Goal: Task Accomplishment & Management: Use online tool/utility

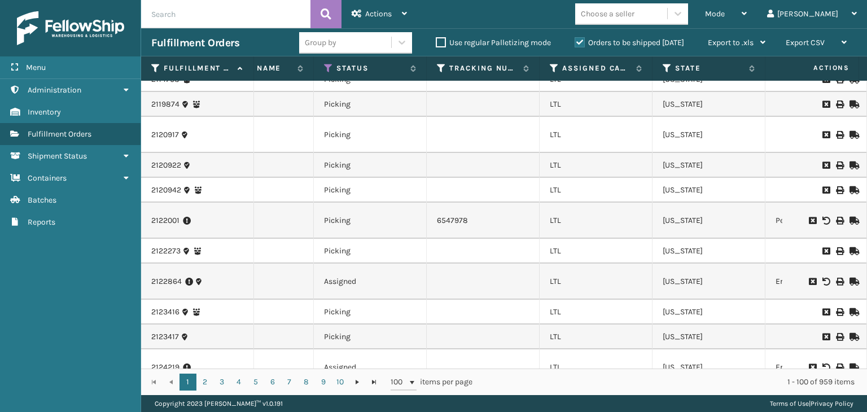
scroll to position [0, 525]
click at [549, 72] on icon at bounding box center [552, 68] width 9 height 10
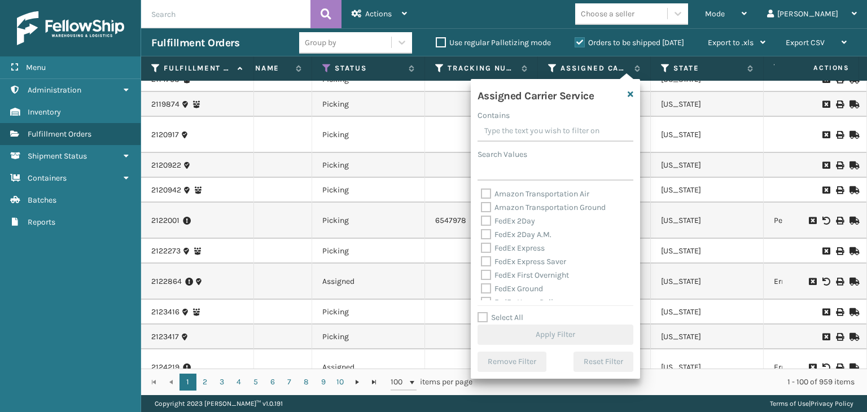
click at [498, 315] on label "Select All" at bounding box center [501, 318] width 46 height 10
click at [498, 312] on input "Select All" at bounding box center [562, 311] width 169 height 1
checkbox input "true"
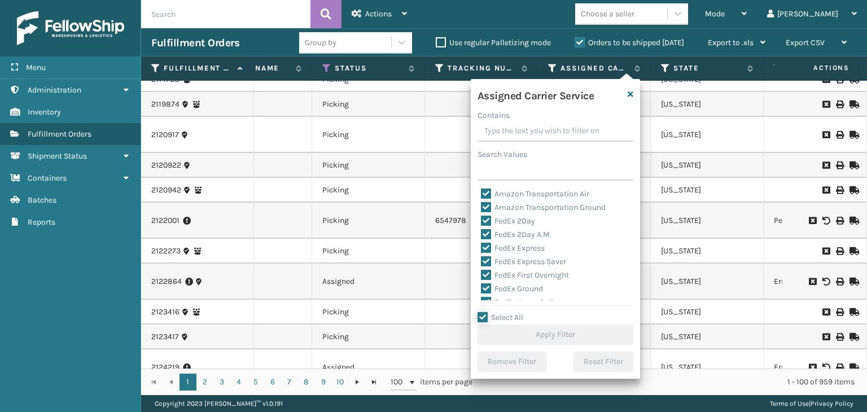
checkbox input "true"
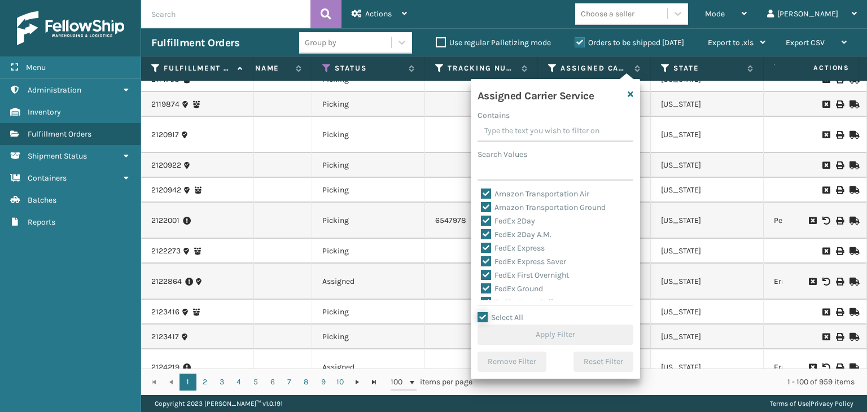
checkbox input "true"
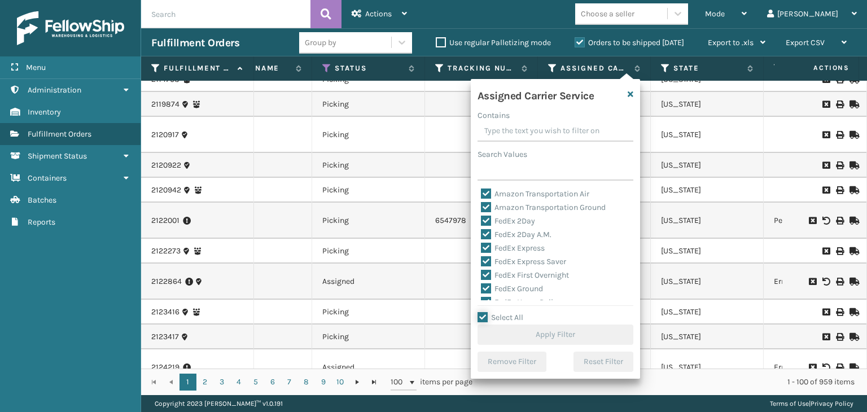
checkbox input "true"
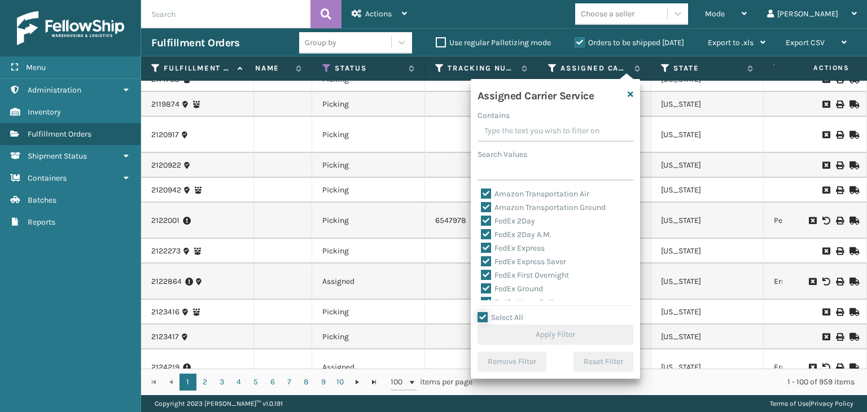
checkbox input "true"
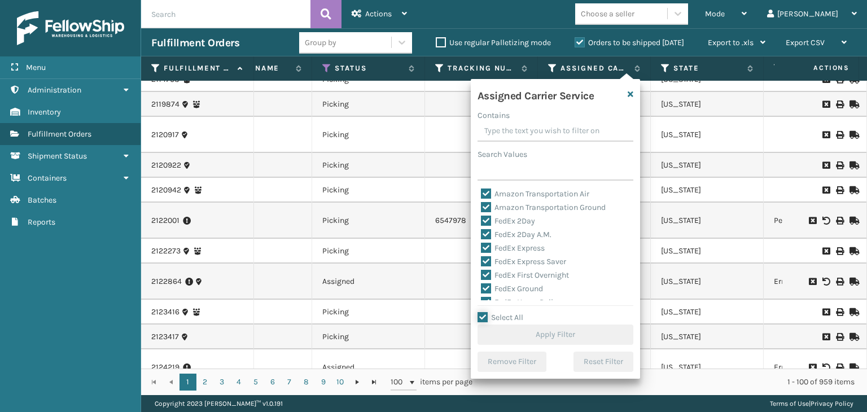
checkbox input "true"
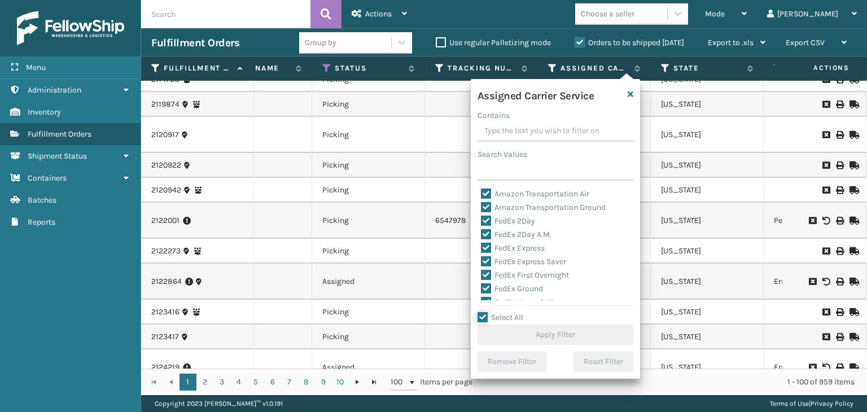
checkbox input "true"
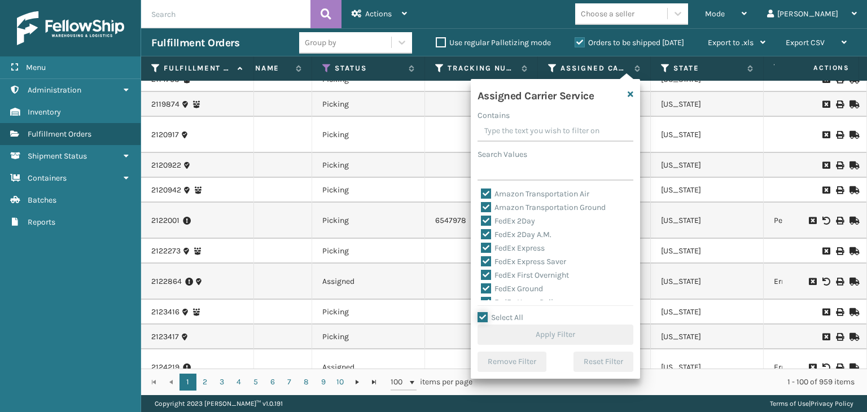
checkbox input "true"
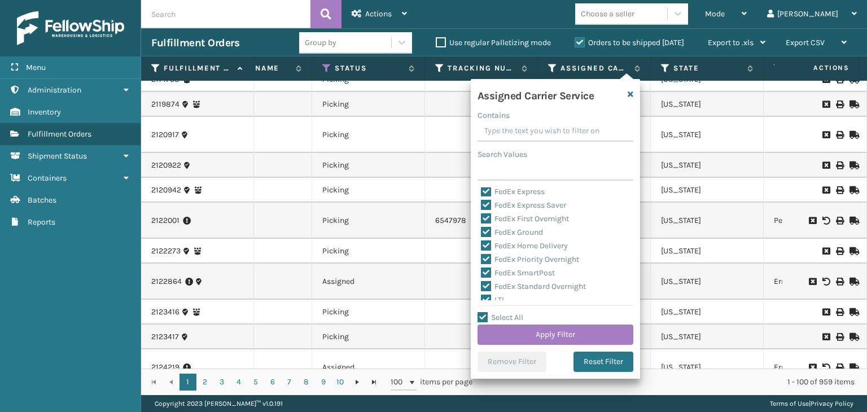
click at [498, 296] on label "LTL" at bounding box center [493, 300] width 25 height 10
click at [482, 296] on input "LTL" at bounding box center [481, 297] width 1 height 7
checkbox input "false"
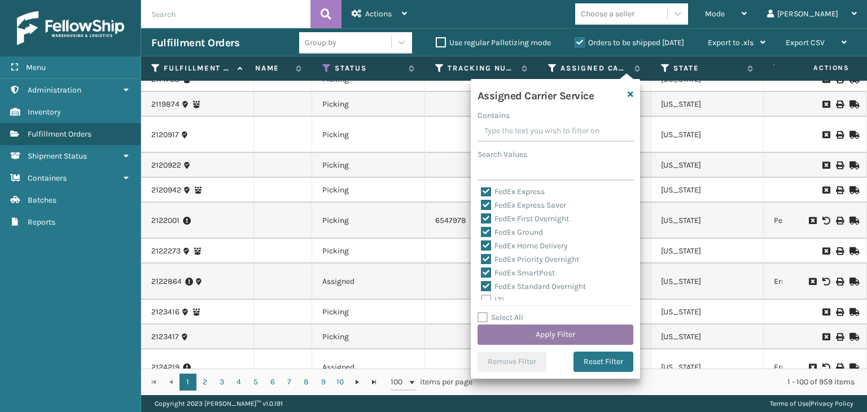
click at [526, 338] on button "Apply Filter" at bounding box center [556, 335] width 156 height 20
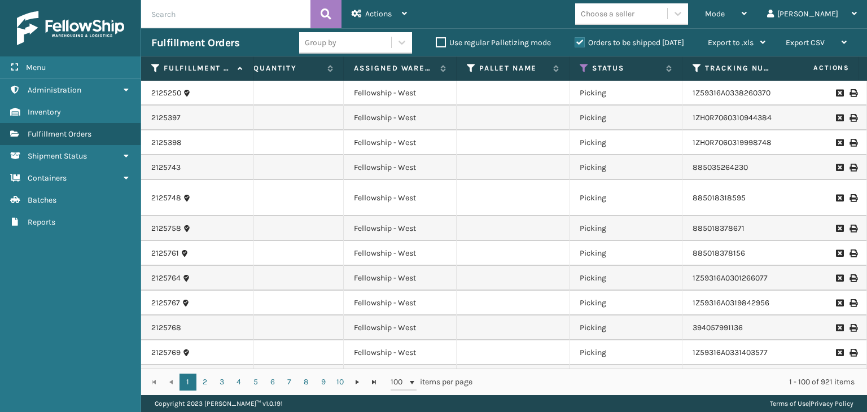
scroll to position [0, 273]
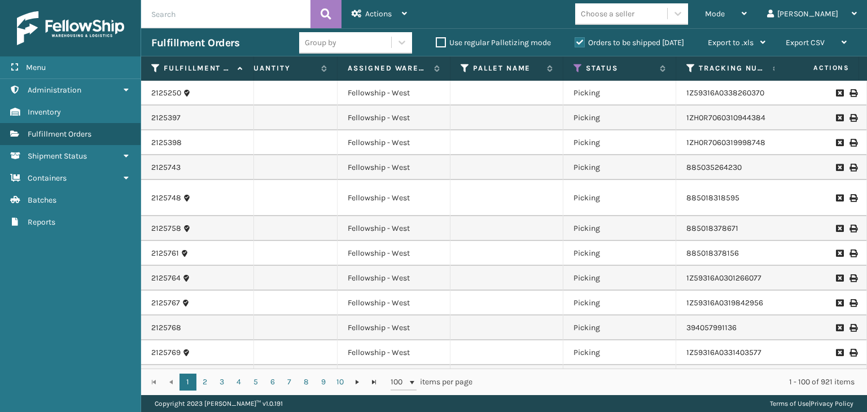
click at [574, 60] on th "Status" at bounding box center [620, 68] width 113 height 24
click at [575, 68] on icon at bounding box center [578, 68] width 9 height 10
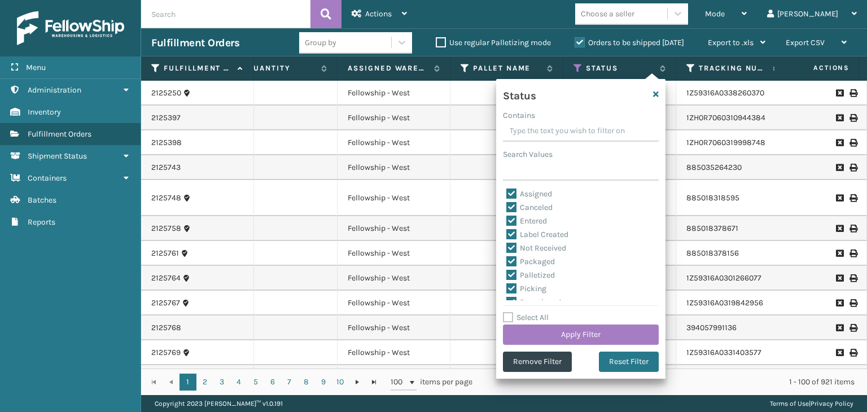
click at [539, 315] on label "Select All" at bounding box center [526, 318] width 46 height 10
click at [539, 312] on input "Select All" at bounding box center [587, 311] width 169 height 1
checkbox input "true"
click at [539, 315] on label "Select All" at bounding box center [526, 318] width 46 height 10
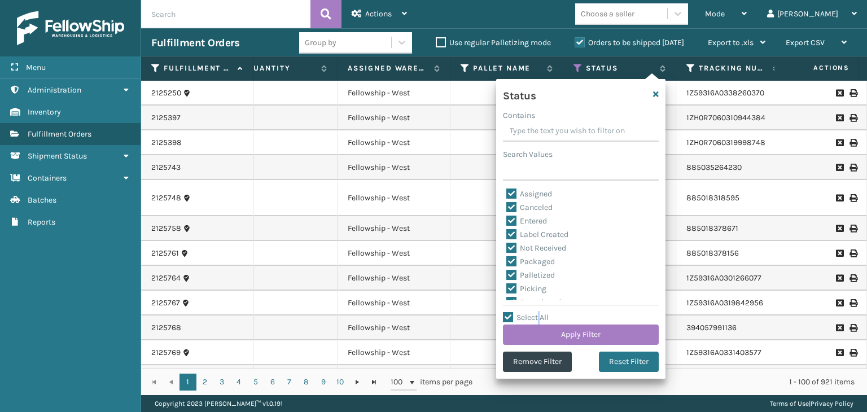
click at [539, 312] on input "Select All" at bounding box center [587, 311] width 169 height 1
checkbox input "false"
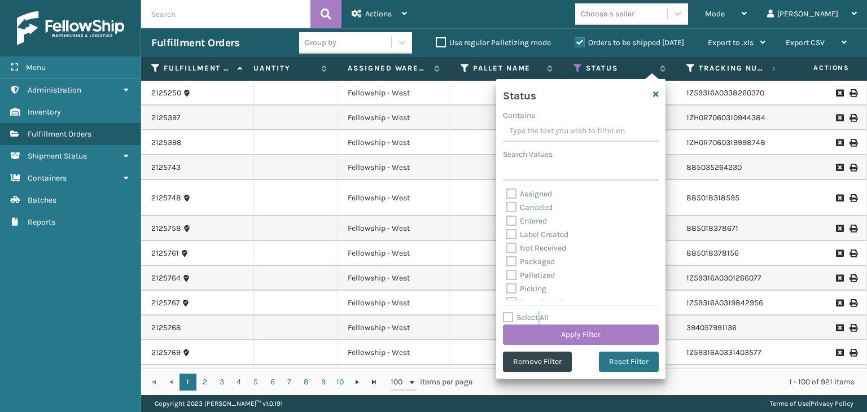
checkbox input "false"
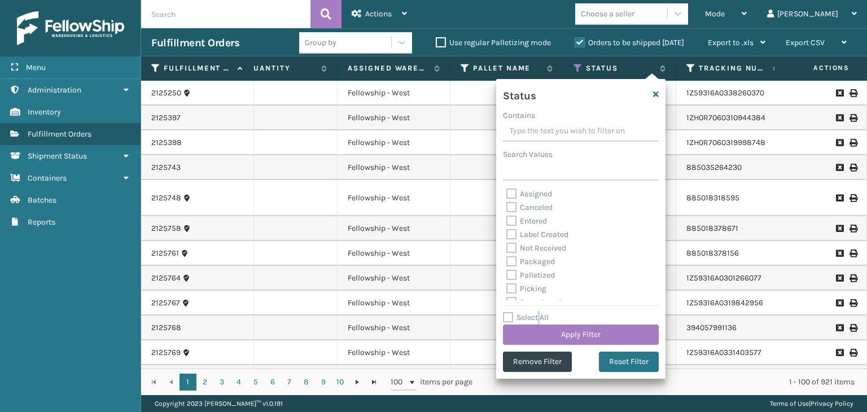
checkbox input "false"
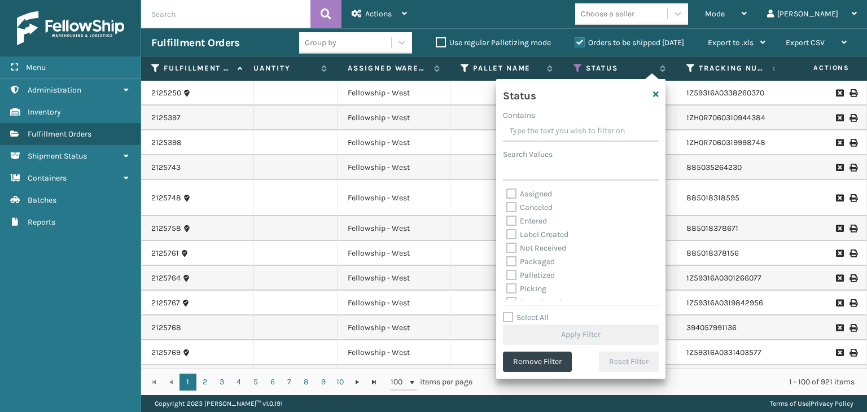
click at [536, 286] on label "Picking" at bounding box center [527, 289] width 40 height 10
click at [507, 286] on input "Picking" at bounding box center [507, 285] width 1 height 7
checkbox input "true"
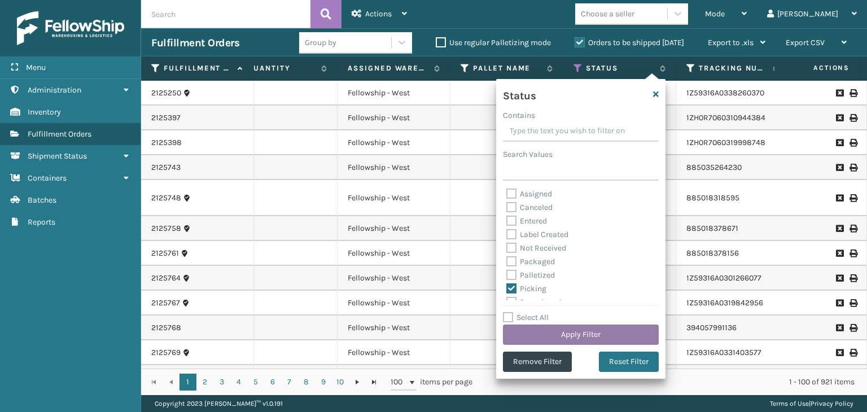
click at [557, 333] on button "Apply Filter" at bounding box center [581, 335] width 156 height 20
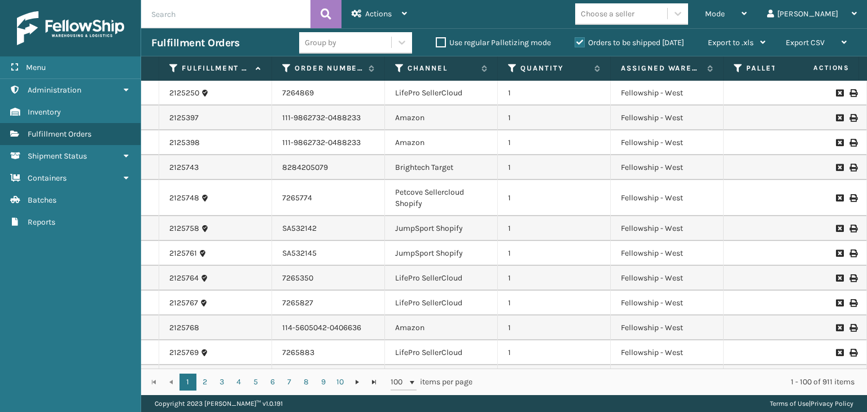
click at [350, 45] on div "Group by" at bounding box center [345, 42] width 92 height 19
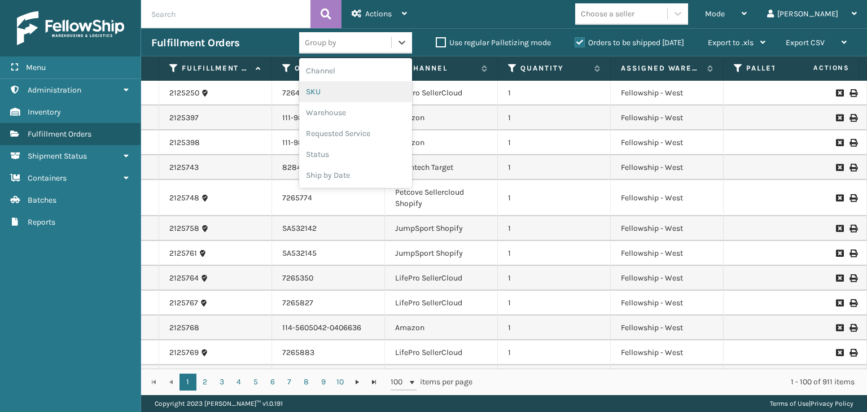
click at [359, 93] on div "SKU" at bounding box center [355, 91] width 113 height 21
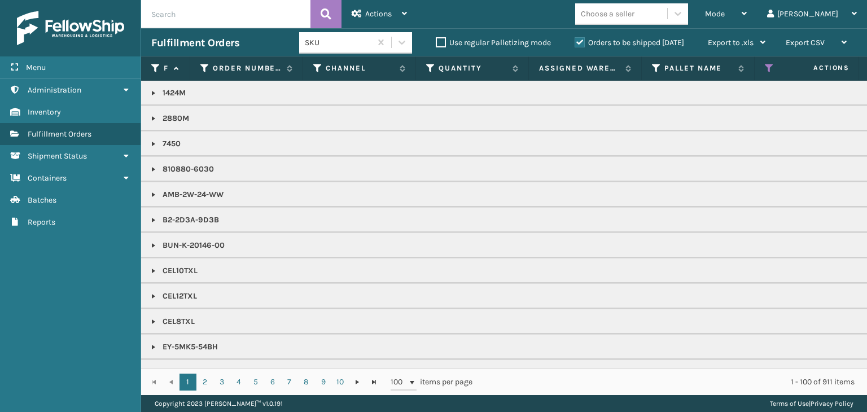
click at [635, 15] on div "Choose a seller" at bounding box center [608, 14] width 54 height 12
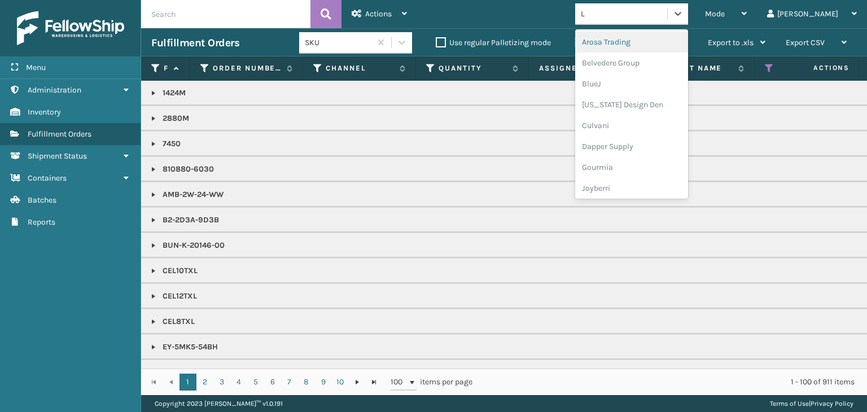
type input "LI"
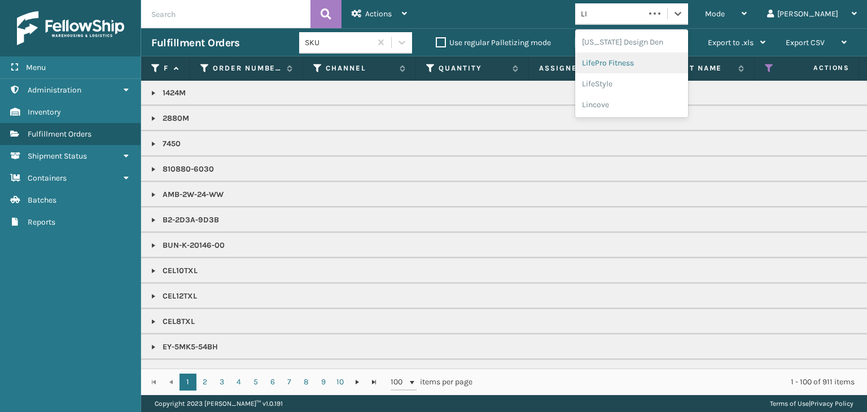
click at [667, 62] on div "LifePro Fitness" at bounding box center [631, 63] width 113 height 21
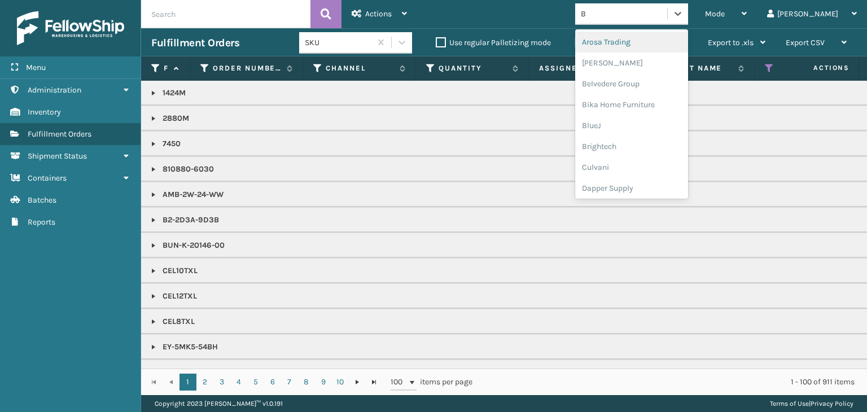
type input "BR"
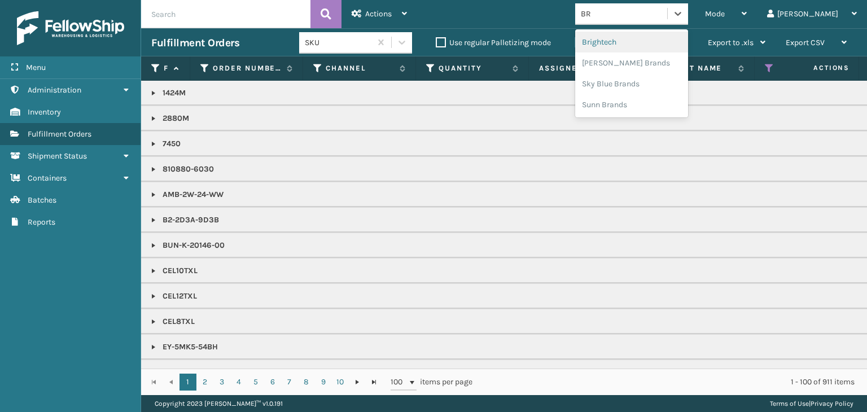
click at [663, 41] on div "Brightech" at bounding box center [631, 42] width 113 height 21
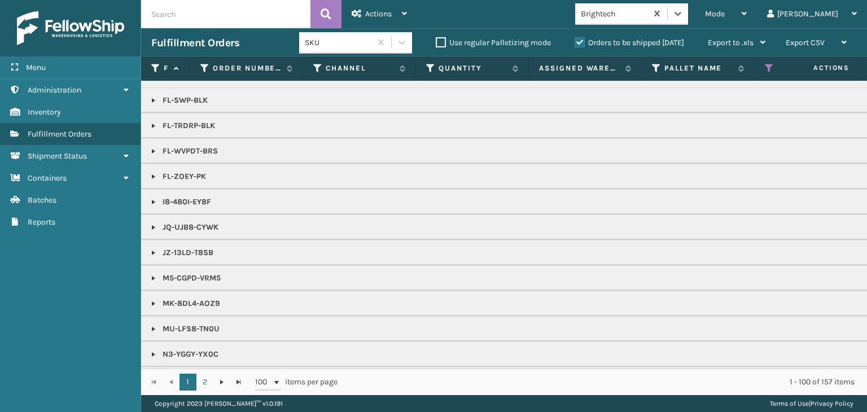
scroll to position [621, 0]
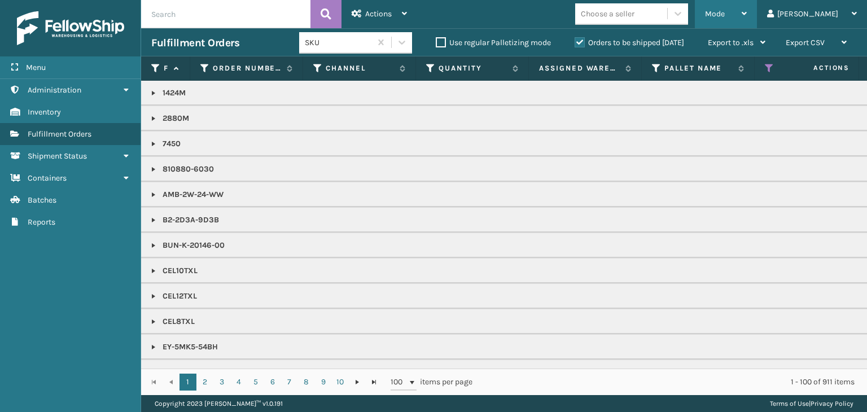
click at [725, 11] on span "Mode" at bounding box center [715, 14] width 20 height 10
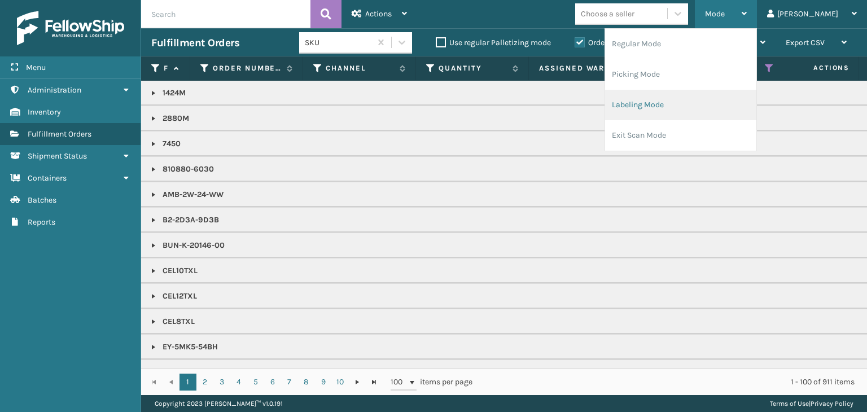
click at [714, 107] on li "Labeling Mode" at bounding box center [680, 105] width 151 height 30
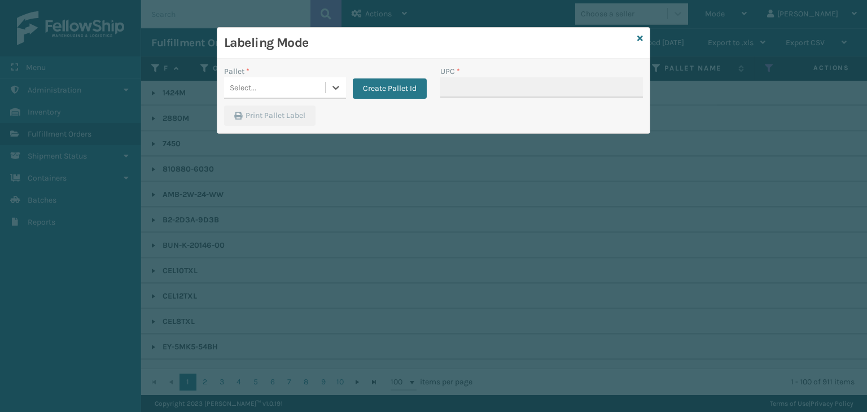
click at [294, 86] on div "Select..." at bounding box center [274, 87] width 101 height 19
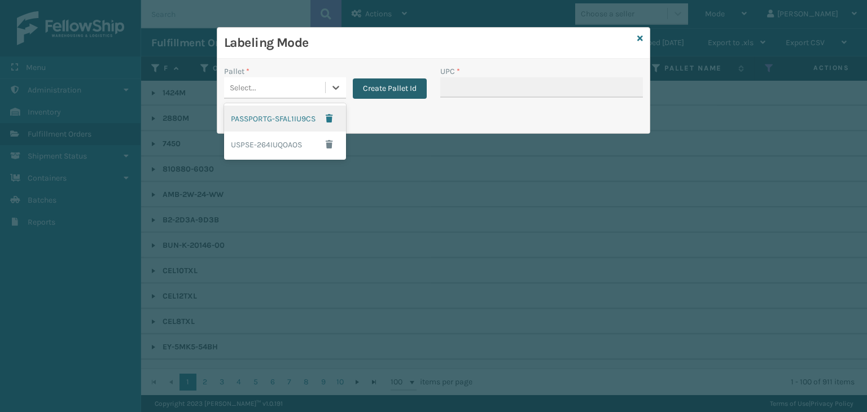
click at [386, 78] on button "Create Pallet Id" at bounding box center [390, 88] width 74 height 20
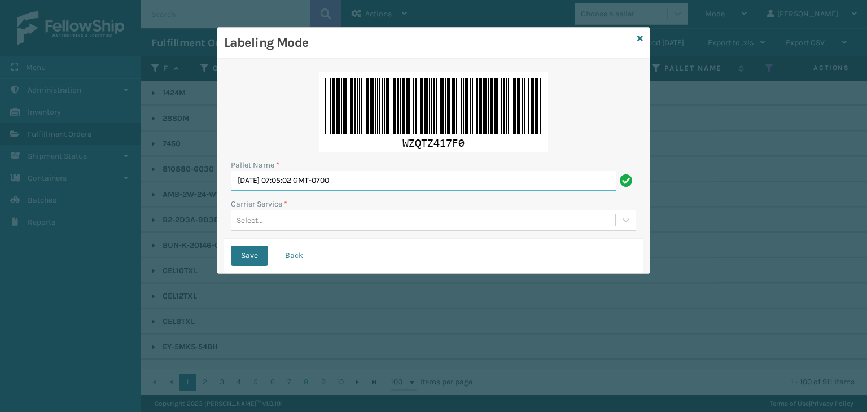
drag, startPoint x: 412, startPoint y: 188, endPoint x: 210, endPoint y: 172, distance: 202.3
click at [210, 172] on div "Labeling Mode Pallet Name * Thu Oct 09 2025 07:05:02 GMT-0700 Carrier Service *…" at bounding box center [433, 206] width 867 height 412
paste input "MTLZ503112"
type input "MTLZ503112"
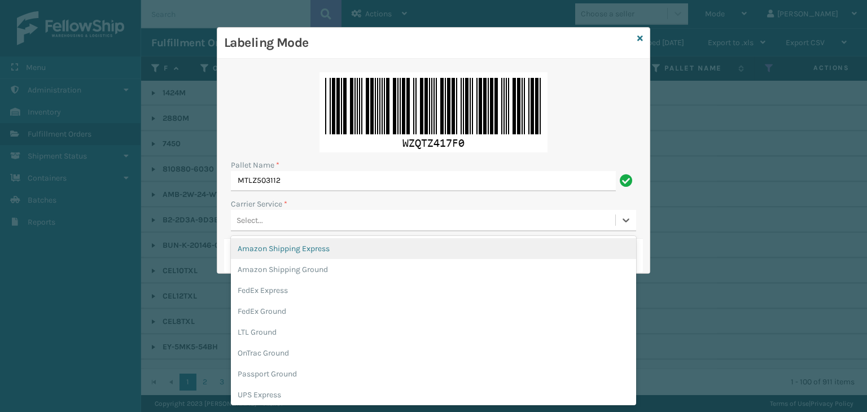
click at [292, 215] on div "Select..." at bounding box center [423, 220] width 385 height 19
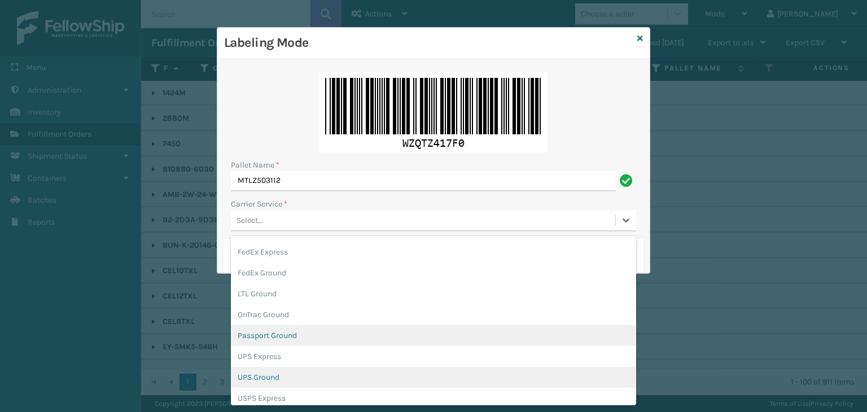
scroll to position [56, 0]
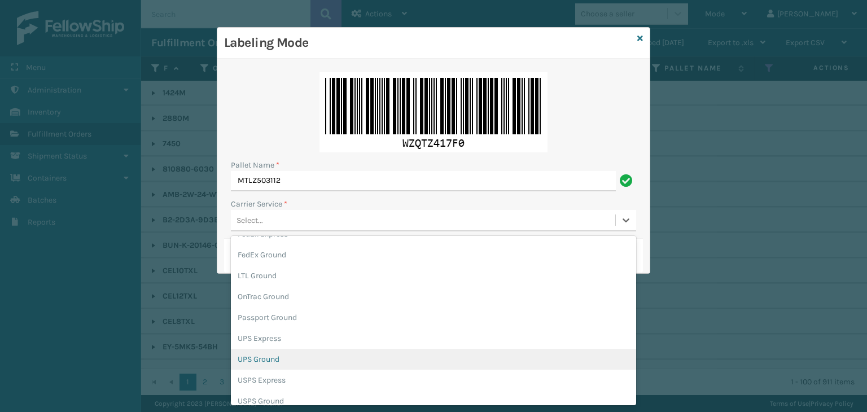
click at [299, 357] on div "UPS Ground" at bounding box center [433, 359] width 405 height 21
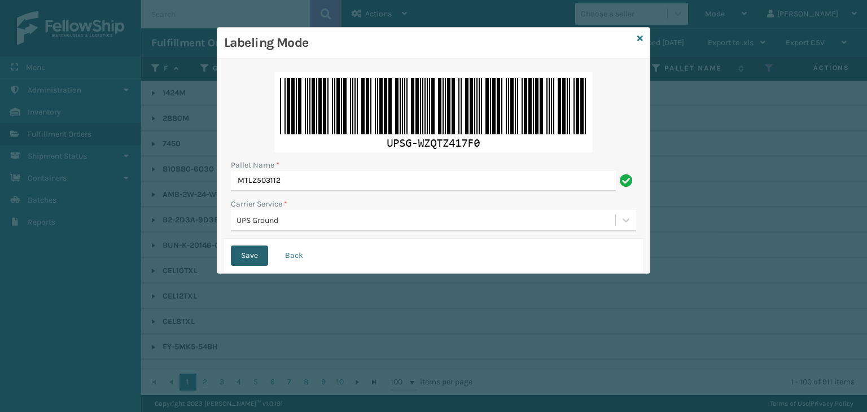
click at [253, 263] on button "Save" at bounding box center [249, 256] width 37 height 20
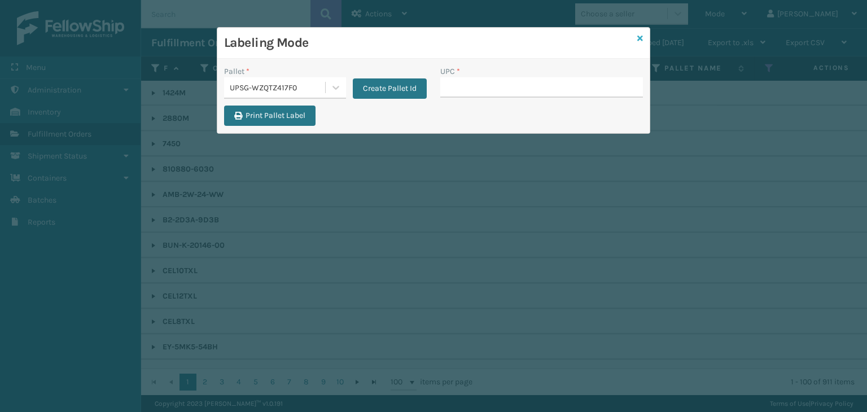
click at [640, 41] on icon at bounding box center [641, 38] width 6 height 8
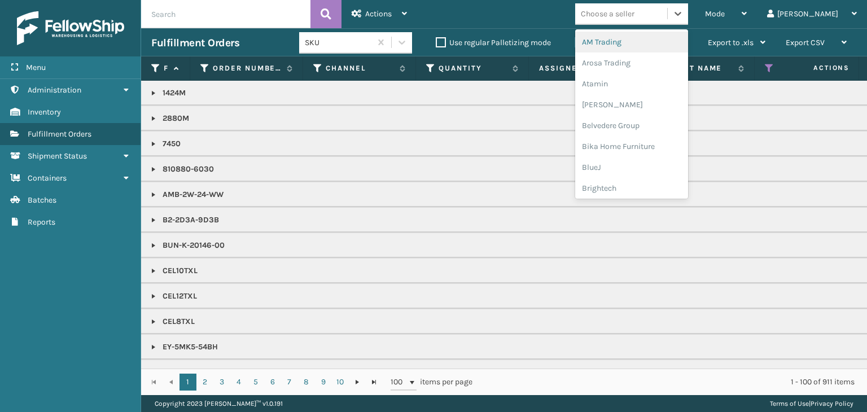
click at [667, 14] on div "Choose a seller" at bounding box center [621, 14] width 92 height 19
type input "LI"
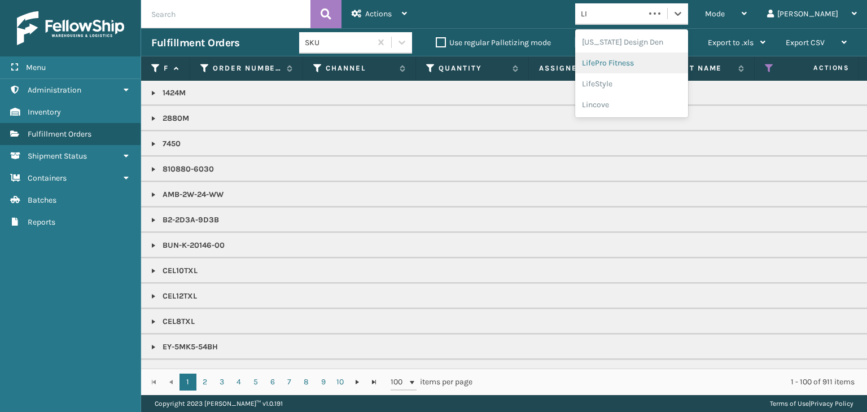
click at [664, 60] on div "LifePro Fitness" at bounding box center [631, 63] width 113 height 21
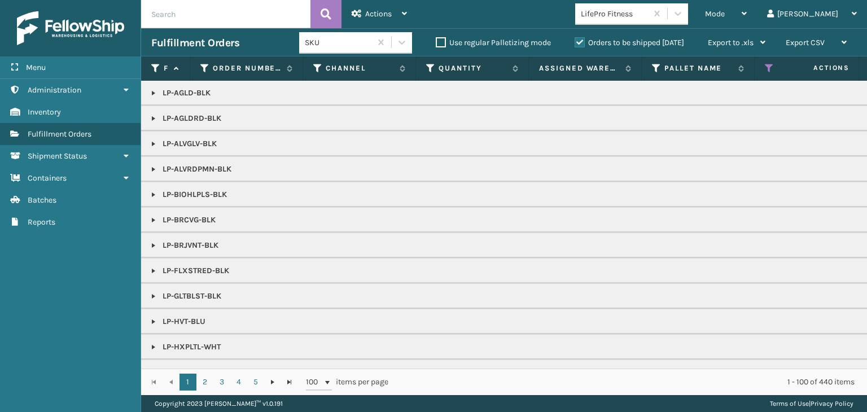
click at [151, 145] on link at bounding box center [153, 143] width 9 height 9
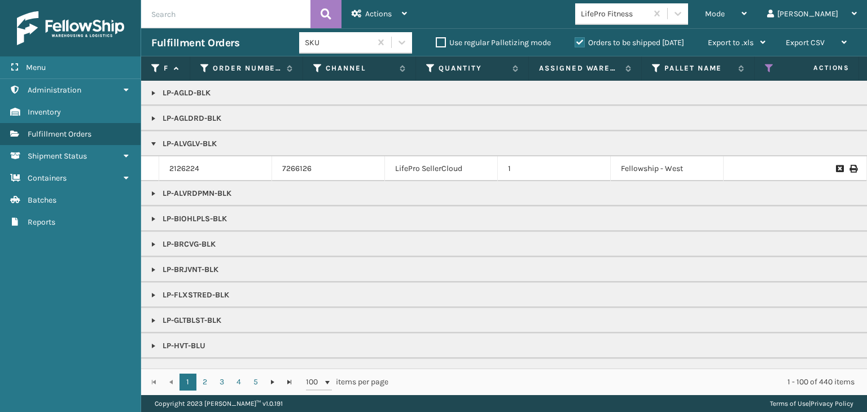
click at [172, 174] on td "2126224" at bounding box center [215, 168] width 113 height 25
click at [174, 172] on link "2126224" at bounding box center [184, 168] width 30 height 11
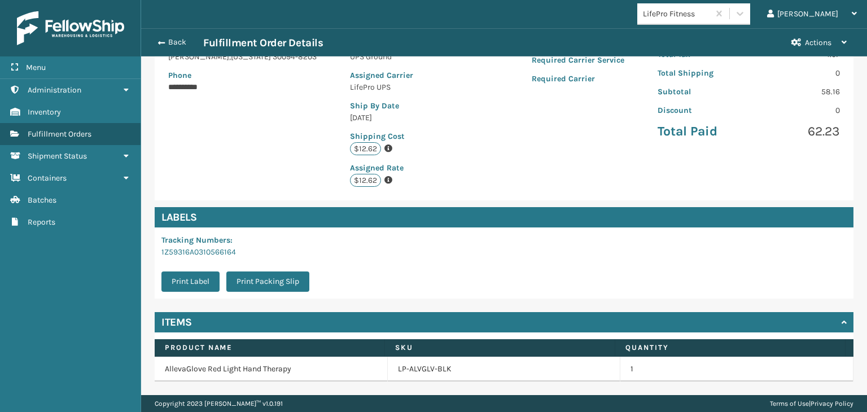
scroll to position [235, 0]
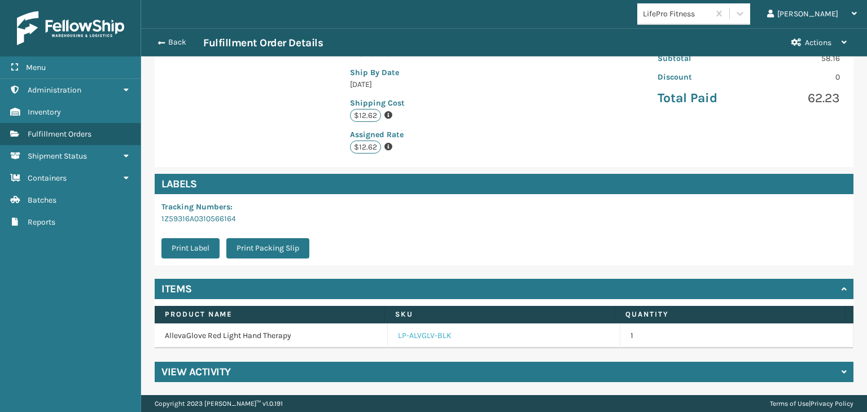
click at [412, 337] on link "LP-ALVGLV-BLK" at bounding box center [425, 335] width 54 height 11
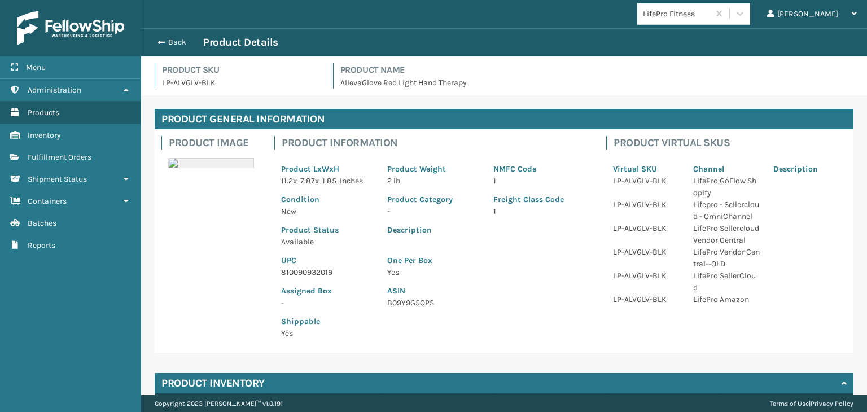
click at [304, 276] on p "810090932019" at bounding box center [327, 273] width 93 height 12
copy p "810090932019"
click at [165, 46] on button "Back" at bounding box center [177, 42] width 52 height 10
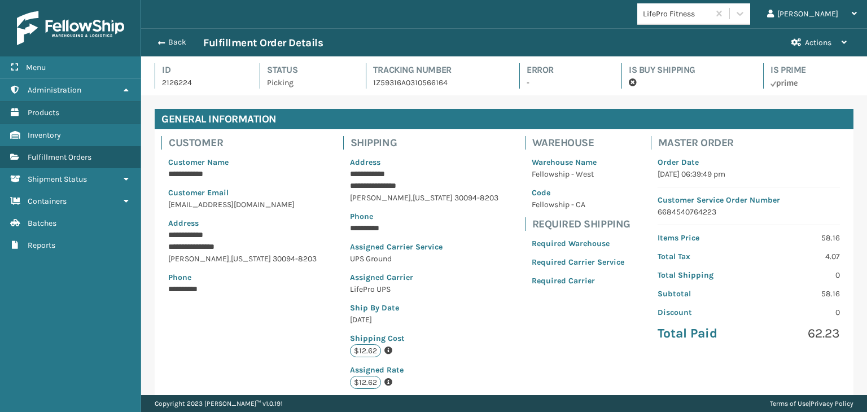
scroll to position [27, 726]
click at [165, 46] on button "Back" at bounding box center [177, 42] width 52 height 10
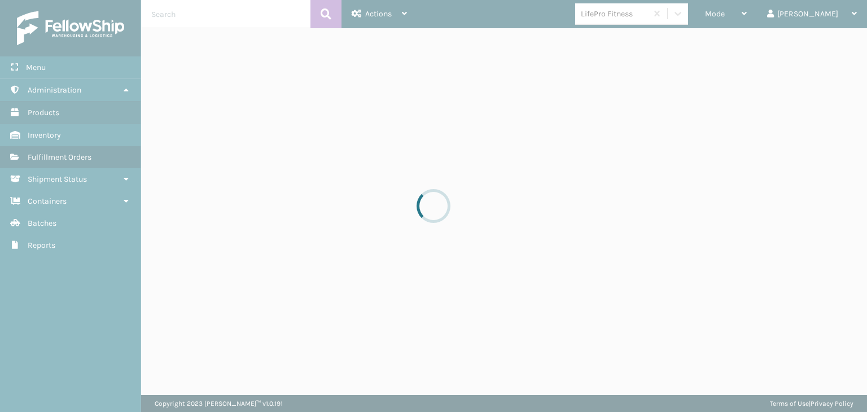
click at [769, 14] on div at bounding box center [433, 206] width 867 height 412
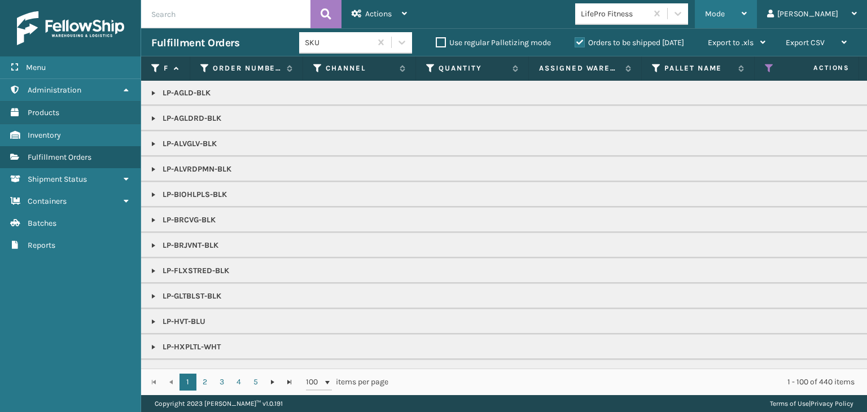
click at [725, 11] on span "Mode" at bounding box center [715, 14] width 20 height 10
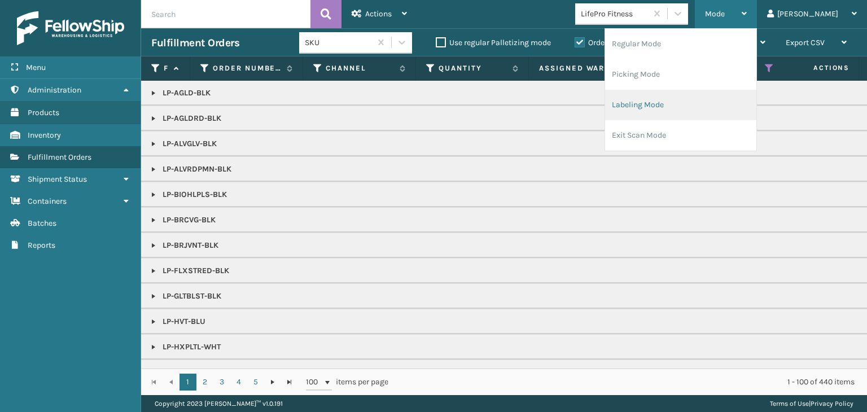
click at [727, 112] on li "Labeling Mode" at bounding box center [680, 105] width 151 height 30
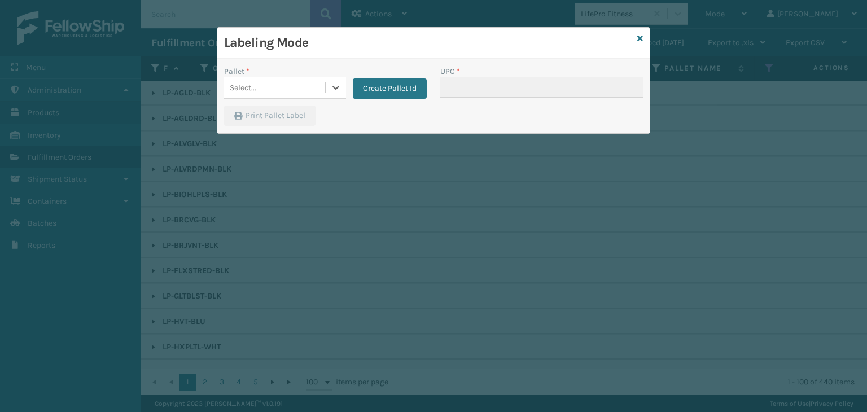
click at [246, 85] on div "Select..." at bounding box center [243, 88] width 27 height 12
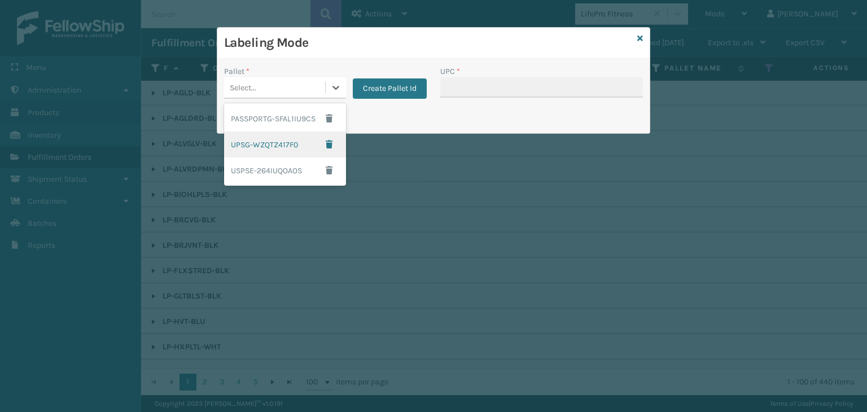
click at [260, 145] on div "UPSG-WZQTZ417F0" at bounding box center [285, 145] width 122 height 26
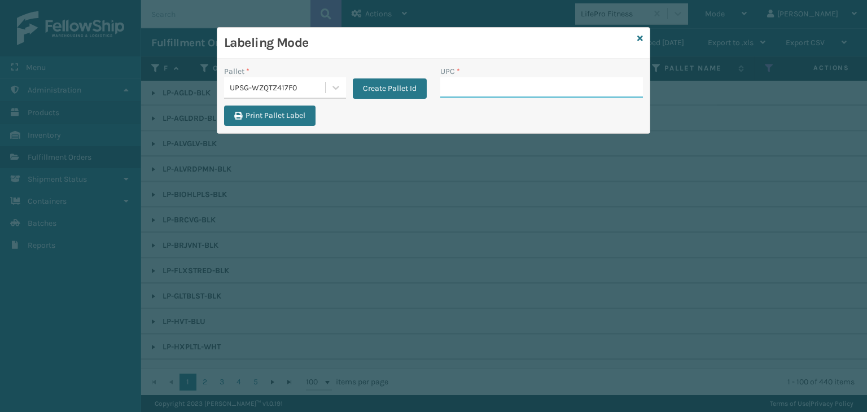
click at [478, 82] on input "UPC *" at bounding box center [541, 87] width 203 height 20
paste input "810090932019"
type input "810090932019"
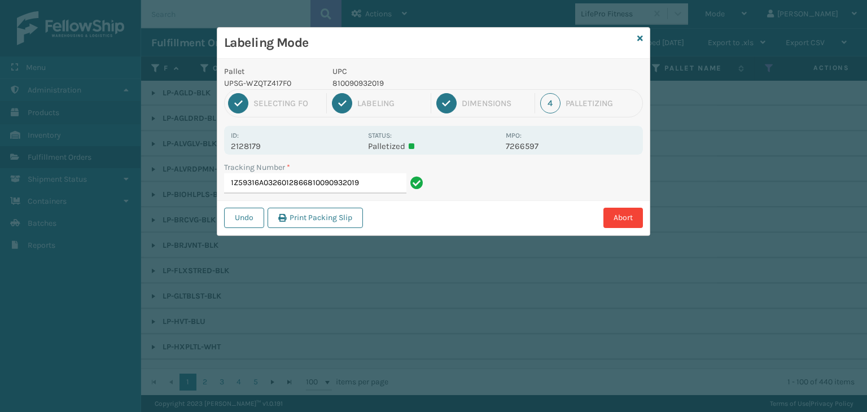
type input "1Z59316A0326012866810090932019810090932019"
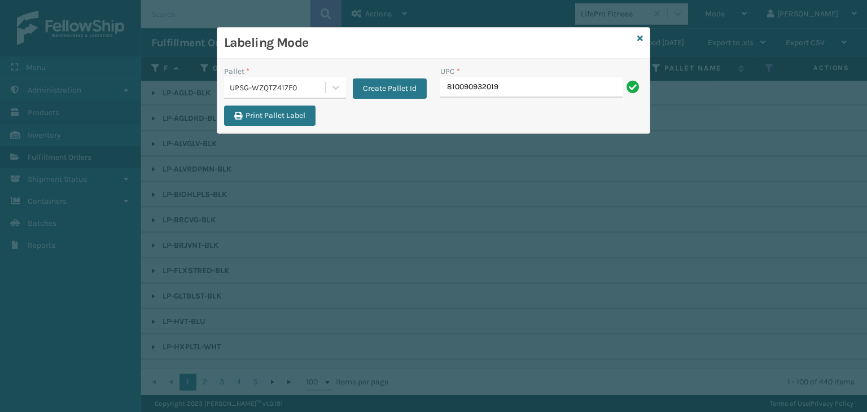
type input "810090932019"
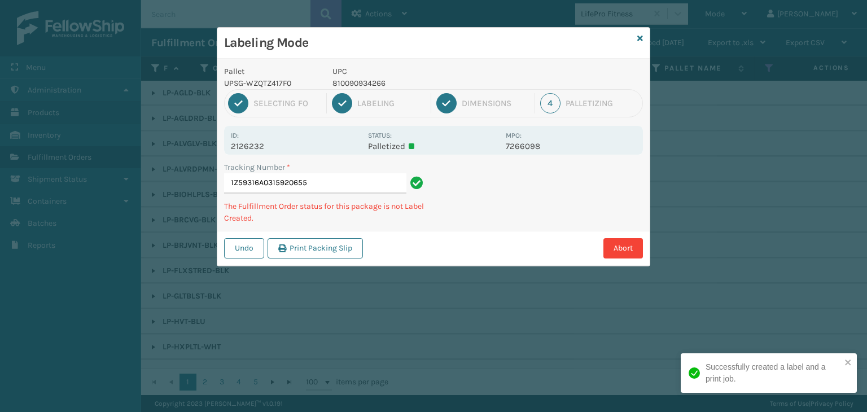
click at [355, 83] on p "810090934266" at bounding box center [416, 83] width 167 height 12
copy p "810090934266"
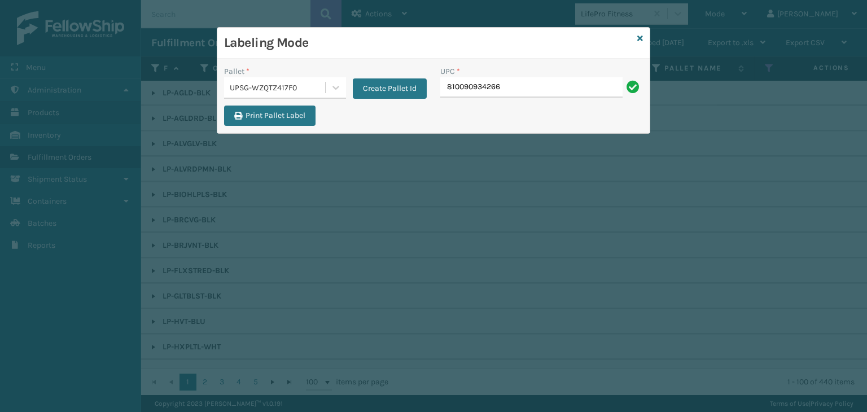
type input "810090934266"
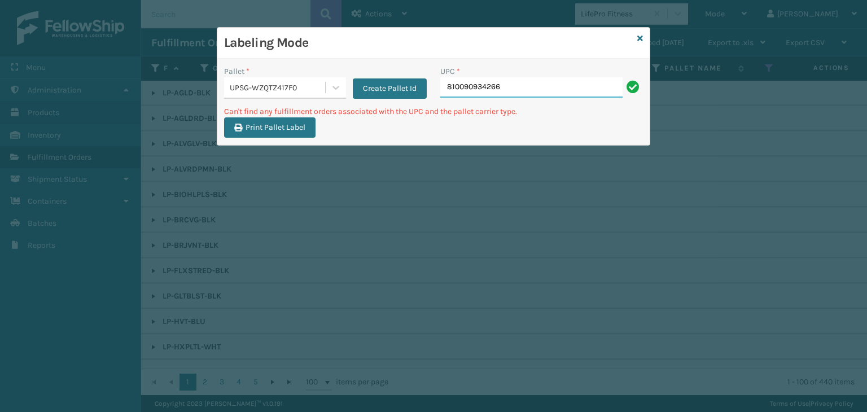
drag, startPoint x: 530, startPoint y: 85, endPoint x: 298, endPoint y: 83, distance: 232.1
click at [298, 83] on div "Pallet * UPSG-WZQTZ417F0 Create Pallet Id UPC * 810090934266" at bounding box center [433, 86] width 433 height 40
click at [639, 34] on icon at bounding box center [641, 38] width 6 height 8
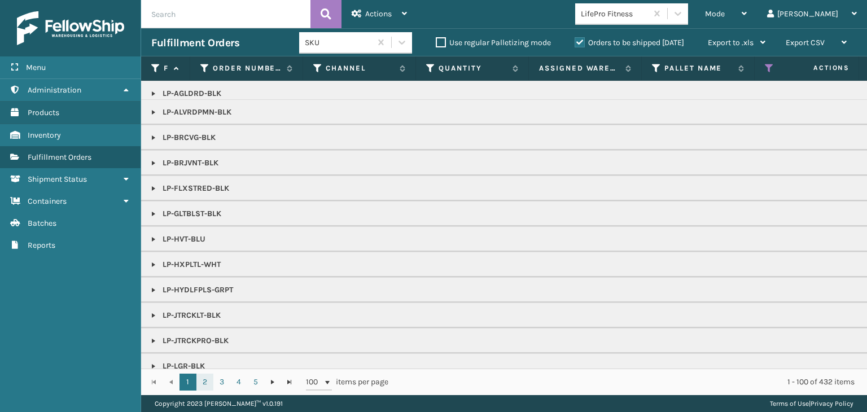
scroll to position [56, 0]
click at [206, 381] on link "2" at bounding box center [205, 382] width 17 height 17
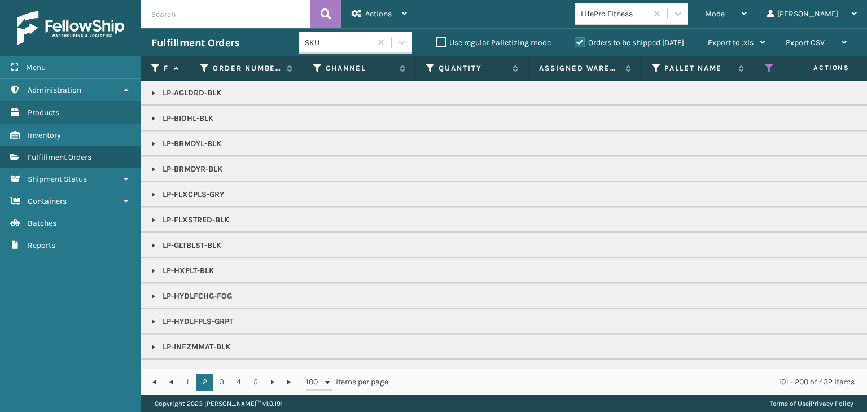
click at [150, 118] on link at bounding box center [153, 118] width 9 height 9
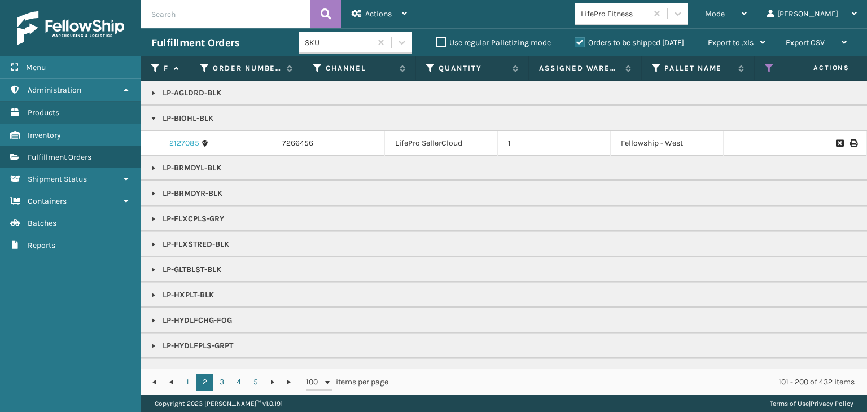
click at [180, 139] on link "2127085" at bounding box center [184, 143] width 30 height 11
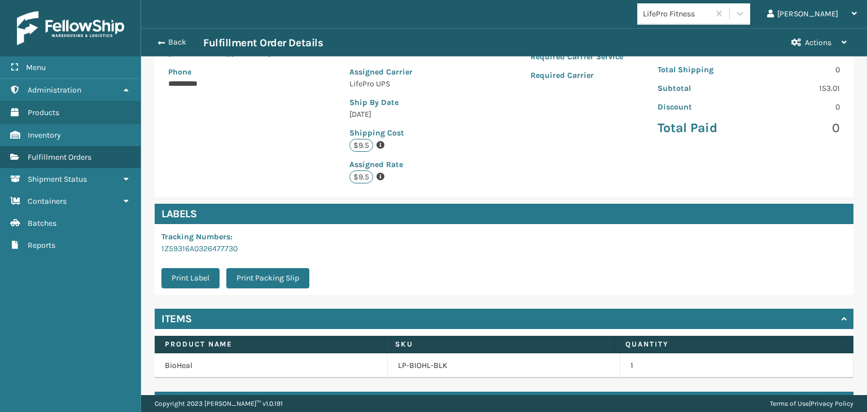
scroll to position [235, 0]
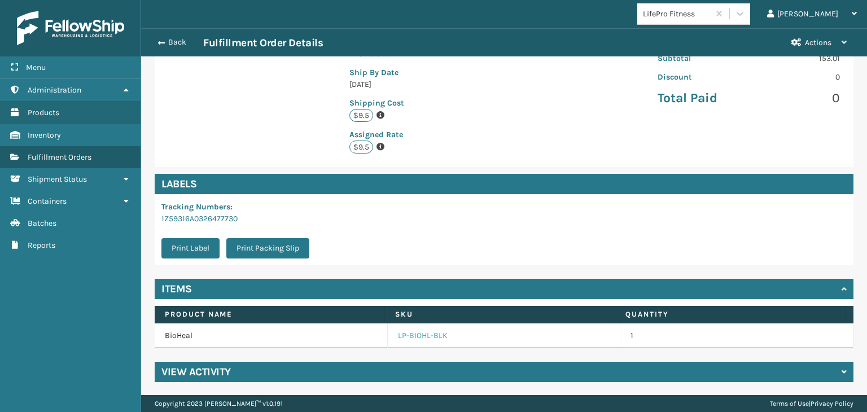
click at [420, 333] on link "LP-BIOHL-BLK" at bounding box center [423, 335] width 50 height 11
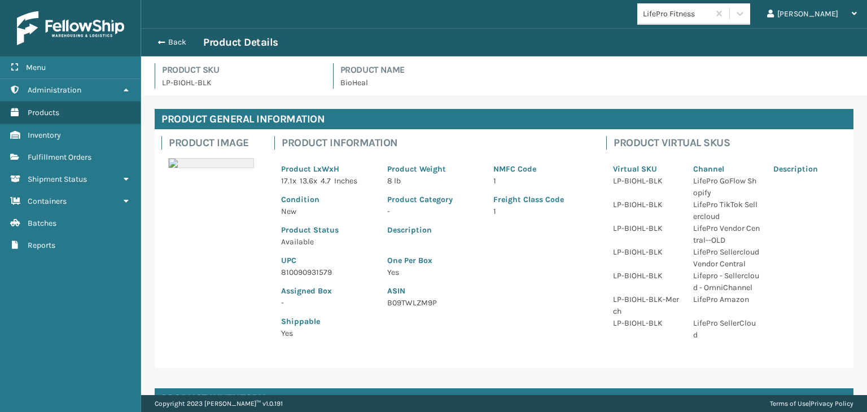
click at [320, 272] on p "810090931579" at bounding box center [327, 273] width 93 height 12
copy p "810090931579"
click at [181, 39] on button "Back" at bounding box center [177, 42] width 52 height 10
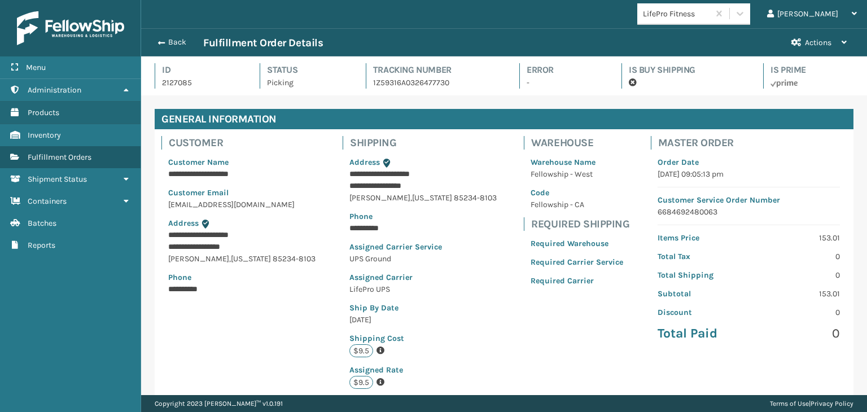
scroll to position [27, 726]
click at [181, 39] on button "Back" at bounding box center [177, 42] width 52 height 10
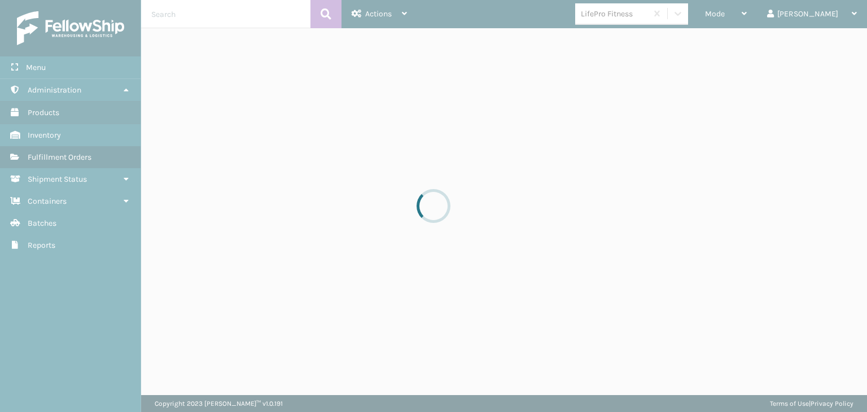
click at [777, 17] on div at bounding box center [433, 206] width 867 height 412
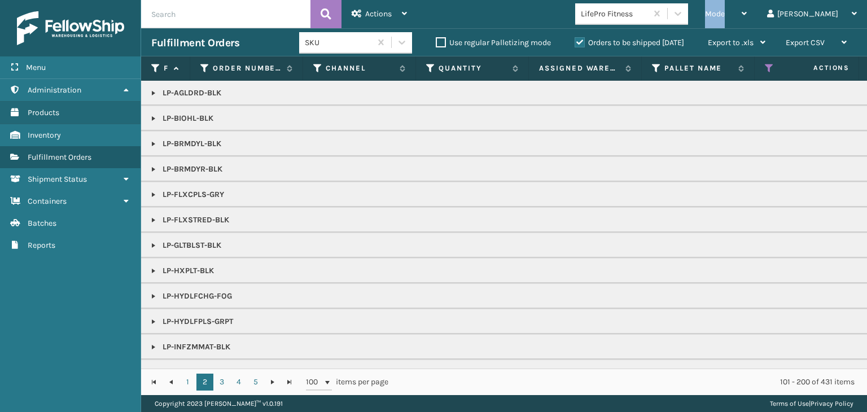
click at [747, 17] on div "Mode" at bounding box center [726, 14] width 42 height 28
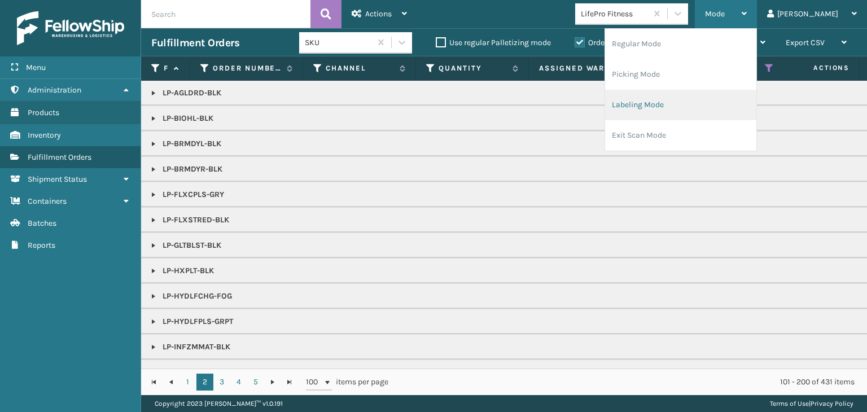
click at [728, 111] on li "Labeling Mode" at bounding box center [680, 105] width 151 height 30
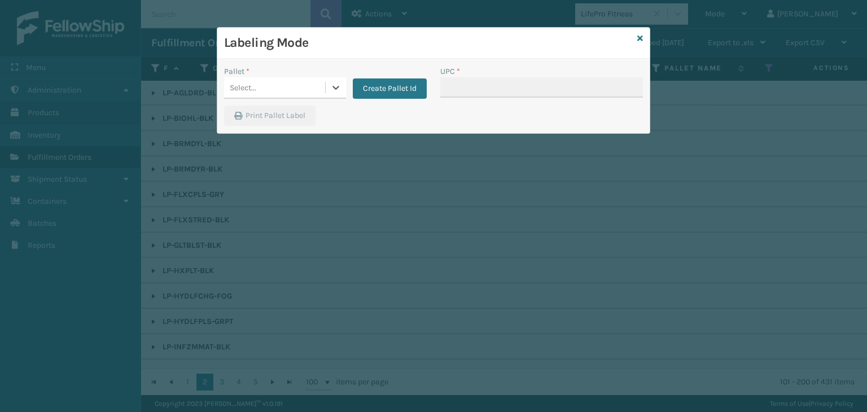
click at [254, 82] on div "Select..." at bounding box center [243, 88] width 27 height 12
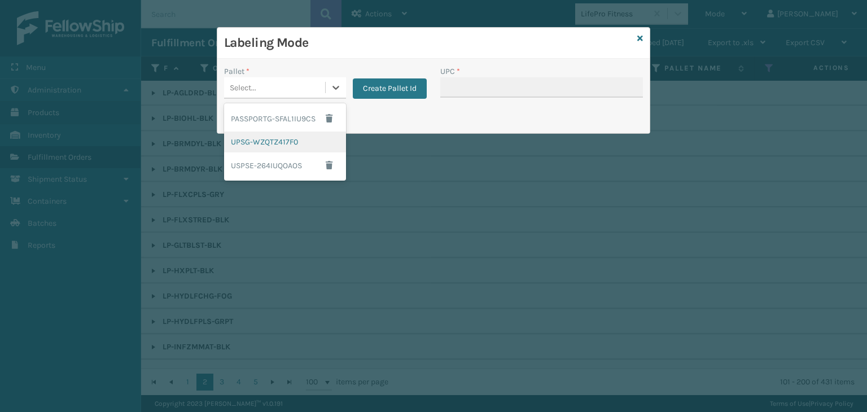
click at [258, 143] on div "UPSG-WZQTZ417F0" at bounding box center [285, 142] width 122 height 21
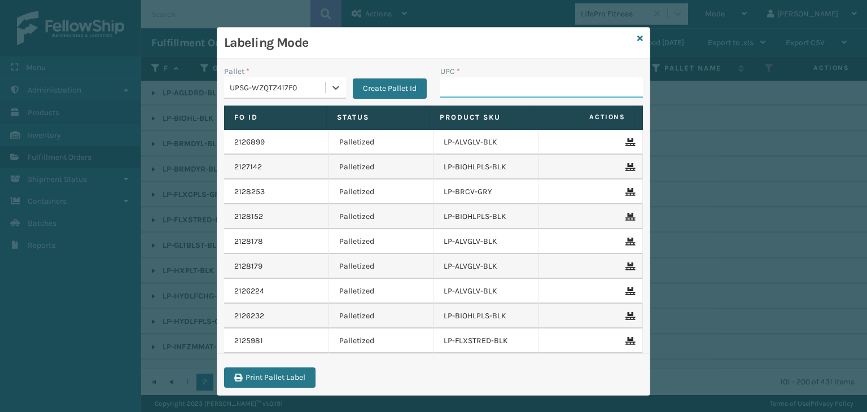
click at [455, 84] on input "UPC *" at bounding box center [541, 87] width 203 height 20
paste input "810090931579"
type input "810090931579"
drag, startPoint x: 516, startPoint y: 91, endPoint x: 140, endPoint y: 33, distance: 379.9
click at [130, 29] on div "Labeling Mode Pallet * UPSG-WZQTZ417F0 Create Pallet Id UPC * LP-AXSP-BLK Fo Id…" at bounding box center [433, 206] width 867 height 412
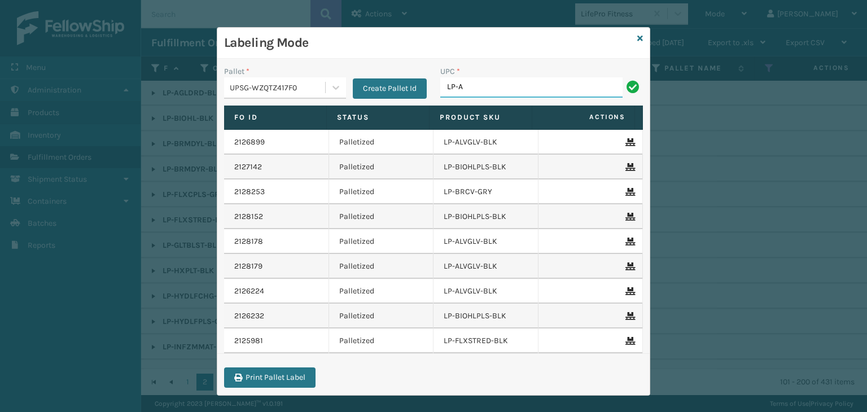
type input "LP-AGLDRD-BLK"
drag, startPoint x: 517, startPoint y: 86, endPoint x: 103, endPoint y: 9, distance: 420.4
click at [103, 9] on div "Labeling Mode Pallet * UPSG-WZQTZ417F0 Create Pallet Id UPC * LP-AGLDRD-BLK Fo …" at bounding box center [433, 206] width 867 height 412
type input "LP-AGLDRD-BLK"
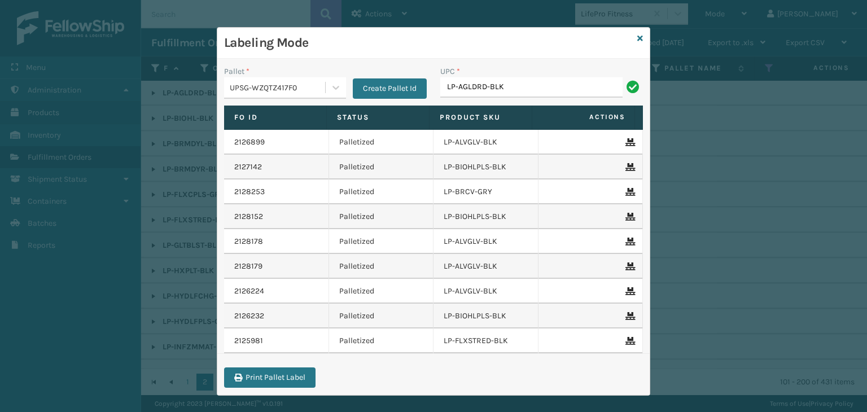
type input "LP-AGLDRD-BLK"
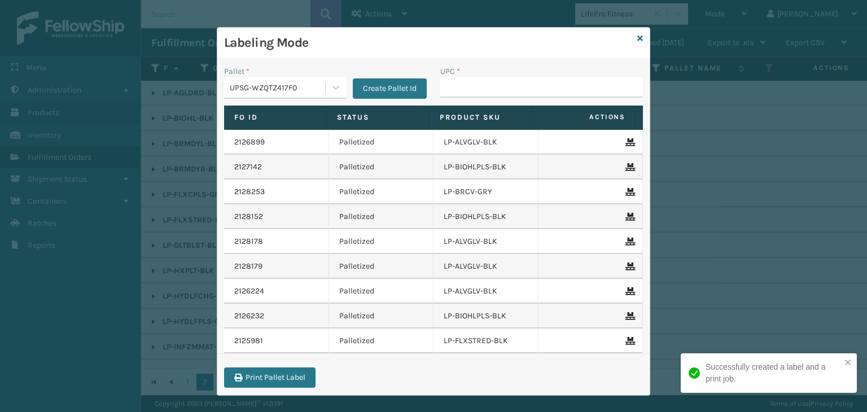
type input "LP-AGLDRD-BLK"
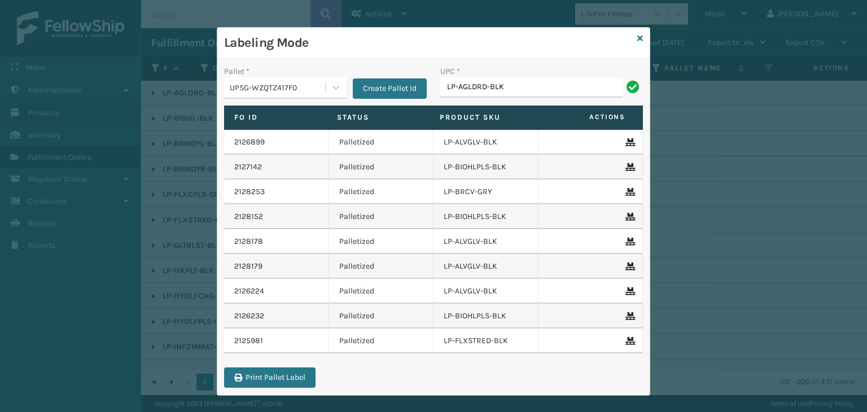
type input "LP-AGLDRD-BLK"
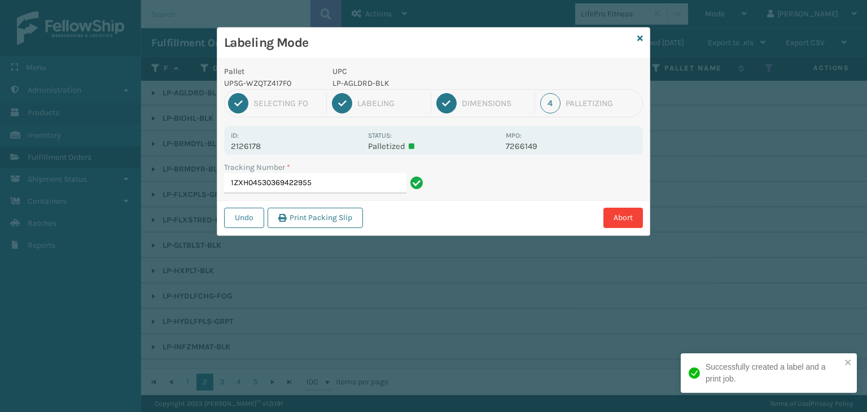
click at [69, 55] on div "Labeling Mode Pallet UPSG-WZQTZ417F0 UPC LP-AGLDRD-BLK 1 Selecting FO 2 Labelin…" at bounding box center [433, 206] width 867 height 412
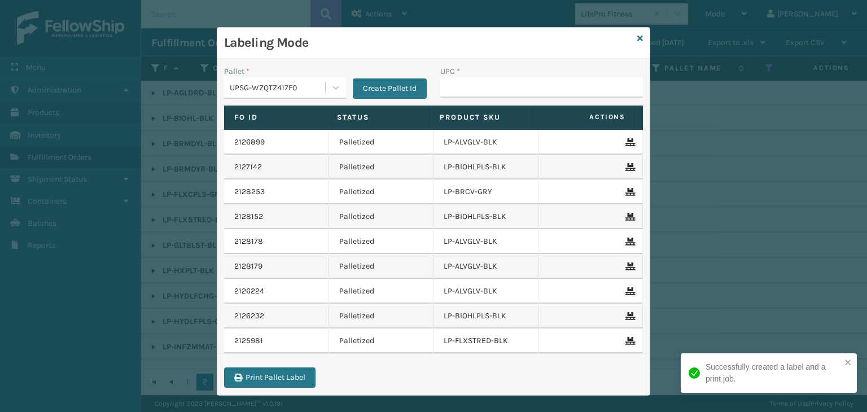
type input "LP-AGLDRD-BLK"
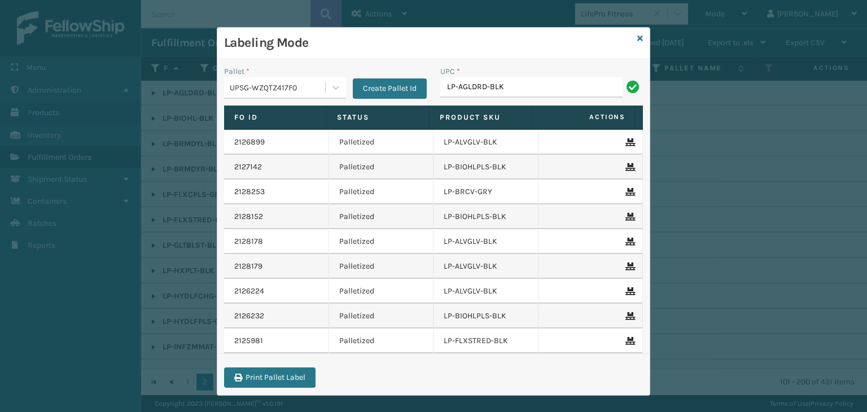
type input "LP-AGLDRD-BLK"
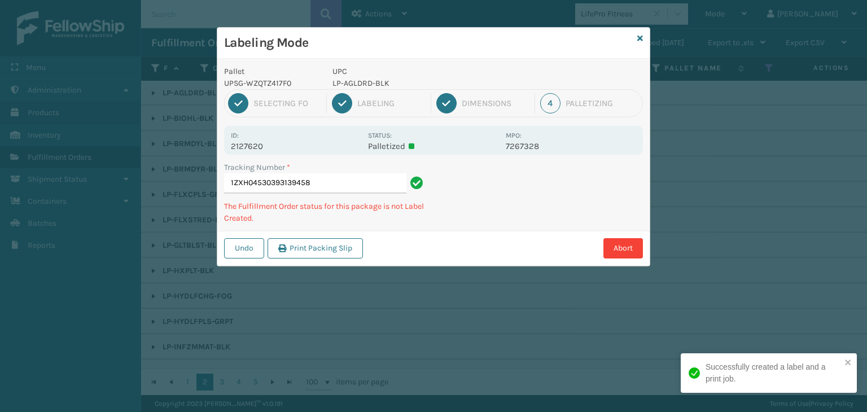
type input "1ZXH04530393139458LP-AGLDRD-BLK"
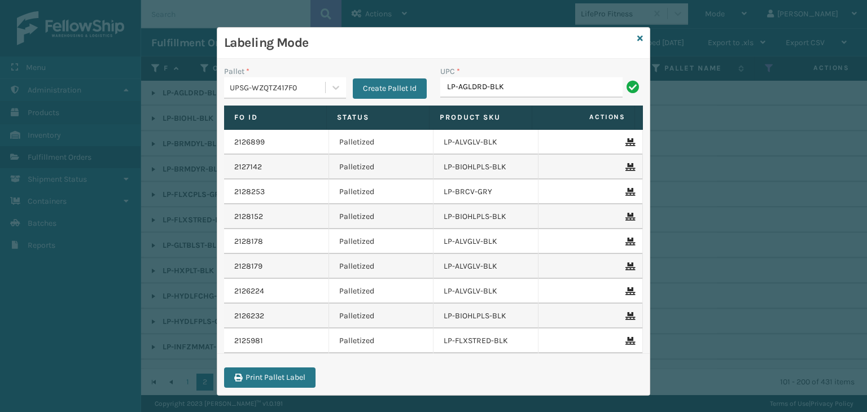
type input "LP-AGLDRD-BLK"
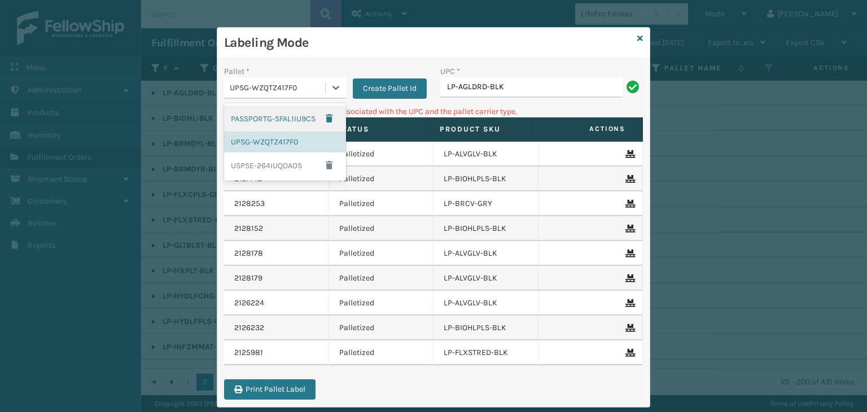
click at [276, 90] on div "UPSG-WZQTZ417F0" at bounding box center [278, 88] width 97 height 12
click at [377, 84] on button "Create Pallet Id" at bounding box center [390, 88] width 74 height 20
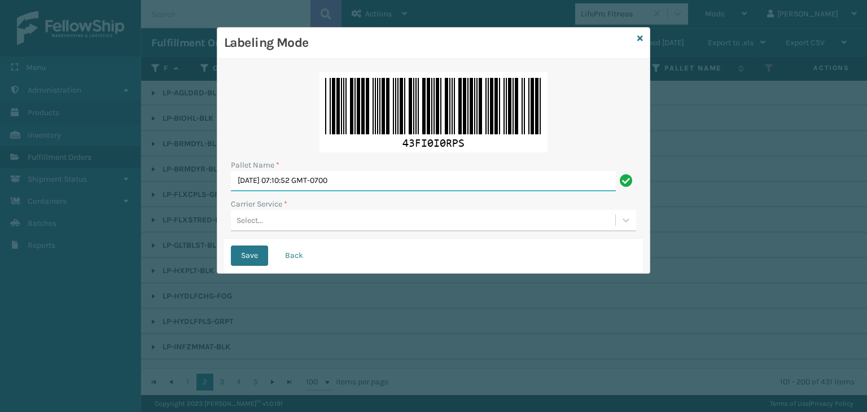
drag, startPoint x: 422, startPoint y: 177, endPoint x: 149, endPoint y: 156, distance: 274.1
click at [149, 156] on div "Labeling Mode Pallet Name * Thu Oct 09 2025 07:10:52 GMT-0700 Carrier Service *…" at bounding box center [433, 206] width 867 height 412
type input "BOXTRUCK"
click at [303, 222] on div "Select..." at bounding box center [423, 220] width 385 height 19
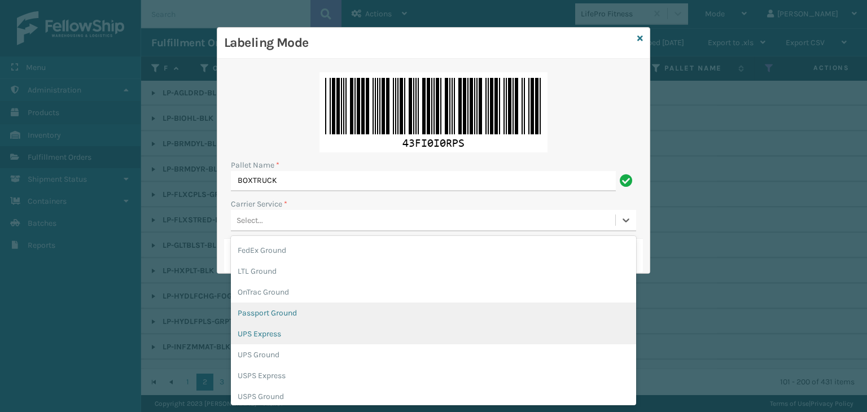
scroll to position [65, 0]
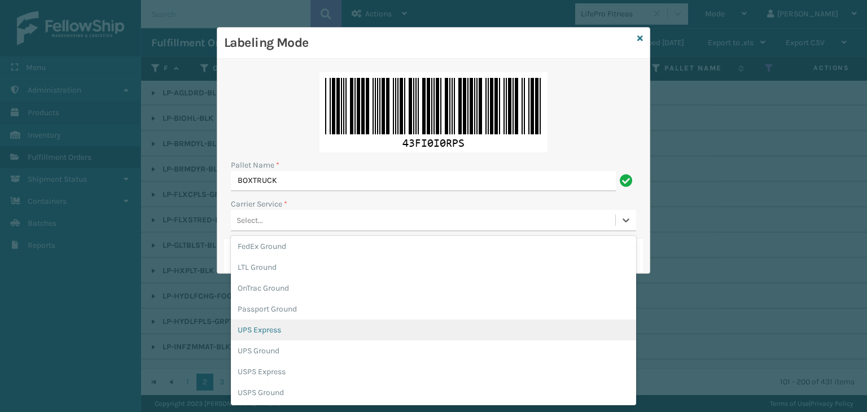
click at [289, 324] on div "UPS Express" at bounding box center [433, 330] width 405 height 21
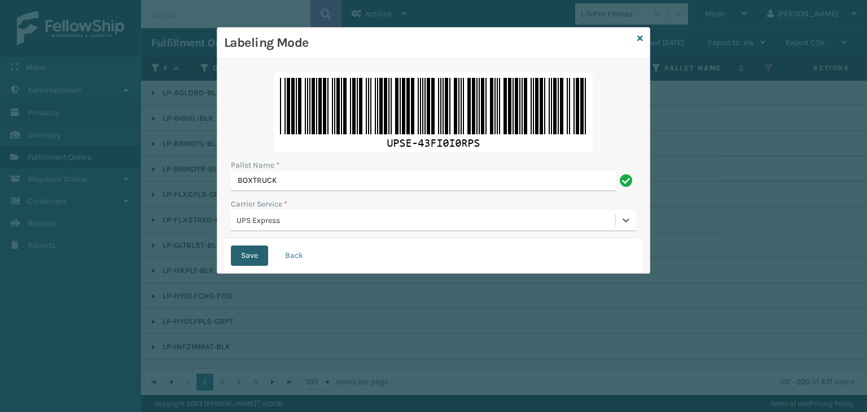
click at [251, 257] on button "Save" at bounding box center [249, 256] width 37 height 20
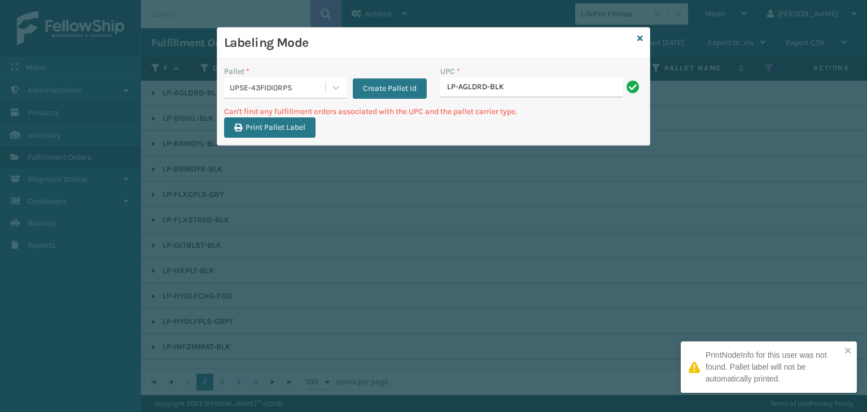
click at [636, 40] on div "Labeling Mode" at bounding box center [433, 43] width 433 height 31
click at [639, 37] on icon at bounding box center [641, 38] width 6 height 8
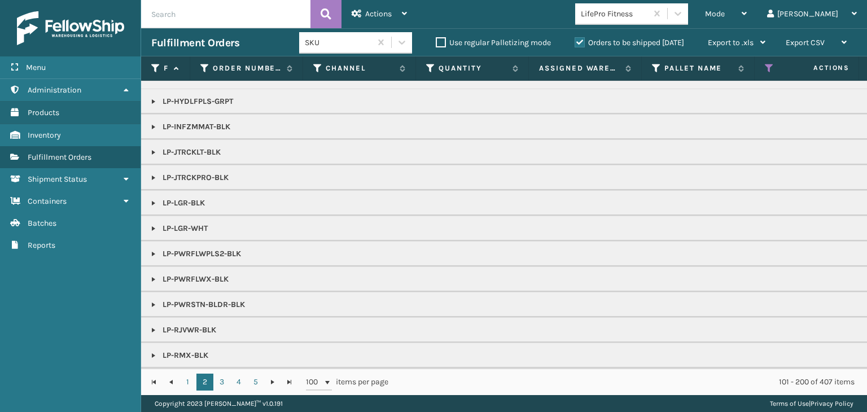
scroll to position [0, 0]
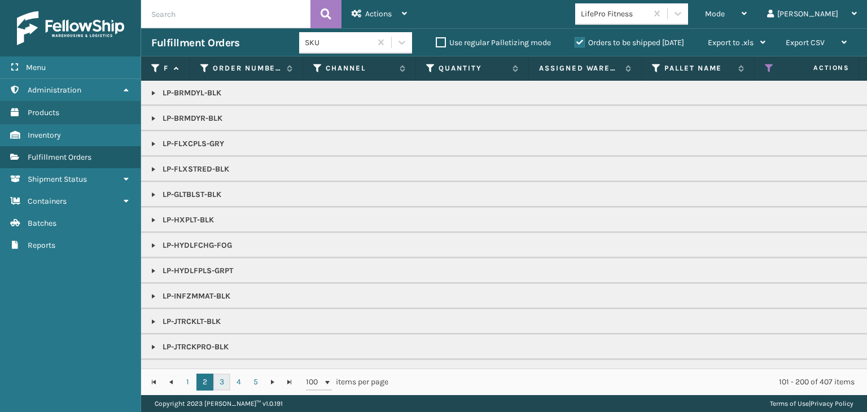
click at [221, 378] on link "3" at bounding box center [221, 382] width 17 height 17
click at [185, 379] on link "1" at bounding box center [188, 382] width 17 height 17
click at [152, 93] on link at bounding box center [153, 93] width 9 height 9
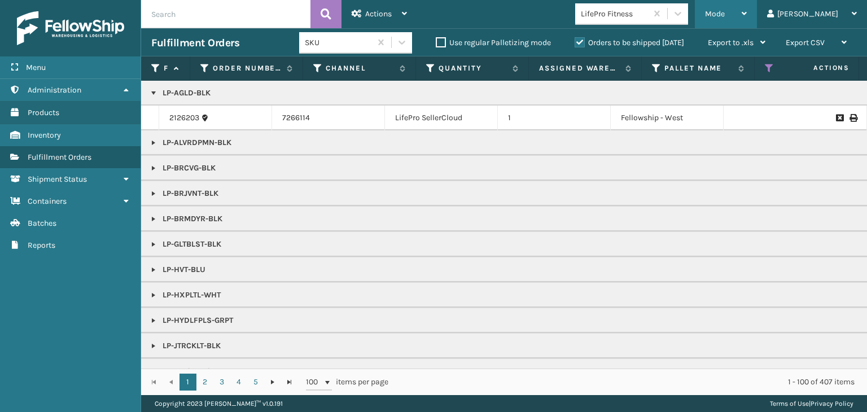
click at [725, 10] on span "Mode" at bounding box center [715, 14] width 20 height 10
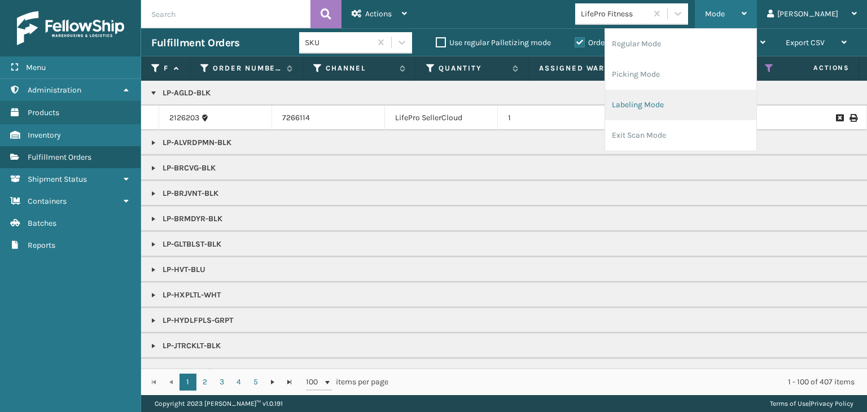
click at [734, 98] on li "Labeling Mode" at bounding box center [680, 105] width 151 height 30
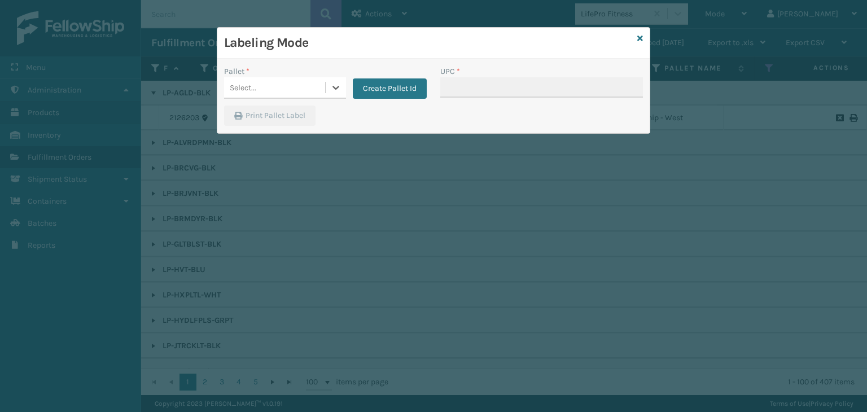
click at [268, 88] on div "Select..." at bounding box center [274, 87] width 101 height 19
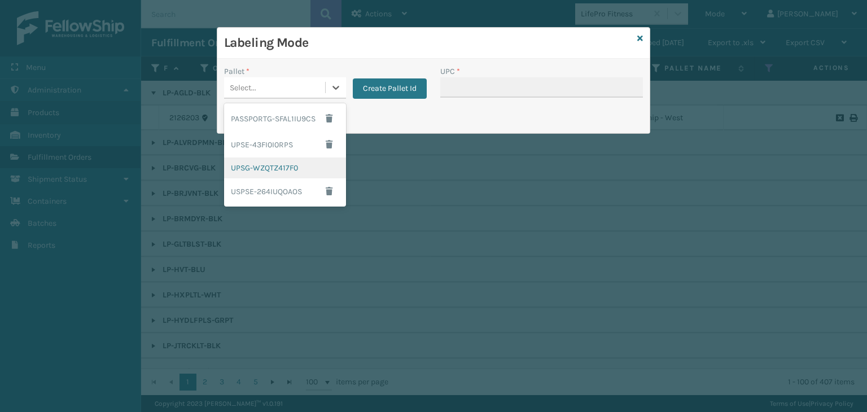
click at [267, 171] on div "UPSG-WZQTZ417F0" at bounding box center [285, 168] width 122 height 21
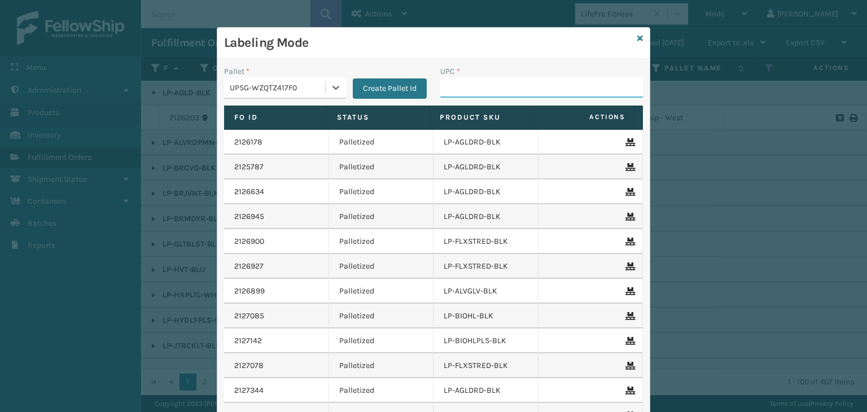
click at [452, 92] on input "UPC *" at bounding box center [541, 87] width 203 height 20
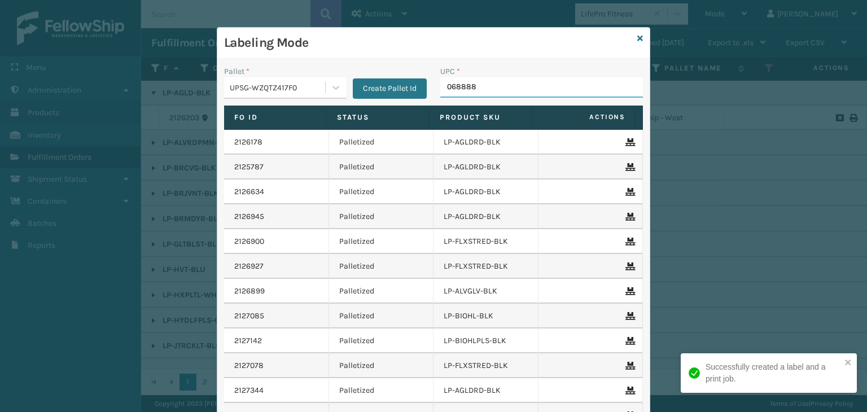
type input "0688880"
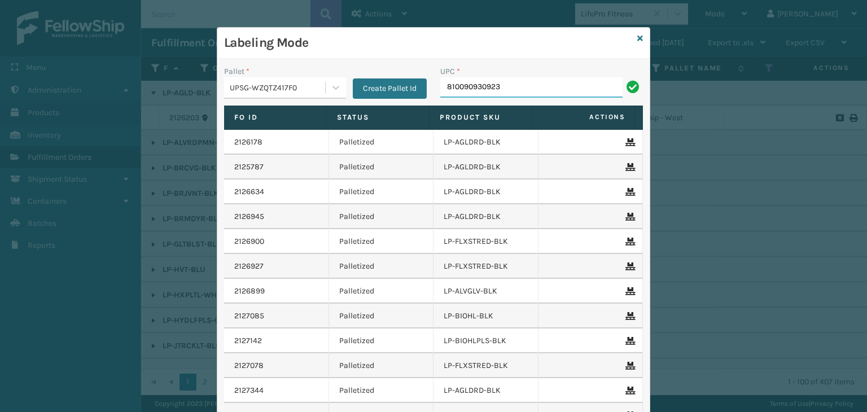
type input "810090930923"
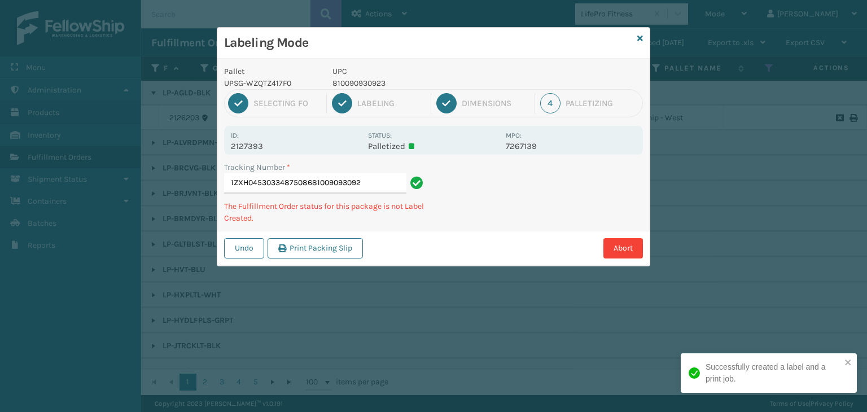
type input "1ZXH04530334875086810090930923"
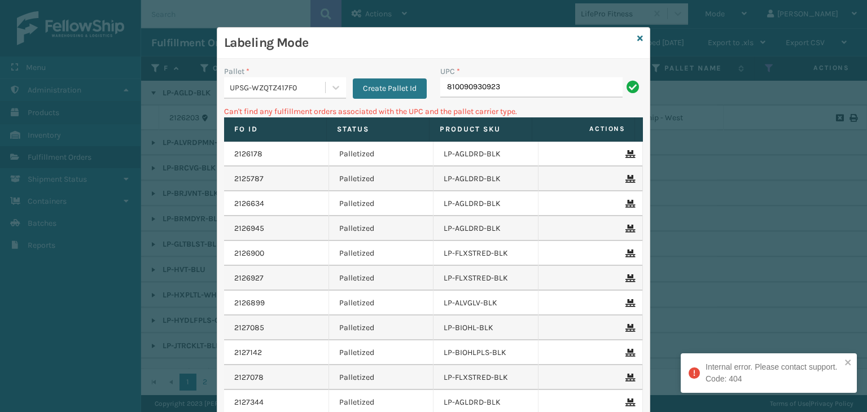
click at [256, 88] on div "UPSG-WZQTZ417F0" at bounding box center [278, 88] width 97 height 12
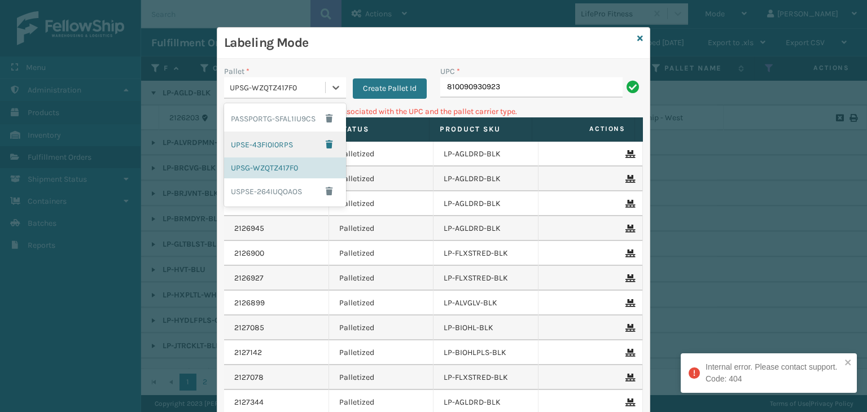
click at [291, 143] on div "UPSE-43FI0I0RPS" at bounding box center [285, 145] width 122 height 26
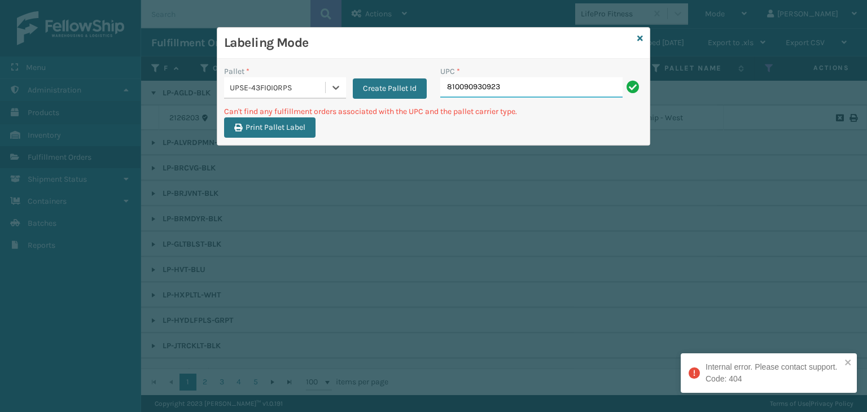
click at [527, 91] on input "810090930923" at bounding box center [531, 87] width 182 height 20
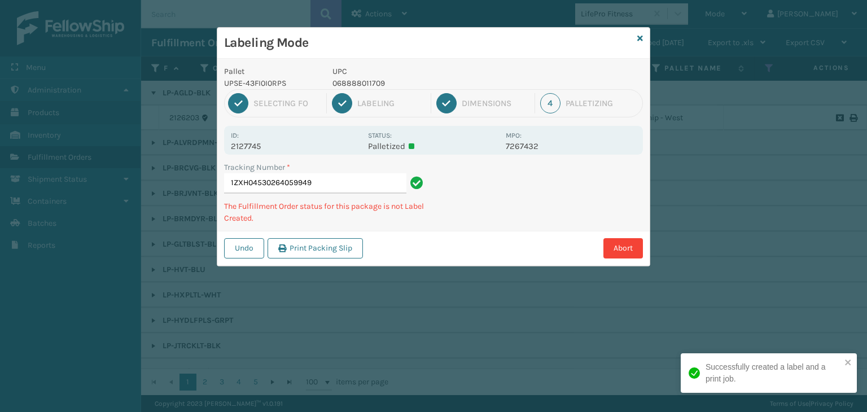
click at [374, 78] on p "068888011709" at bounding box center [416, 83] width 167 height 12
click at [373, 78] on p "068888011709" at bounding box center [416, 83] width 167 height 12
copy p "068888011709"
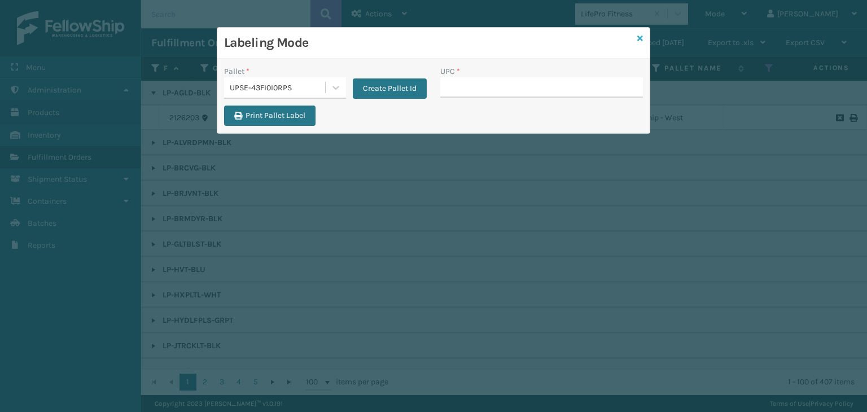
click at [642, 42] on link at bounding box center [641, 39] width 6 height 12
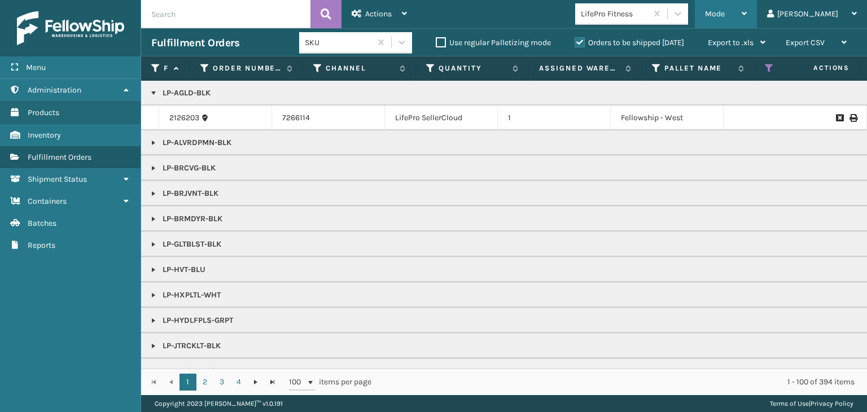
click at [725, 16] on span "Mode" at bounding box center [715, 14] width 20 height 10
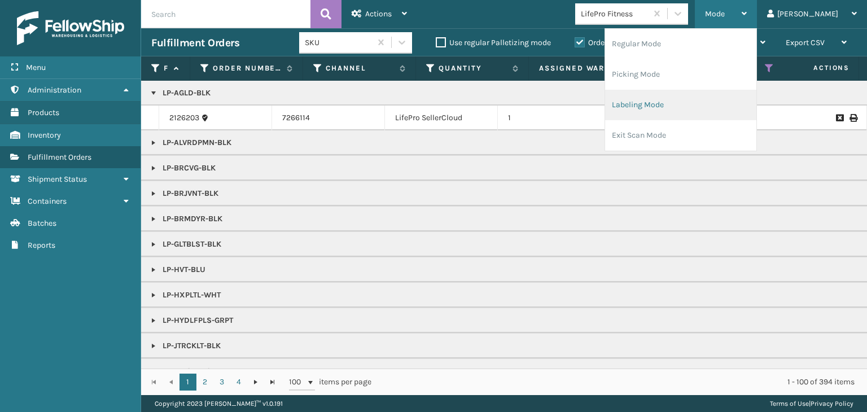
click at [745, 98] on li "Labeling Mode" at bounding box center [680, 105] width 151 height 30
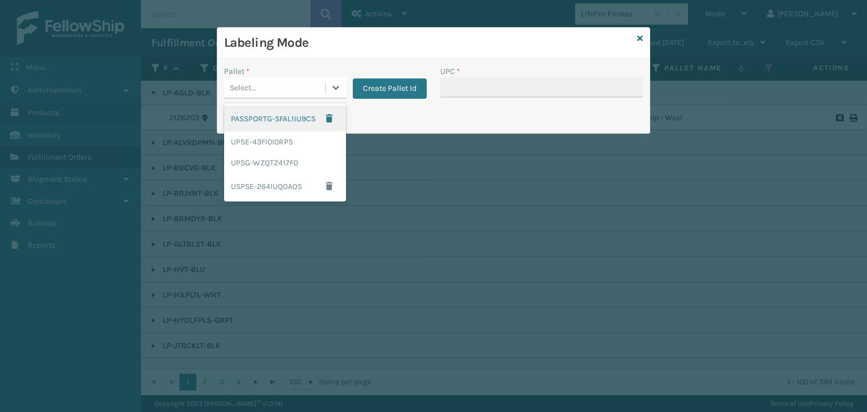
click at [290, 82] on div "Select..." at bounding box center [274, 87] width 101 height 19
click at [276, 165] on div "UPSG-WZQTZ417F0" at bounding box center [285, 162] width 122 height 21
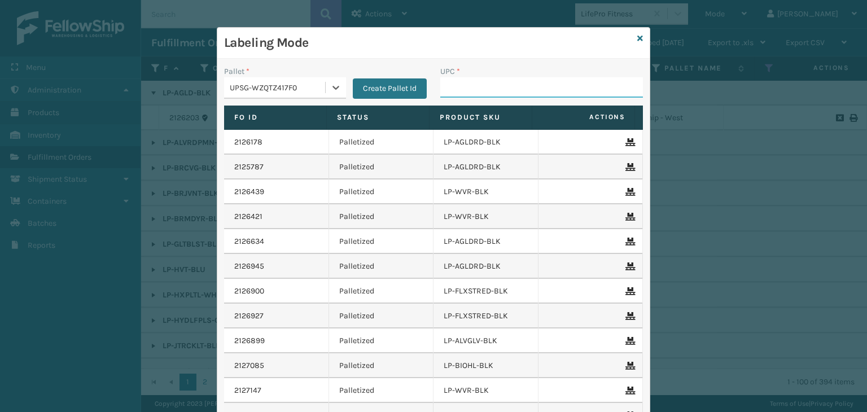
click at [452, 84] on input "UPC *" at bounding box center [541, 87] width 203 height 20
drag, startPoint x: 527, startPoint y: 85, endPoint x: 225, endPoint y: 101, distance: 302.6
click at [225, 101] on div "Pallet * UPSG-WZQTZ417F0 Create Pallet Id UPC * LP-AGLD-BLK" at bounding box center [433, 86] width 433 height 40
type input "'"
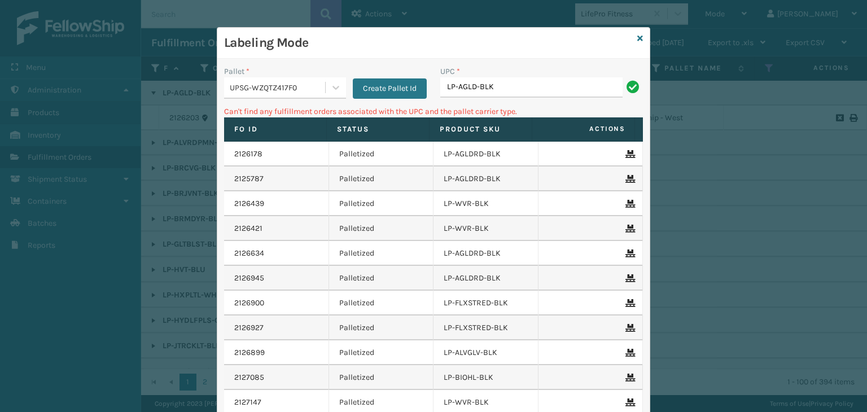
type input "LP-AGLD-BLK"
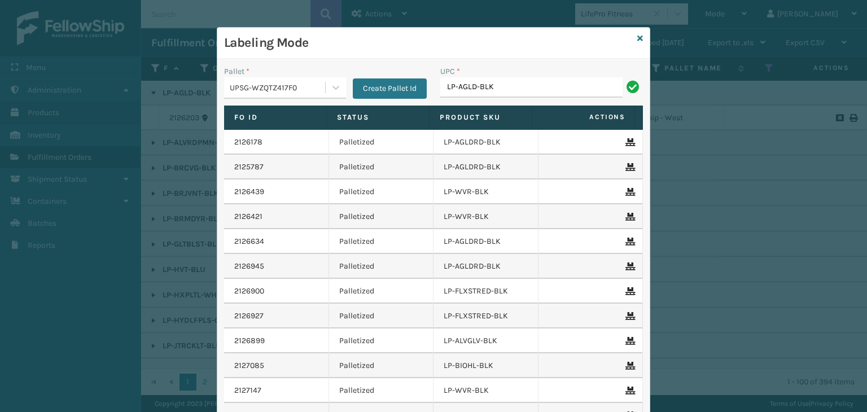
type input "LP-AGLD-BLK"
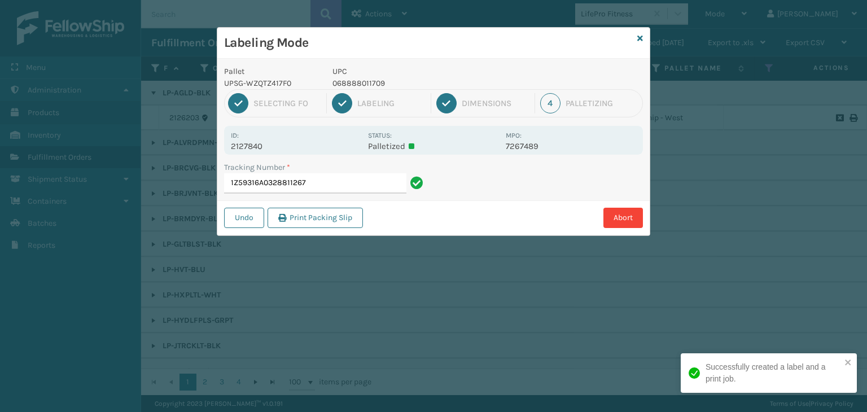
click at [344, 84] on p "068888011709" at bounding box center [416, 83] width 167 height 12
copy p "068888011709"
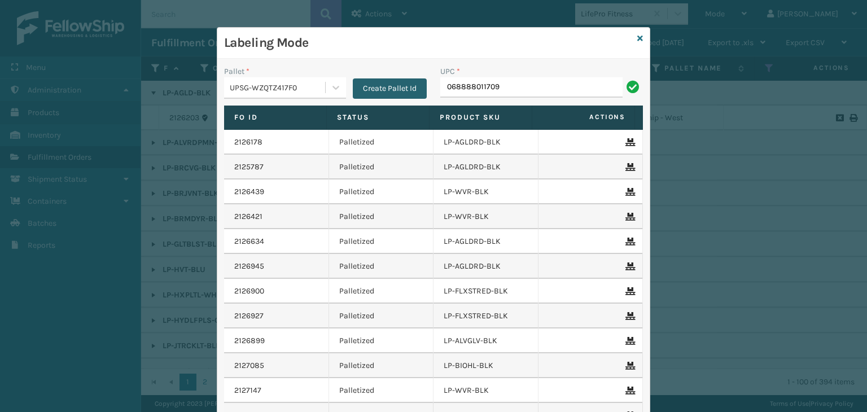
type input "068888011709"
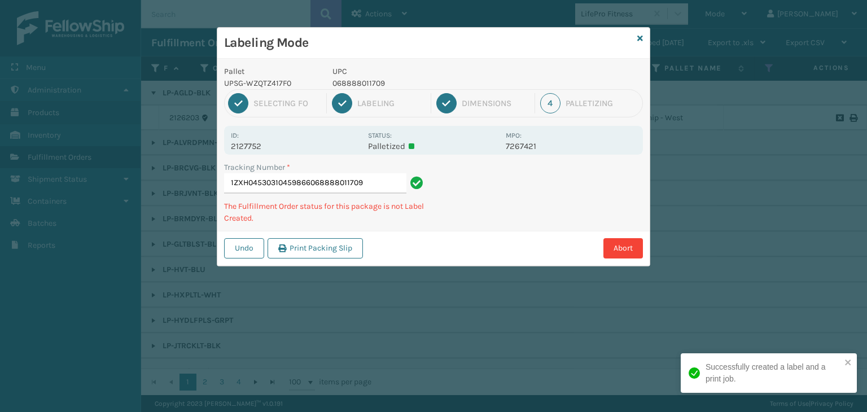
type input "1ZXH04530310459866068888011709068888011709"
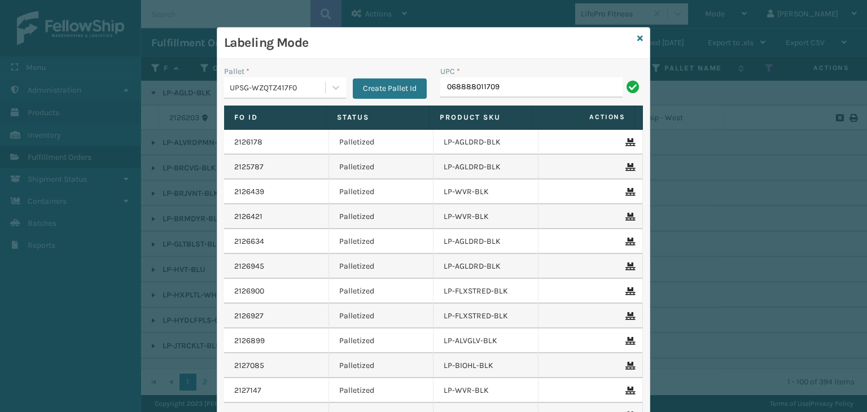
type input "068888011709"
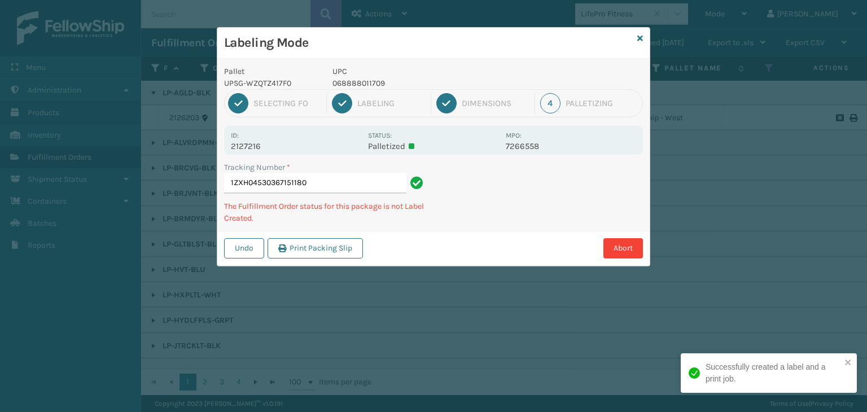
type input "1ZXH04530367151180068888011709"
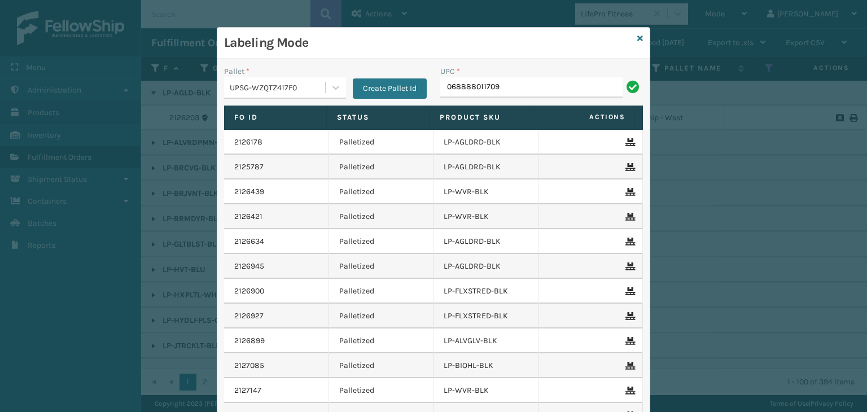
type input "068888011709"
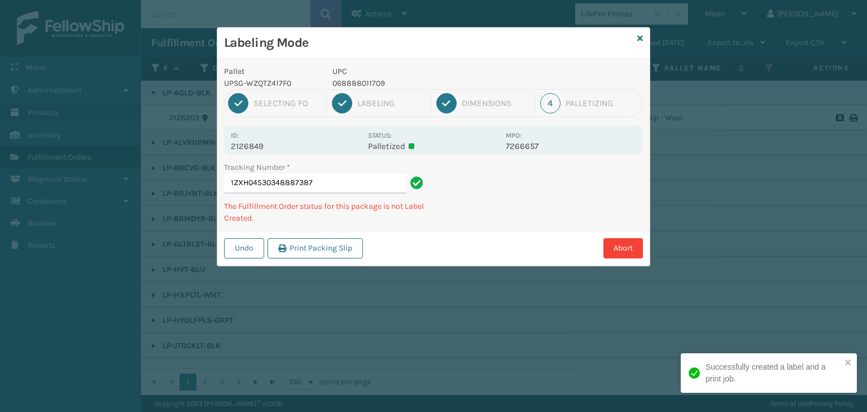
type input "1ZXH04530348887387068888011709"
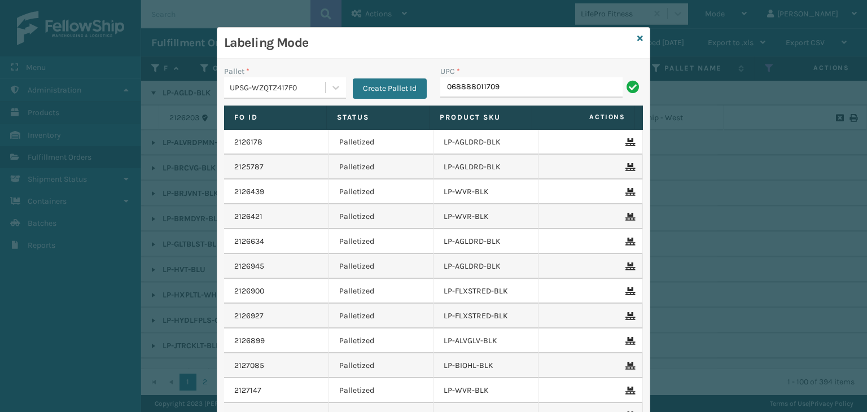
type input "068888011709"
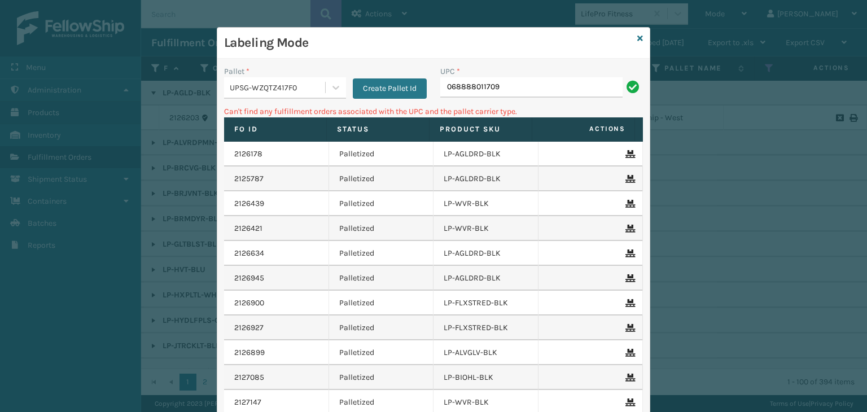
click at [238, 82] on div "UPSG-WZQTZ417F0" at bounding box center [278, 88] width 97 height 12
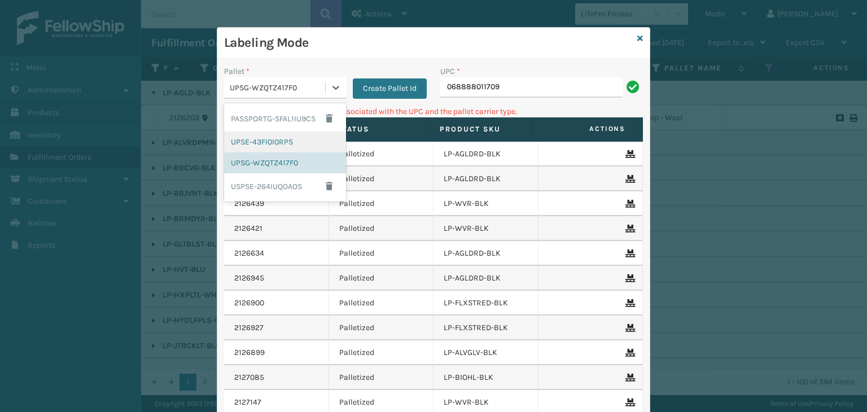
click at [256, 147] on div "UPSE-43FI0I0RPS" at bounding box center [285, 142] width 122 height 21
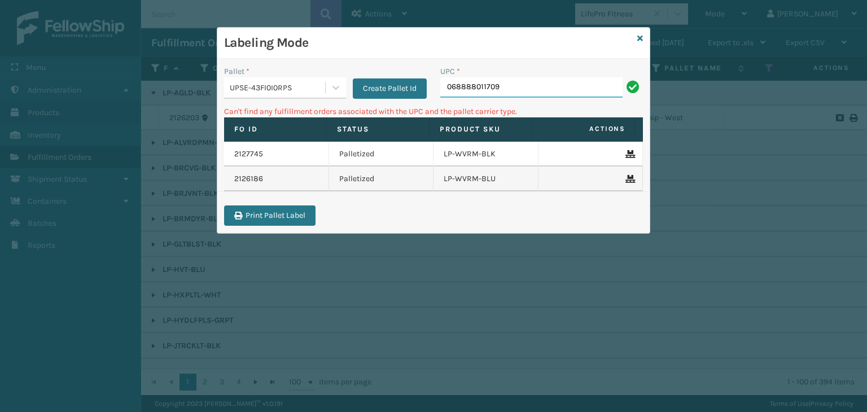
click at [526, 82] on input "068888011709" at bounding box center [531, 87] width 182 height 20
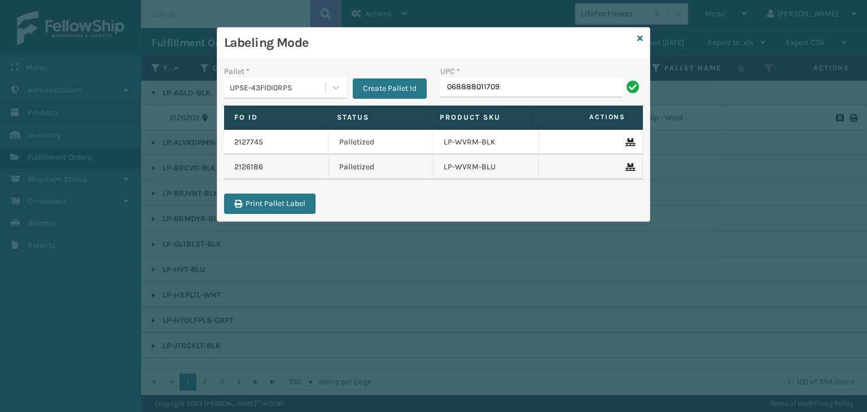
type input "068888011709"
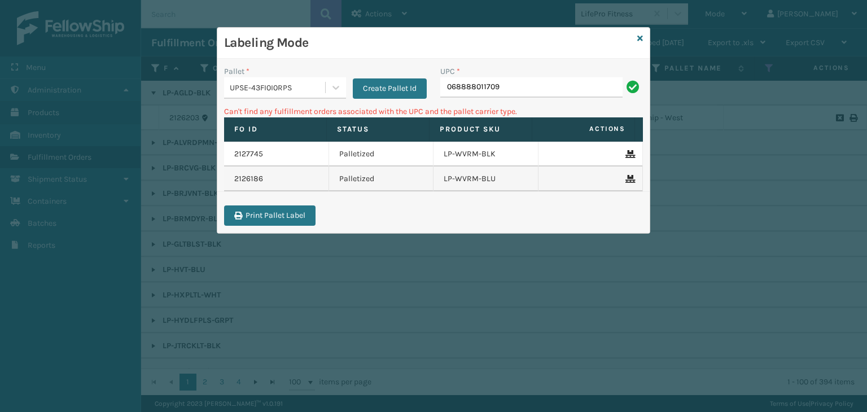
click at [251, 82] on div "UPSE-43FI0I0RPS" at bounding box center [278, 88] width 97 height 12
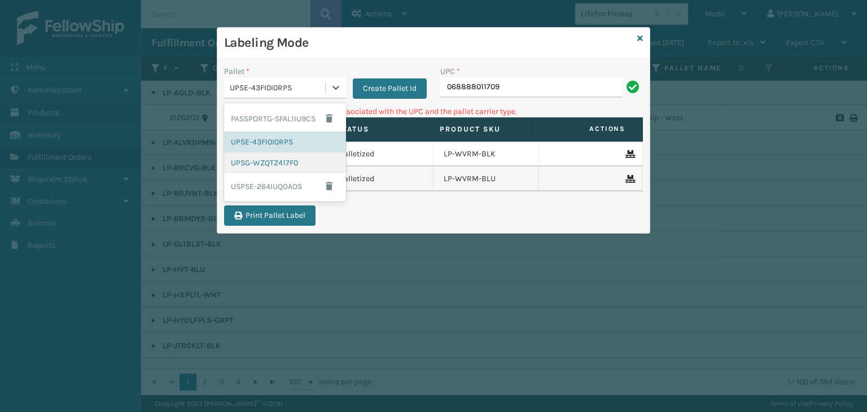
click at [269, 161] on div "UPSG-WZQTZ417F0" at bounding box center [285, 162] width 122 height 21
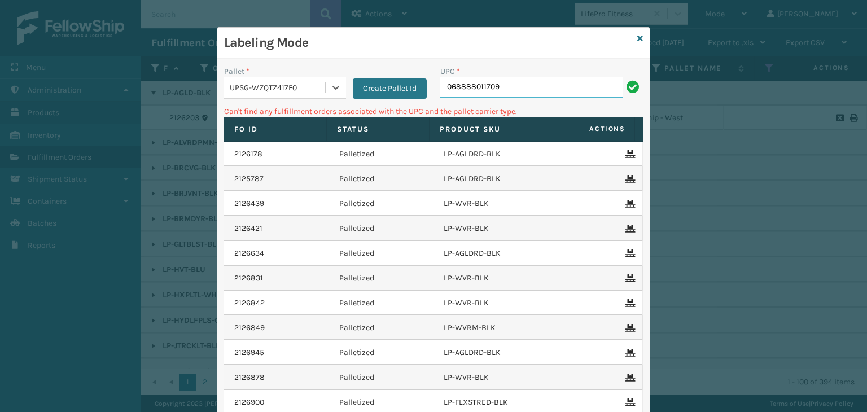
click at [522, 91] on input "068888011709" at bounding box center [531, 87] width 182 height 20
click at [393, 87] on button "Create Pallet Id" at bounding box center [390, 88] width 74 height 20
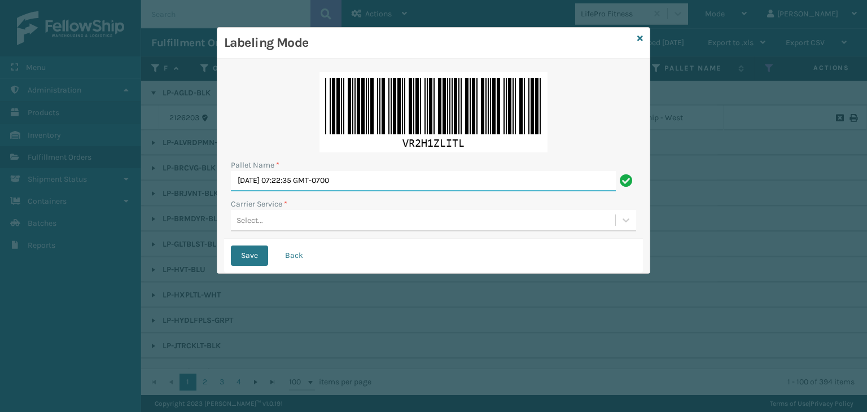
drag, startPoint x: 373, startPoint y: 181, endPoint x: 0, endPoint y: 177, distance: 372.7
click at [0, 177] on div "Labeling Mode Pallet Name * Thu Oct 09 2025 07:22:35 GMT-0700 Carrier Service *…" at bounding box center [433, 206] width 867 height 412
paste input "068888011709"
type input "0"
paste input "557442"
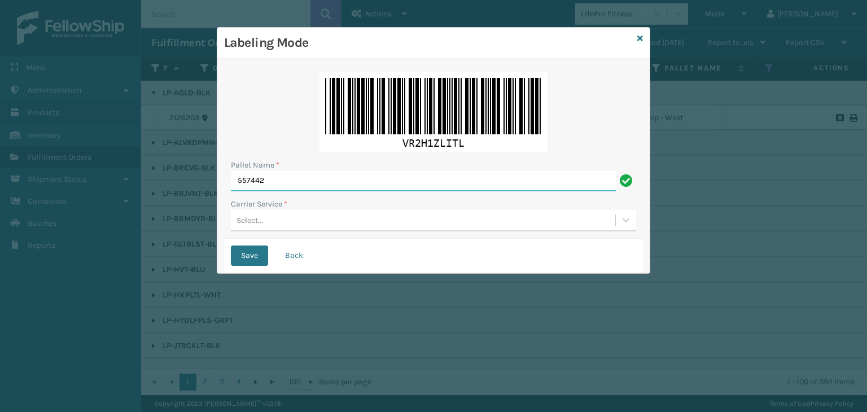
type input "557442"
click at [266, 222] on div "Select..." at bounding box center [423, 220] width 385 height 19
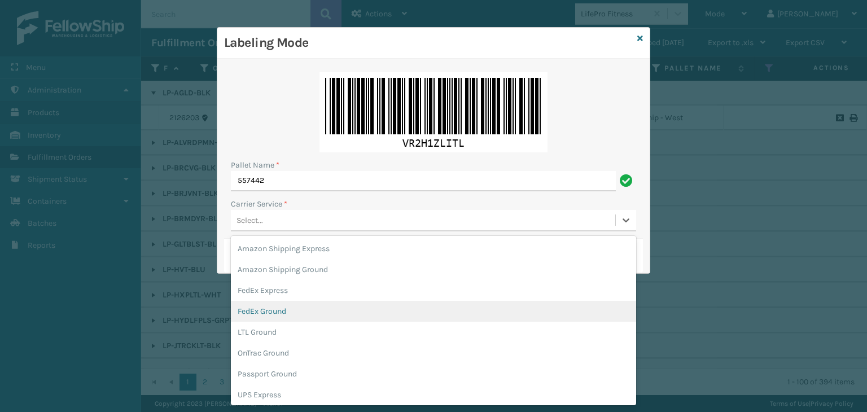
click at [294, 307] on div "FedEx Ground" at bounding box center [433, 311] width 405 height 21
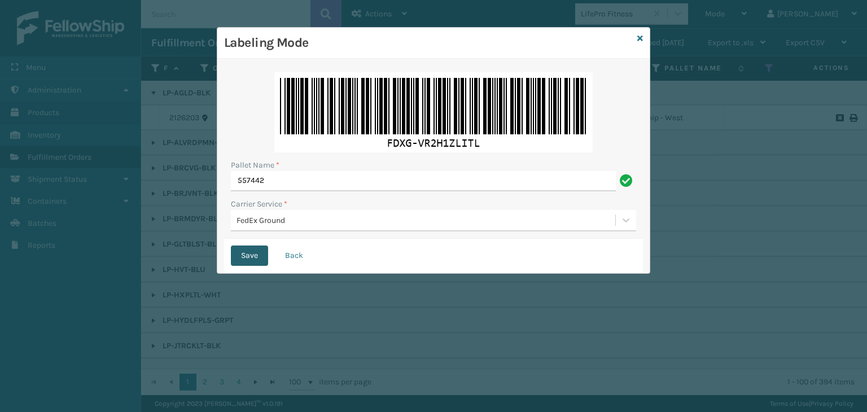
click at [258, 259] on button "Save" at bounding box center [249, 256] width 37 height 20
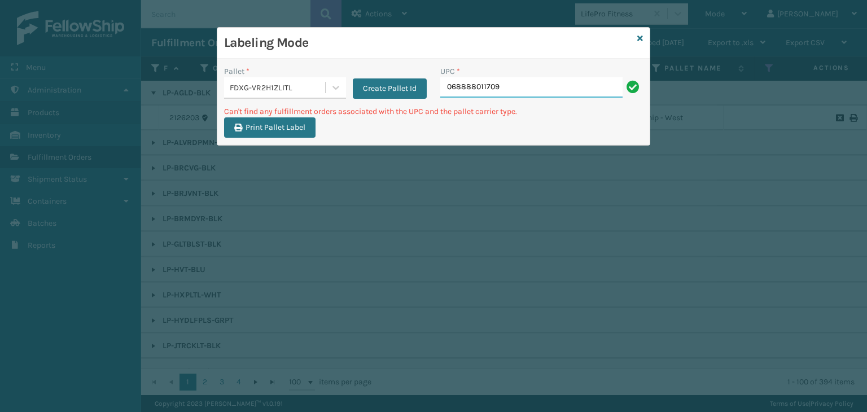
drag, startPoint x: 516, startPoint y: 89, endPoint x: 321, endPoint y: 59, distance: 197.6
click at [321, 59] on div "Pallet * FDXG-VR2H1ZLITL Create Pallet Id UPC * 068888011709 Can't find any ful…" at bounding box center [433, 102] width 433 height 86
click at [640, 40] on icon at bounding box center [641, 38] width 6 height 8
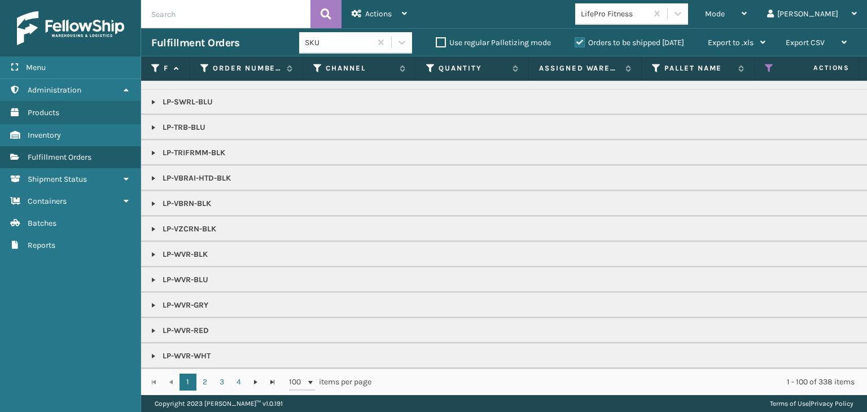
scroll to position [757, 0]
click at [239, 379] on link "4" at bounding box center [238, 382] width 17 height 17
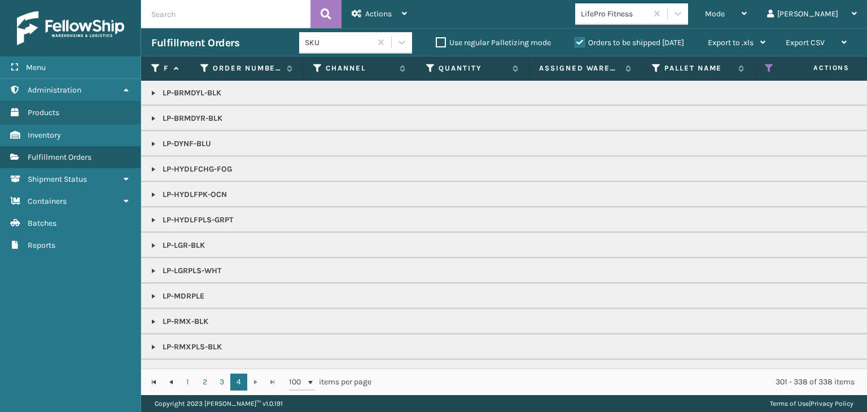
drag, startPoint x: 745, startPoint y: 14, endPoint x: 741, endPoint y: 57, distance: 43.2
click at [746, 14] on div "Mode Regular Mode Picking Mode Labeling Mode Exit Scan Mode" at bounding box center [726, 14] width 62 height 28
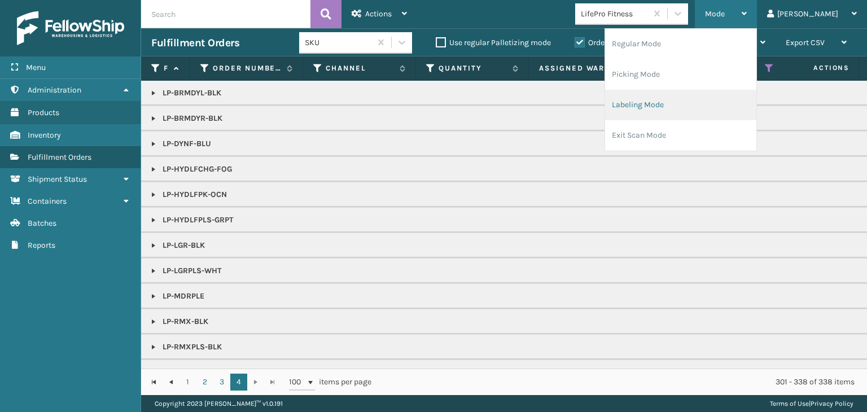
click at [732, 100] on li "Labeling Mode" at bounding box center [680, 105] width 151 height 30
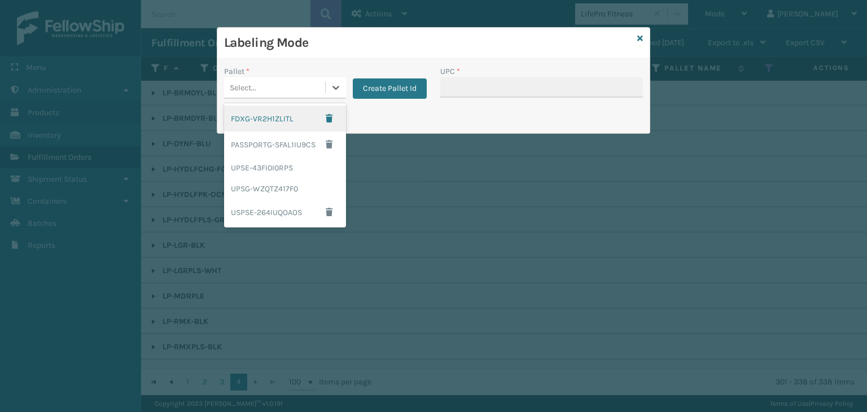
click at [317, 91] on div "Select..." at bounding box center [274, 87] width 101 height 19
click at [300, 189] on div "UPSG-WZQTZ417F0" at bounding box center [285, 188] width 122 height 21
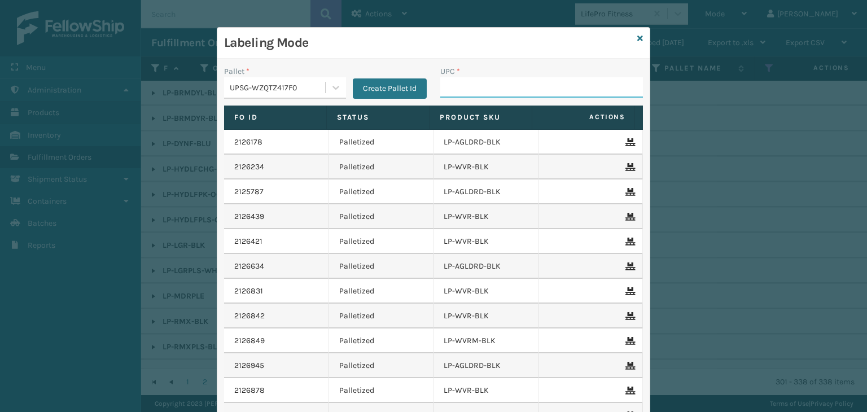
click at [483, 89] on input "UPC *" at bounding box center [541, 87] width 203 height 20
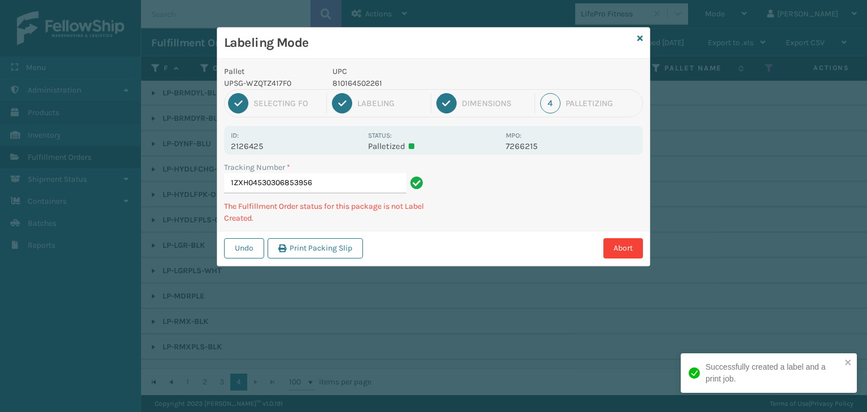
click at [340, 85] on p "810164502261" at bounding box center [416, 83] width 167 height 12
click at [341, 85] on p "810164502261" at bounding box center [416, 83] width 167 height 12
copy p "810164502261"
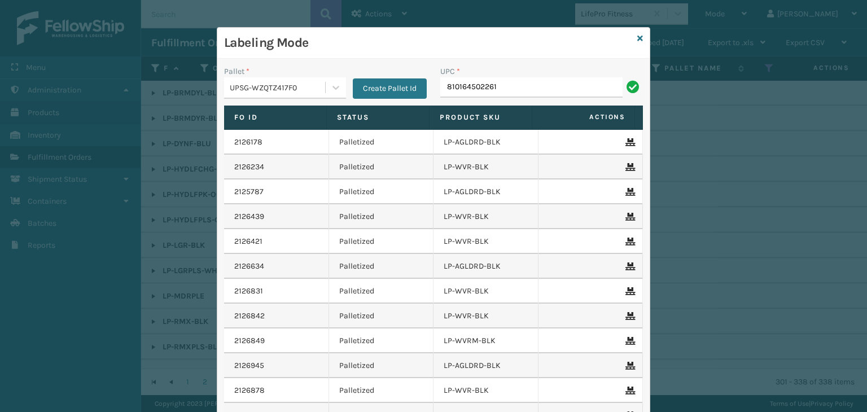
type input "810164502261"
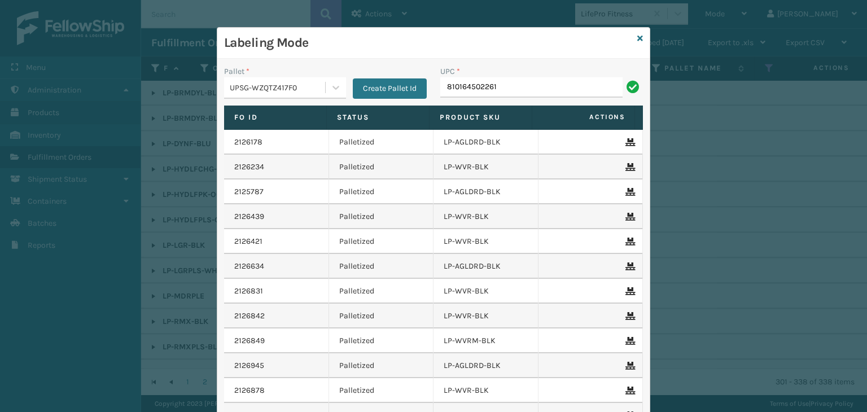
type input "810164502261"
type input "810164501172"
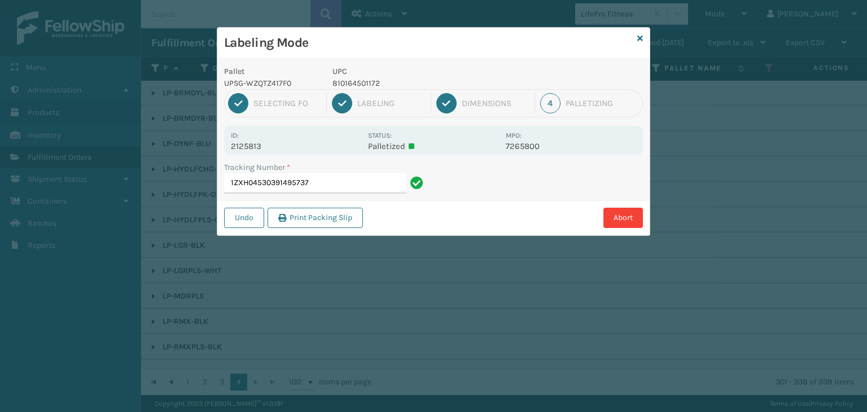
click at [372, 82] on p "810164501172" at bounding box center [416, 83] width 167 height 12
copy p "810164501172"
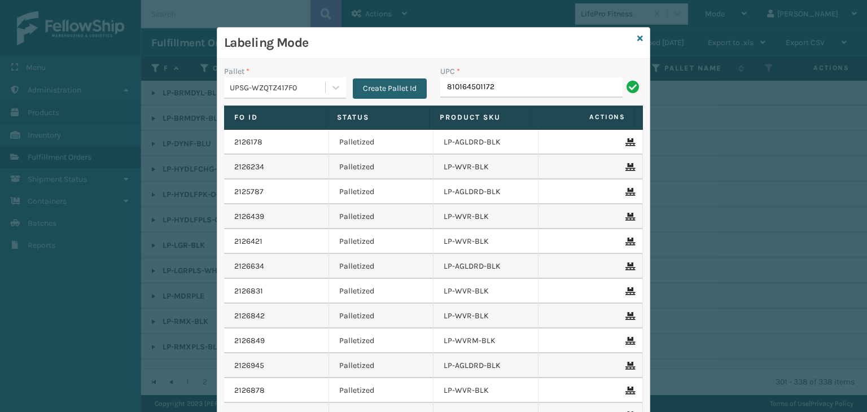
type input "810164501172"
type input "810164501165"
click at [638, 42] on link at bounding box center [641, 39] width 6 height 12
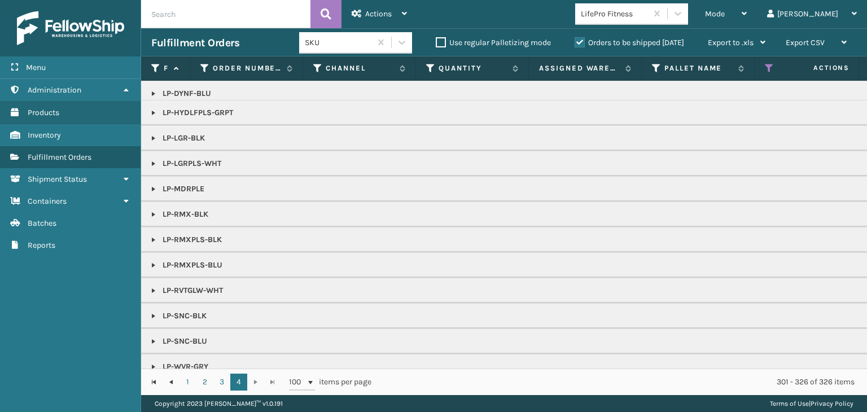
scroll to position [150, 0]
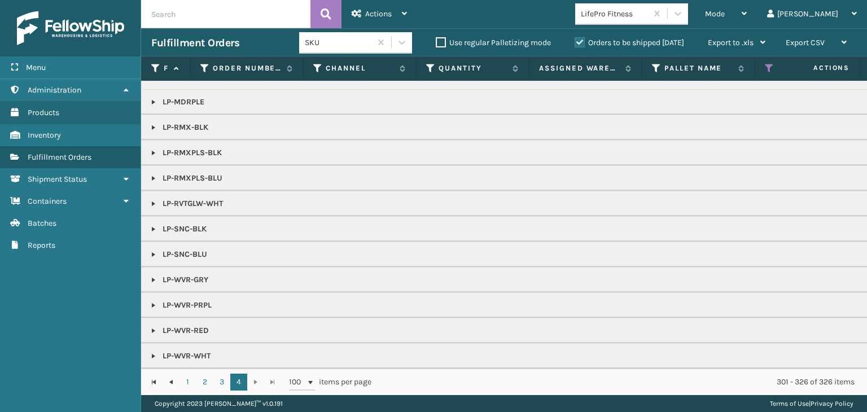
click at [150, 250] on link at bounding box center [153, 254] width 9 height 9
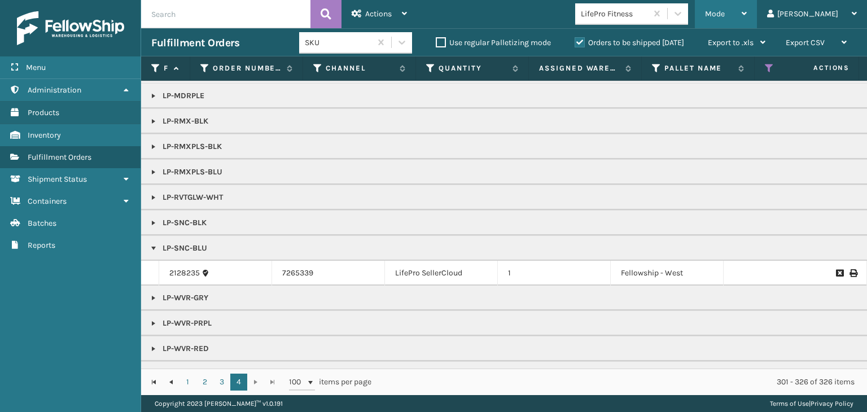
click at [747, 24] on div "Mode" at bounding box center [726, 14] width 42 height 28
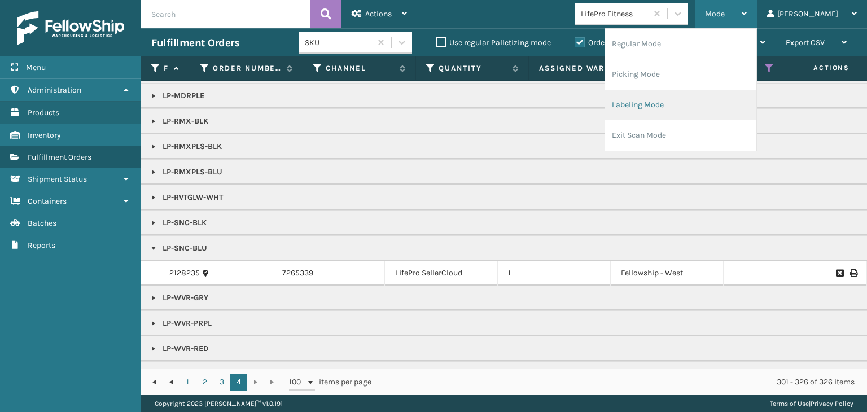
click at [731, 102] on li "Labeling Mode" at bounding box center [680, 105] width 151 height 30
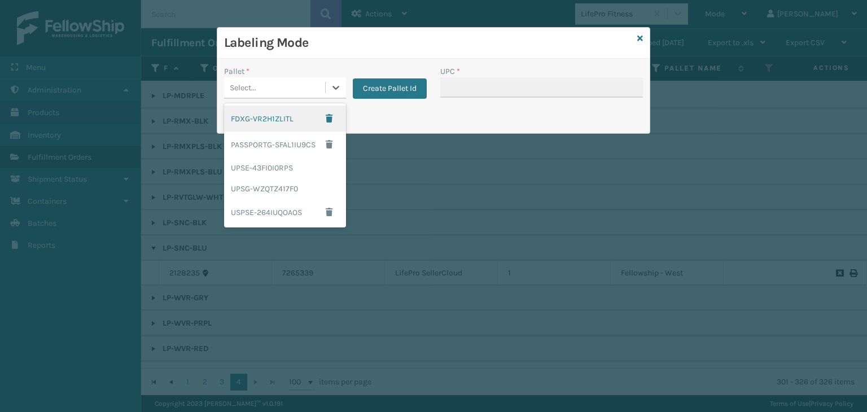
click at [268, 86] on div "Select..." at bounding box center [274, 87] width 101 height 19
click at [280, 195] on div "UPSG-WZQTZ417F0" at bounding box center [285, 188] width 122 height 21
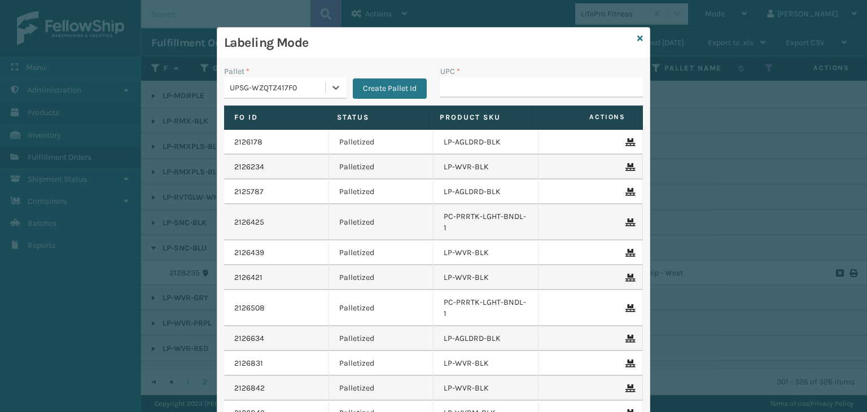
click at [481, 102] on div "UPC *" at bounding box center [542, 86] width 216 height 40
click at [483, 95] on input "UPC *" at bounding box center [541, 87] width 203 height 20
drag, startPoint x: 630, startPoint y: 33, endPoint x: 642, endPoint y: 50, distance: 20.4
click at [630, 33] on div "Labeling Mode" at bounding box center [433, 43] width 433 height 31
click at [634, 36] on div "Labeling Mode Pallet * UPSG-WZQTZ417F0 Create Pallet Id UPC * Fo Id Status Prod…" at bounding box center [434, 257] width 434 height 460
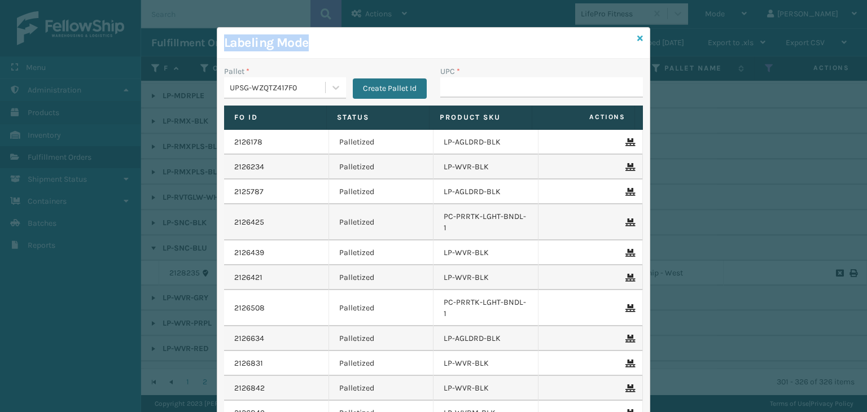
click at [638, 36] on icon at bounding box center [641, 38] width 6 height 8
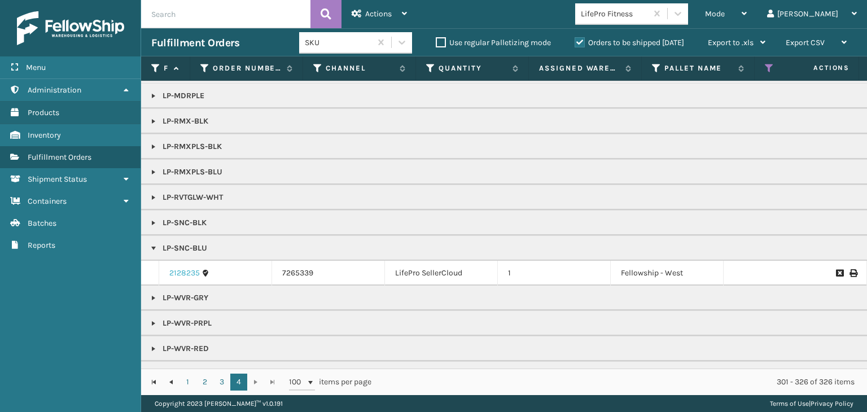
click at [195, 269] on link "2128235" at bounding box center [184, 273] width 30 height 11
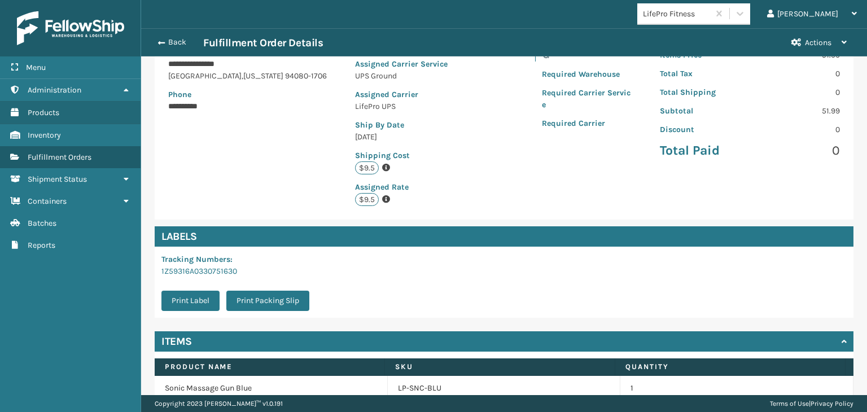
scroll to position [226, 0]
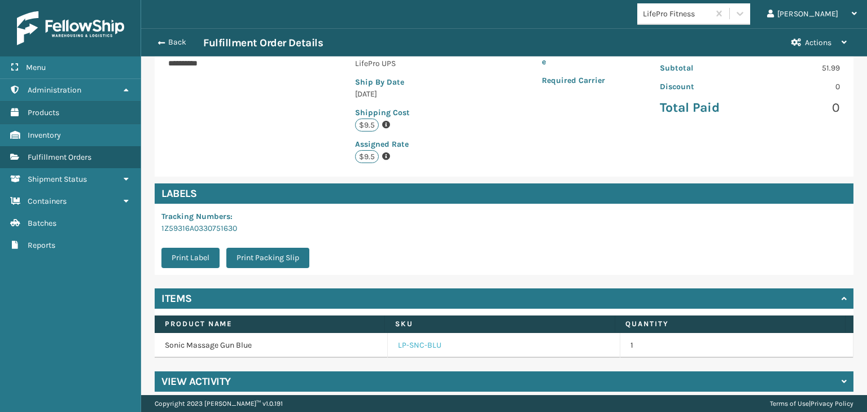
click at [425, 351] on link "LP-SNC-BLU" at bounding box center [419, 345] width 43 height 11
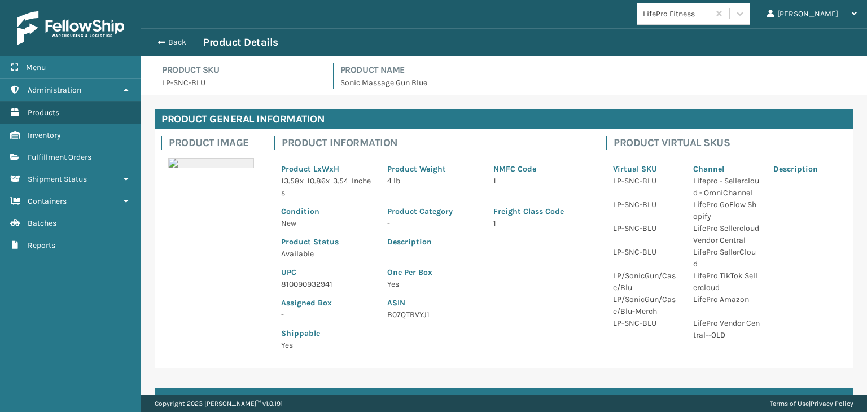
click at [308, 286] on p "810090932941" at bounding box center [327, 284] width 93 height 12
copy p "810090932941"
click at [181, 36] on div "Back Product Details" at bounding box center [504, 43] width 706 height 14
click at [181, 37] on div "Back Product Details" at bounding box center [504, 43] width 706 height 14
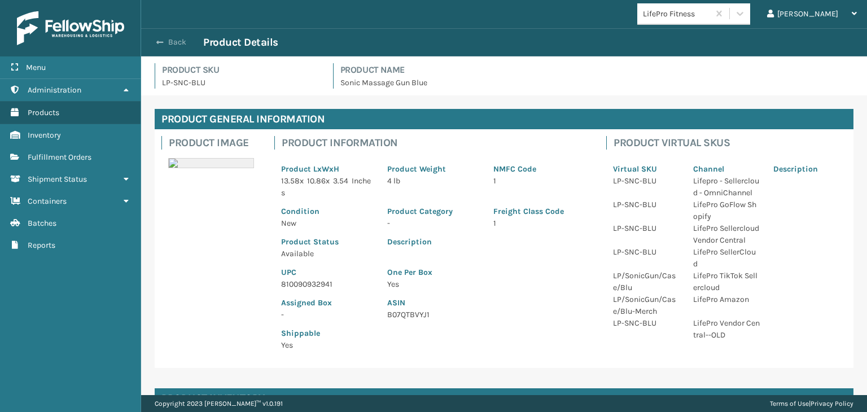
click at [177, 46] on button "Back" at bounding box center [177, 42] width 52 height 10
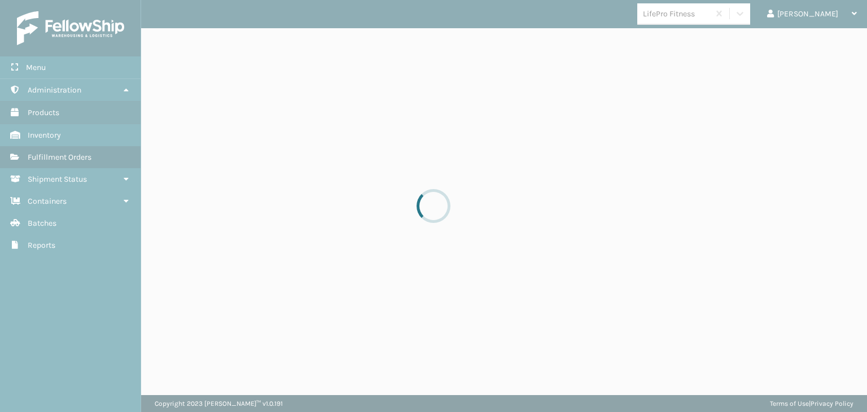
click at [176, 45] on div at bounding box center [433, 206] width 867 height 412
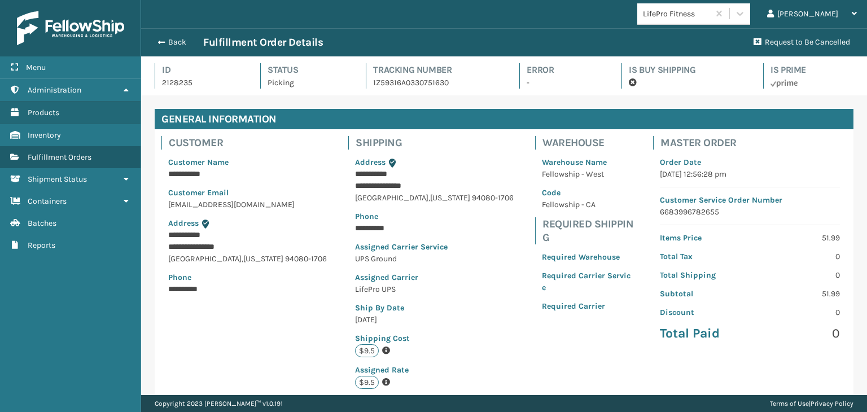
scroll to position [27, 726]
click at [176, 45] on button "Back" at bounding box center [177, 42] width 52 height 10
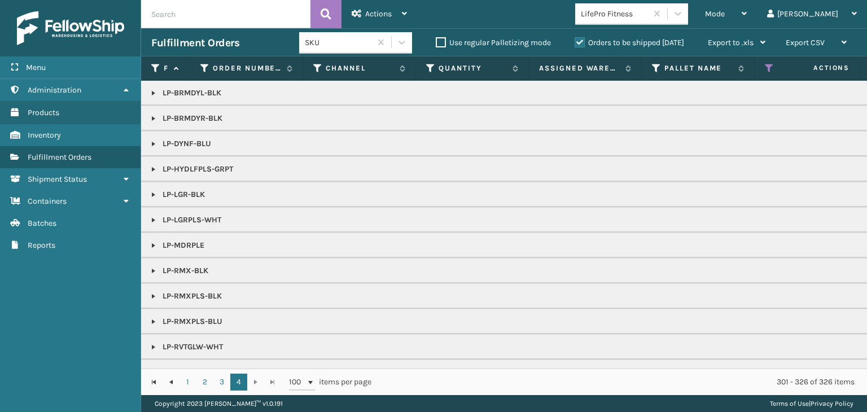
click at [747, 11] on div "Mode" at bounding box center [726, 14] width 42 height 28
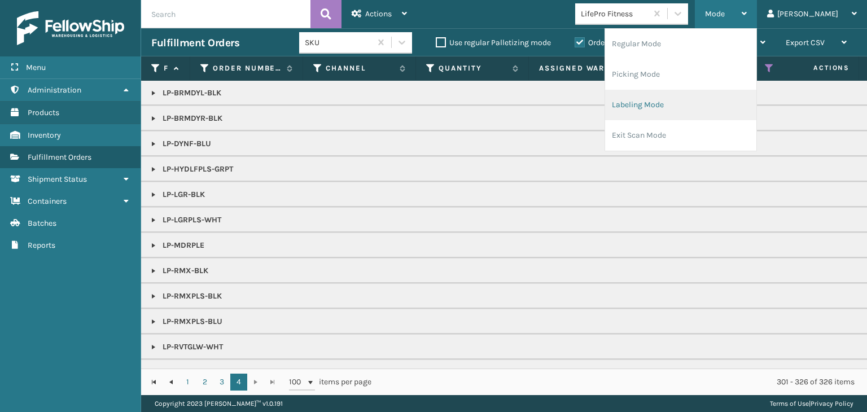
click at [721, 108] on li "Labeling Mode" at bounding box center [680, 105] width 151 height 30
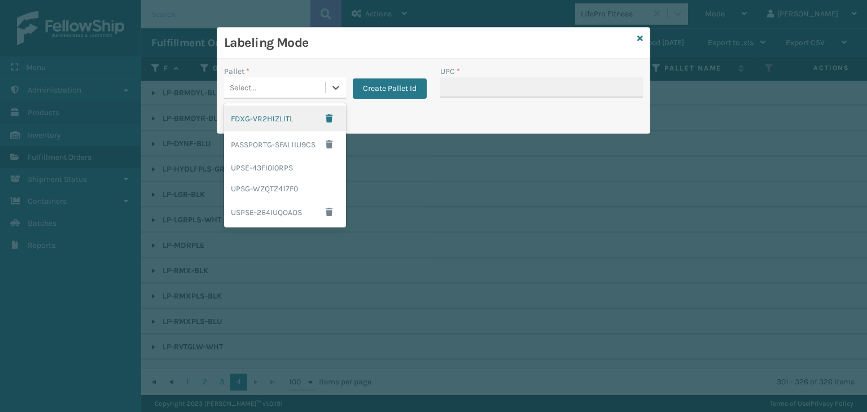
click at [277, 93] on div "Select..." at bounding box center [274, 87] width 101 height 19
click at [303, 186] on div "UPSG-WZQTZ417F0" at bounding box center [285, 188] width 122 height 21
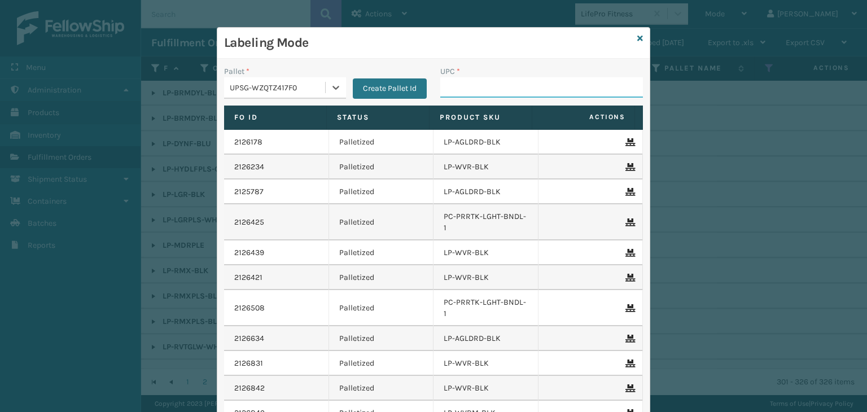
click at [488, 86] on input "UPC *" at bounding box center [541, 87] width 203 height 20
paste input "810090932941"
type input "810090932941"
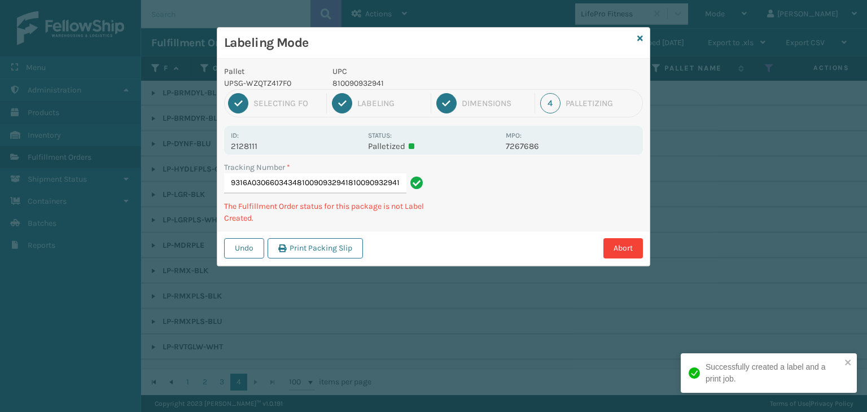
type input "1Z59316A0306603434810090932941810090932941810090932941"
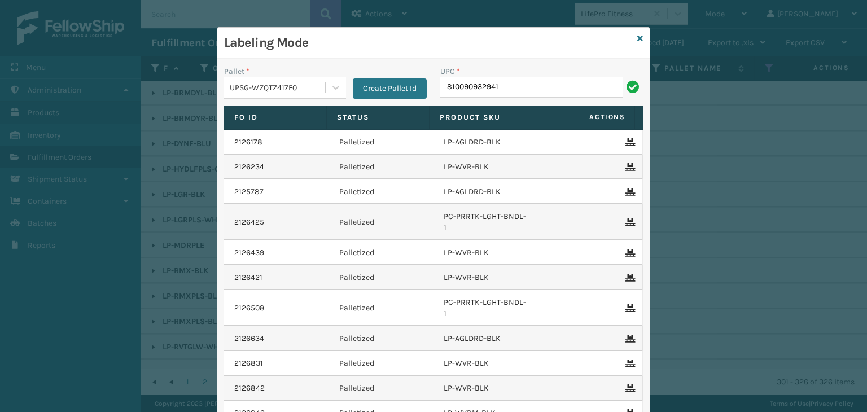
type input "810090932941"
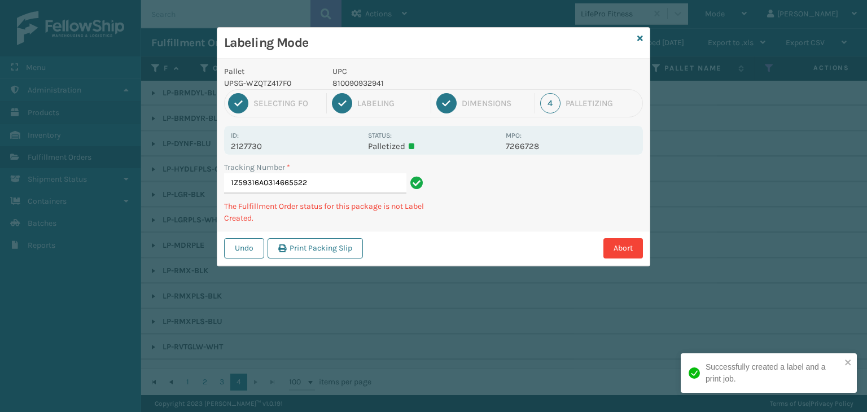
type input "1Z59316A0314665522810090932941"
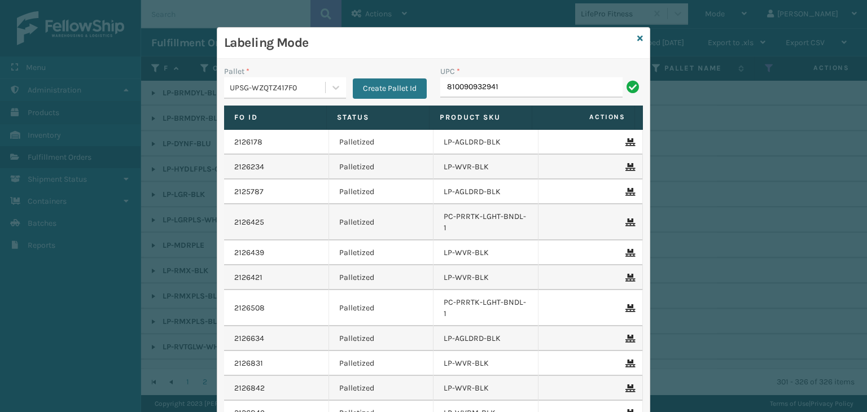
type input "810090932941"
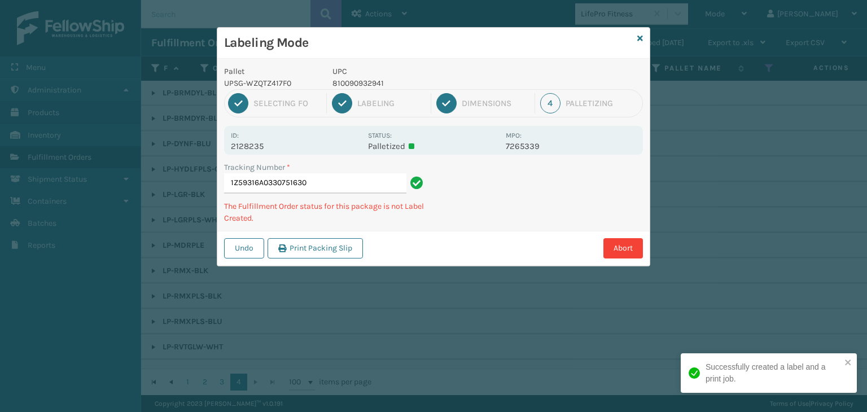
type input "1Z59316A0330751630810090932941"
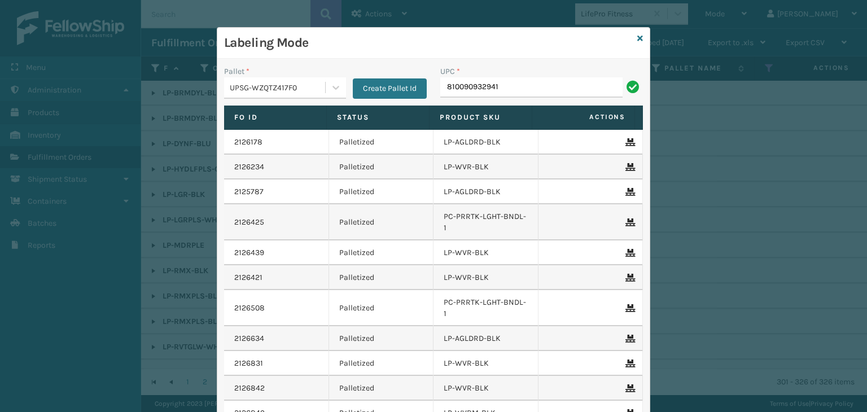
type input "810090932941"
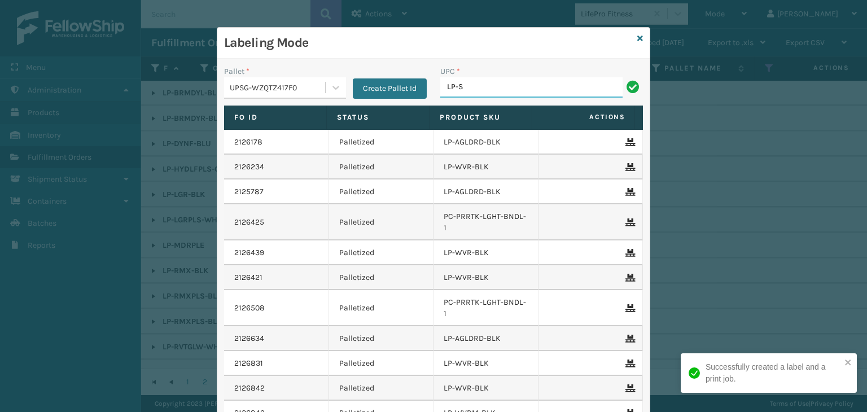
type input "LP-STMRC-SLV"
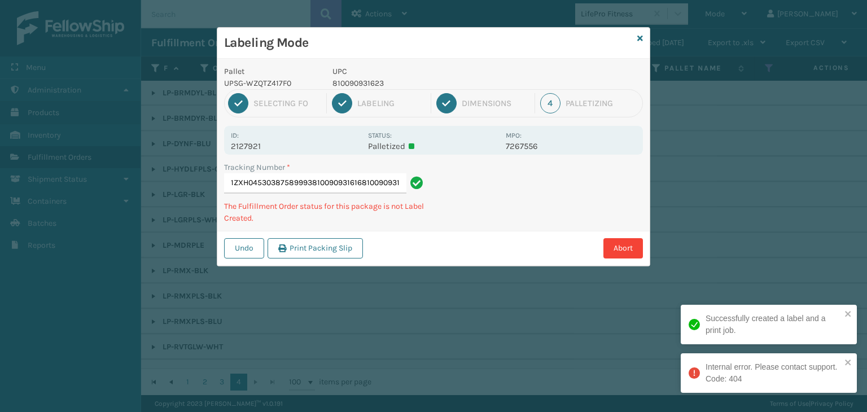
type input "1ZXH04530387589993810090931616810090931616"
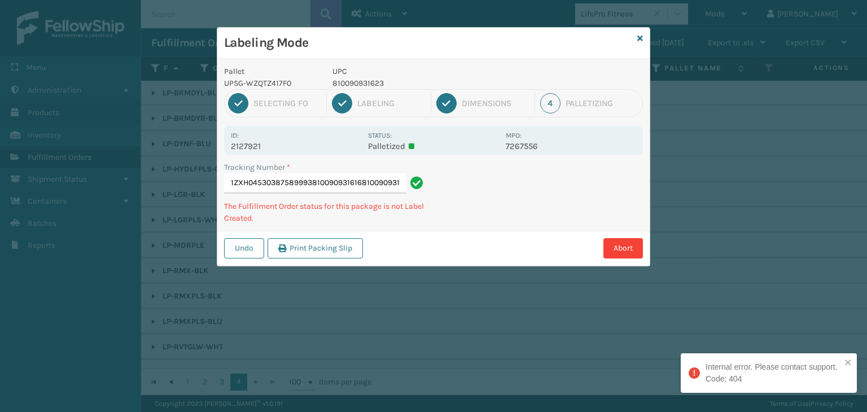
scroll to position [0, 11]
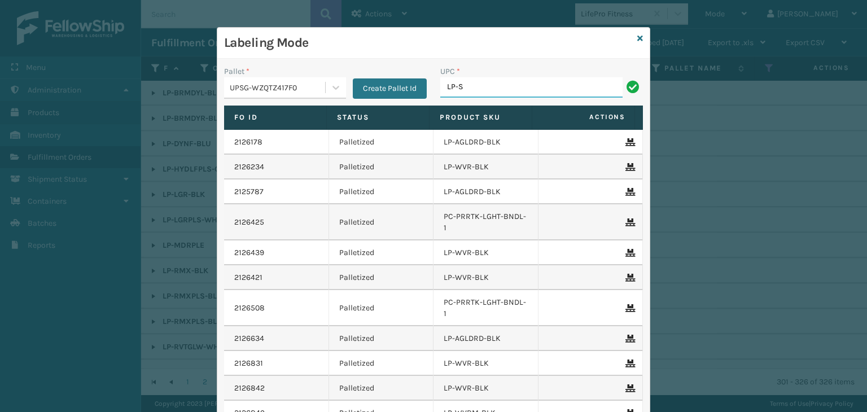
type input "LP-STMRC-SLV"
type input "LP-VBRN-BLK"
drag, startPoint x: 529, startPoint y: 91, endPoint x: 300, endPoint y: 66, distance: 230.1
click at [300, 66] on div "Pallet * UPSG-WZQTZ417F0 Create Pallet Id UPC * LP-VBRN-BLK" at bounding box center [433, 86] width 433 height 40
type input "LP-VBRN-BLK"
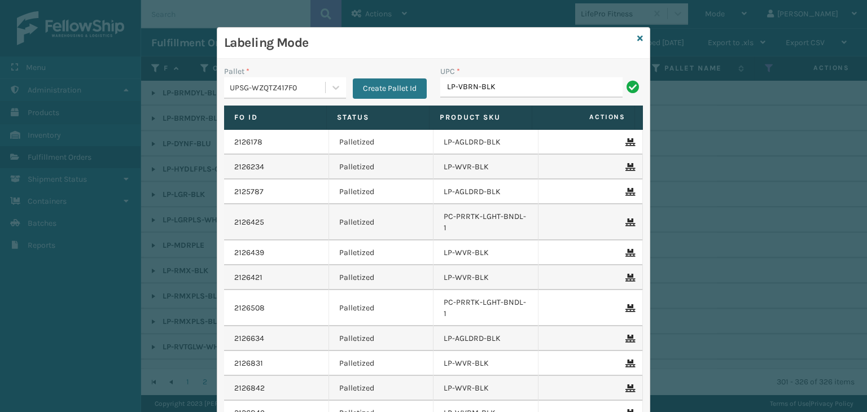
type input "LP-VBRN-BLK"
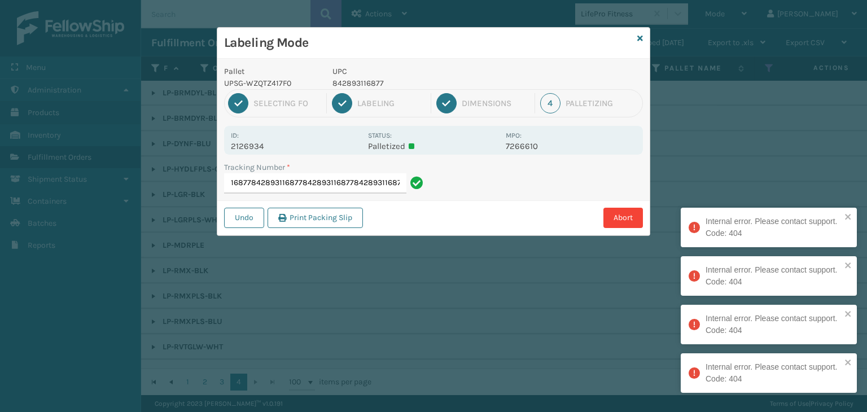
type input "1Z59316A0306610793842893116877842893116877842893116877842893116877842893116877"
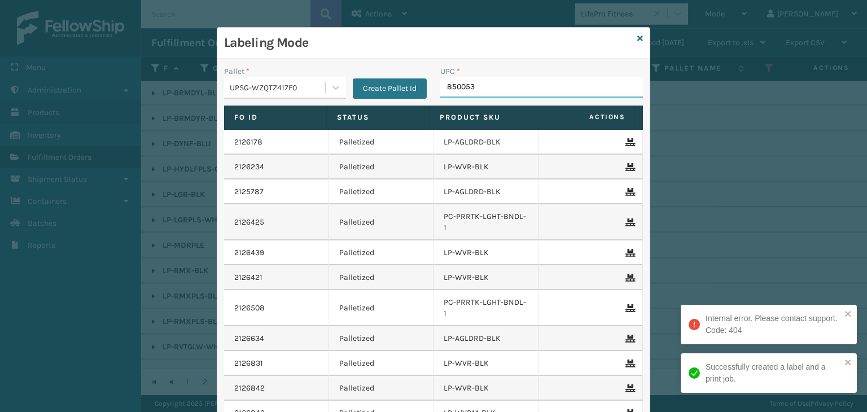
type input "8500530"
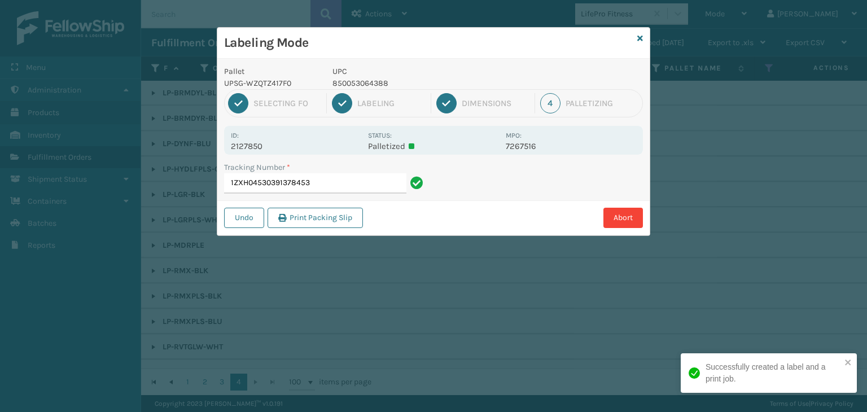
click at [377, 83] on p "850053064388" at bounding box center [416, 83] width 167 height 12
copy p "850053064388"
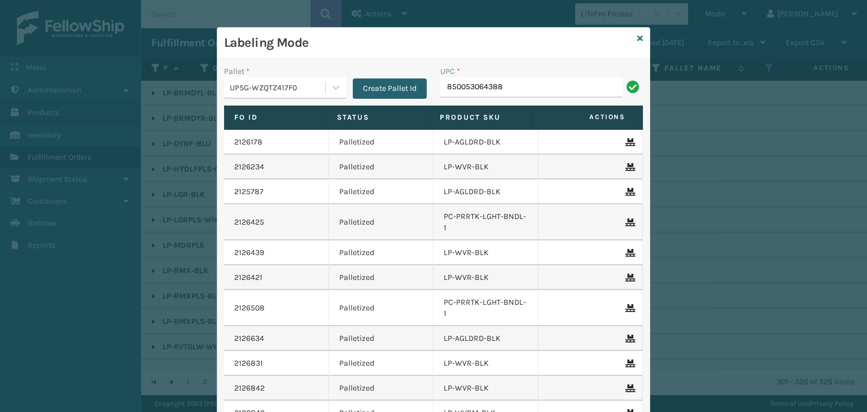
type input "850053064388"
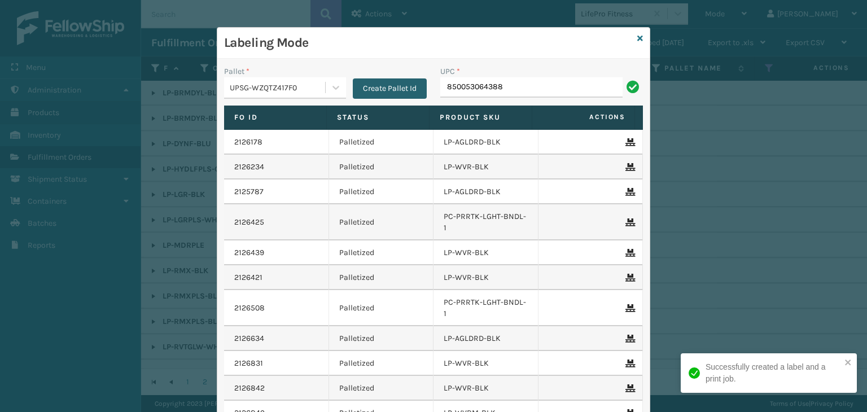
type input "850053064388"
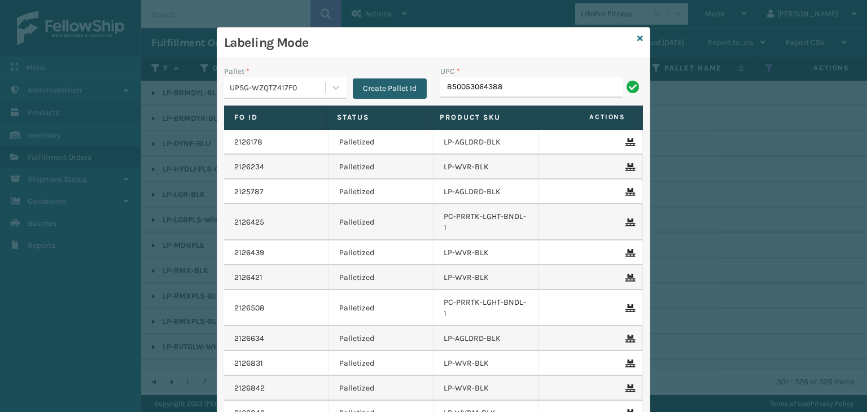
type input "850053064388"
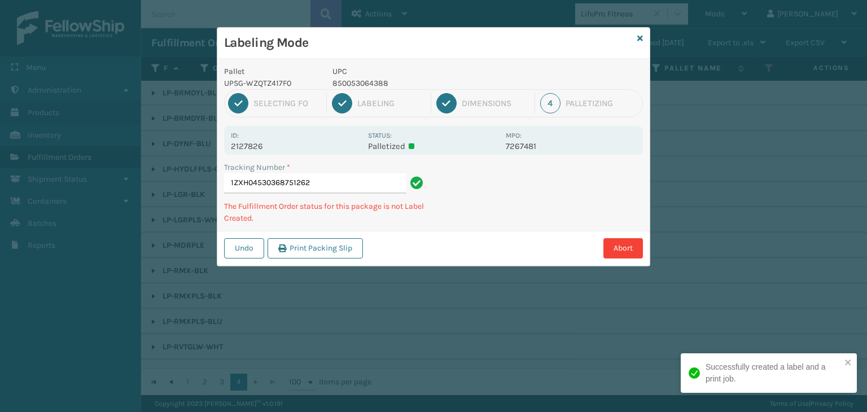
type input "1ZXH04530368751262850053064388"
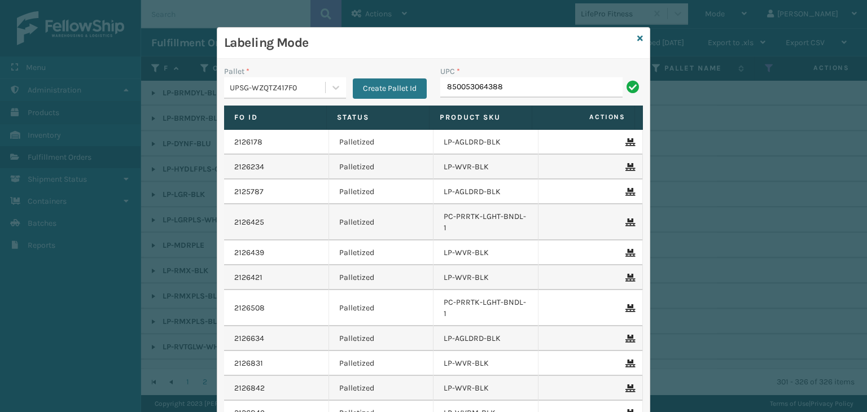
type input "850053064388"
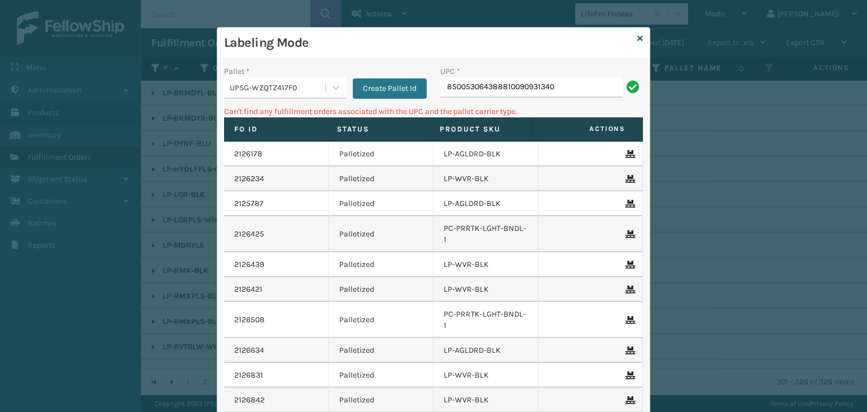
drag, startPoint x: 587, startPoint y: 78, endPoint x: 452, endPoint y: 160, distance: 157.6
click at [251, 76] on div "Pallet * UPSG-WZQTZ417F0 Create Pallet Id UPC * 850053064388810090931340" at bounding box center [433, 86] width 433 height 40
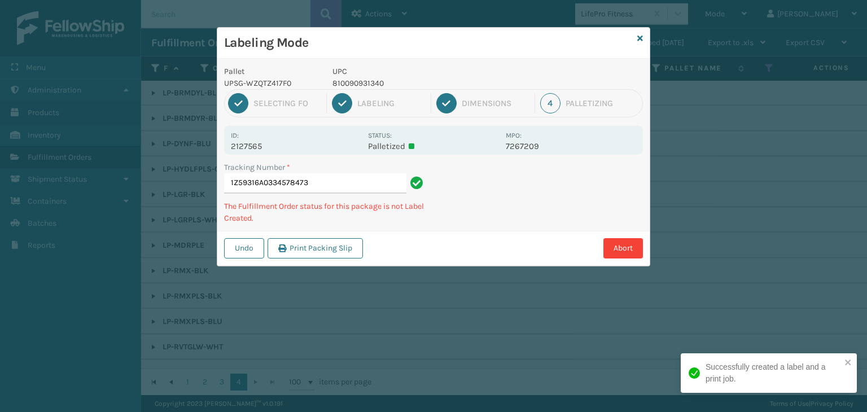
click at [359, 80] on p "810090931340" at bounding box center [416, 83] width 167 height 12
copy p "810090931340"
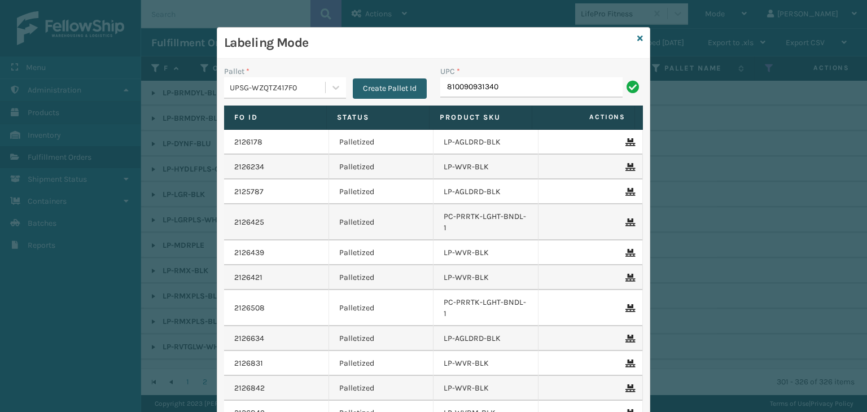
type input "810090931340"
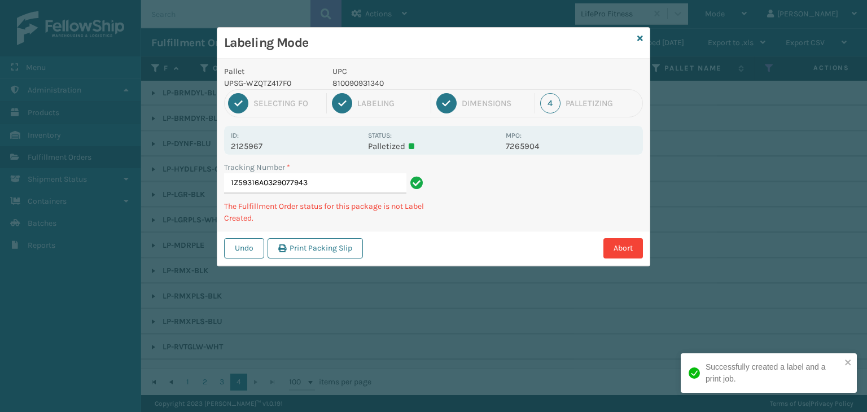
type input "1Z59316A0329077943810090931340"
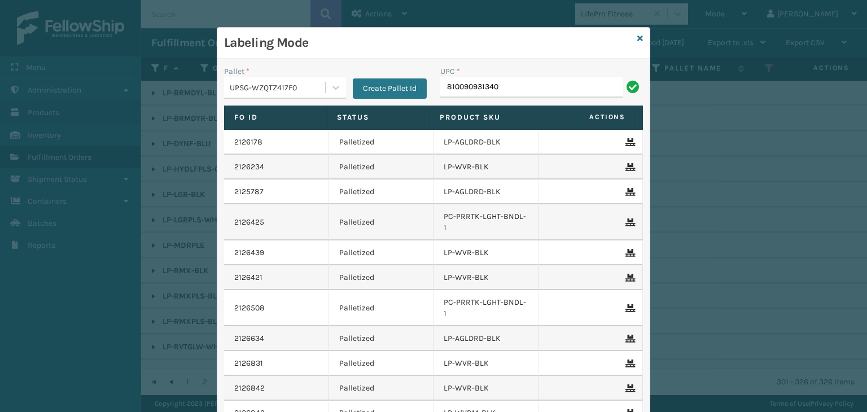
type input "810090931340"
type input "LP-VBRN-BLK"
drag, startPoint x: 495, startPoint y: 82, endPoint x: 0, endPoint y: 112, distance: 496.1
click at [0, 112] on div "Labeling Mode Pallet * UPSG-WZQTZ417F0 Create Pallet Id UPC * LP-VBRN-BLK Fo Id…" at bounding box center [433, 206] width 867 height 412
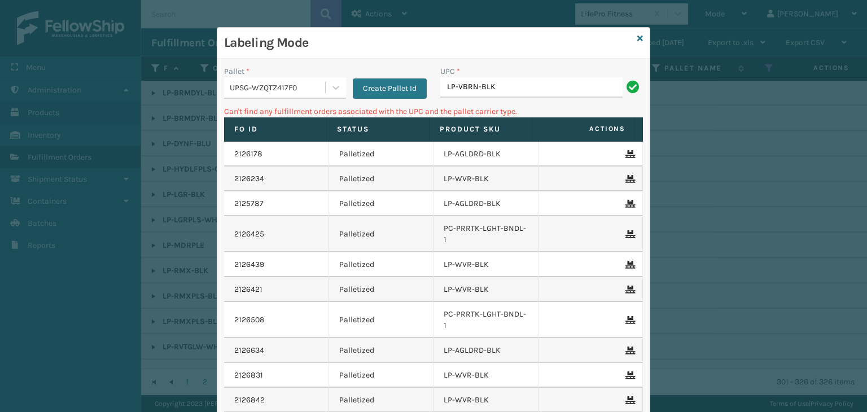
drag, startPoint x: 428, startPoint y: 91, endPoint x: 52, endPoint y: 144, distance: 379.8
click at [52, 144] on div "Labeling Mode Pallet * UPSG-WZQTZ417F0 Create Pallet Id UPC * LP-VBRN-BLK Can't…" at bounding box center [433, 206] width 867 height 412
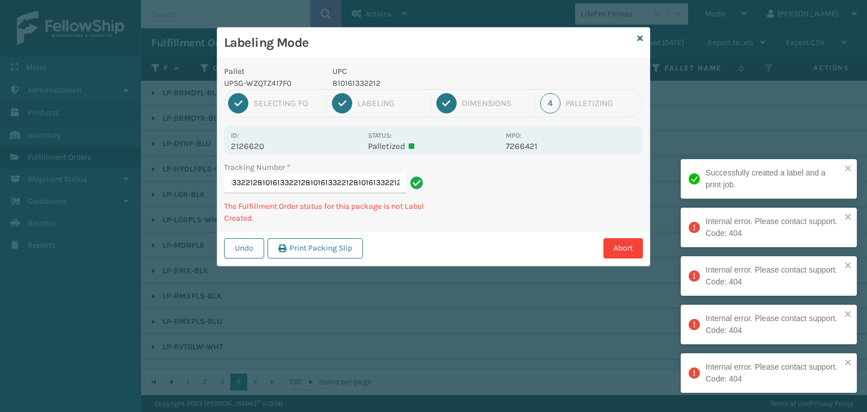
type input "1ZXH04530318154635810161332212810161332212810161332212810161332212810161332212"
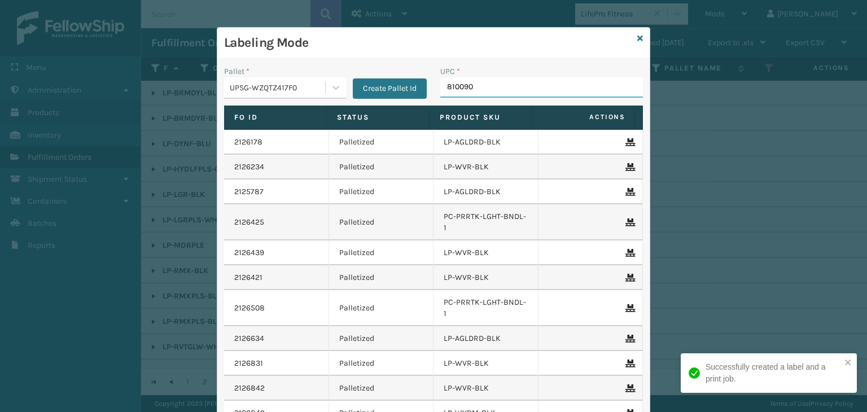
type input "8100909"
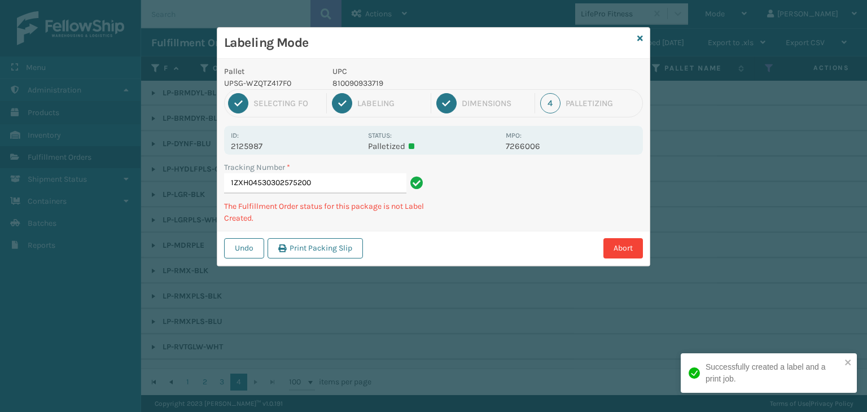
click at [364, 84] on p "810090933719" at bounding box center [416, 83] width 167 height 12
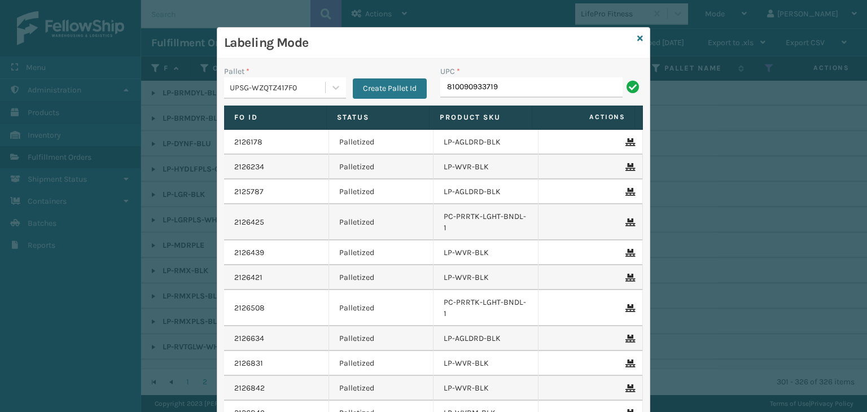
type input "810090933719"
type input "8100909"
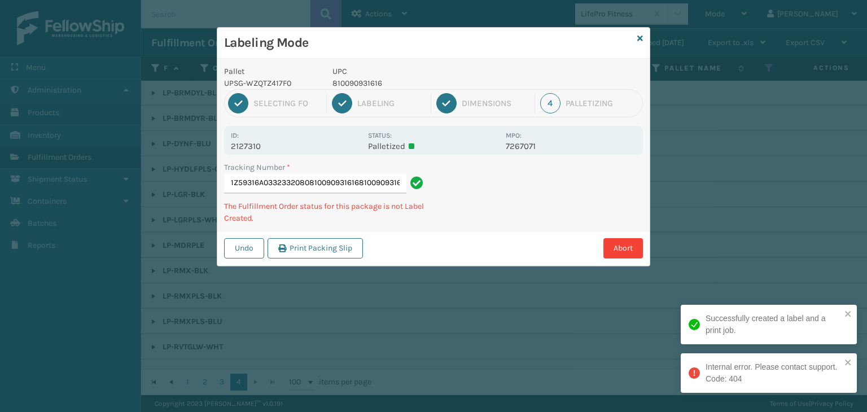
type input "1Z59316A0332332080810090931616810090931616"
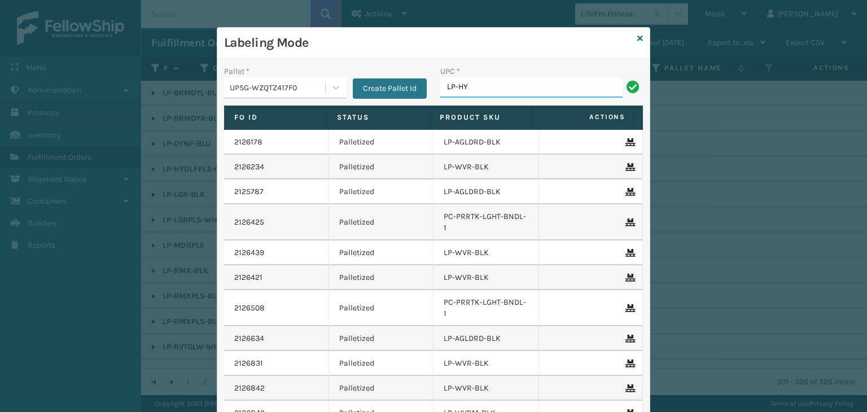
type input "LP-HYDLFCHG-FOG"
drag, startPoint x: 530, startPoint y: 91, endPoint x: 124, endPoint y: 101, distance: 406.7
click at [124, 101] on div "Labeling Mode Pallet * UPSG-WZQTZ417F0 Create Pallet Id UPC * LP-HYDLFCHG-FOG F…" at bounding box center [433, 206] width 867 height 412
type input "LP-HYDLFCHG-FOG"
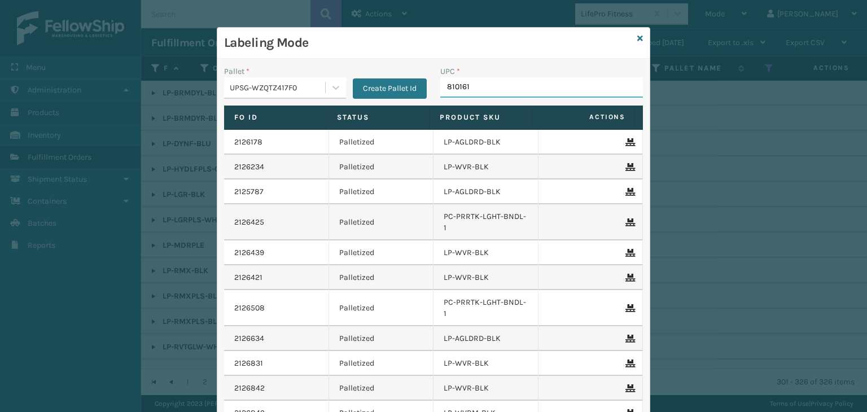
type input "8101613"
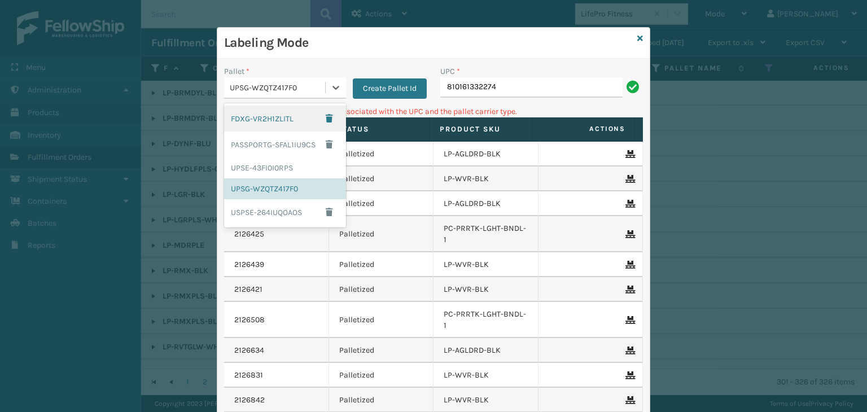
click at [273, 86] on div "UPSG-WZQTZ417F0" at bounding box center [278, 88] width 97 height 12
click at [276, 161] on div "UPSE-43FI0I0RPS" at bounding box center [285, 168] width 122 height 21
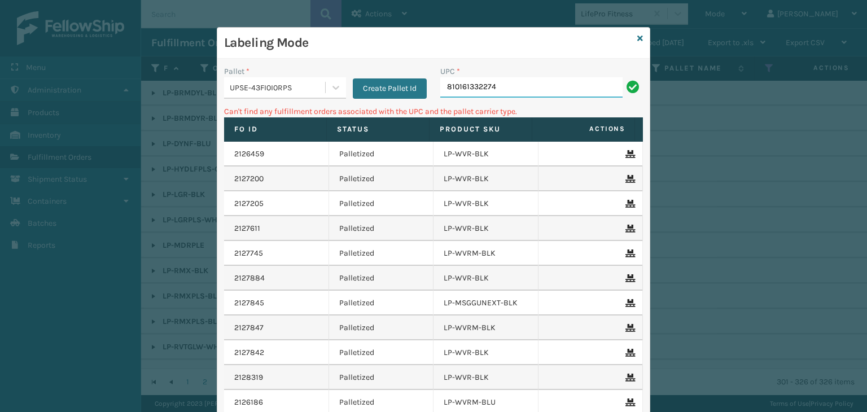
drag, startPoint x: 517, startPoint y: 83, endPoint x: 178, endPoint y: 106, distance: 339.6
click at [178, 106] on div "Labeling Mode Pallet * UPSE-43FI0I0RPS Create Pallet Id UPC * 810161332274 Can'…" at bounding box center [433, 206] width 867 height 412
click at [274, 87] on div "UPSE-43FI0I0RPS" at bounding box center [278, 88] width 97 height 12
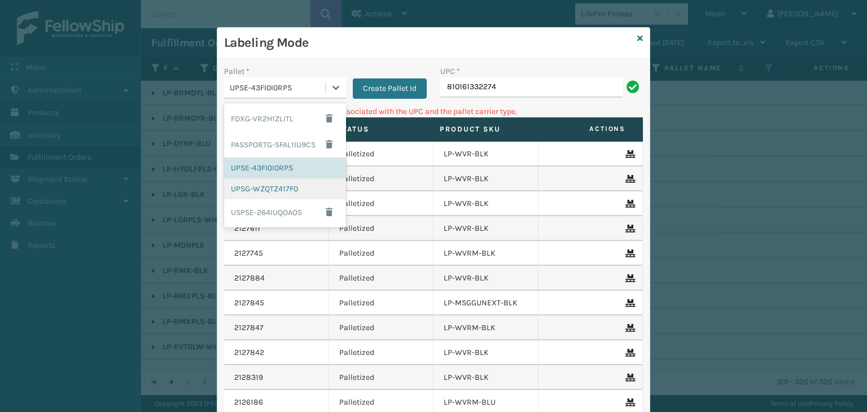
click at [264, 190] on div "UPSG-WZQTZ417F0" at bounding box center [285, 188] width 122 height 21
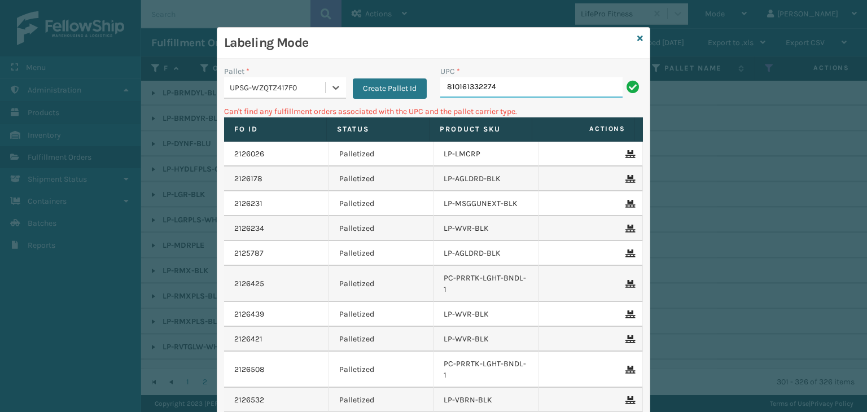
click at [520, 95] on input "810161332274" at bounding box center [531, 87] width 182 height 20
click at [632, 36] on div "Labeling Mode" at bounding box center [433, 43] width 433 height 31
click at [638, 39] on icon at bounding box center [641, 38] width 6 height 8
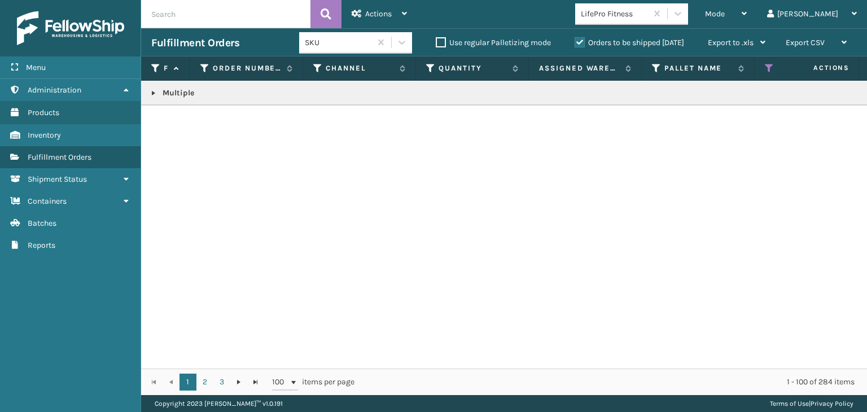
click at [150, 90] on link at bounding box center [153, 93] width 9 height 9
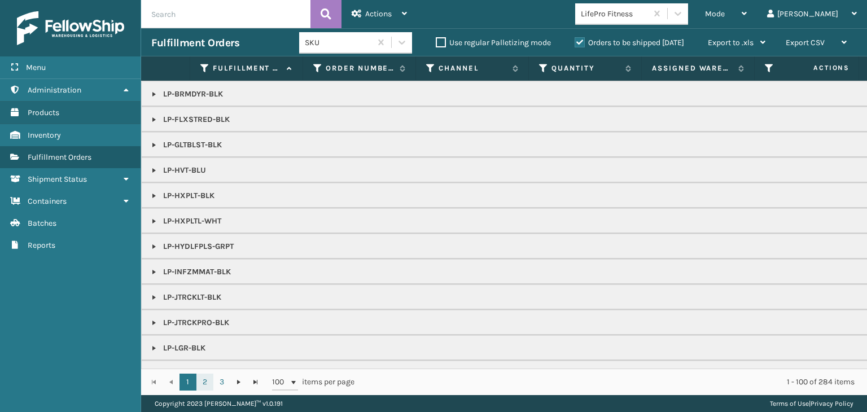
scroll to position [169, 0]
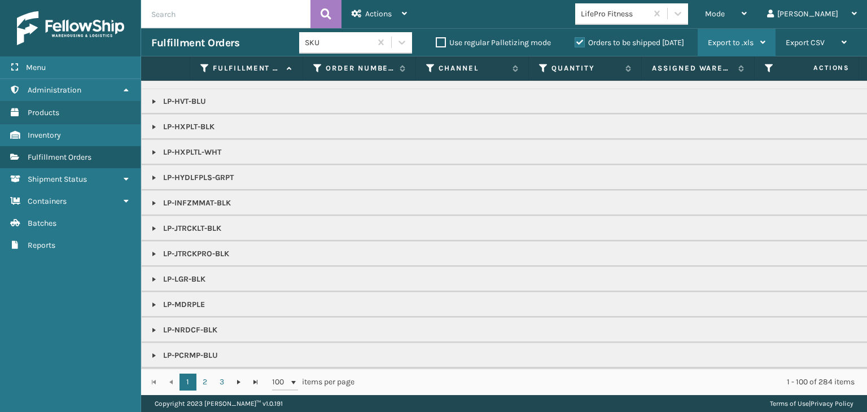
click at [747, 23] on div "Mode" at bounding box center [726, 14] width 42 height 28
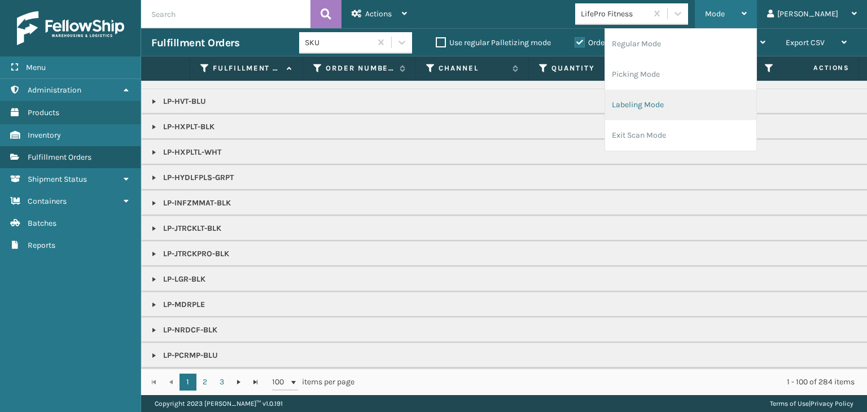
click at [723, 92] on li "Labeling Mode" at bounding box center [680, 105] width 151 height 30
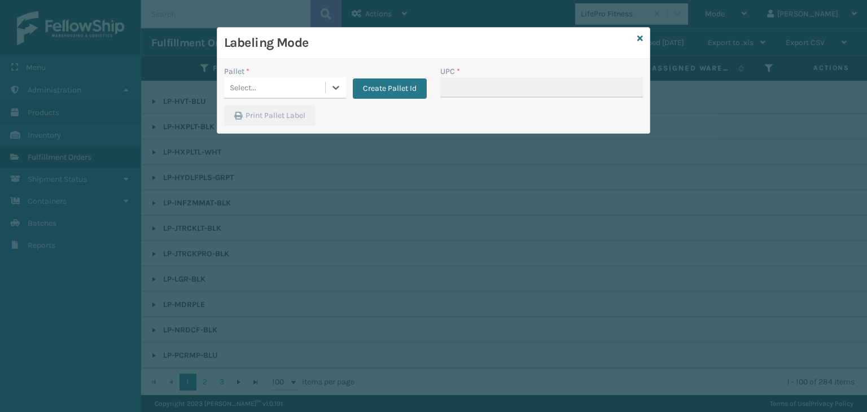
click at [278, 81] on div "Select..." at bounding box center [274, 87] width 101 height 19
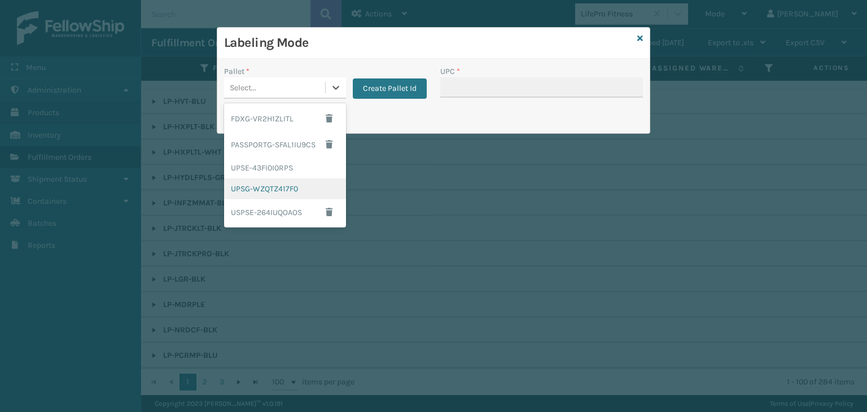
click at [290, 191] on div "UPSG-WZQTZ417F0" at bounding box center [285, 188] width 122 height 21
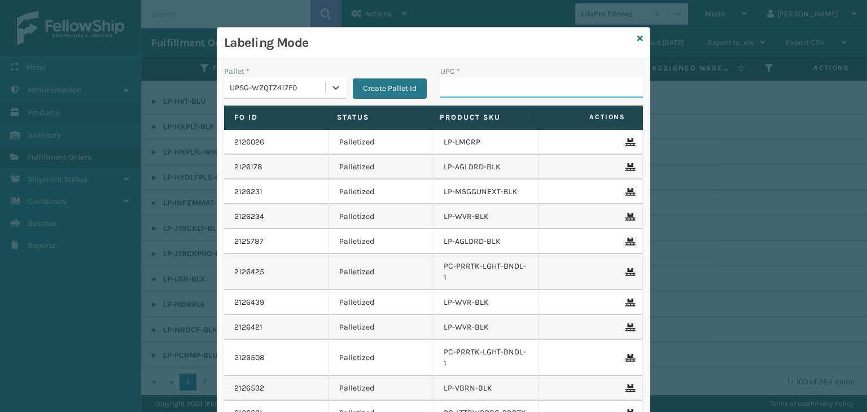
click at [482, 80] on input "UPC *" at bounding box center [541, 87] width 203 height 20
type input "LP-HYDLFPLS-GRPT"
drag, startPoint x: 525, startPoint y: 86, endPoint x: 29, endPoint y: 80, distance: 495.3
click at [29, 80] on div "Labeling Mode Pallet * UPSG-WZQTZ417F0 Create Pallet Id UPC * LP-HYDLFPLS-GRPT …" at bounding box center [433, 206] width 867 height 412
type input "LP-HYDLFPLS-GRPT"
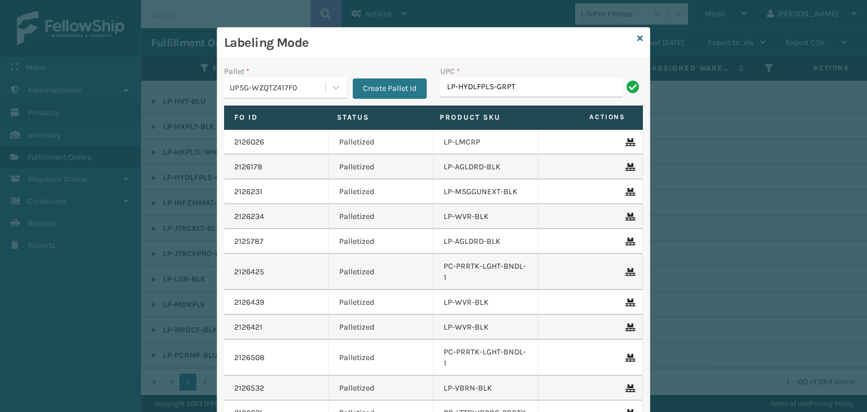
type input "LP-HYDLFPLS-GRPT"
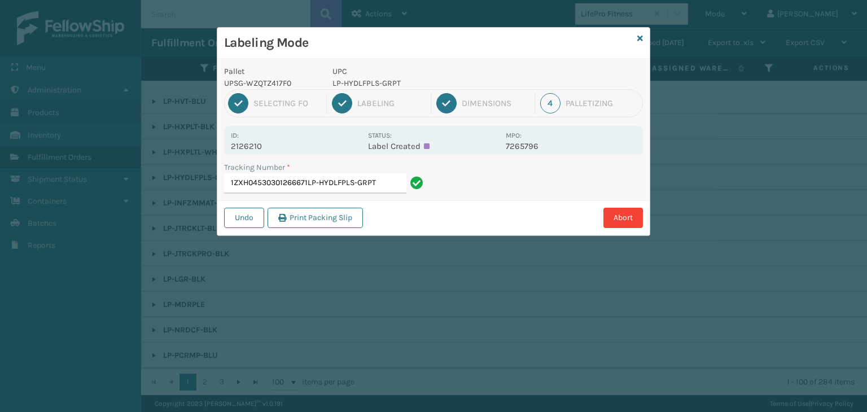
drag, startPoint x: 304, startPoint y: 182, endPoint x: 391, endPoint y: 191, distance: 86.9
click at [391, 191] on input "1ZXH04530301266671LP-HYDLFPLS-GRPT" at bounding box center [315, 183] width 182 height 20
type input "1ZXH04530301266671LP-HYDLFPLS-GRPTLP-HYDLFPLS-GRPT"
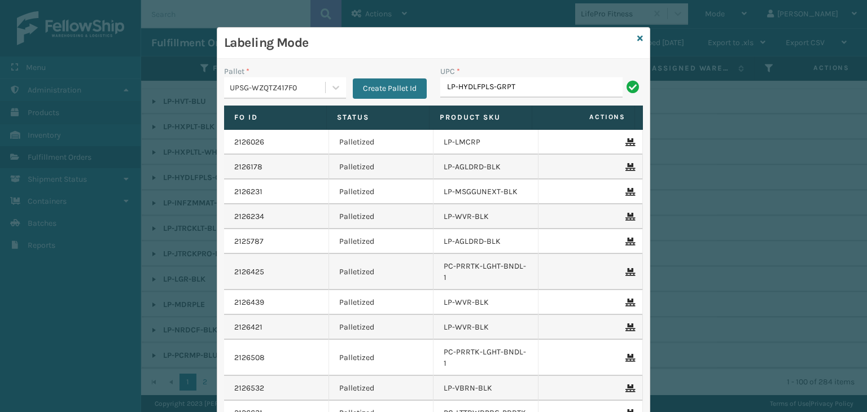
type input "LP-HYDLFPLS-GRPT"
type input "LP-HYDLFPK-OCN"
type input "LP-INFZMMAT-BLK"
drag, startPoint x: 526, startPoint y: 80, endPoint x: 168, endPoint y: 54, distance: 359.5
click at [168, 54] on div "Labeling Mode Pallet * UPSG-WZQTZ417F0 Create Pallet Id UPC * LP-INFZMMAT-BLK F…" at bounding box center [433, 206] width 867 height 412
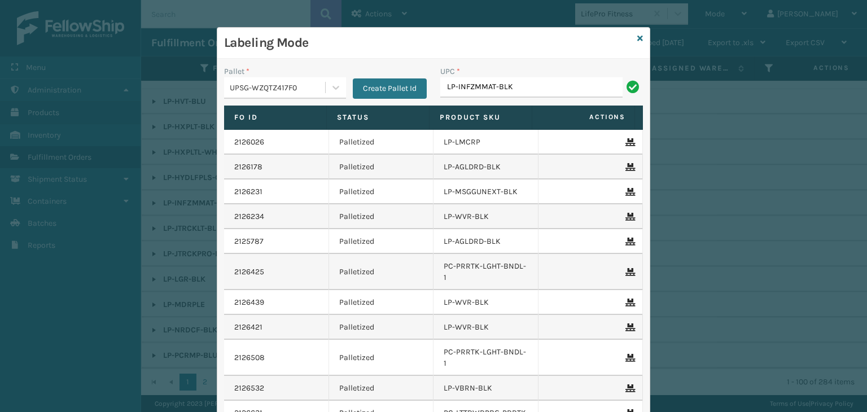
type input "LP-INFZMMAT-BLK"
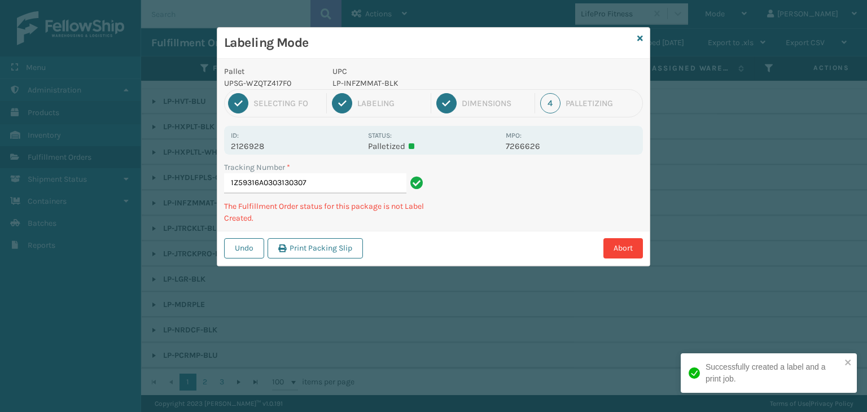
type input "1Z59316A0303130307LP-INFZMMAT-BLK"
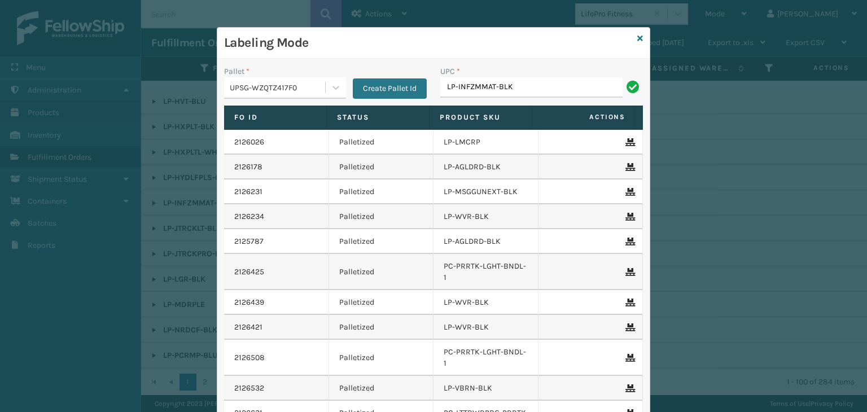
type input "LP-INFZMMAT-BLK"
type input "81009093346"
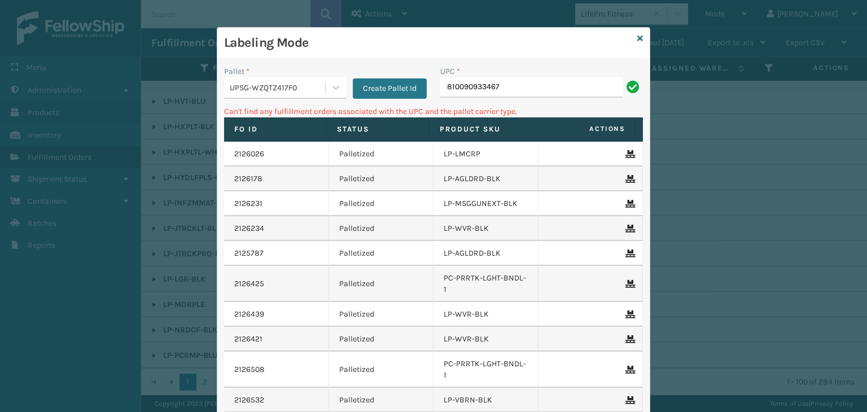
click at [291, 86] on div "UPSG-WZQTZ417F0" at bounding box center [278, 88] width 97 height 12
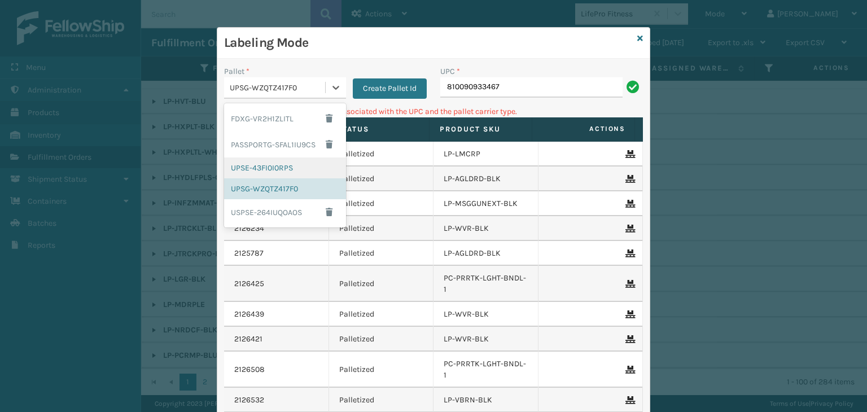
click at [273, 176] on div "UPSE-43FI0I0RPS" at bounding box center [285, 168] width 122 height 21
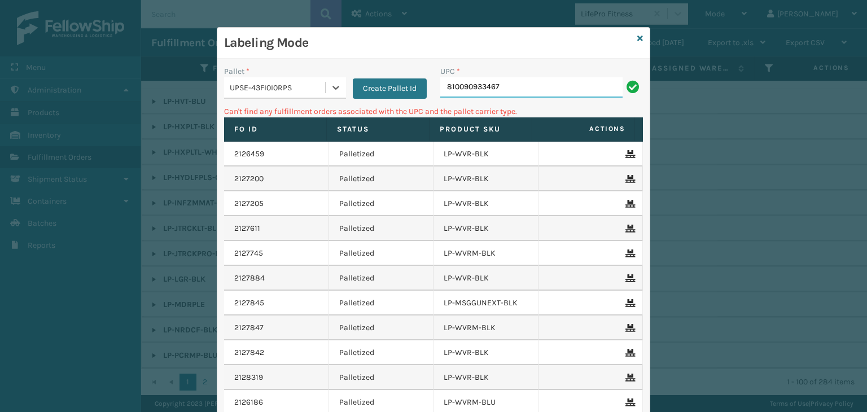
click at [512, 85] on input "810090933467" at bounding box center [531, 87] width 182 height 20
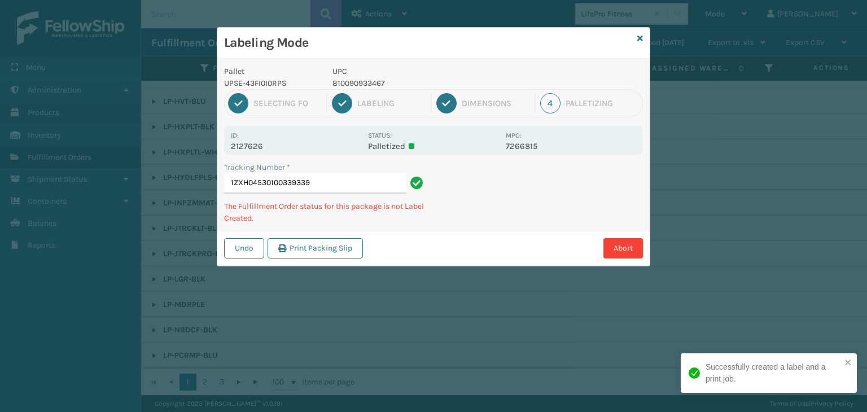
click at [354, 81] on p "810090933467" at bounding box center [416, 83] width 167 height 12
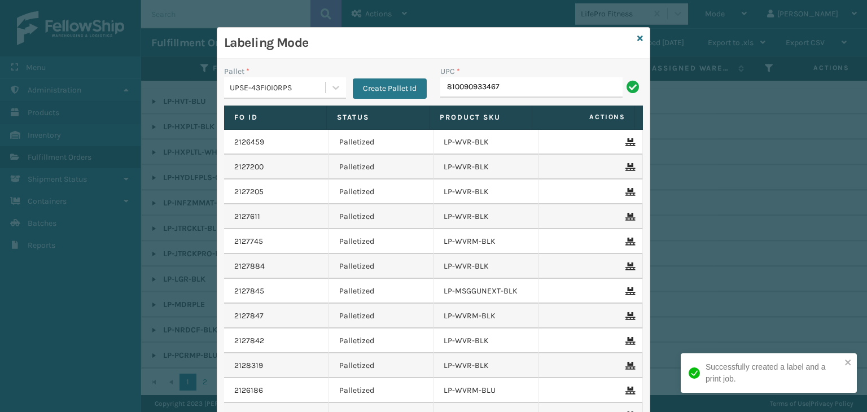
type input "810090933467"
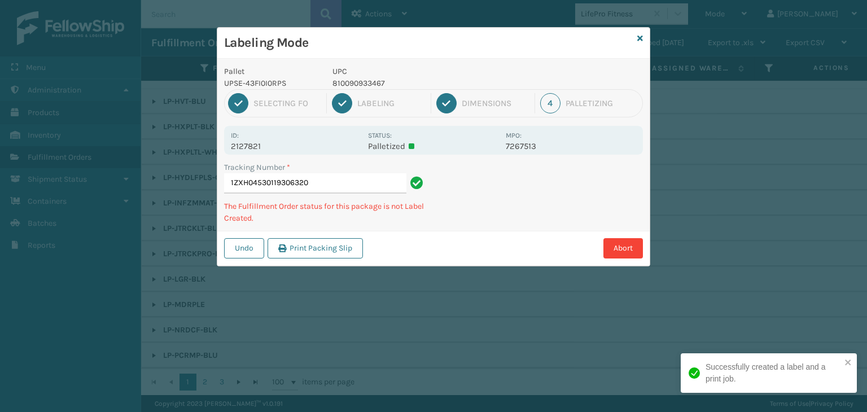
type input "1ZXH04530119306320810090933467"
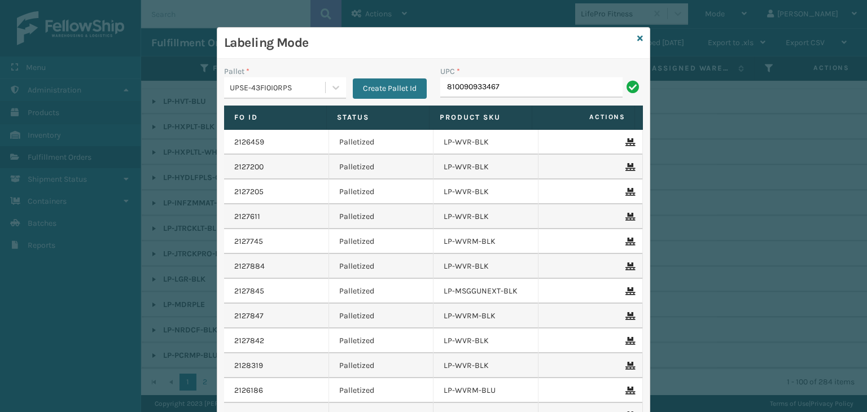
type input "810090933467"
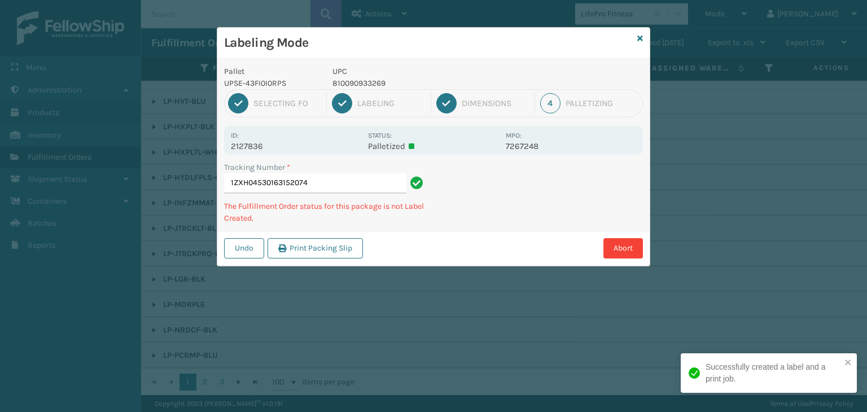
click at [369, 80] on p "810090933269" at bounding box center [416, 83] width 167 height 12
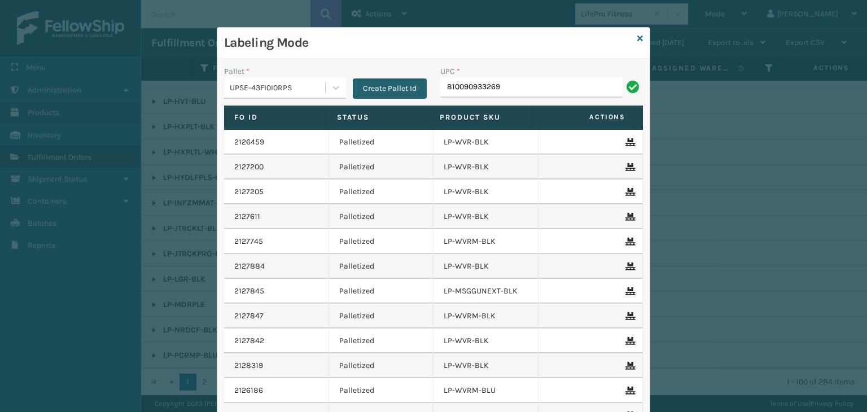
type input "810090933269"
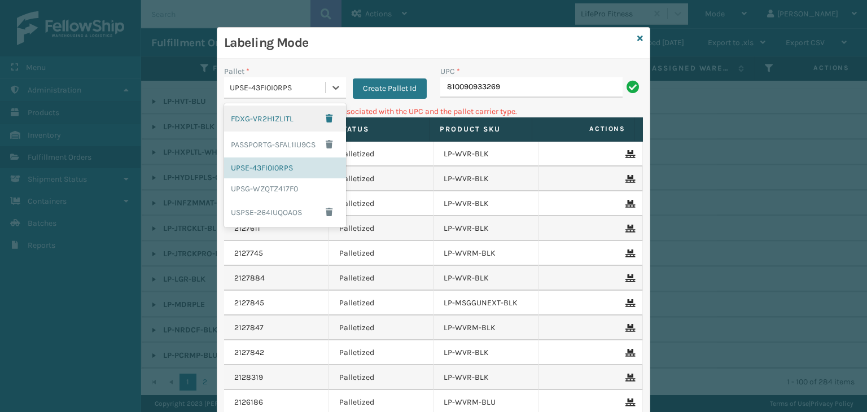
click at [239, 91] on div "UPSE-43FI0I0RPS" at bounding box center [278, 88] width 97 height 12
click at [252, 186] on div "UPSG-WZQTZ417F0" at bounding box center [285, 188] width 122 height 21
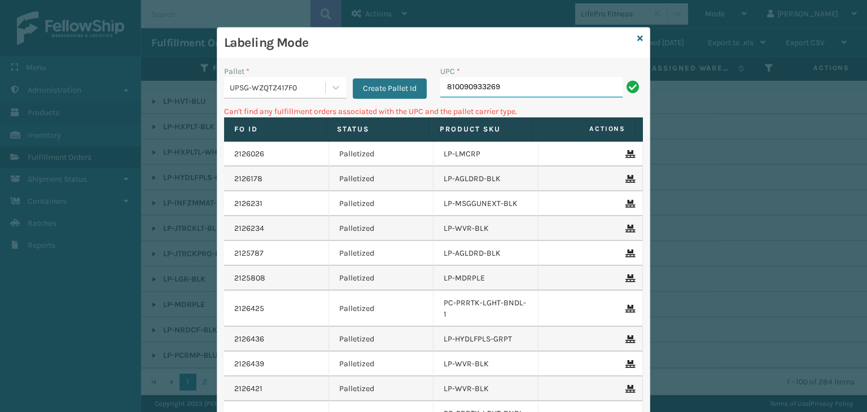
drag, startPoint x: 517, startPoint y: 89, endPoint x: 205, endPoint y: 93, distance: 311.8
click at [206, 93] on div "Labeling Mode Pallet * UPSG-WZQTZ417F0 Create Pallet Id UPC * 810090933269 Can'…" at bounding box center [433, 206] width 867 height 412
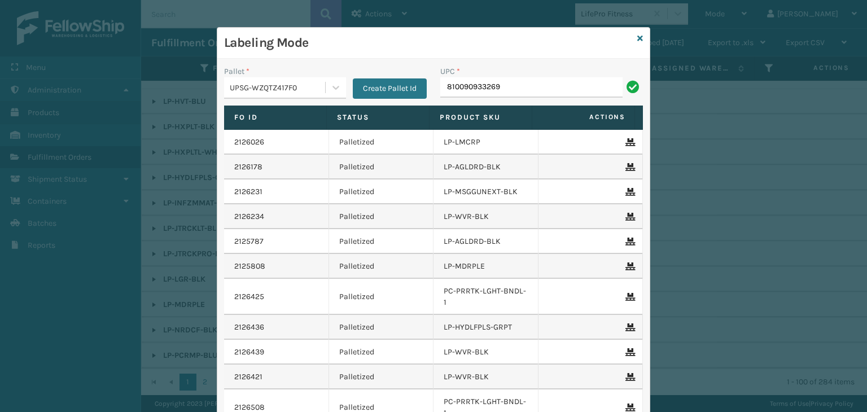
type input "810090933269"
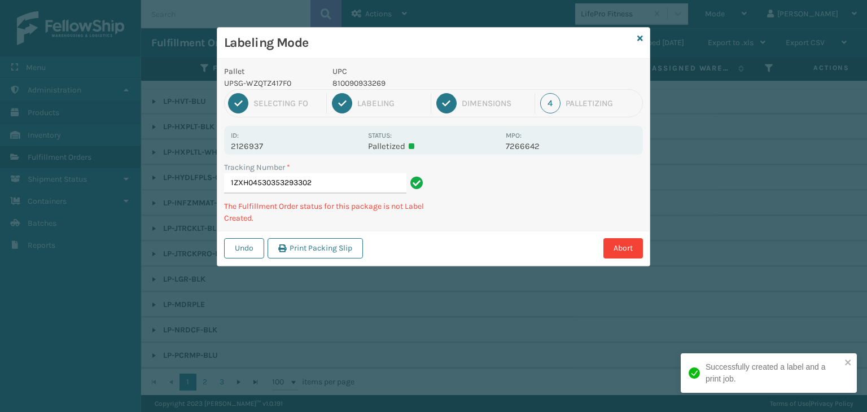
type input "1ZXH04530353293302810090933269"
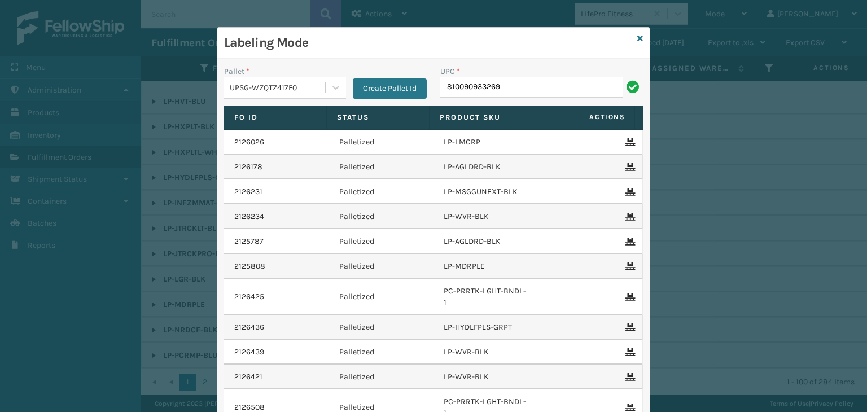
type input "810090933269"
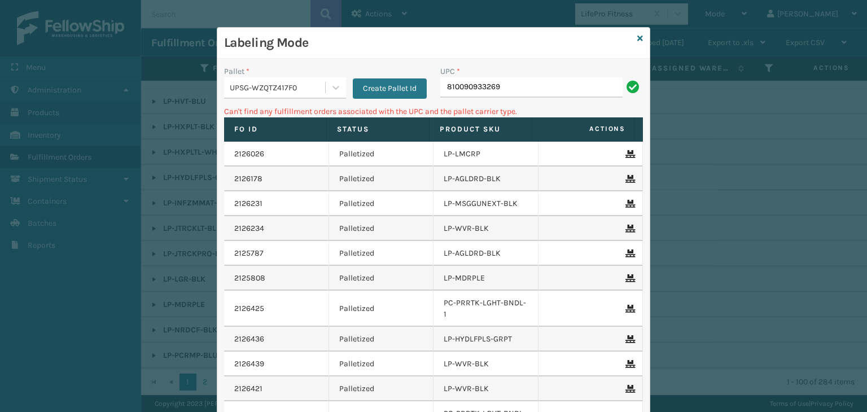
drag, startPoint x: 514, startPoint y: 100, endPoint x: 506, endPoint y: 84, distance: 17.9
click at [510, 91] on div "UPC * 810090933269" at bounding box center [542, 86] width 216 height 40
drag, startPoint x: 500, startPoint y: 80, endPoint x: 25, endPoint y: 67, distance: 475.1
click at [25, 67] on div "Labeling Mode Pallet * UPSG-WZQTZ417F0 Create Pallet Id UPC * 810090933269 Can'…" at bounding box center [433, 206] width 867 height 412
click at [248, 88] on div "UPSG-WZQTZ417F0" at bounding box center [278, 88] width 97 height 12
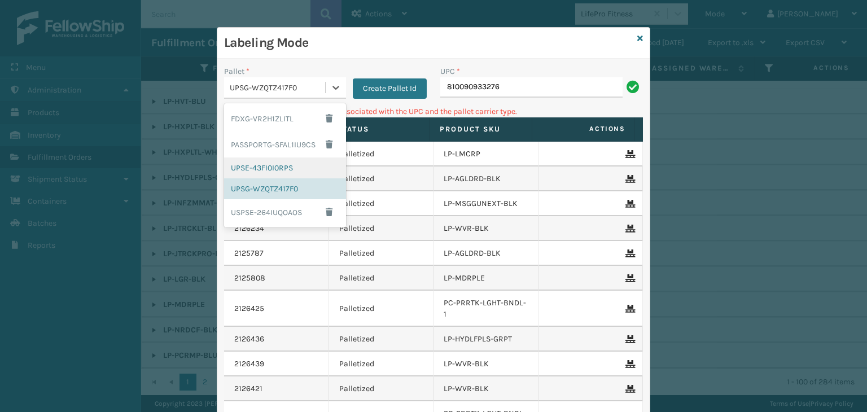
click at [265, 166] on div "UPSE-43FI0I0RPS" at bounding box center [285, 168] width 122 height 21
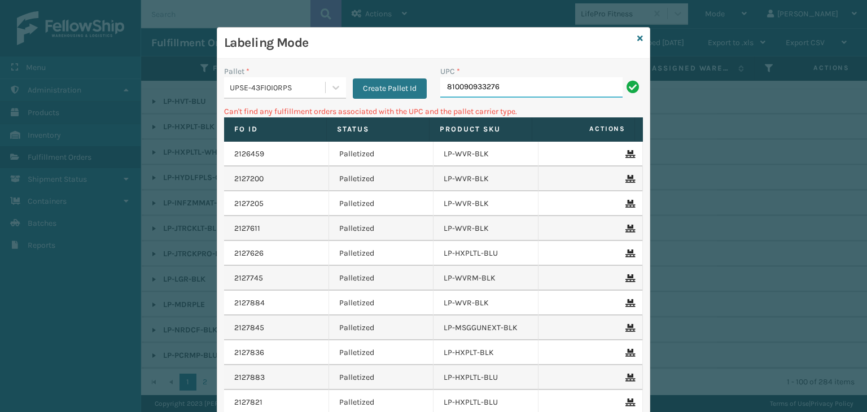
drag, startPoint x: 516, startPoint y: 84, endPoint x: 197, endPoint y: 109, distance: 320.6
click at [198, 108] on div "Labeling Mode Pallet * UPSE-43FI0I0RPS Create Pallet Id UPC * 810090933276 Can'…" at bounding box center [433, 206] width 867 height 412
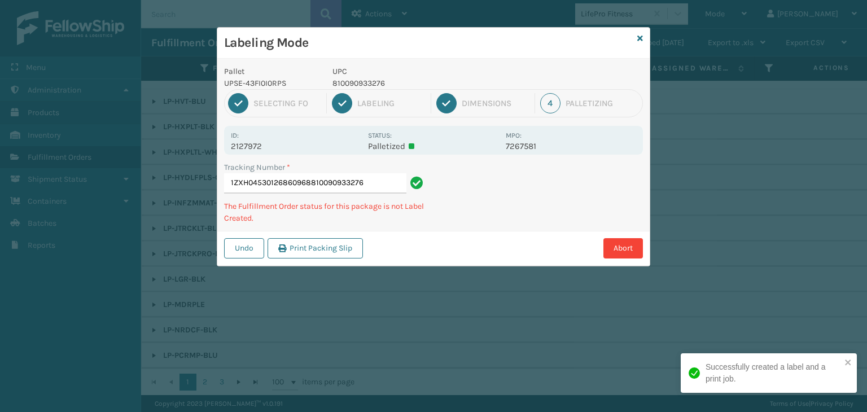
type input "1ZXH04530126860968810090933276810090933276"
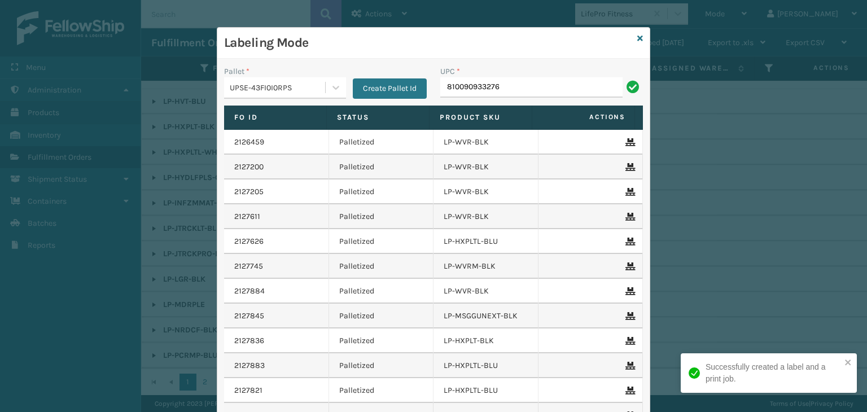
type input "810090933276"
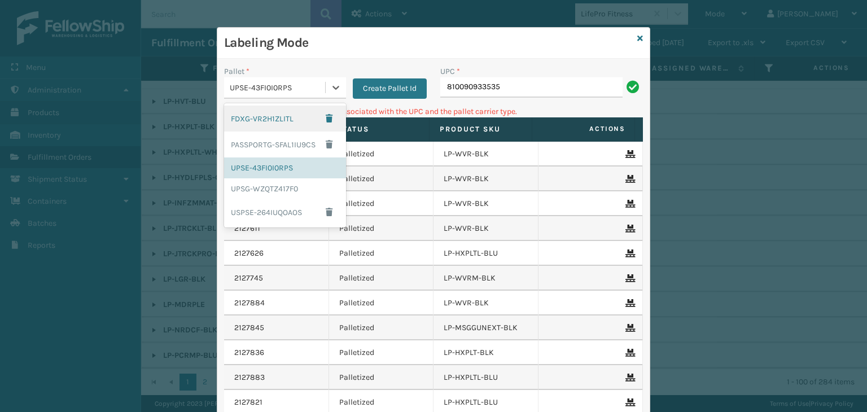
click at [311, 80] on div "UPSE-43FI0I0RPS" at bounding box center [274, 87] width 101 height 19
click at [267, 188] on div "UPSG-WZQTZ417F0" at bounding box center [285, 188] width 122 height 21
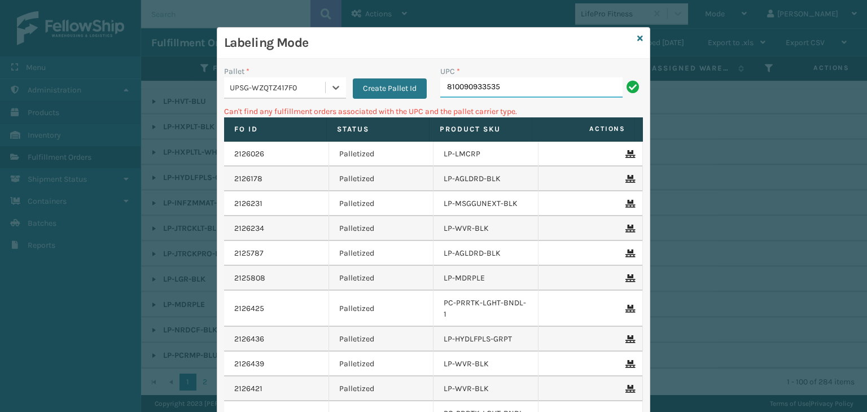
drag, startPoint x: 505, startPoint y: 90, endPoint x: 246, endPoint y: 93, distance: 258.7
click at [246, 93] on div "Pallet * option UPSG-WZQTZ417F0, selected. 0 results available. Select is focus…" at bounding box center [433, 86] width 433 height 40
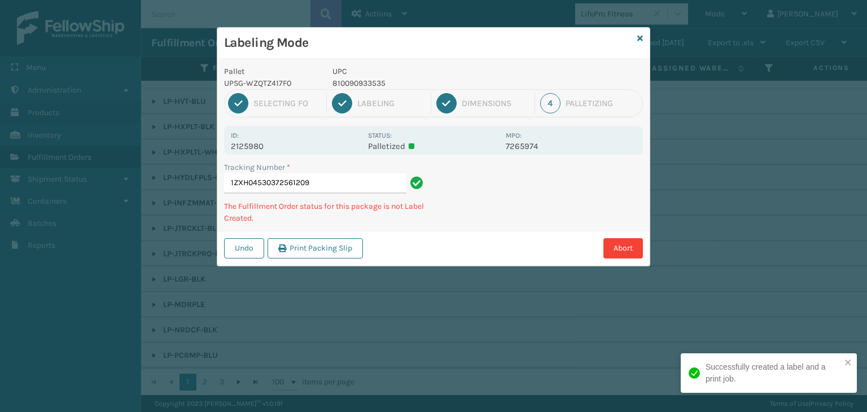
type input "1ZXH04530372561209810090933535"
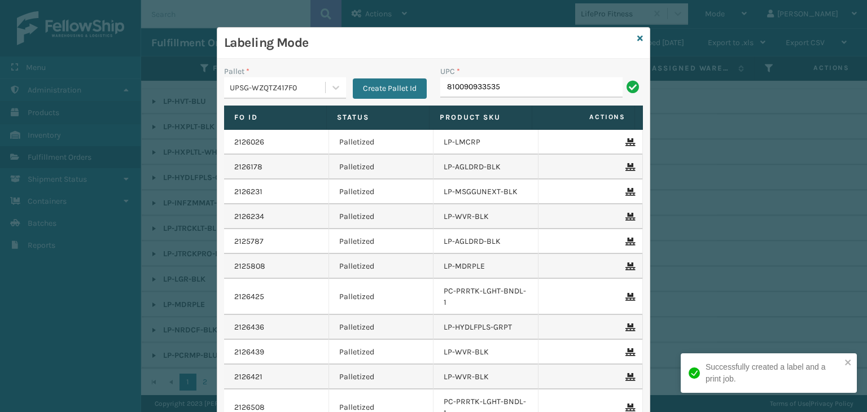
type input "810090933535"
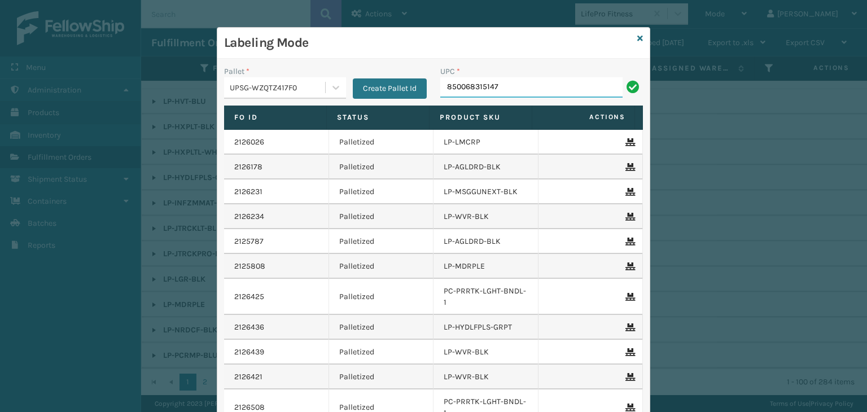
type input "850068315147"
type input "850012486763"
type input "850004456"
type input "8500044"
type input "850040667592"
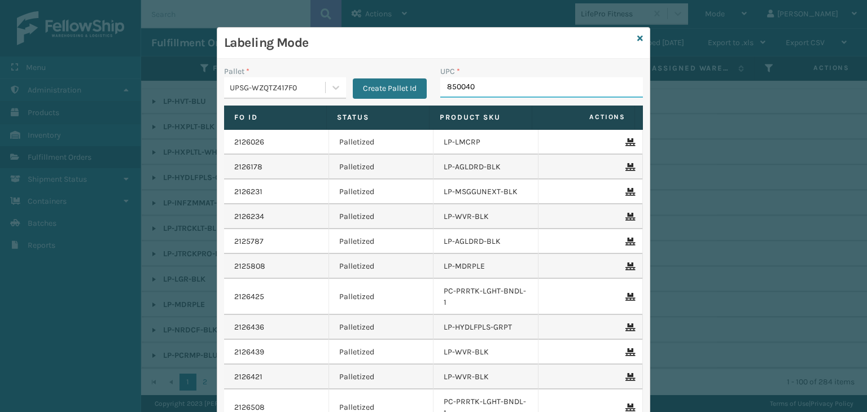
type input "8500406"
type input "850012486800"
type input "8500044"
type input "85000445"
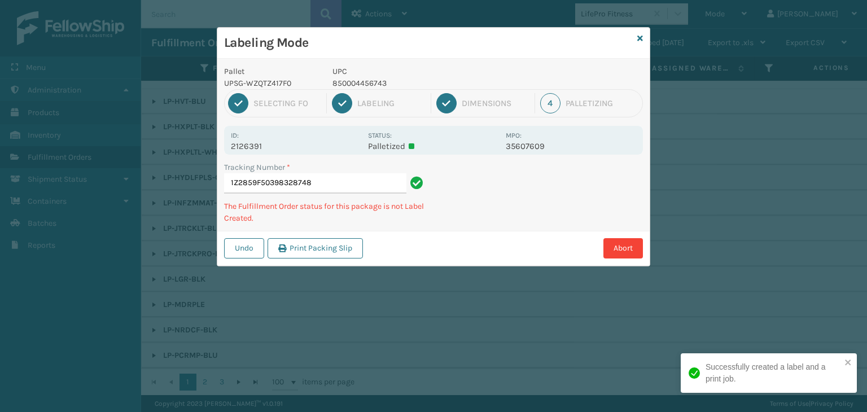
click at [357, 76] on p "UPC" at bounding box center [416, 72] width 167 height 12
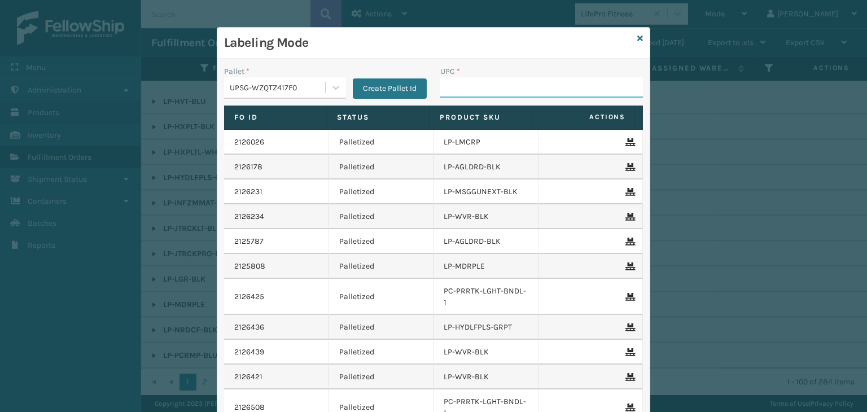
click at [523, 89] on input "UPC *" at bounding box center [541, 87] width 203 height 20
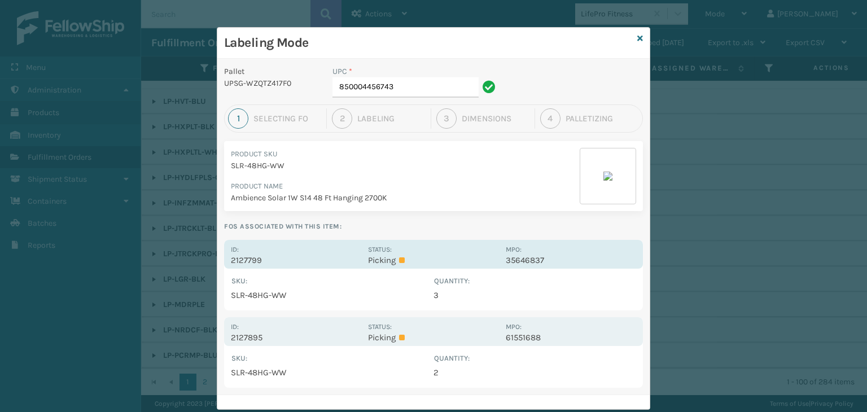
click at [398, 264] on p "Picking" at bounding box center [433, 260] width 130 height 10
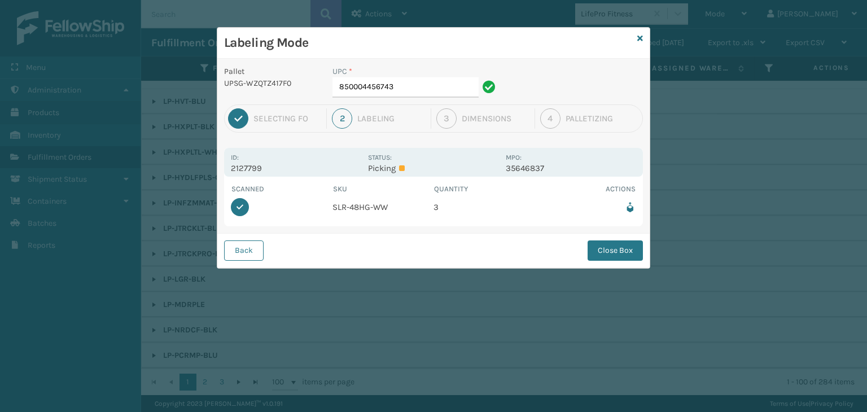
drag, startPoint x: 605, startPoint y: 249, endPoint x: 255, endPoint y: 169, distance: 359.2
click at [607, 249] on button "Close Box" at bounding box center [615, 251] width 55 height 20
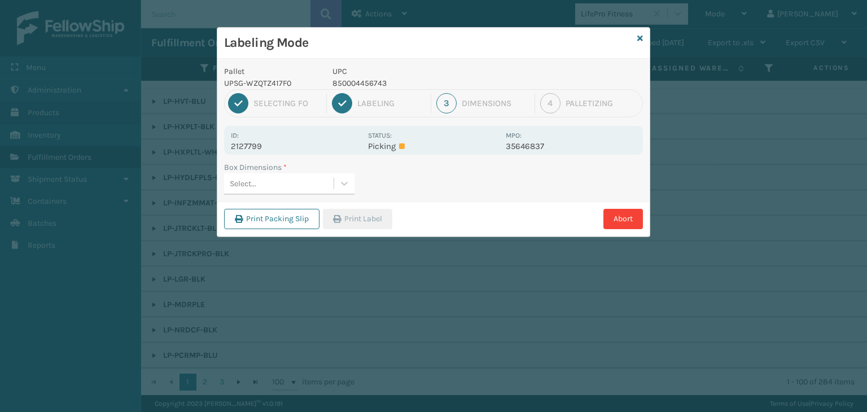
click at [286, 188] on div "Select..." at bounding box center [279, 183] width 110 height 19
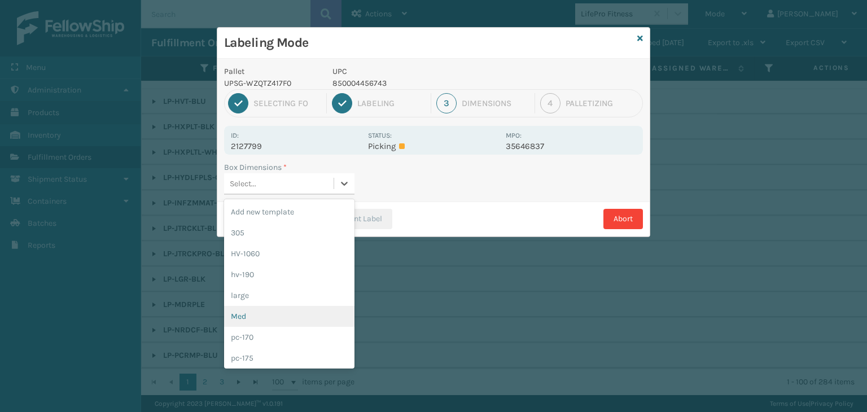
click at [239, 315] on div "Med" at bounding box center [289, 316] width 130 height 21
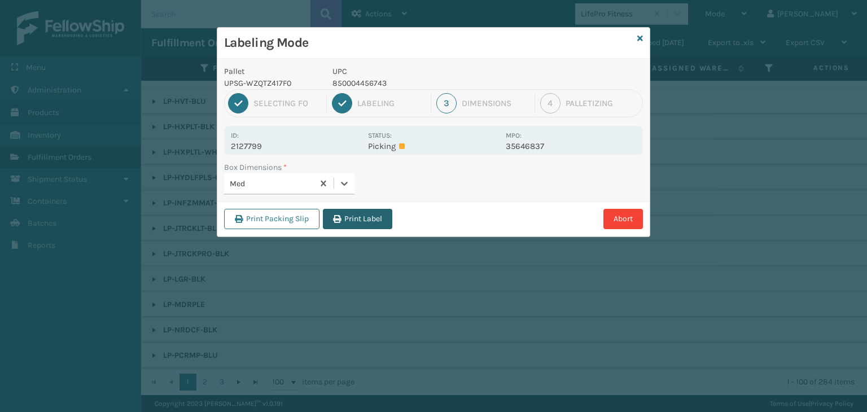
click at [370, 221] on button "Print Label" at bounding box center [357, 219] width 69 height 20
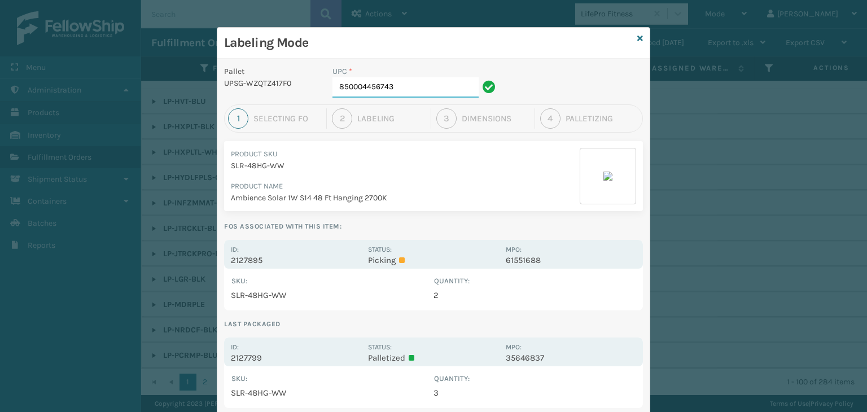
click at [398, 90] on input "850004456743" at bounding box center [406, 87] width 146 height 20
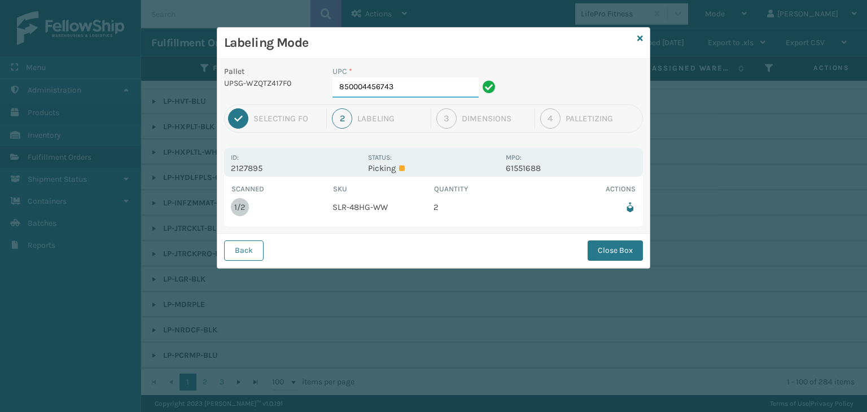
click at [447, 89] on input "850004456743" at bounding box center [406, 87] width 146 height 20
click at [597, 251] on button "Close Box" at bounding box center [615, 251] width 55 height 20
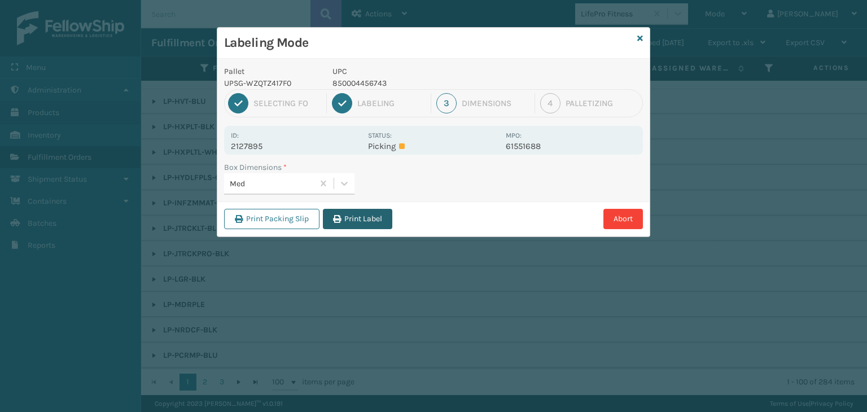
click at [364, 211] on button "Print Label" at bounding box center [357, 219] width 69 height 20
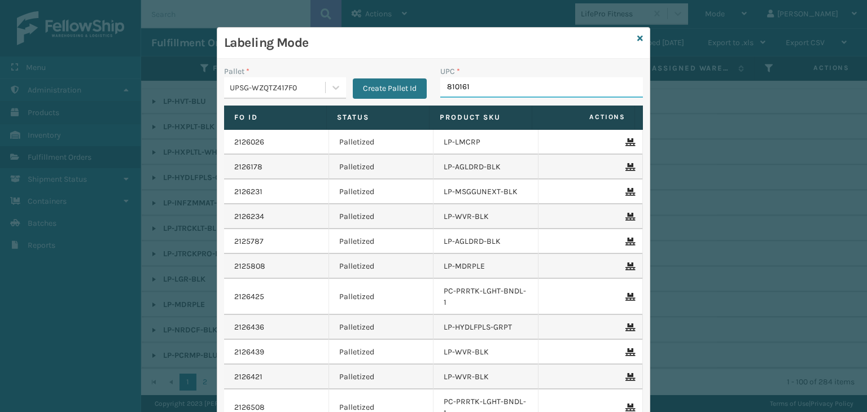
type input "8101613"
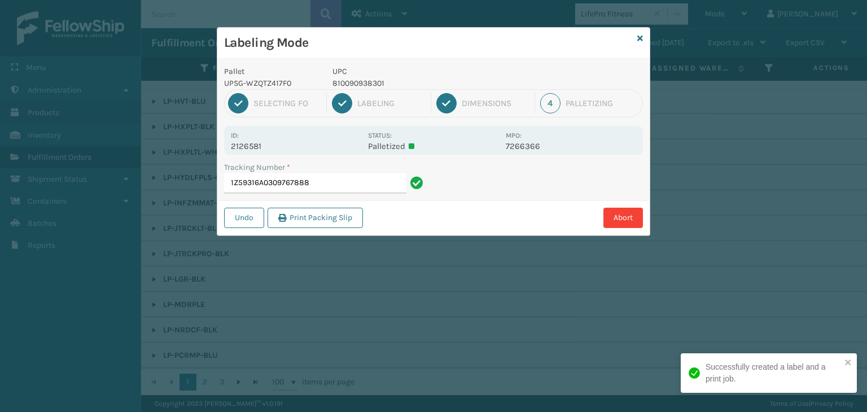
click at [369, 88] on p "810090938301" at bounding box center [416, 83] width 167 height 12
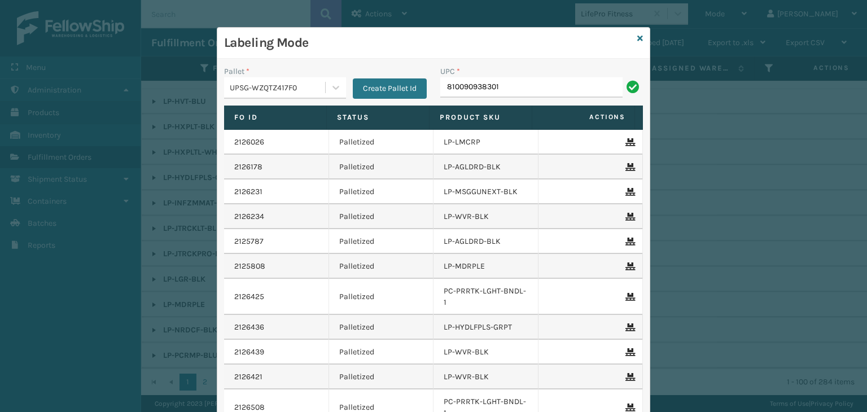
type input "810090938301"
type input "810090931258"
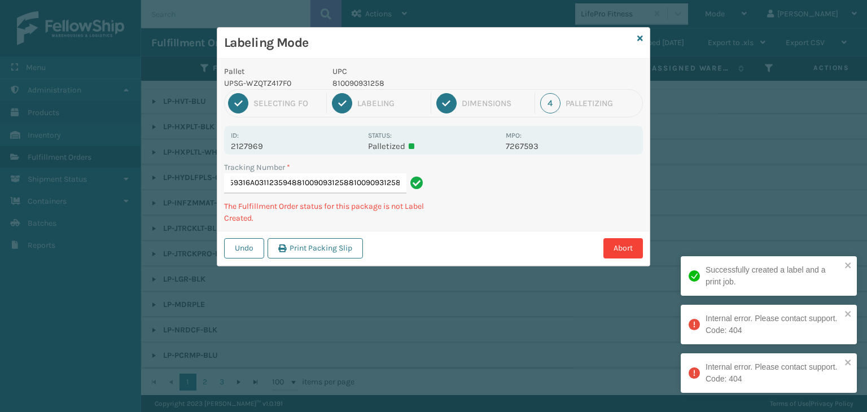
type input "1Z59316A0311235948810090931258810090931258810090931258"
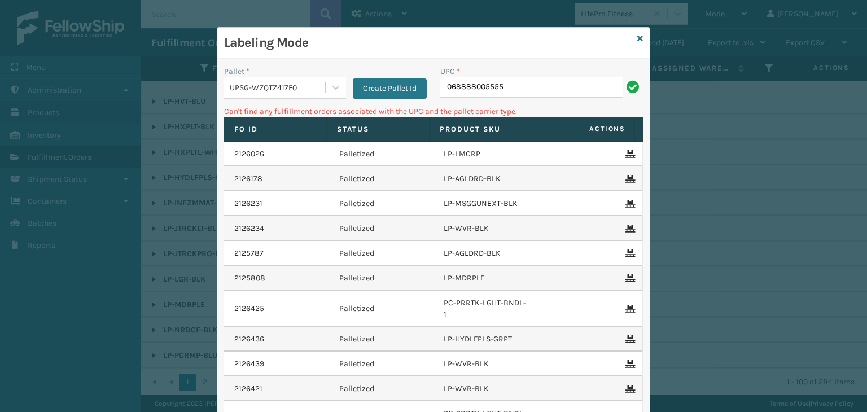
drag, startPoint x: 558, startPoint y: 83, endPoint x: 134, endPoint y: 110, distance: 424.4
click at [134, 110] on div "Labeling Mode Pallet * UPSG-WZQTZ417F0 Create Pallet Id UPC * 068888005555 Can'…" at bounding box center [433, 206] width 867 height 412
type input "LP-HVT-BLU"
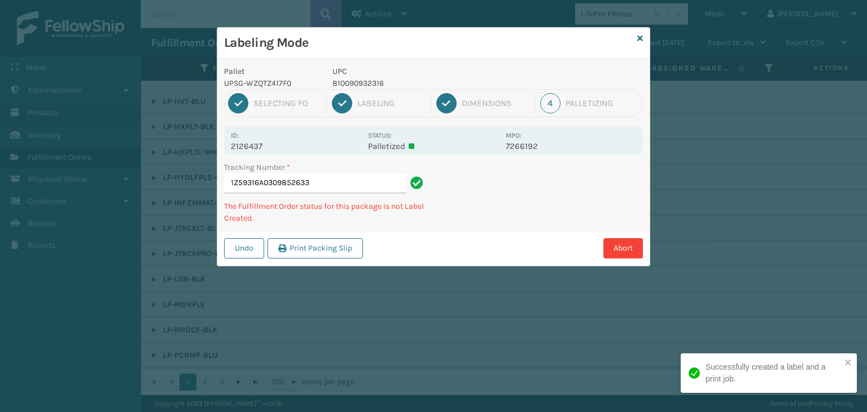
click at [373, 79] on p "810090932316" at bounding box center [416, 83] width 167 height 12
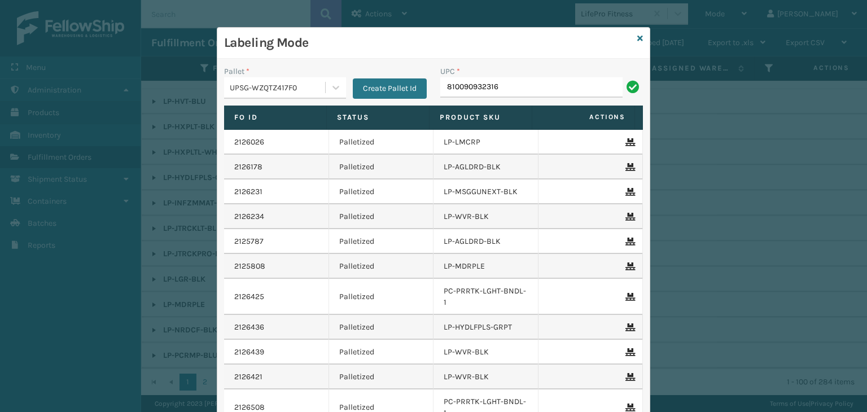
type input "810090932316"
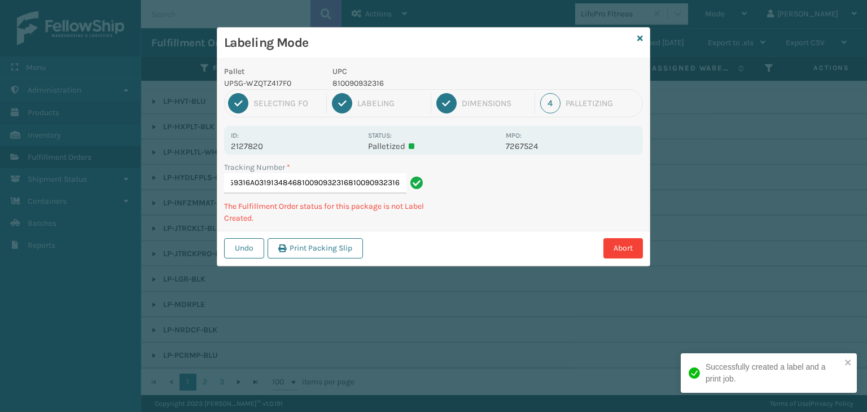
type input "1Z59316A0319134846810090932316810090932316810090932316"
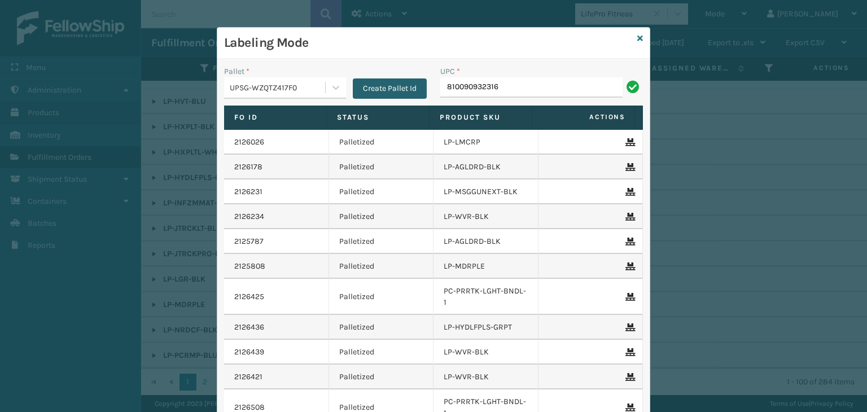
type input "810090932316"
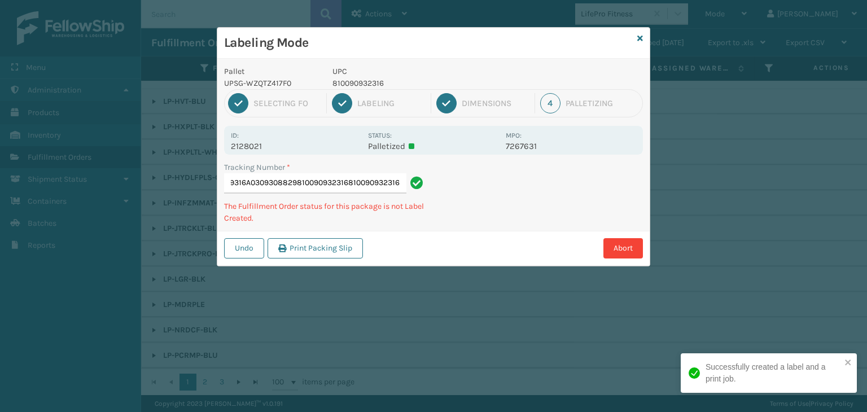
type input "1Z59316A0309308829810090932316810090932316810090932316"
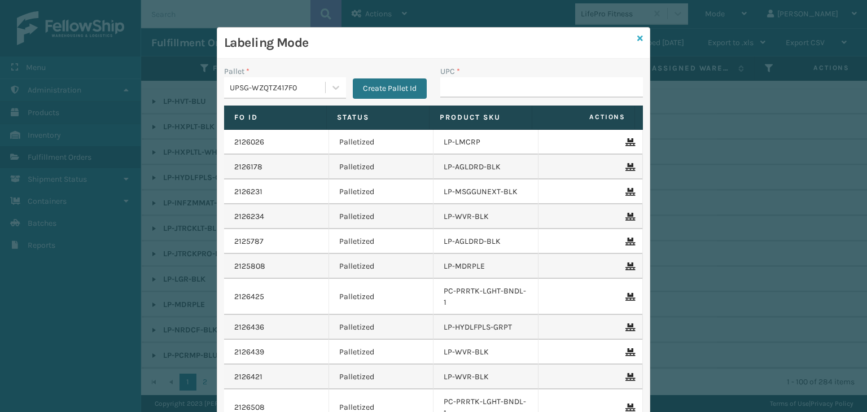
click at [638, 35] on icon at bounding box center [641, 38] width 6 height 8
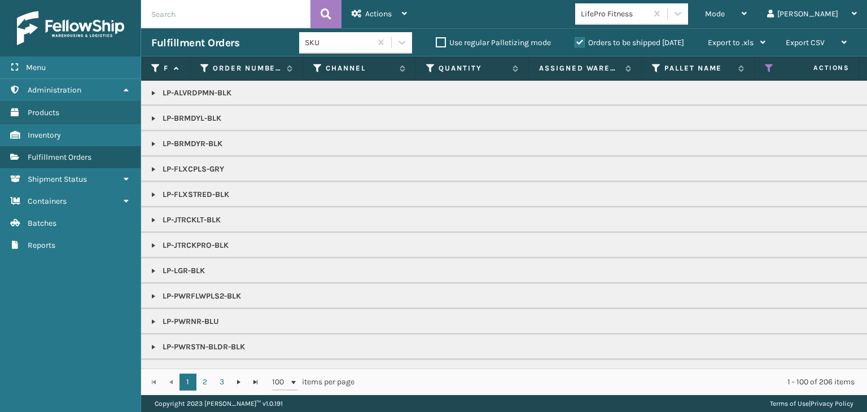
click at [152, 170] on link at bounding box center [153, 169] width 9 height 9
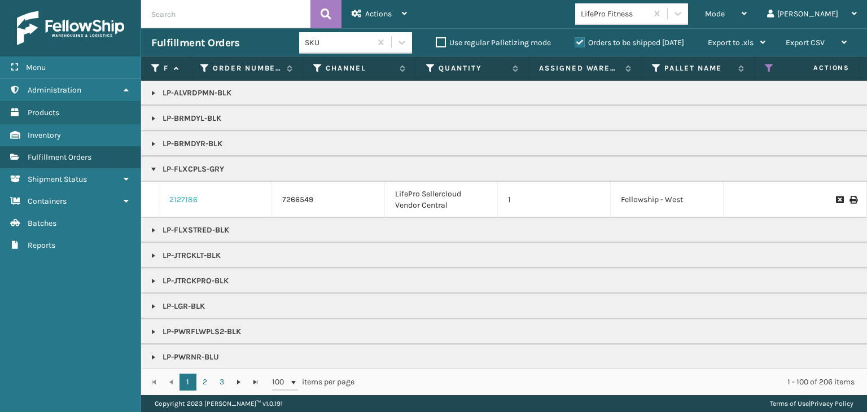
click at [187, 195] on link "2127186" at bounding box center [183, 199] width 28 height 11
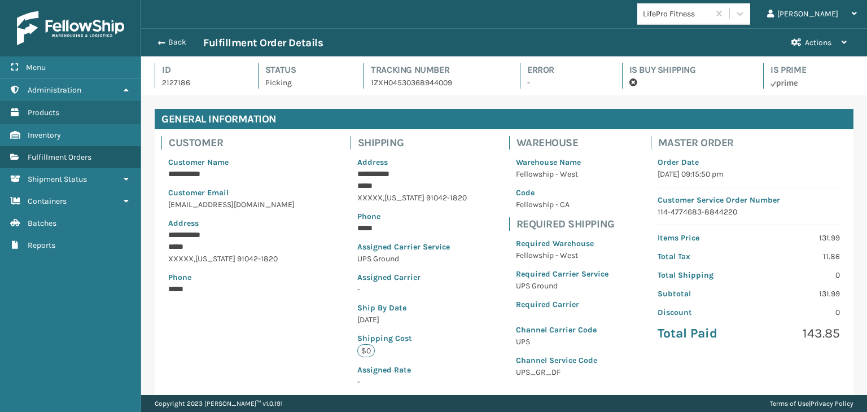
scroll to position [27, 726]
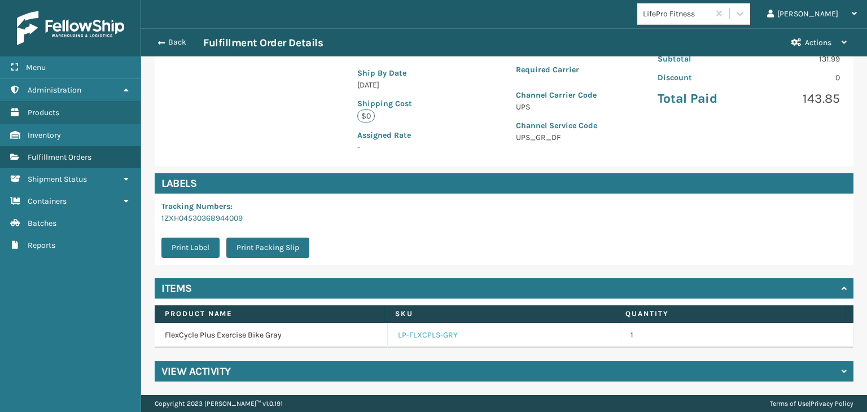
click at [444, 335] on link "LP-FLXCPLS-GRY" at bounding box center [428, 335] width 60 height 11
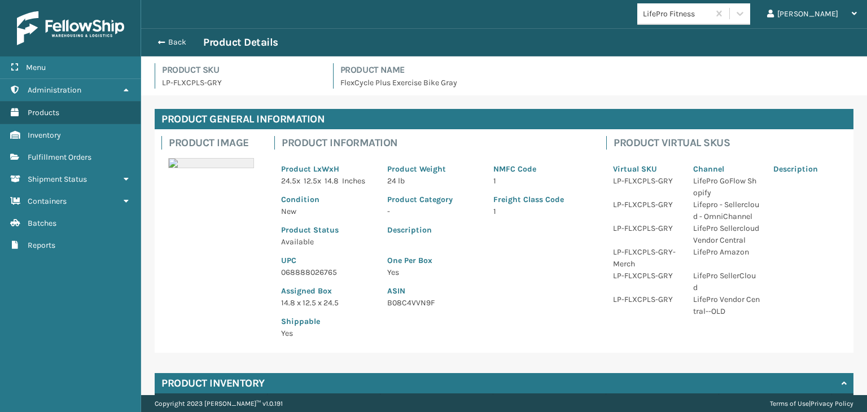
click at [322, 268] on p "068888026765" at bounding box center [327, 273] width 93 height 12
click at [182, 41] on button "Back" at bounding box center [177, 42] width 52 height 10
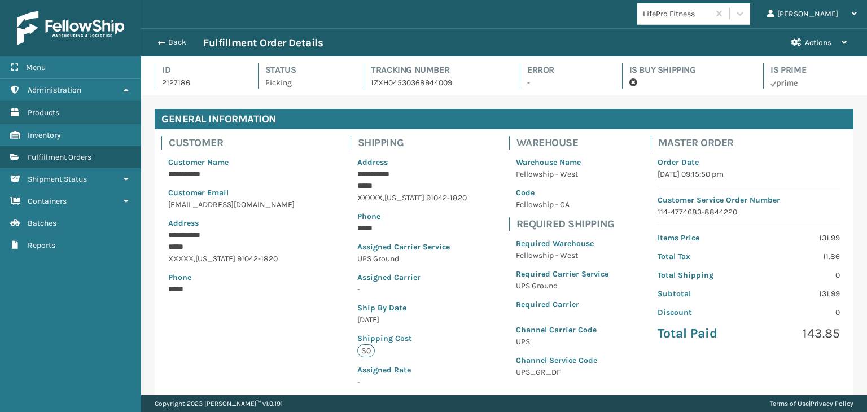
click at [176, 39] on button "Back" at bounding box center [177, 42] width 52 height 10
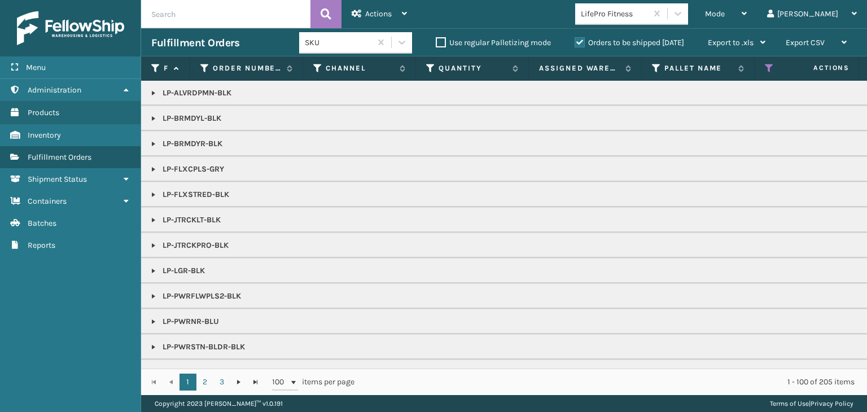
click at [725, 18] on span "Mode" at bounding box center [715, 14] width 20 height 10
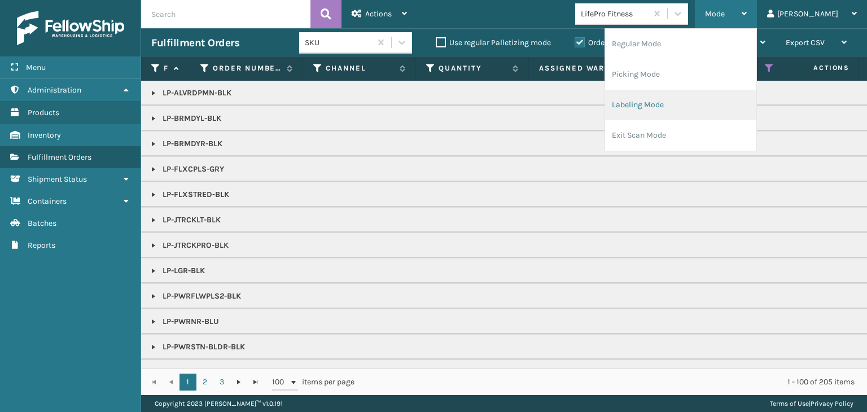
click at [710, 107] on li "Labeling Mode" at bounding box center [680, 105] width 151 height 30
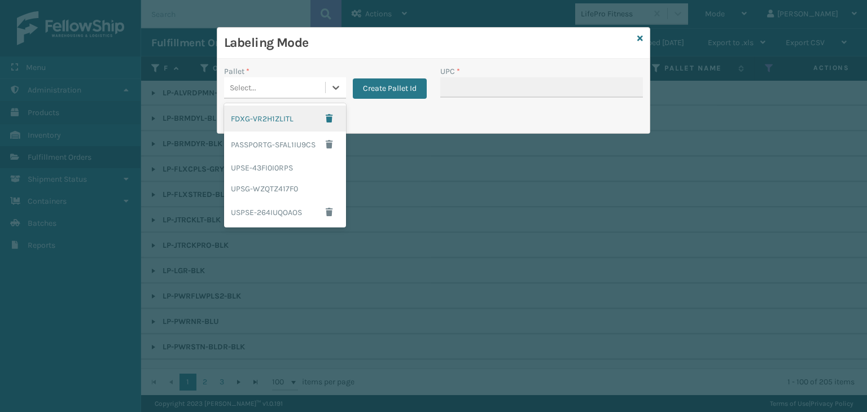
click at [282, 94] on div "Select..." at bounding box center [274, 87] width 101 height 19
click at [280, 184] on div "UPSG-WZQTZ417F0" at bounding box center [285, 188] width 122 height 21
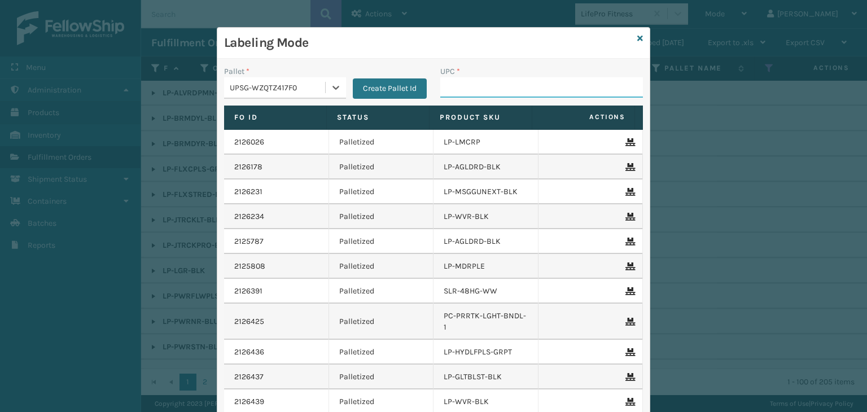
click at [479, 91] on input "UPC *" at bounding box center [541, 87] width 203 height 20
paste input "068888026765"
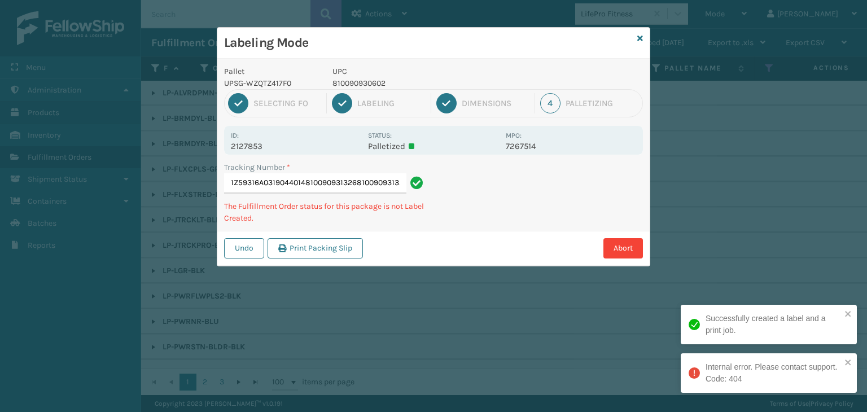
scroll to position [0, 9]
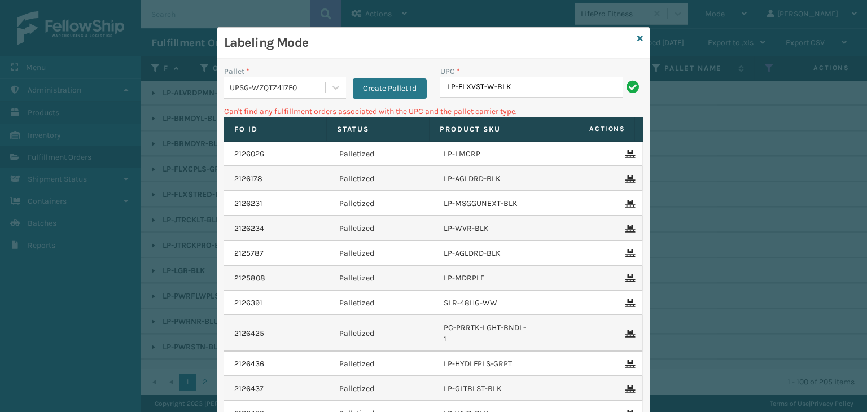
drag, startPoint x: 558, startPoint y: 95, endPoint x: 261, endPoint y: 130, distance: 298.5
click at [261, 130] on div "Pallet * UPSG-WZQTZ417F0 Create Pallet Id UPC * LP-FLXVST-W-BLK Can't find any …" at bounding box center [433, 278] width 433 height 439
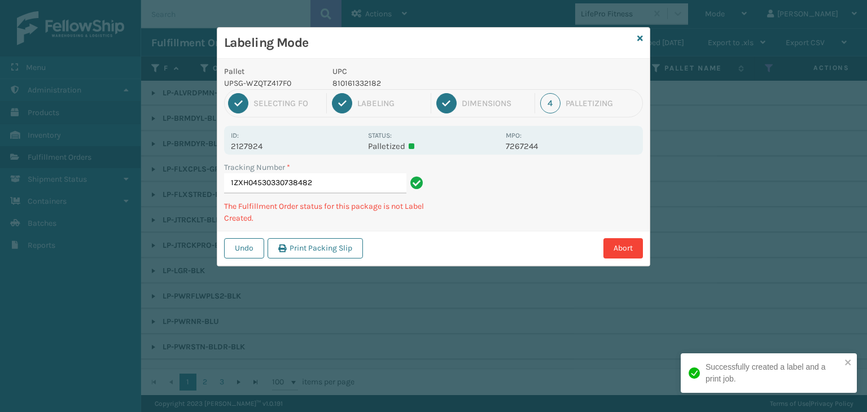
click at [359, 80] on p "810161332182" at bounding box center [416, 83] width 167 height 12
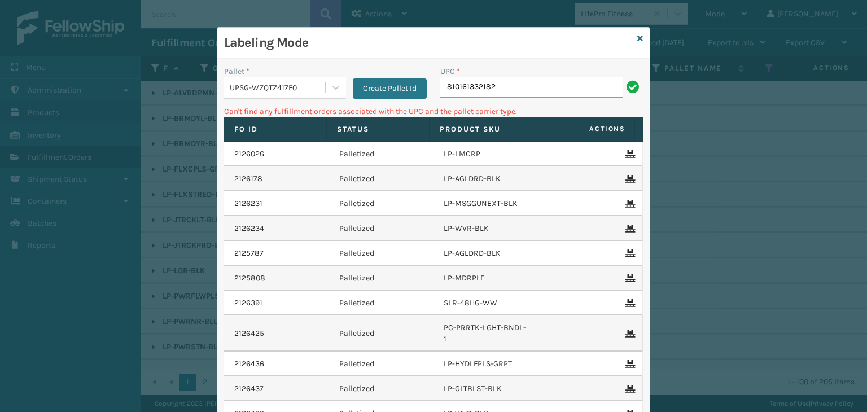
drag, startPoint x: 504, startPoint y: 89, endPoint x: 114, endPoint y: 99, distance: 389.8
click at [115, 99] on div "Labeling Mode Pallet * UPSG-WZQTZ417F0 Create Pallet Id UPC * 810161332182 Can'…" at bounding box center [433, 206] width 867 height 412
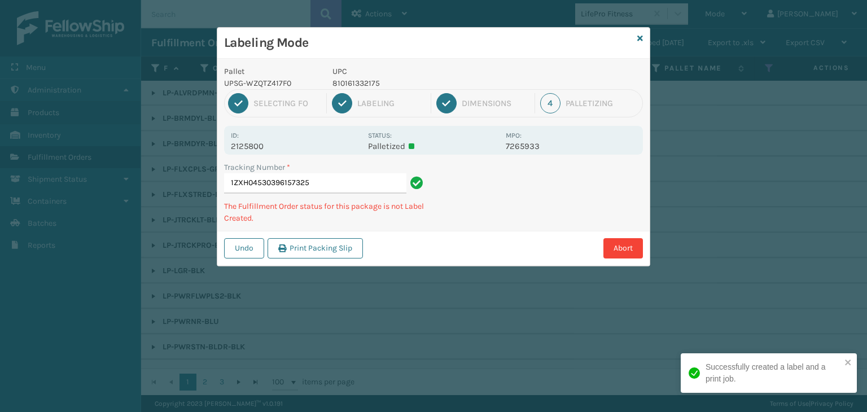
click at [367, 84] on p "810161332175" at bounding box center [416, 83] width 167 height 12
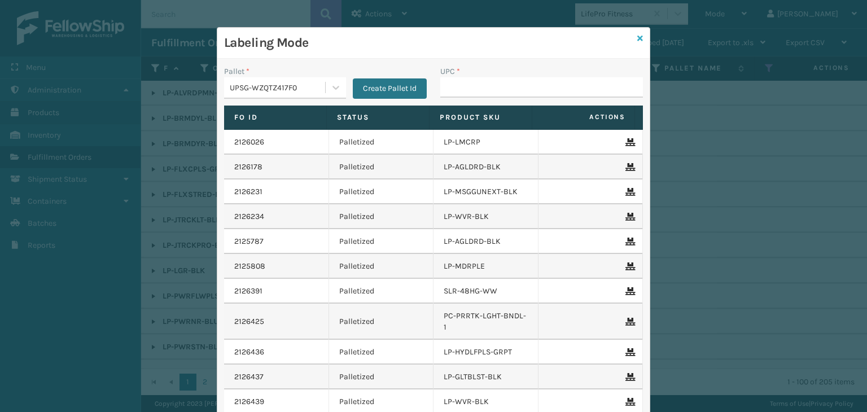
click at [638, 37] on icon at bounding box center [641, 38] width 6 height 8
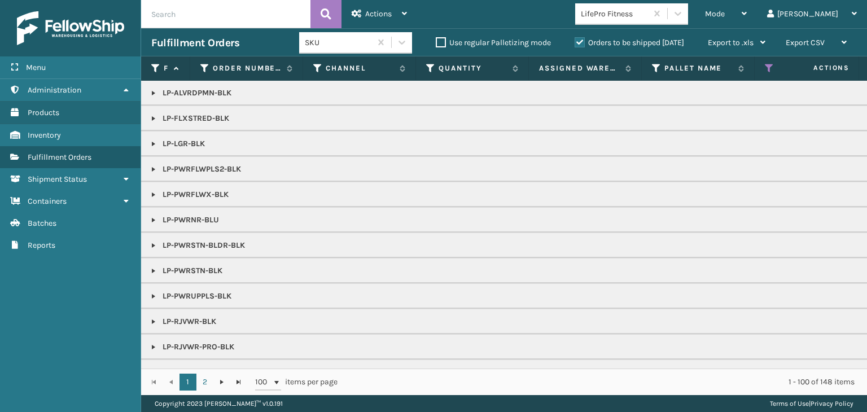
click at [150, 151] on td "LP-LGR-BLK" at bounding box center [870, 143] width 1458 height 25
click at [151, 143] on link at bounding box center [153, 143] width 9 height 9
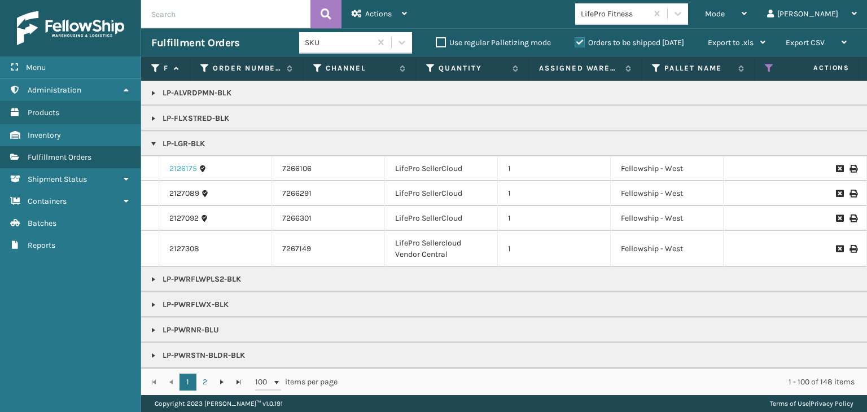
click at [187, 167] on link "2126175" at bounding box center [183, 168] width 28 height 11
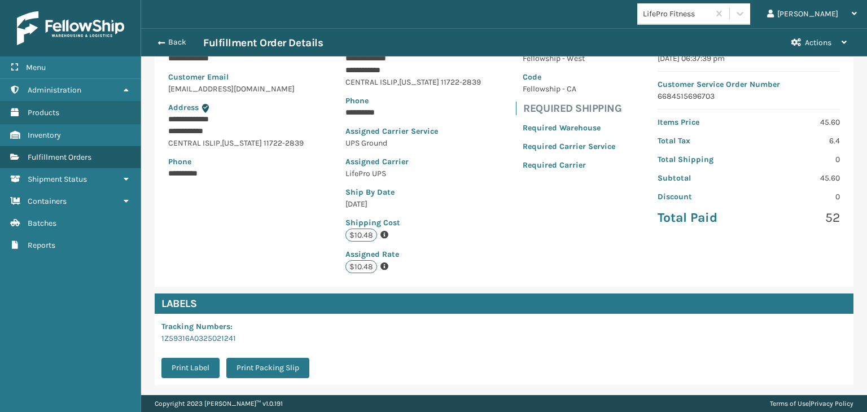
scroll to position [235, 0]
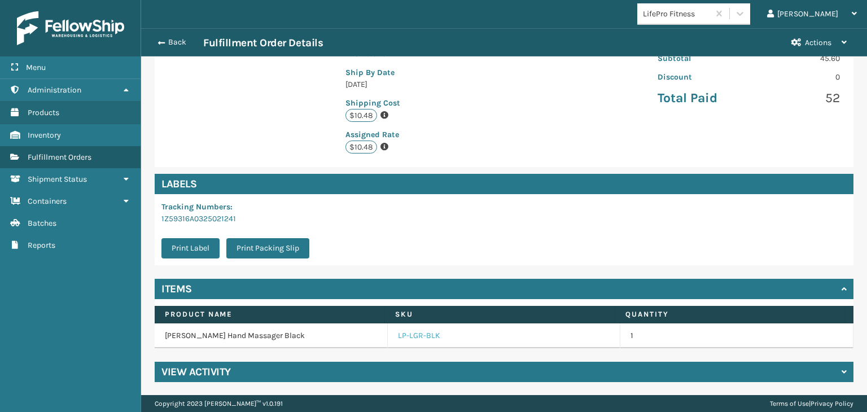
click at [409, 335] on link "LP-LGR-BLK" at bounding box center [419, 335] width 42 height 11
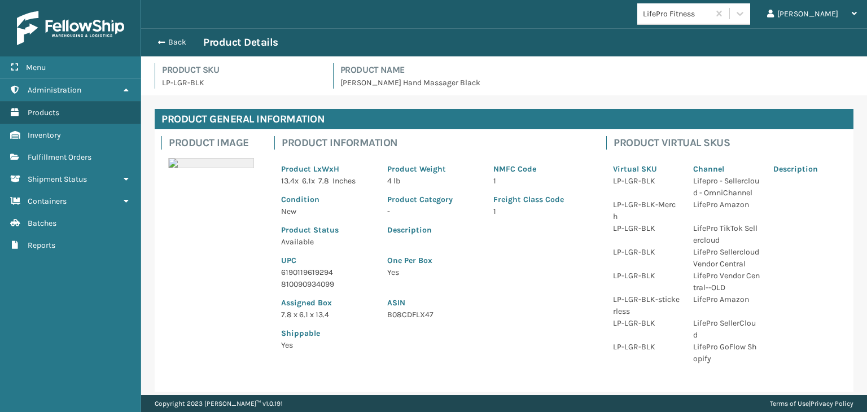
click at [321, 269] on p "6190119619294" at bounding box center [327, 273] width 93 height 12
click at [184, 43] on button "Back" at bounding box center [177, 42] width 52 height 10
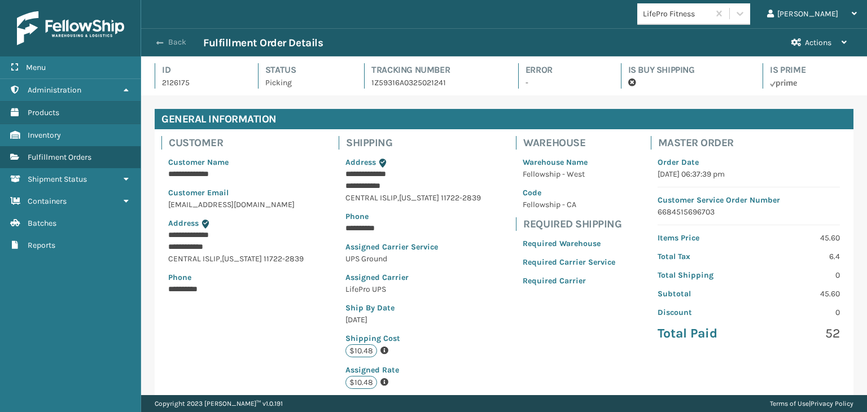
scroll to position [27, 726]
click at [182, 42] on button "Back" at bounding box center [177, 42] width 52 height 10
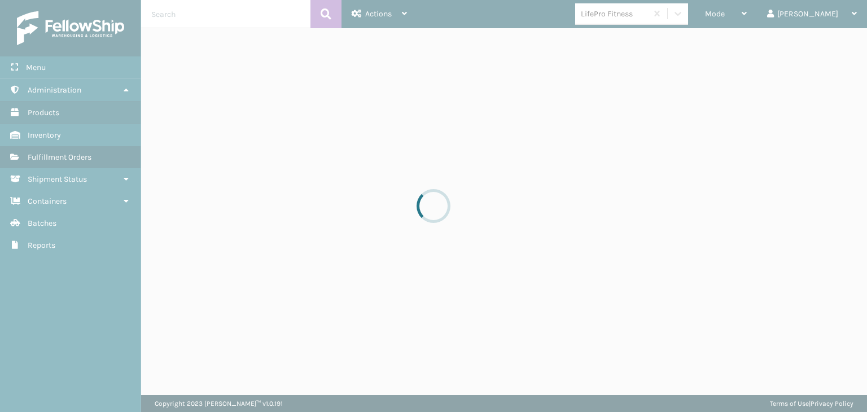
click at [763, 16] on div at bounding box center [433, 206] width 867 height 412
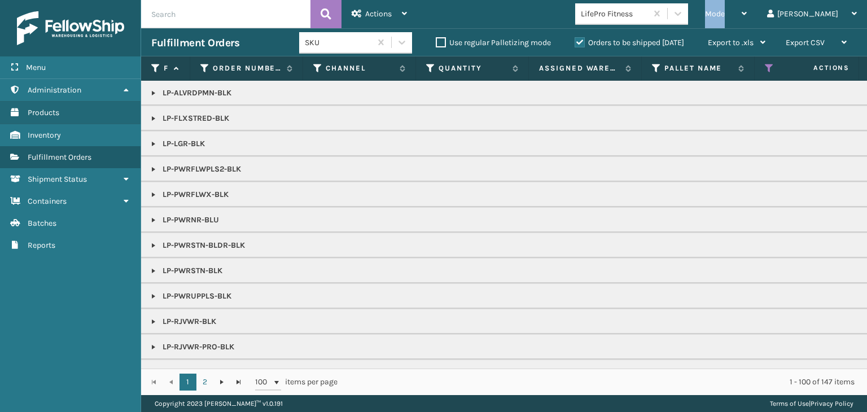
click at [725, 16] on span "Mode" at bounding box center [715, 14] width 20 height 10
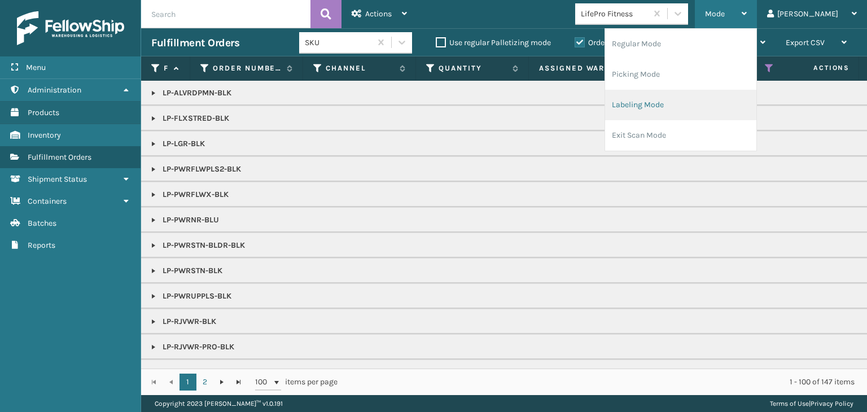
click at [702, 109] on li "Labeling Mode" at bounding box center [680, 105] width 151 height 30
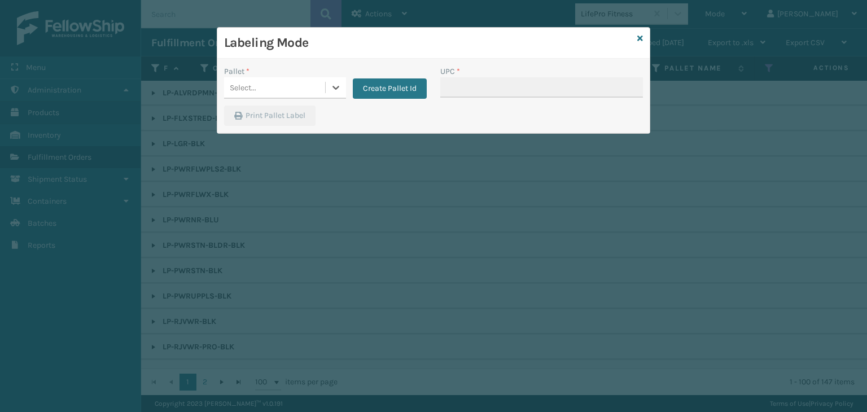
click at [244, 86] on div "Select..." at bounding box center [243, 88] width 27 height 12
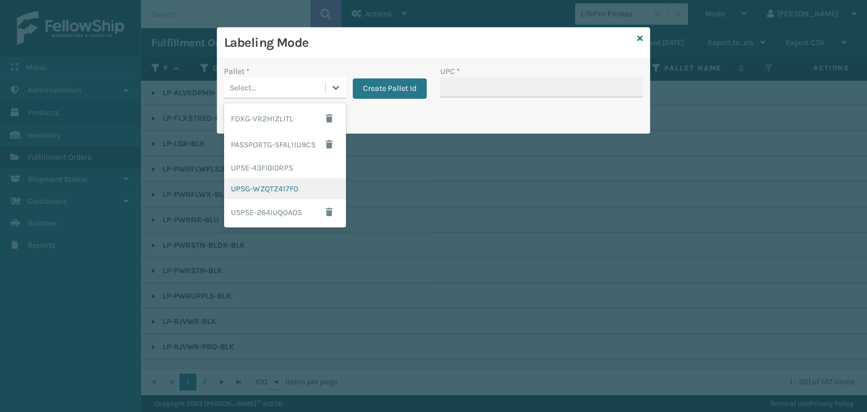
click at [271, 179] on div "UPSG-WZQTZ417F0" at bounding box center [285, 188] width 122 height 21
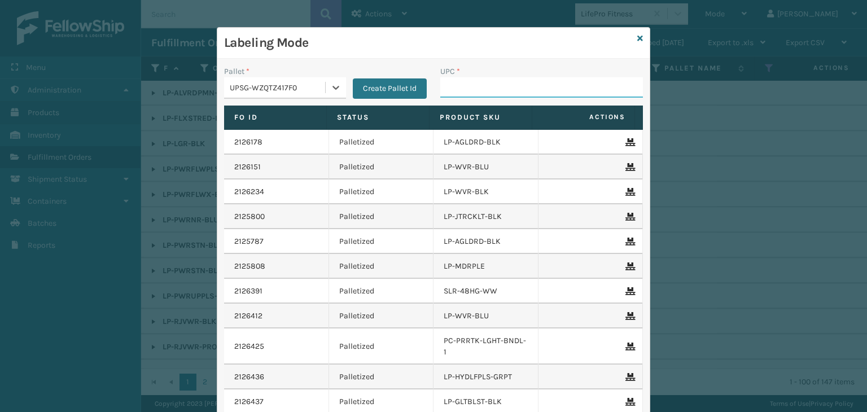
click at [491, 86] on input "UPC *" at bounding box center [541, 87] width 203 height 20
paste input "6190119619294"
click at [289, 88] on div "UPSG-WZQTZ417F0" at bounding box center [278, 88] width 97 height 12
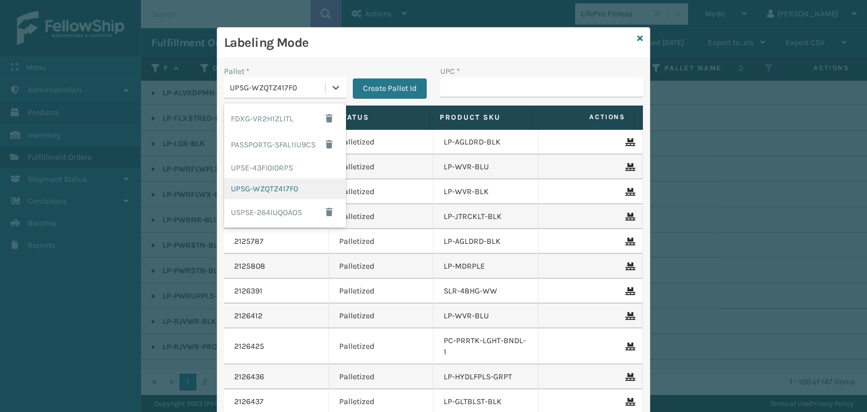
click at [285, 186] on div "UPSG-WZQTZ417F0" at bounding box center [285, 188] width 122 height 21
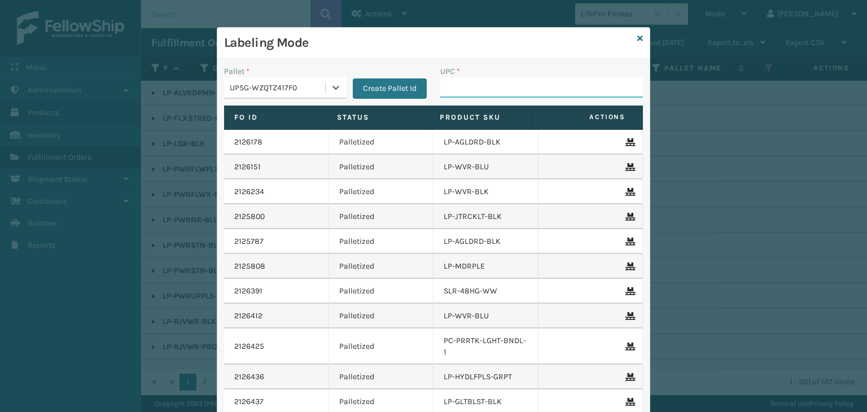
click at [465, 88] on input "UPC *" at bounding box center [541, 87] width 203 height 20
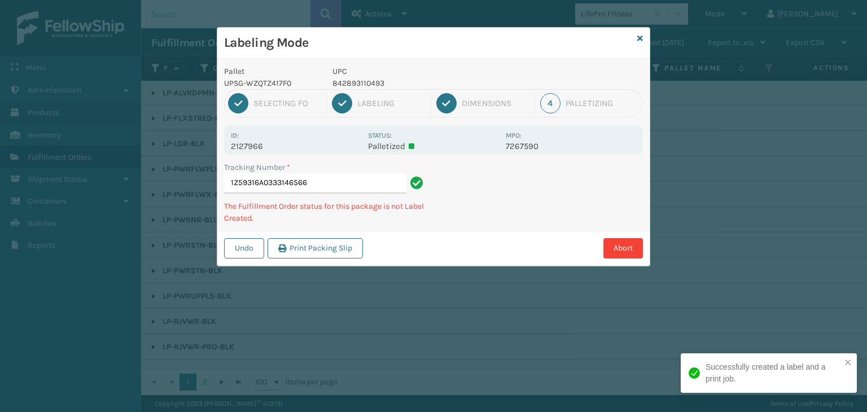
click at [350, 86] on p "842893110493" at bounding box center [416, 83] width 167 height 12
type input "1ZXH04530355964477842893110493842893110493"
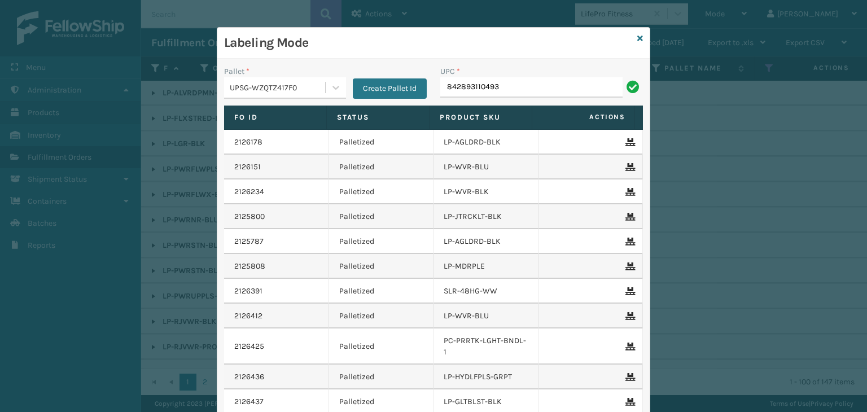
type input "842893110493"
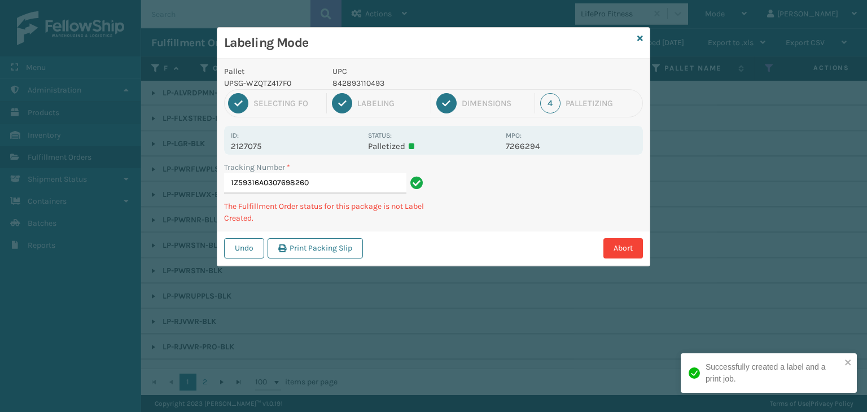
type input "1Z59316A0307698260842893110493"
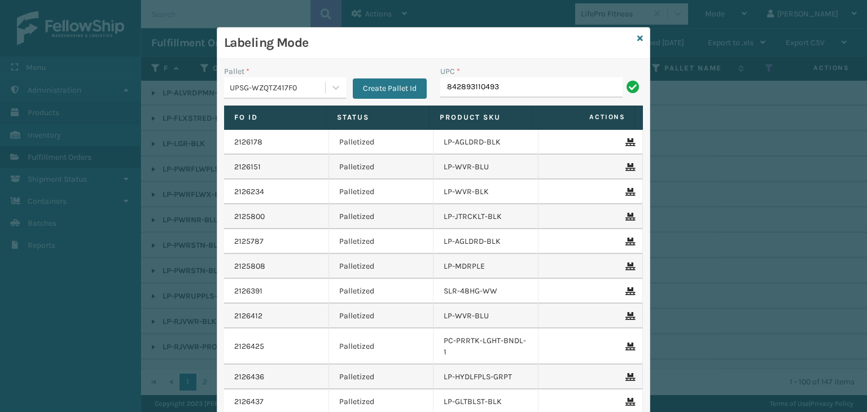
type input "842893110493"
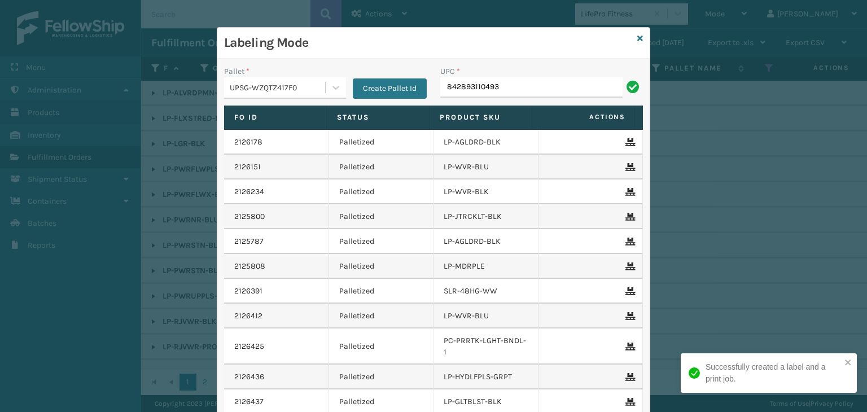
type input "842893110493"
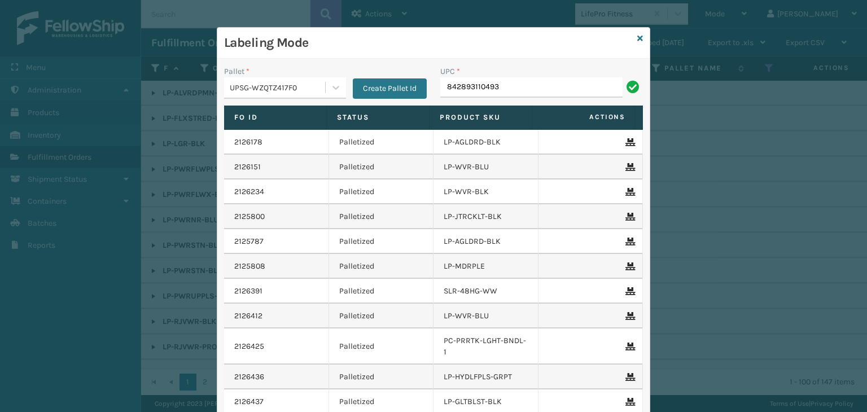
type input "842893110493"
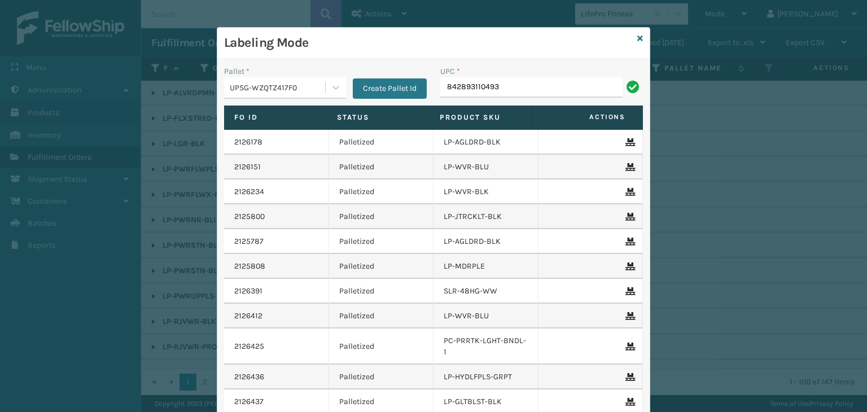
type input "842893110493"
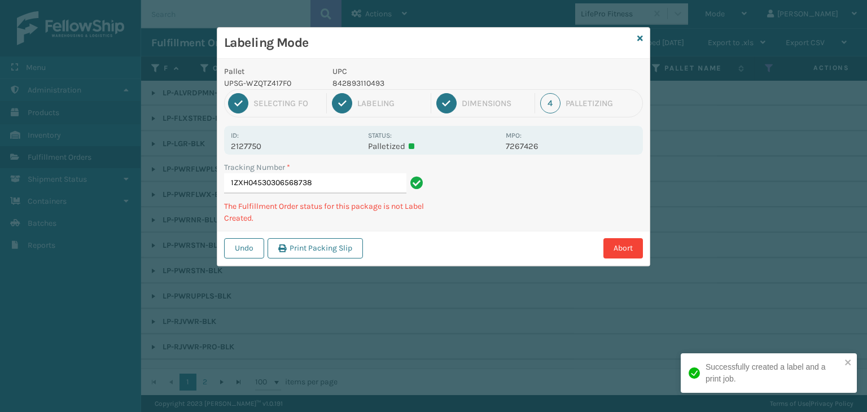
click at [246, 141] on p "2127750" at bounding box center [296, 146] width 130 height 10
copy p "2127750"
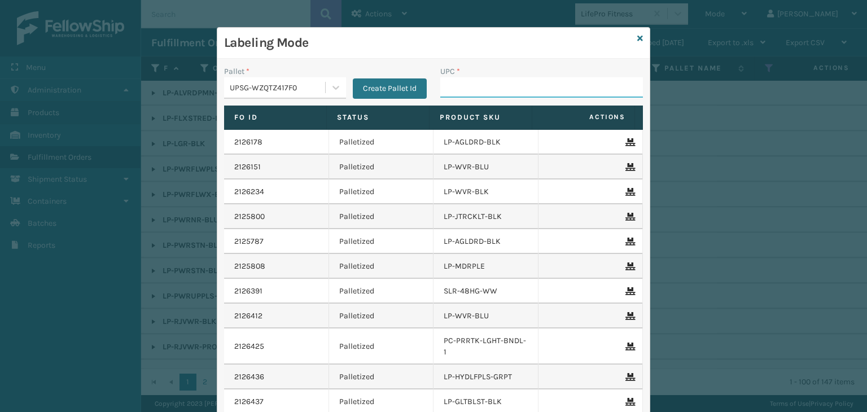
paste input "842893110493"
type input "842893110493"
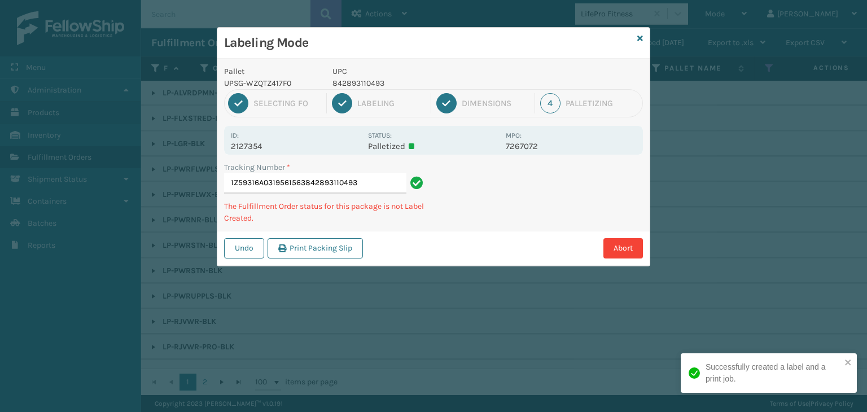
type input "1Z59316A0319561563842893110493842893110493"
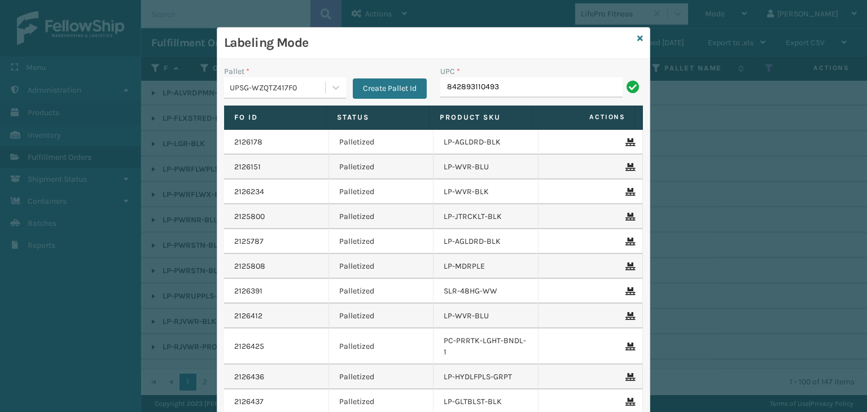
type input "842893110493"
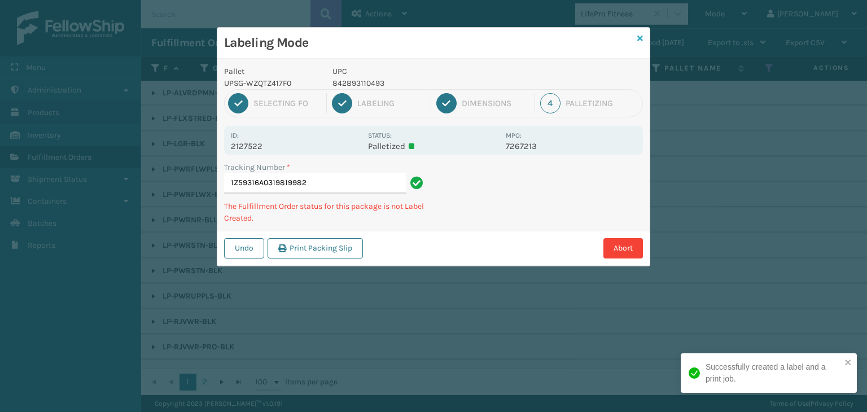
click at [640, 38] on icon at bounding box center [641, 38] width 6 height 8
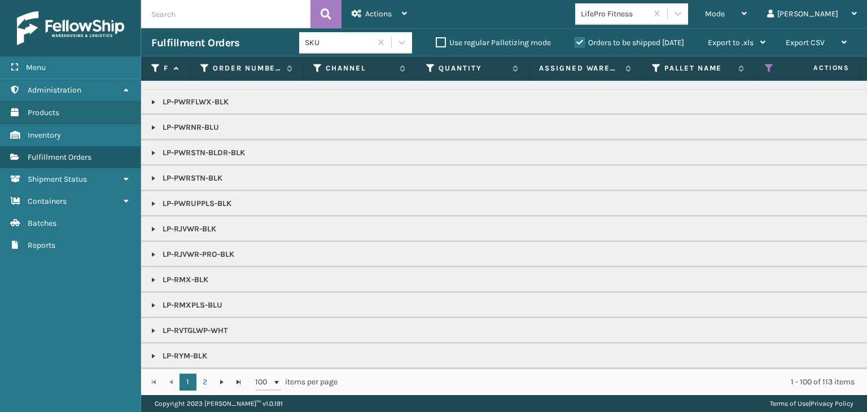
scroll to position [99, 0]
click at [725, 14] on span "Mode" at bounding box center [715, 14] width 20 height 10
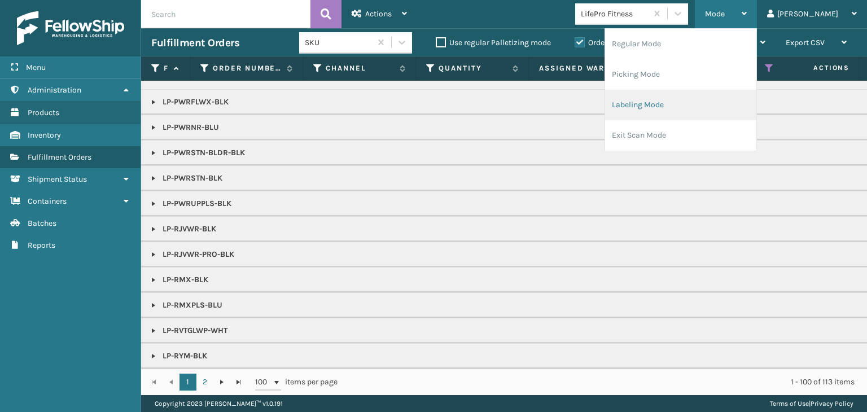
click at [730, 102] on li "Labeling Mode" at bounding box center [680, 105] width 151 height 30
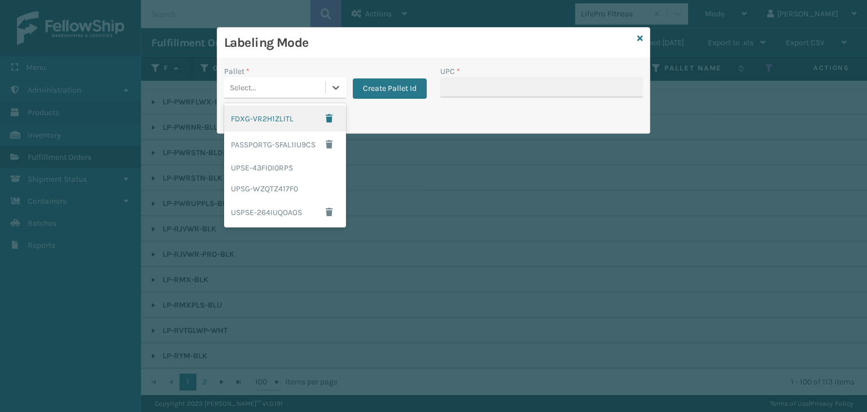
click at [246, 96] on div "Select..." at bounding box center [274, 87] width 101 height 19
drag, startPoint x: 282, startPoint y: 187, endPoint x: 521, endPoint y: 98, distance: 254.5
click at [283, 187] on div "UPSG-WZQTZ417F0" at bounding box center [285, 188] width 122 height 21
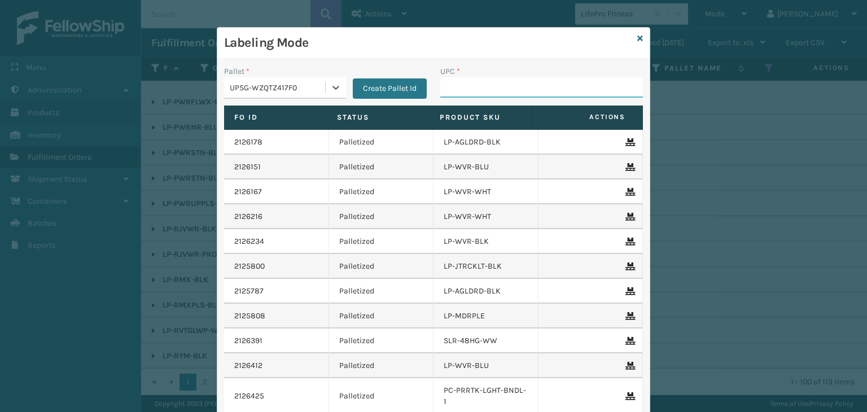
click at [529, 82] on input "UPC *" at bounding box center [541, 87] width 203 height 20
type input "KM-MOT-OP1SS"
type input "KM-MD-1SS"
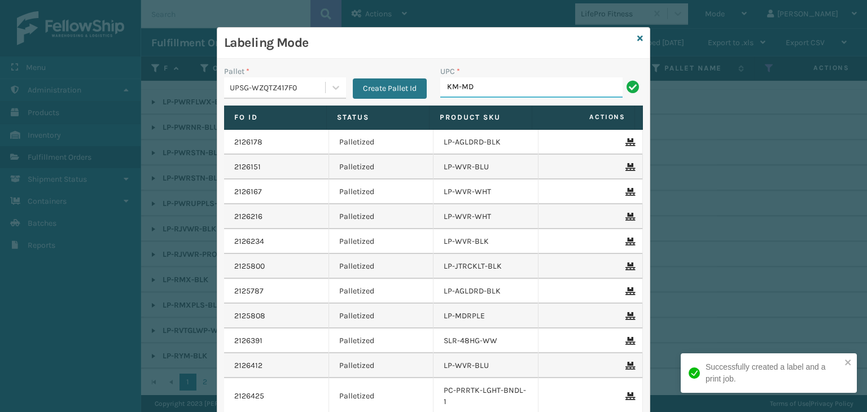
type input "KM-MD-1SS"
drag, startPoint x: 513, startPoint y: 82, endPoint x: 112, endPoint y: 70, distance: 401.7
click at [112, 70] on div "Labeling Mode Pallet * UPSG-WZQTZ417F0 Create Pallet Id UPC * KM-MD-1SS Fo Id S…" at bounding box center [433, 206] width 867 height 412
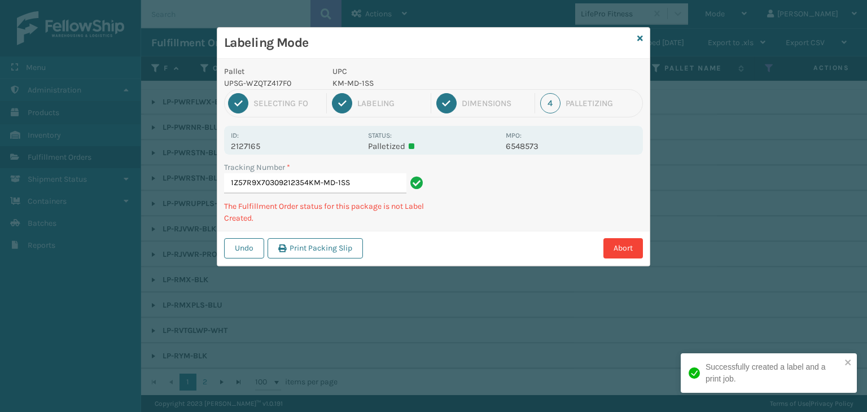
type input "1Z57R9X70309212354KM-MD-1SSKM-MD-1SS"
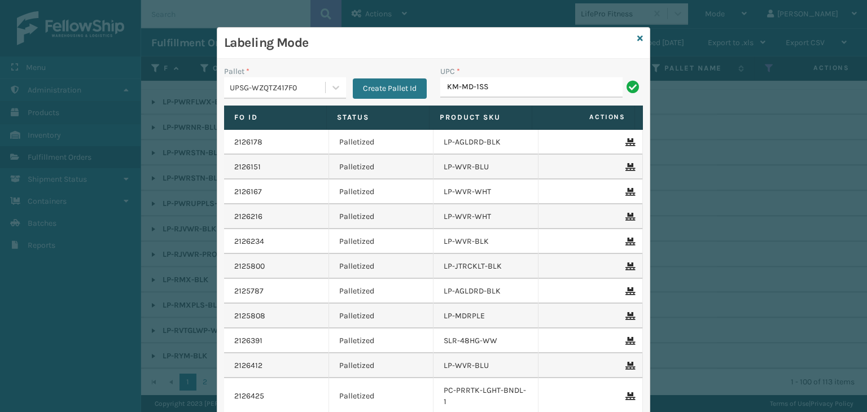
type input "KM-MD-1SS"
type input "KM-BIM66-NSS"
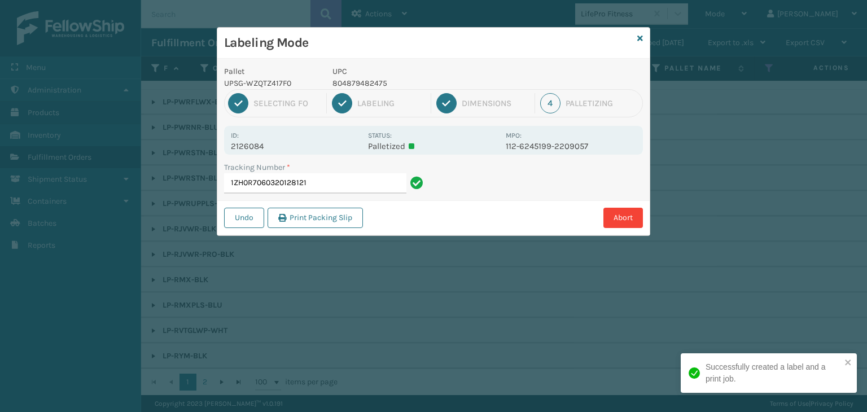
click at [373, 83] on p "804879482475" at bounding box center [416, 83] width 167 height 12
copy p "804879482475"
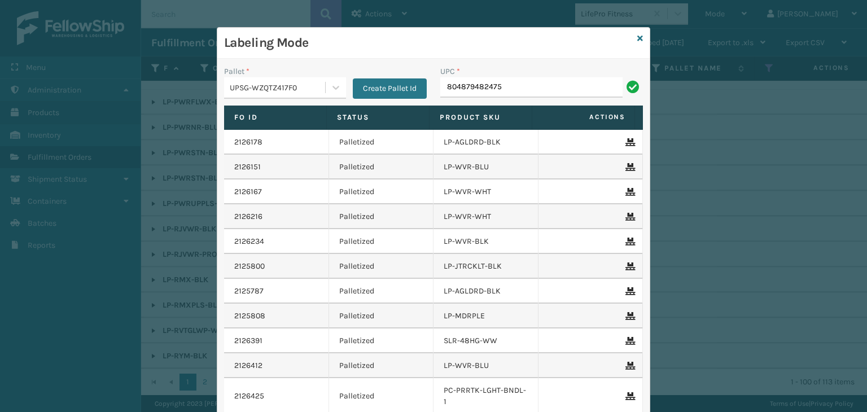
type input "804879482475"
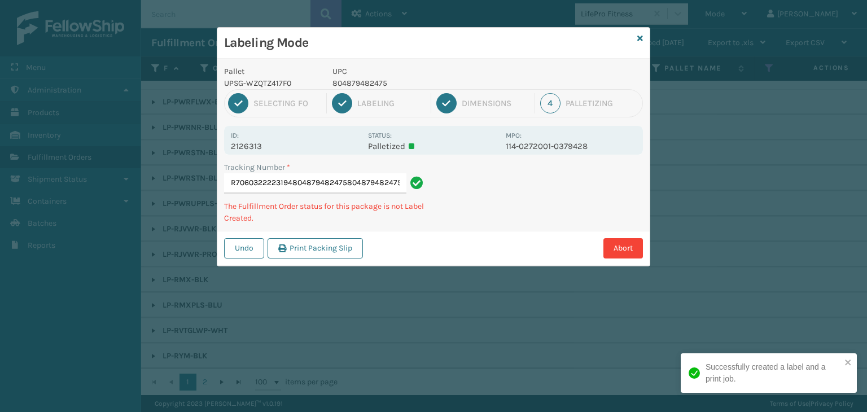
type input "1ZH0R7060322223194804879482475804879482475804879482475"
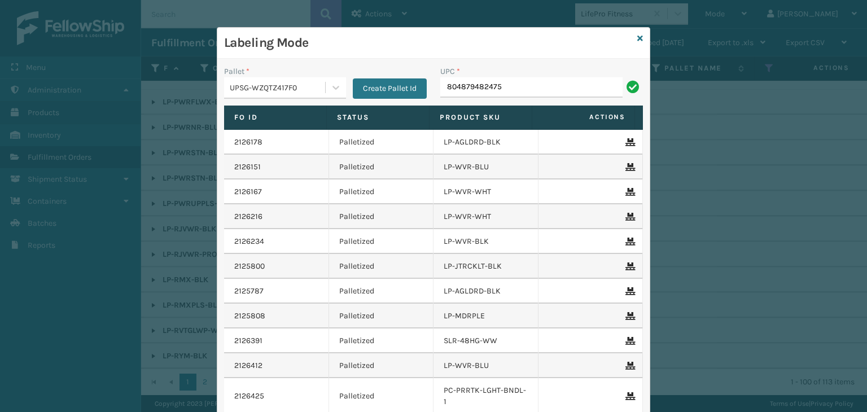
type input "804879482475"
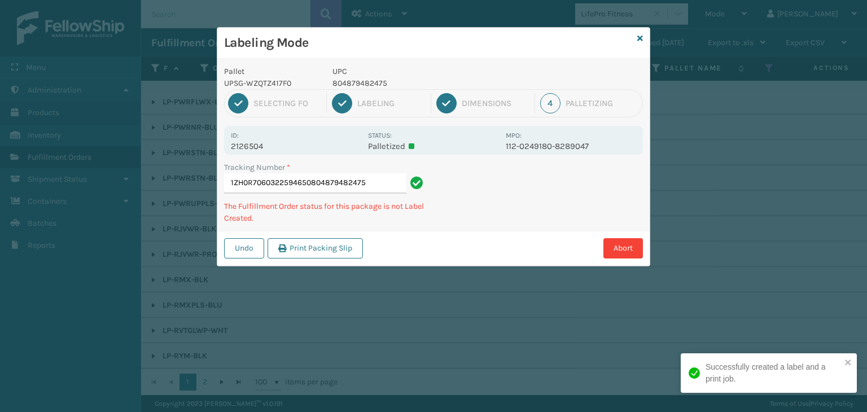
type input "1ZH0R7060322594650804879482475804879482475"
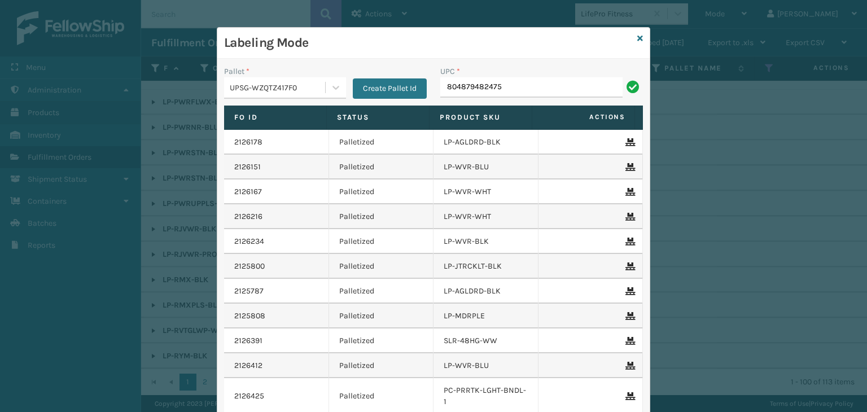
type input "804879482475"
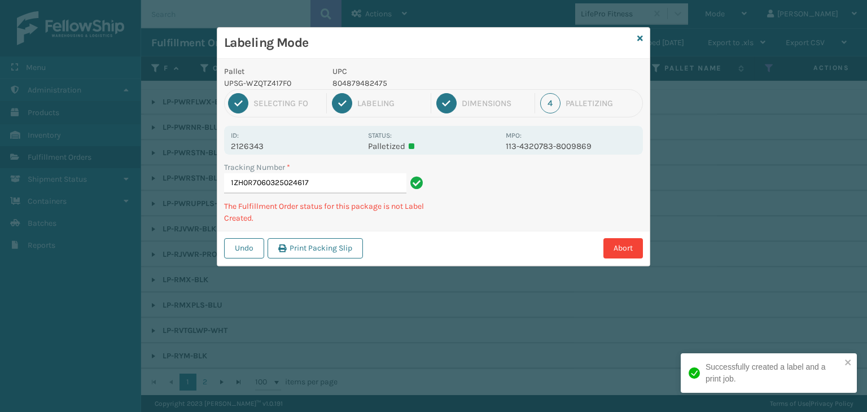
type input "1ZH0R7060325024617804879482475"
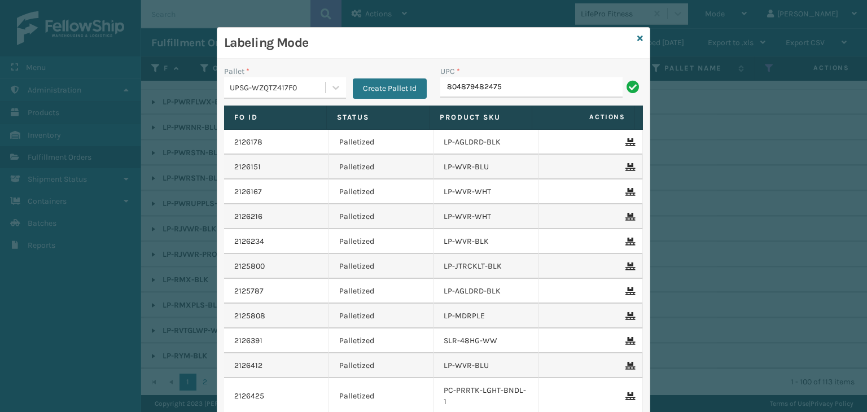
type input "804879482475"
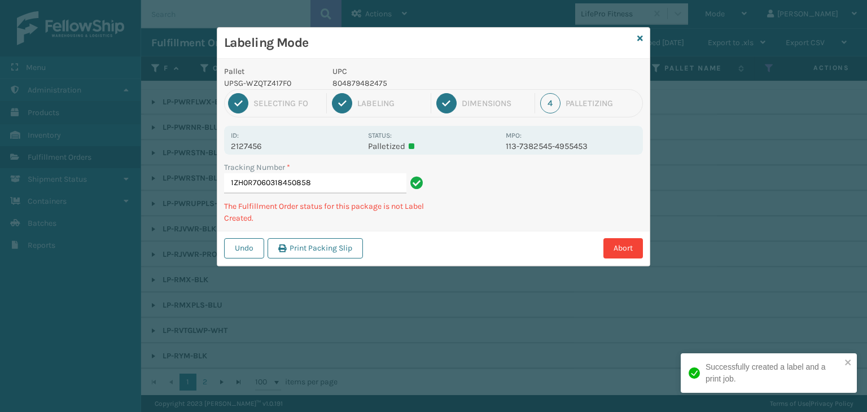
type input "1ZH0R7060318450858804879482475"
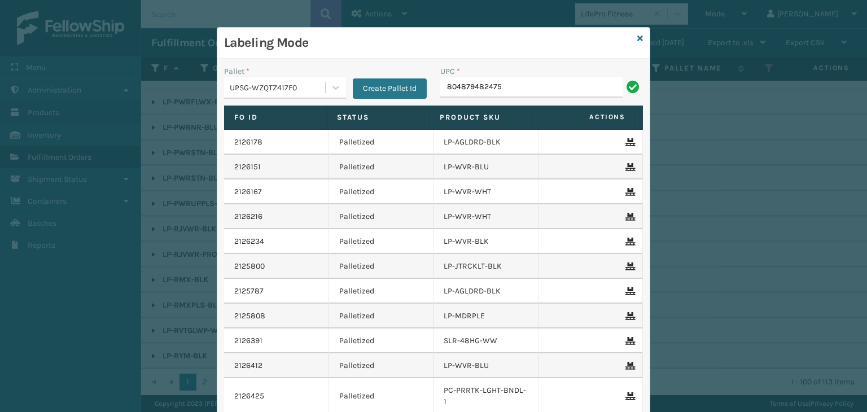
type input "804879482475"
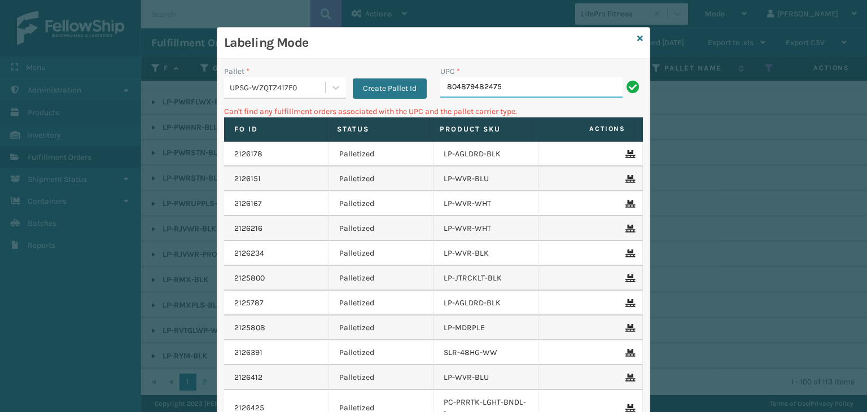
drag, startPoint x: 495, startPoint y: 89, endPoint x: 427, endPoint y: 86, distance: 67.8
click at [427, 86] on div "Pallet * UPSG-WZQTZ417F0 Create Pallet Id UPC * 804879482475" at bounding box center [433, 86] width 433 height 40
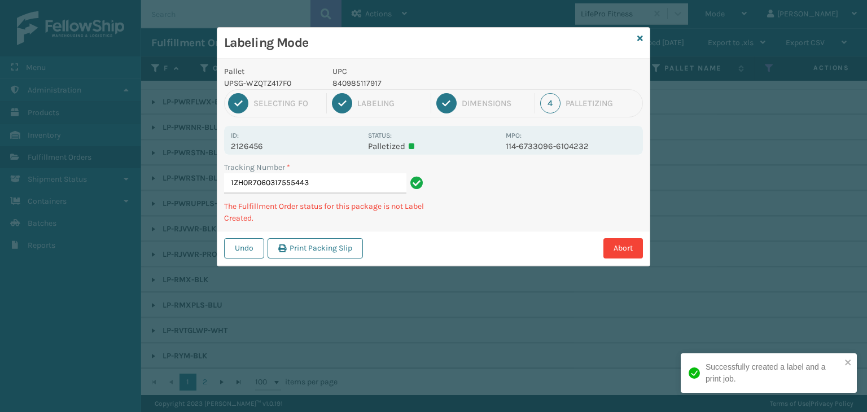
click at [365, 85] on p "840985117917" at bounding box center [416, 83] width 167 height 12
click at [365, 86] on p "840985117917" at bounding box center [416, 83] width 167 height 12
copy p "840985117917"
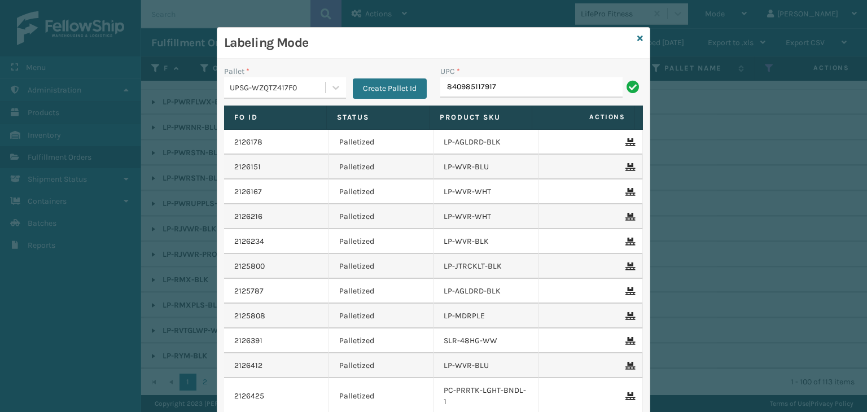
type input "840985117917"
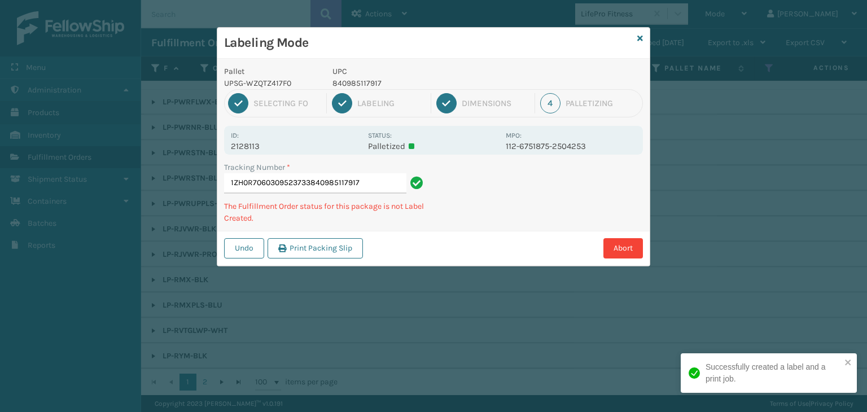
type input "1ZH0R7060309523733840985117917840985117917"
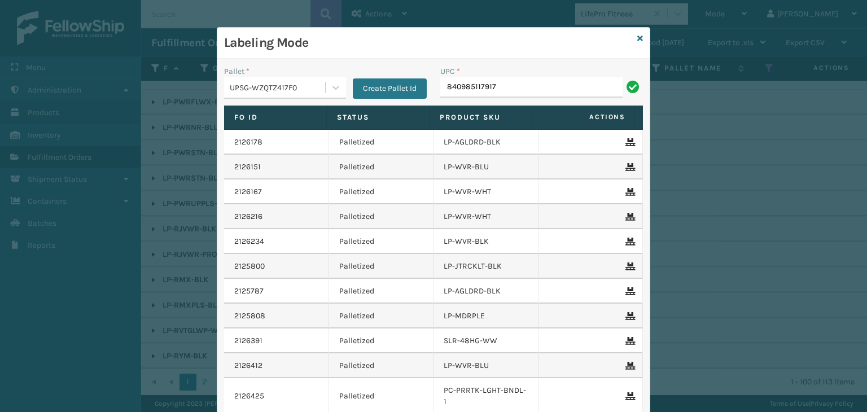
type input "840985117917"
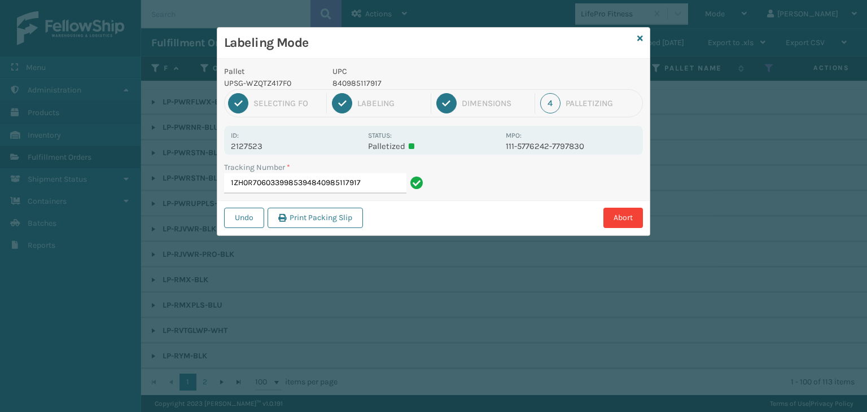
type input "1ZH0R7060339985394840985117917840985117917"
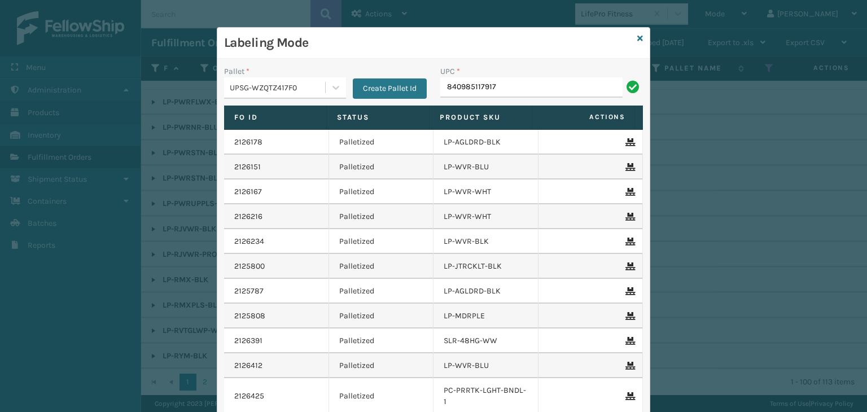
type input "840985117917"
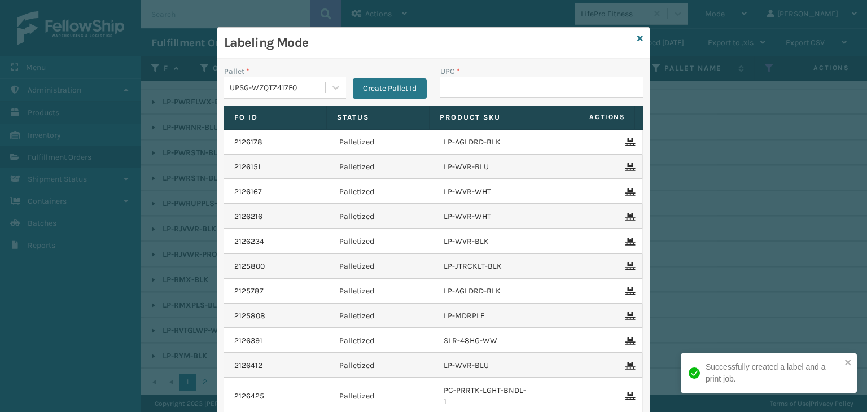
type input "840985117917"
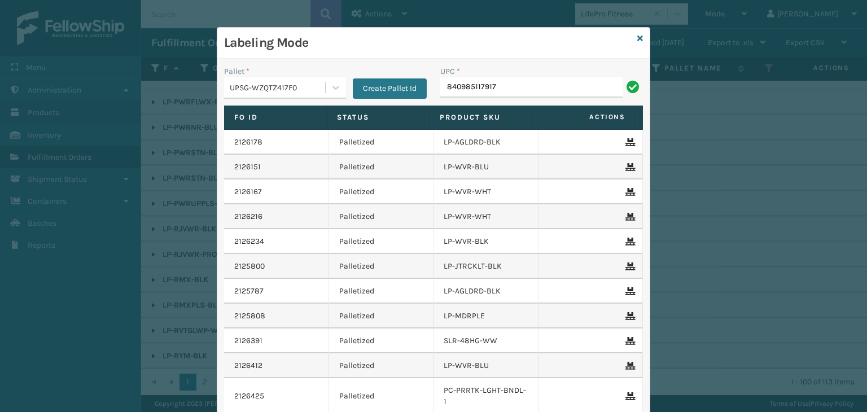
type input "840985117917"
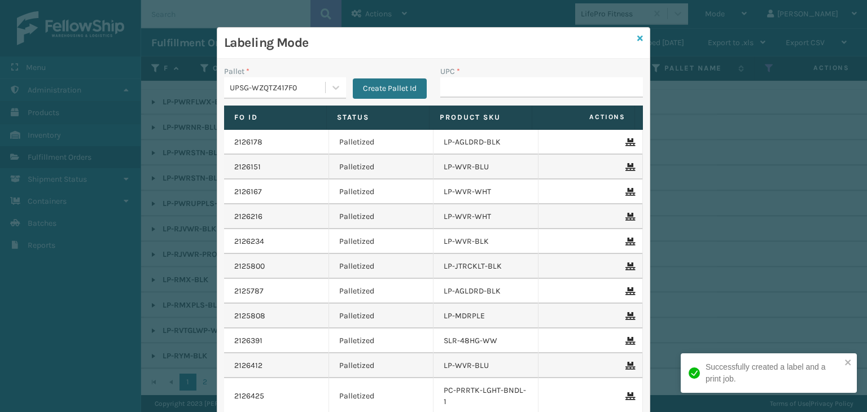
click at [642, 38] on div "Labeling Mode" at bounding box center [433, 43] width 433 height 31
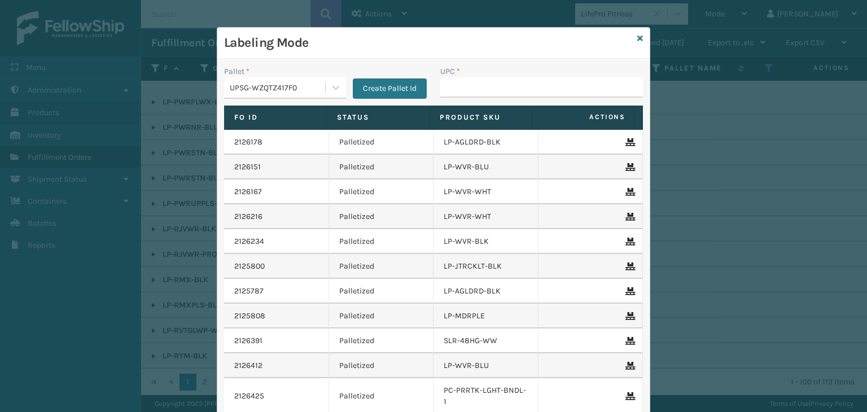
click at [632, 37] on div "Labeling Mode" at bounding box center [433, 43] width 433 height 31
click at [638, 40] on icon at bounding box center [641, 38] width 6 height 8
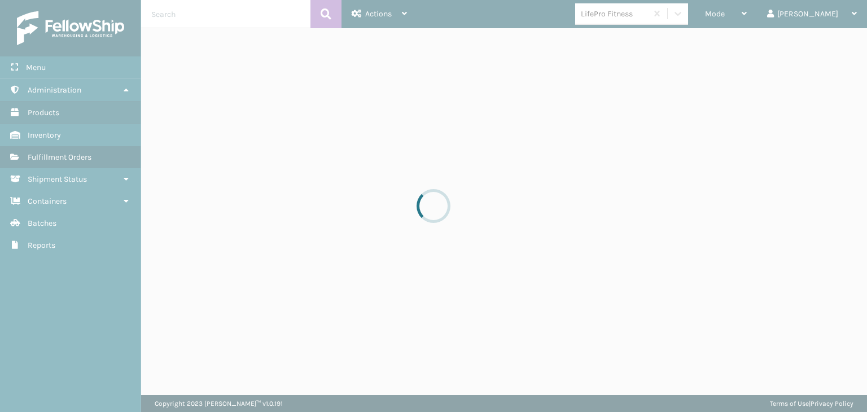
click at [761, 10] on div at bounding box center [433, 206] width 867 height 412
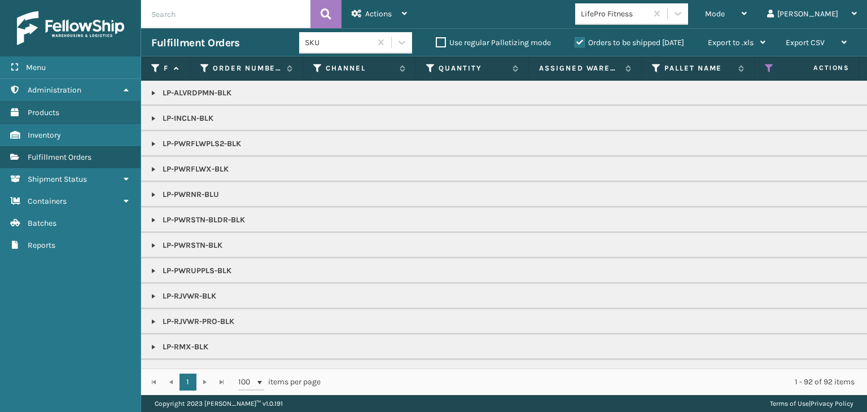
click at [725, 14] on span "Mode" at bounding box center [715, 14] width 20 height 10
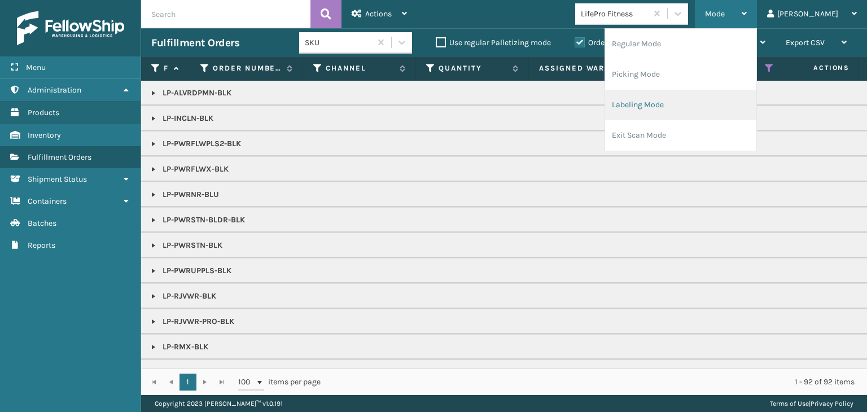
click at [690, 115] on li "Labeling Mode" at bounding box center [680, 105] width 151 height 30
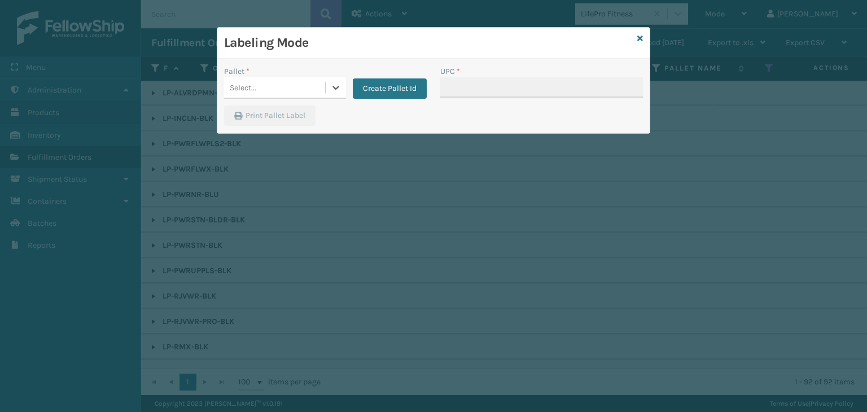
click at [260, 86] on div "Select..." at bounding box center [274, 87] width 101 height 19
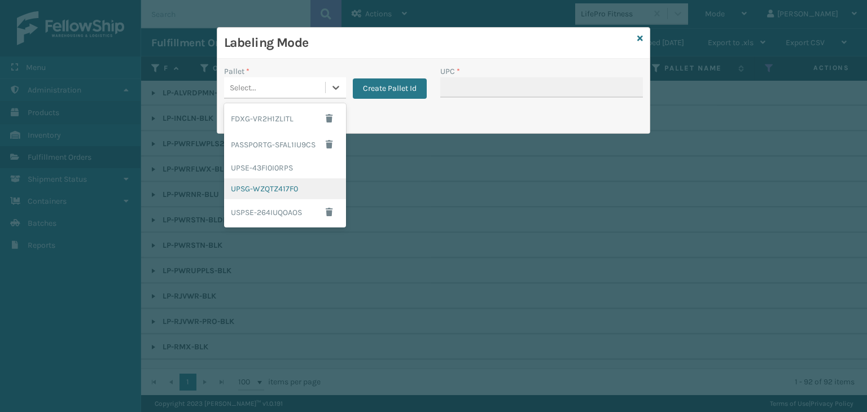
click at [259, 186] on div "UPSG-WZQTZ417F0" at bounding box center [285, 188] width 122 height 21
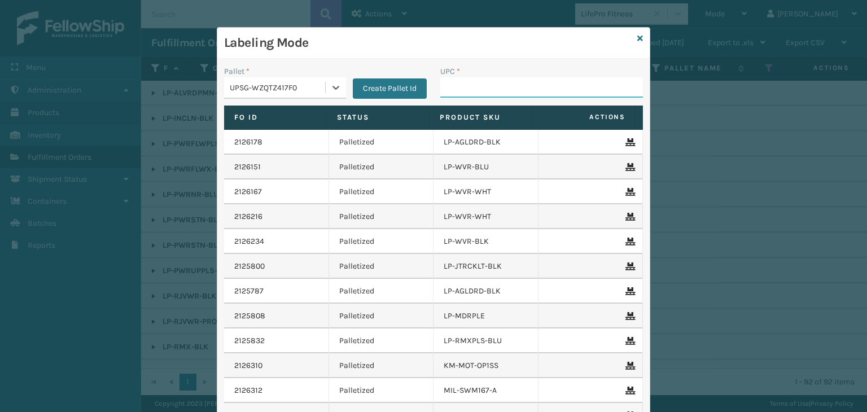
click at [473, 89] on input "UPC *" at bounding box center [541, 87] width 203 height 20
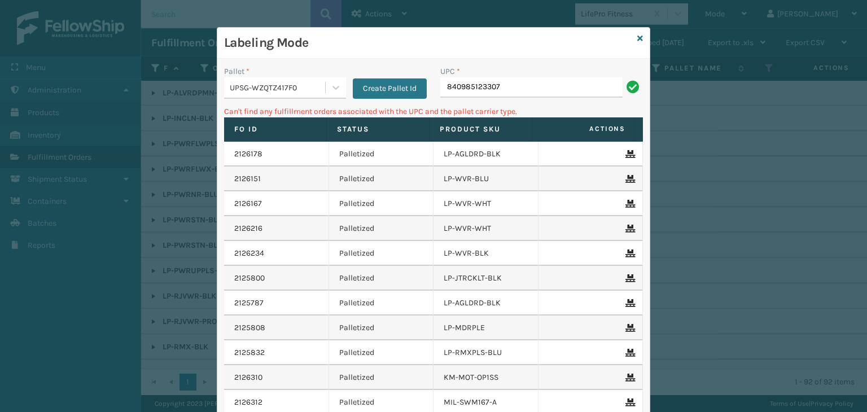
click at [443, 86] on input "840985123307" at bounding box center [531, 87] width 182 height 20
type input "00840985123307"
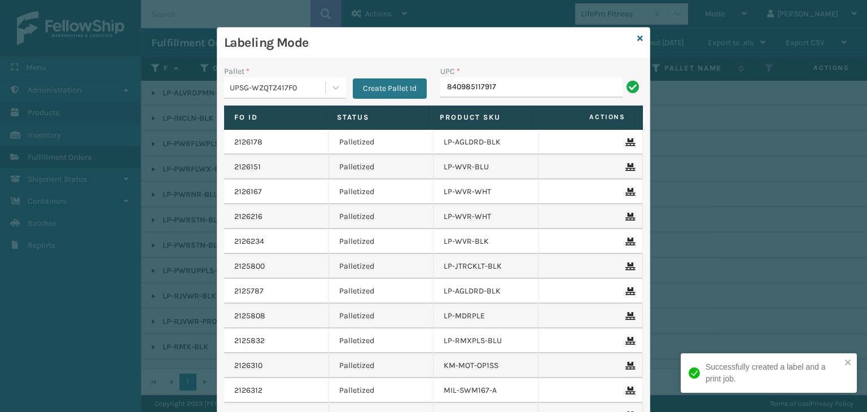
type input "840985117917"
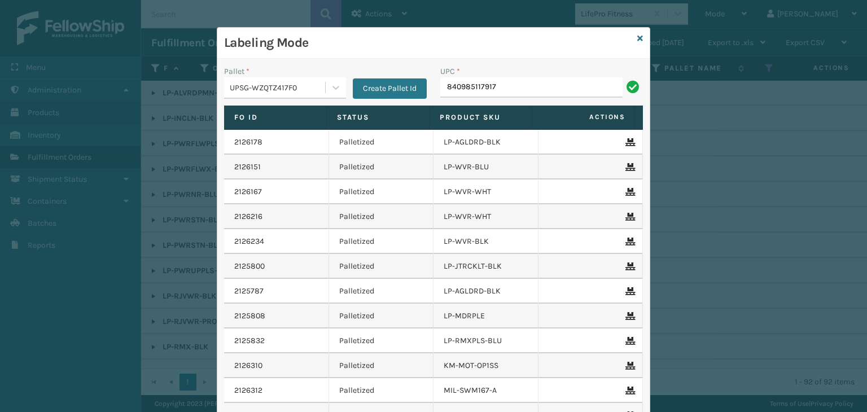
type input "840985117917"
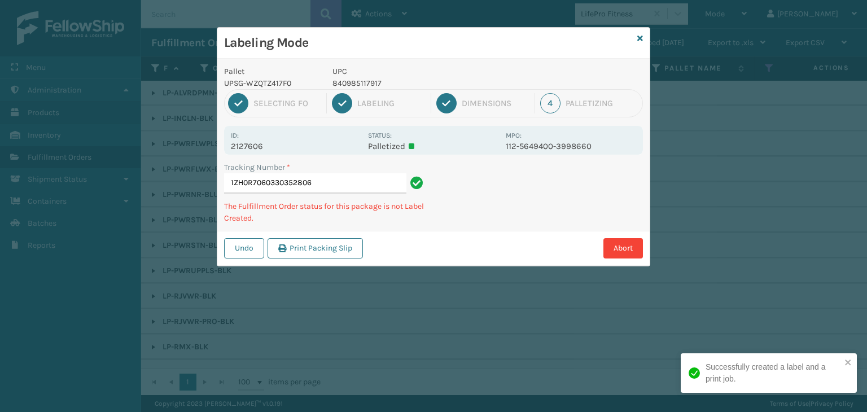
type input "1ZH0R7060330352806840985117917"
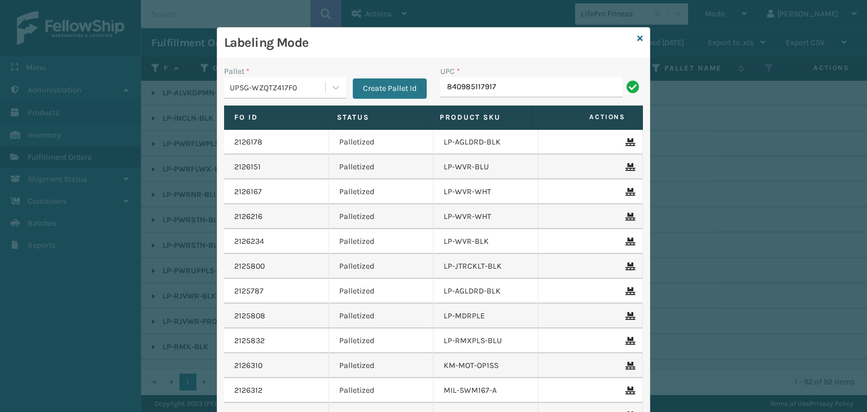
type input "840985117917"
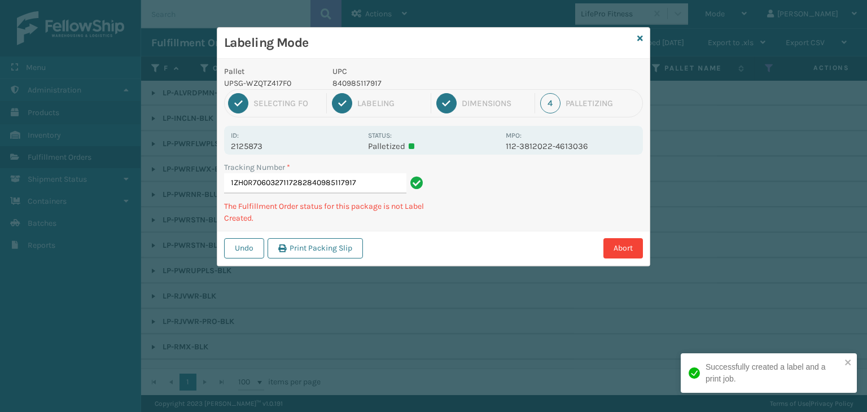
type input "1ZH0R7060327117282840985117917840985117917"
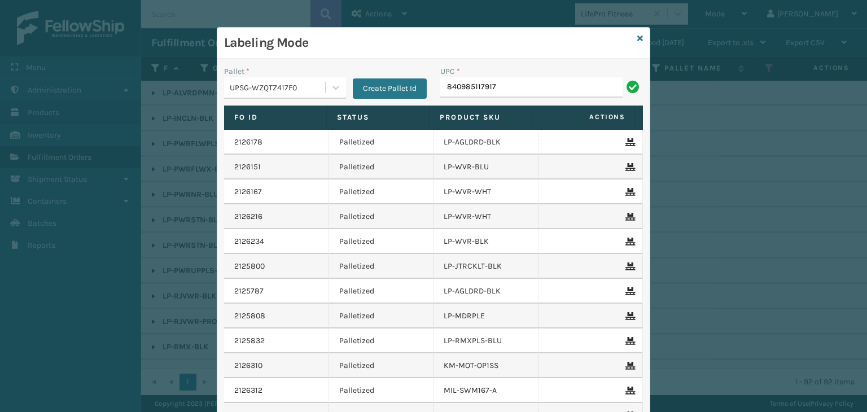
type input "840985117917"
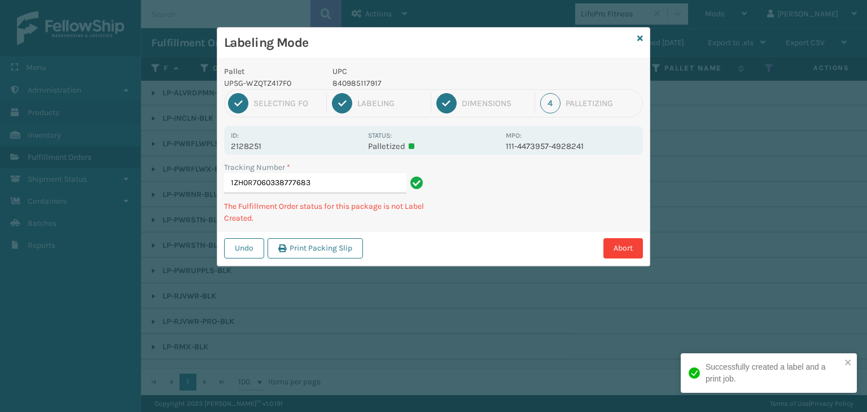
type input "1ZH0R7060338777683840985117917"
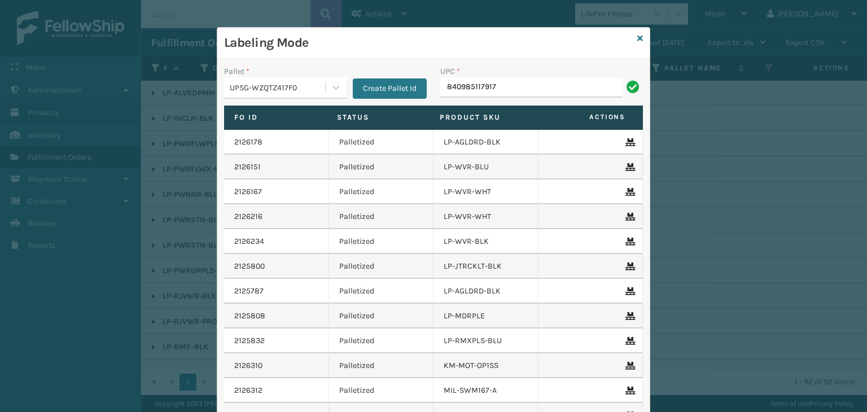
type input "840985117917"
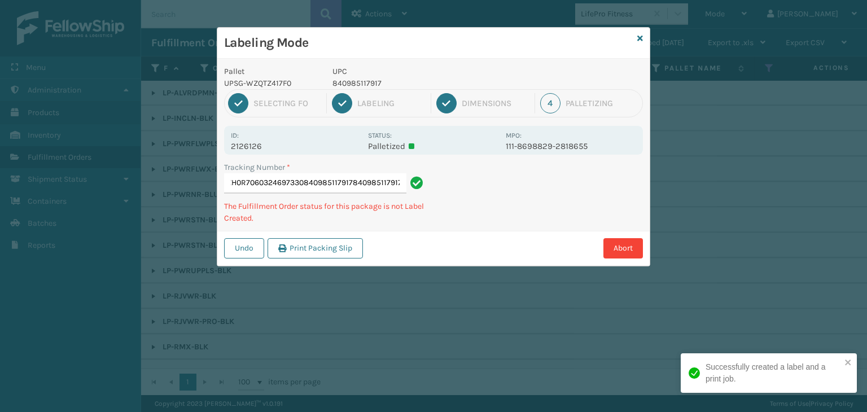
type input "1ZH0R7060324697330840985117917840985117917840985117917"
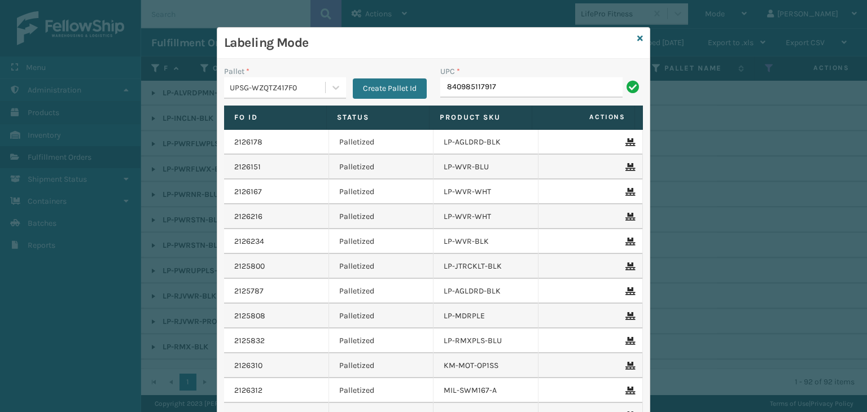
type input "840985117917"
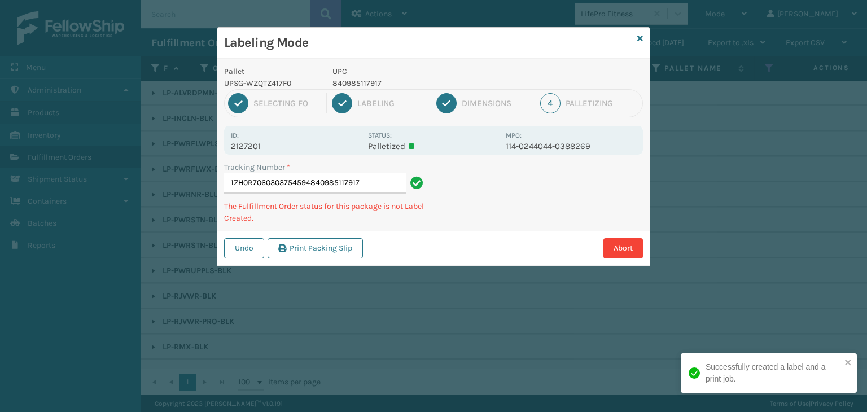
type input "1ZH0R7060303754594840985117917840985117917"
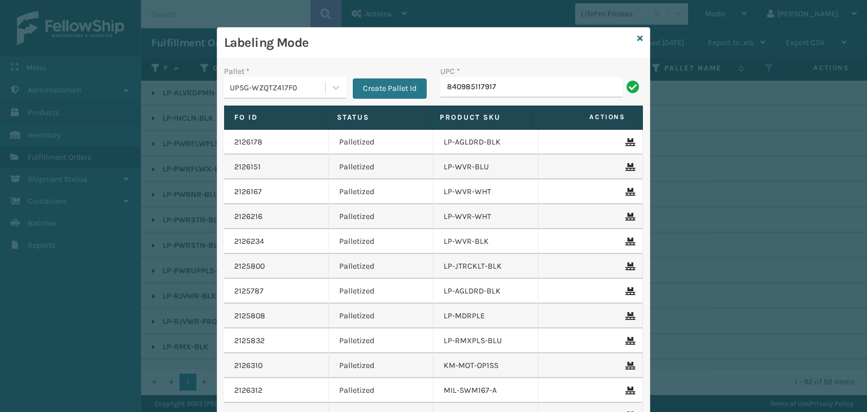
type input "840985117917"
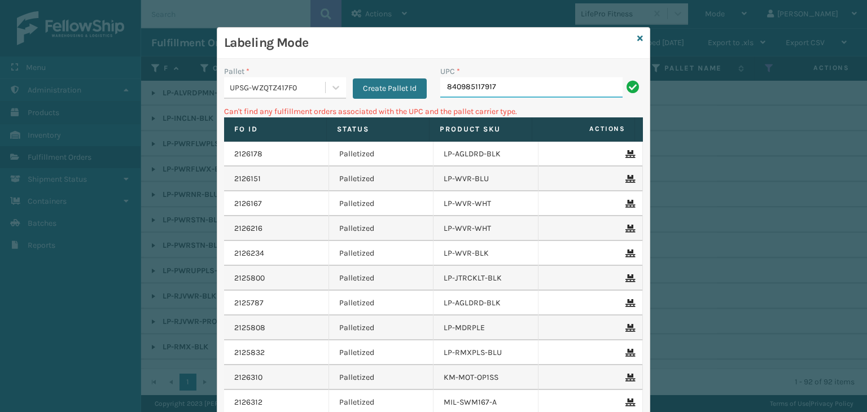
drag, startPoint x: 533, startPoint y: 89, endPoint x: 15, endPoint y: 52, distance: 519.7
click at [9, 54] on div "Labeling Mode Pallet * UPSG-WZQTZ417F0 Create Pallet Id UPC * 840985117917 Can'…" at bounding box center [433, 206] width 867 height 412
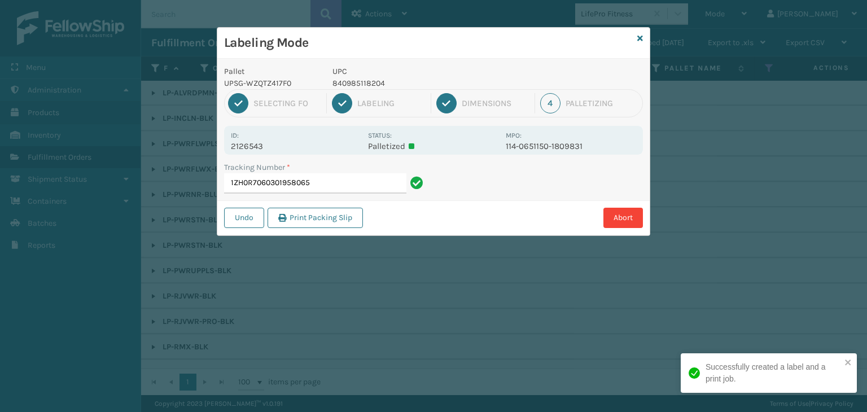
click at [373, 79] on p "840985118204" at bounding box center [416, 83] width 167 height 12
copy p "840985118204"
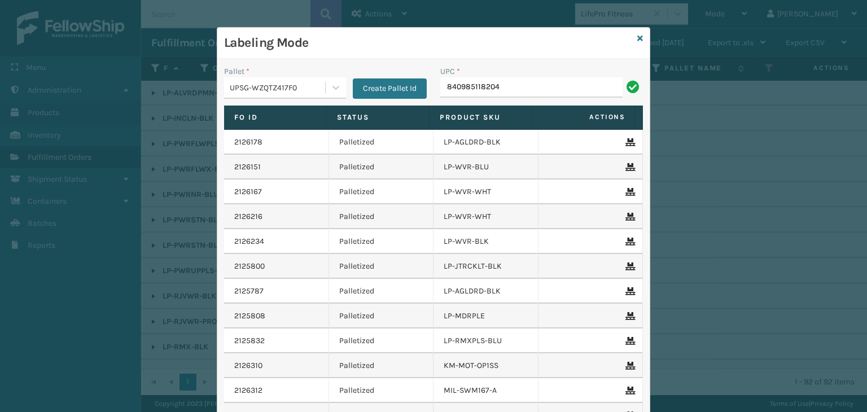
type input "840985118204"
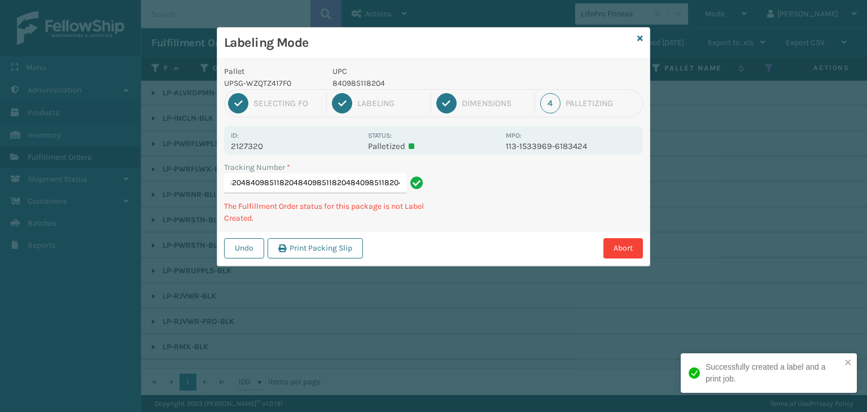
type input "1ZH0R7060324666766840985118204840985118204840985118204840985118204840985118204"
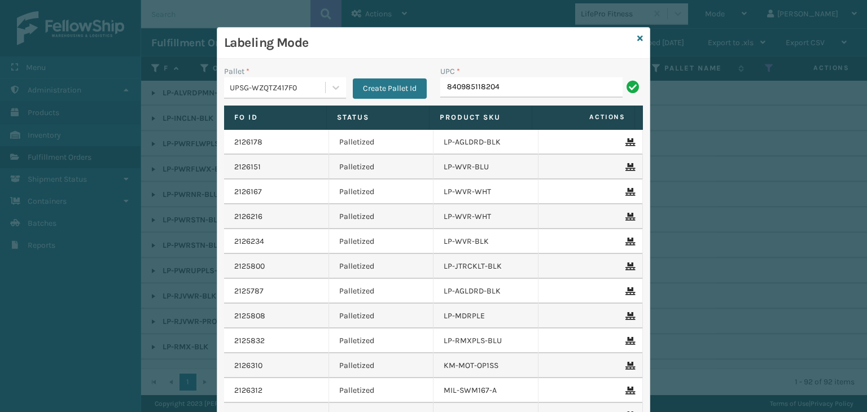
type input "840985118204"
type input "8409851"
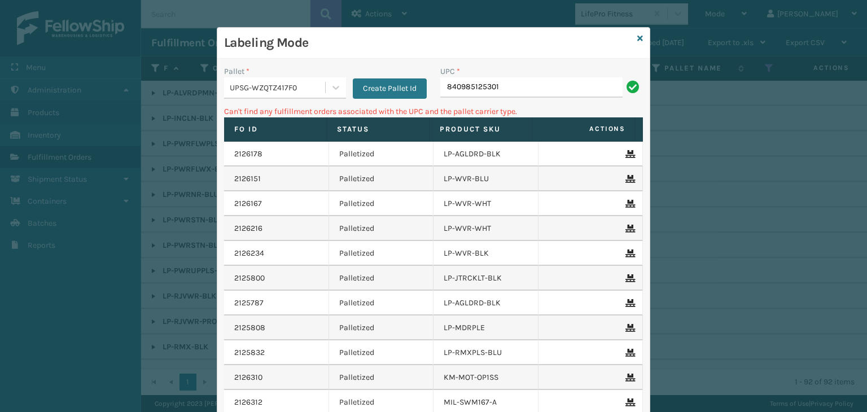
click at [440, 82] on input "840985125301" at bounding box center [531, 87] width 182 height 20
type input "00840985125301"
click at [447, 88] on input "00840985125301" at bounding box center [531, 87] width 182 height 20
type input "0840985125301"
click at [638, 39] on icon at bounding box center [641, 38] width 6 height 8
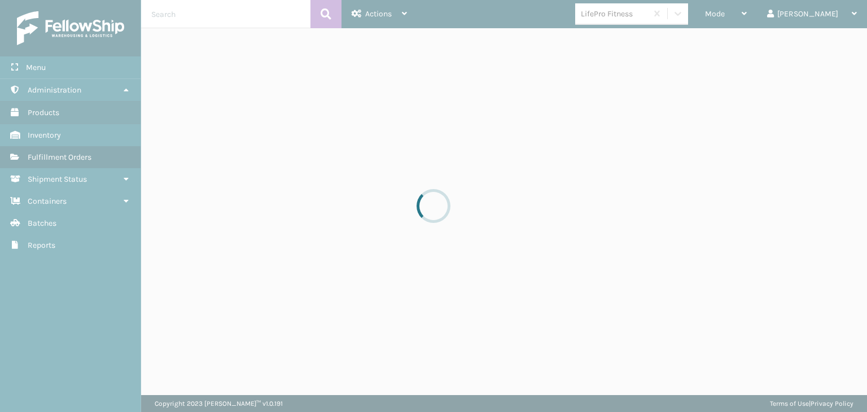
click at [652, 15] on div at bounding box center [433, 206] width 867 height 412
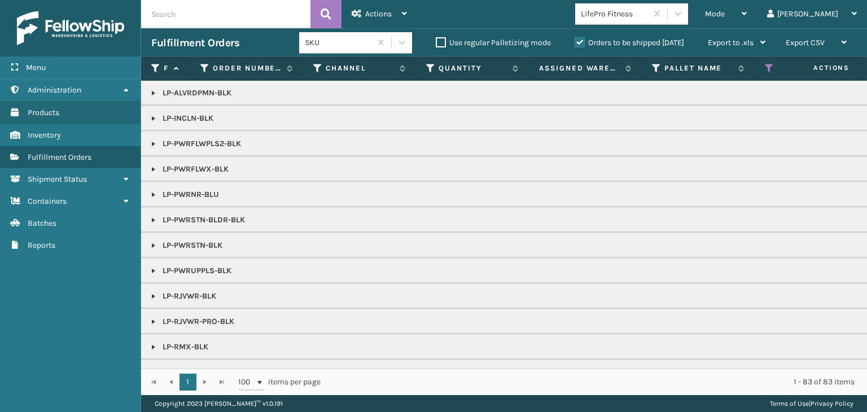
click at [648, 15] on div "LifePro Fitness" at bounding box center [614, 14] width 67 height 12
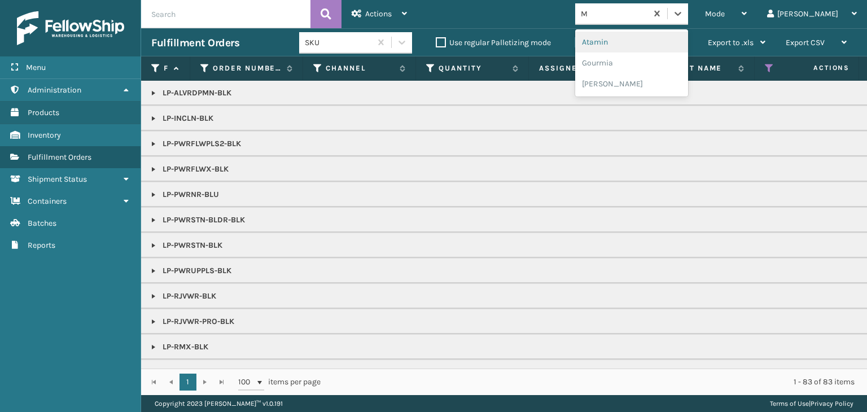
type input "MI"
click at [642, 99] on div "[PERSON_NAME] Brands" at bounding box center [631, 104] width 113 height 21
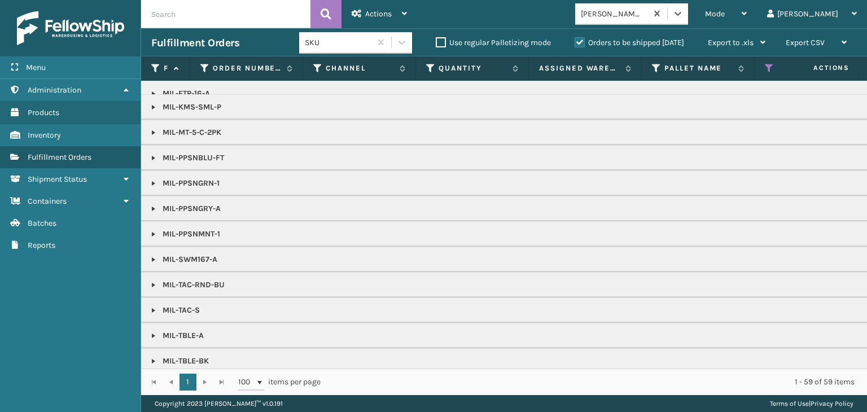
scroll to position [56, 0]
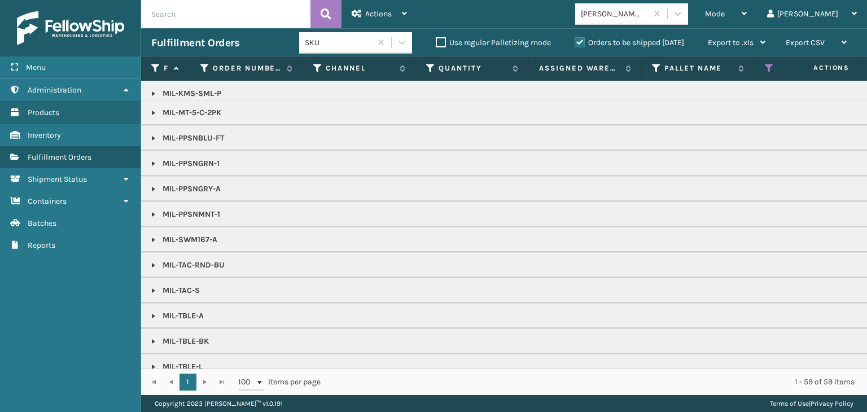
drag, startPoint x: 154, startPoint y: 266, endPoint x: 239, endPoint y: 302, distance: 93.1
click at [154, 266] on link at bounding box center [153, 265] width 9 height 9
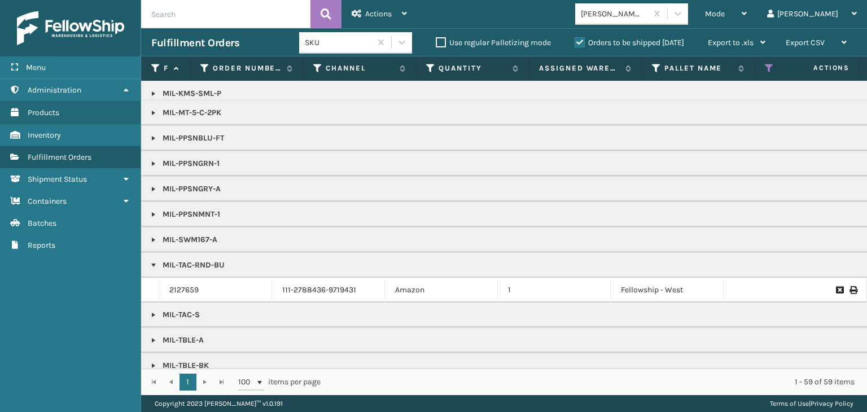
click at [312, 357] on td "MIL-TBLE-BK" at bounding box center [870, 365] width 1458 height 25
drag, startPoint x: 318, startPoint y: 359, endPoint x: 527, endPoint y: 366, distance: 209.1
click at [527, 366] on div "MIL-CRSH-BK MIL-ETP-16-A MIL-KMS-SML-P MIL-MT-5-C-2PK MIL-PPSNBLU-FT MIL-PPSNGR…" at bounding box center [504, 225] width 726 height 288
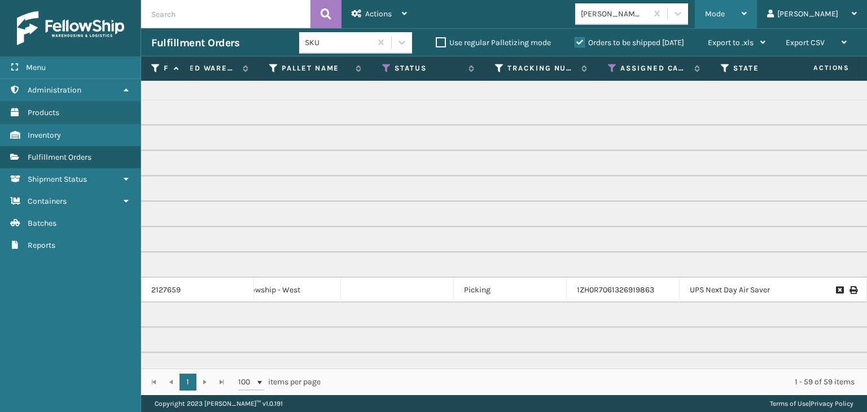
scroll to position [0, 384]
click at [747, 19] on div "Mode" at bounding box center [726, 14] width 42 height 28
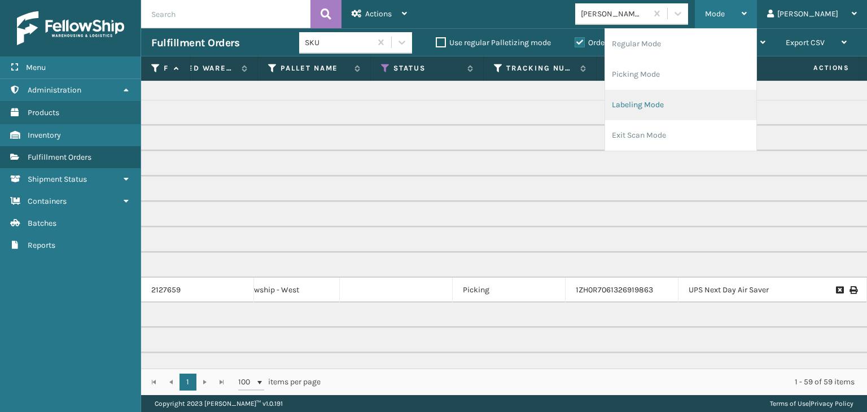
click at [718, 102] on li "Labeling Mode" at bounding box center [680, 105] width 151 height 30
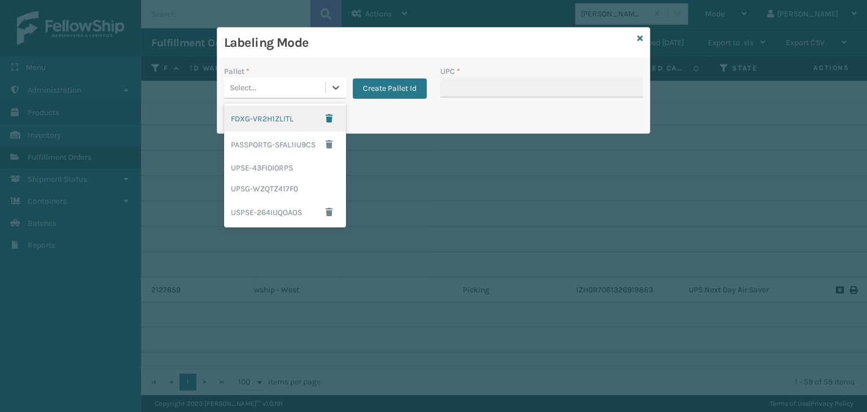
click at [283, 86] on div "Select..." at bounding box center [274, 87] width 101 height 19
click at [280, 172] on div "UPSE-43FI0I0RPS" at bounding box center [285, 168] width 122 height 21
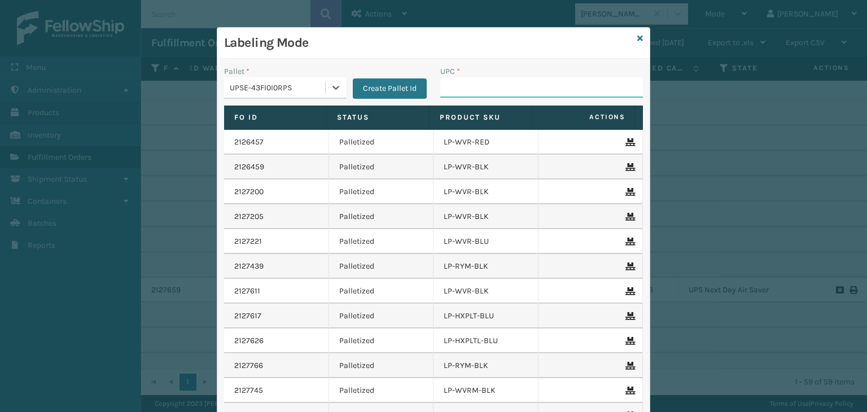
click at [440, 89] on input "UPC *" at bounding box center [541, 87] width 203 height 20
type input "8409851"
type input "0688880"
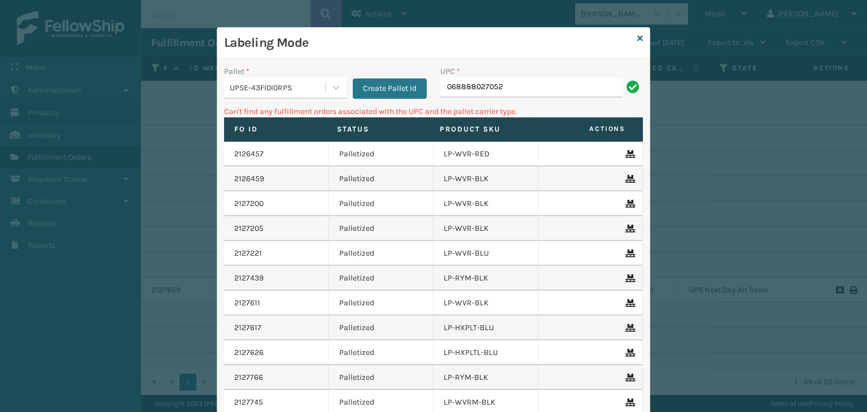
click at [450, 86] on input "068888027052" at bounding box center [531, 87] width 182 height 20
click at [450, 85] on input "068888027052" at bounding box center [531, 87] width 182 height 20
type input "68888027052"
click at [638, 41] on icon at bounding box center [641, 38] width 6 height 8
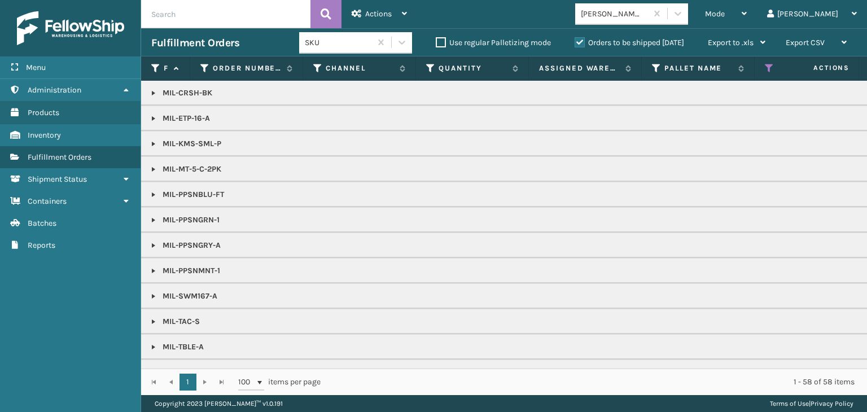
click at [638, 17] on div "[PERSON_NAME] Brands" at bounding box center [614, 14] width 67 height 12
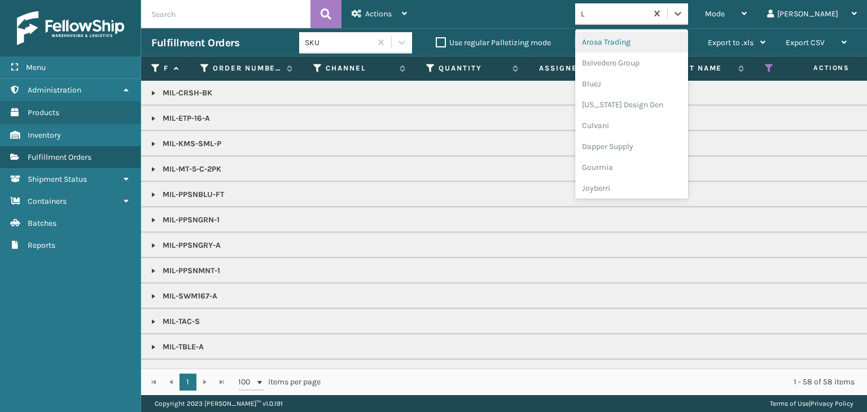
type input "LI"
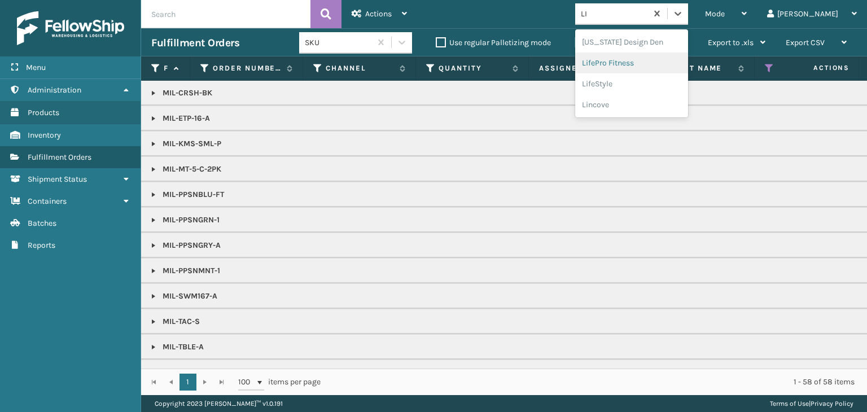
click at [639, 66] on div "LifePro Fitness" at bounding box center [631, 63] width 113 height 21
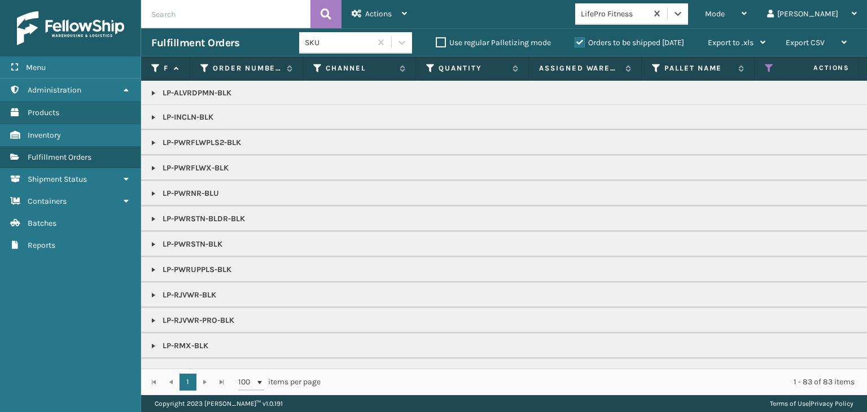
scroll to position [0, 0]
drag, startPoint x: 151, startPoint y: 195, endPoint x: 174, endPoint y: 205, distance: 25.3
click at [151, 195] on link at bounding box center [153, 194] width 9 height 9
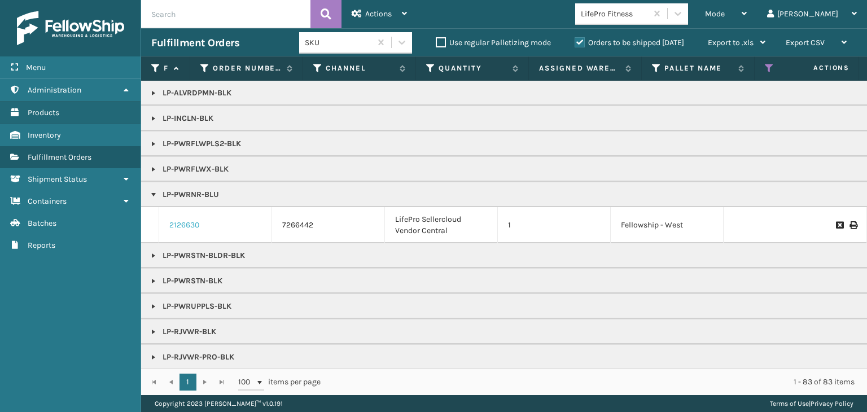
click at [185, 224] on link "2126630" at bounding box center [184, 225] width 30 height 11
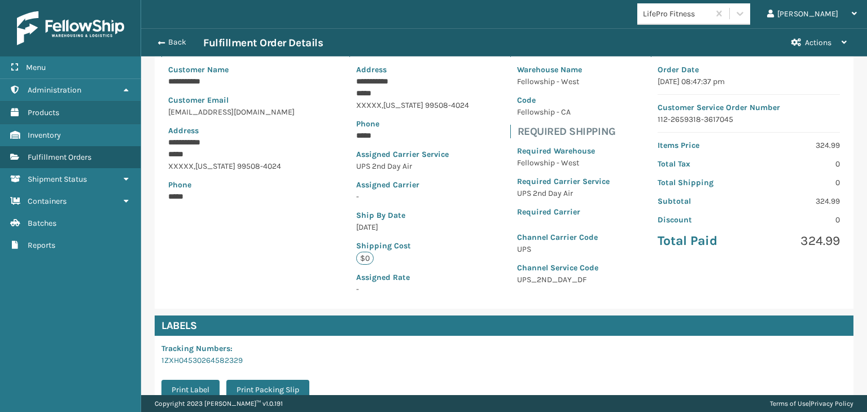
scroll to position [226, 0]
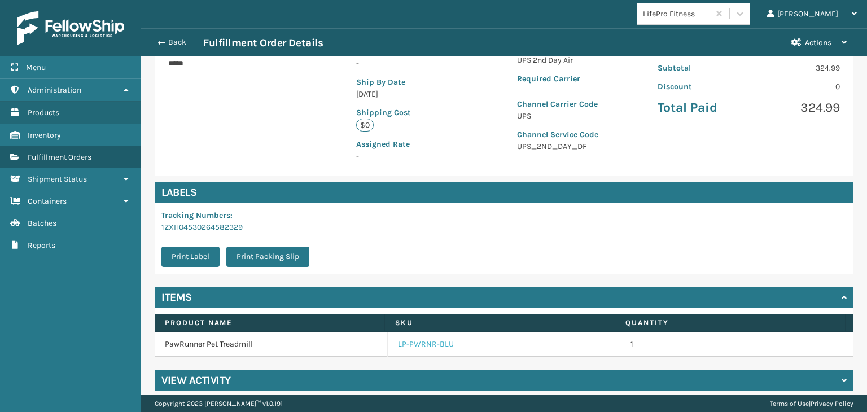
click at [404, 346] on link "LP-PWRNR-BLU" at bounding box center [426, 344] width 56 height 11
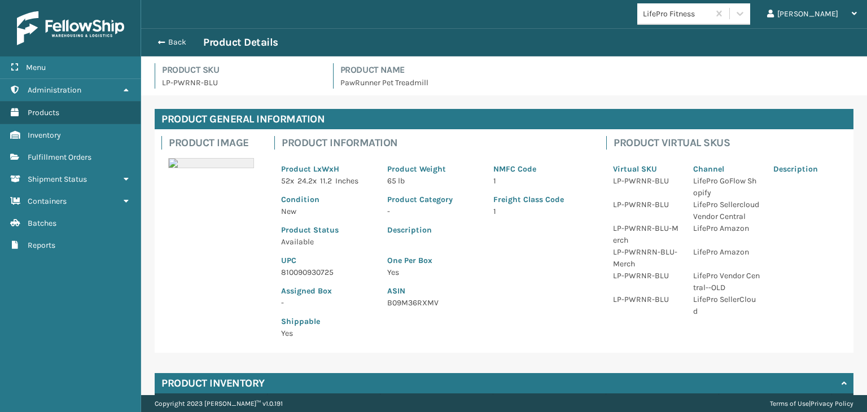
click at [315, 269] on p "810090930725" at bounding box center [327, 273] width 93 height 12
copy p "810090930725"
click at [180, 39] on button "Back" at bounding box center [177, 42] width 52 height 10
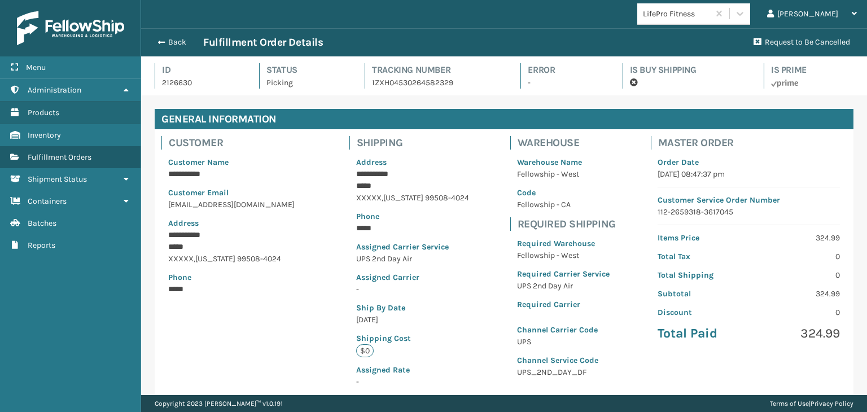
scroll to position [27, 726]
click at [176, 43] on button "Back" at bounding box center [177, 42] width 52 height 10
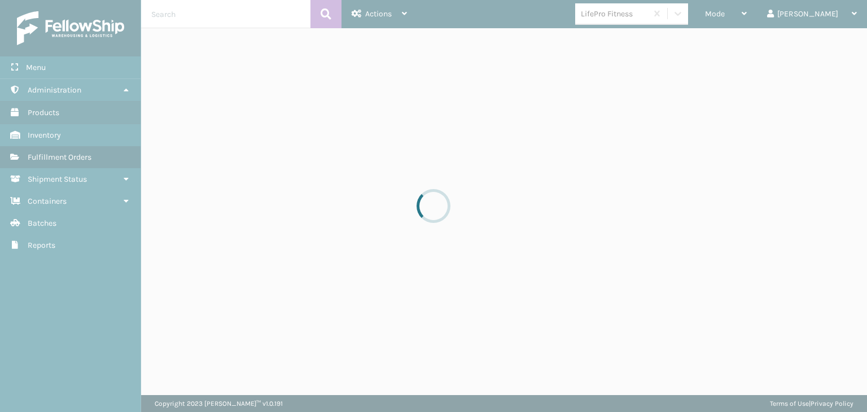
click at [760, 22] on div at bounding box center [433, 206] width 867 height 412
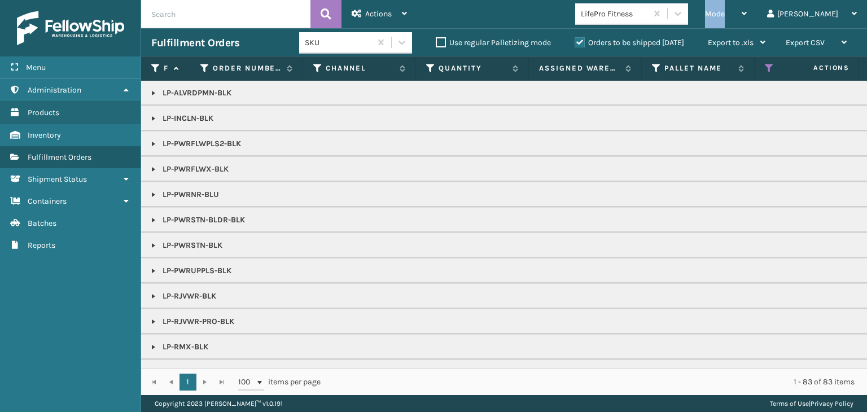
click at [747, 22] on div "Mode" at bounding box center [726, 14] width 42 height 28
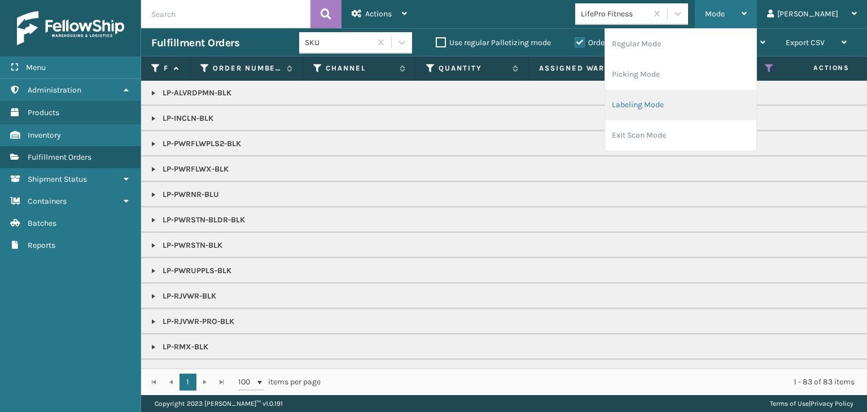
click at [701, 110] on li "Labeling Mode" at bounding box center [680, 105] width 151 height 30
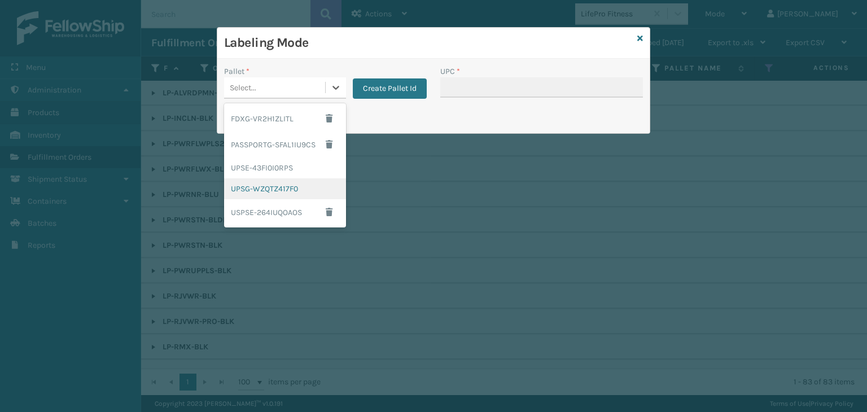
click at [278, 193] on div "UPSG-WZQTZ417F0" at bounding box center [285, 188] width 122 height 21
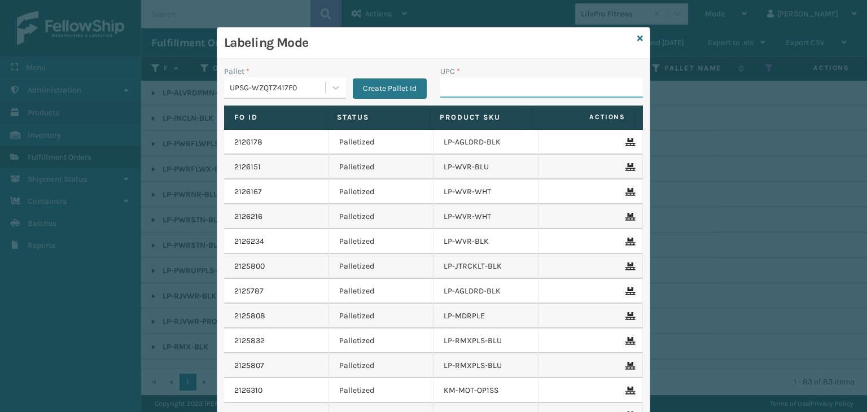
drag, startPoint x: 461, startPoint y: 88, endPoint x: 470, endPoint y: 91, distance: 9.3
click at [461, 88] on input "UPC *" at bounding box center [541, 87] width 203 height 20
paste input "810090930725"
type input "810090930725"
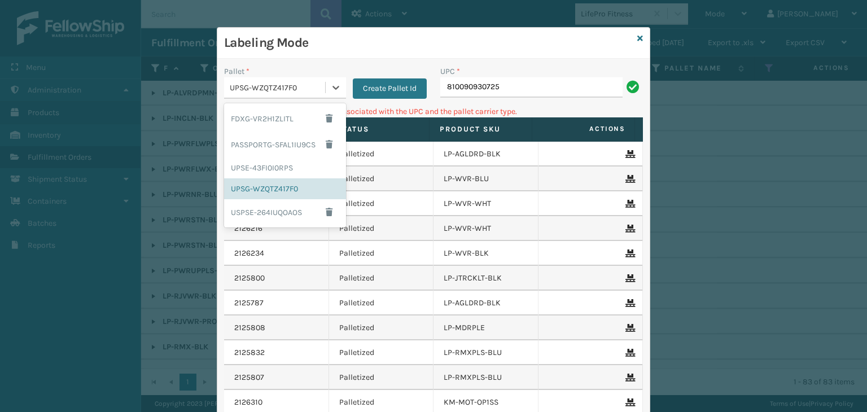
drag, startPoint x: 302, startPoint y: 86, endPoint x: 302, endPoint y: 92, distance: 5.7
click at [302, 86] on div "UPSG-WZQTZ417F0" at bounding box center [278, 88] width 97 height 12
click at [267, 165] on div "UPSE-43FI0I0RPS" at bounding box center [285, 168] width 122 height 21
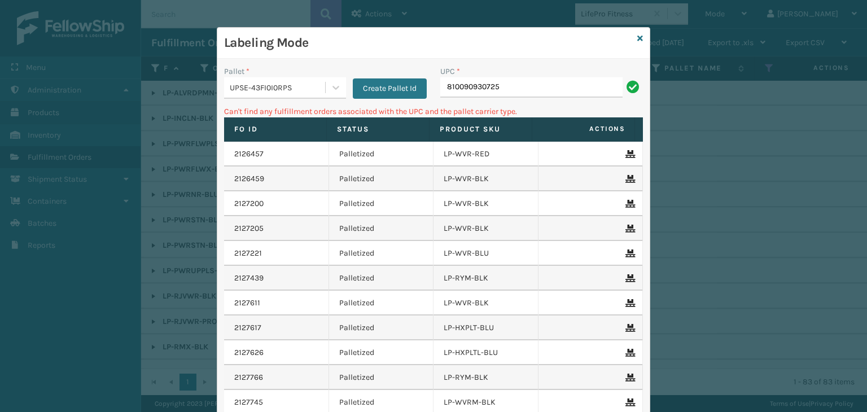
click at [555, 98] on div "UPC * 810090930725" at bounding box center [542, 86] width 216 height 40
click at [552, 93] on input "810090930725" at bounding box center [531, 87] width 182 height 20
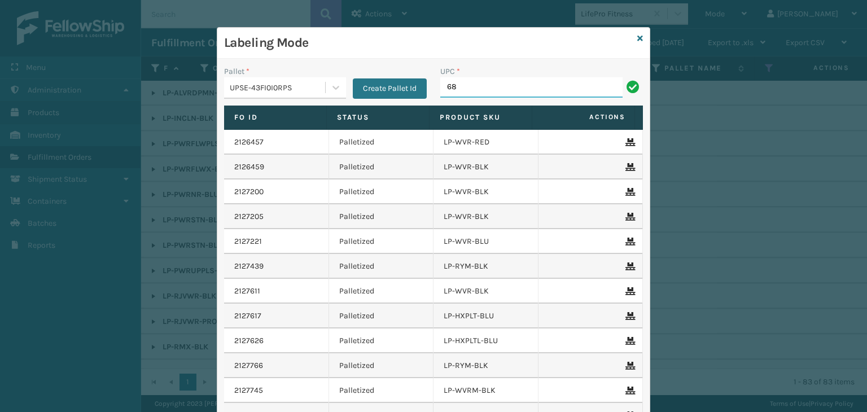
type input "68888027106"
drag, startPoint x: 502, startPoint y: 94, endPoint x: 237, endPoint y: 122, distance: 266.9
click at [168, 90] on div "Labeling Mode Pallet * UPSE-43FI0I0RPS Create Pallet Id UPC * 68888027106 Fo Id…" at bounding box center [433, 206] width 867 height 412
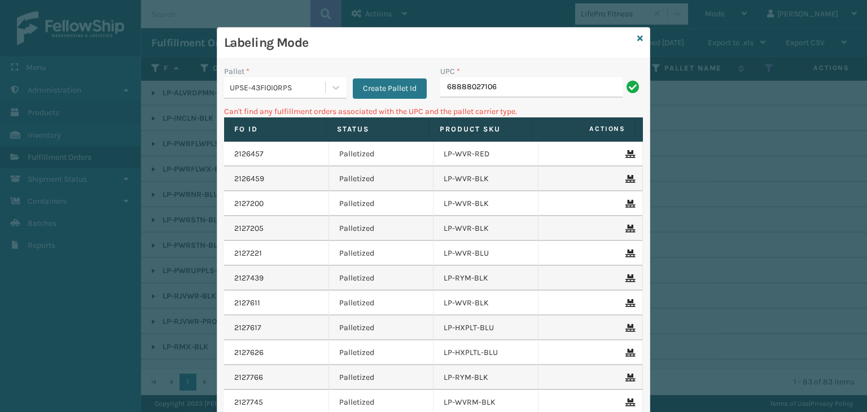
click at [244, 98] on div "UPSE-43FI0I0RPS" at bounding box center [285, 87] width 122 height 21
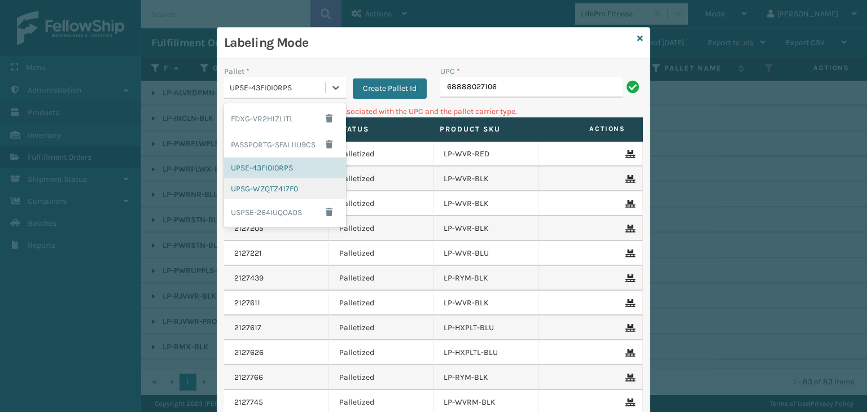
click at [311, 186] on div "UPSG-WZQTZ417F0" at bounding box center [285, 188] width 122 height 21
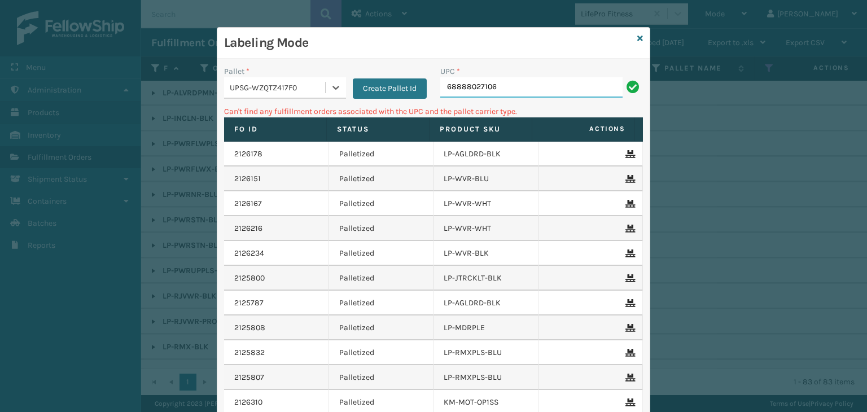
click at [526, 90] on input "68888027106" at bounding box center [531, 87] width 182 height 20
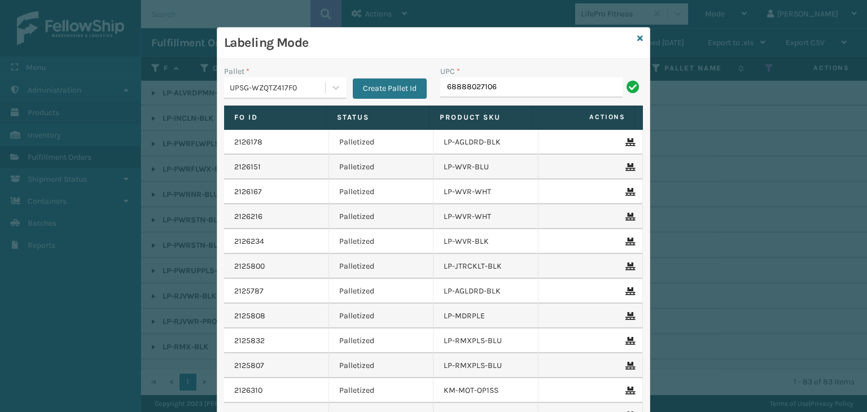
type input "68888027106"
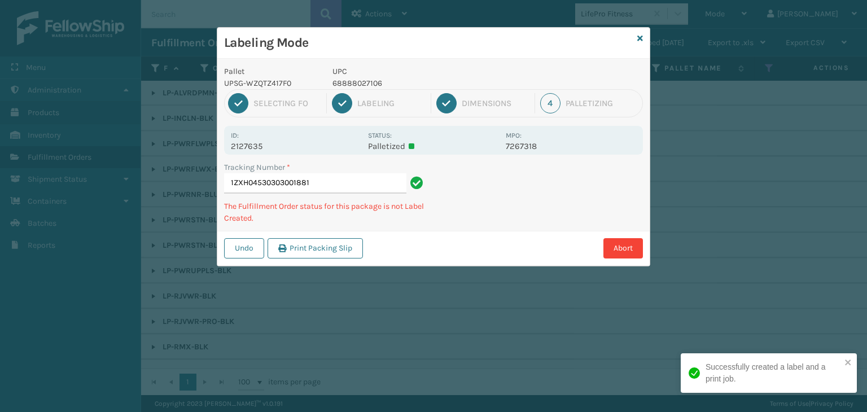
type input "1ZXH0453030300188168888027106"
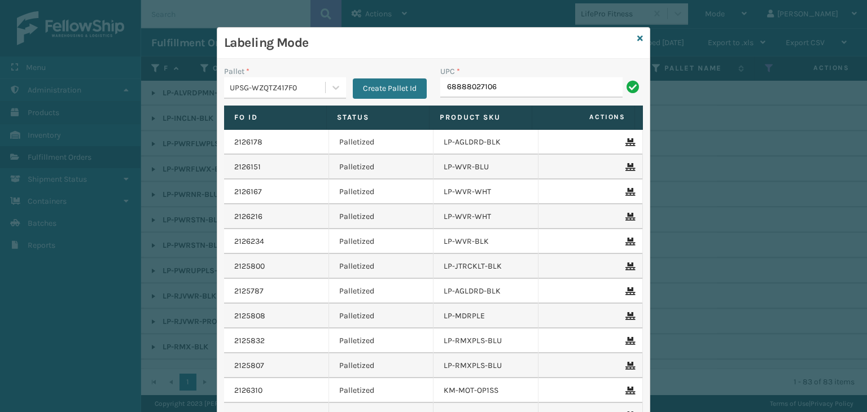
type input "68888027106"
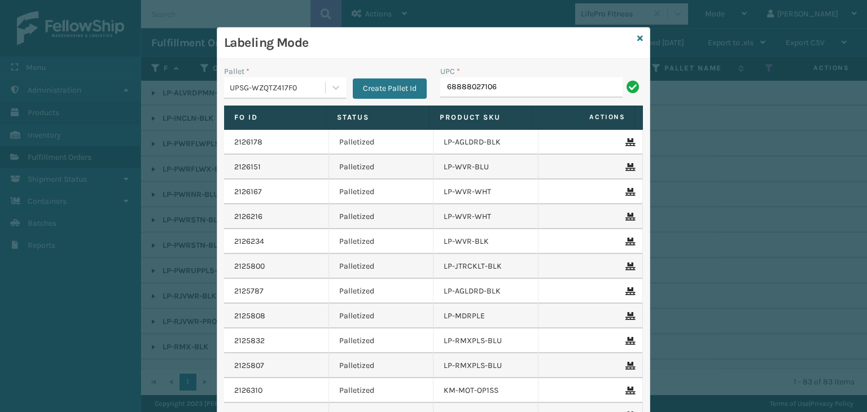
type input "68888027106"
type input "8100909305"
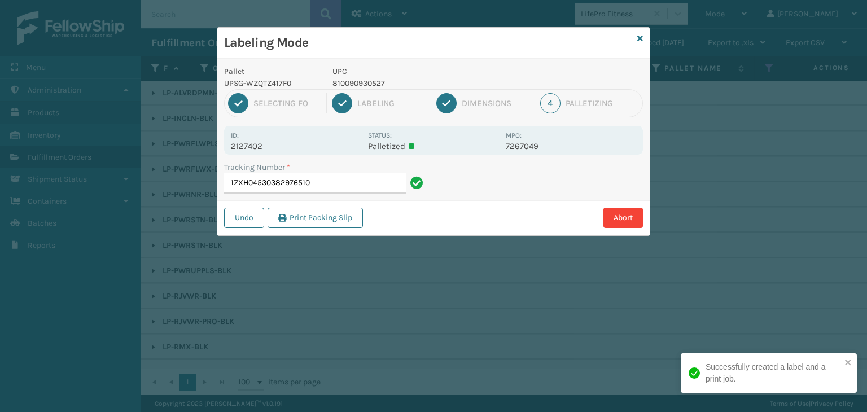
click at [360, 80] on p "810090930527" at bounding box center [416, 83] width 167 height 12
copy p "810090930527"
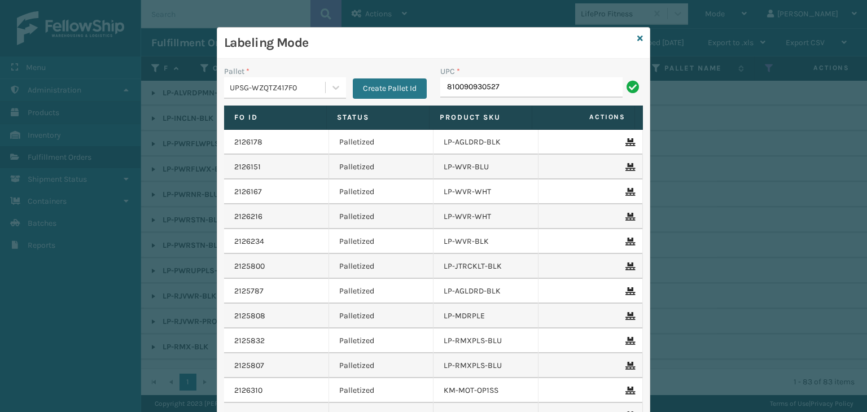
type input "810090930527"
paste input "810090930527"
type input "810090930527"
type input "LP-PWRUPPLS-BLK"
drag, startPoint x: 540, startPoint y: 84, endPoint x: 81, endPoint y: 89, distance: 458.6
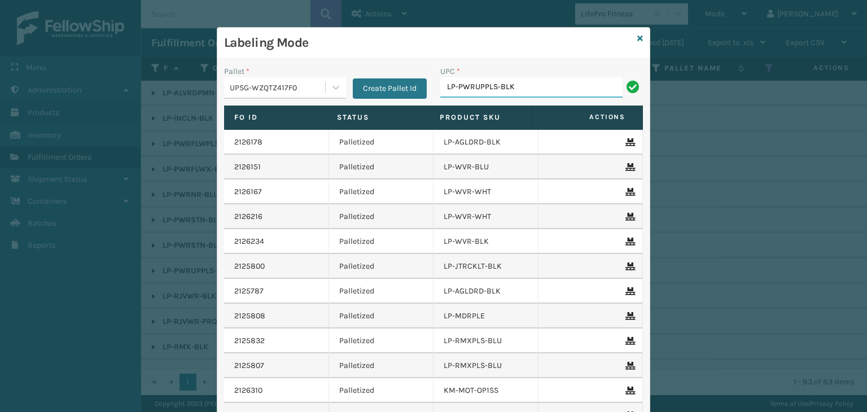
click at [81, 89] on div "Labeling Mode Pallet * UPSG-WZQTZ417F0 Create Pallet Id UPC * LP-PWRUPPLS-BLK F…" at bounding box center [433, 206] width 867 height 412
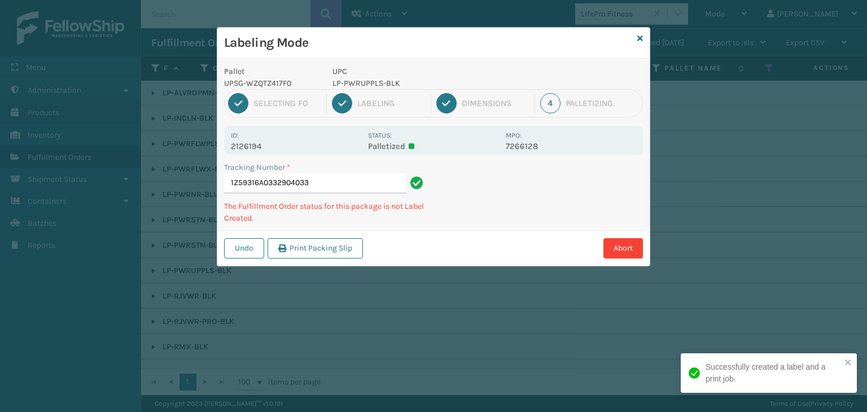
type input "1Z59316A0332904033LP-PWRUPPLS-BLK"
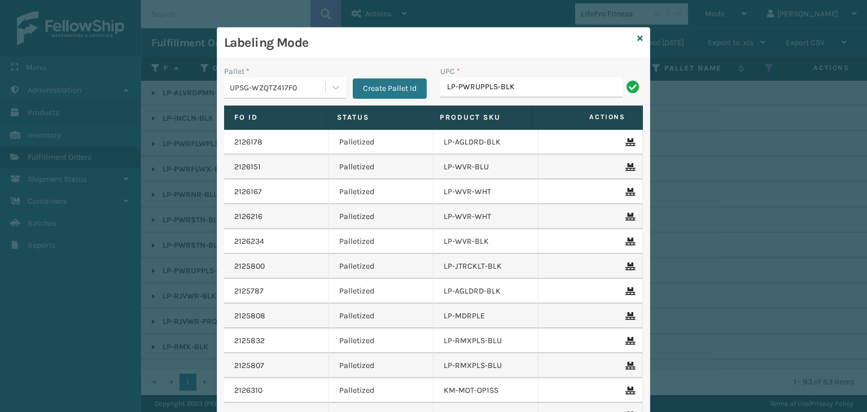
type input "LP-PWRUPPLS-BLK"
type input "LP-RJVWR-PRO-BLK"
click at [638, 38] on icon at bounding box center [641, 38] width 6 height 8
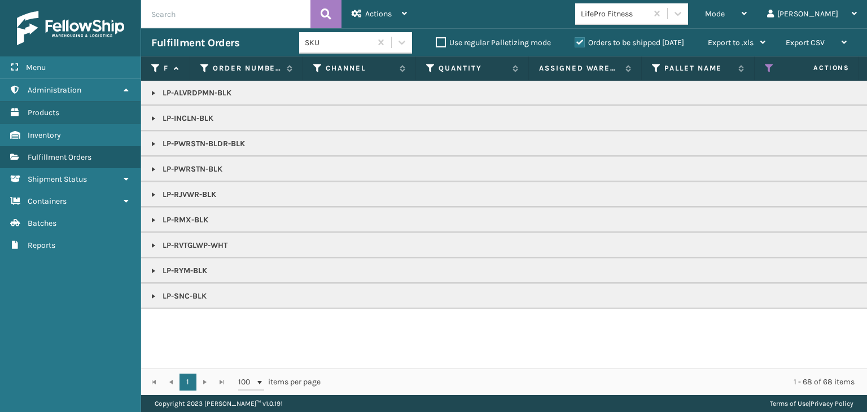
click at [151, 191] on link at bounding box center [153, 194] width 9 height 9
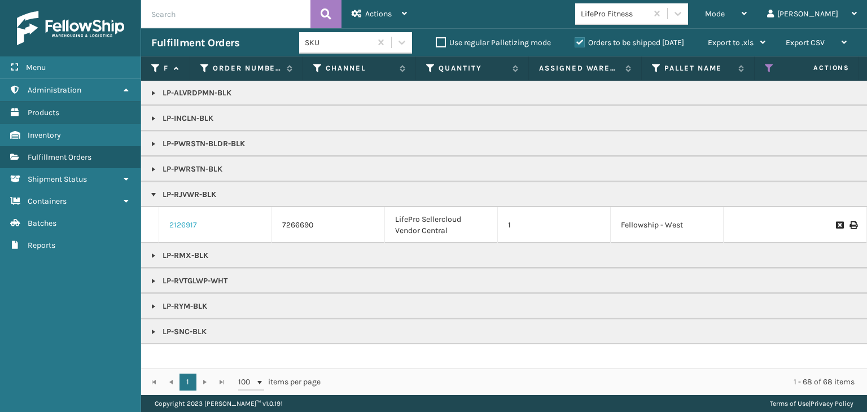
click at [182, 220] on link "2126917" at bounding box center [183, 225] width 28 height 11
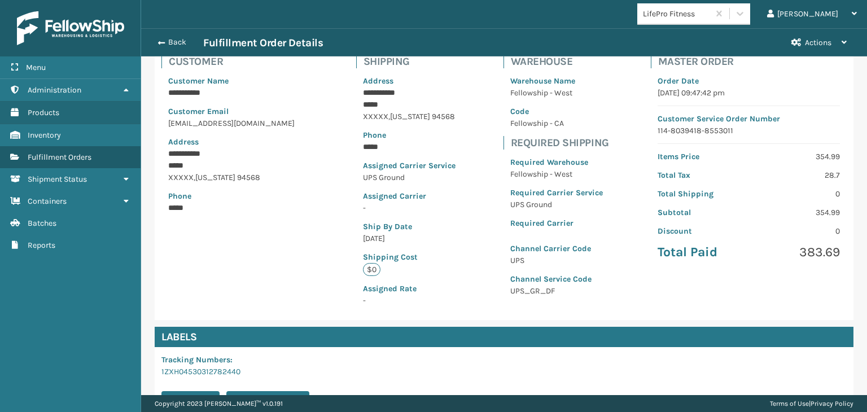
scroll to position [235, 0]
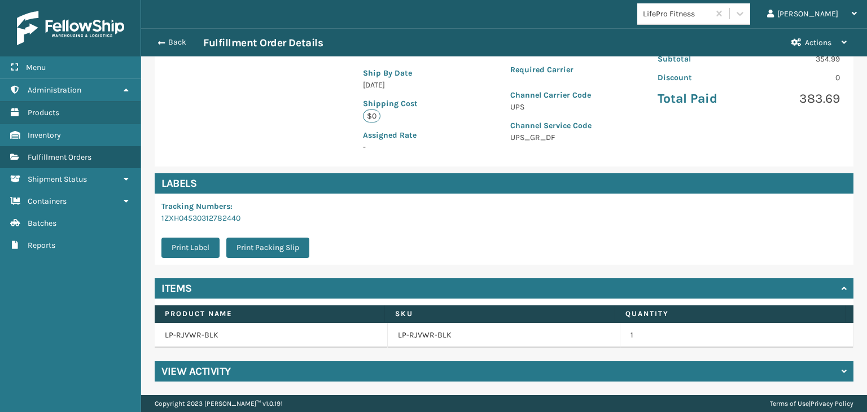
click at [417, 342] on td "LP-RJVWR-BLK" at bounding box center [504, 335] width 233 height 25
click at [407, 330] on link "LP-RJVWR-BLK" at bounding box center [425, 335] width 54 height 11
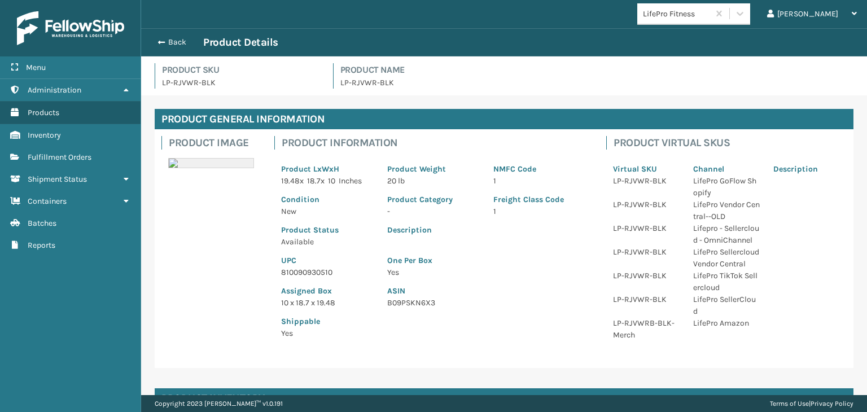
click at [312, 272] on p "810090930510" at bounding box center [327, 273] width 93 height 12
copy p "810090930510"
click at [181, 40] on button "Back" at bounding box center [177, 42] width 52 height 10
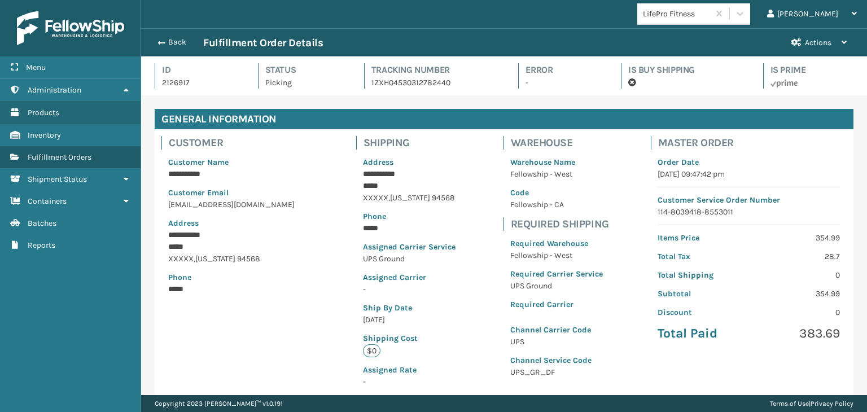
scroll to position [27, 726]
click at [181, 40] on button "Back" at bounding box center [177, 42] width 52 height 10
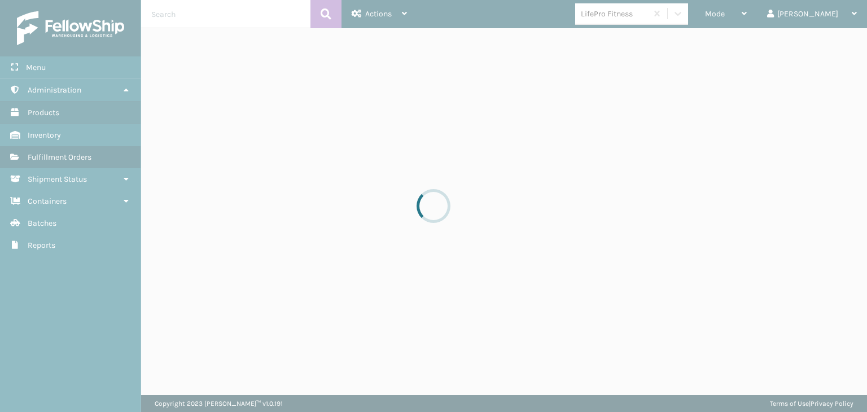
click at [758, 19] on div at bounding box center [433, 206] width 867 height 412
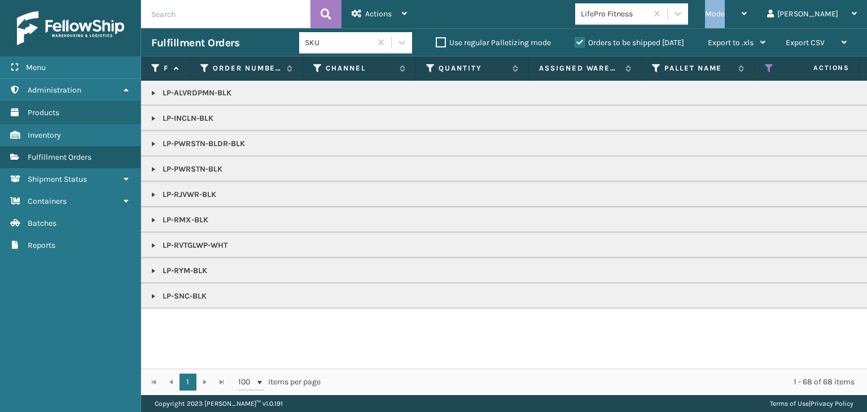
click at [747, 19] on div "Mode" at bounding box center [726, 14] width 42 height 28
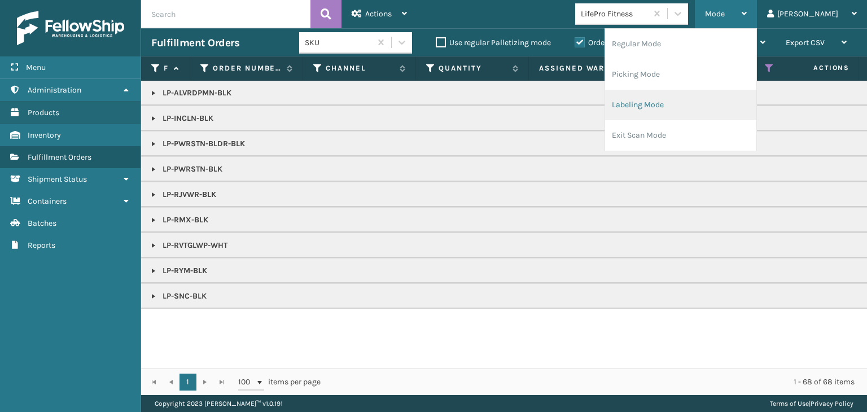
click at [712, 108] on li "Labeling Mode" at bounding box center [680, 105] width 151 height 30
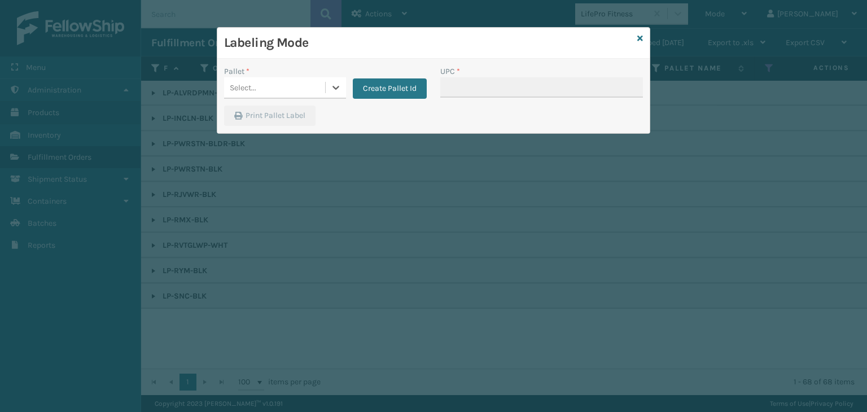
click at [256, 92] on div "Select..." at bounding box center [274, 87] width 101 height 19
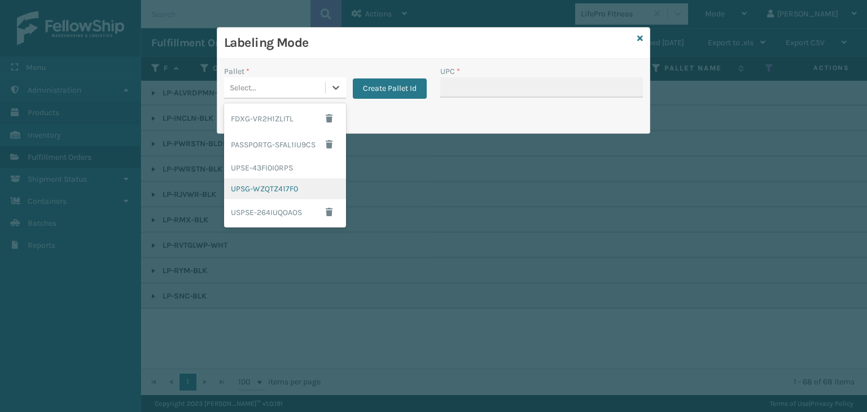
click at [296, 186] on div "UPSG-WZQTZ417F0" at bounding box center [285, 188] width 122 height 21
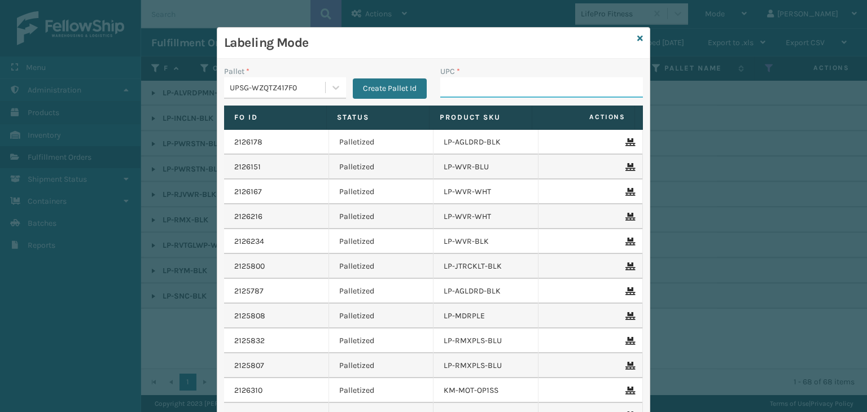
drag, startPoint x: 484, startPoint y: 78, endPoint x: 465, endPoint y: 62, distance: 24.8
click at [484, 78] on input "UPC *" at bounding box center [541, 87] width 203 height 20
paste input "810090930510"
type input "810090930510"
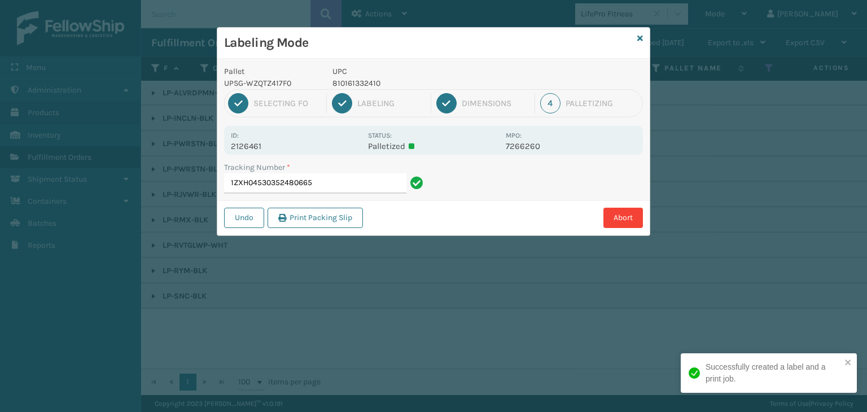
click at [352, 81] on p "810161332410" at bounding box center [416, 83] width 167 height 12
copy p "810161332410"
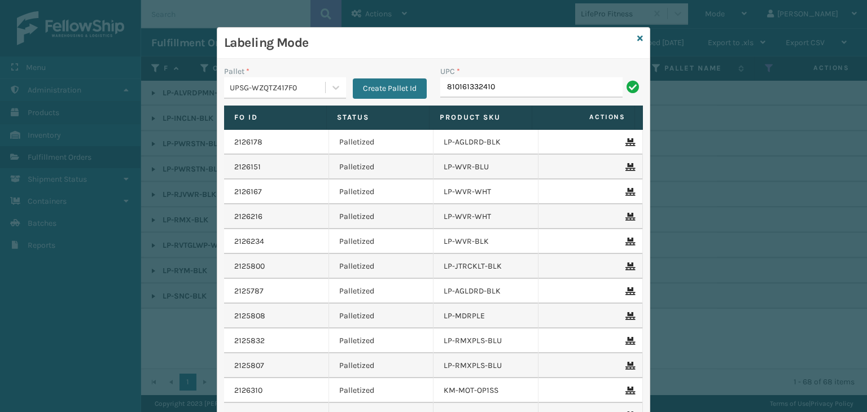
type input "810161332410"
type input "8499860"
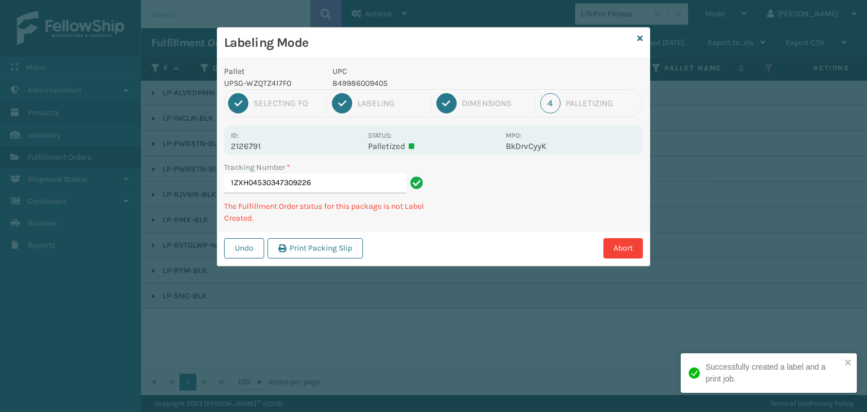
click at [380, 85] on p "849986009405" at bounding box center [416, 83] width 167 height 12
copy p "849986009405"
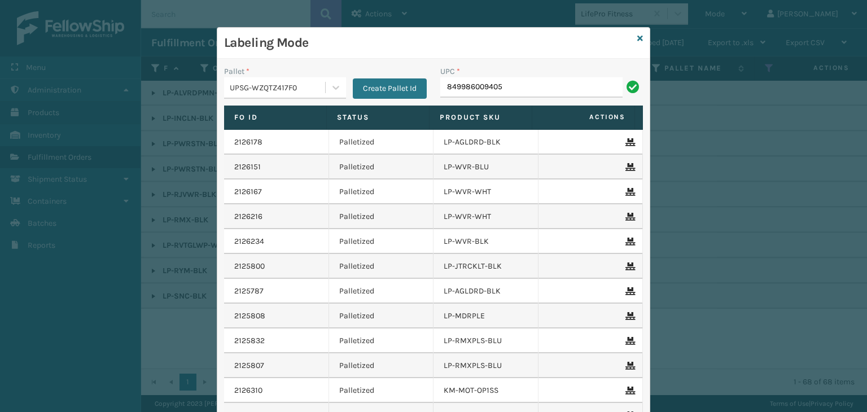
type input "849986009405"
paste input "849986009405"
type input "849986009405"
type input "8499860"
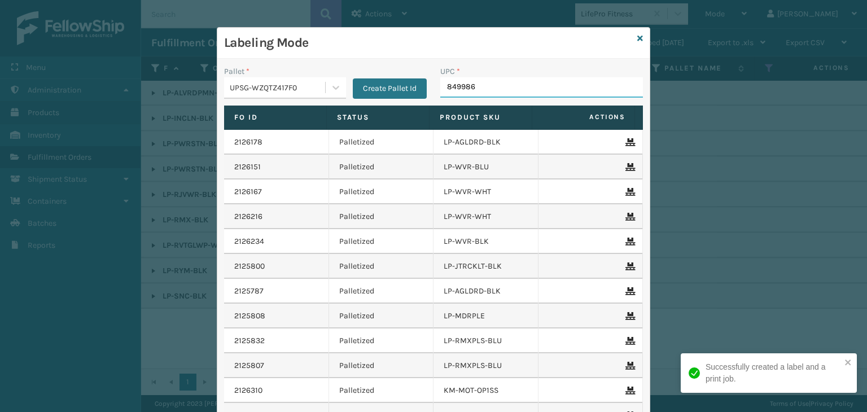
type input "8499860"
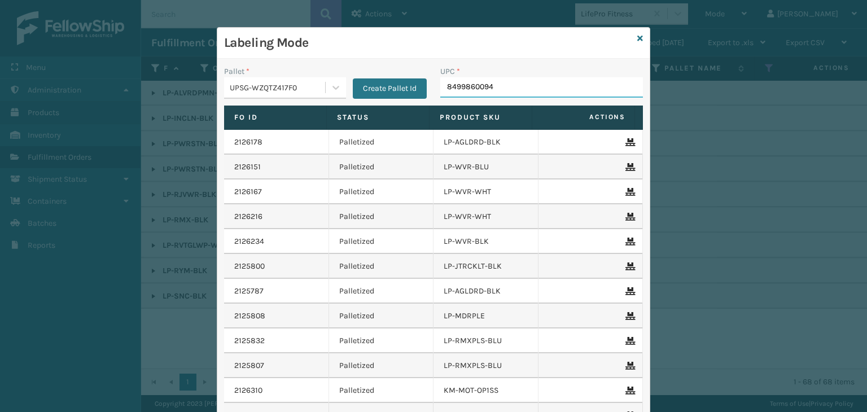
type input "84998600940"
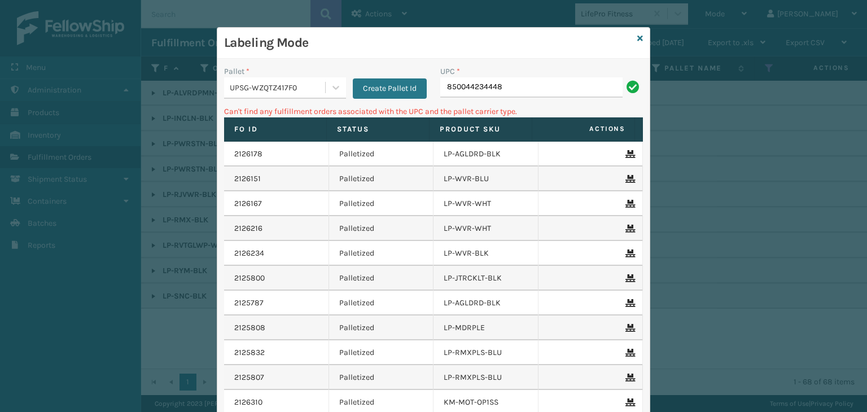
click at [444, 86] on input "850044234448" at bounding box center [531, 87] width 182 height 20
type input "00850044234448"
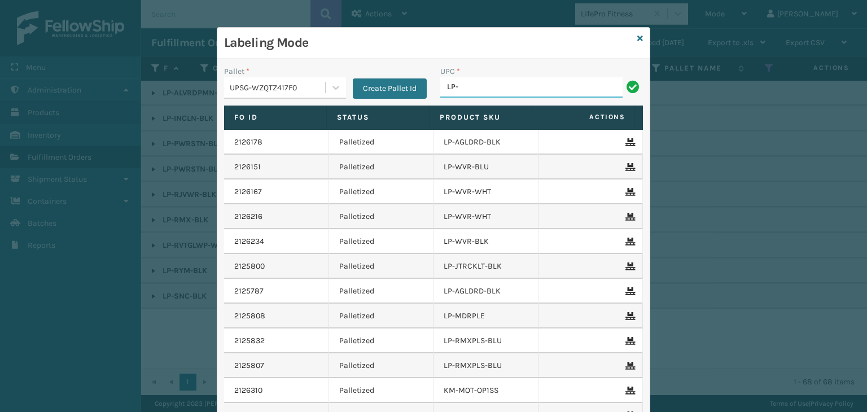
type input "LP-R"
drag, startPoint x: 488, startPoint y: 80, endPoint x: 287, endPoint y: 64, distance: 201.1
click at [293, 66] on div "Pallet * UPSG-WZQTZ417F0 Create Pallet Id UPC * LP-R" at bounding box center [433, 86] width 433 height 40
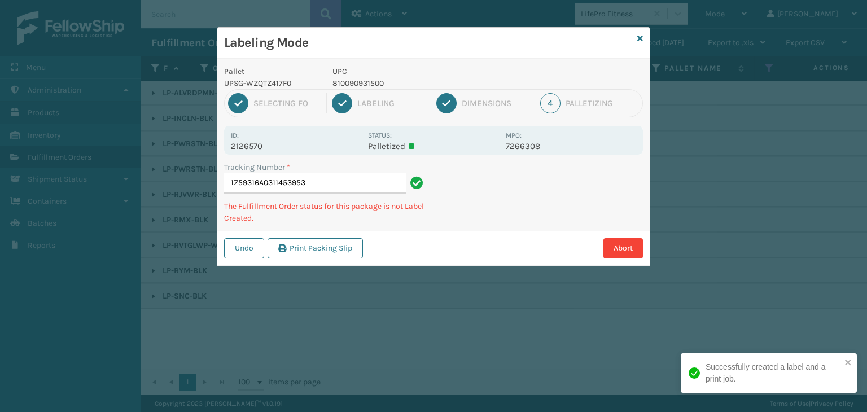
click at [350, 84] on p "810090931500" at bounding box center [416, 83] width 167 height 12
copy p "810090931500"
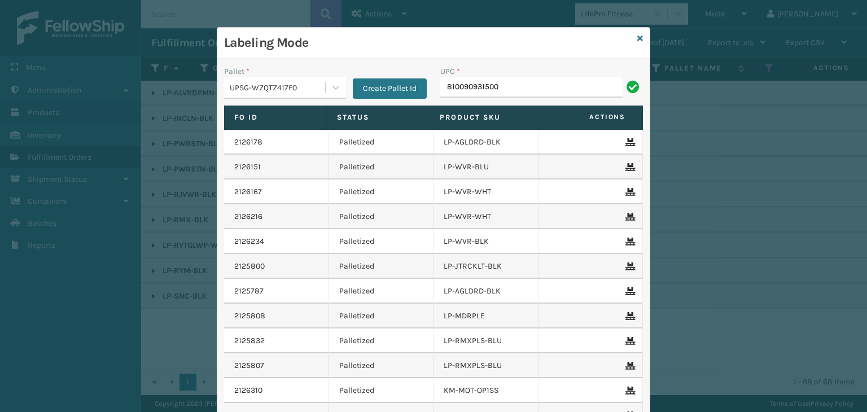
type input "810090931500"
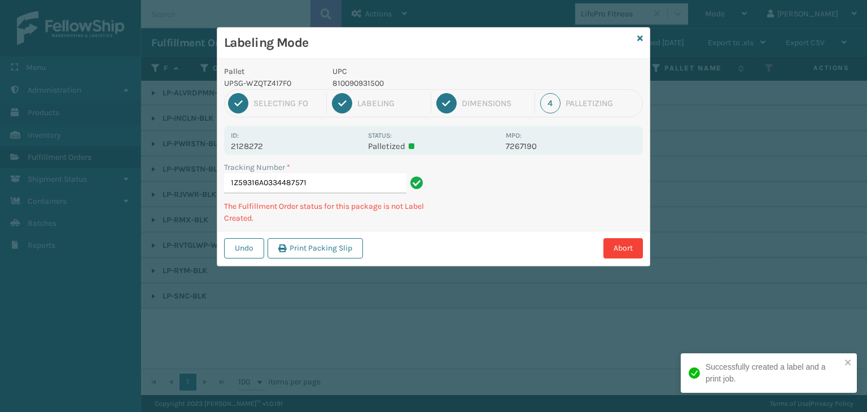
type input "1Z59316A0334487571810090931500"
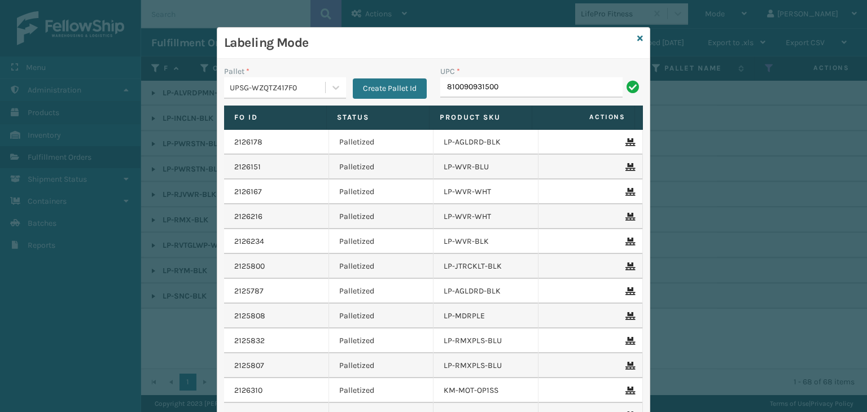
type input "810090931500"
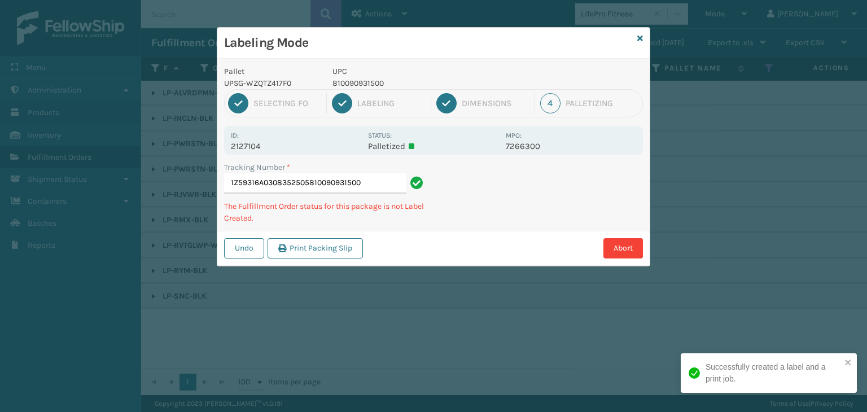
type input "1Z59316A0308352505810090931500810090931500"
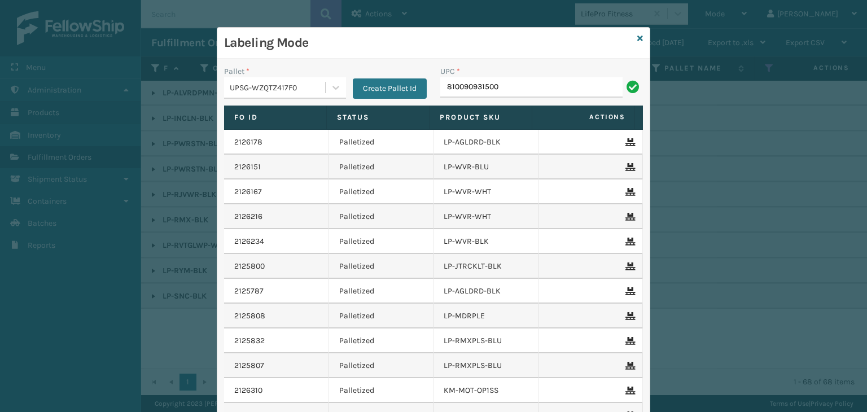
type input "810090931500"
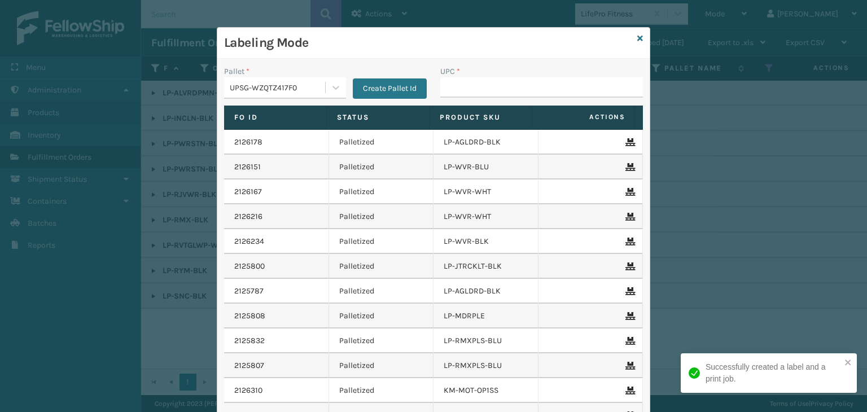
type input "810090931500"
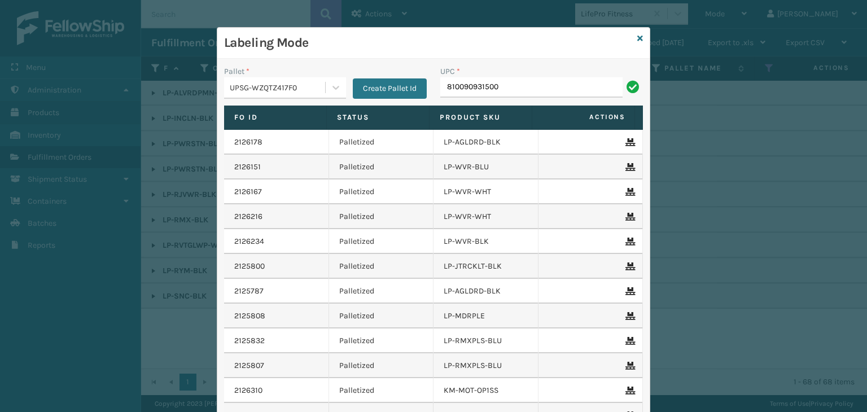
type input "810090931500"
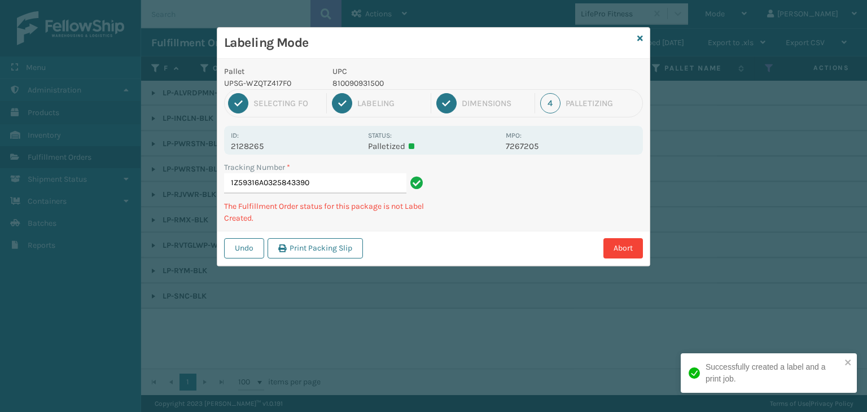
type input "1Z59316A0325843390810090931500"
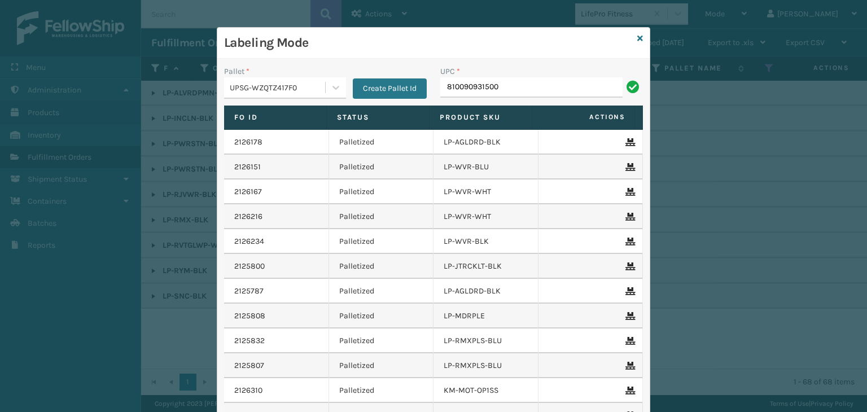
type input "810090931500"
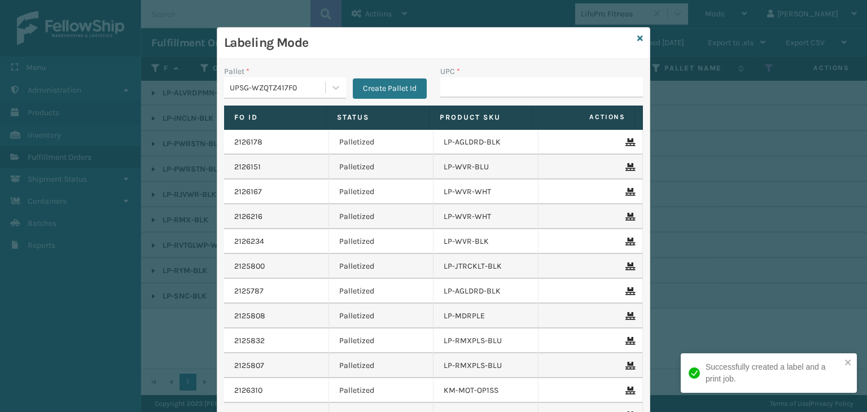
type input "810090931500"
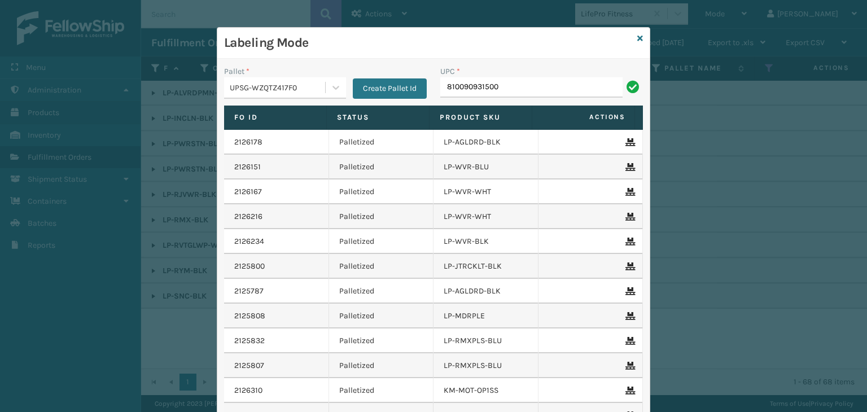
type input "810090931500"
paste input "810090931500"
type input "810090931500"
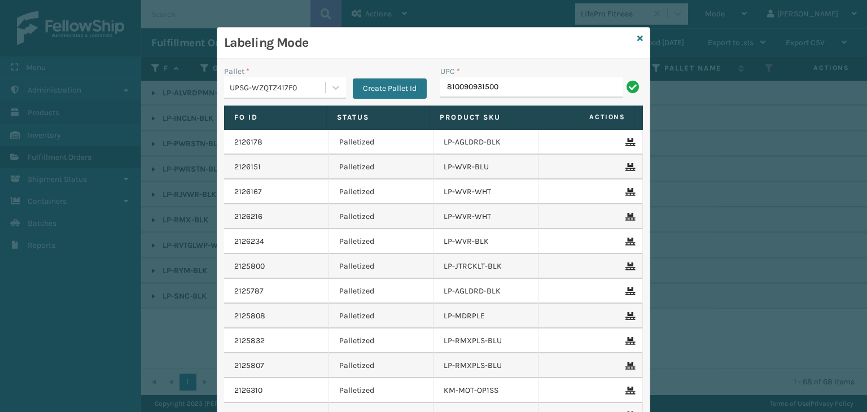
type input "810090931500"
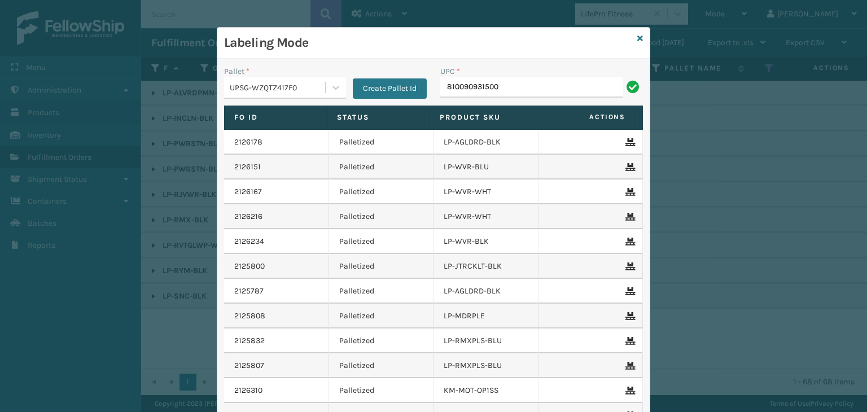
type input "810090931500"
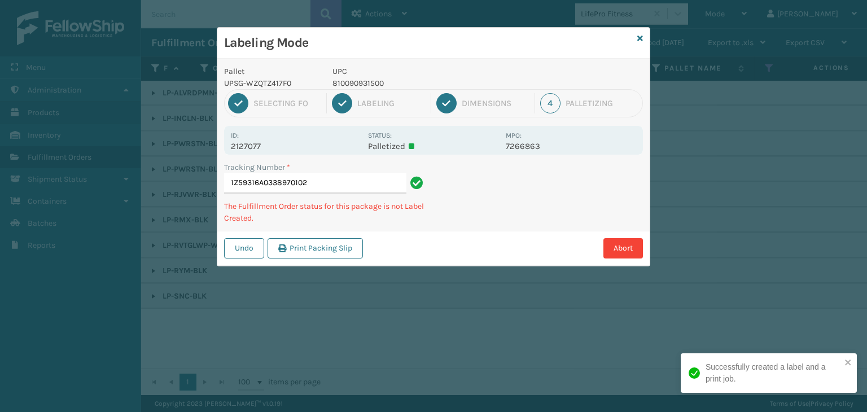
type input "1Z59316A0338970102810090931500"
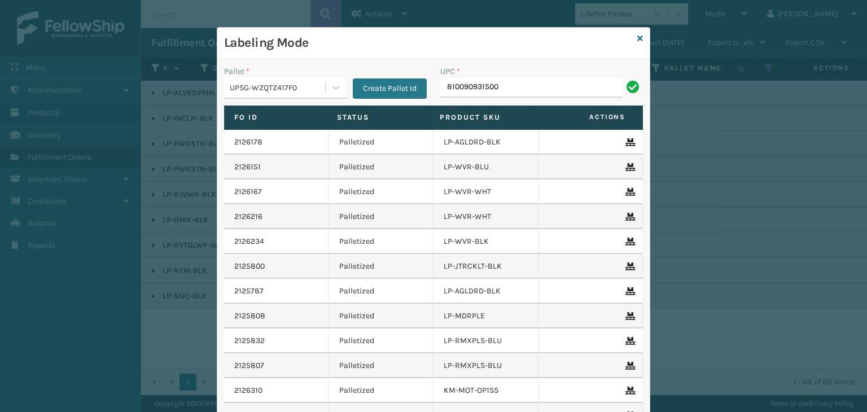
type input "810090931500"
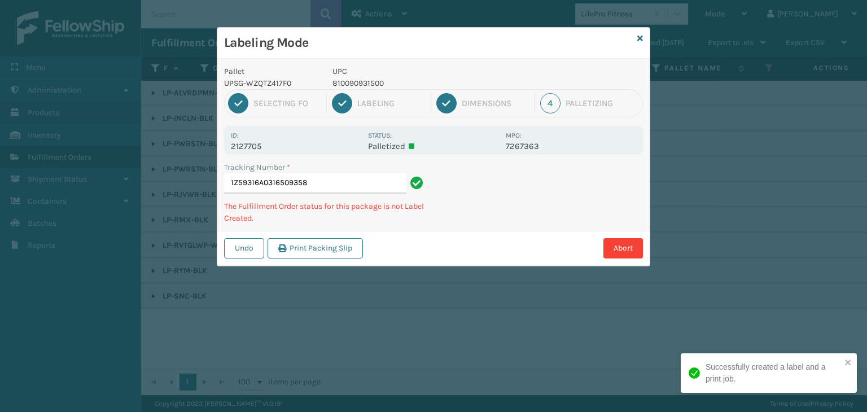
type input "1Z59316A0316509358810090931500"
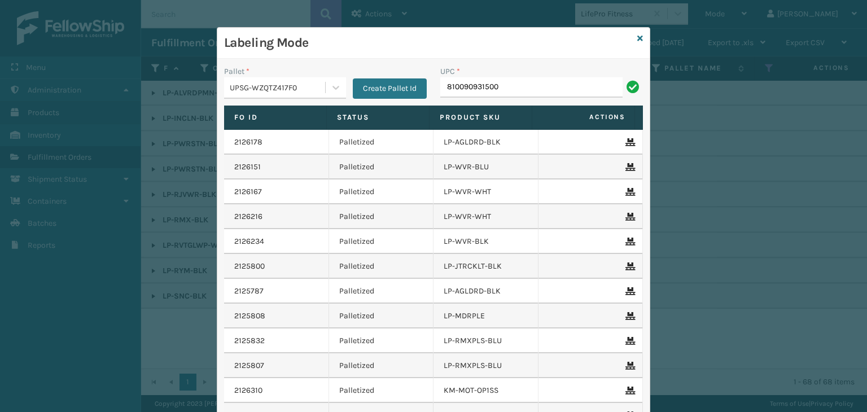
type input "810090931500"
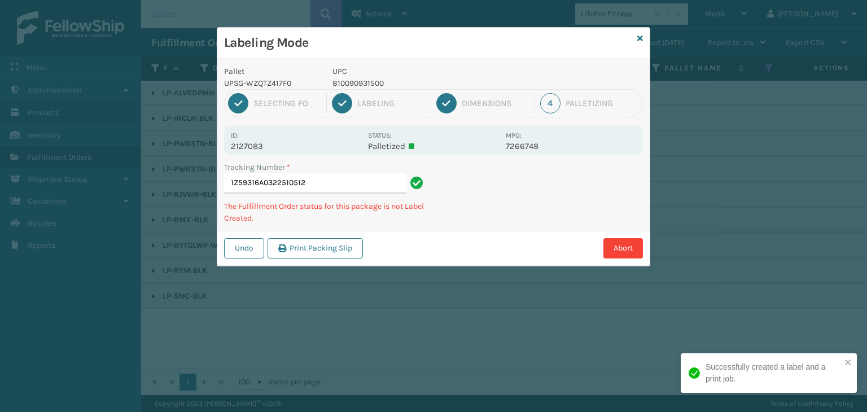
type input "1Z59316A0322510512810090931500"
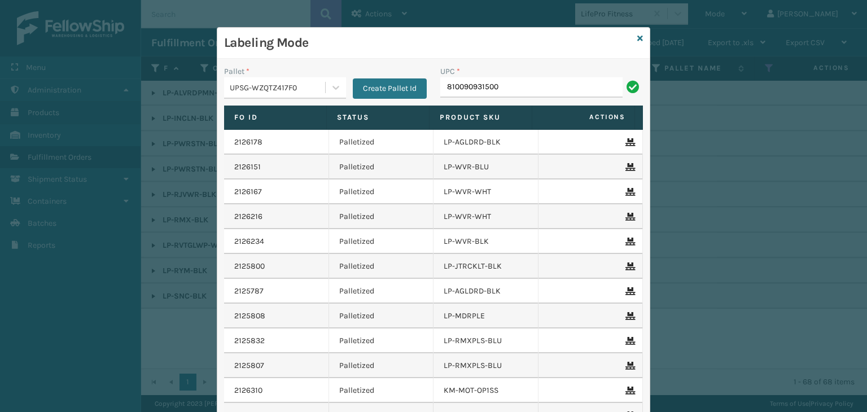
type input "810090931500"
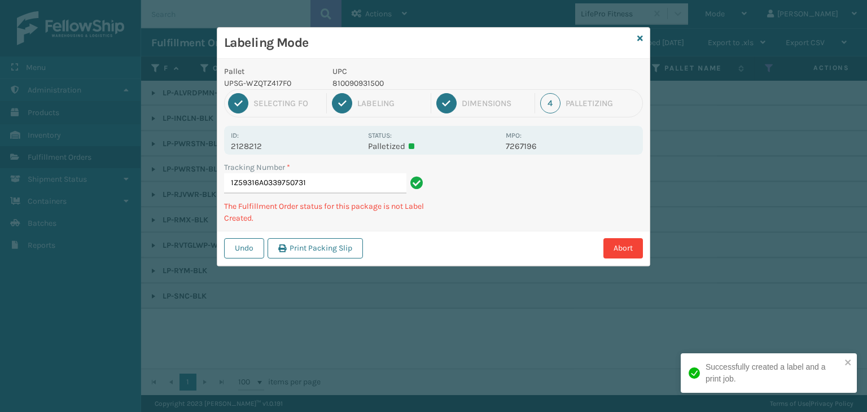
type input "1Z59316A0339750731810090931500"
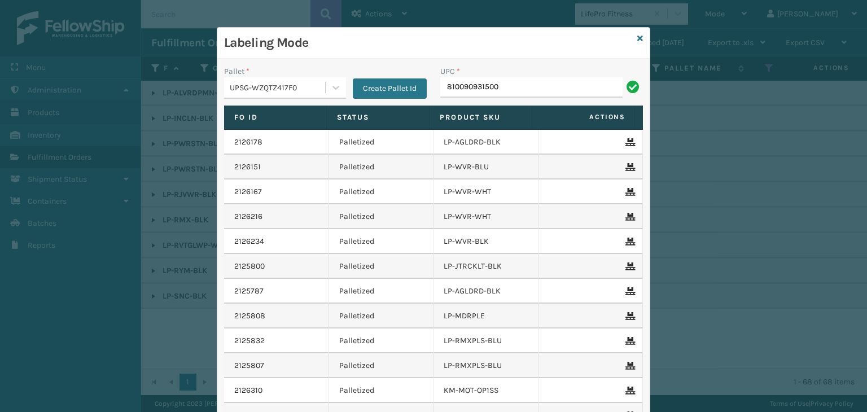
type input "810090931500"
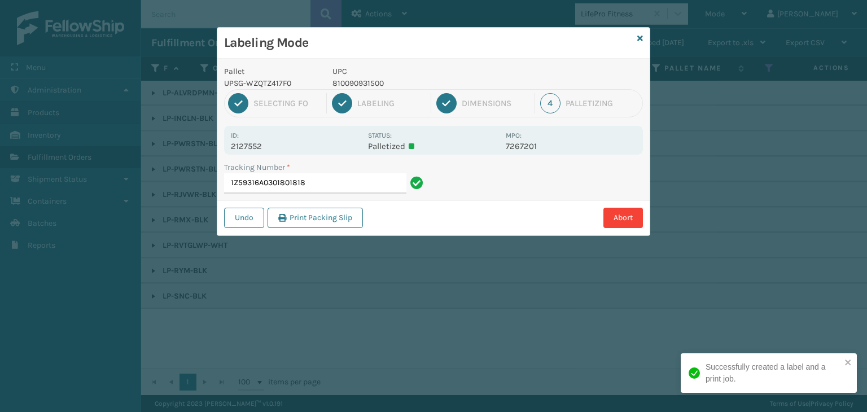
type input "1Z59316A0301801818810090931500"
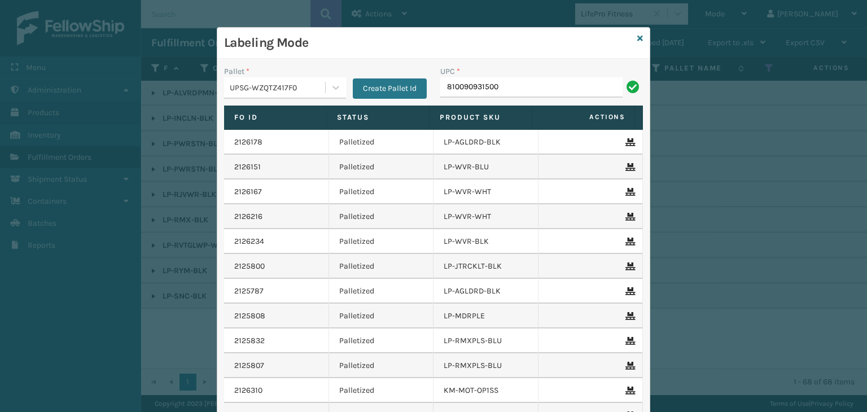
type input "810090931500"
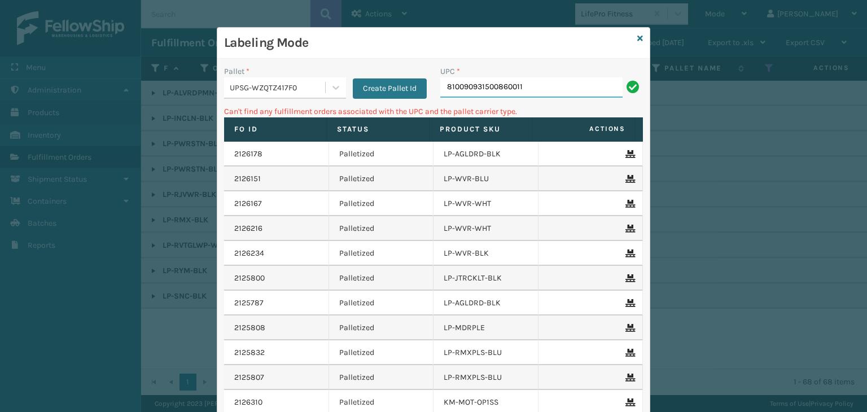
type input "8100909315008600113"
drag, startPoint x: 554, startPoint y: 89, endPoint x: 14, endPoint y: 9, distance: 546.3
click at [14, 9] on div "Labeling Mode Pallet * UPSG-WZQTZ417F0 Create Pallet Id UPC * 81009093150086001…" at bounding box center [433, 206] width 867 height 412
type input "8600113"
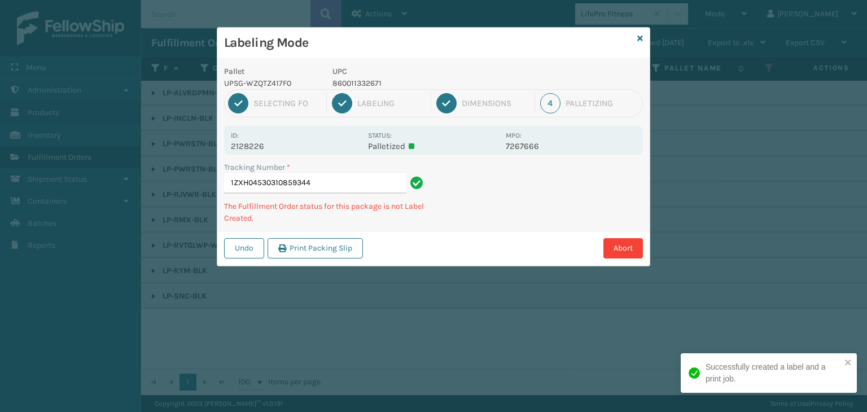
click at [368, 85] on p "860011332671" at bounding box center [416, 83] width 167 height 12
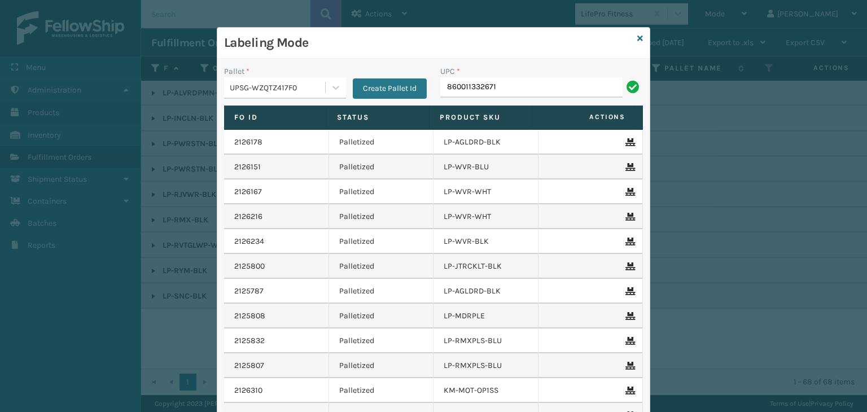
type input "860011332671"
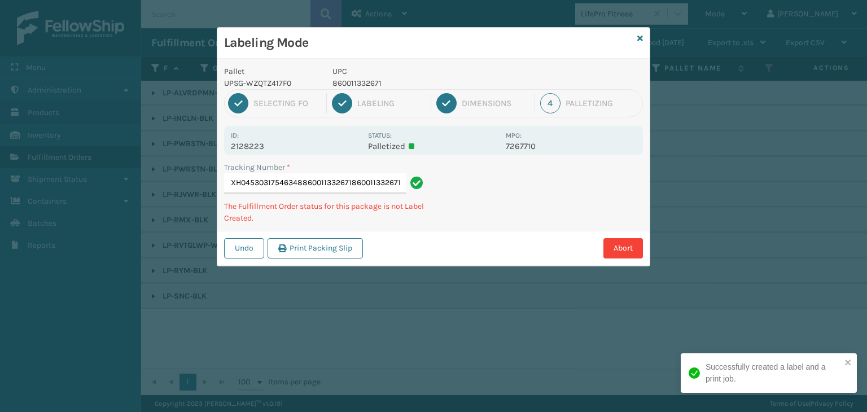
type input "1ZXH04530317546348860011332671860011332671860011332671"
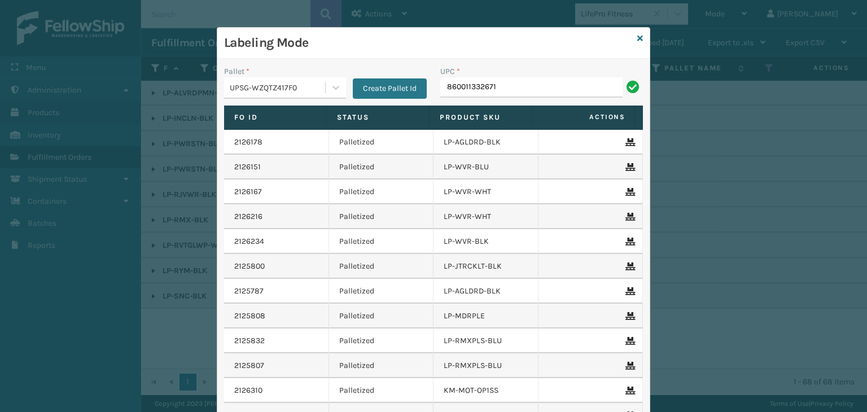
type input "860011332671"
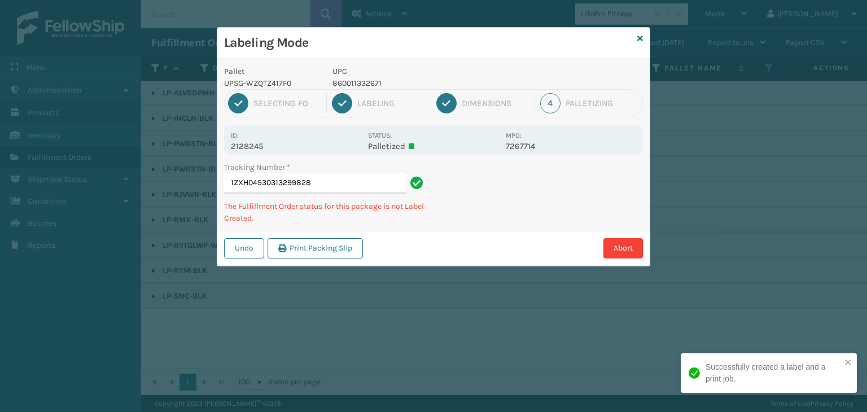
type input "1ZXH04530313299828860011332671"
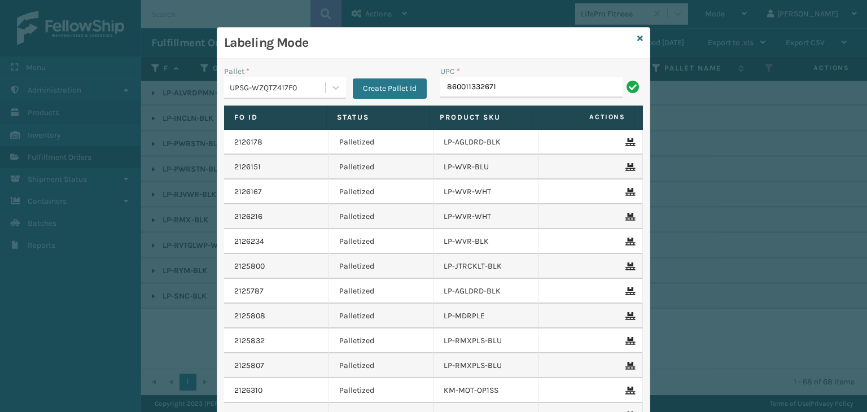
type input "860011332671"
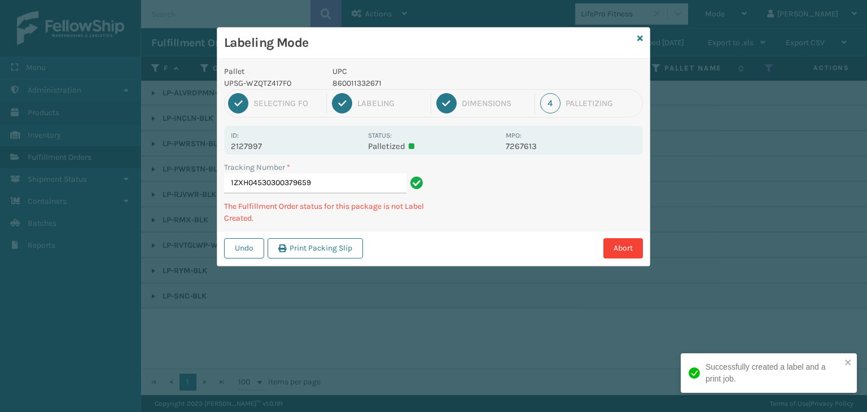
type input "1ZXH04530300379659860011332671"
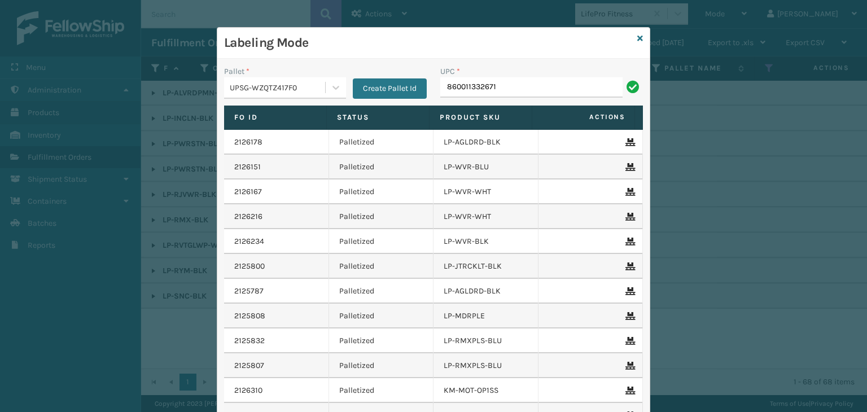
type input "860011332671"
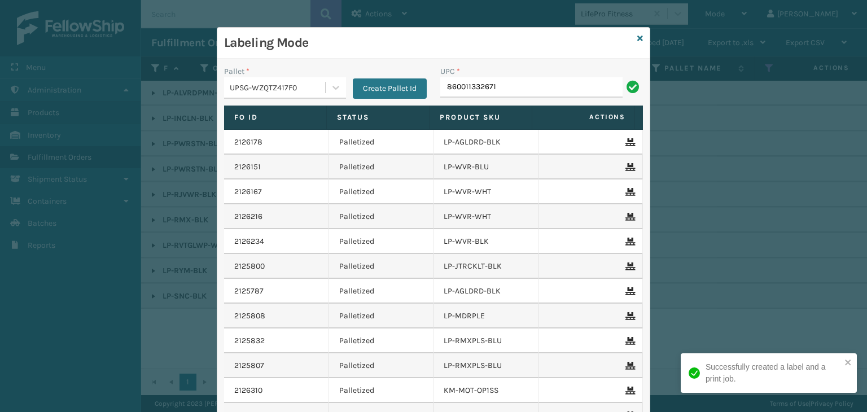
type input "860011332671"
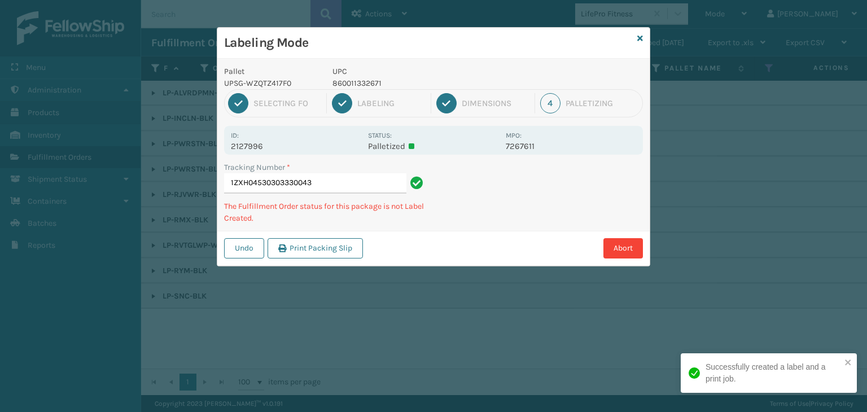
type input "1ZXH04530303330043860011332671"
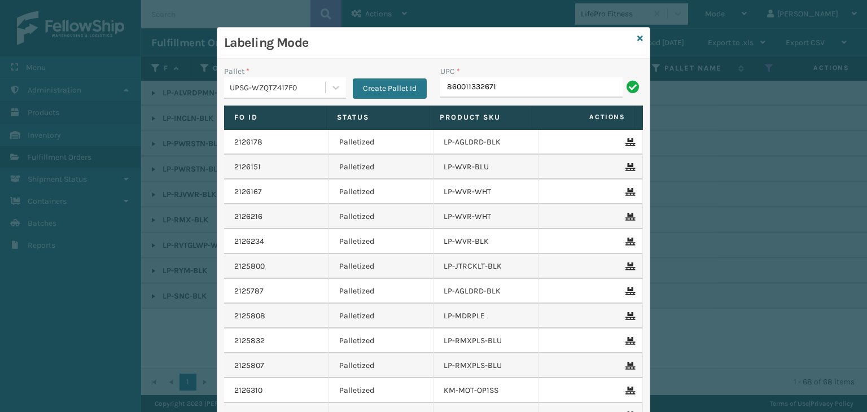
type input "860011332671"
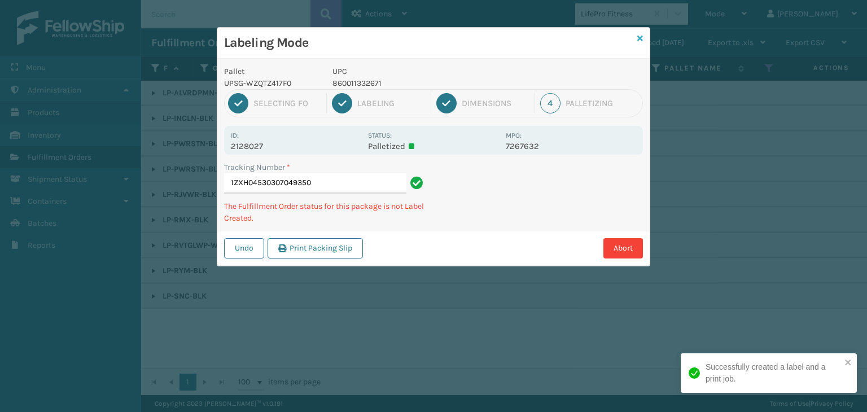
click at [643, 34] on icon at bounding box center [641, 38] width 6 height 8
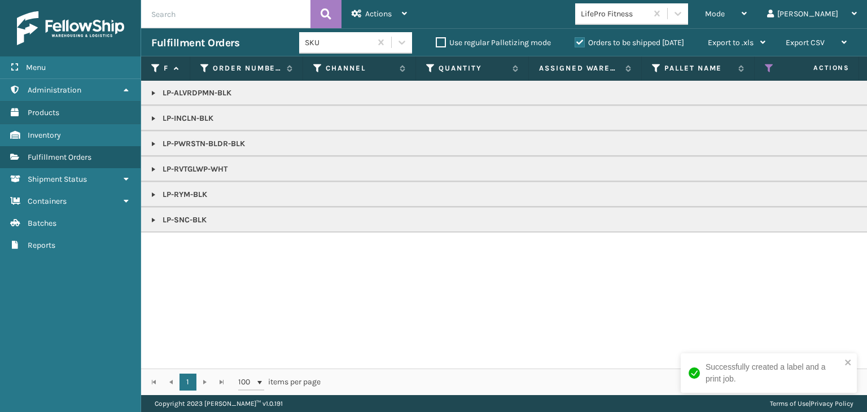
drag, startPoint x: 155, startPoint y: 218, endPoint x: 164, endPoint y: 228, distance: 13.6
click at [155, 218] on link at bounding box center [153, 220] width 9 height 9
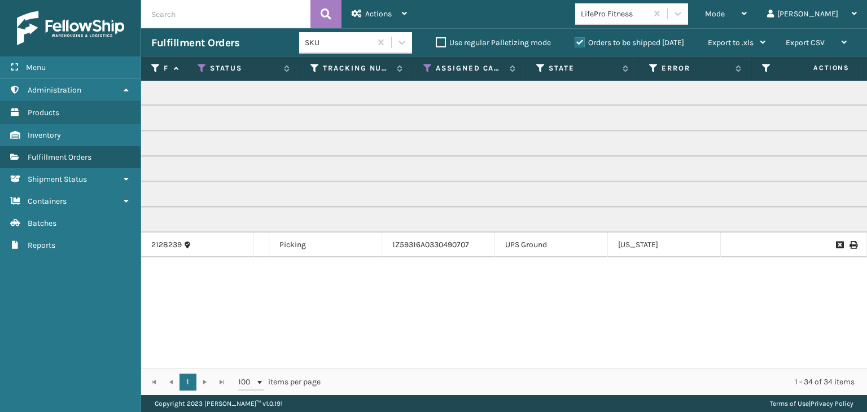
scroll to position [0, 0]
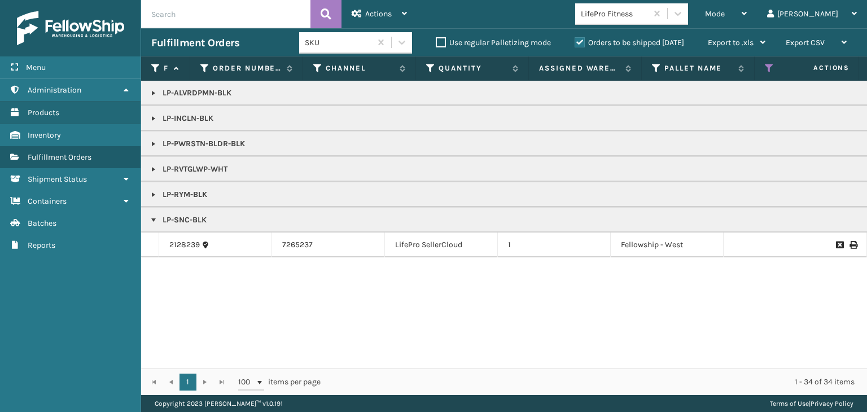
click at [152, 193] on link at bounding box center [153, 194] width 9 height 9
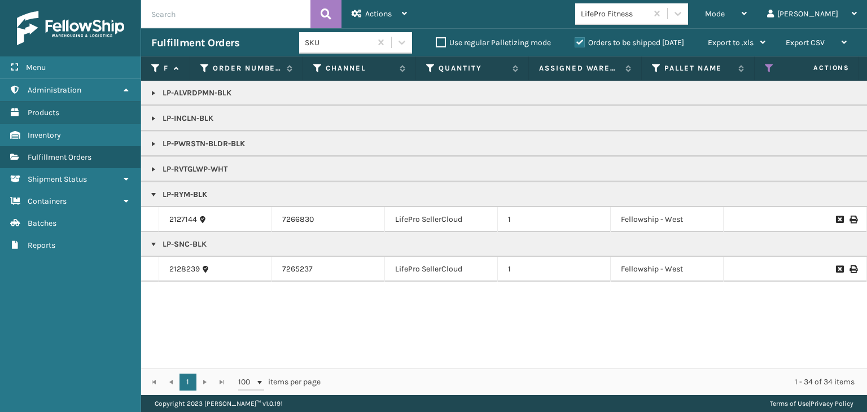
click at [151, 169] on link at bounding box center [153, 169] width 9 height 9
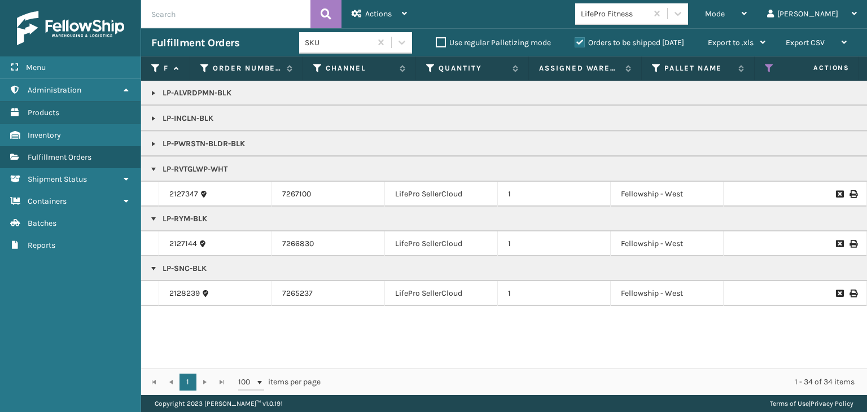
click at [152, 115] on link at bounding box center [153, 118] width 9 height 9
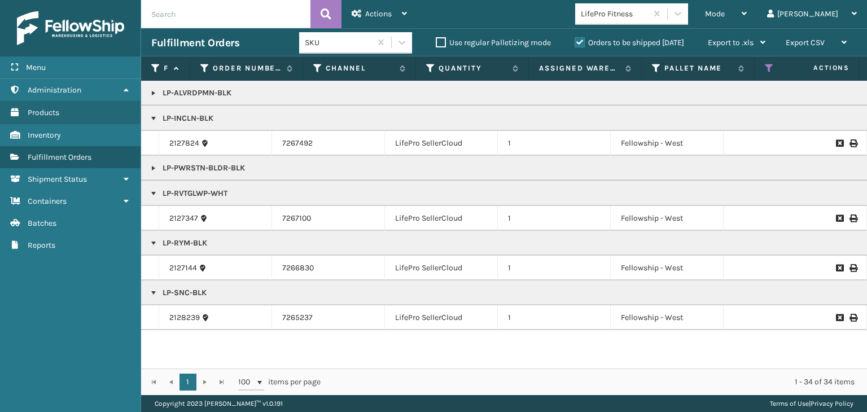
scroll to position [0, 514]
click at [199, 117] on p "LP-INCLN-BLK" at bounding box center [870, 118] width 1438 height 11
click at [174, 190] on p "LP-RVTGLWP-WHT" at bounding box center [870, 193] width 1438 height 11
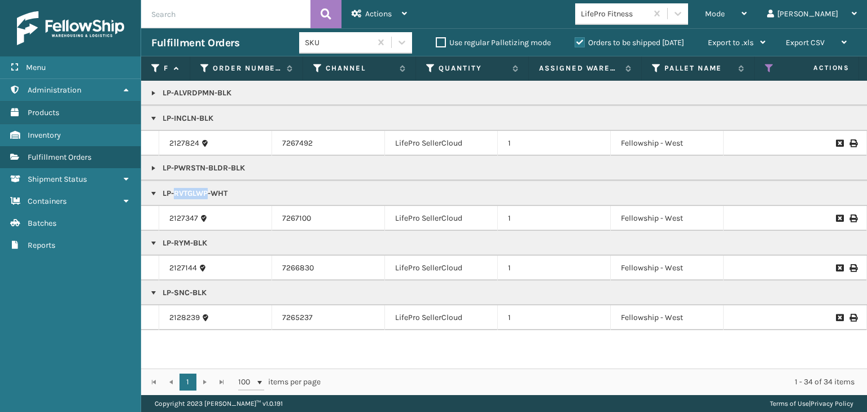
click at [174, 190] on p "LP-RVTGLWP-WHT" at bounding box center [870, 193] width 1438 height 11
click at [176, 293] on p "LP-SNC-BLK" at bounding box center [870, 292] width 1438 height 11
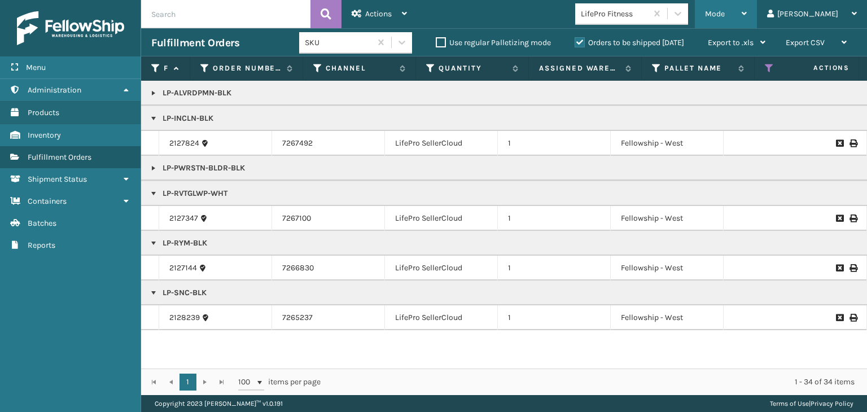
click at [725, 13] on span "Mode" at bounding box center [715, 14] width 20 height 10
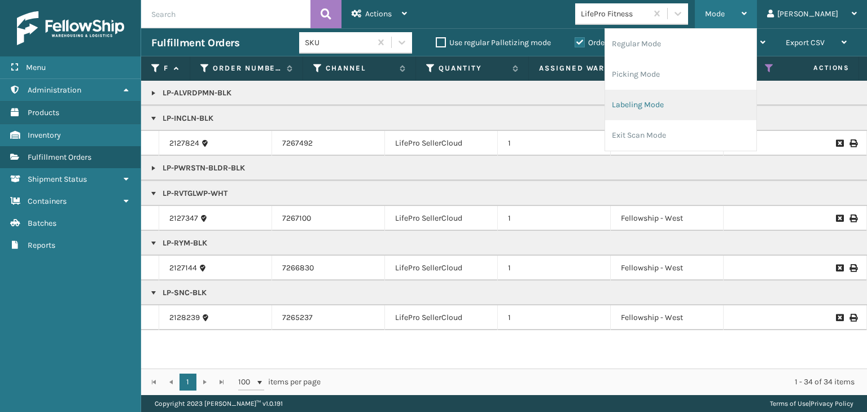
click at [689, 102] on li "Labeling Mode" at bounding box center [680, 105] width 151 height 30
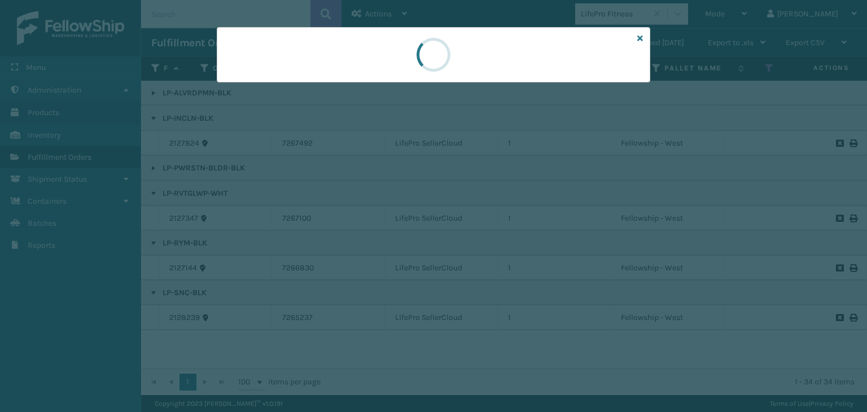
click at [255, 80] on div at bounding box center [434, 54] width 434 height 55
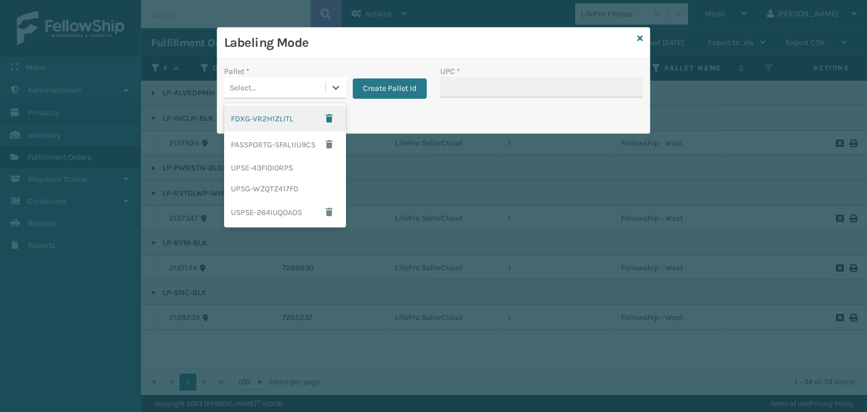
click at [251, 78] on div "Select..." at bounding box center [274, 87] width 101 height 19
click at [261, 190] on div "UPSG-WZQTZ417F0" at bounding box center [285, 188] width 122 height 21
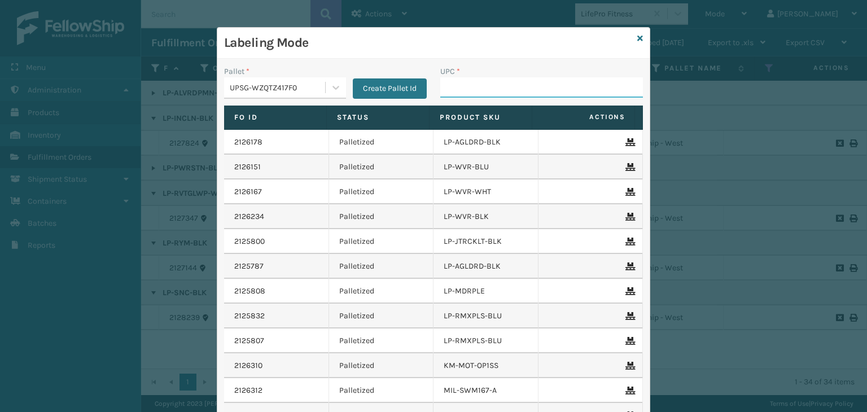
click at [527, 88] on input "UPC *" at bounding box center [541, 87] width 203 height 20
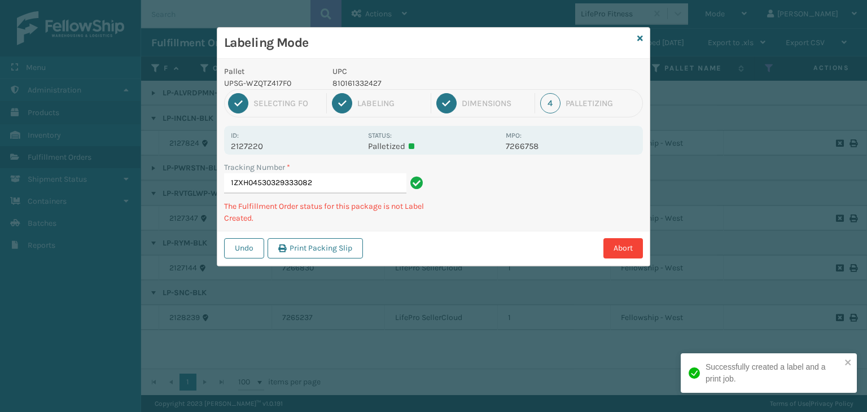
click at [348, 84] on p "810161332427" at bounding box center [416, 83] width 167 height 12
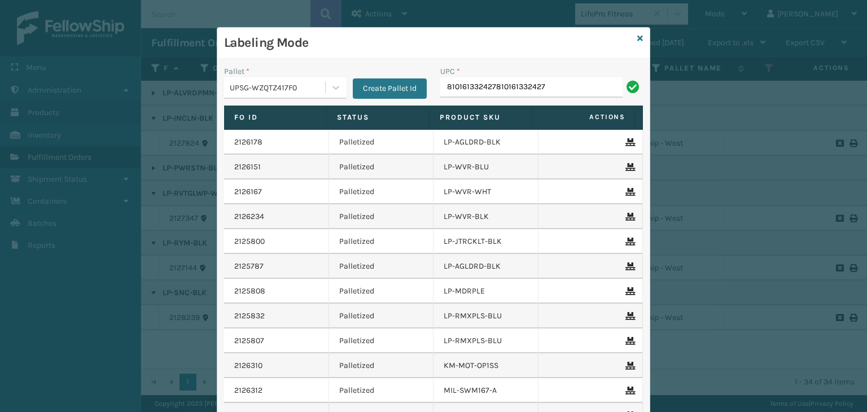
drag, startPoint x: 562, startPoint y: 79, endPoint x: 0, endPoint y: -40, distance: 574.8
click at [0, 0] on html "Menu Administration Products Inventory Fulfillment Orders Shipment Status Conta…" at bounding box center [433, 206] width 867 height 412
type input "810161332427"
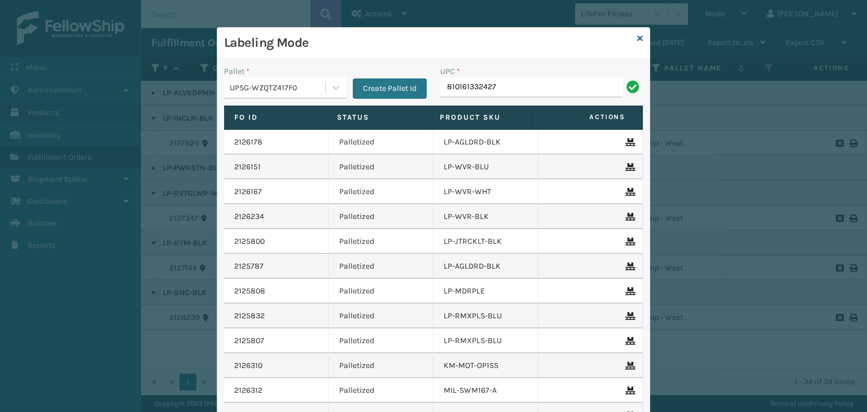
type input "810161332427"
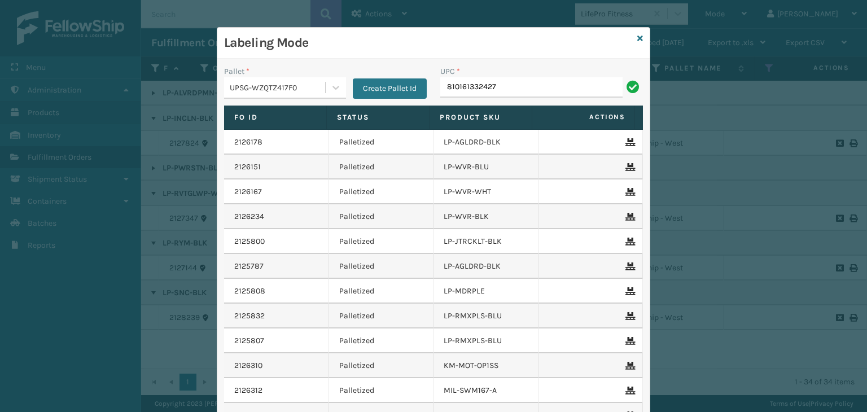
type input "810161332427"
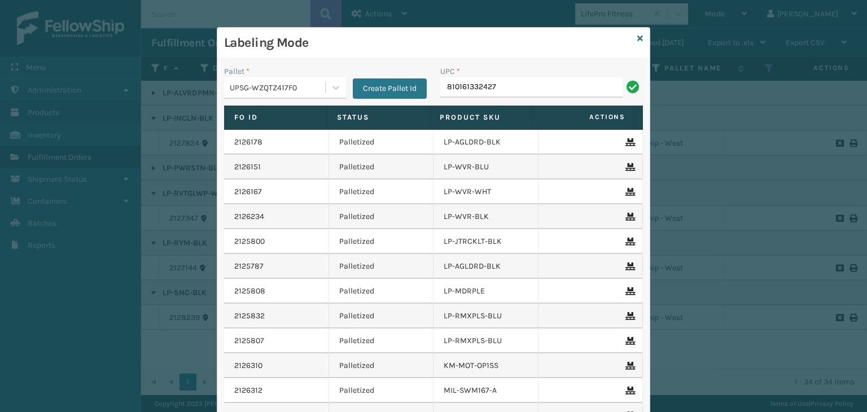
type input "810161332427"
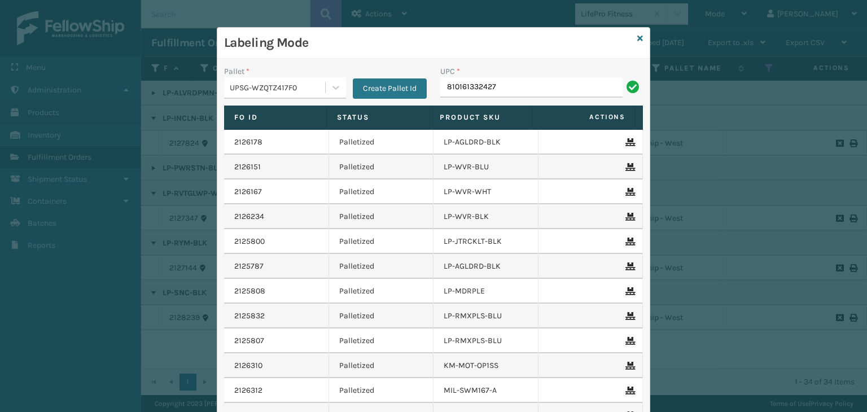
type input "810161332427"
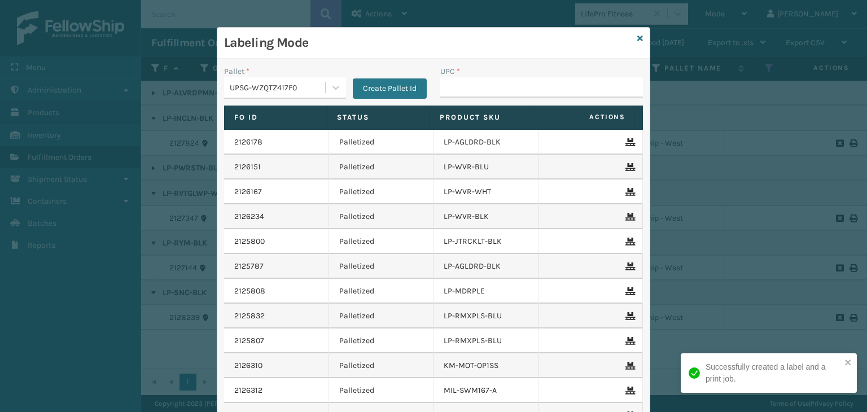
type input "810161332427"
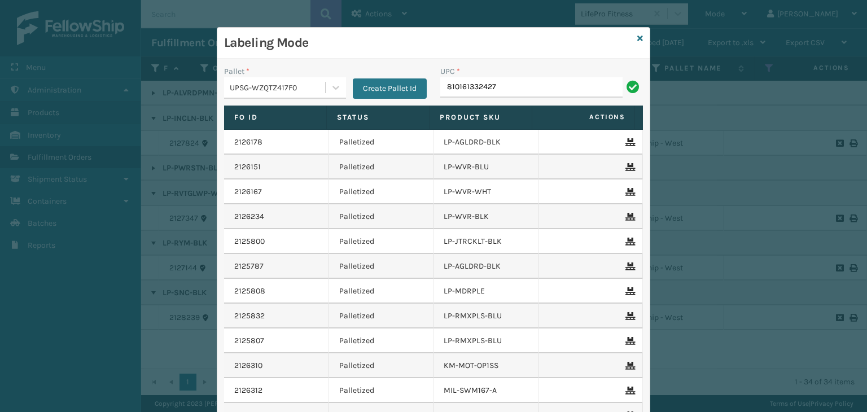
type input "810161332427"
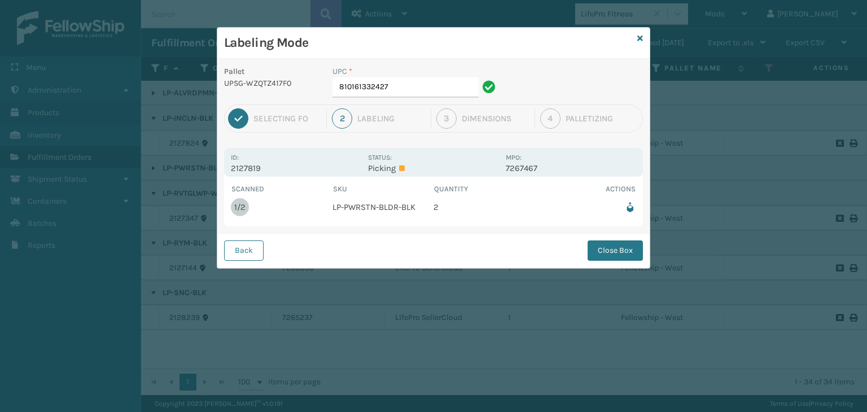
click at [612, 248] on button "Close Box" at bounding box center [615, 251] width 55 height 20
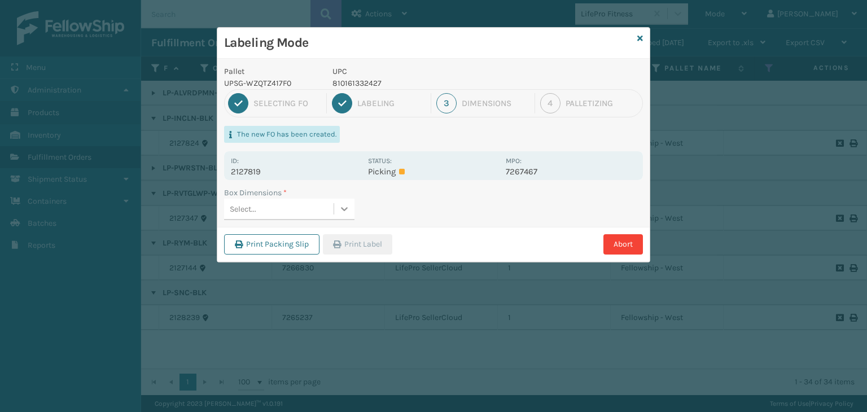
click at [343, 218] on div at bounding box center [344, 209] width 21 height 20
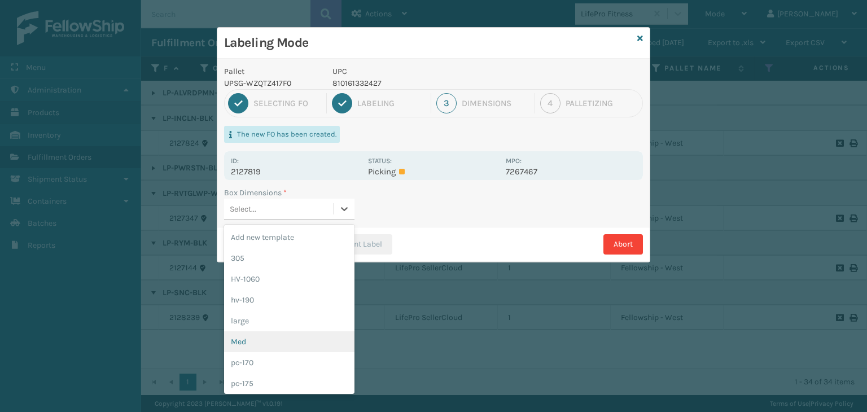
click at [246, 334] on div "Med" at bounding box center [289, 341] width 130 height 21
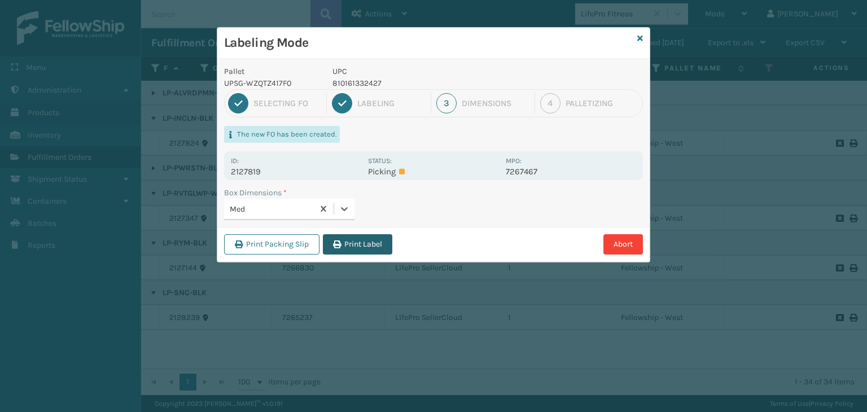
click at [352, 250] on button "Print Label" at bounding box center [357, 244] width 69 height 20
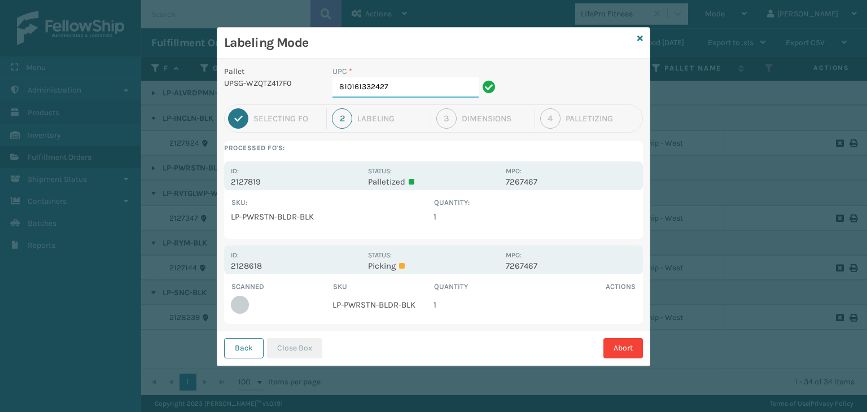
click at [439, 94] on input "810161332427" at bounding box center [406, 87] width 146 height 20
drag, startPoint x: 291, startPoint y: 344, endPoint x: 298, endPoint y: 357, distance: 14.4
click at [296, 351] on button "Close Box" at bounding box center [294, 348] width 55 height 20
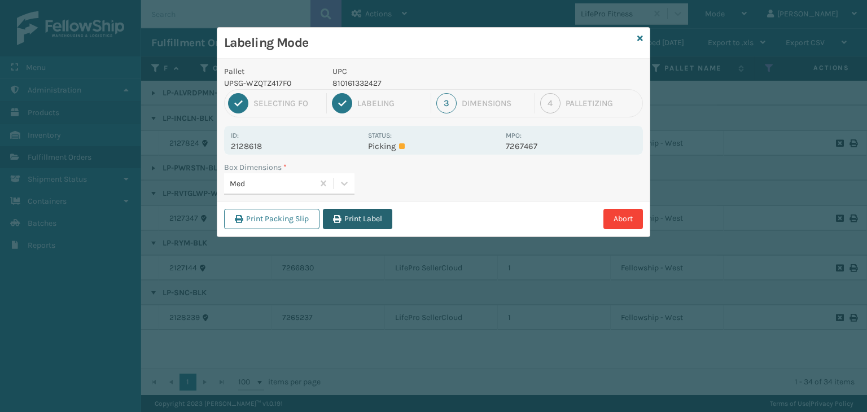
click at [380, 210] on button "Print Label" at bounding box center [357, 219] width 69 height 20
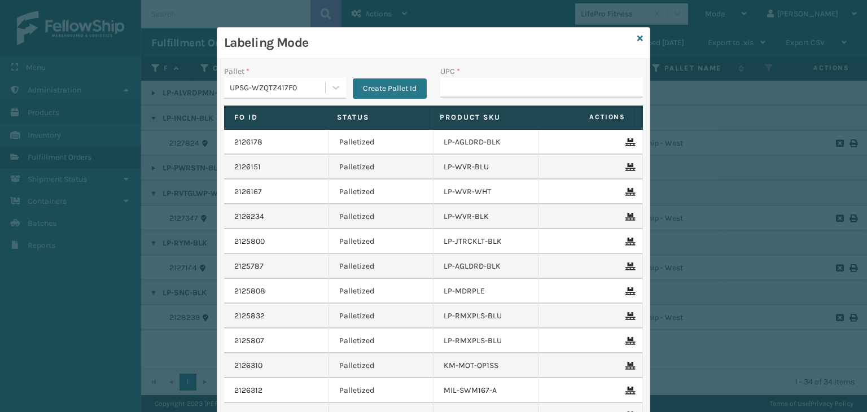
click at [639, 41] on div "Labeling Mode" at bounding box center [433, 43] width 433 height 31
click at [631, 34] on div "Labeling Mode" at bounding box center [433, 43] width 433 height 31
click at [638, 37] on icon at bounding box center [641, 38] width 6 height 8
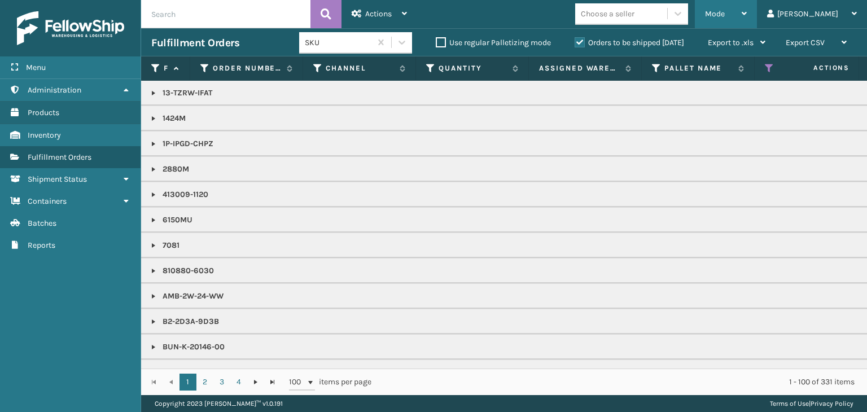
click at [747, 3] on div "Mode" at bounding box center [726, 14] width 42 height 28
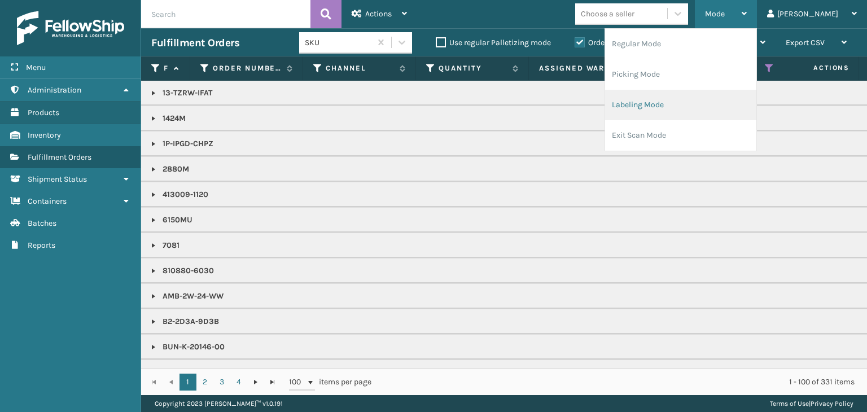
click at [709, 93] on li "Labeling Mode" at bounding box center [680, 105] width 151 height 30
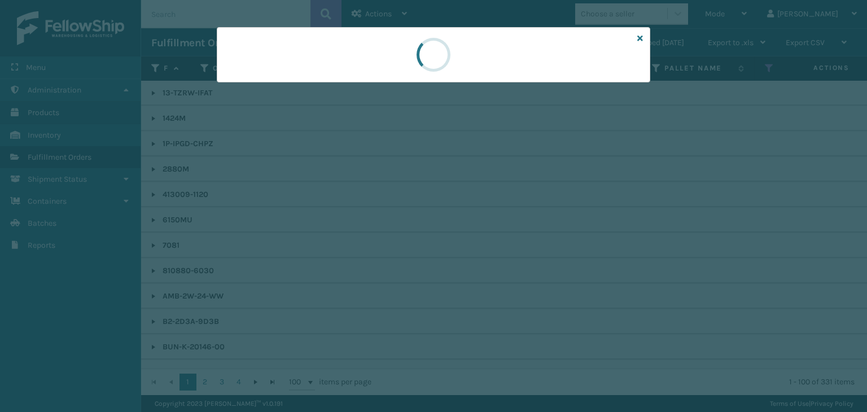
click at [259, 80] on div at bounding box center [434, 54] width 434 height 55
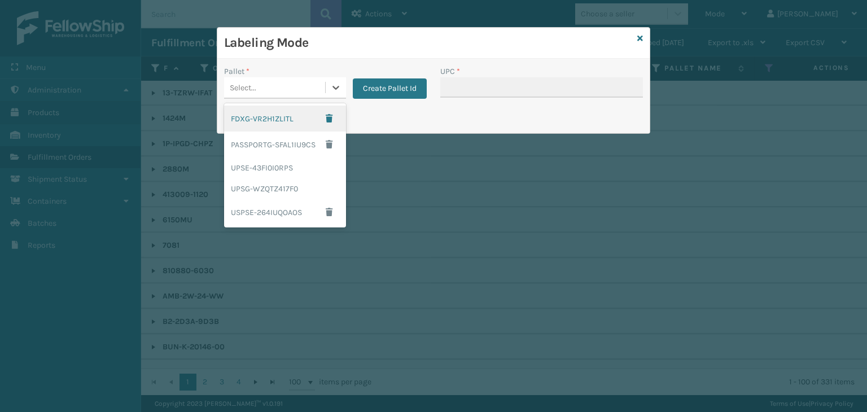
click at [259, 80] on div "Select..." at bounding box center [274, 87] width 101 height 19
click at [304, 94] on div "Select..." at bounding box center [274, 87] width 101 height 19
click at [264, 189] on div "UPSG-WZQTZ417F0" at bounding box center [285, 188] width 122 height 21
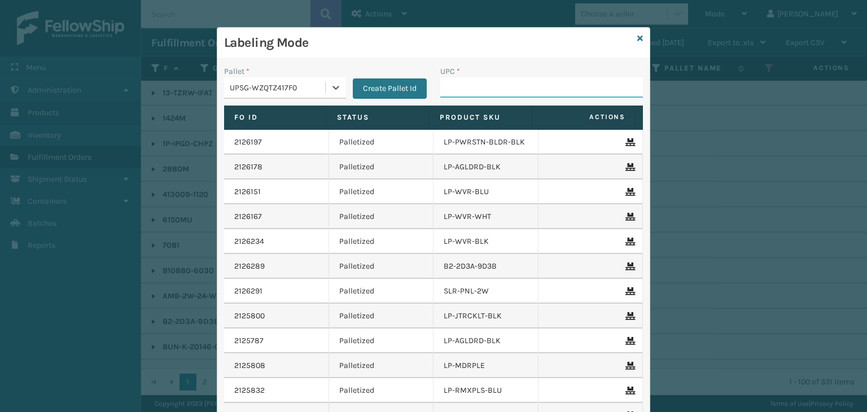
click at [466, 91] on input "UPC *" at bounding box center [541, 87] width 203 height 20
type input "JB-UPSRGMN-14-BLU-ULTRA-B1"
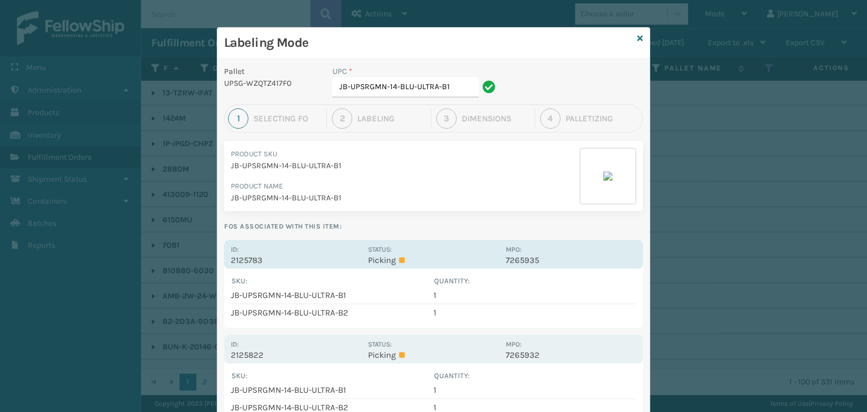
click at [435, 254] on div "Status: Picking" at bounding box center [433, 254] width 130 height 22
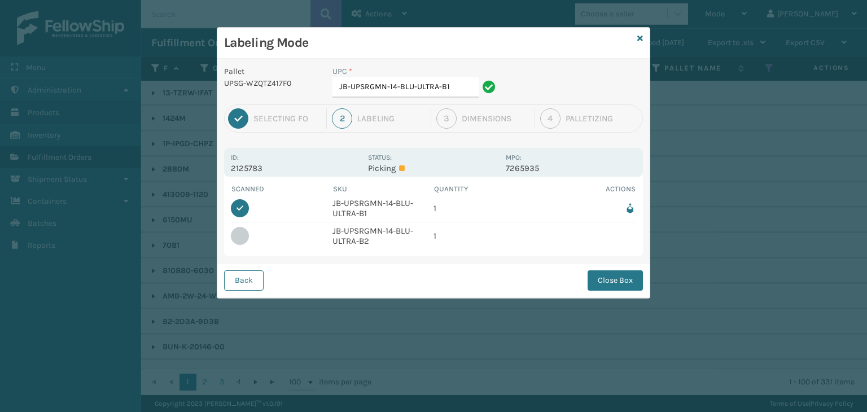
click at [647, 270] on div "Back Close Box" at bounding box center [433, 280] width 433 height 34
click at [632, 277] on button "Close Box" at bounding box center [615, 280] width 55 height 20
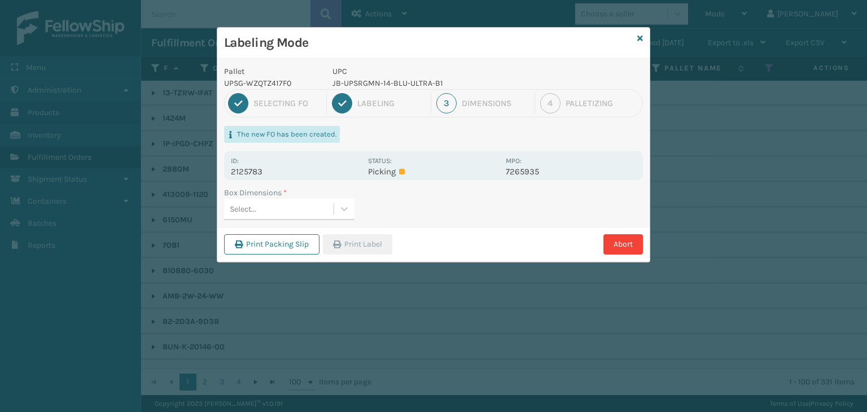
click at [314, 210] on div "Select..." at bounding box center [279, 209] width 110 height 19
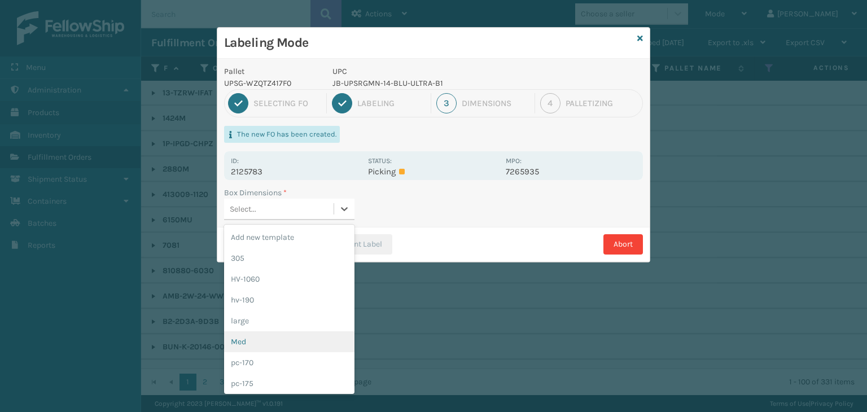
click at [274, 342] on div "Med" at bounding box center [289, 341] width 130 height 21
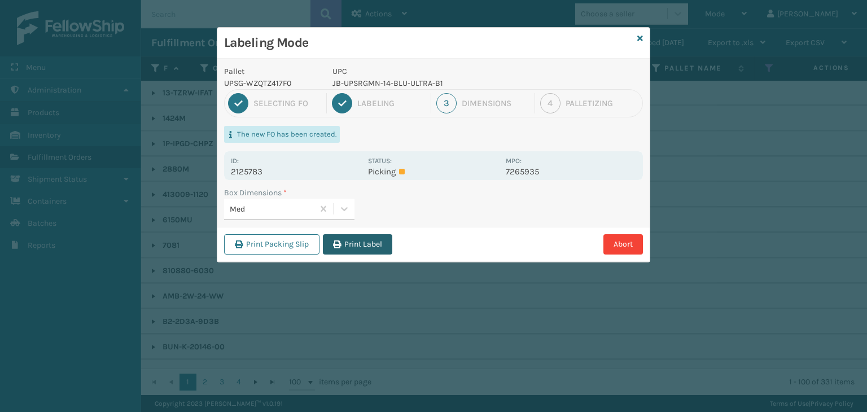
click at [359, 243] on button "Print Label" at bounding box center [357, 244] width 69 height 20
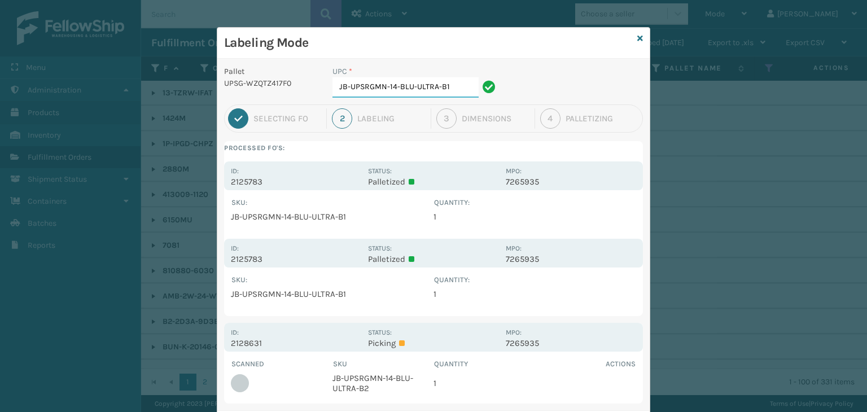
click at [442, 85] on input "JB-UPSRGMN-14-BLU-ULTRA-B1" at bounding box center [406, 87] width 146 height 20
type input "JB-UPSRGMN-14-BLU-ULTRA-B2"
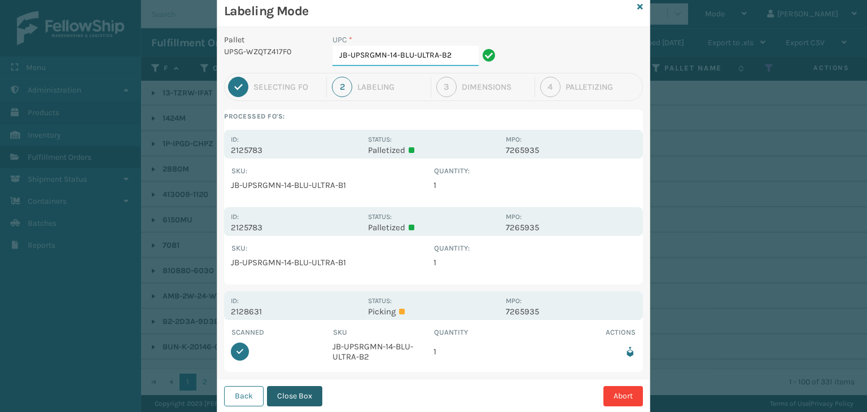
scroll to position [60, 0]
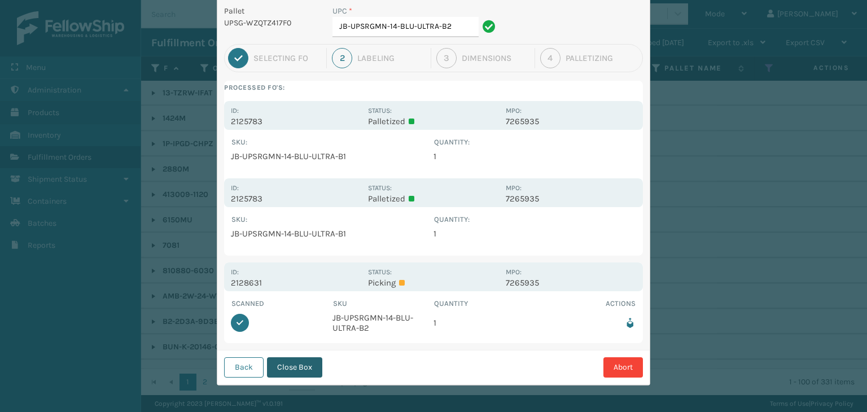
click at [291, 370] on button "Close Box" at bounding box center [294, 367] width 55 height 20
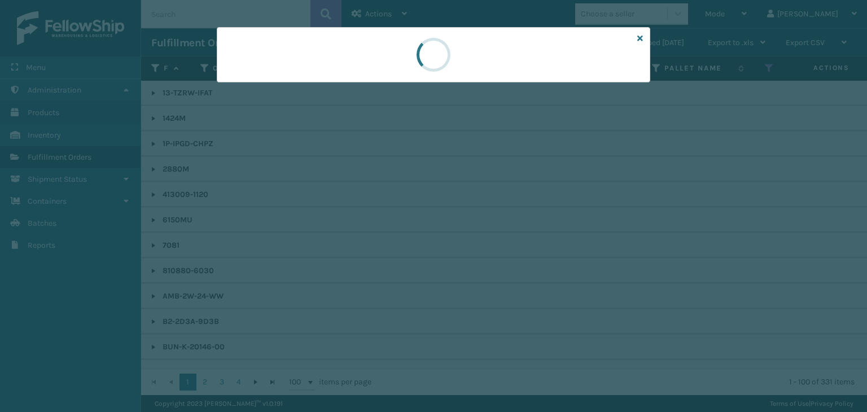
scroll to position [0, 0]
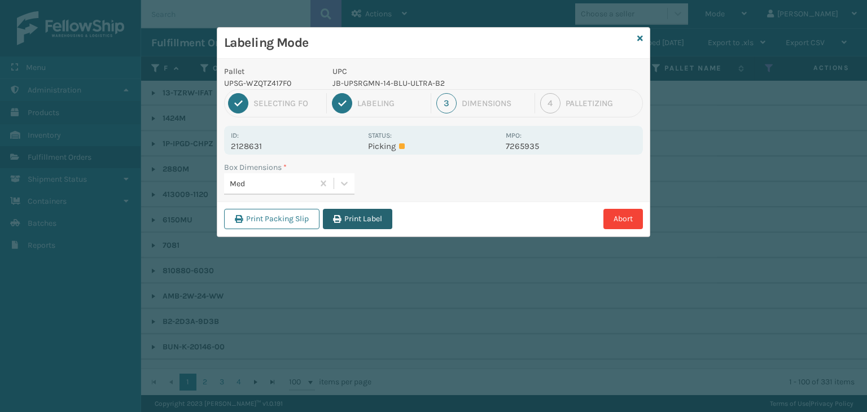
click at [357, 209] on button "Print Label" at bounding box center [357, 219] width 69 height 20
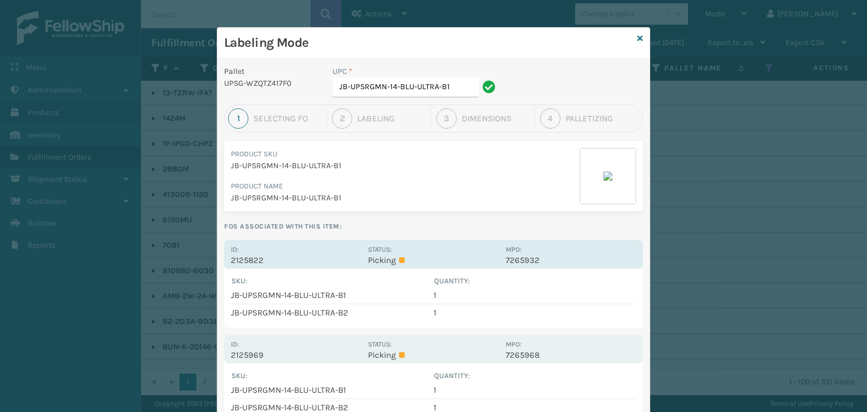
click at [378, 246] on label "Status:" at bounding box center [380, 250] width 24 height 8
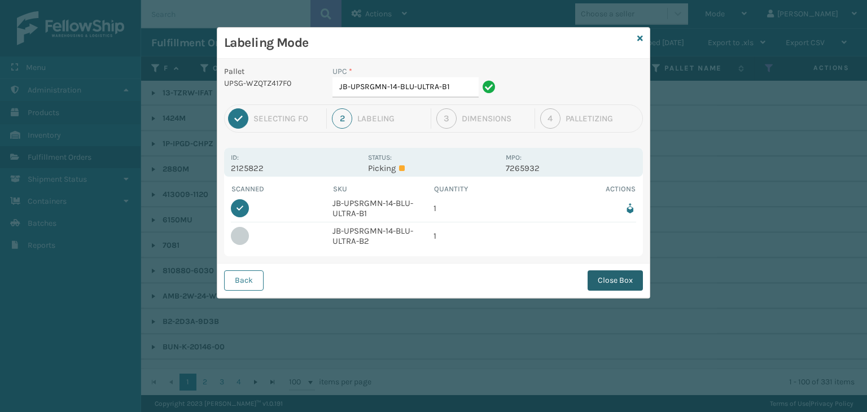
click at [614, 276] on button "Close Box" at bounding box center [615, 280] width 55 height 20
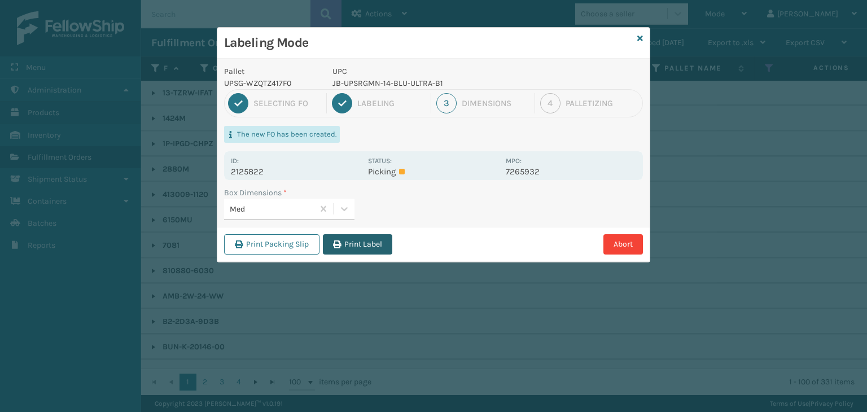
click at [370, 241] on button "Print Label" at bounding box center [357, 244] width 69 height 20
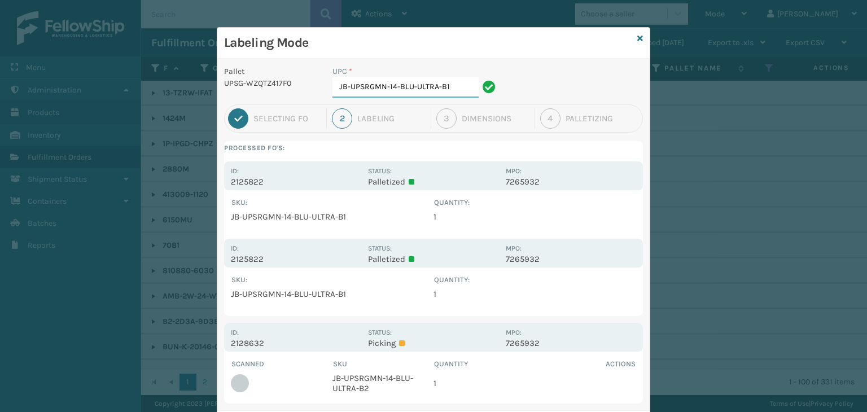
click at [456, 77] on input "JB-UPSRGMN-14-BLU-ULTRA-B1" at bounding box center [406, 87] width 146 height 20
type input "JB-UPSRGMN-14-BLU-ULTRA-B2"
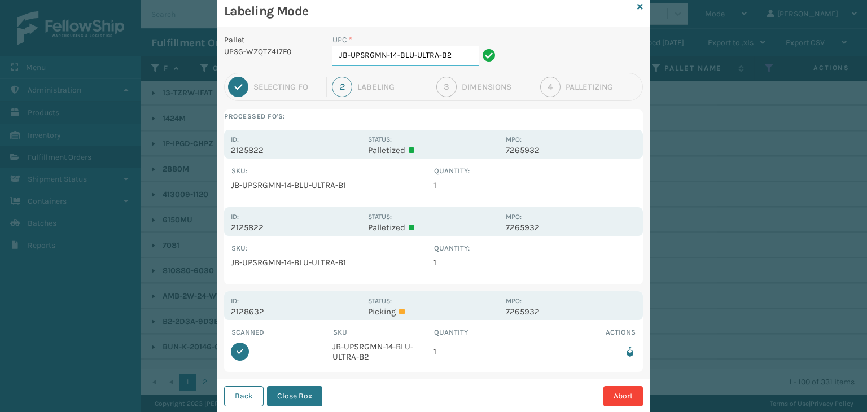
scroll to position [60, 0]
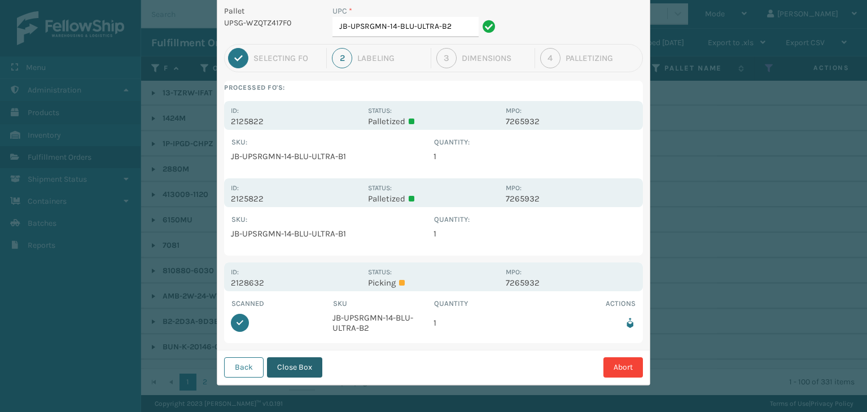
click at [303, 362] on button "Close Box" at bounding box center [294, 367] width 55 height 20
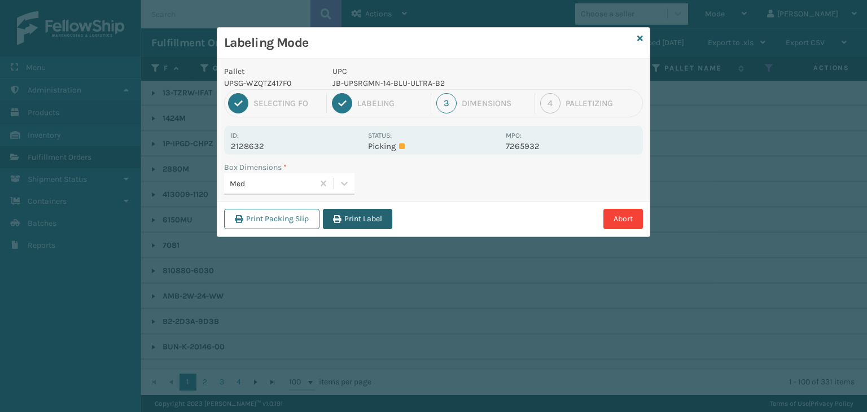
click at [358, 215] on button "Print Label" at bounding box center [357, 219] width 69 height 20
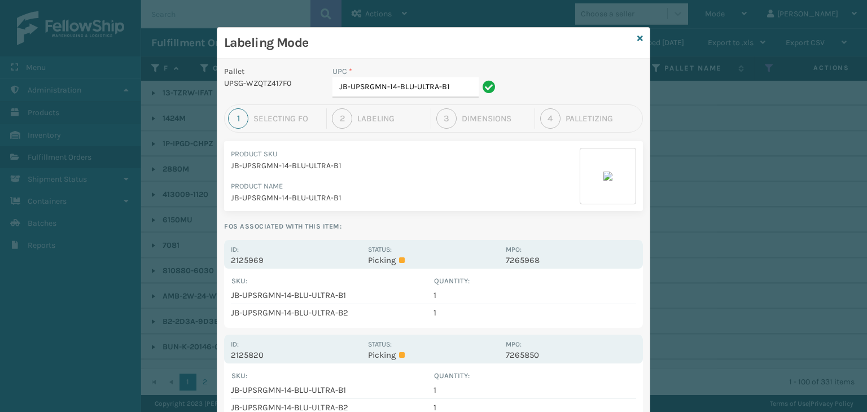
drag, startPoint x: 389, startPoint y: 265, endPoint x: 416, endPoint y: 256, distance: 28.6
click at [390, 265] on div "Id: 2125969 Status: Picking MPO: 7265968" at bounding box center [433, 254] width 419 height 29
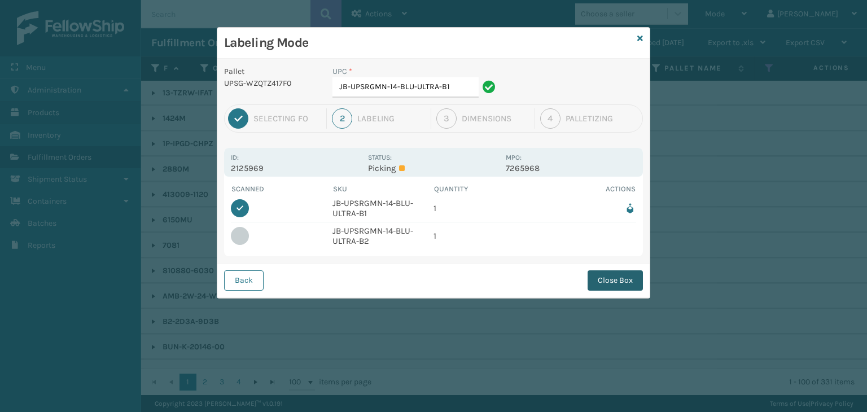
click at [631, 283] on button "Close Box" at bounding box center [615, 280] width 55 height 20
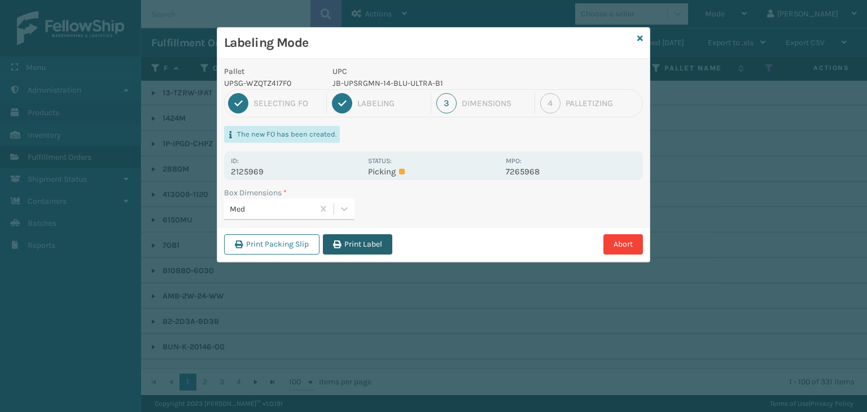
click at [386, 240] on button "Print Label" at bounding box center [357, 244] width 69 height 20
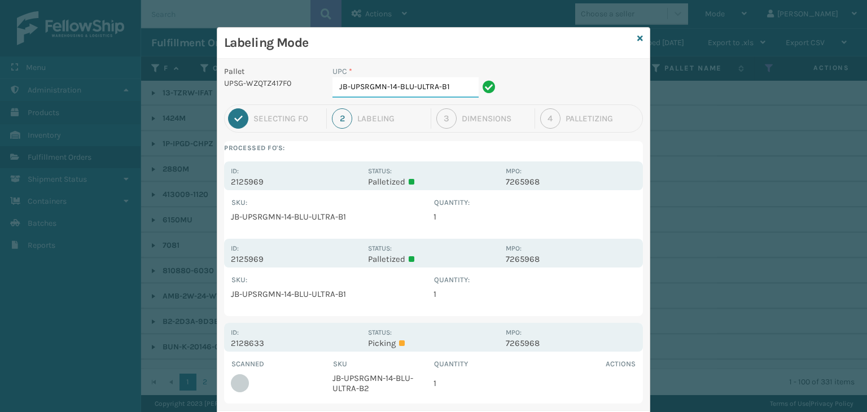
click at [446, 91] on input "JB-UPSRGMN-14-BLU-ULTRA-B1" at bounding box center [406, 87] width 146 height 20
type input "JB-UPSRGMN-14-BLU-ULTRA-B2"
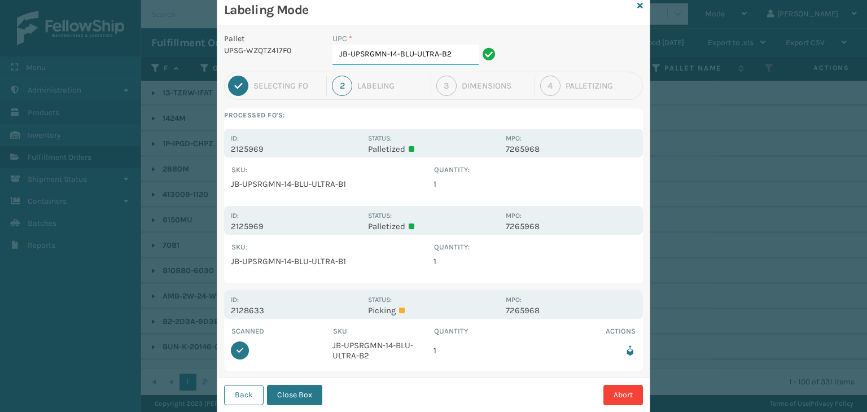
scroll to position [60, 0]
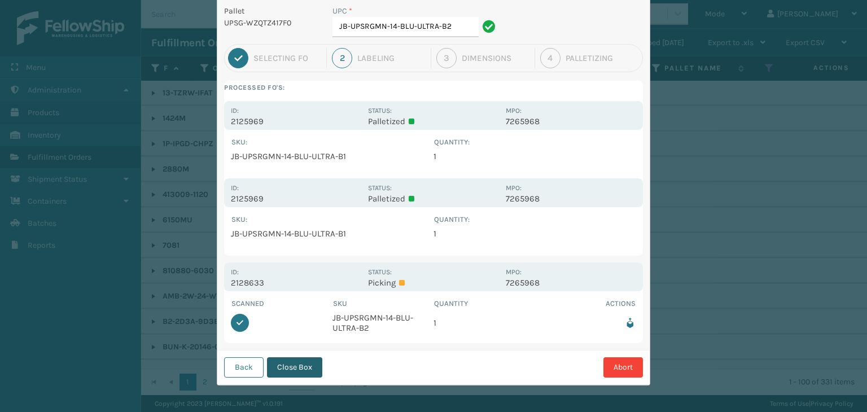
click at [302, 369] on button "Close Box" at bounding box center [294, 367] width 55 height 20
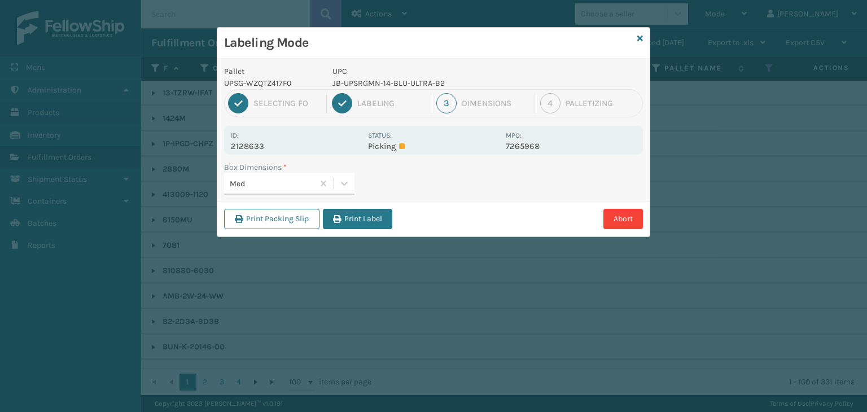
click at [368, 229] on div "Print Packing Slip Print Label Abort" at bounding box center [433, 219] width 433 height 34
click at [368, 224] on button "Print Label" at bounding box center [357, 219] width 69 height 20
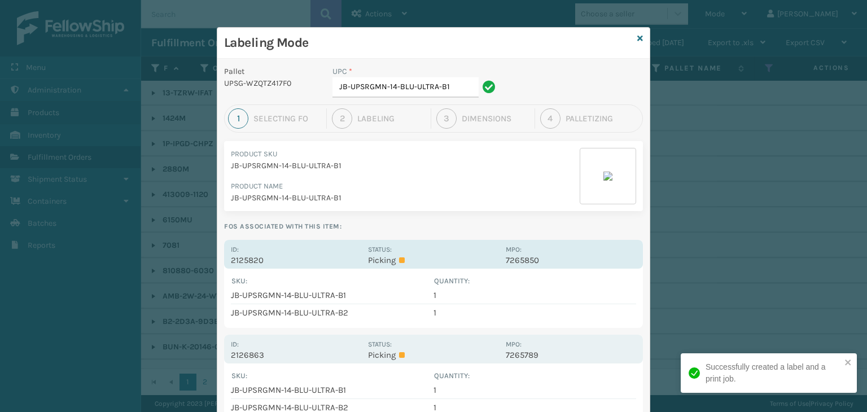
click at [339, 258] on p "2125820" at bounding box center [296, 260] width 130 height 10
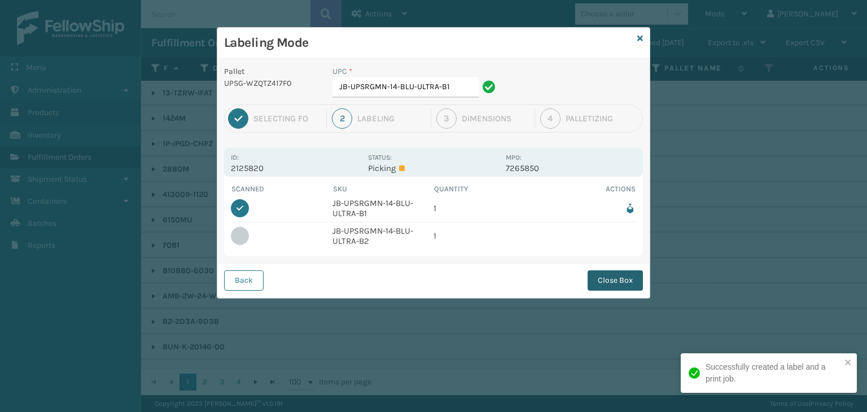
click at [623, 280] on button "Close Box" at bounding box center [615, 280] width 55 height 20
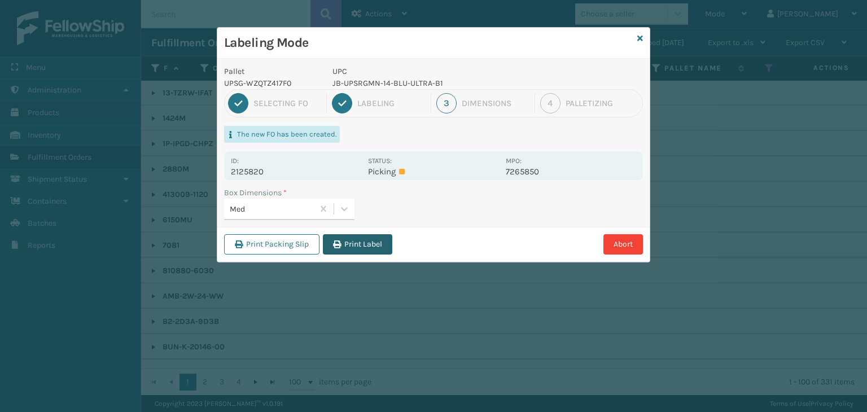
click at [375, 243] on button "Print Label" at bounding box center [357, 244] width 69 height 20
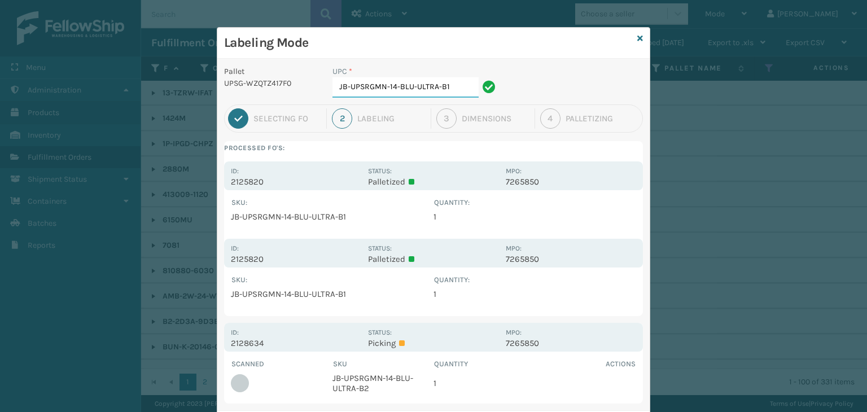
click at [455, 87] on input "JB-UPSRGMN-14-BLU-ULTRA-B1" at bounding box center [406, 87] width 146 height 20
type input "JB-UPSRGMN-14-BLU-ULTRA-B2"
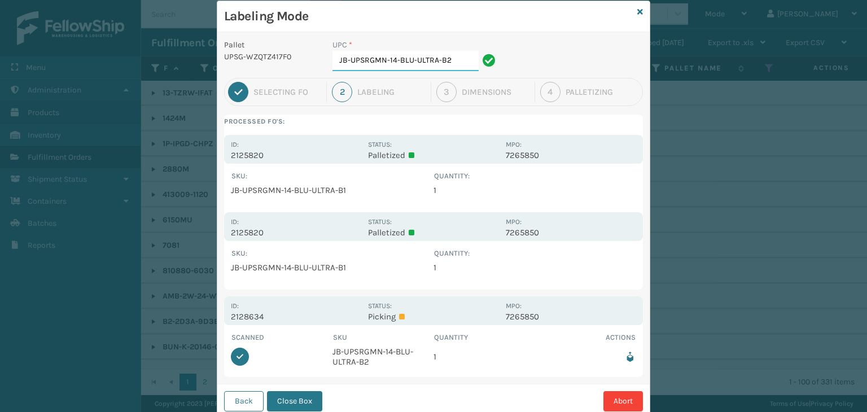
scroll to position [60, 0]
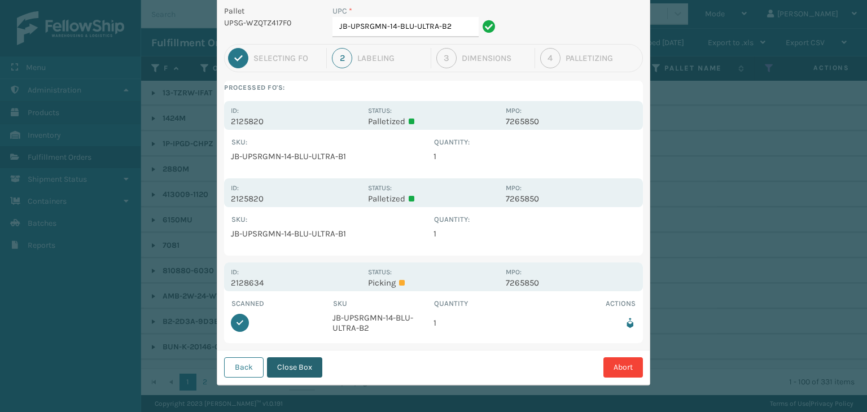
click at [291, 370] on button "Close Box" at bounding box center [294, 367] width 55 height 20
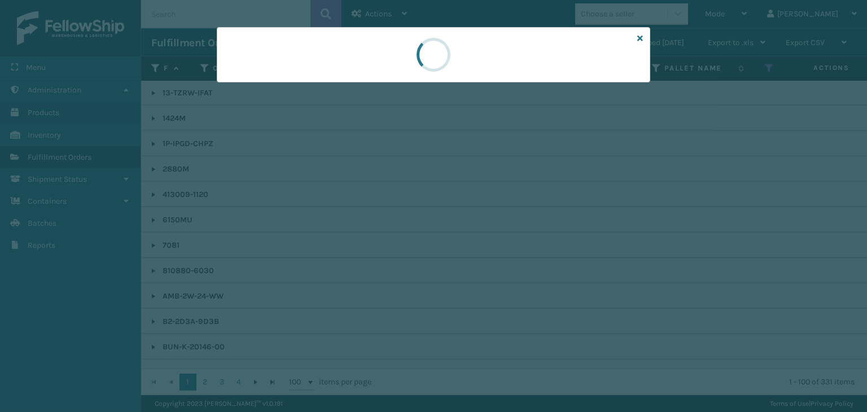
scroll to position [0, 0]
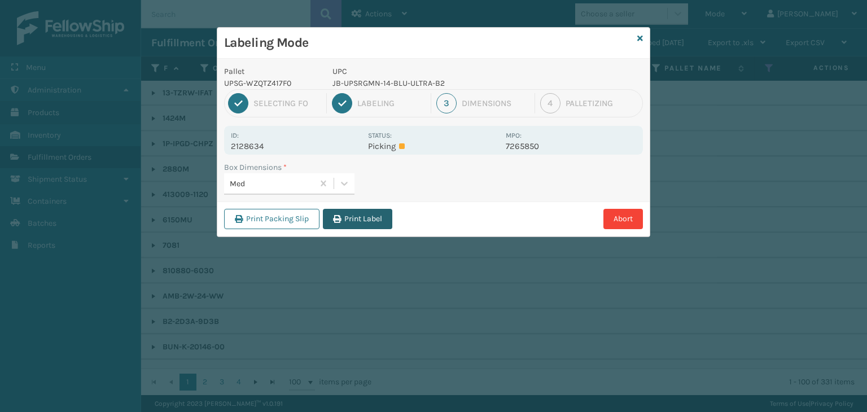
click at [376, 216] on button "Print Label" at bounding box center [357, 219] width 69 height 20
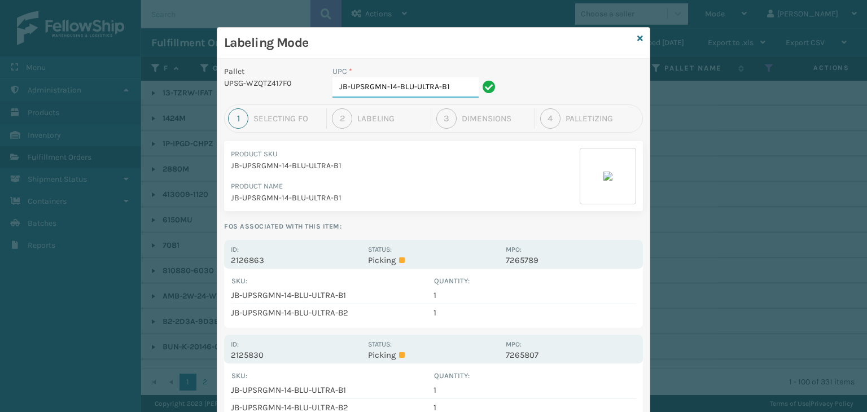
click at [460, 84] on input "JB-UPSRGMN-14-BLU-ULTRA-B1" at bounding box center [406, 87] width 146 height 20
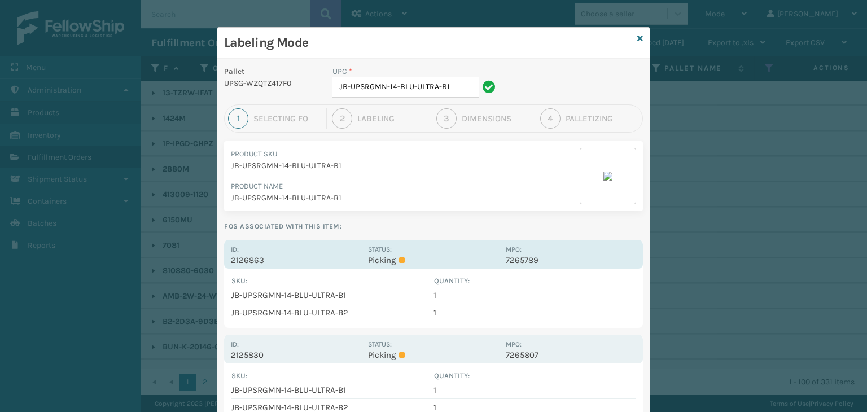
click at [412, 261] on p "Picking" at bounding box center [433, 260] width 130 height 10
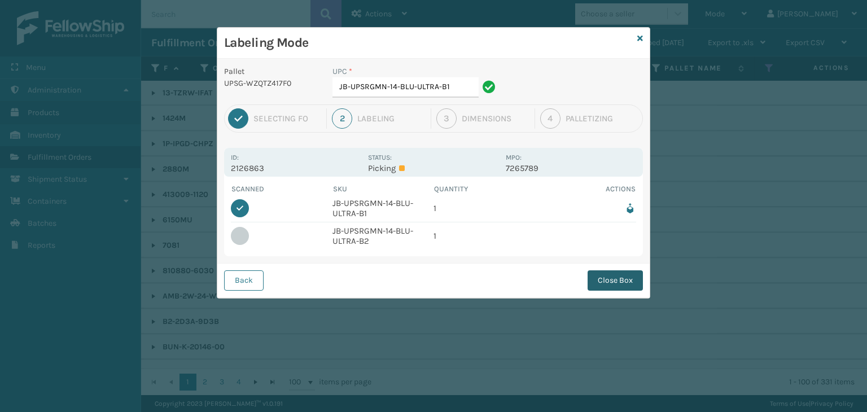
click at [634, 273] on button "Close Box" at bounding box center [615, 280] width 55 height 20
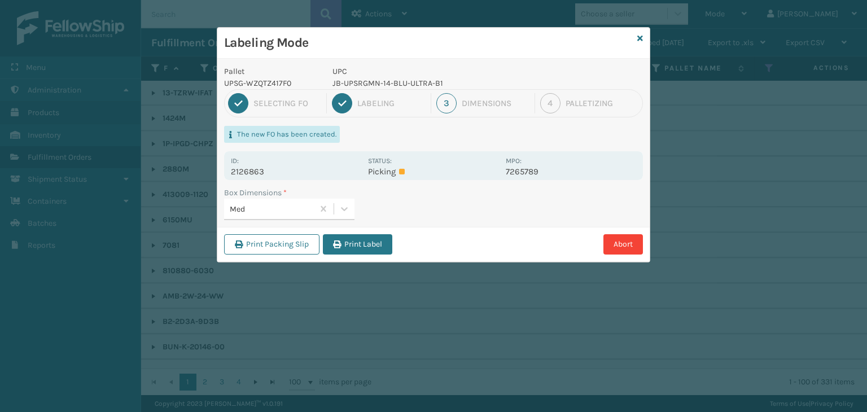
drag, startPoint x: 351, startPoint y: 243, endPoint x: 359, endPoint y: 245, distance: 8.0
click at [351, 242] on button "Print Label" at bounding box center [357, 244] width 69 height 20
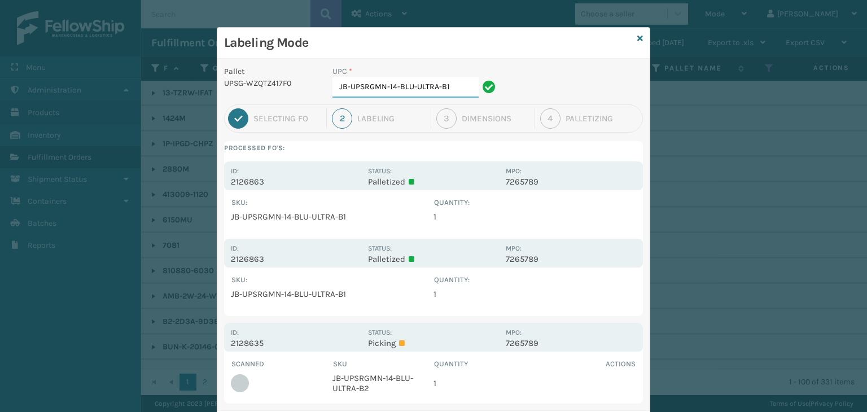
click at [450, 91] on input "JB-UPSRGMN-14-BLU-ULTRA-B1" at bounding box center [406, 87] width 146 height 20
type input "JB-UPSRGMN-14-BLU-ULTRA-B2"
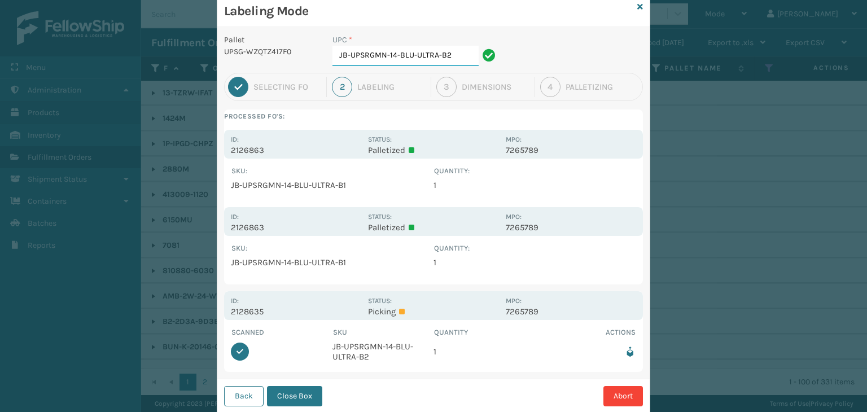
scroll to position [60, 0]
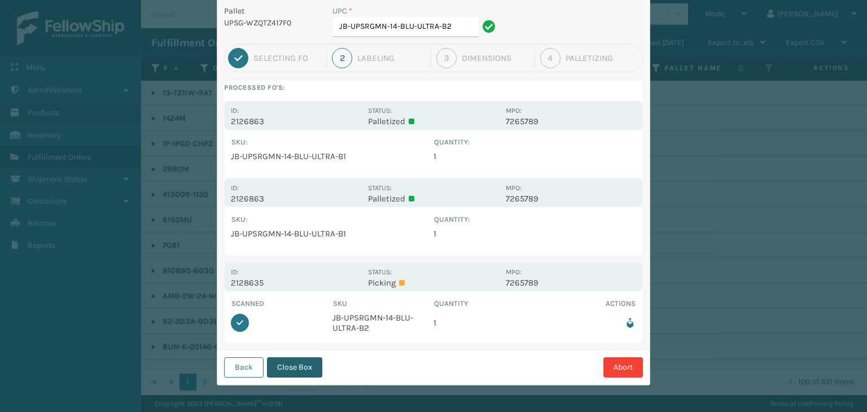
click at [279, 373] on button "Close Box" at bounding box center [294, 367] width 55 height 20
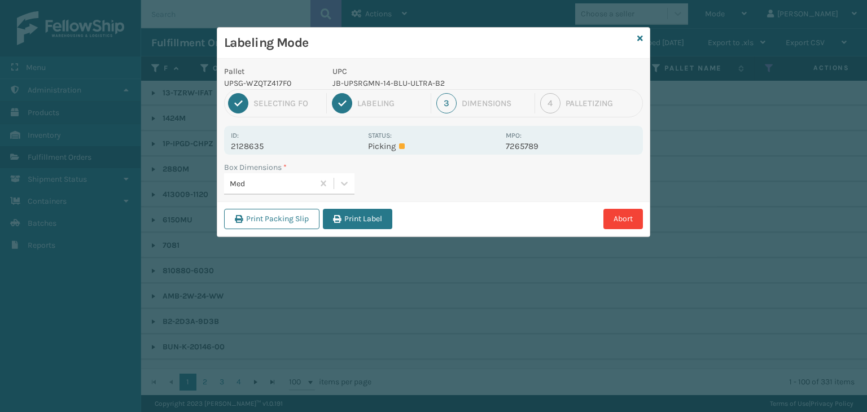
drag, startPoint x: 373, startPoint y: 217, endPoint x: 365, endPoint y: 217, distance: 7.4
click at [362, 216] on button "Print Label" at bounding box center [357, 219] width 69 height 20
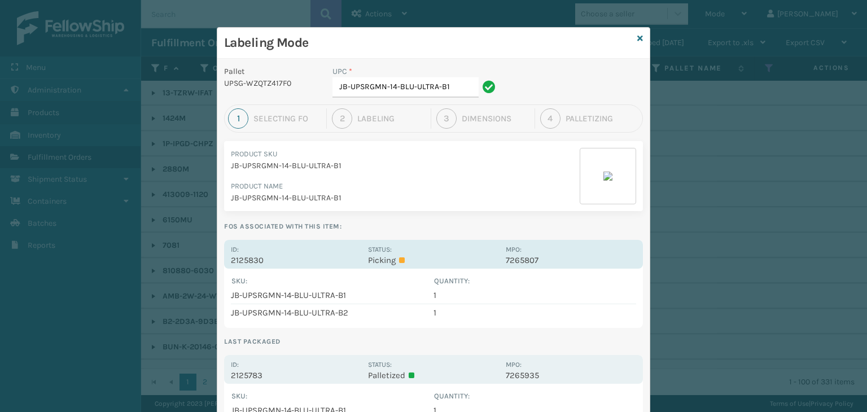
click at [403, 247] on div "Status: Picking" at bounding box center [433, 254] width 130 height 22
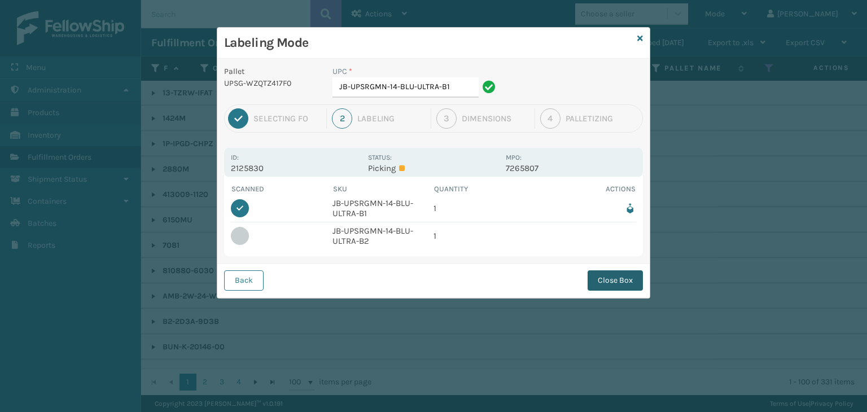
click at [612, 274] on button "Close Box" at bounding box center [615, 280] width 55 height 20
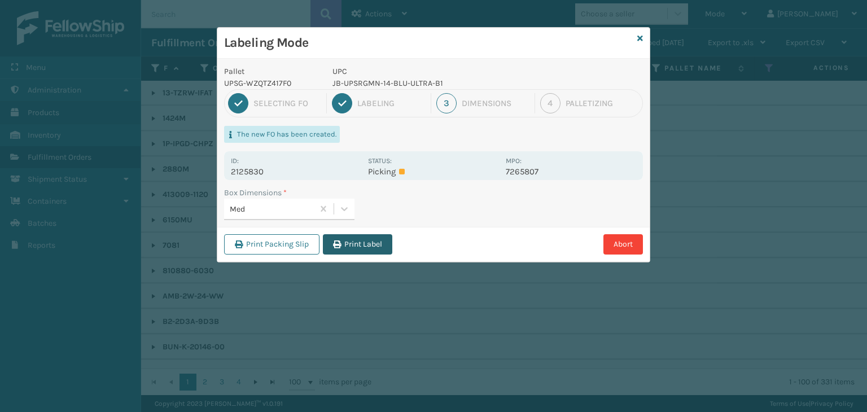
click at [370, 247] on button "Print Label" at bounding box center [357, 244] width 69 height 20
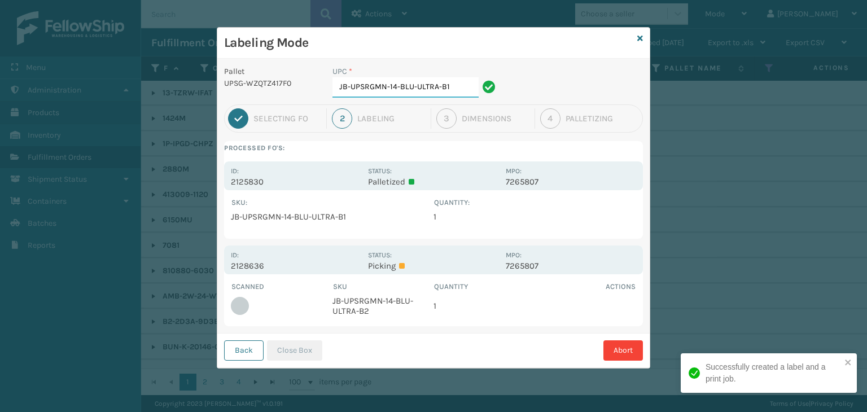
click at [451, 88] on input "JB-UPSRGMN-14-BLU-ULTRA-B1" at bounding box center [406, 87] width 146 height 20
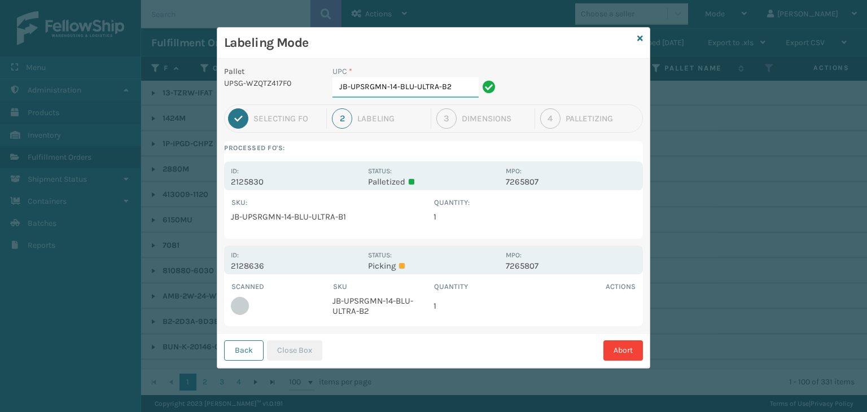
type input "JB-UPSRGMN-14-BLU-ULTRA-B2"
click at [300, 346] on button "Close Box" at bounding box center [294, 351] width 55 height 20
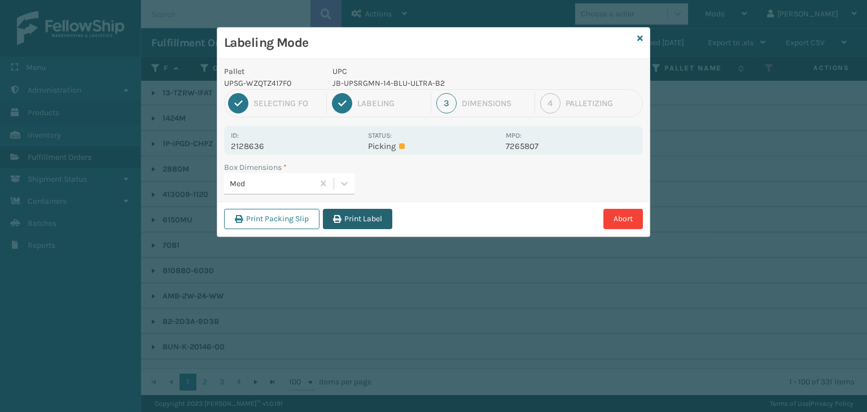
click at [374, 212] on button "Print Label" at bounding box center [357, 219] width 69 height 20
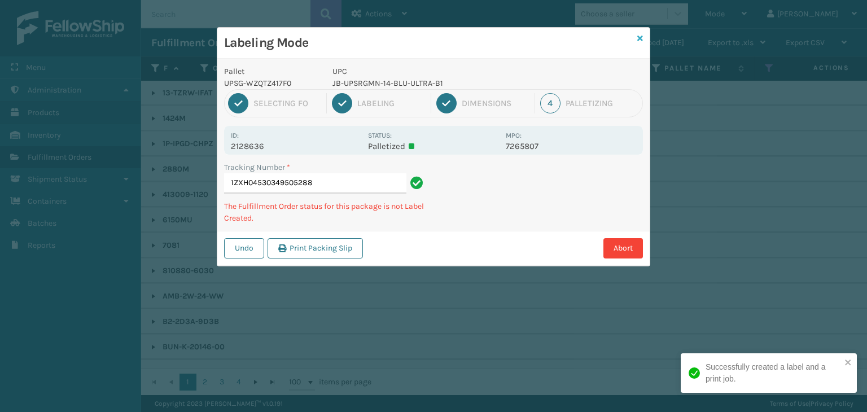
click at [636, 37] on div "Labeling Mode" at bounding box center [433, 43] width 433 height 31
click at [640, 38] on icon at bounding box center [641, 38] width 6 height 8
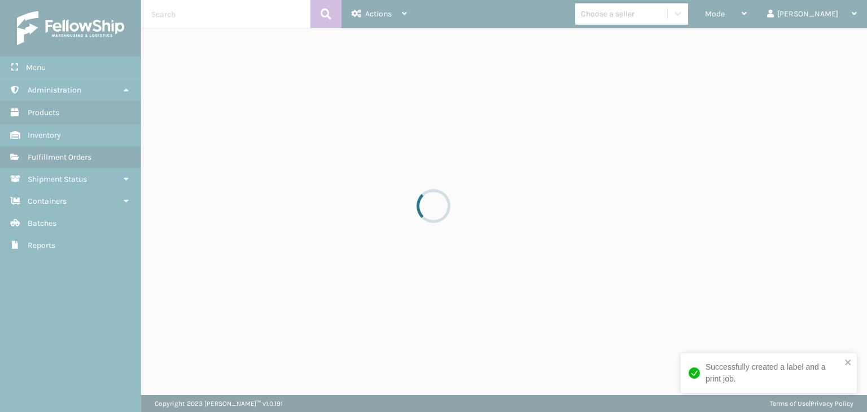
click at [652, 16] on div at bounding box center [433, 206] width 867 height 412
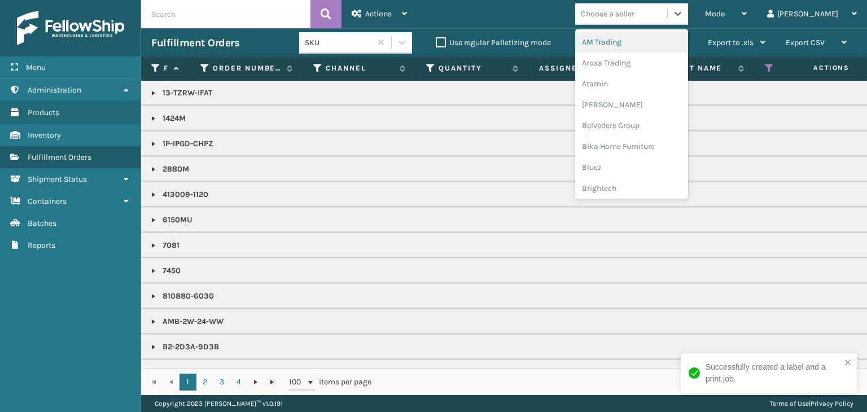
click at [635, 15] on div "Choose a seller" at bounding box center [608, 14] width 54 height 12
type input "JO"
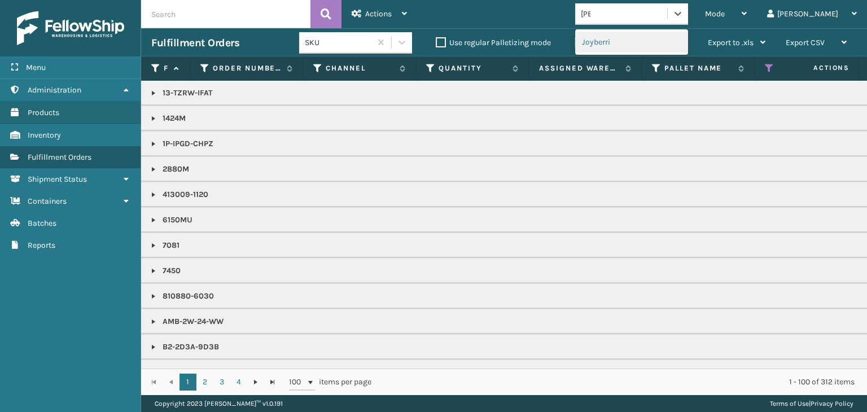
click at [660, 45] on div "Joyberri" at bounding box center [631, 42] width 113 height 21
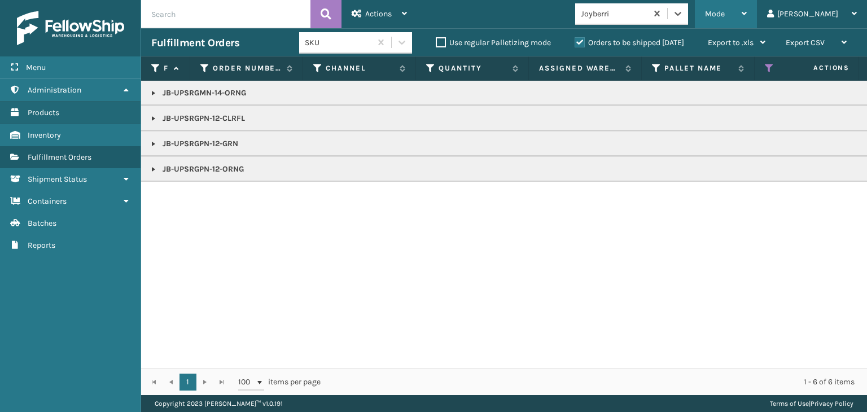
click at [747, 14] on div "Mode" at bounding box center [726, 14] width 42 height 28
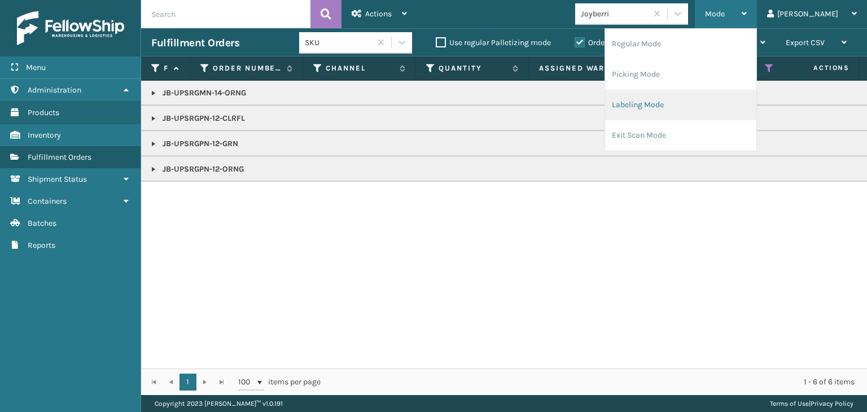
click at [734, 109] on li "Labeling Mode" at bounding box center [680, 105] width 151 height 30
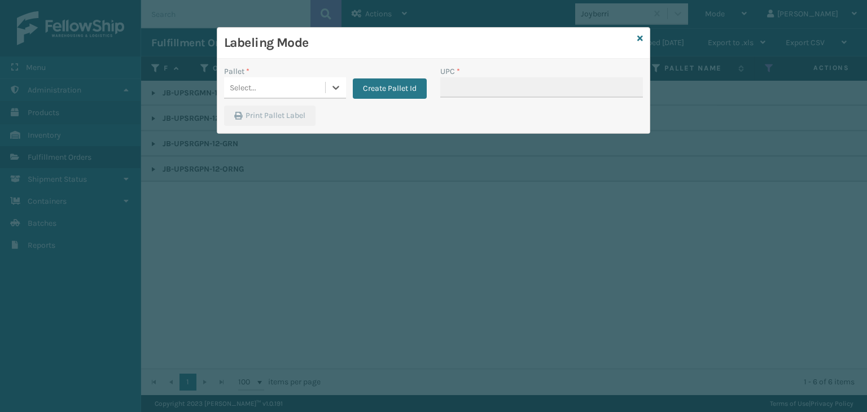
click at [289, 73] on div "Pallet *" at bounding box center [285, 72] width 122 height 12
click at [289, 76] on div "Pallet *" at bounding box center [285, 72] width 122 height 12
click at [299, 85] on div "Select..." at bounding box center [274, 87] width 101 height 19
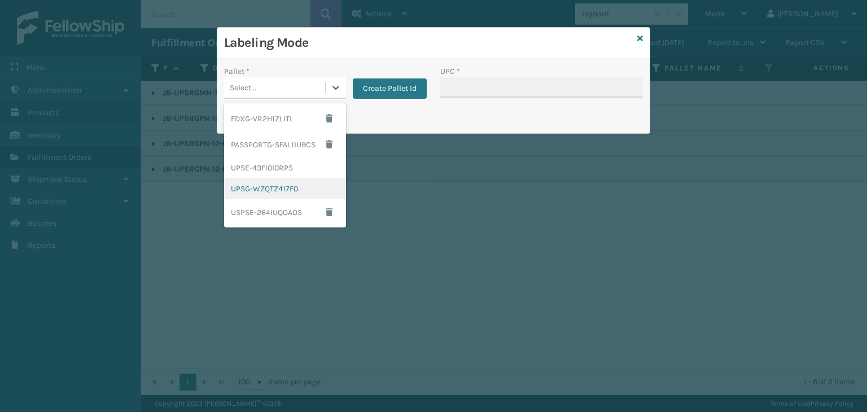
click at [298, 192] on div "UPSG-WZQTZ417F0" at bounding box center [285, 188] width 122 height 21
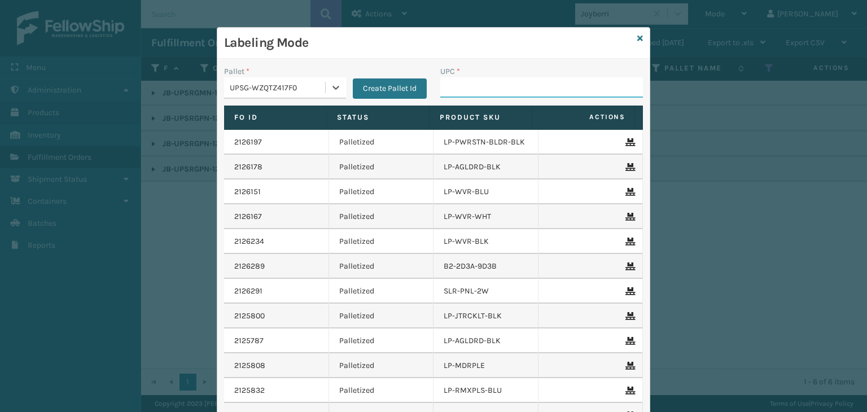
click at [440, 97] on input "UPC *" at bounding box center [541, 87] width 203 height 20
click at [638, 37] on icon at bounding box center [641, 38] width 6 height 8
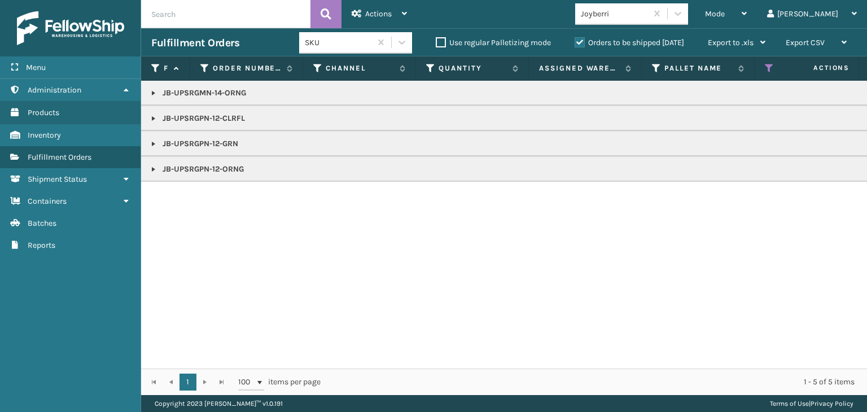
click at [154, 171] on link at bounding box center [153, 169] width 9 height 9
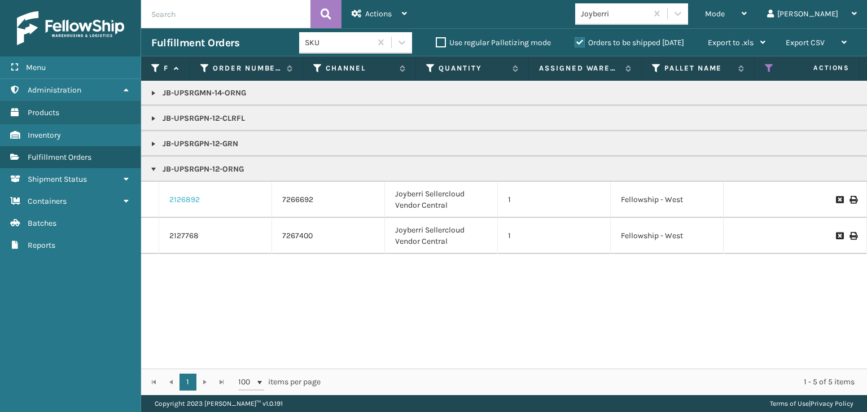
click at [183, 195] on link "2126892" at bounding box center [184, 199] width 30 height 11
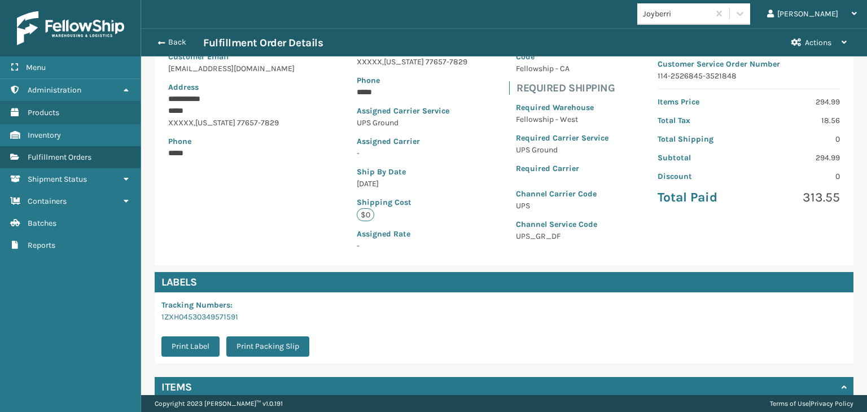
scroll to position [235, 0]
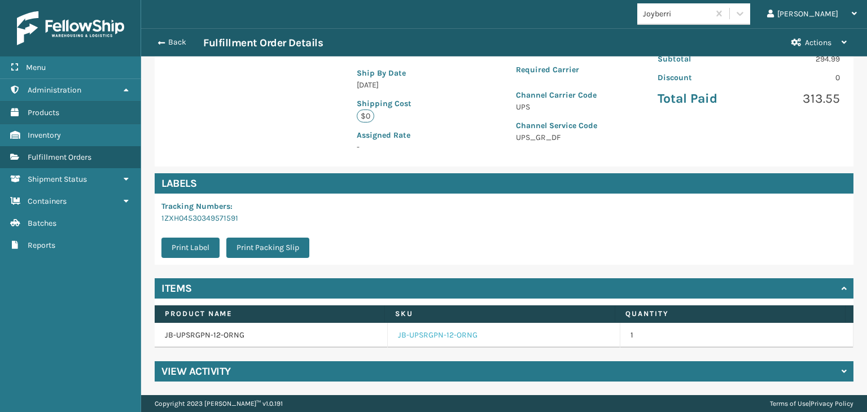
click at [428, 339] on link "JB-UPSRGPN-12-ORNG" at bounding box center [438, 335] width 80 height 11
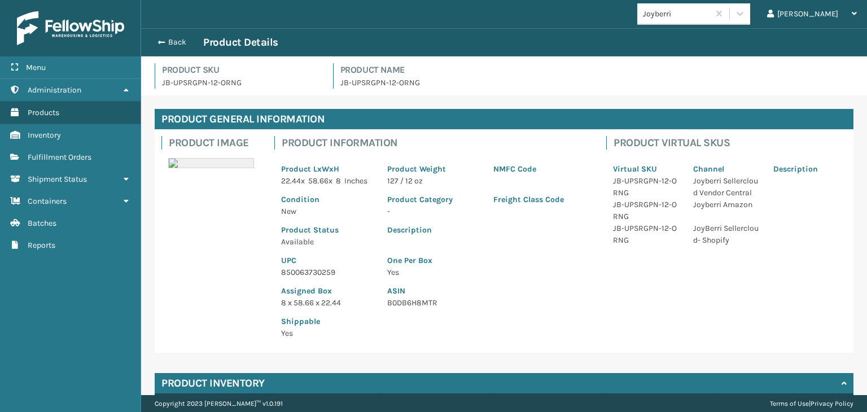
click at [309, 278] on p "850063730259" at bounding box center [327, 273] width 93 height 12
click at [169, 45] on button "Back" at bounding box center [177, 42] width 52 height 10
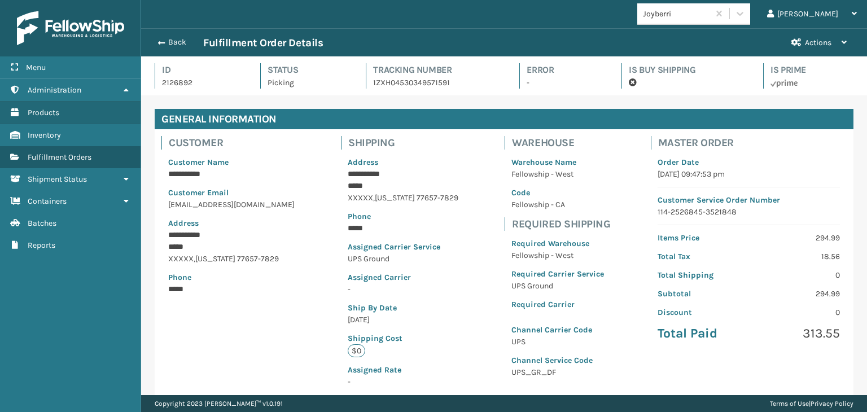
click at [169, 45] on button "Back" at bounding box center [177, 42] width 52 height 10
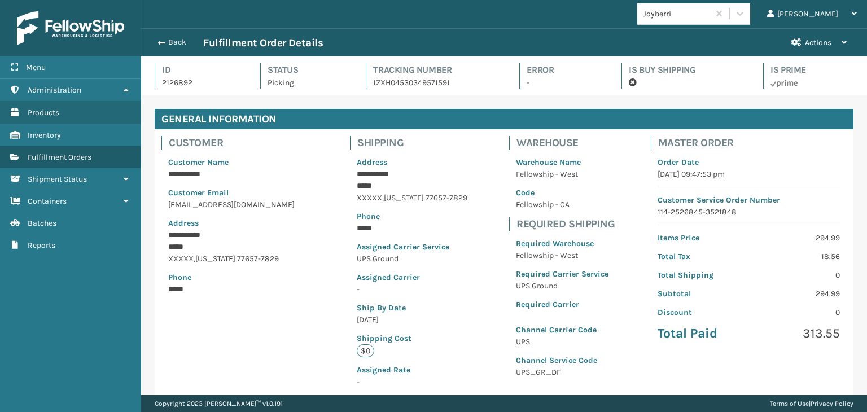
scroll to position [27, 726]
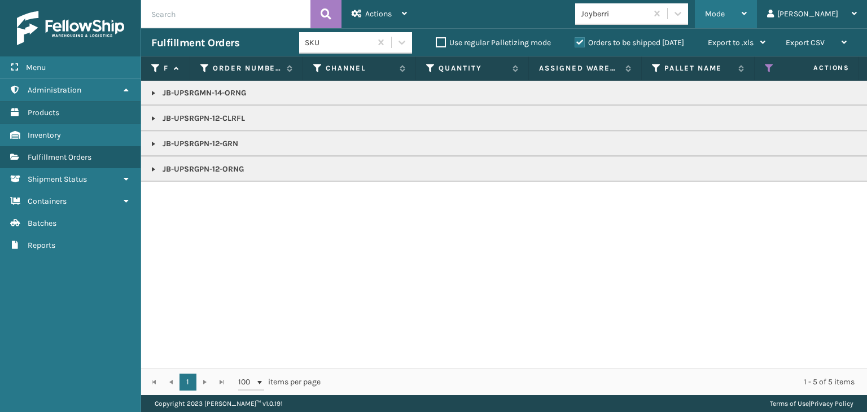
click at [725, 18] on span "Mode" at bounding box center [715, 14] width 20 height 10
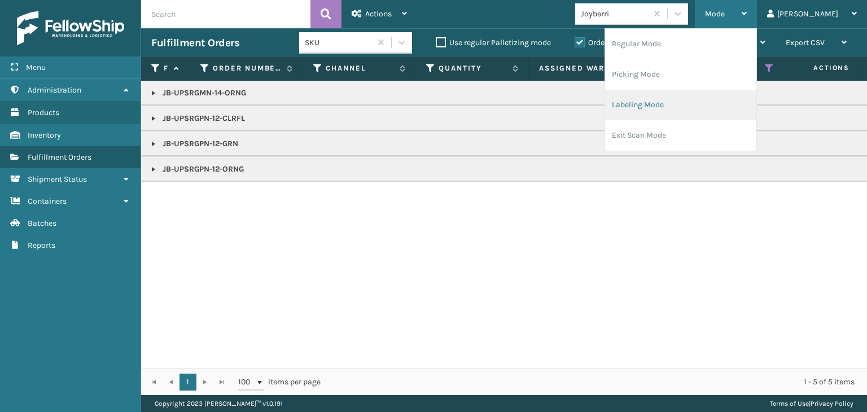
click at [728, 110] on li "Labeling Mode" at bounding box center [680, 105] width 151 height 30
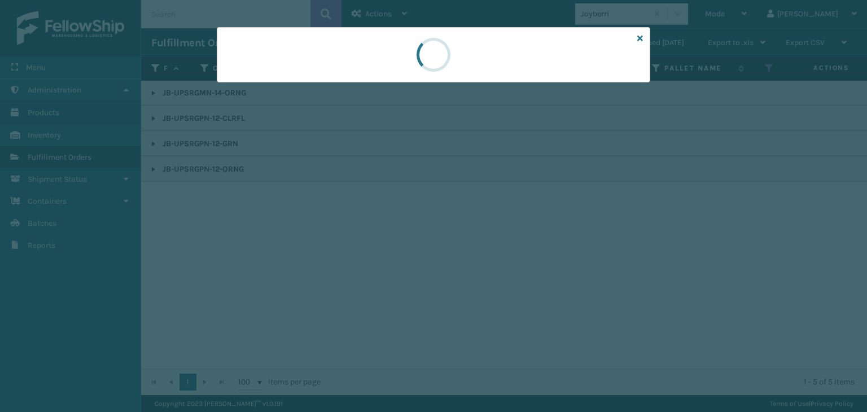
click at [257, 84] on div at bounding box center [433, 206] width 867 height 412
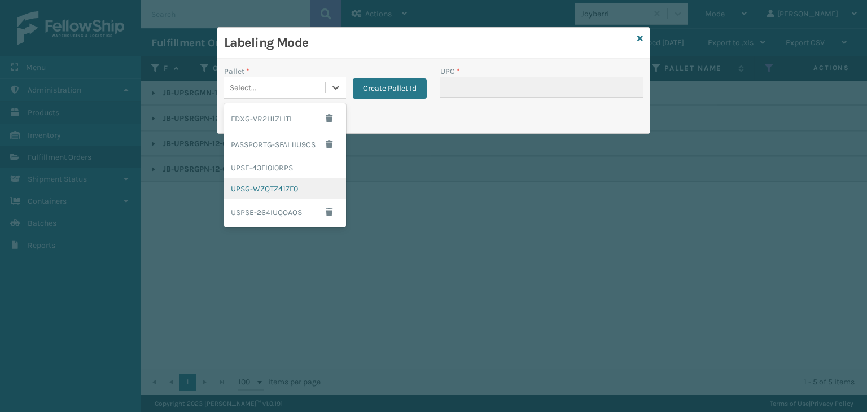
click at [294, 188] on div "UPSG-WZQTZ417F0" at bounding box center [285, 188] width 122 height 21
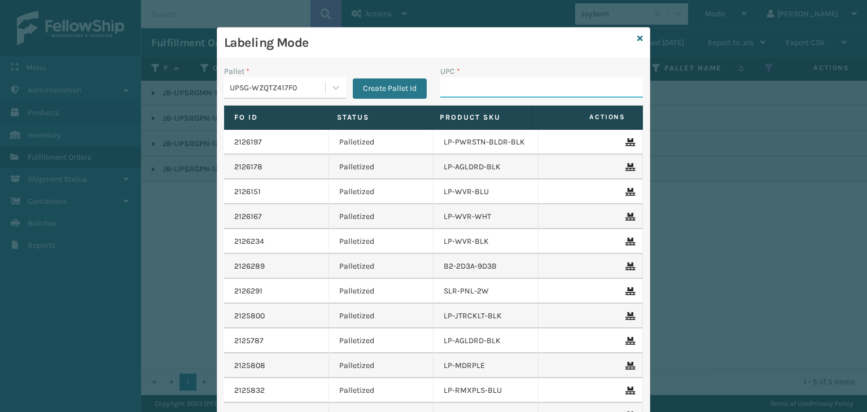
click at [440, 85] on input "UPC *" at bounding box center [541, 87] width 203 height 20
paste input "850063730259"
type input "850063730259"
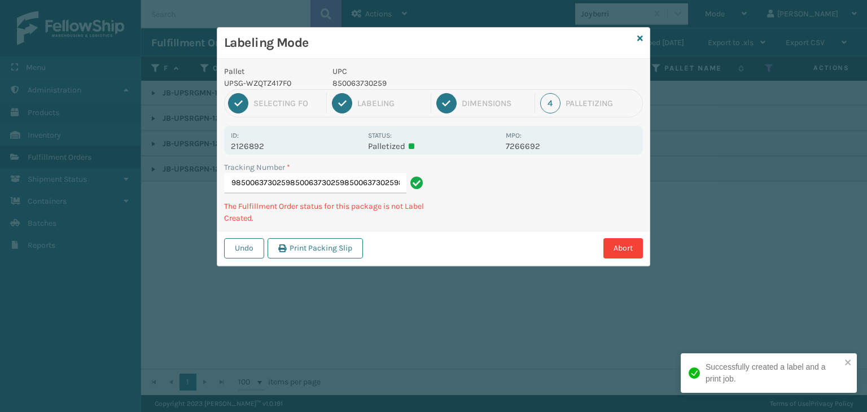
scroll to position [0, 181]
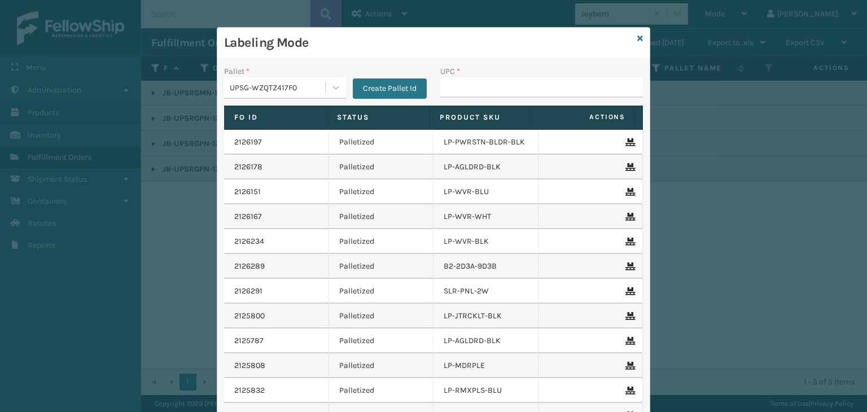
click at [639, 37] on div "Labeling Mode" at bounding box center [433, 43] width 433 height 31
click at [638, 37] on icon at bounding box center [641, 38] width 6 height 8
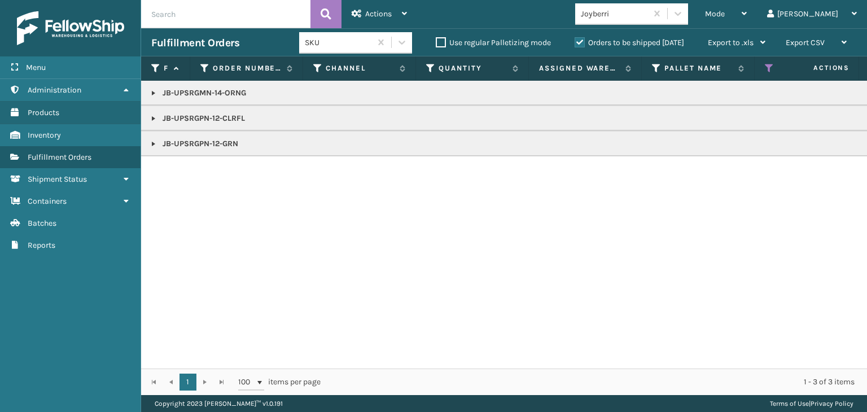
click at [152, 121] on link at bounding box center [153, 118] width 9 height 9
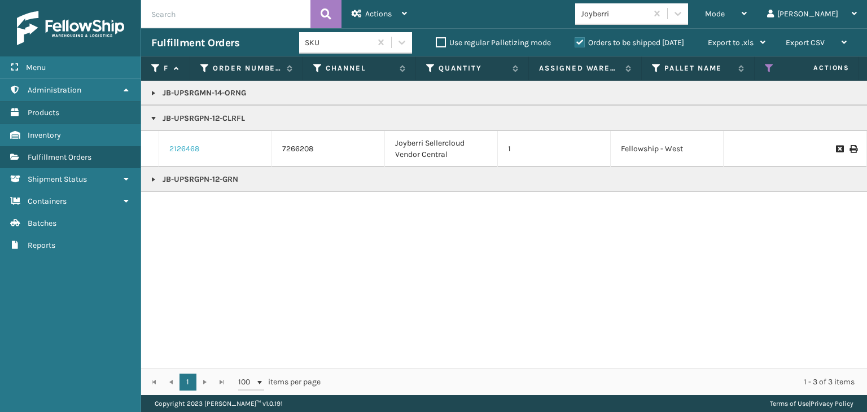
click at [185, 146] on link "2126468" at bounding box center [184, 148] width 30 height 11
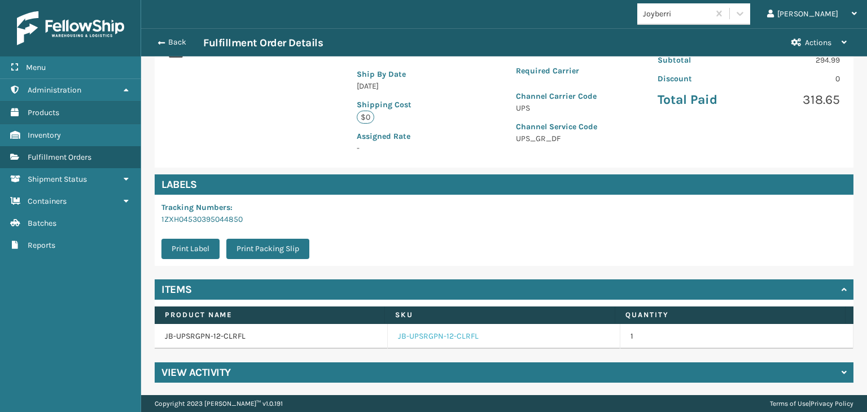
scroll to position [235, 0]
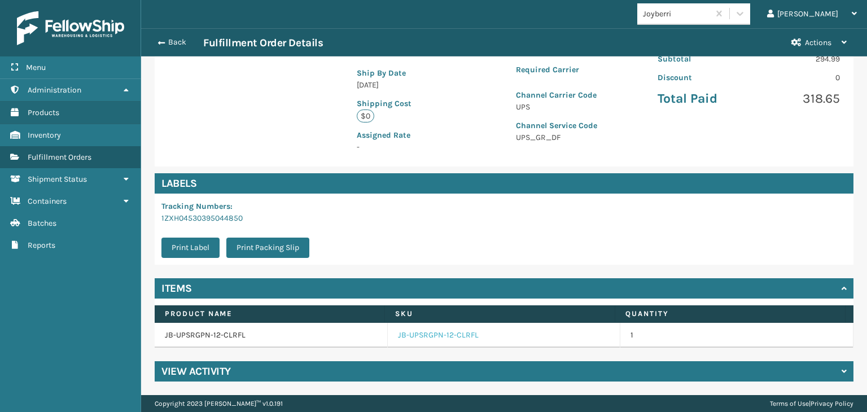
click at [416, 339] on link "JB-UPSRGPN-12-CLRFL" at bounding box center [438, 335] width 81 height 11
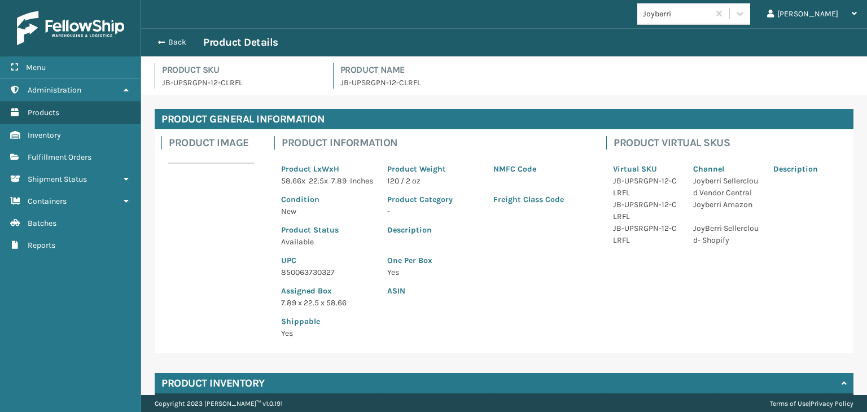
click at [313, 278] on p "850063730327" at bounding box center [327, 273] width 93 height 12
click at [176, 46] on button "Back" at bounding box center [177, 42] width 52 height 10
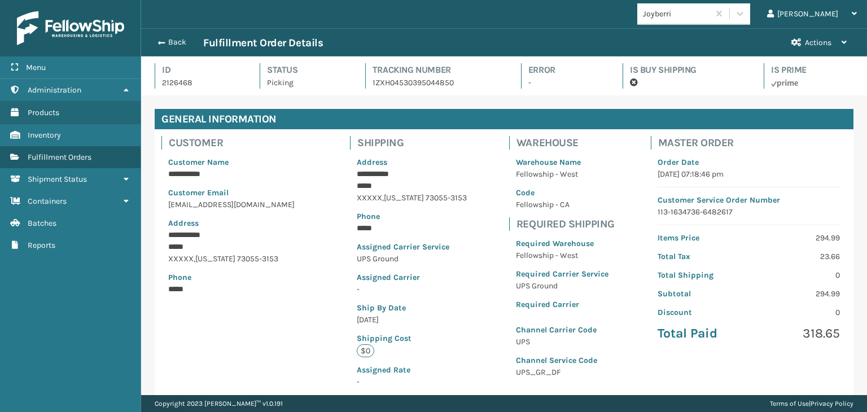
scroll to position [27, 726]
click at [174, 44] on button "Back" at bounding box center [177, 42] width 52 height 10
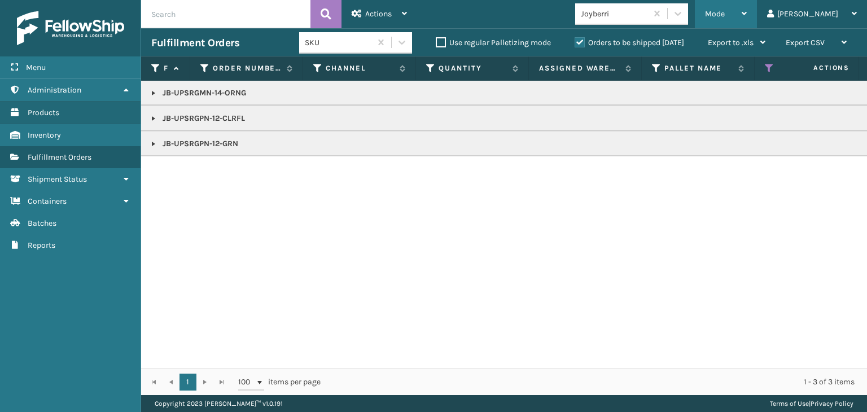
click at [747, 17] on div "Mode" at bounding box center [726, 14] width 42 height 28
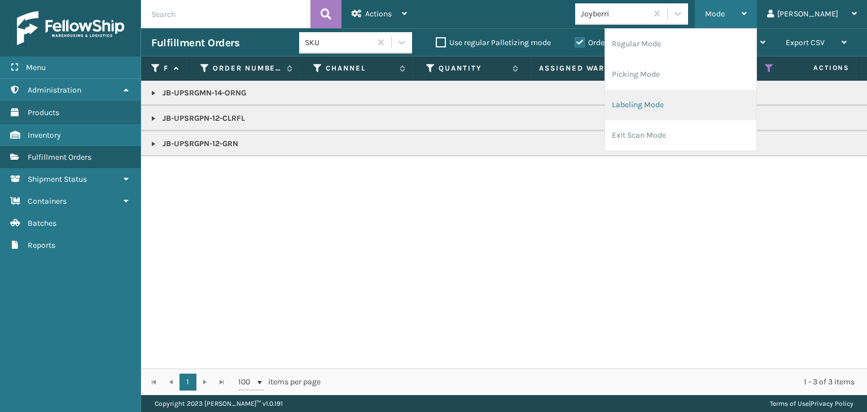
click at [710, 103] on li "Labeling Mode" at bounding box center [680, 105] width 151 height 30
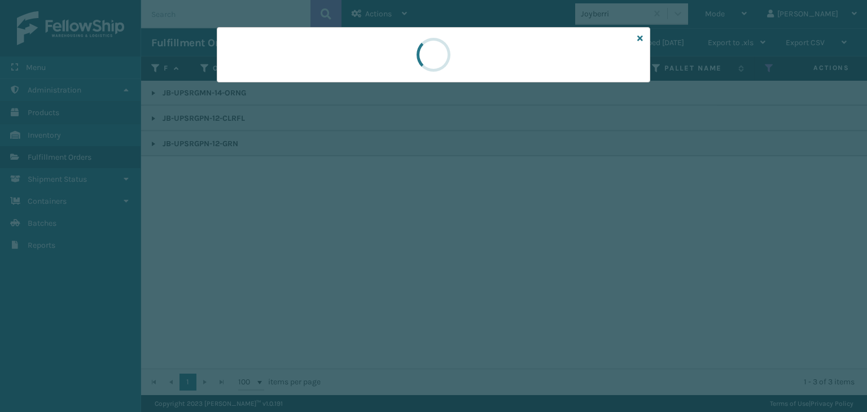
click at [299, 93] on div at bounding box center [433, 206] width 867 height 412
click at [298, 93] on div at bounding box center [433, 206] width 867 height 412
click at [296, 92] on div at bounding box center [433, 206] width 867 height 412
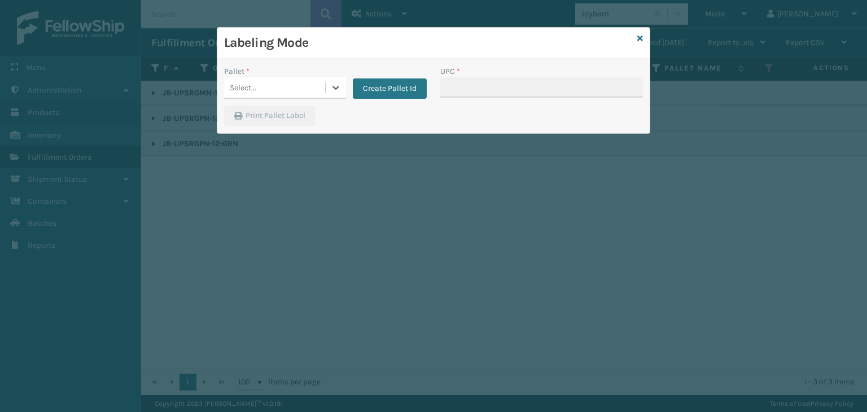
click at [296, 92] on div "Select..." at bounding box center [274, 87] width 101 height 19
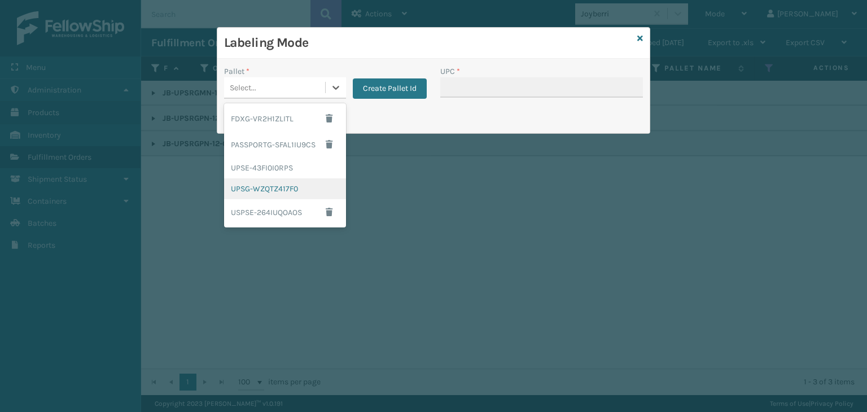
click at [273, 182] on div "UPSG-WZQTZ417F0" at bounding box center [285, 188] width 122 height 21
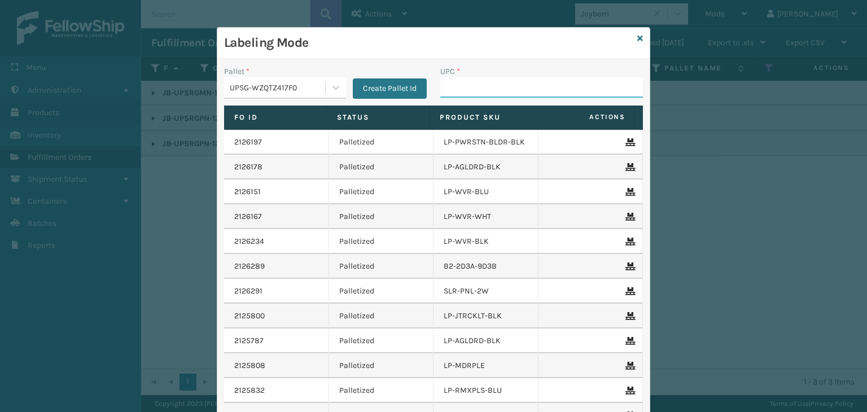
click at [459, 86] on input "UPC *" at bounding box center [541, 87] width 203 height 20
paste input "850063730327"
click at [638, 39] on icon at bounding box center [641, 38] width 6 height 8
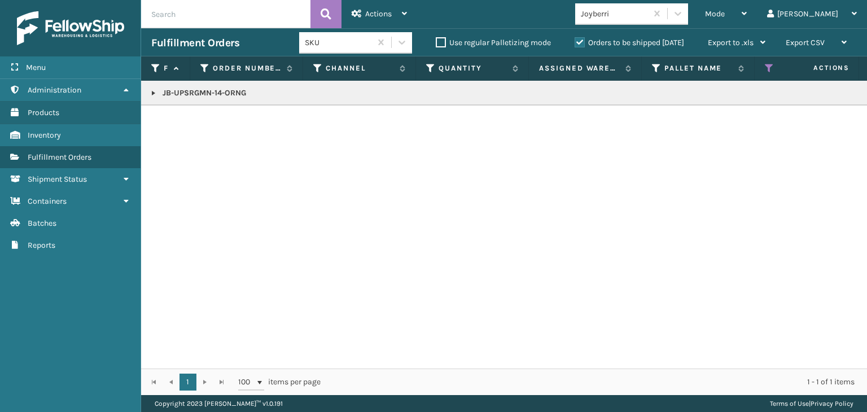
click at [152, 94] on link at bounding box center [153, 93] width 9 height 9
click at [178, 119] on link "2127613" at bounding box center [183, 123] width 28 height 11
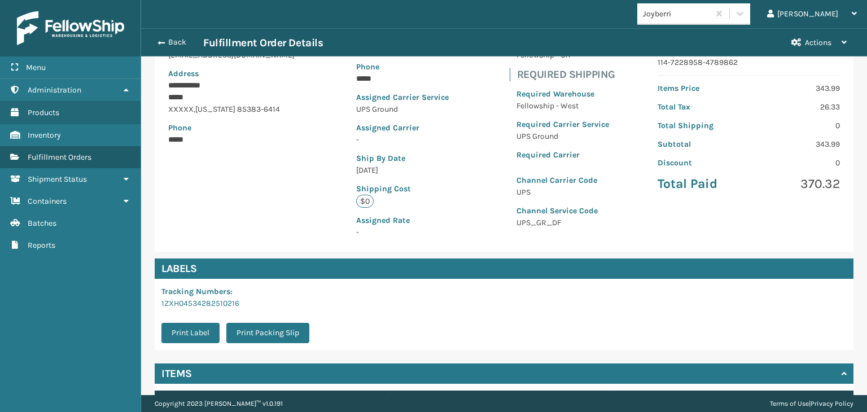
scroll to position [226, 0]
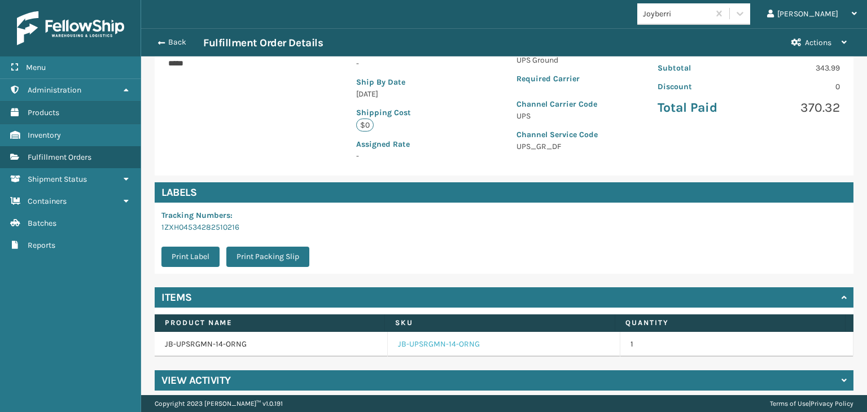
click at [426, 347] on link "JB-UPSRGMN-14-ORNG" at bounding box center [439, 344] width 82 height 11
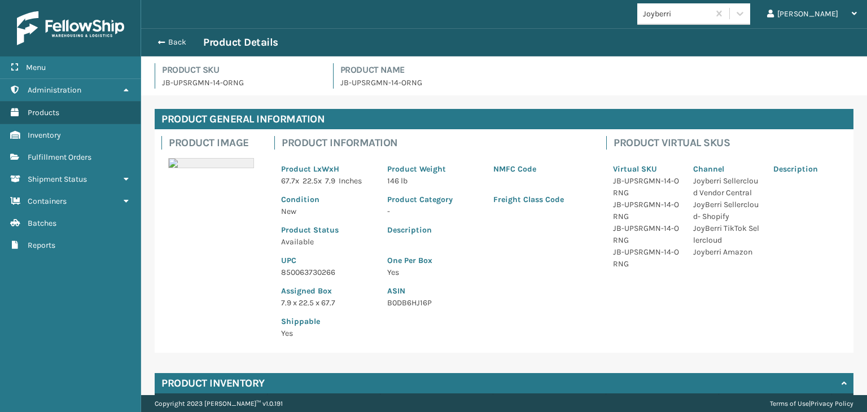
click at [318, 269] on p "850063730266" at bounding box center [327, 273] width 93 height 12
click at [182, 41] on button "Back" at bounding box center [177, 42] width 52 height 10
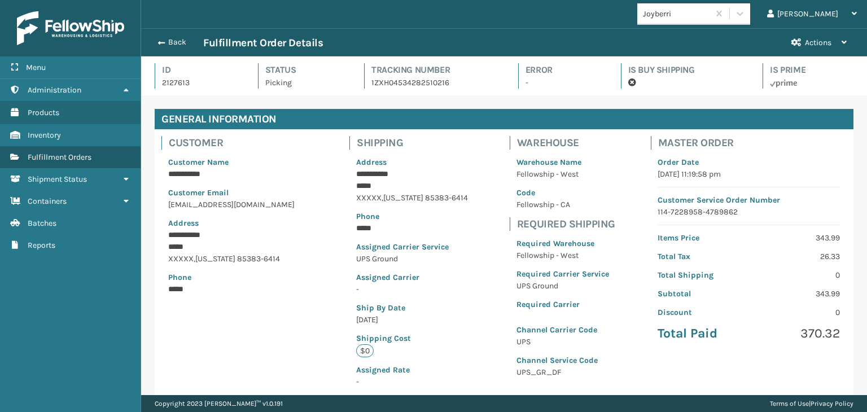
scroll to position [27, 726]
click at [182, 41] on button "Back" at bounding box center [177, 42] width 52 height 10
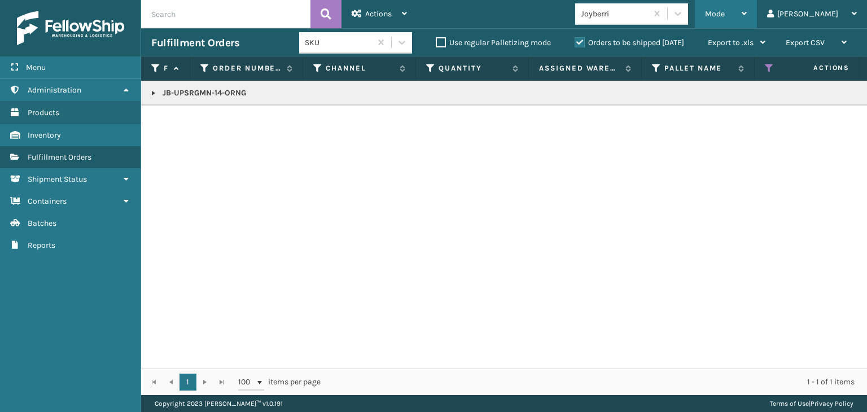
click at [739, 21] on div "Mode Regular Mode Picking Mode Labeling Mode Exit Scan Mode" at bounding box center [726, 14] width 62 height 28
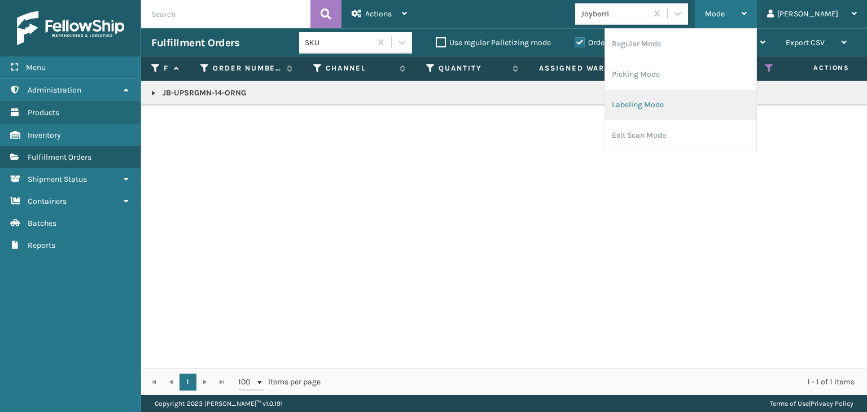
click at [700, 108] on li "Labeling Mode" at bounding box center [680, 105] width 151 height 30
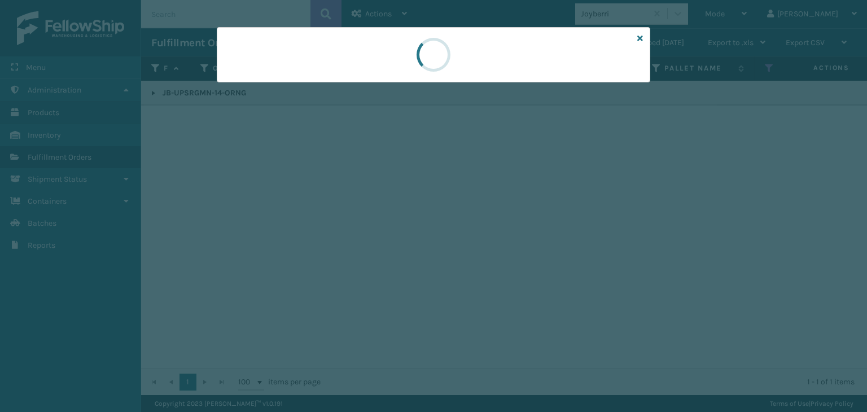
click at [272, 92] on div at bounding box center [433, 206] width 867 height 412
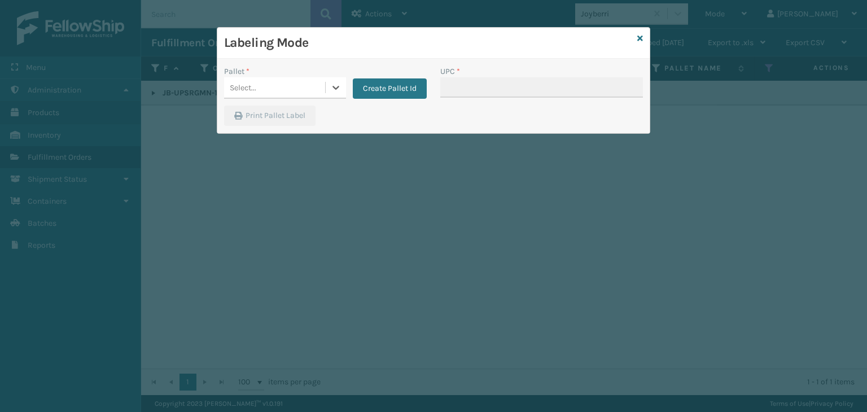
click at [272, 92] on div "Select..." at bounding box center [274, 87] width 101 height 19
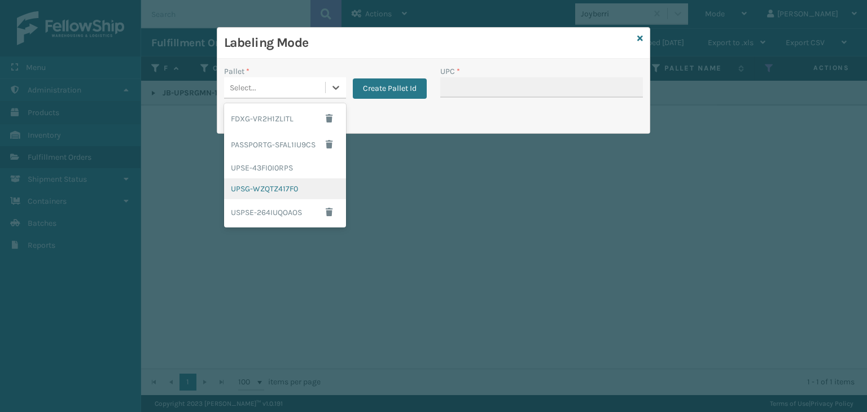
click at [281, 188] on div "UPSG-WZQTZ417F0" at bounding box center [285, 188] width 122 height 21
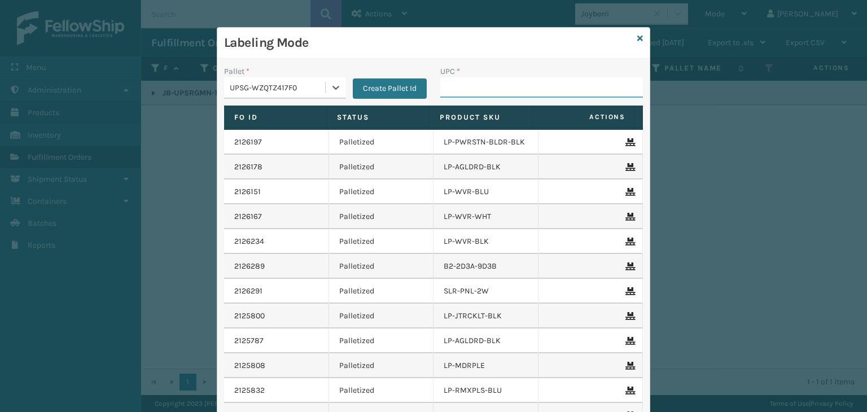
click at [531, 78] on input "UPC *" at bounding box center [541, 87] width 203 height 20
paste input "850063730266"
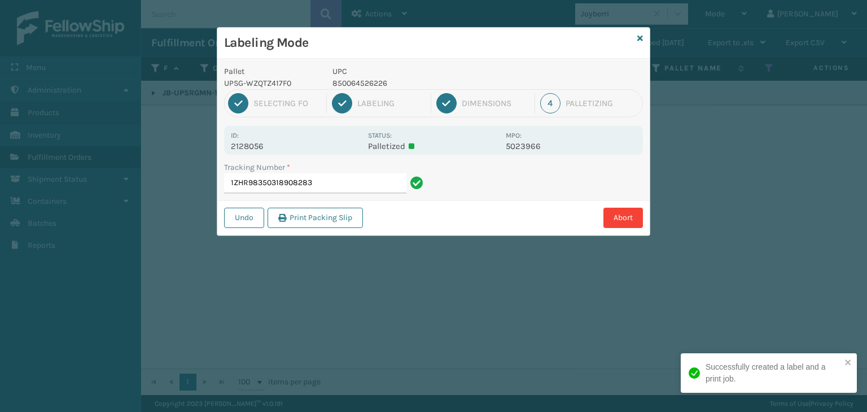
click at [363, 84] on p "850064526226" at bounding box center [416, 83] width 167 height 12
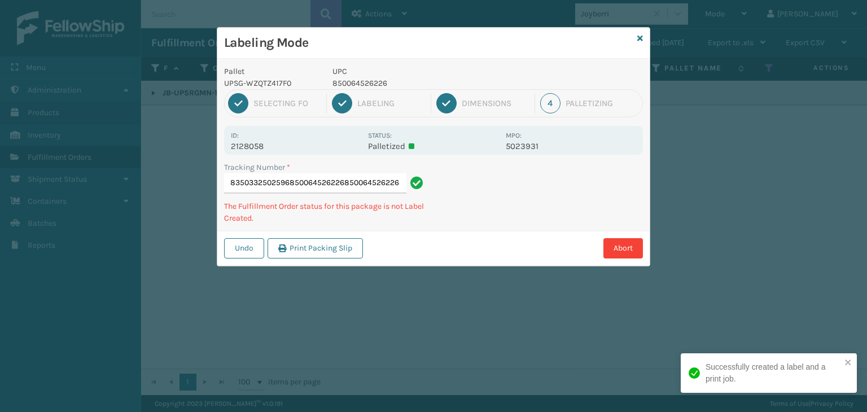
scroll to position [0, 77]
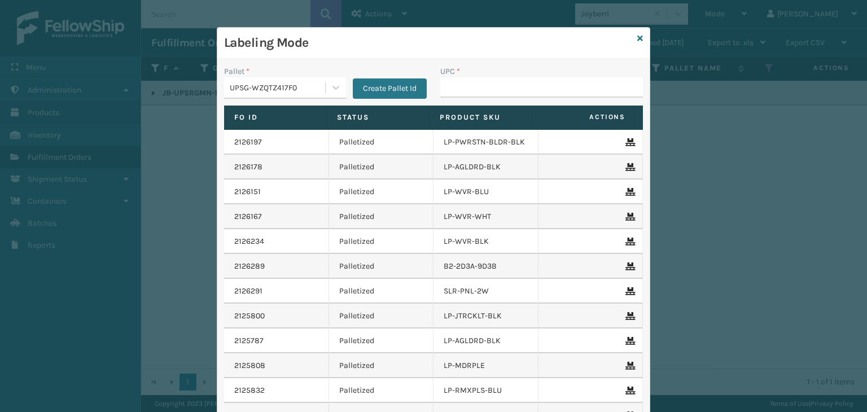
click at [250, 91] on div "UPSG-WZQTZ417F0" at bounding box center [278, 88] width 97 height 12
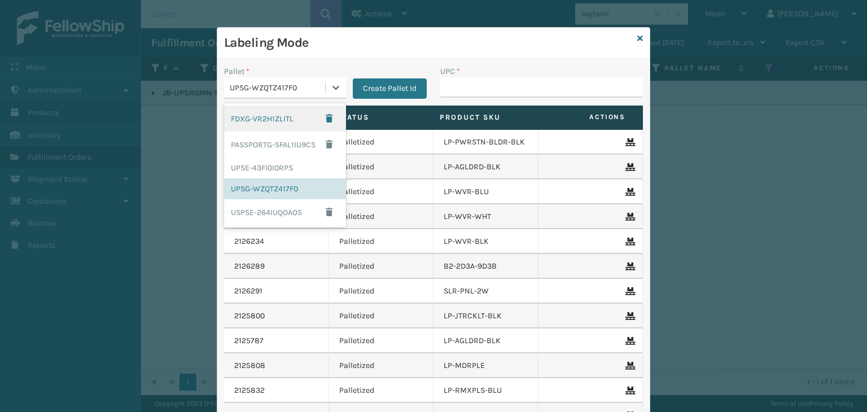
click at [248, 118] on div "FDXG-VR2H1ZLITL" at bounding box center [285, 119] width 122 height 26
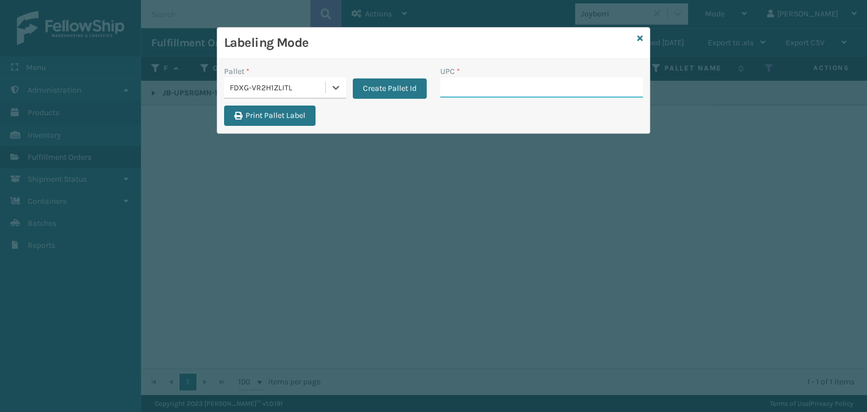
click at [492, 91] on input "UPC *" at bounding box center [541, 87] width 203 height 20
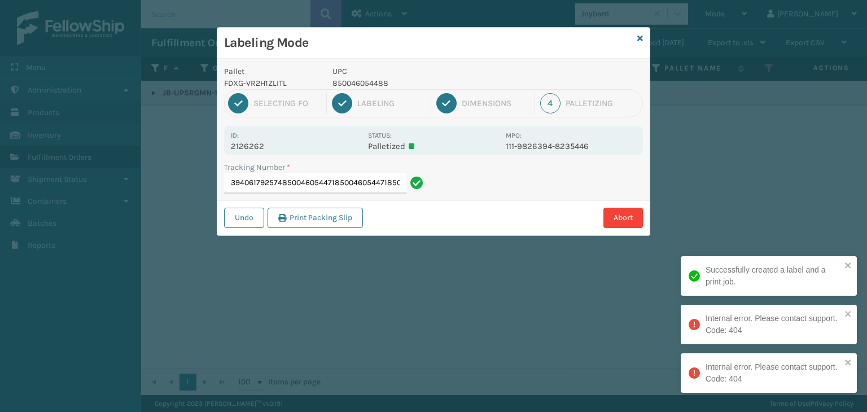
scroll to position [0, 38]
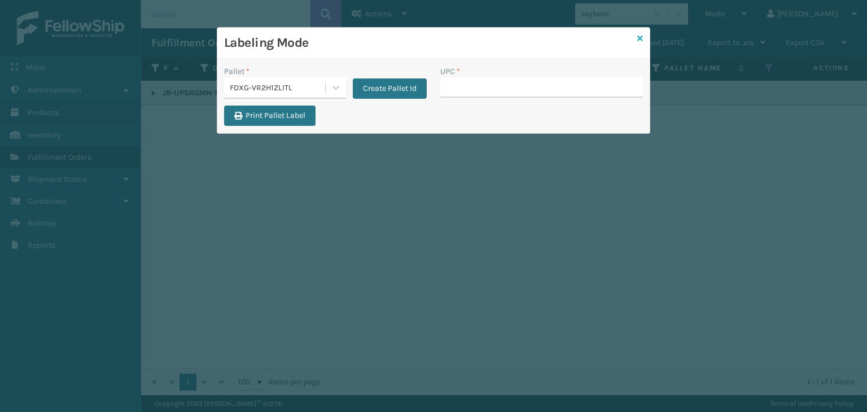
click at [639, 37] on icon at bounding box center [641, 38] width 6 height 8
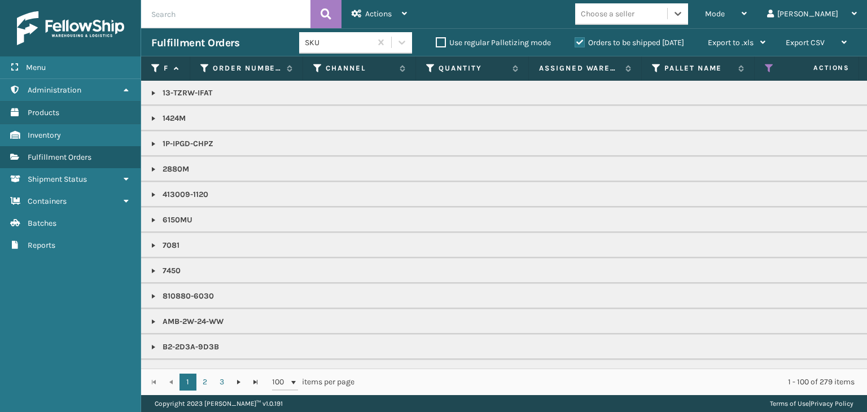
click at [635, 16] on div "Choose a seller" at bounding box center [608, 14] width 54 height 12
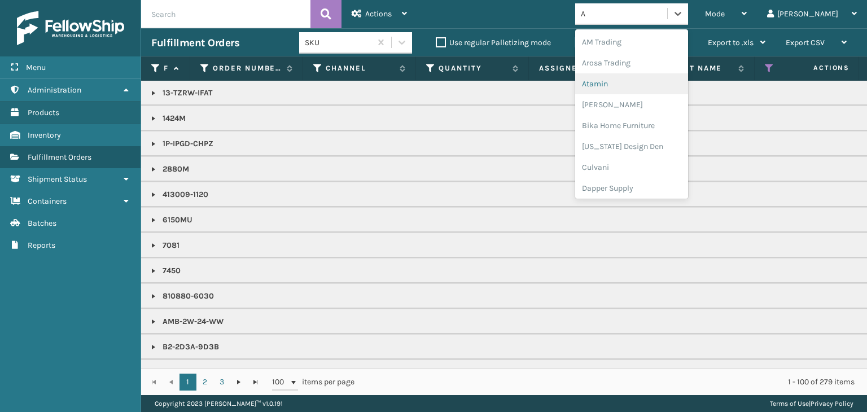
click at [642, 90] on div "Atamin" at bounding box center [631, 83] width 113 height 21
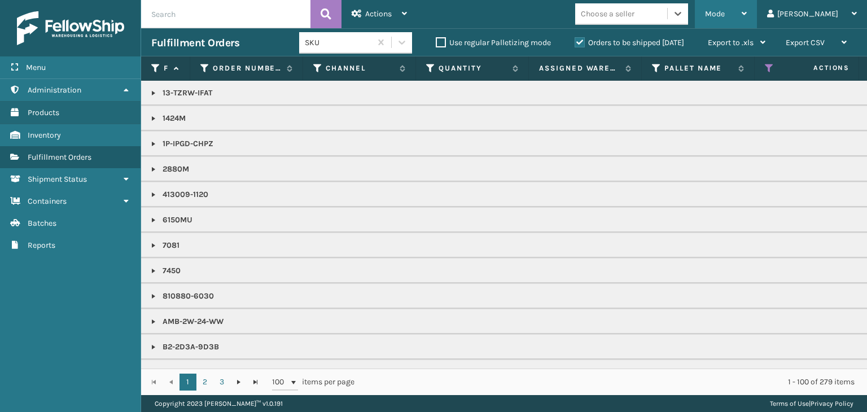
click at [725, 16] on span "Mode" at bounding box center [715, 14] width 20 height 10
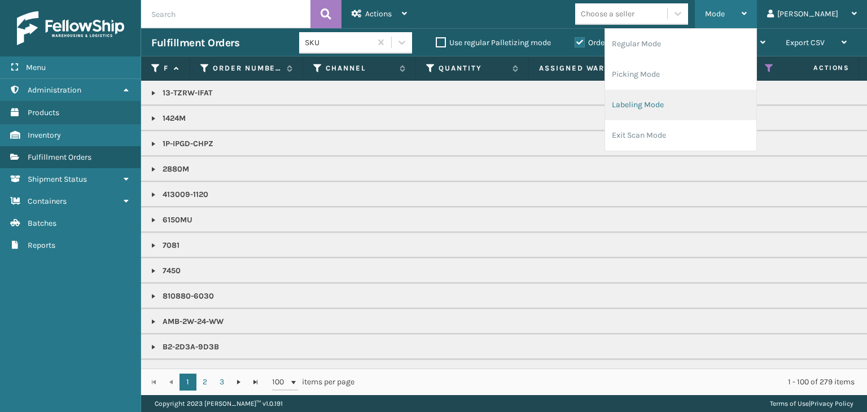
click at [723, 99] on li "Labeling Mode" at bounding box center [680, 105] width 151 height 30
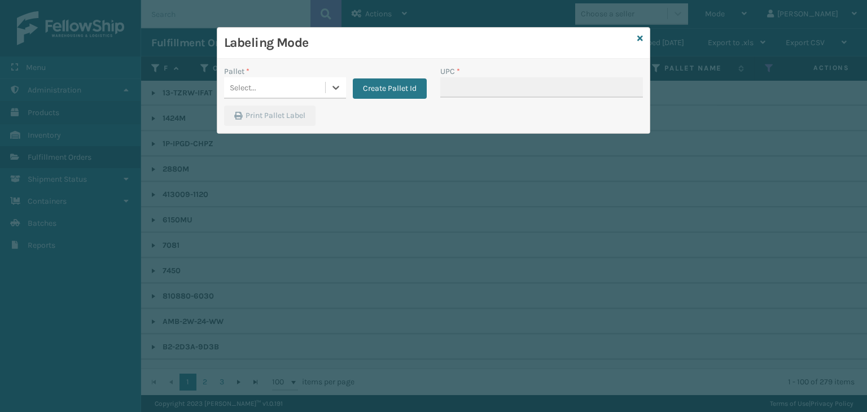
click at [253, 87] on div "Select..." at bounding box center [243, 88] width 27 height 12
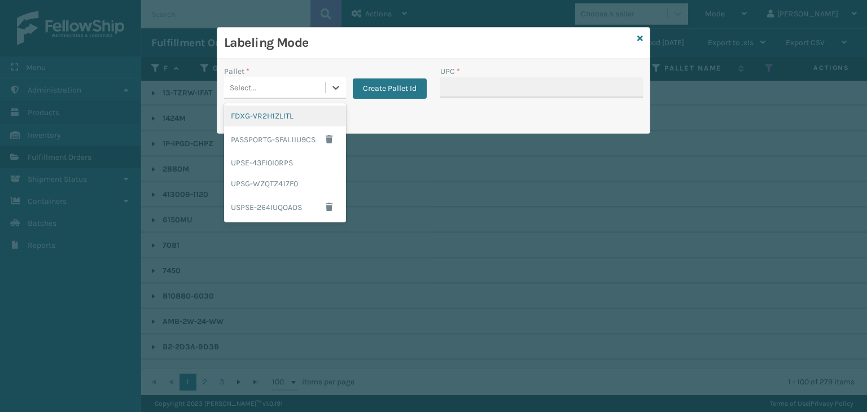
click at [272, 119] on div "FDXG-VR2H1ZLITL" at bounding box center [285, 116] width 122 height 21
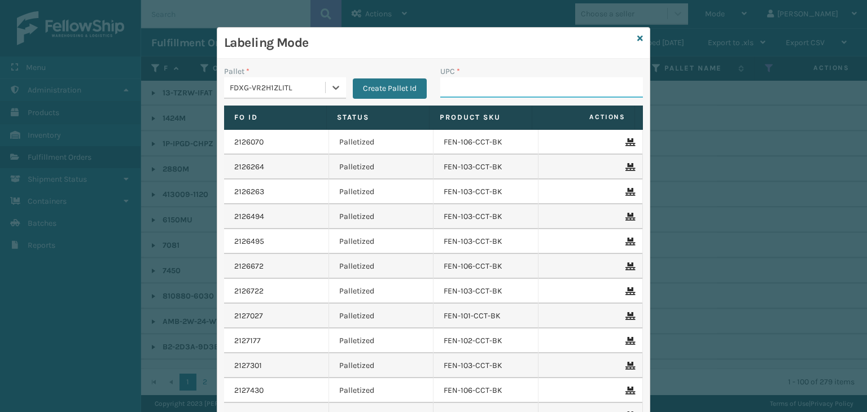
click at [454, 80] on input "UPC *" at bounding box center [541, 87] width 203 height 20
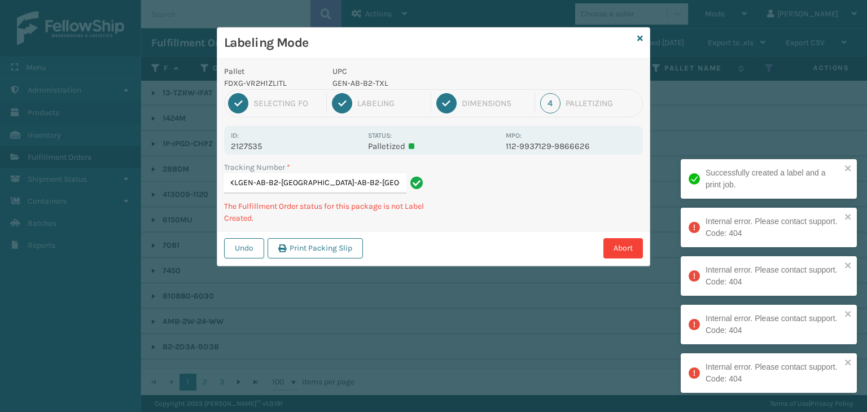
scroll to position [0, 158]
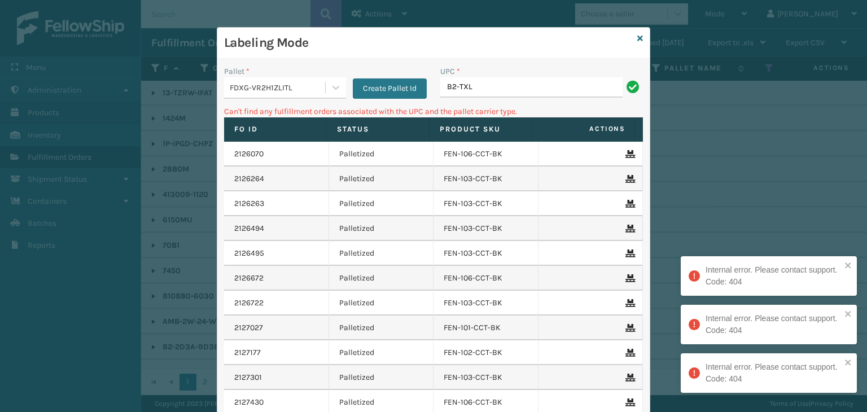
drag, startPoint x: 535, startPoint y: 85, endPoint x: 151, endPoint y: 87, distance: 384.6
click at [151, 88] on div "Labeling Mode Pallet * FDXG-VR2H1ZLITL Create Pallet Id UPC * B2-TXL Can't find…" at bounding box center [433, 206] width 867 height 412
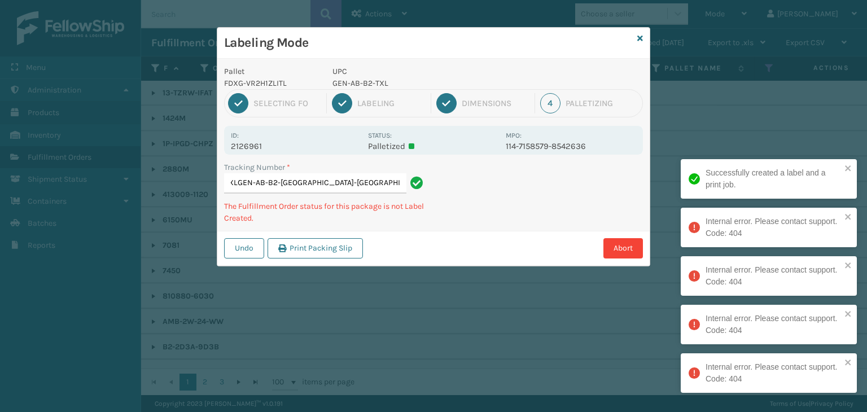
scroll to position [0, 157]
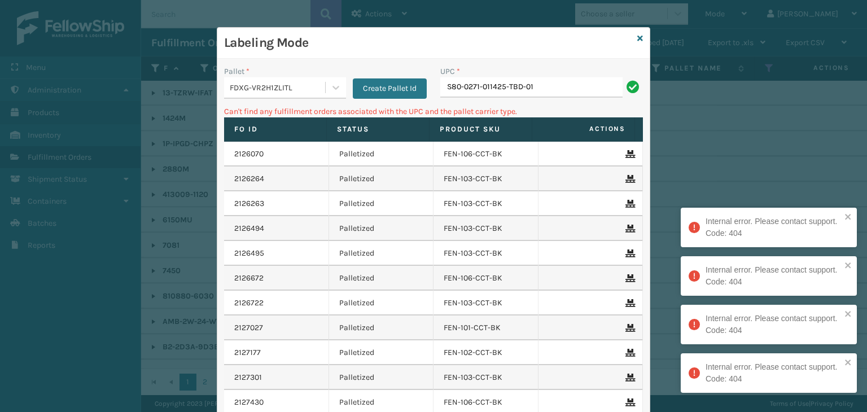
drag, startPoint x: 552, startPoint y: 88, endPoint x: 148, endPoint y: 76, distance: 404.5
click at [149, 77] on div "Labeling Mode Pallet * FDXG-VR2H1ZLITL Create Pallet Id UPC * S80-0271-011425-T…" at bounding box center [433, 206] width 867 height 412
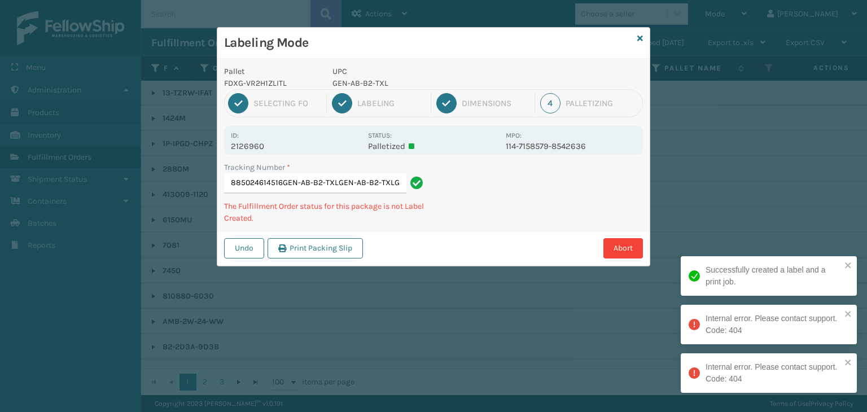
scroll to position [0, 46]
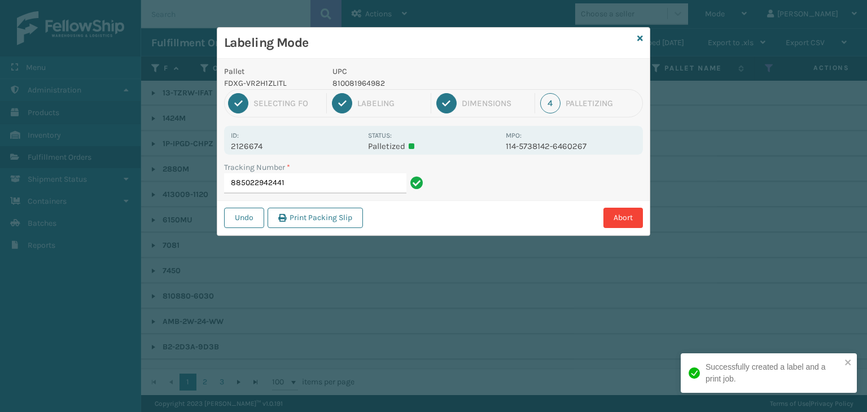
click at [370, 82] on p "810081964982" at bounding box center [416, 83] width 167 height 12
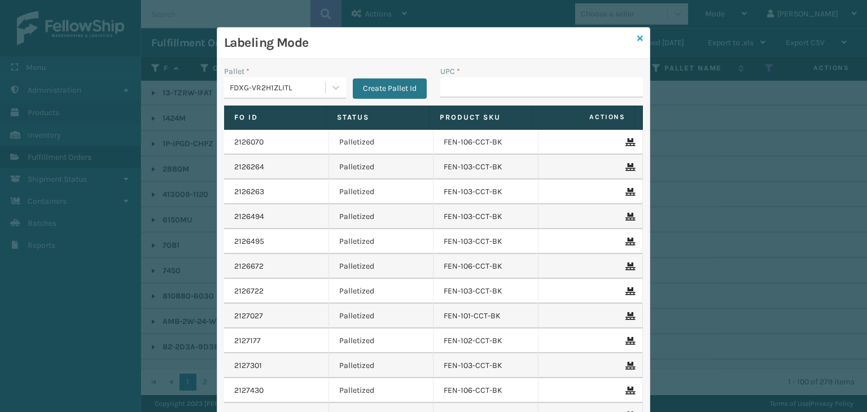
click at [638, 42] on icon at bounding box center [641, 38] width 6 height 8
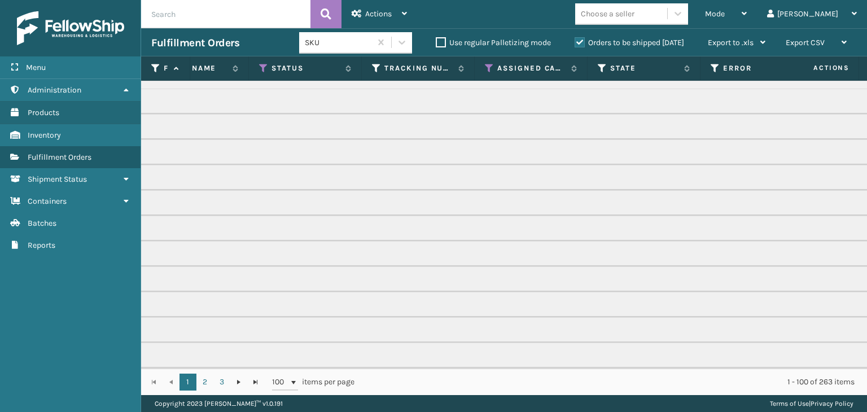
scroll to position [0, 509]
click at [486, 68] on icon at bounding box center [486, 68] width 9 height 10
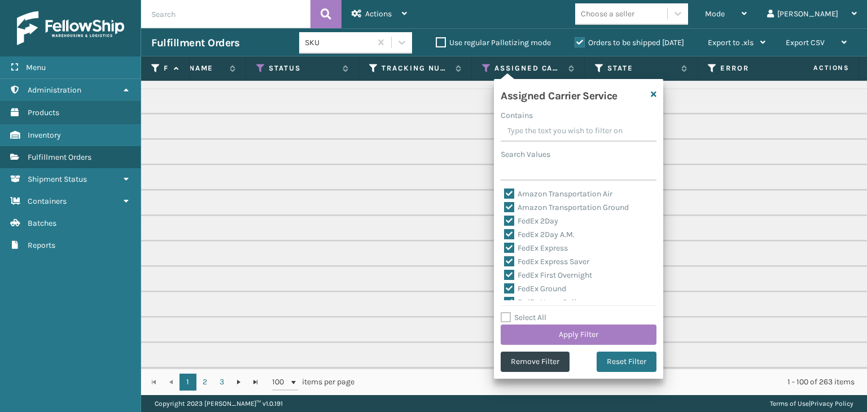
click at [530, 317] on label "Select All" at bounding box center [524, 318] width 46 height 10
click at [530, 312] on input "Select All" at bounding box center [585, 311] width 169 height 1
click at [530, 317] on label "Select All" at bounding box center [524, 318] width 46 height 10
click at [530, 312] on input "Select All" at bounding box center [585, 311] width 169 height 1
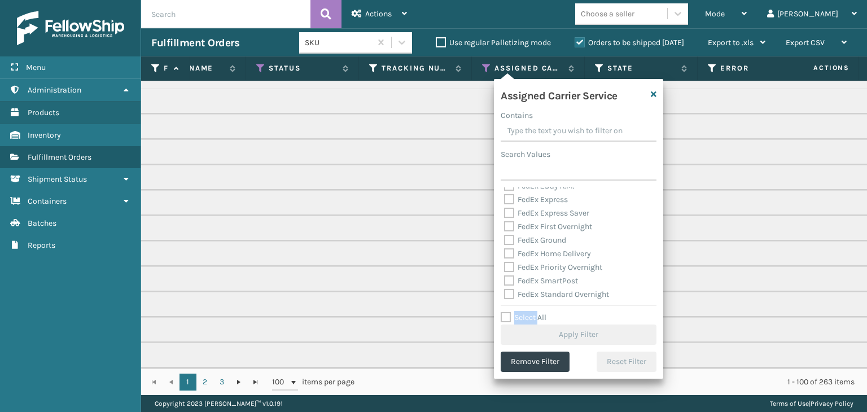
scroll to position [169, 0]
drag, startPoint x: 535, startPoint y: 224, endPoint x: 539, endPoint y: 235, distance: 12.0
click at [535, 224] on label "UPS 2nd Day Air" at bounding box center [538, 228] width 69 height 10
click at [505, 224] on input "UPS 2nd Day Air" at bounding box center [504, 224] width 1 height 7
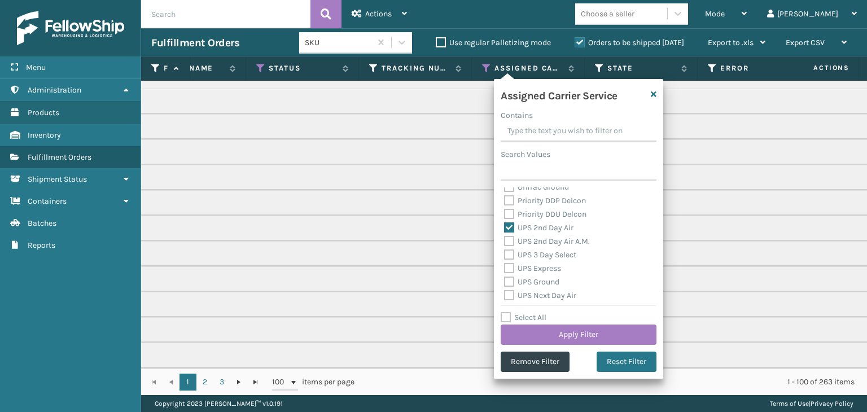
click at [540, 237] on label "UPS 2nd Day Air A.M." at bounding box center [547, 242] width 86 height 10
click at [505, 237] on input "UPS 2nd Day Air A.M." at bounding box center [504, 238] width 1 height 7
click at [541, 250] on div "UPS 3 Day Select" at bounding box center [578, 255] width 149 height 14
click at [540, 258] on label "UPS 3 Day Select" at bounding box center [540, 255] width 72 height 10
click at [505, 256] on input "UPS 3 Day Select" at bounding box center [504, 251] width 1 height 7
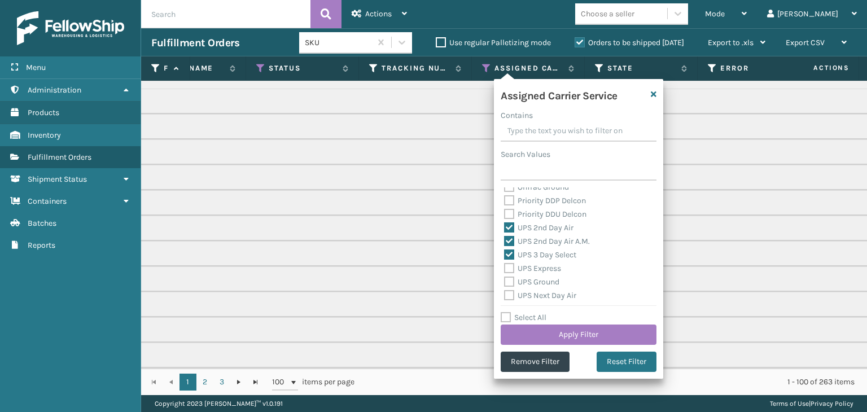
click at [542, 266] on label "UPS Express" at bounding box center [532, 269] width 57 height 10
click at [505, 266] on input "UPS Express" at bounding box center [504, 265] width 1 height 7
click at [540, 283] on label "UPS Ground" at bounding box center [531, 282] width 55 height 10
click at [505, 283] on input "UPS Ground" at bounding box center [504, 279] width 1 height 7
drag, startPoint x: 542, startPoint y: 301, endPoint x: 542, endPoint y: 292, distance: 9.0
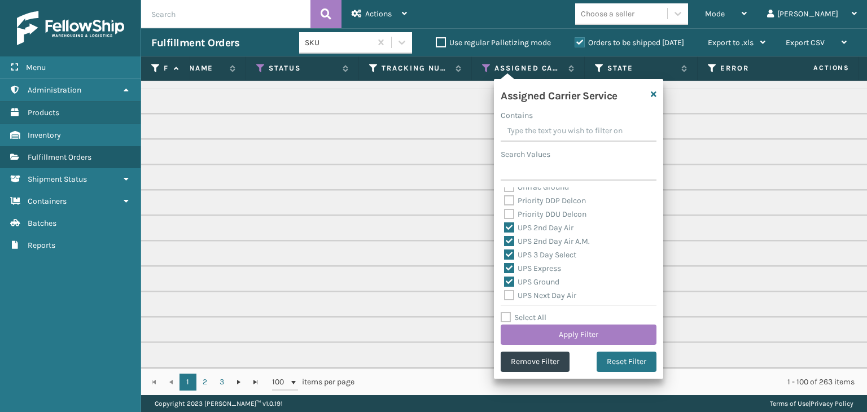
click at [543, 300] on div "Assigned Carrier Service Contains Search Values Amazon Transportation Air Amazo…" at bounding box center [578, 229] width 169 height 300
click at [542, 292] on label "UPS Next Day Air" at bounding box center [540, 296] width 72 height 10
click at [505, 292] on input "UPS Next Day Air" at bounding box center [504, 292] width 1 height 7
click at [533, 258] on div "UPS Next Day Air Early" at bounding box center [578, 253] width 149 height 14
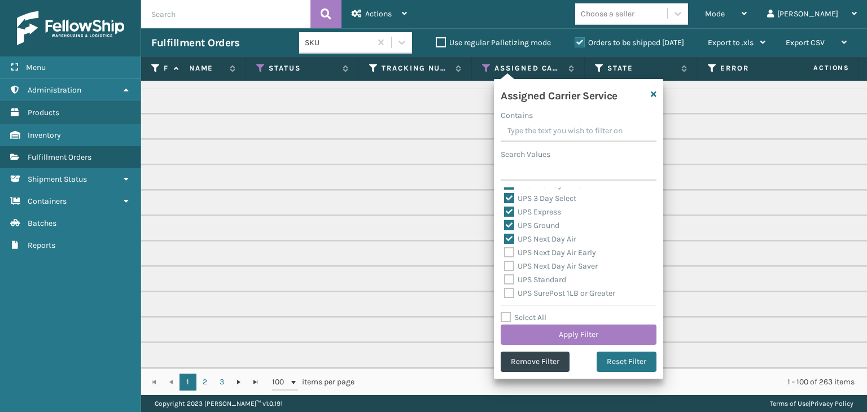
click at [538, 267] on label "UPS Next Day Air Saver" at bounding box center [551, 266] width 94 height 10
click at [505, 267] on input "UPS Next Day Air Saver" at bounding box center [504, 263] width 1 height 7
click at [540, 277] on label "UPS Standard" at bounding box center [535, 280] width 62 height 10
click at [505, 277] on input "UPS Standard" at bounding box center [504, 276] width 1 height 7
click at [533, 255] on label "UPS Next Day Air Early" at bounding box center [550, 253] width 92 height 10
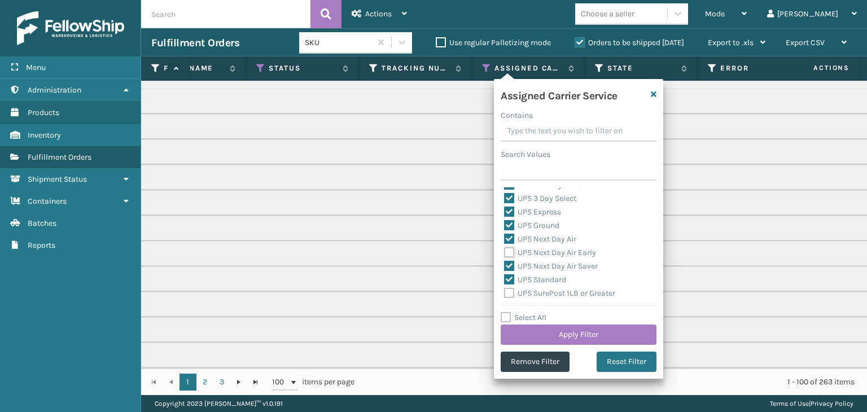
click at [505, 254] on input "UPS Next Day Air Early" at bounding box center [504, 249] width 1 height 7
click at [542, 290] on label "UPS SurePost 1LB or Greater" at bounding box center [559, 294] width 111 height 10
click at [505, 290] on input "UPS SurePost 1LB or Greater" at bounding box center [504, 290] width 1 height 7
click at [540, 260] on label "USPS First Class Mail International" at bounding box center [572, 264] width 137 height 10
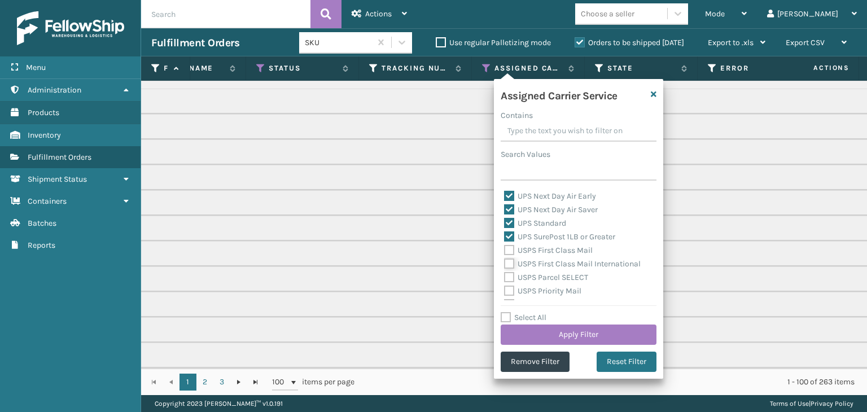
click at [505, 260] on input "USPS First Class Mail International" at bounding box center [504, 261] width 1 height 7
click at [539, 253] on label "USPS First Class Mail" at bounding box center [548, 251] width 89 height 10
click at [505, 251] on input "USPS First Class Mail" at bounding box center [504, 247] width 1 height 7
click at [568, 333] on button "Apply Filter" at bounding box center [579, 335] width 156 height 20
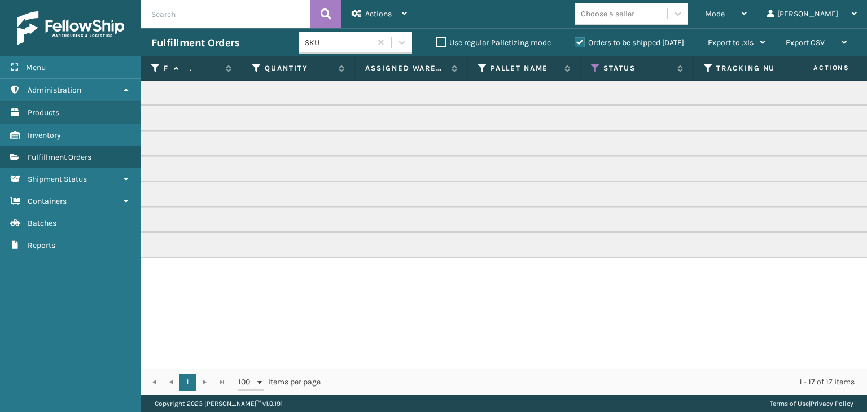
scroll to position [0, 352]
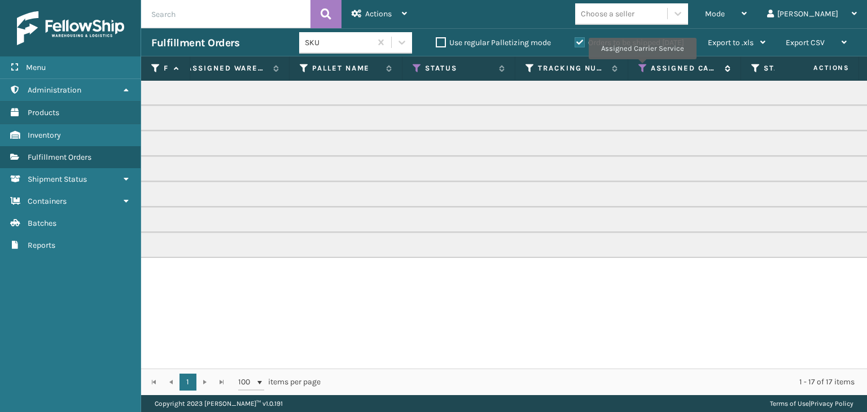
click at [642, 67] on icon at bounding box center [643, 68] width 9 height 10
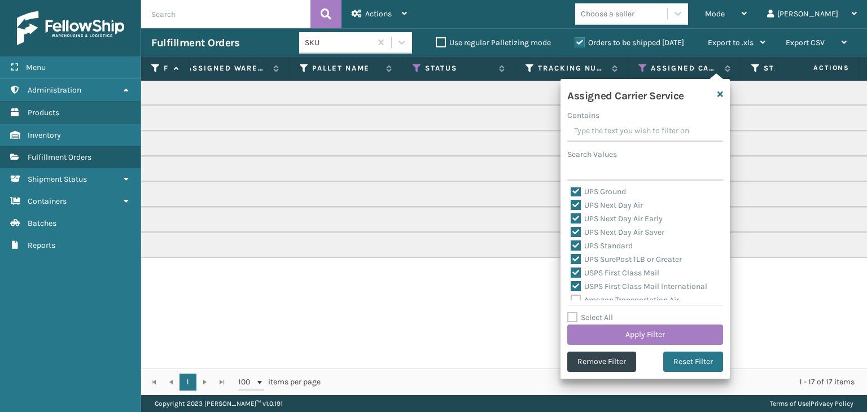
scroll to position [0, 0]
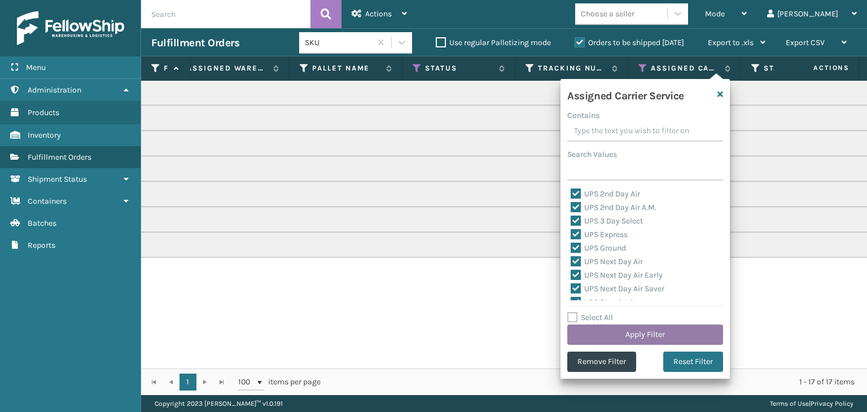
click at [662, 335] on button "Apply Filter" at bounding box center [646, 335] width 156 height 20
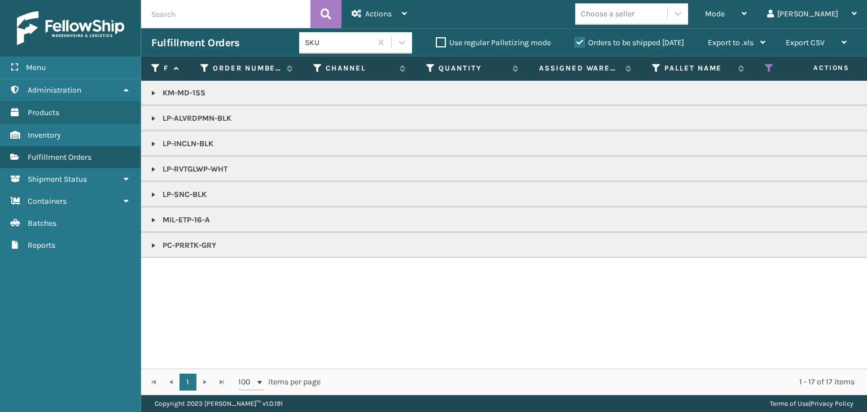
click at [151, 94] on link at bounding box center [153, 93] width 9 height 9
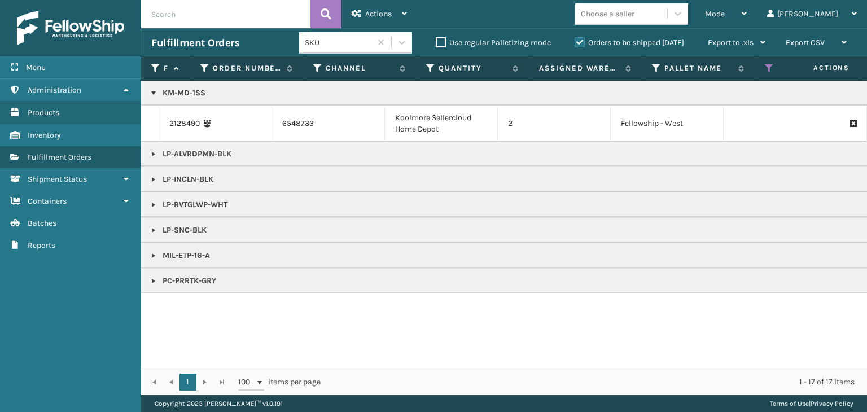
click at [176, 91] on p "KM-MD-1SS" at bounding box center [870, 93] width 1438 height 11
click at [150, 258] on link at bounding box center [153, 255] width 9 height 9
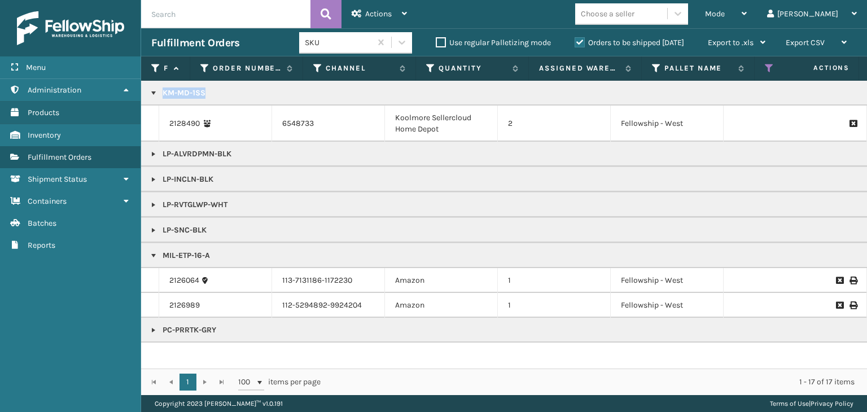
click at [156, 330] on link at bounding box center [153, 330] width 9 height 9
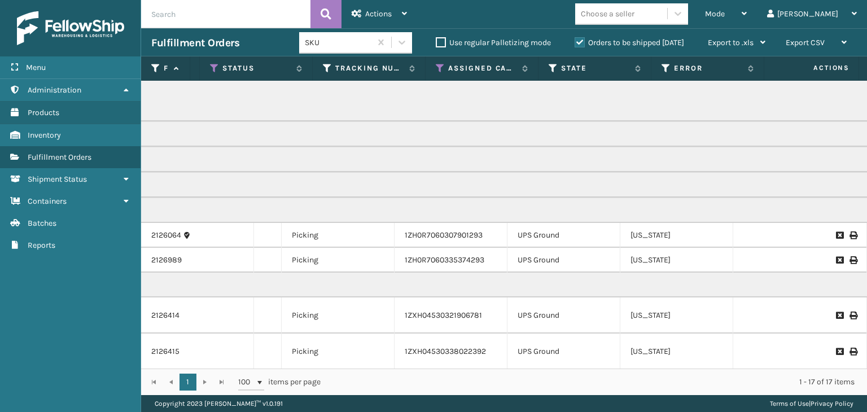
scroll to position [0, 558]
click at [436, 66] on icon at bounding box center [436, 68] width 9 height 10
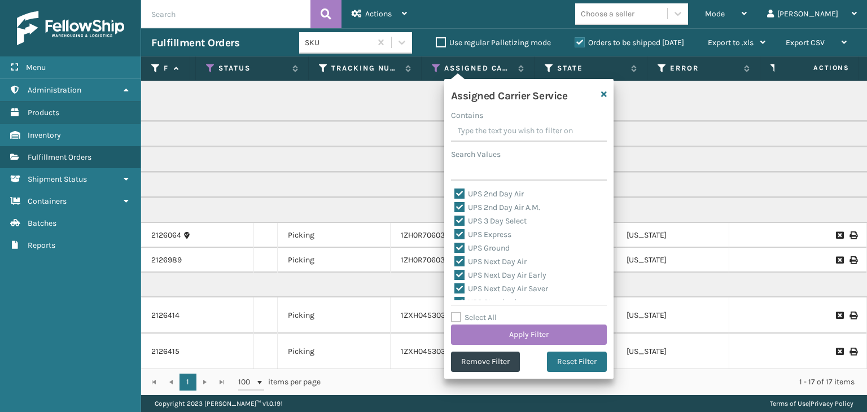
click at [488, 315] on label "Select All" at bounding box center [474, 318] width 46 height 10
click at [488, 312] on input "Select All" at bounding box center [535, 311] width 169 height 1
click at [471, 233] on label "LTL" at bounding box center [467, 237] width 25 height 10
click at [455, 233] on input "LTL" at bounding box center [455, 233] width 1 height 7
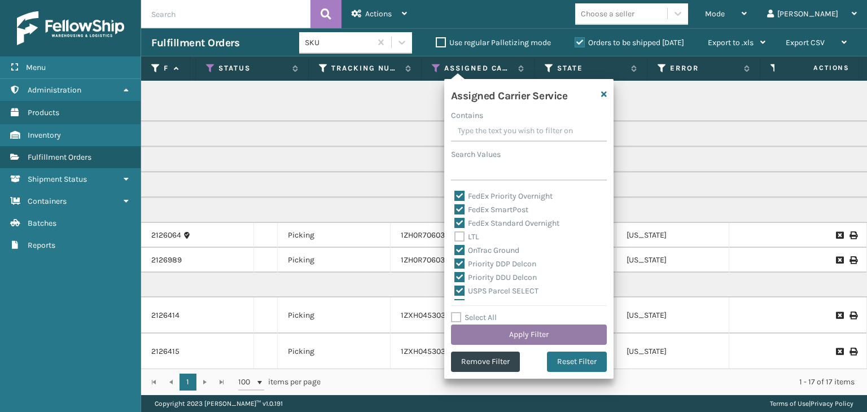
click at [521, 326] on button "Apply Filter" at bounding box center [529, 335] width 156 height 20
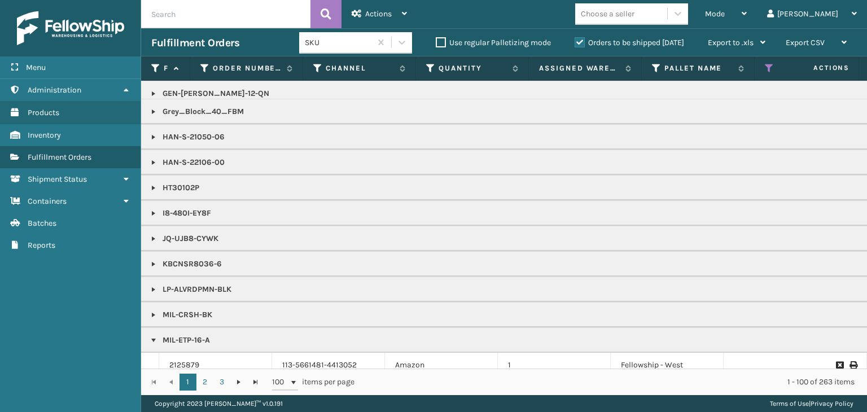
scroll to position [728, 0]
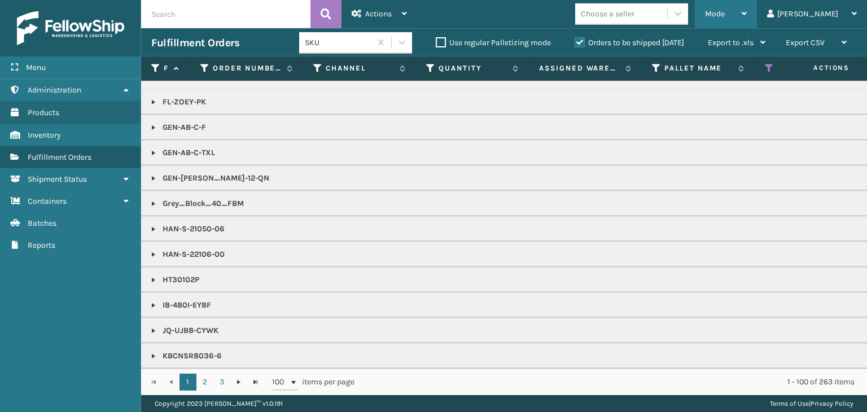
drag, startPoint x: 763, startPoint y: 11, endPoint x: 744, endPoint y: 64, distance: 56.3
click at [725, 11] on span "Mode" at bounding box center [715, 14] width 20 height 10
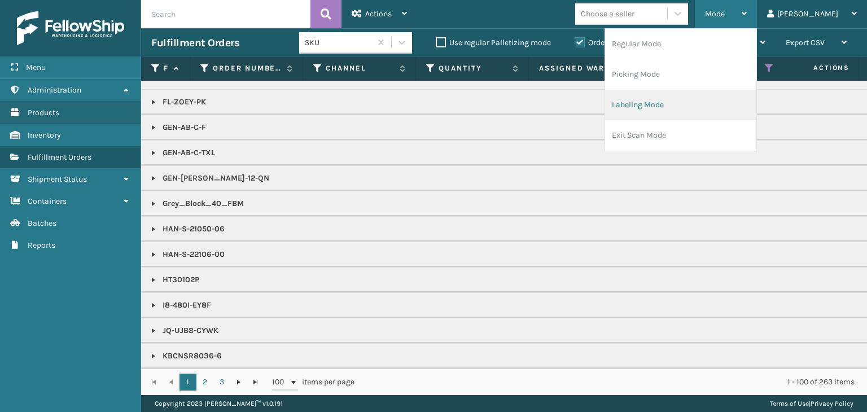
click at [714, 111] on li "Labeling Mode" at bounding box center [680, 105] width 151 height 30
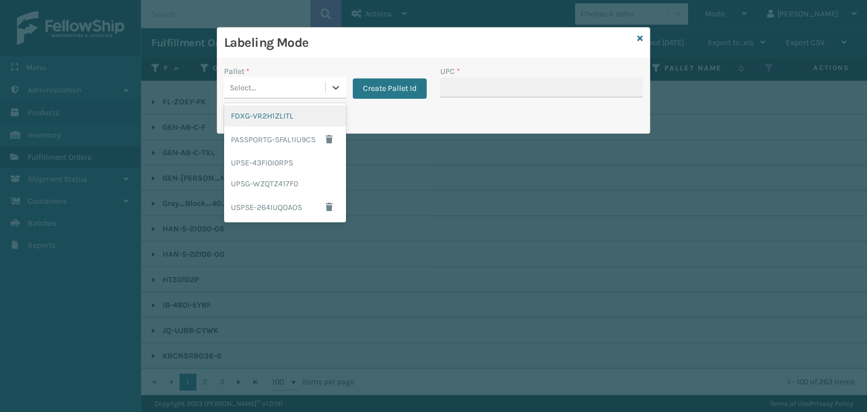
click at [291, 97] on div "Select..." at bounding box center [285, 87] width 122 height 21
click at [293, 116] on div "FDXG-VR2H1ZLITL" at bounding box center [285, 116] width 122 height 21
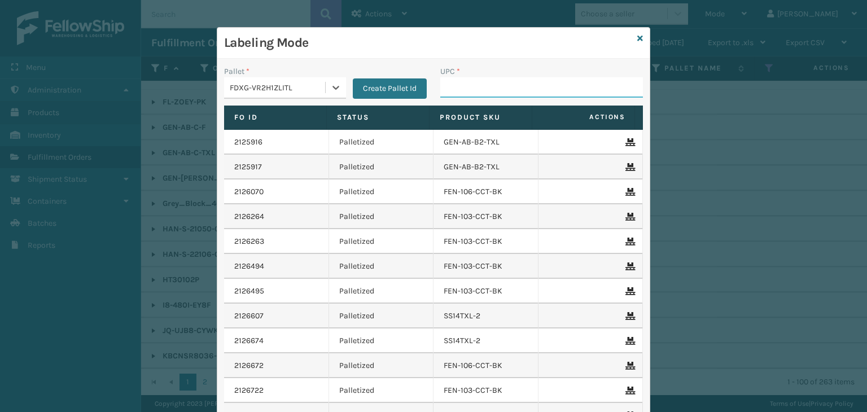
click at [482, 90] on input "UPC *" at bounding box center [541, 87] width 203 height 20
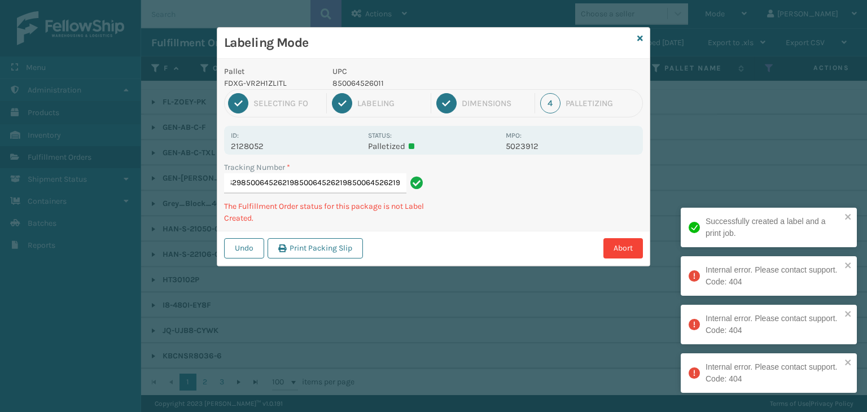
scroll to position [0, 0]
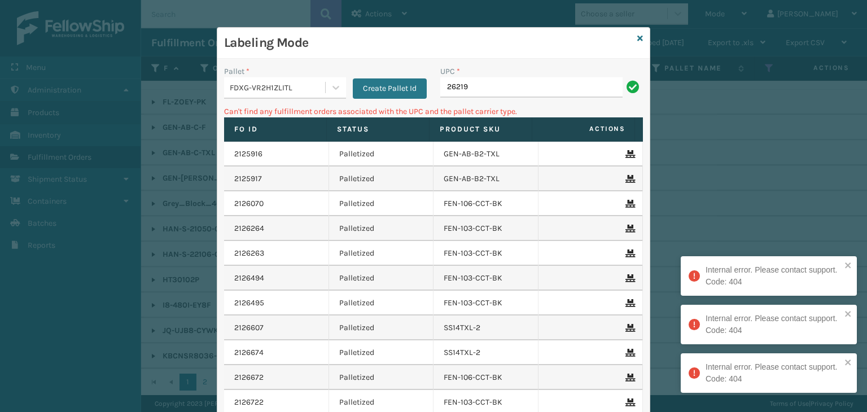
drag, startPoint x: 606, startPoint y: 81, endPoint x: 243, endPoint y: 120, distance: 365.7
click at [243, 120] on div "Pallet * FDXG-VR2H1ZLITL Create Pallet Id UPC * 26219 Can't find any fulfillmen…" at bounding box center [433, 278] width 433 height 439
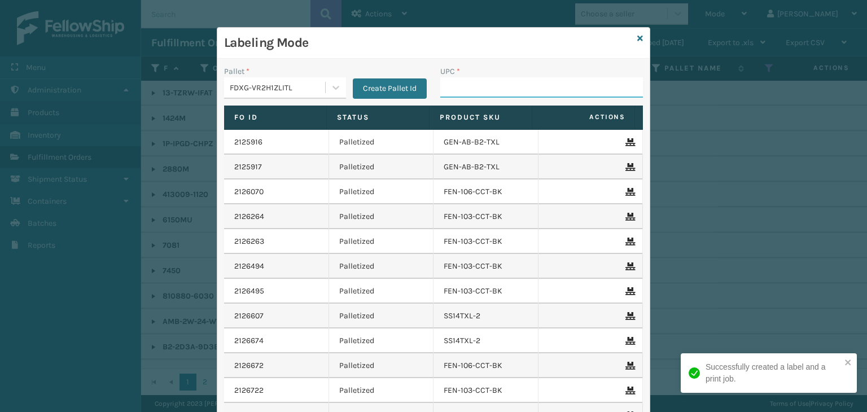
scroll to position [728, 0]
click at [638, 34] on icon at bounding box center [641, 38] width 6 height 8
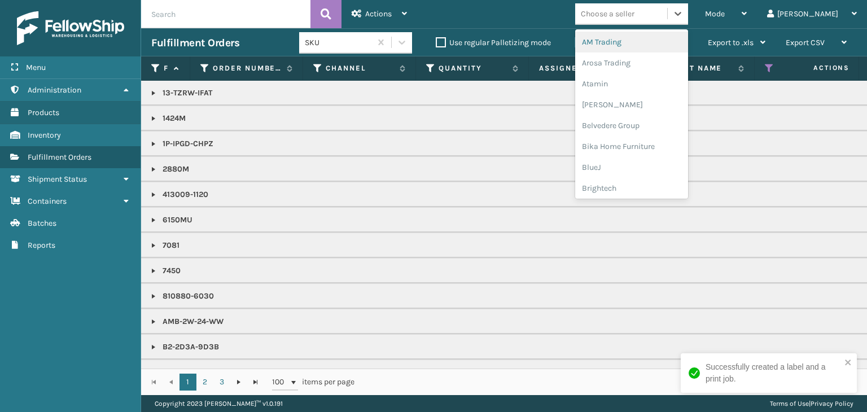
click at [635, 16] on div "Choose a seller" at bounding box center [608, 14] width 54 height 12
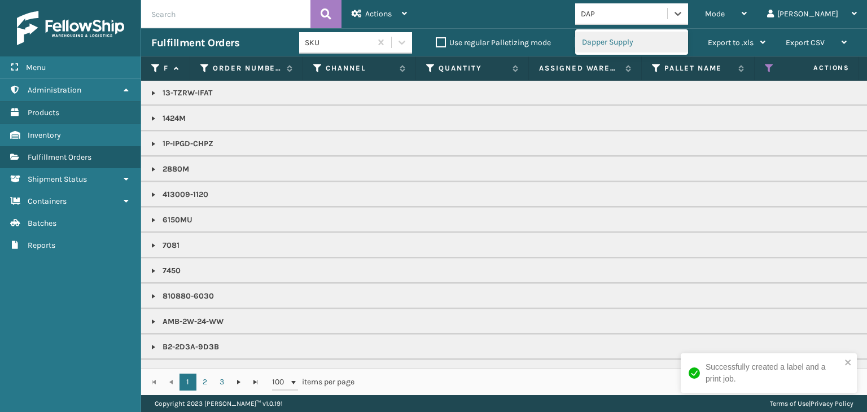
type input "[PERSON_NAME]"
click at [639, 45] on div "Dapper Supply" at bounding box center [631, 42] width 113 height 21
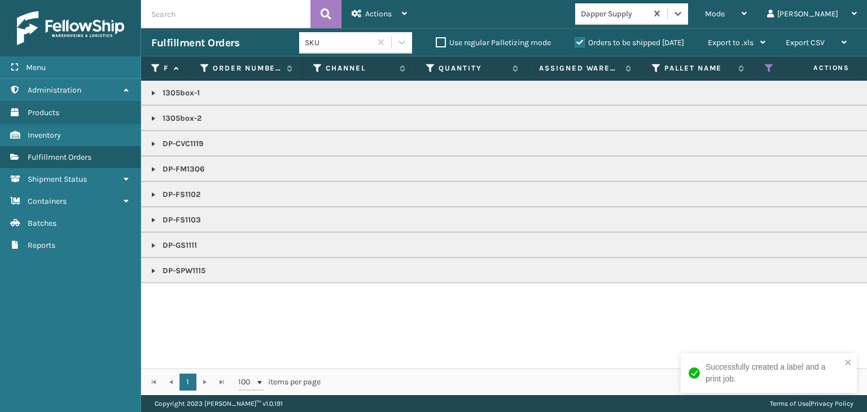
click at [154, 145] on link at bounding box center [153, 143] width 9 height 9
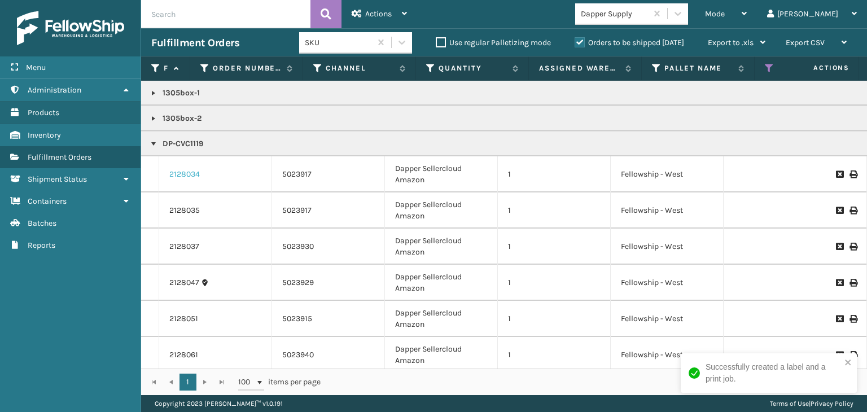
click at [183, 177] on link "2128034" at bounding box center [184, 174] width 30 height 11
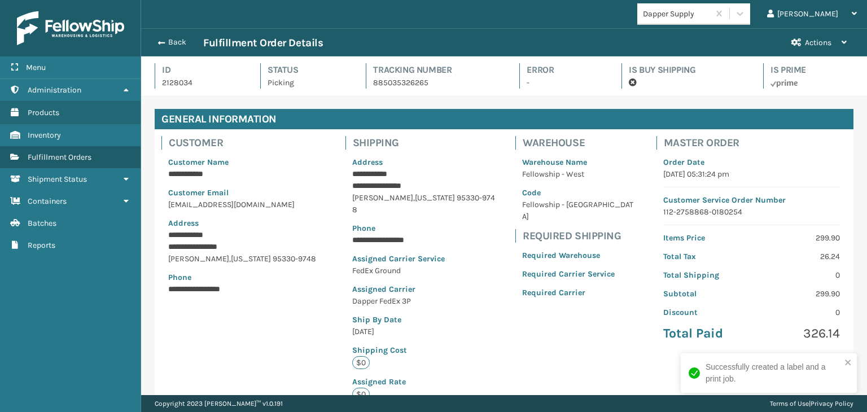
scroll to position [27, 726]
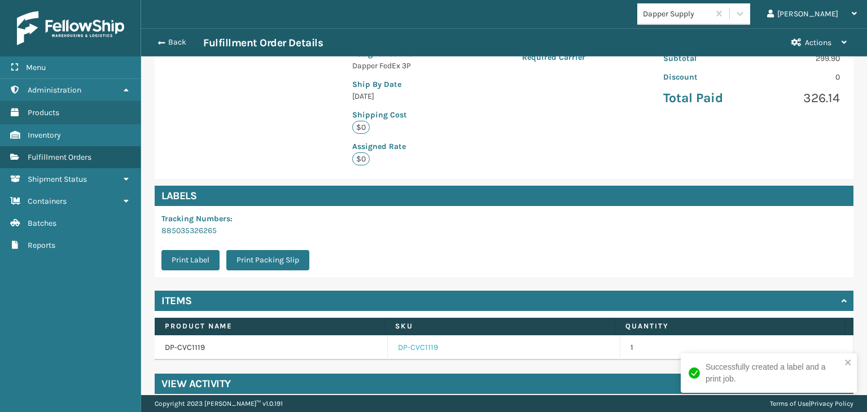
click at [418, 342] on link "DP-CVC1119" at bounding box center [418, 347] width 40 height 11
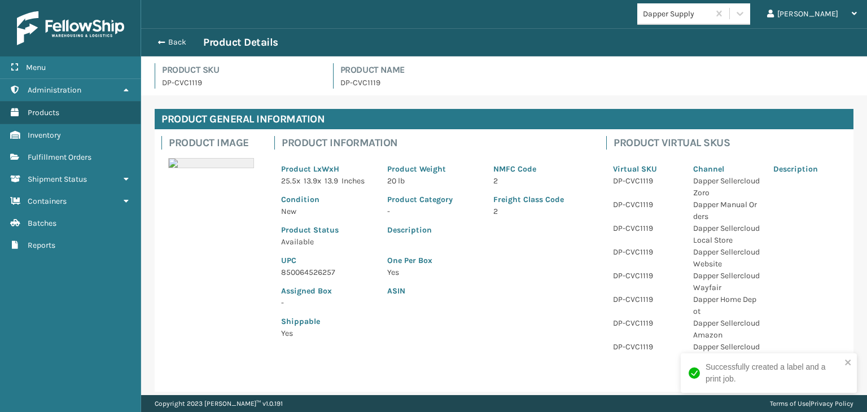
click at [318, 274] on p "850064526257" at bounding box center [327, 273] width 93 height 12
copy p "850064526257"
click at [165, 46] on button "Back" at bounding box center [177, 42] width 52 height 10
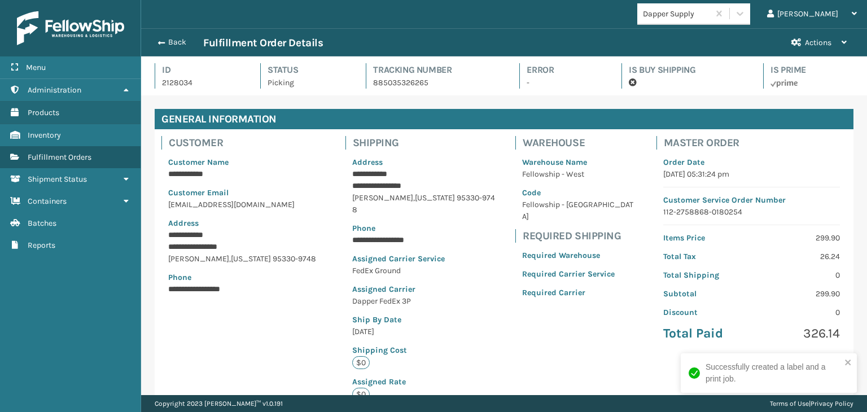
scroll to position [27, 726]
click at [166, 45] on button "Back" at bounding box center [177, 42] width 52 height 10
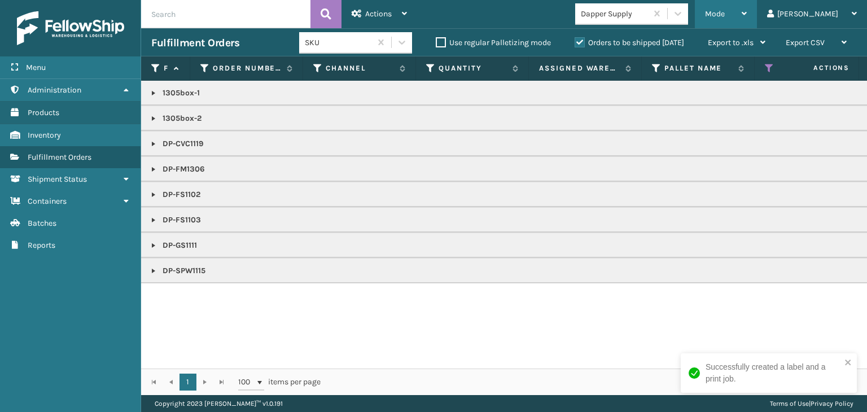
click at [747, 14] on div "Mode" at bounding box center [726, 14] width 42 height 28
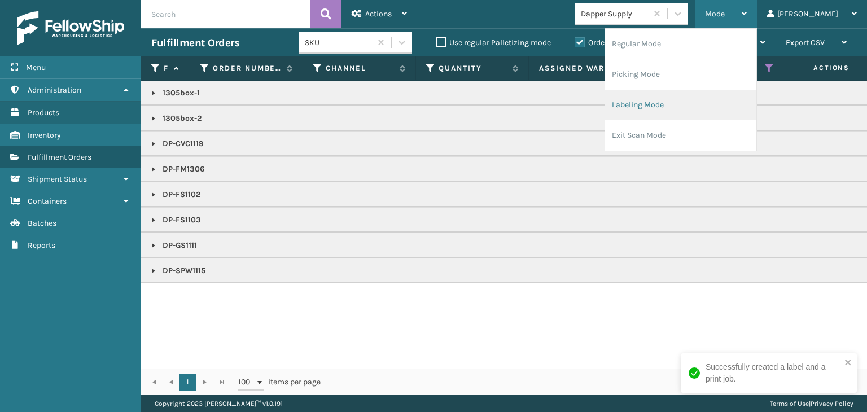
click at [721, 97] on li "Labeling Mode" at bounding box center [680, 105] width 151 height 30
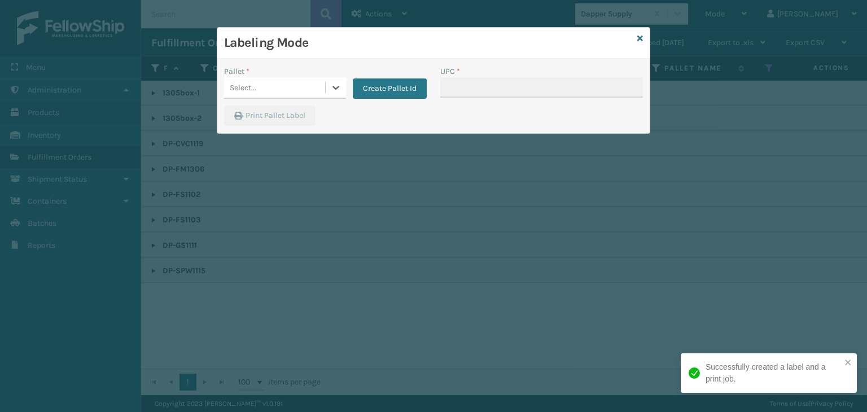
click at [280, 83] on div "Labeling Mode Pallet * 0 results available. Select is focused ,type to refine l…" at bounding box center [433, 206] width 867 height 412
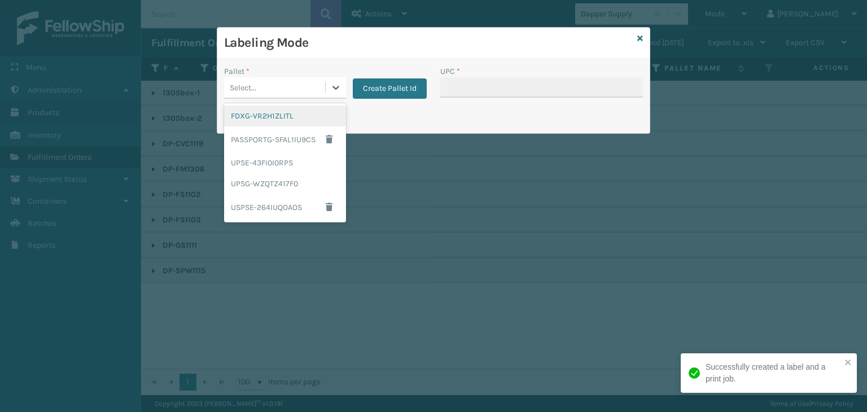
click at [280, 83] on div "Select..." at bounding box center [274, 87] width 101 height 19
click at [284, 117] on div "FDXG-VR2H1ZLITL" at bounding box center [285, 116] width 122 height 21
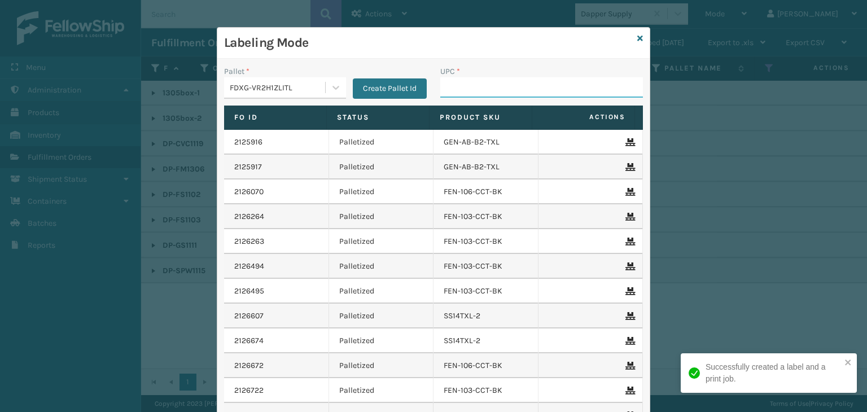
click at [491, 91] on input "UPC *" at bounding box center [541, 87] width 203 height 20
paste input "850064526257"
type input "850064526257"
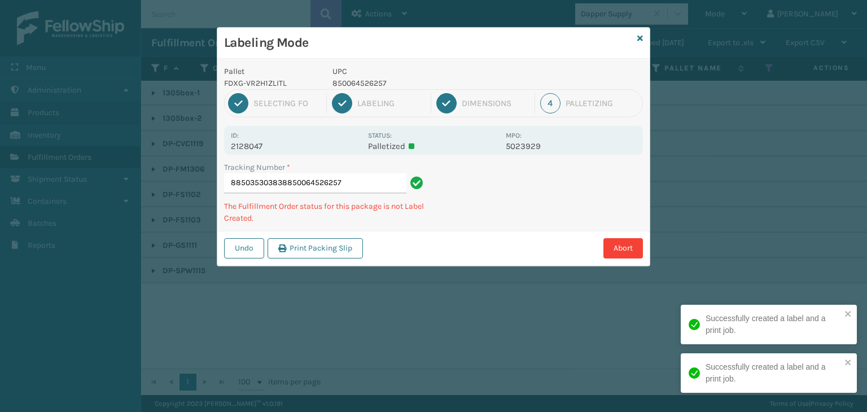
type input "885035303838850064526257850064526257"
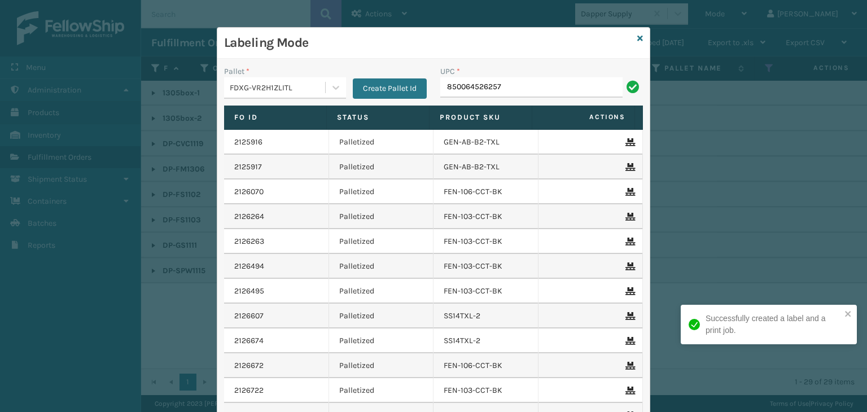
type input "850064526257"
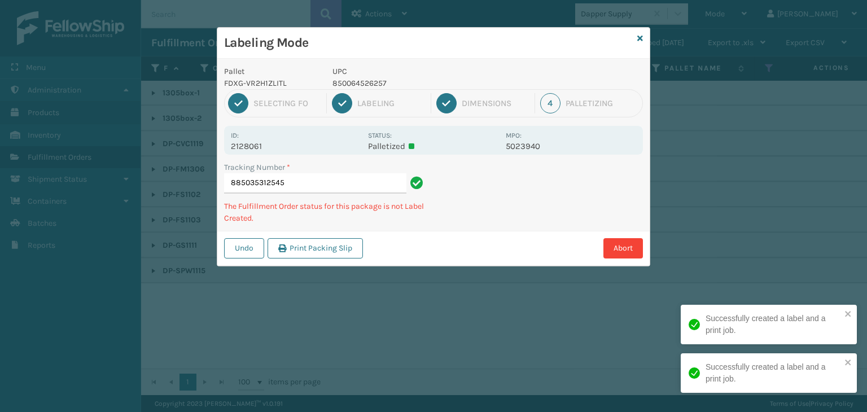
type input "885035312545850064526257"
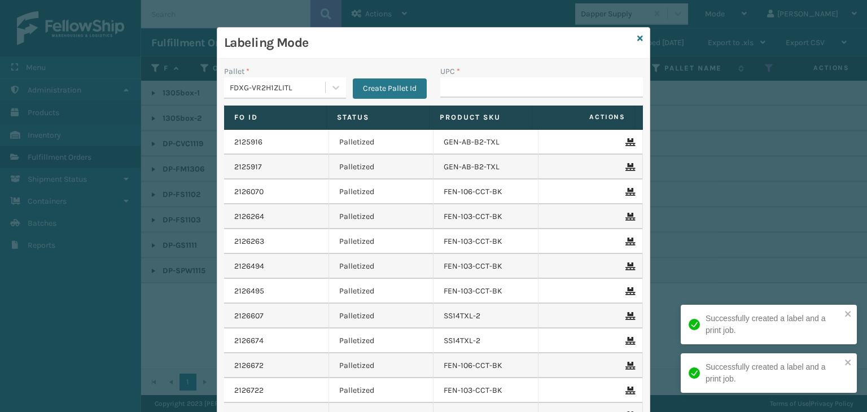
type input "V"
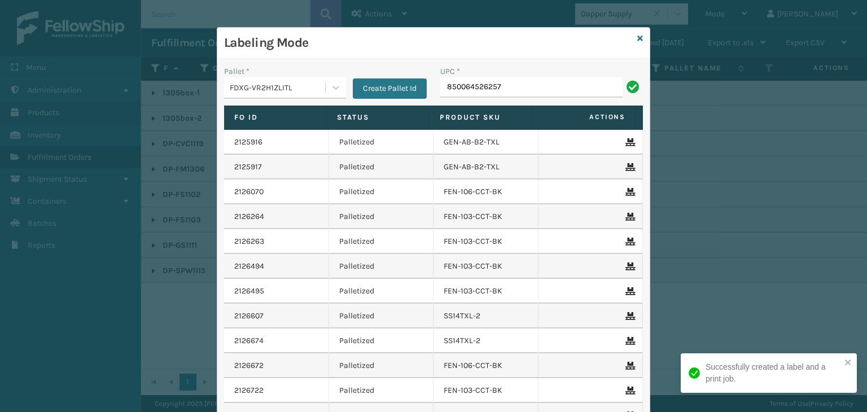
type input "850064526257"
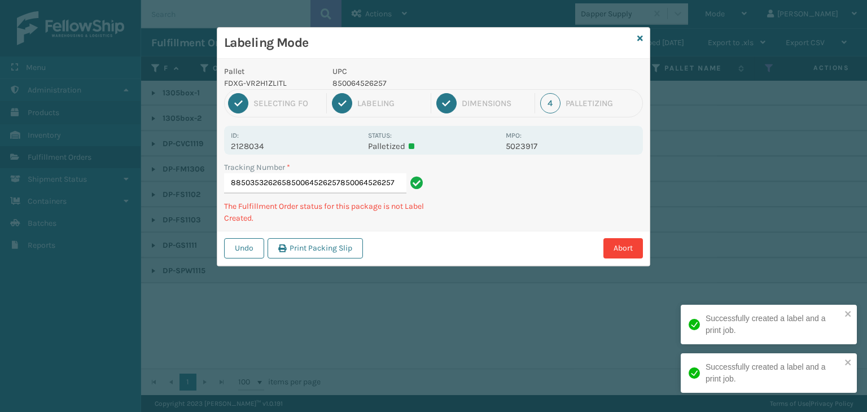
type input "885035326265850064526257850064526257850064526257"
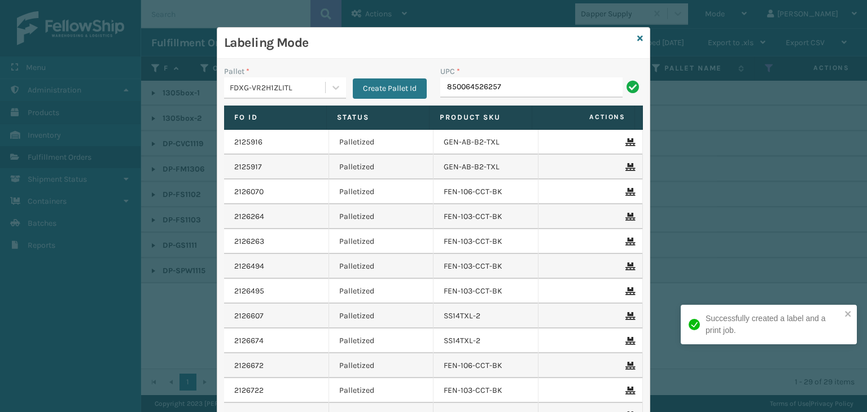
type input "850064526257"
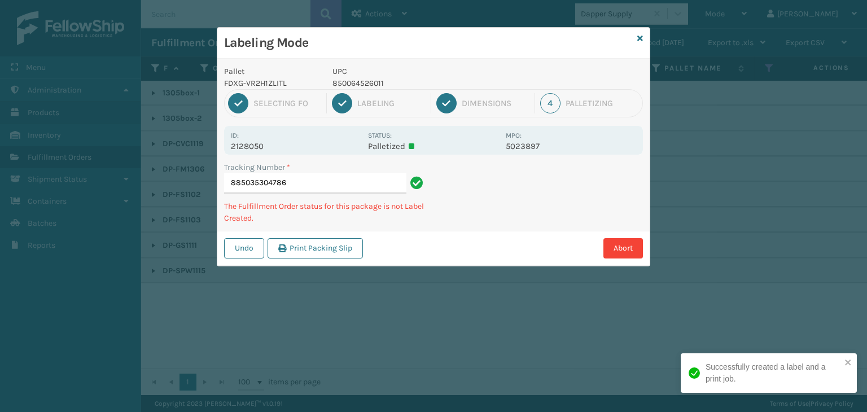
click at [359, 80] on p "850064526011" at bounding box center [416, 83] width 167 height 12
copy p "850064526011"
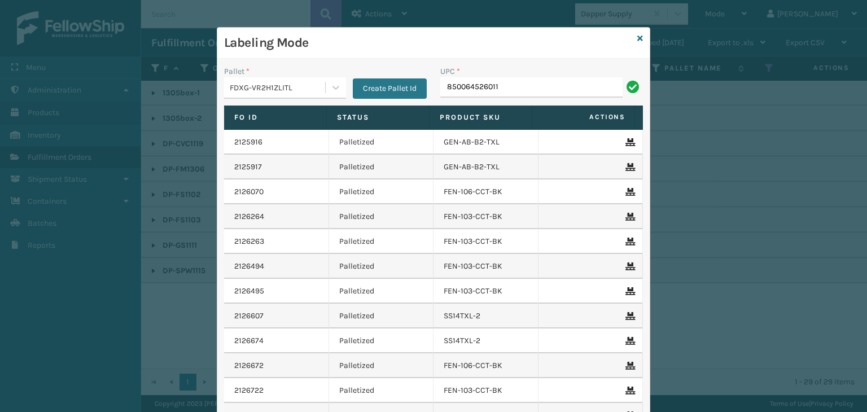
type input "850064526011"
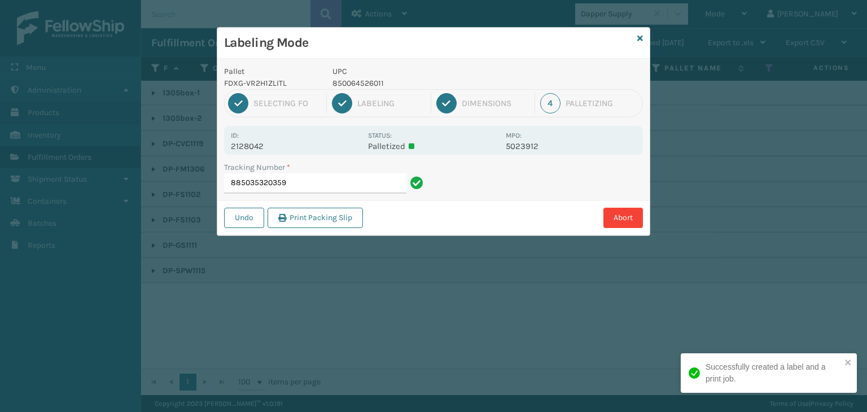
click at [352, 80] on p "850064526011" at bounding box center [416, 83] width 167 height 12
copy p "850064526011"
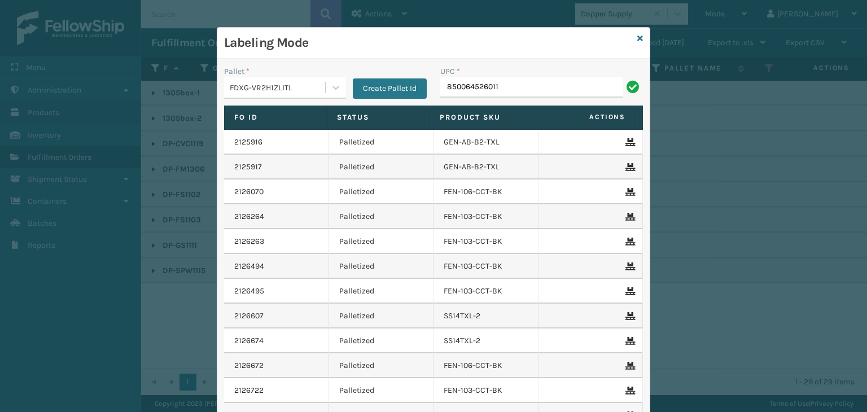
type input "850064526011"
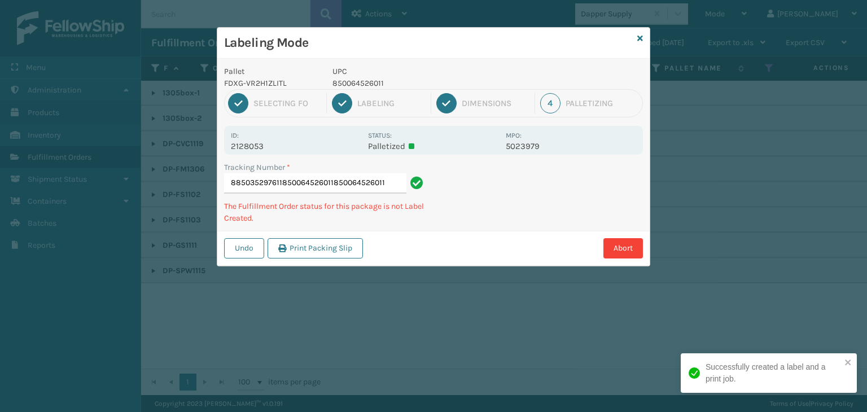
type input "885035297611850064526011850064526011850064526011"
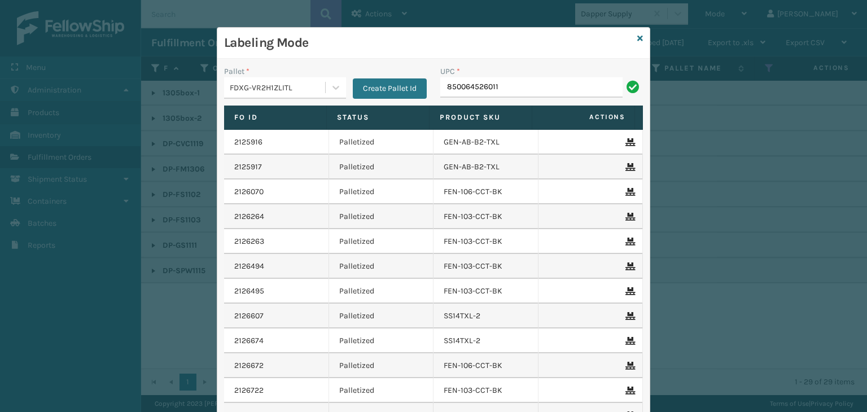
type input "850064526011"
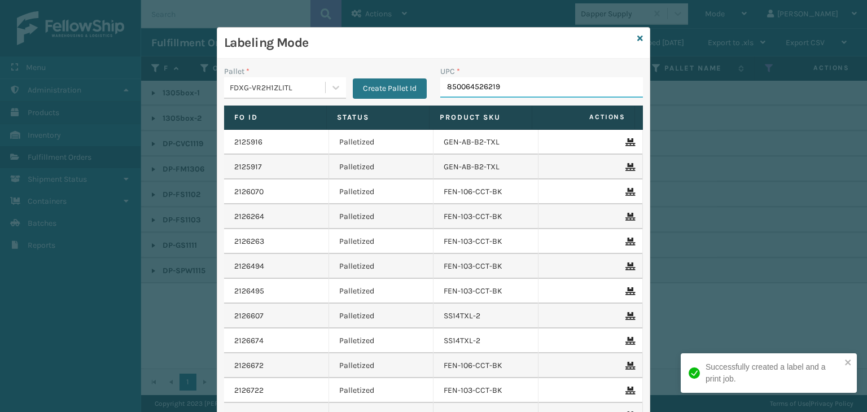
type input "850064526219"
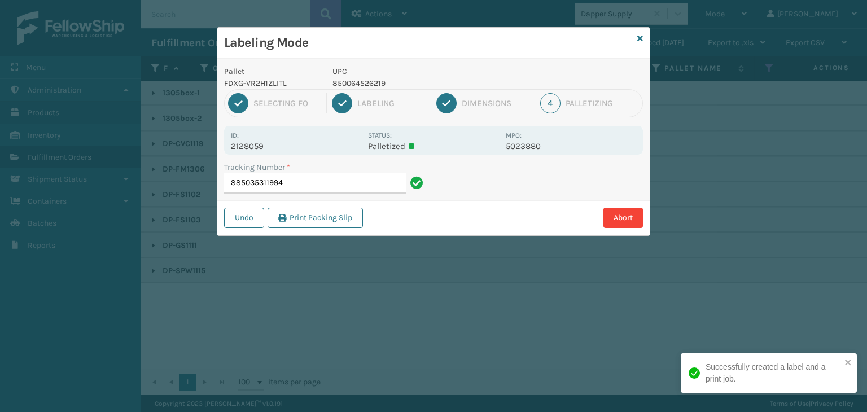
click at [361, 84] on p "850064526219" at bounding box center [416, 83] width 167 height 12
copy p "850064526219"
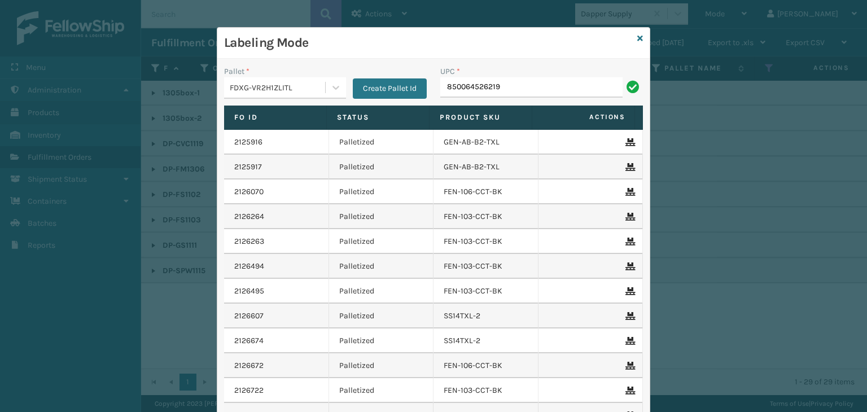
type input "850064526219"
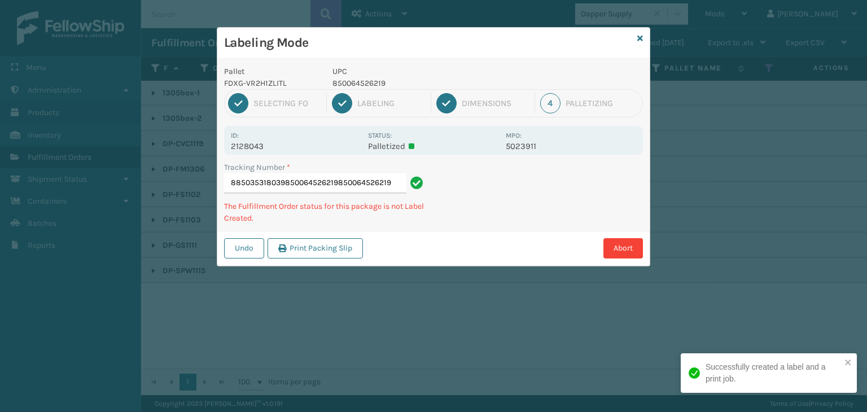
type input "885035318039850064526219850064526219V"
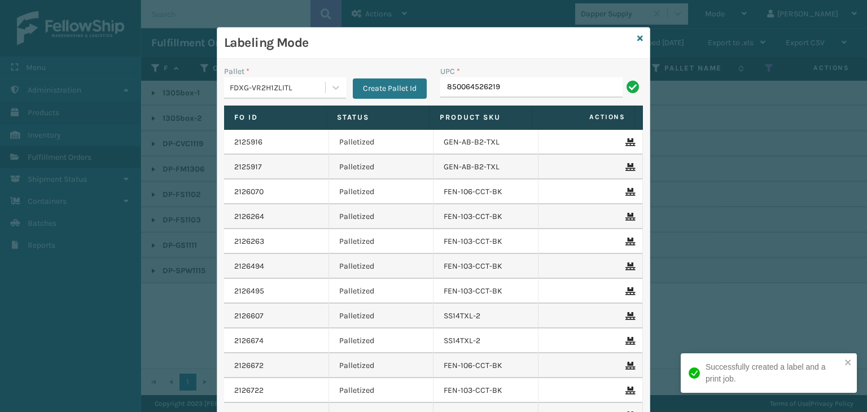
type input "850064526219"
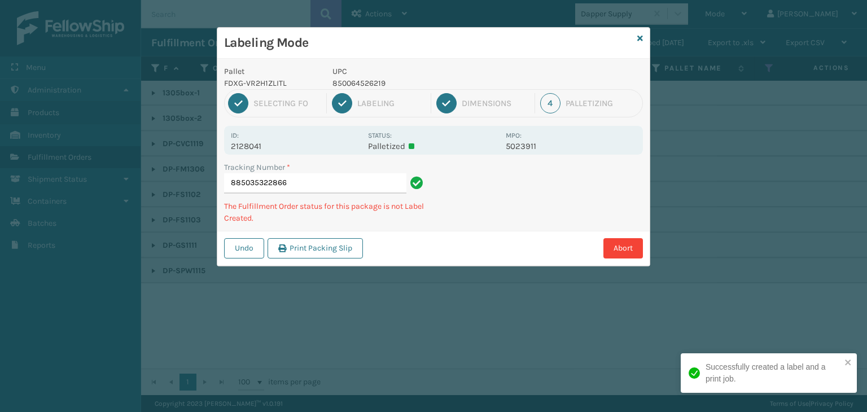
type input "885035322866850064526219"
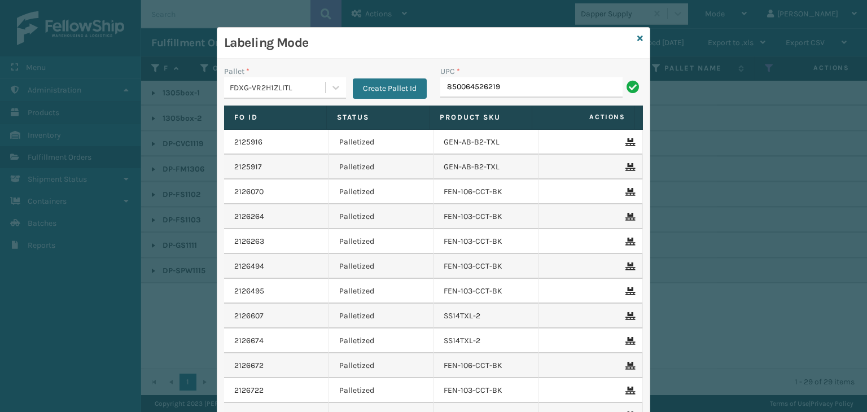
type input "850064526219"
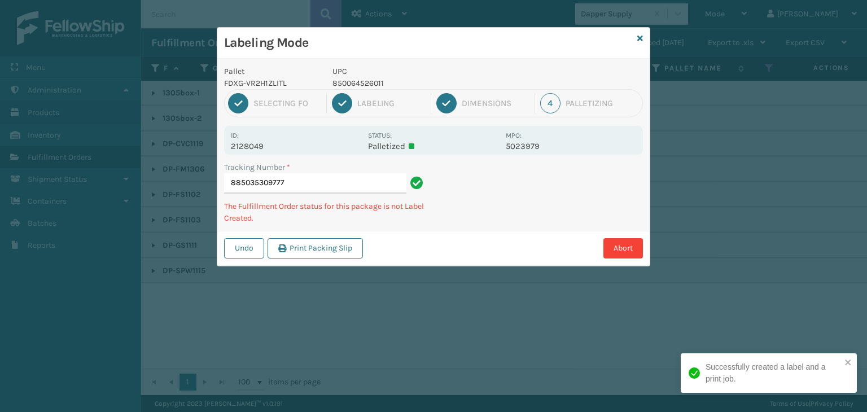
click at [348, 85] on p "850064526011" at bounding box center [416, 83] width 167 height 12
copy p "850064526011"
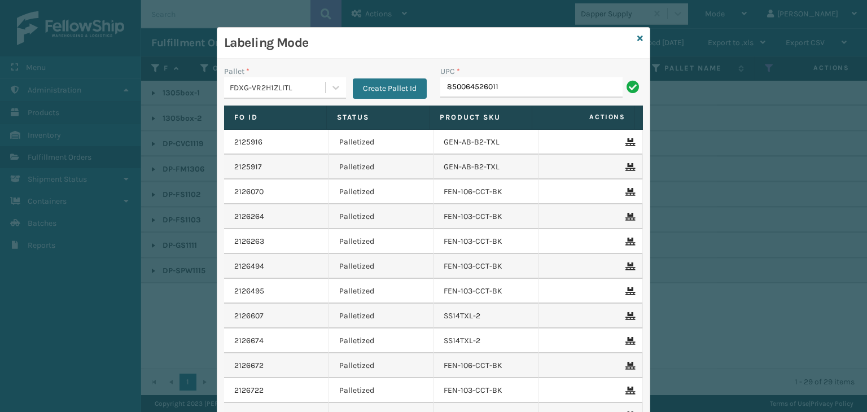
type input "850064526011"
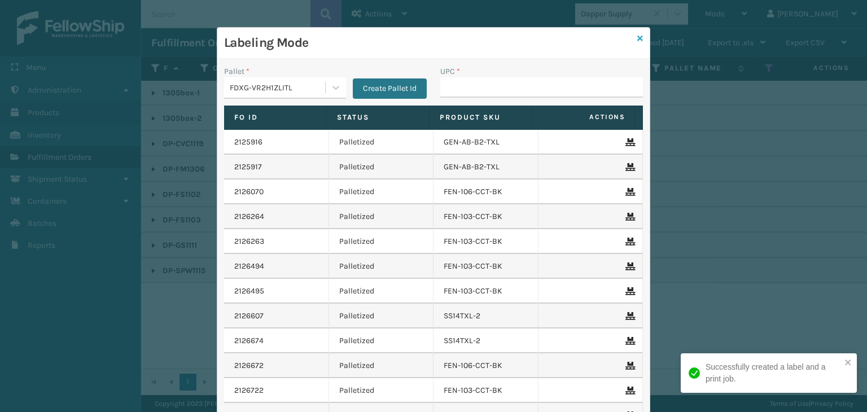
click at [638, 39] on icon at bounding box center [641, 38] width 6 height 8
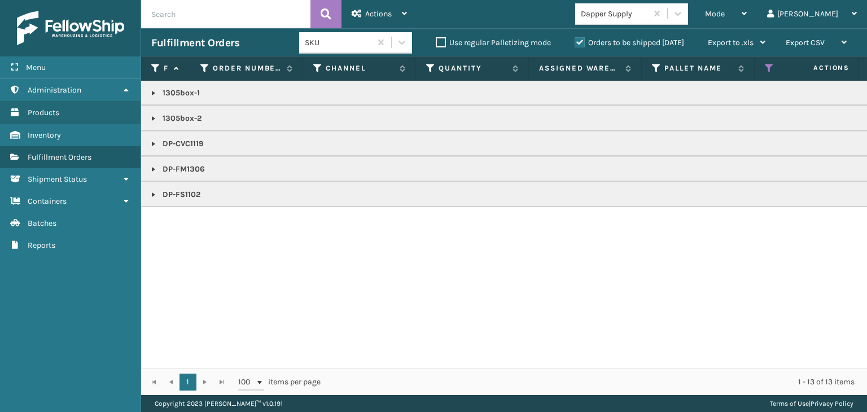
drag, startPoint x: 150, startPoint y: 145, endPoint x: 157, endPoint y: 147, distance: 7.1
click at [150, 145] on link at bounding box center [153, 143] width 9 height 9
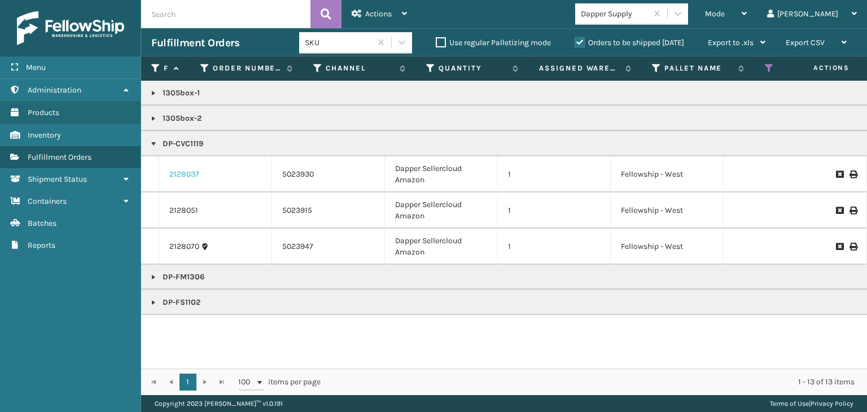
click at [185, 172] on link "2128037" at bounding box center [184, 174] width 30 height 11
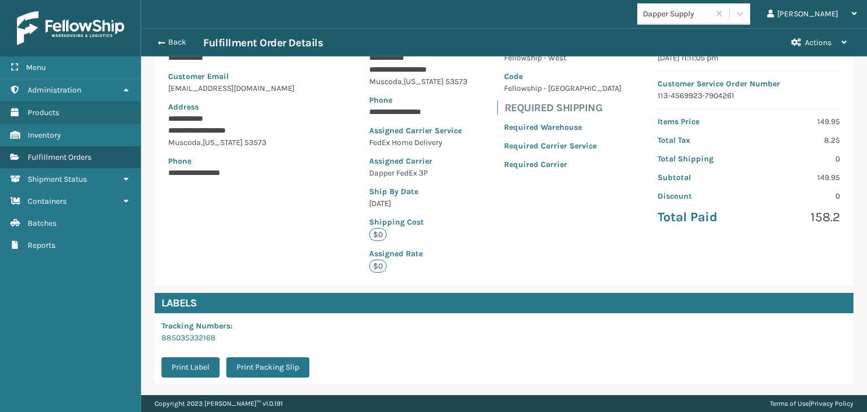
scroll to position [235, 0]
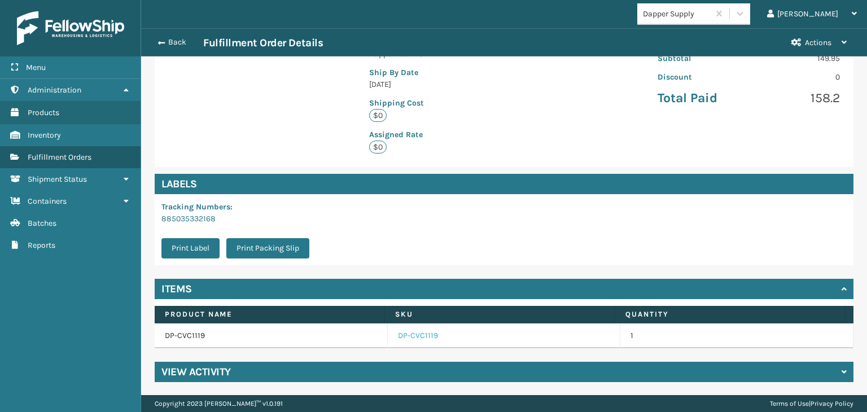
click at [398, 338] on link "DP-CVC1119" at bounding box center [418, 335] width 40 height 11
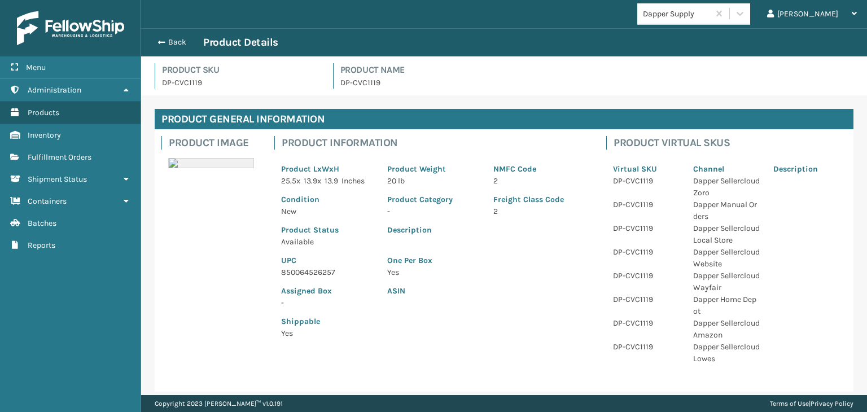
click at [315, 269] on p "850064526257" at bounding box center [327, 273] width 93 height 12
copy p "850064526257"
click at [179, 43] on button "Back" at bounding box center [177, 42] width 52 height 10
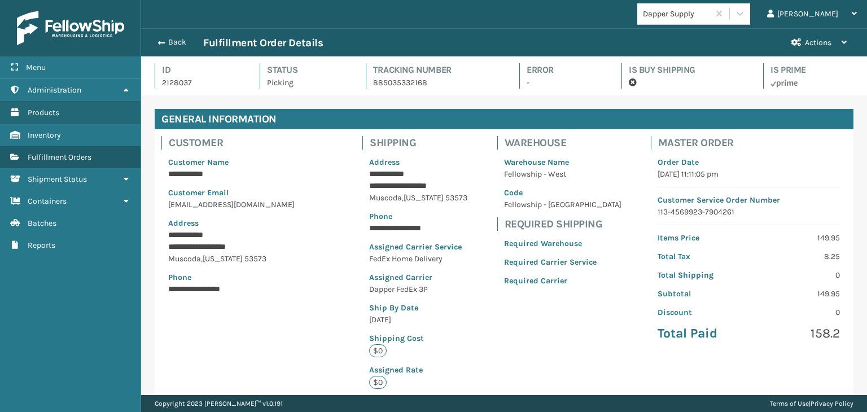
scroll to position [27, 726]
click at [176, 42] on button "Back" at bounding box center [177, 42] width 52 height 10
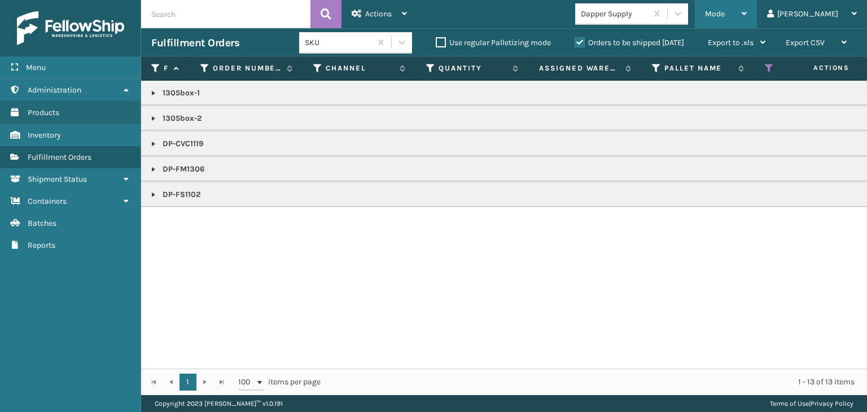
click at [747, 18] on div "Mode" at bounding box center [726, 14] width 42 height 28
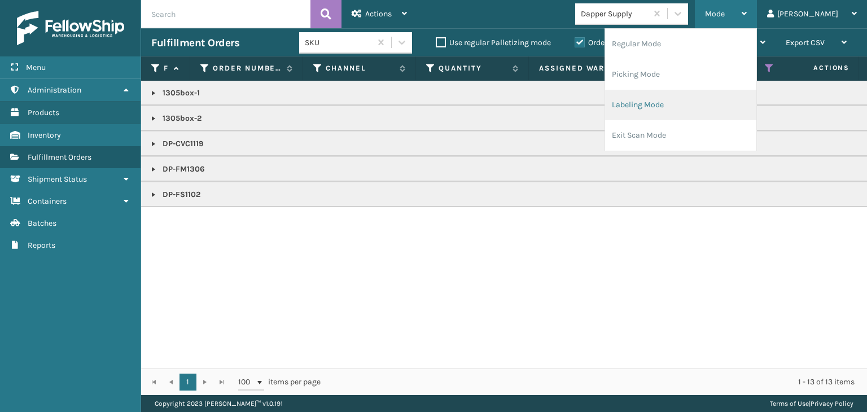
click at [720, 113] on li "Labeling Mode" at bounding box center [680, 105] width 151 height 30
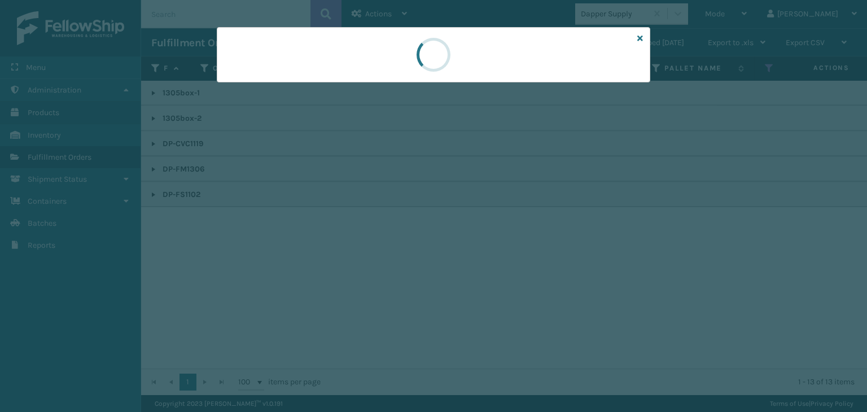
click at [261, 89] on div at bounding box center [433, 206] width 867 height 412
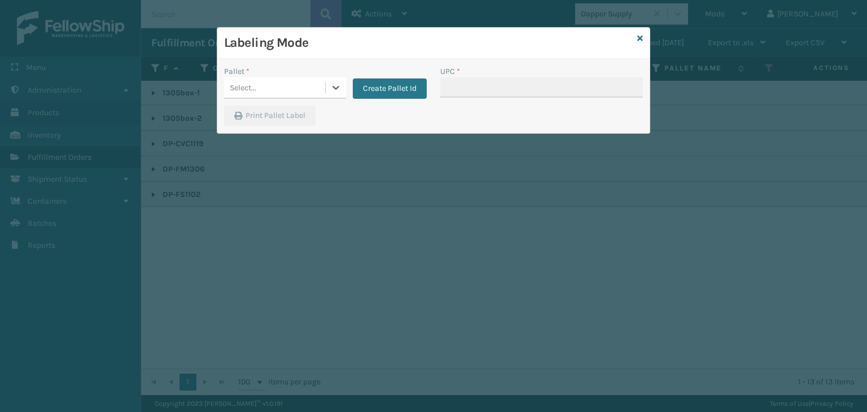
click at [261, 89] on div "Select..." at bounding box center [274, 87] width 101 height 19
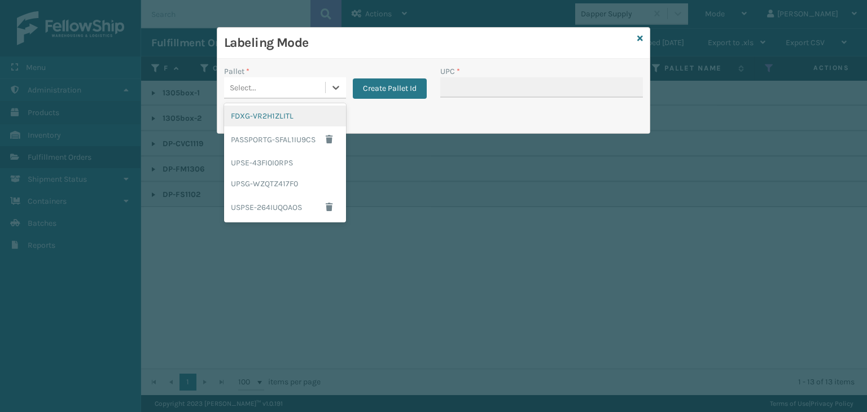
click at [265, 115] on div "FDXG-VR2H1ZLITL" at bounding box center [285, 116] width 122 height 21
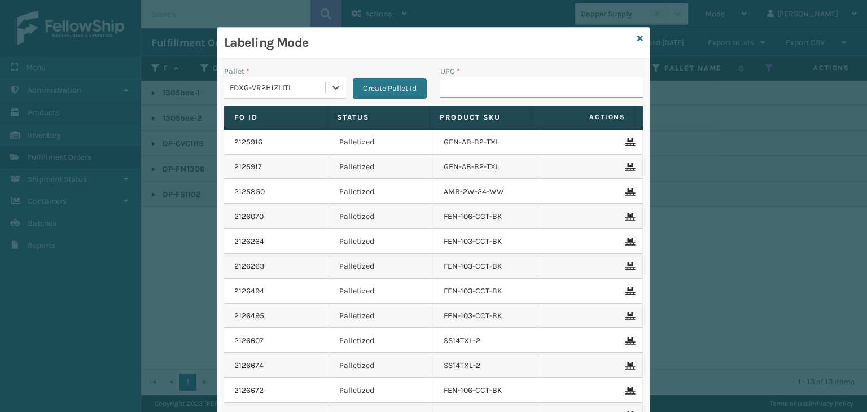
click at [449, 90] on input "UPC *" at bounding box center [541, 87] width 203 height 20
paste input "850064526257"
type input "850064526257"
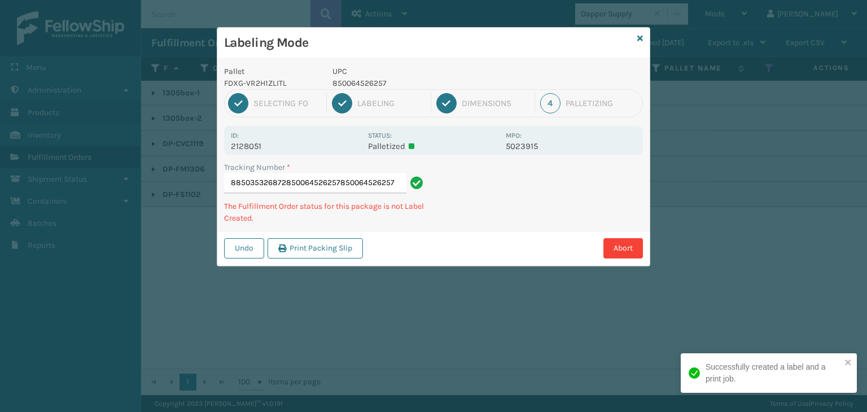
type input "885035326872850064526257850064526257850064526257"
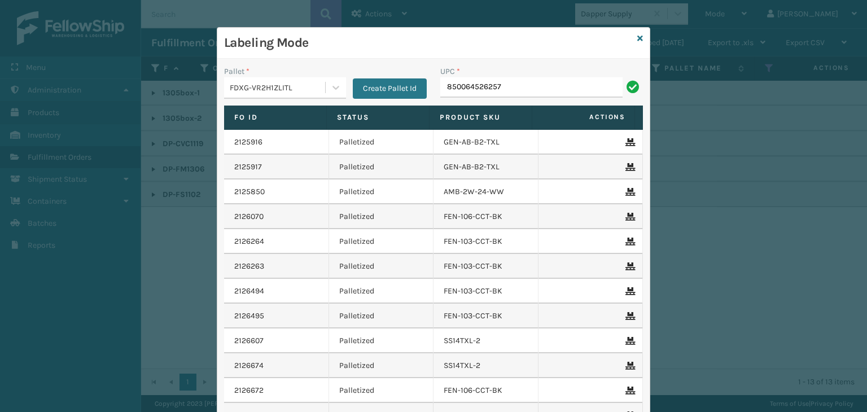
type input "850064526257"
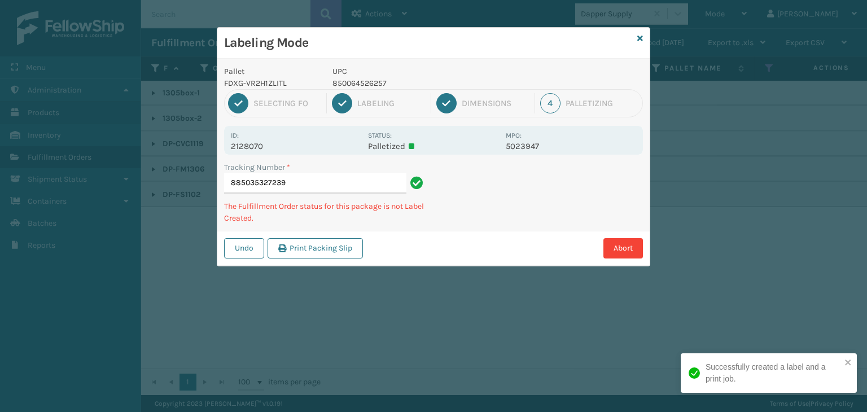
type input "885035327239850064526257"
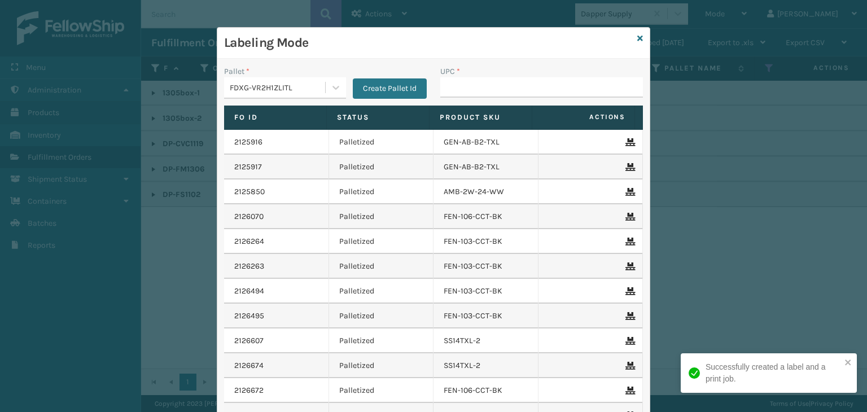
type input "850064526257"
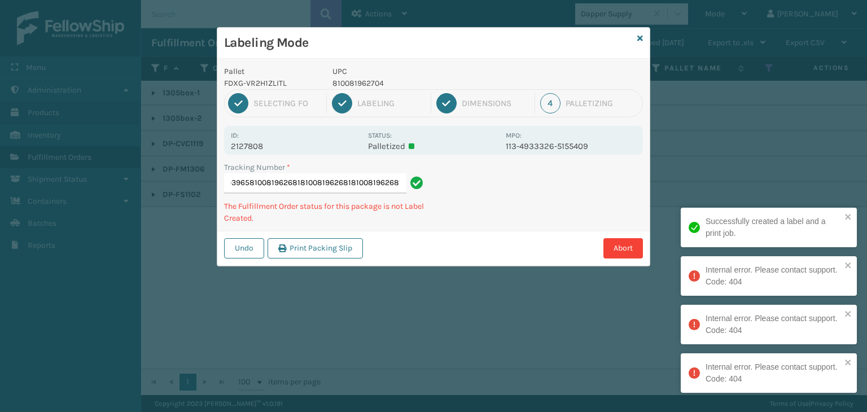
type input "394067293965810081962681810081962681810081962681810081962681"
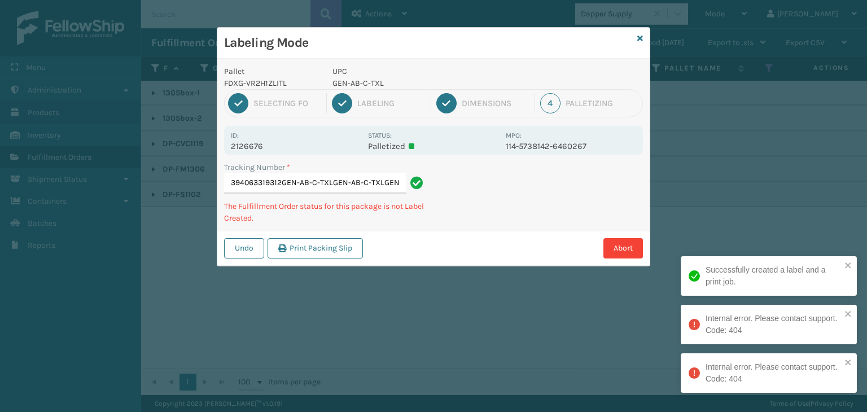
type input "394063319312GEN-AB-C-TXLGEN-AB-C-TXLGEN-[GEOGRAPHIC_DATA]-C-[GEOGRAPHIC_DATA]"
type input "885022942485GEN-AB-C-TXLGEN-AB-C-TXLGEN-[GEOGRAPHIC_DATA]-C-[GEOGRAPHIC_DATA]"
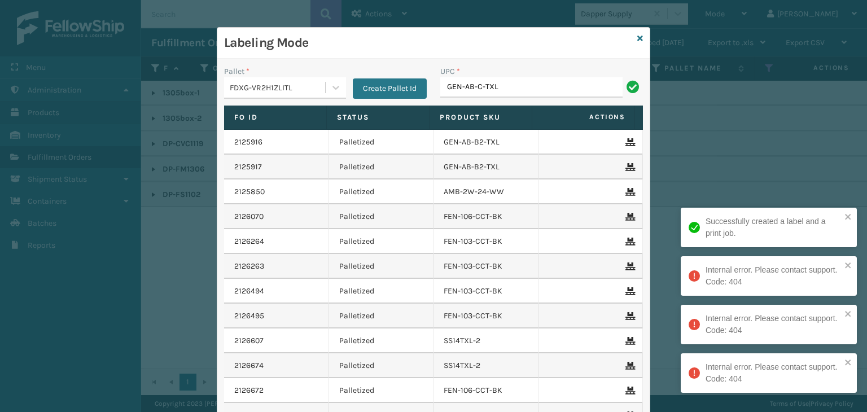
type input "GEN-AB-C-TXL"
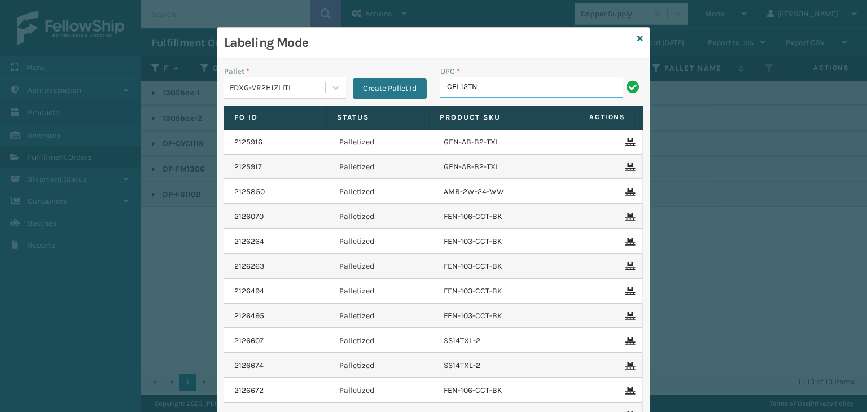
type input "CEL12TN"
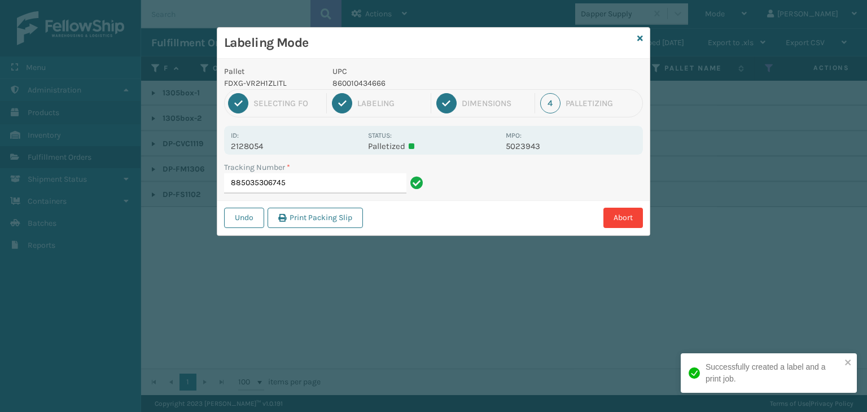
click at [355, 84] on p "860010434666" at bounding box center [416, 83] width 167 height 12
copy p "860010434666"
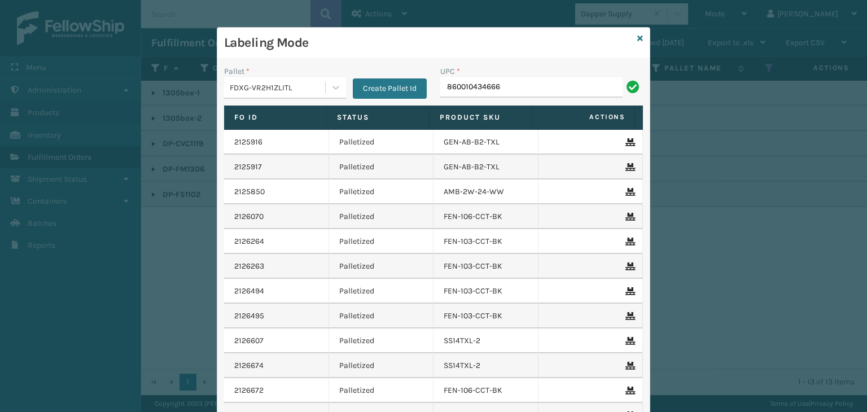
type input "860010434666"
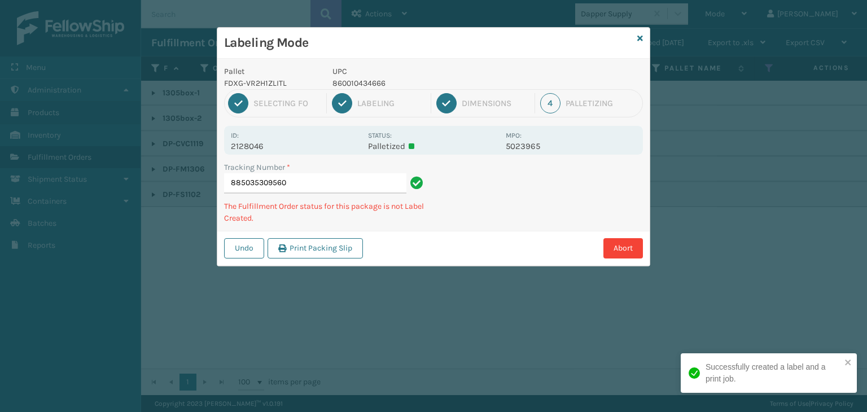
type input "885035309560860010434666"
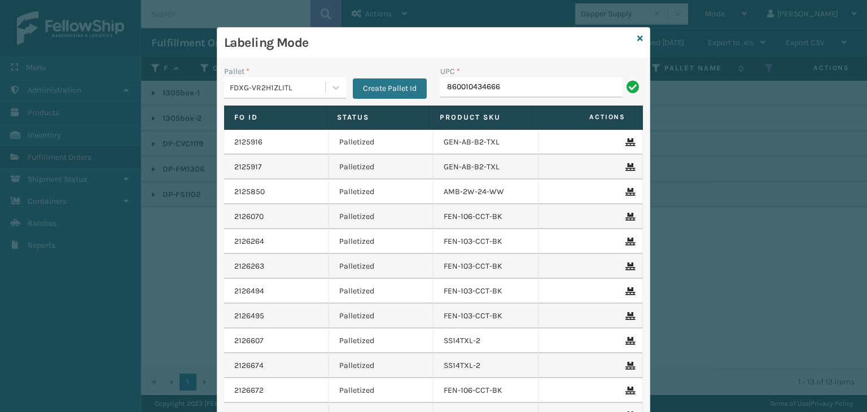
type input "860010434666"
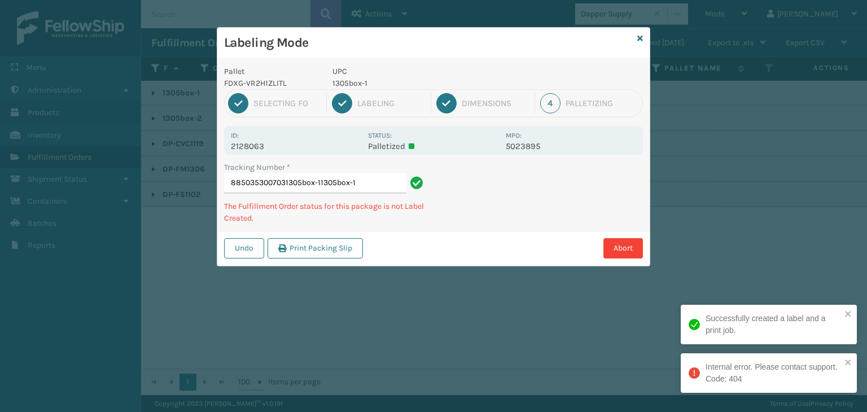
type input "8850353007031305box-11305box-1"
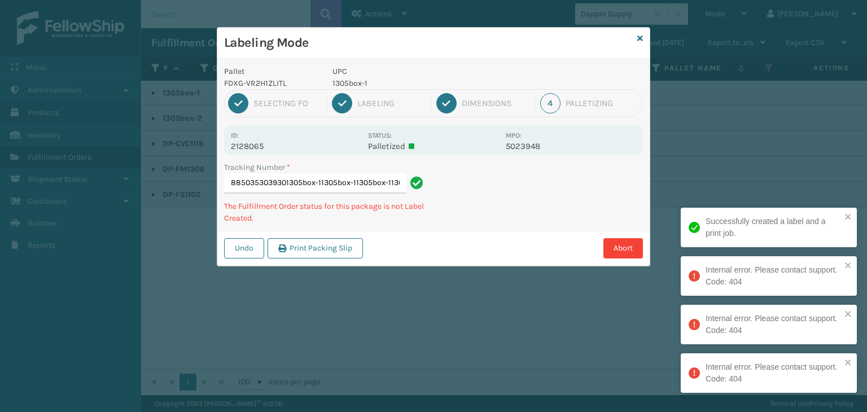
type input "8850353039301305box-11305box-11305box-11305box-1"
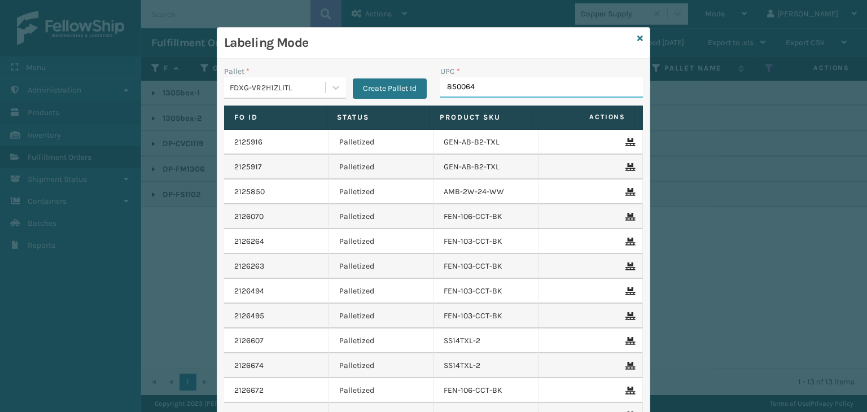
type input "8500645"
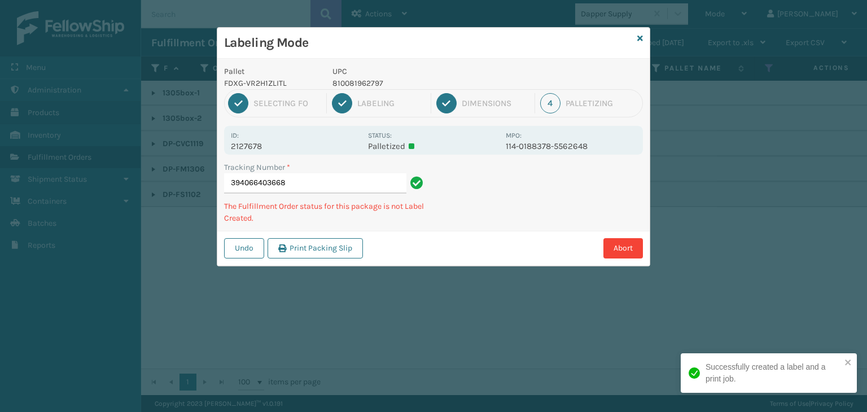
click at [344, 86] on p "810081962797" at bounding box center [416, 83] width 167 height 12
copy p "810081962797"
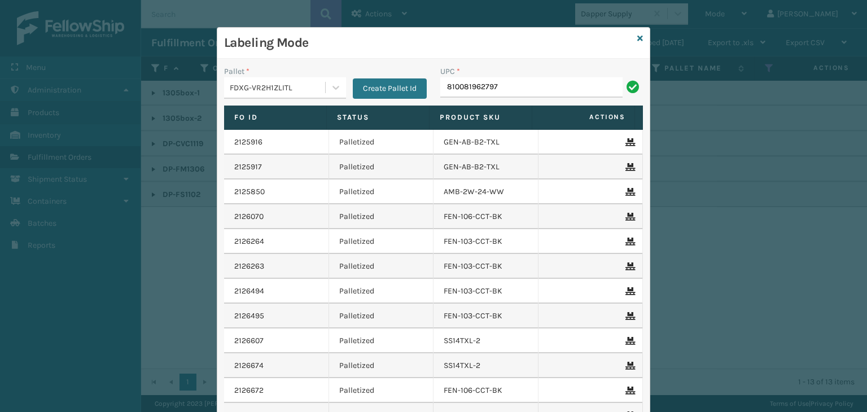
type input "810081962797"
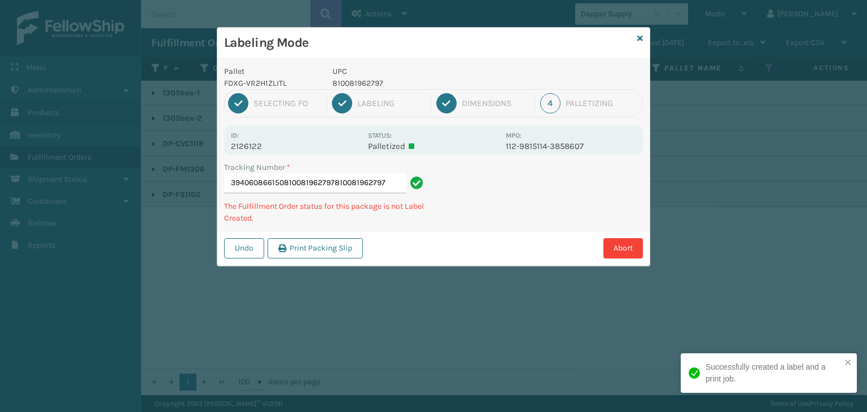
type input "394060866150810081962797810081962797810081962797"
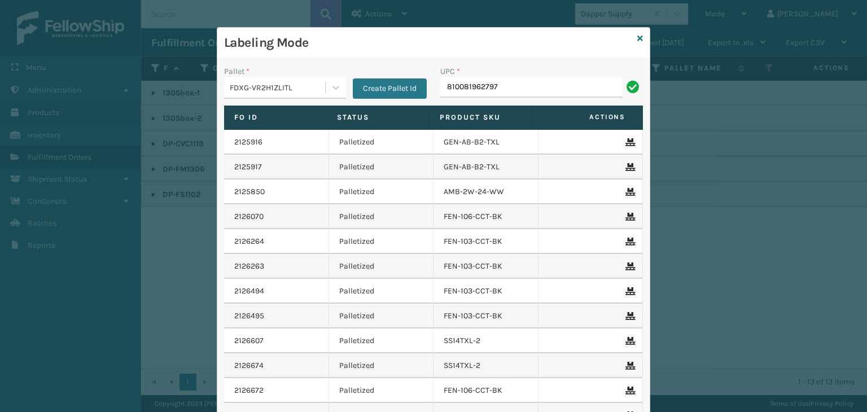
type input "810081962797"
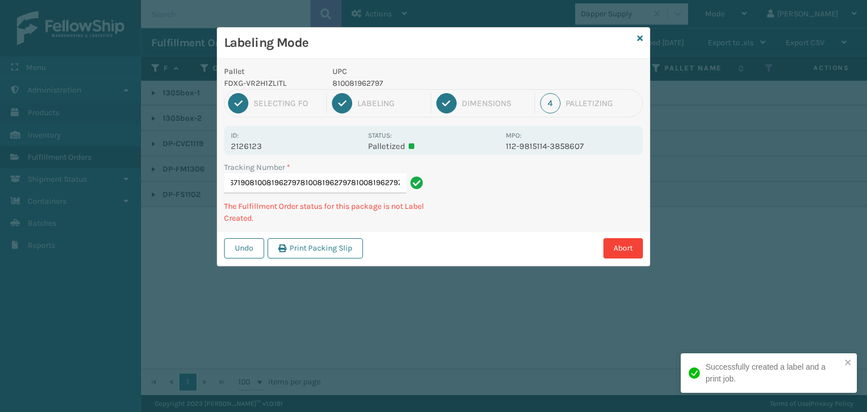
type input "394060867190810081962797810081962797810081962797810081962797"
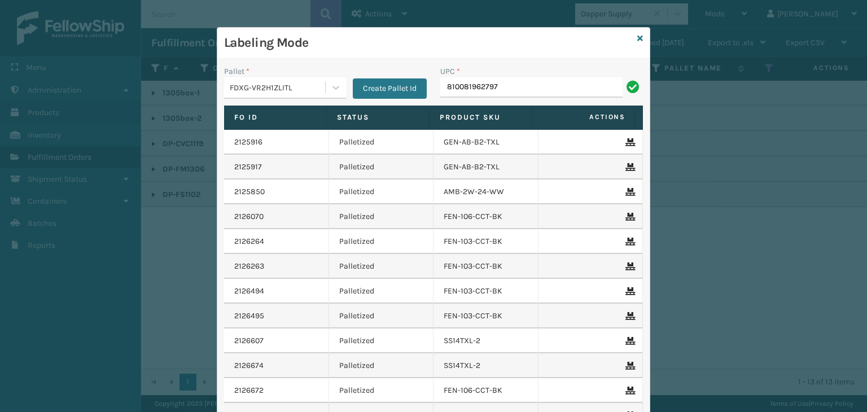
type input "810081962797"
click at [638, 39] on icon at bounding box center [641, 38] width 6 height 8
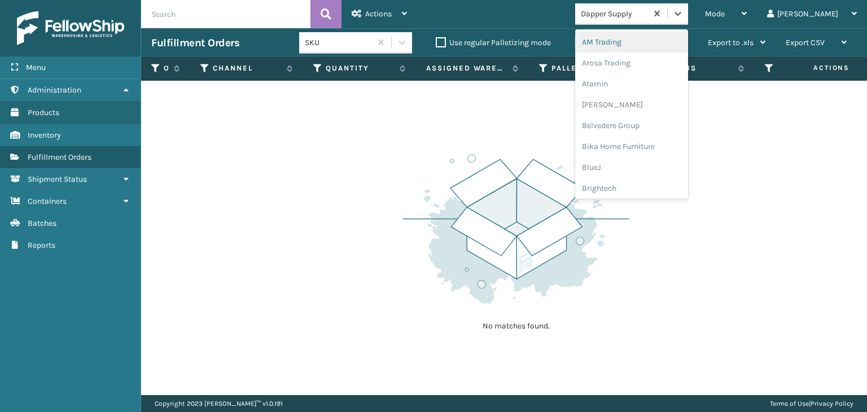
click at [648, 19] on div "Dapper Supply" at bounding box center [614, 14] width 67 height 12
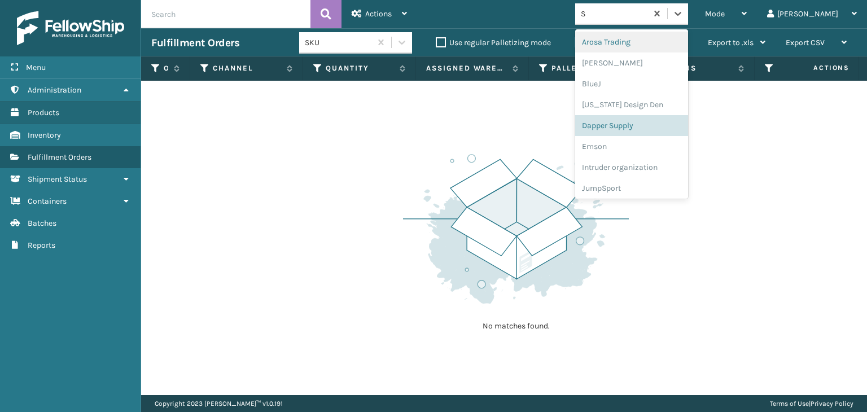
type input "SL"
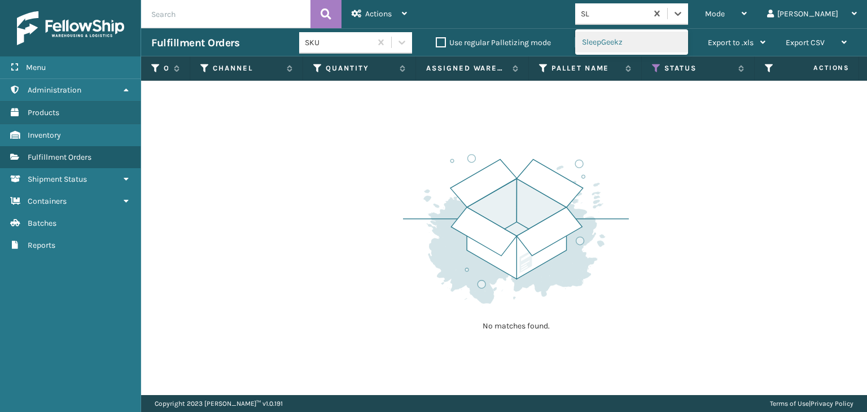
click at [635, 50] on div "SleepGeekz" at bounding box center [631, 42] width 113 height 21
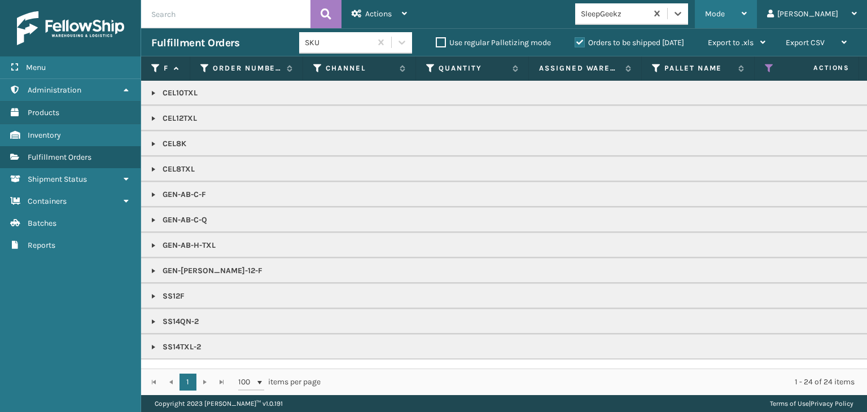
click at [725, 14] on span "Mode" at bounding box center [715, 14] width 20 height 10
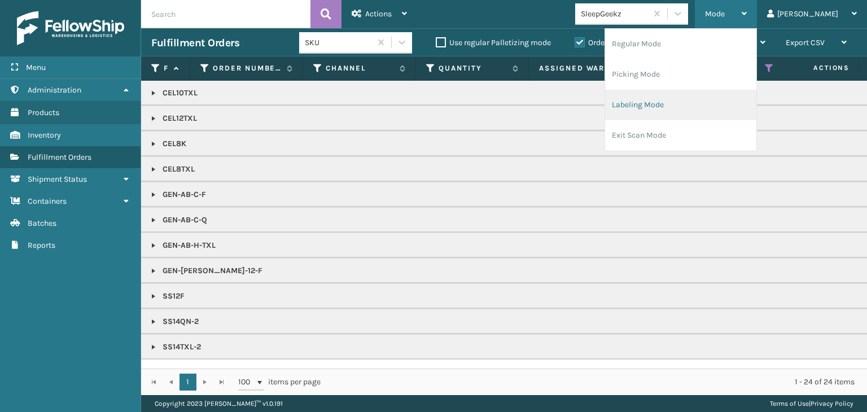
click at [692, 108] on li "Labeling Mode" at bounding box center [680, 105] width 151 height 30
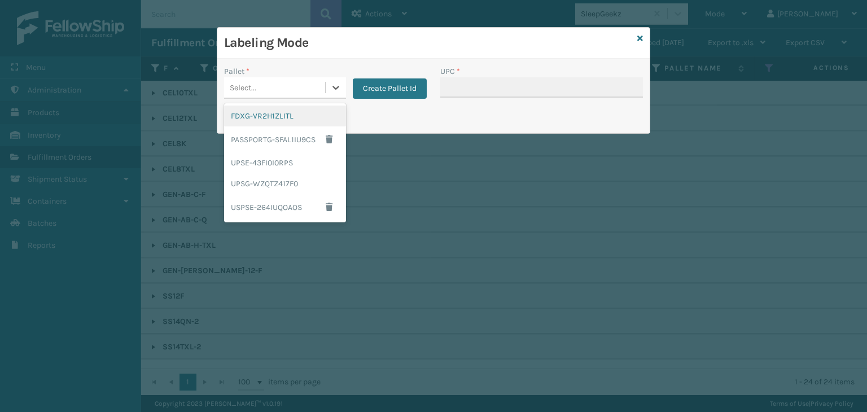
click at [294, 83] on div "Select..." at bounding box center [274, 87] width 101 height 19
click at [303, 116] on div "FDXG-VR2H1ZLITL" at bounding box center [285, 116] width 122 height 21
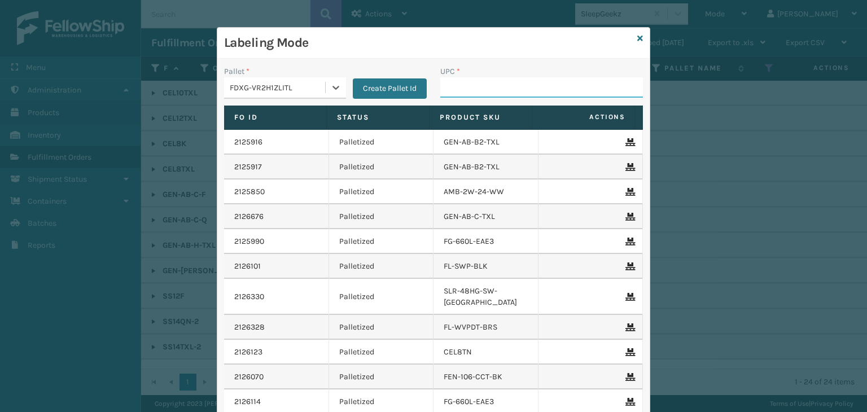
drag, startPoint x: 519, startPoint y: 82, endPoint x: 527, endPoint y: 84, distance: 8.1
click at [519, 82] on input "UPC *" at bounding box center [541, 87] width 203 height 20
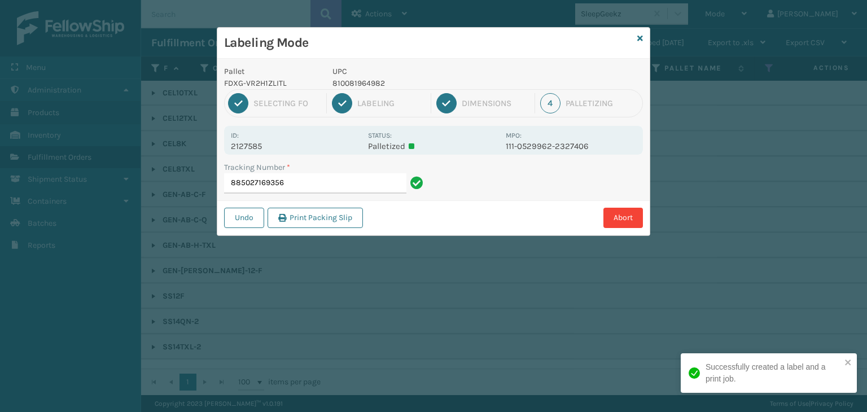
click at [378, 88] on p "810081964982" at bounding box center [416, 83] width 167 height 12
copy p "810081964982"
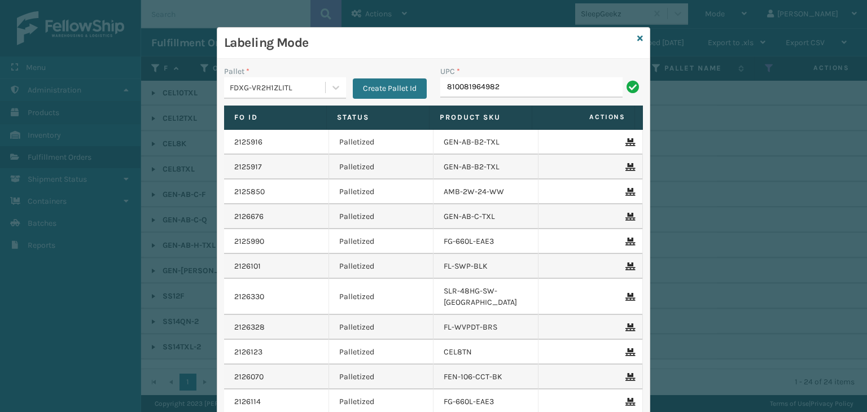
type input "810081964982"
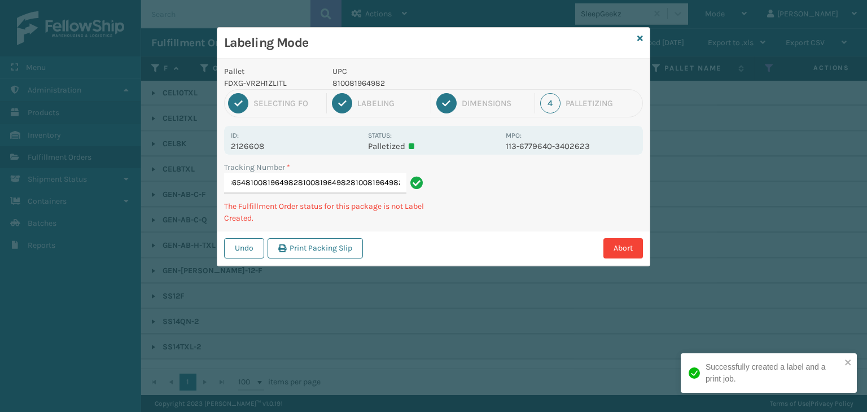
type input "885022788654810081964982810081964982810081964982810081964982"
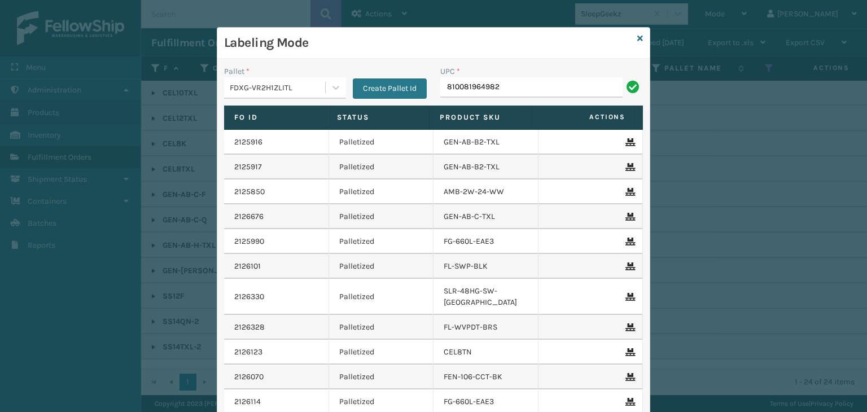
type input "810081964982"
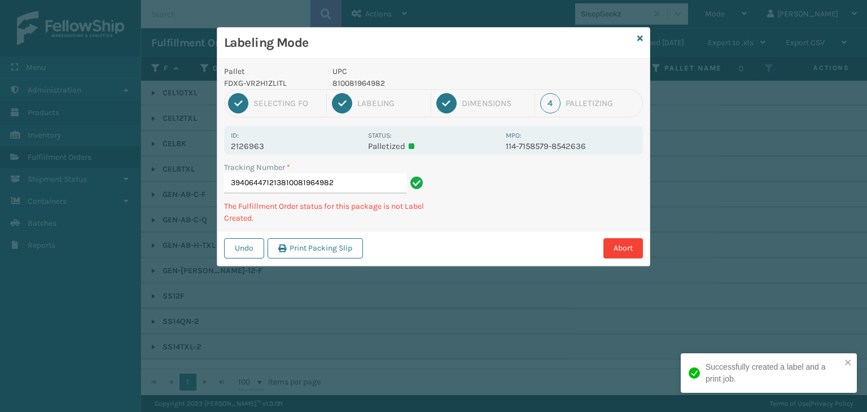
type input "394064471213810081964982810081964982"
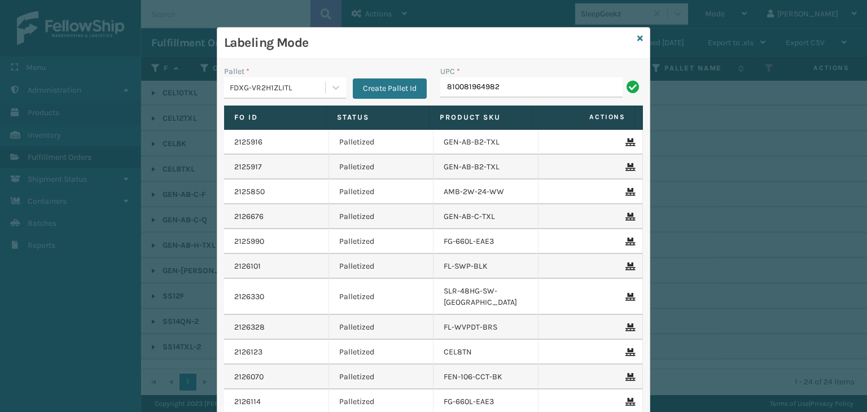
type input "810081964982"
click at [638, 38] on icon at bounding box center [641, 38] width 6 height 8
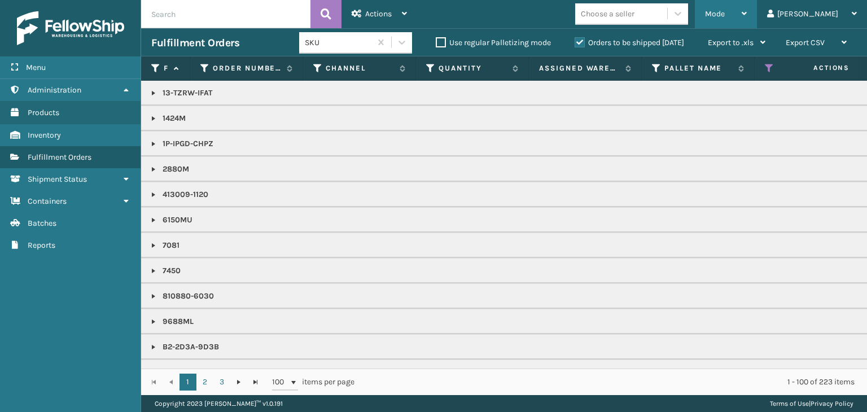
click at [725, 14] on span "Mode" at bounding box center [715, 14] width 20 height 10
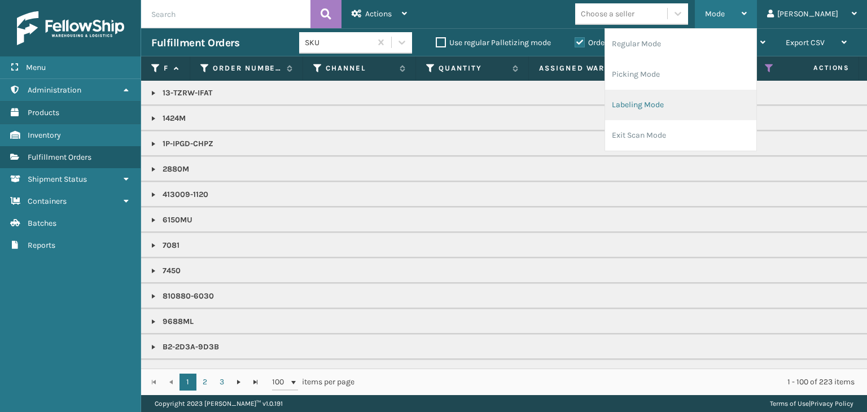
click at [696, 100] on li "Labeling Mode" at bounding box center [680, 105] width 151 height 30
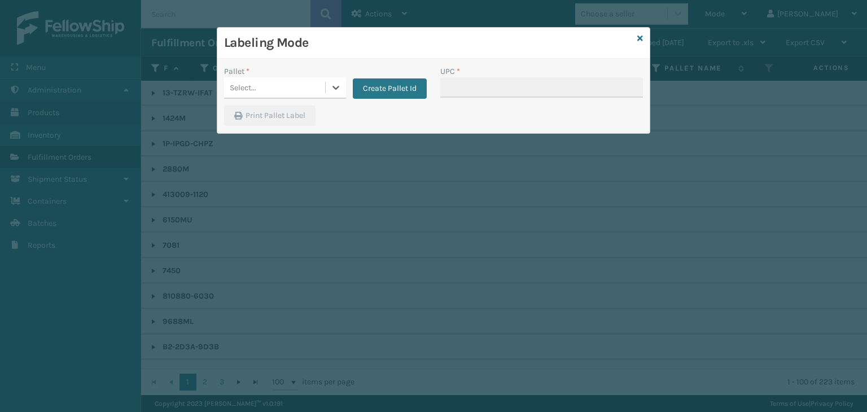
click at [260, 86] on div "Select..." at bounding box center [274, 87] width 101 height 19
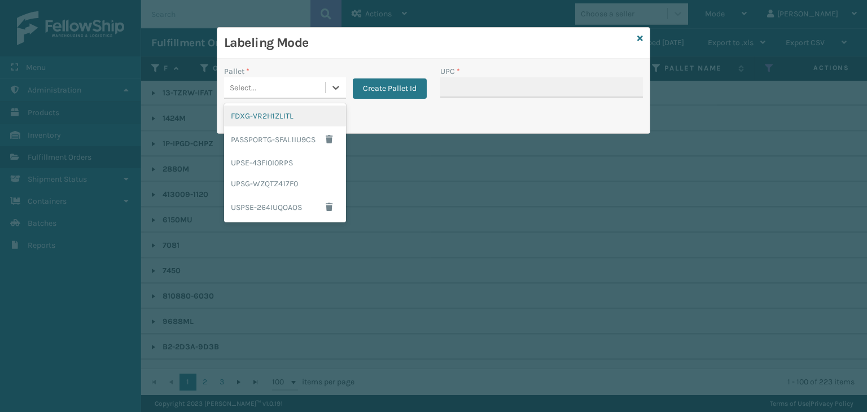
click at [269, 115] on div "FDXG-VR2H1ZLITL" at bounding box center [285, 116] width 122 height 21
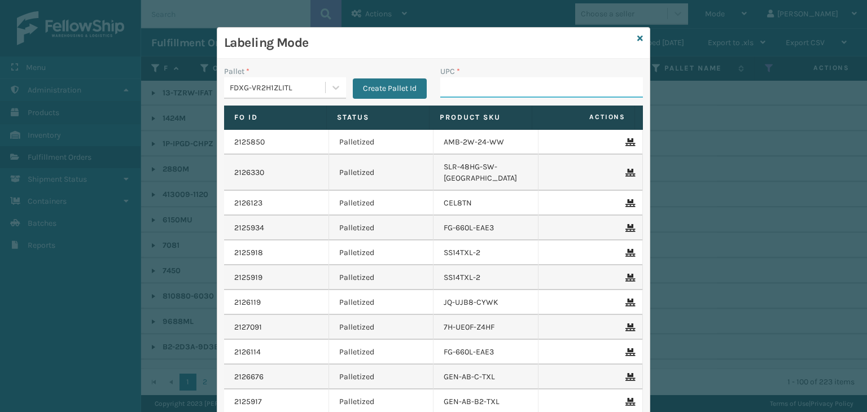
click at [455, 93] on input "UPC *" at bounding box center [541, 87] width 203 height 20
type input "8409851"
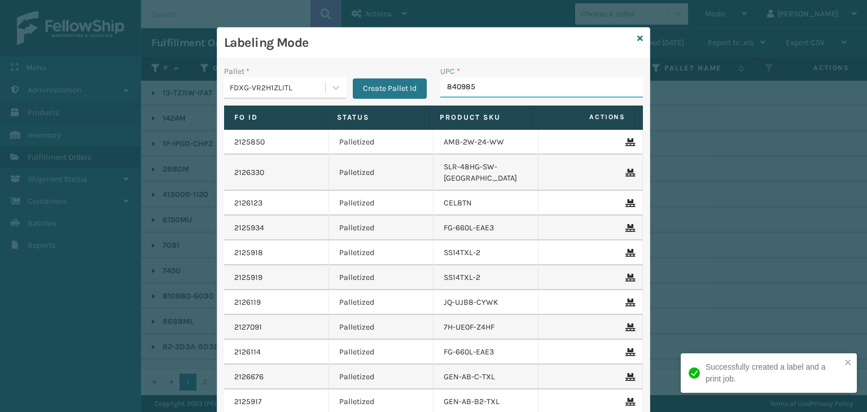
type input "8409851"
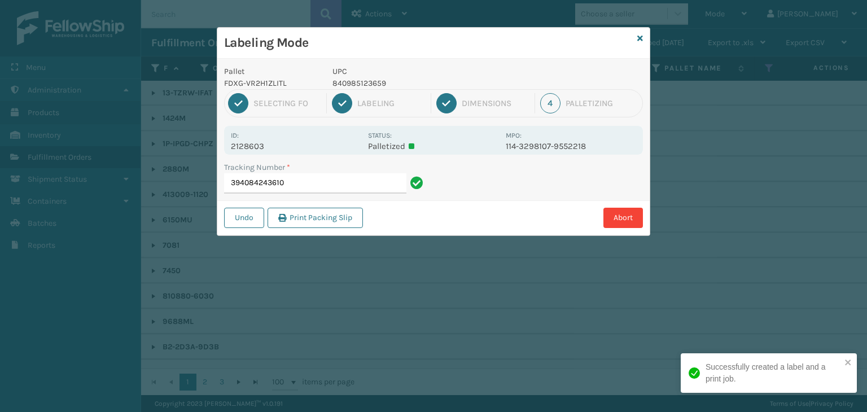
click at [363, 82] on p "840985123659" at bounding box center [416, 83] width 167 height 12
copy p "840985123659"
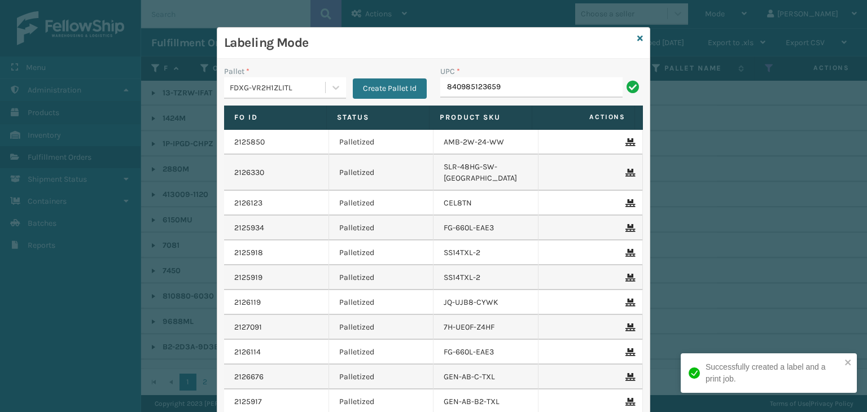
type input "840985123659"
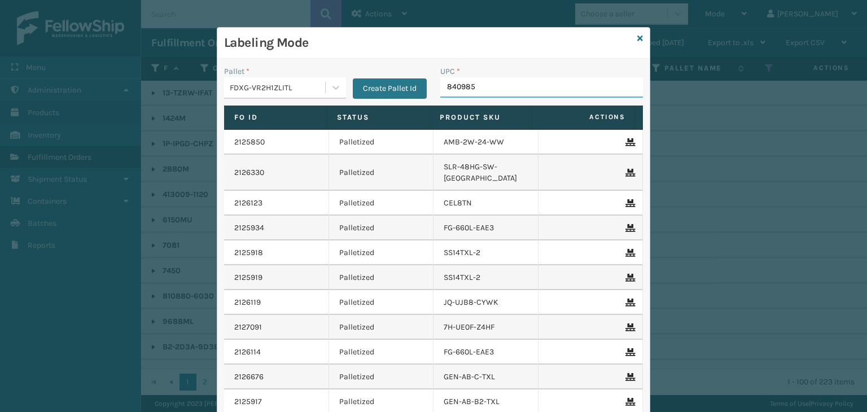
type input "8409851"
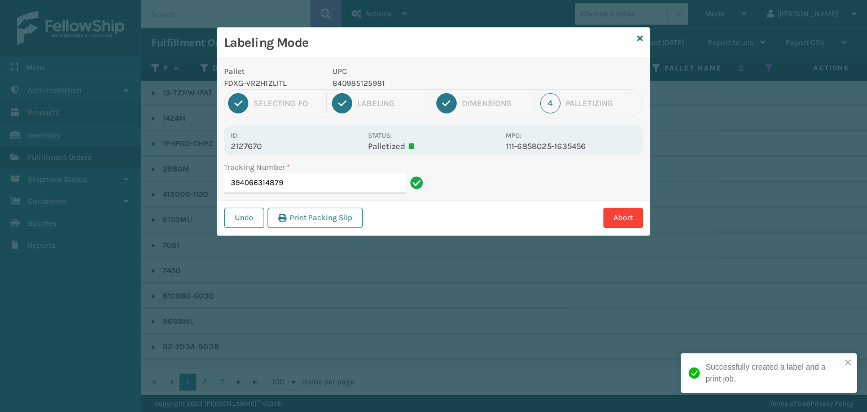
click at [364, 77] on p "840985125981" at bounding box center [416, 83] width 167 height 12
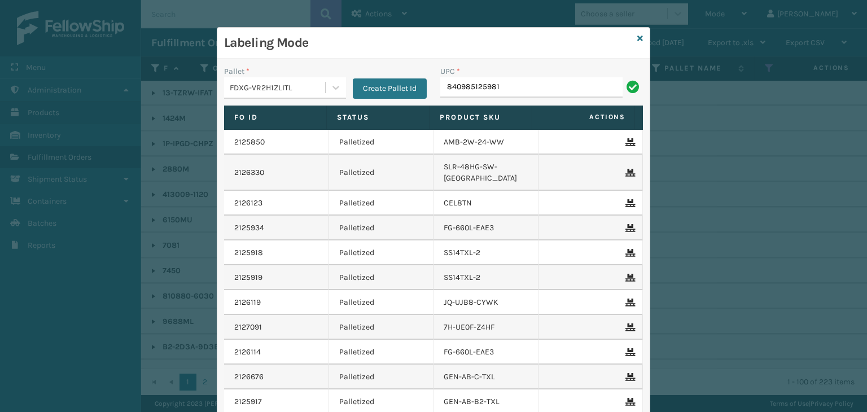
type input "840985125981"
click at [638, 37] on icon at bounding box center [641, 38] width 6 height 8
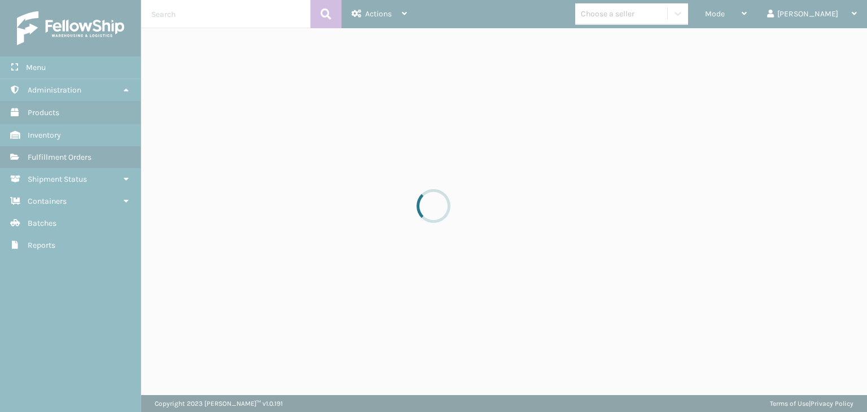
click at [654, 16] on div at bounding box center [433, 206] width 867 height 412
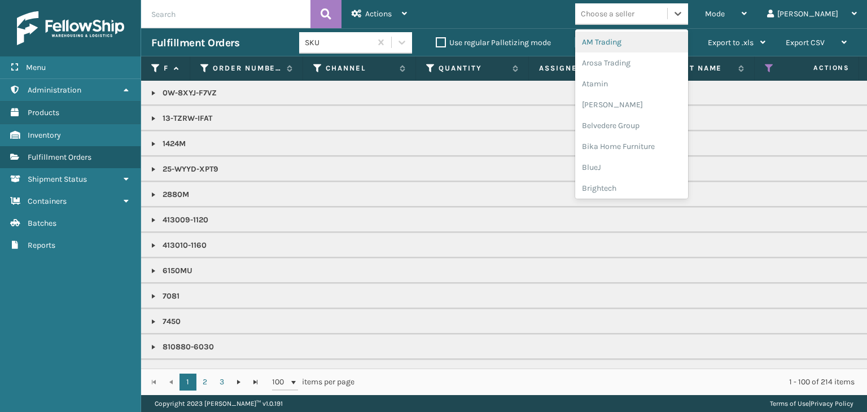
click at [635, 16] on div "Choose a seller" at bounding box center [608, 14] width 54 height 12
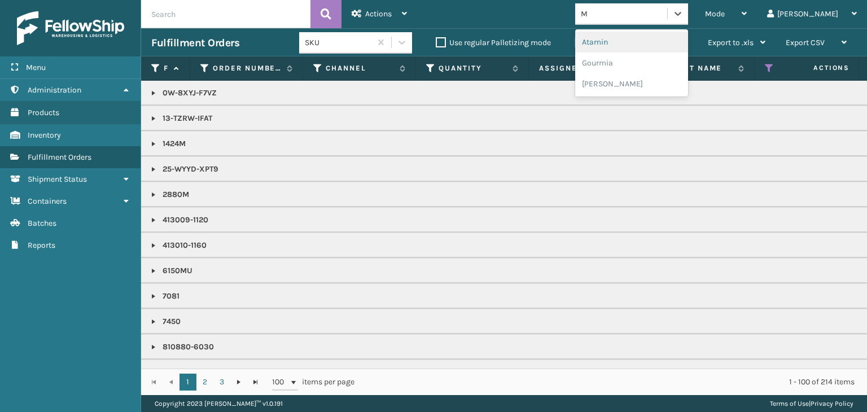
type input "MI"
click at [647, 104] on div "[PERSON_NAME] Brands" at bounding box center [631, 104] width 113 height 21
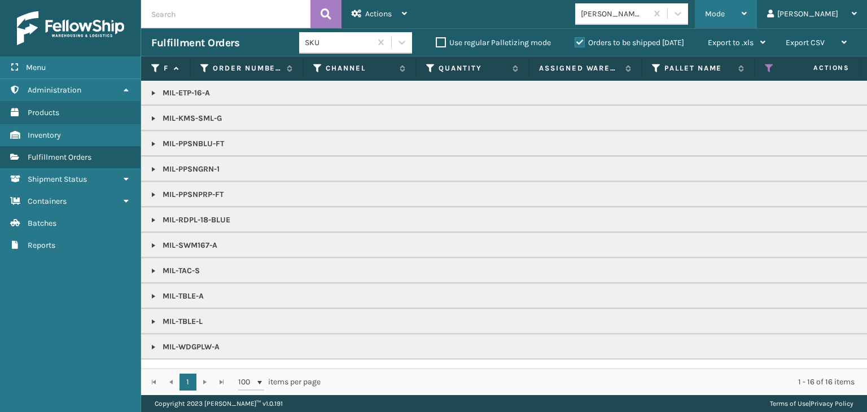
click at [747, 12] on icon at bounding box center [744, 14] width 5 height 8
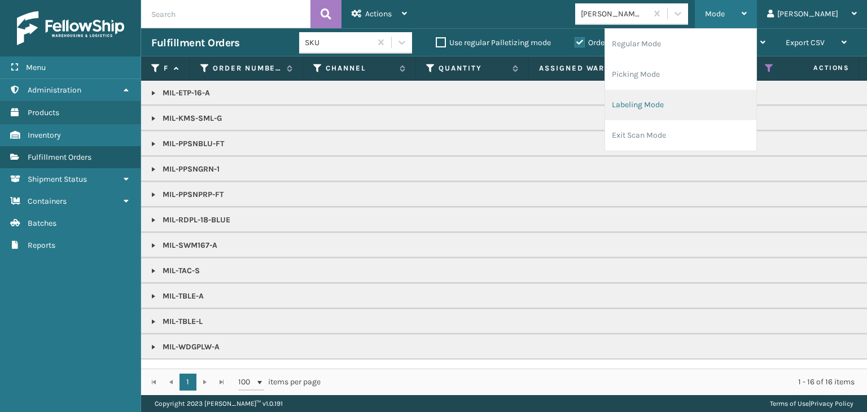
click at [693, 104] on li "Labeling Mode" at bounding box center [680, 105] width 151 height 30
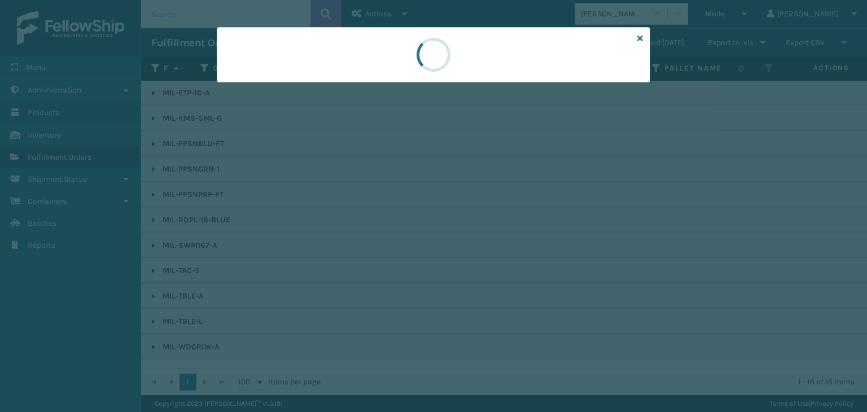
click at [269, 85] on div at bounding box center [433, 206] width 867 height 412
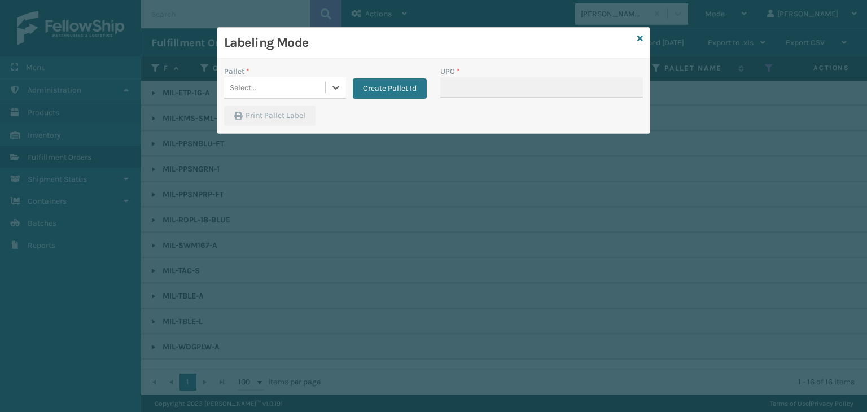
click at [269, 85] on div "Select..." at bounding box center [274, 87] width 101 height 19
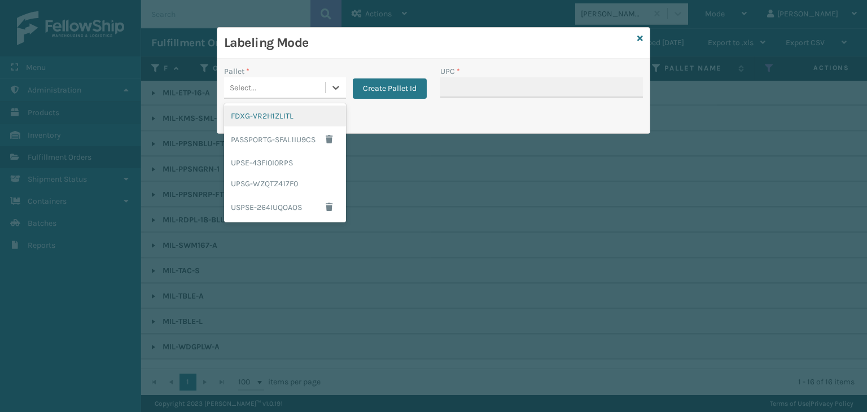
click at [287, 121] on div "FDXG-VR2H1ZLITL" at bounding box center [285, 116] width 122 height 21
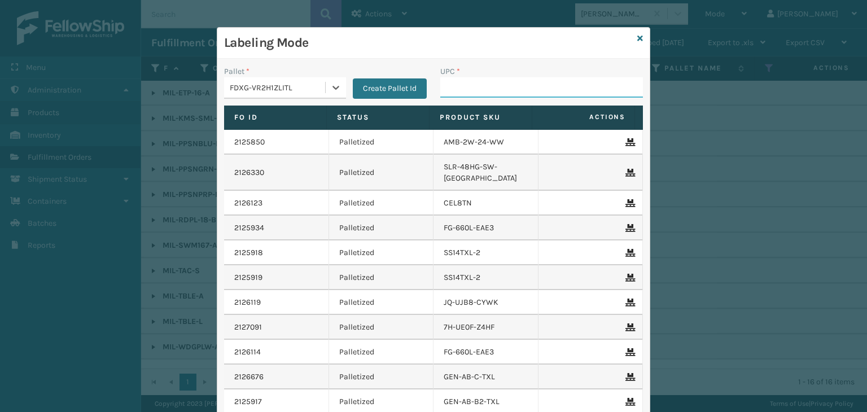
click at [461, 81] on input "UPC *" at bounding box center [541, 87] width 203 height 20
type input "8100819650"
type input "8100819"
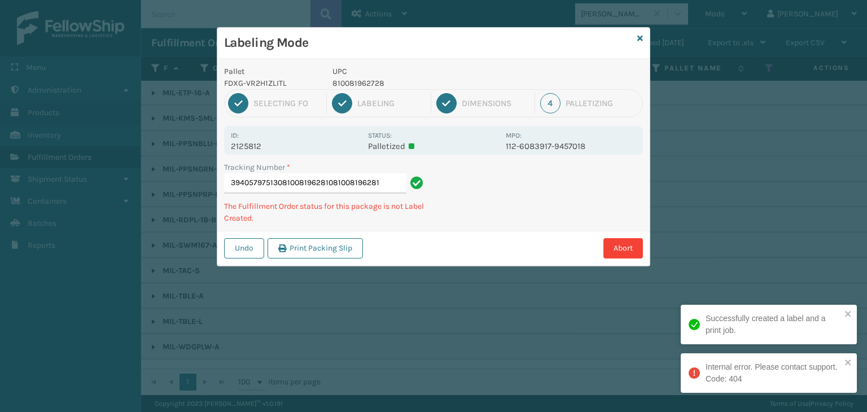
type input "394057975130810081962810810081962810"
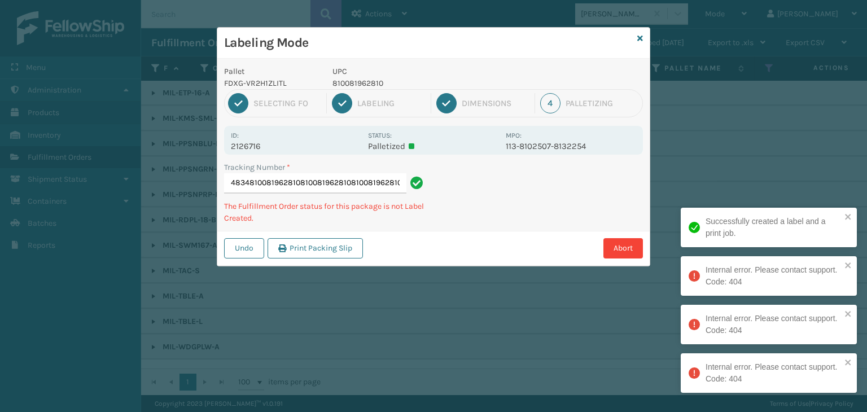
type input "394063544834810081962810810081962810810081962810810081962810"
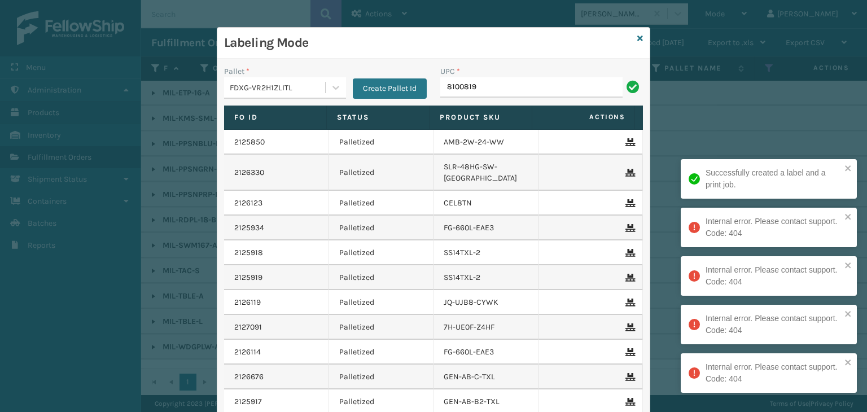
type input "81008196"
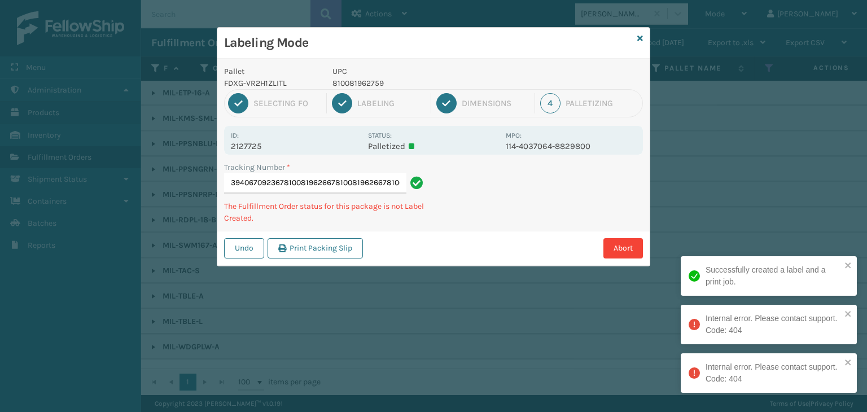
type input "394067092367810081962667810081962667810081962667"
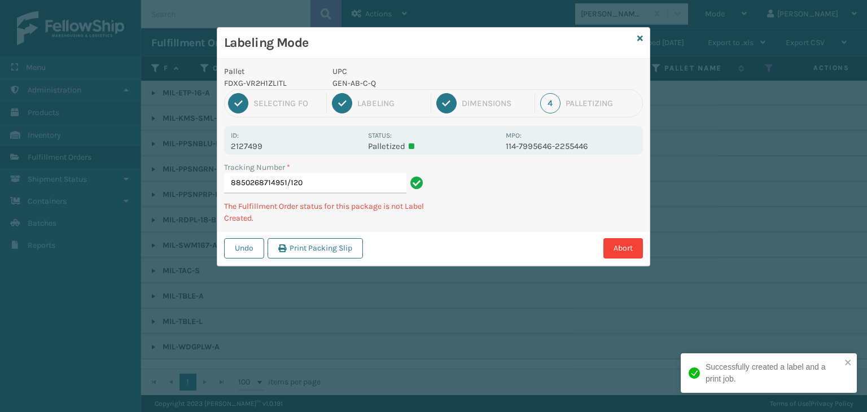
type input "8850268714951/120"
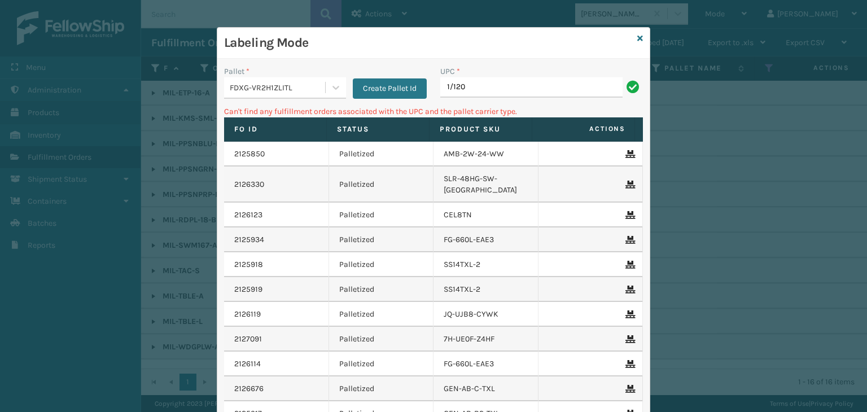
drag, startPoint x: 510, startPoint y: 84, endPoint x: 83, endPoint y: 85, distance: 427.5
click at [83, 85] on div "Labeling Mode Pallet * FDXG-VR2H1ZLITL Create Pallet Id UPC * 1/120 Can't find …" at bounding box center [433, 206] width 867 height 412
drag, startPoint x: 542, startPoint y: 79, endPoint x: 194, endPoint y: 99, distance: 349.0
click at [194, 99] on div "Labeling Mode Pallet * FDXG-VR2H1ZLITL Create Pallet Id UPC * 1/120 Can't find …" at bounding box center [433, 206] width 867 height 412
type input "GEN-AB-C-Q"
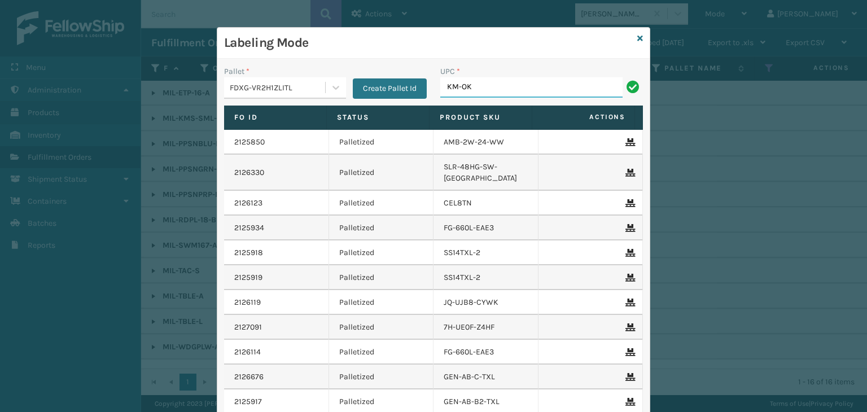
type input "KM-OKS-OFRC-44SS"
type input "Grey_Block_40_FBM"
type input "ST3402"
type input "ht30102p"
type input "8165540"
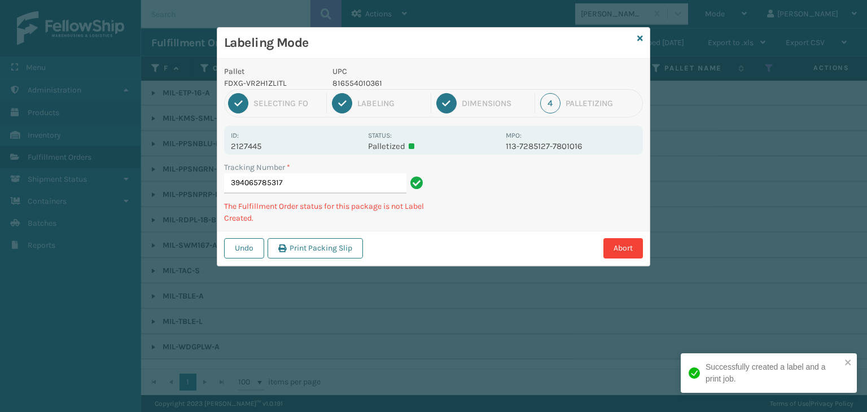
click at [361, 82] on p "816554010361" at bounding box center [416, 83] width 167 height 12
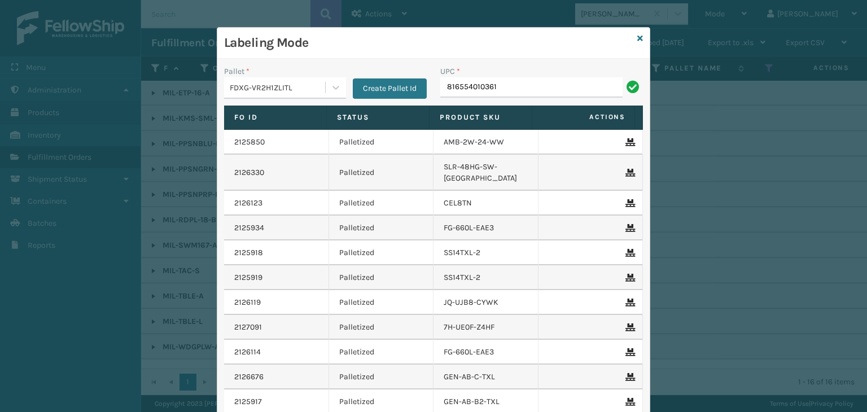
type input "816554010361"
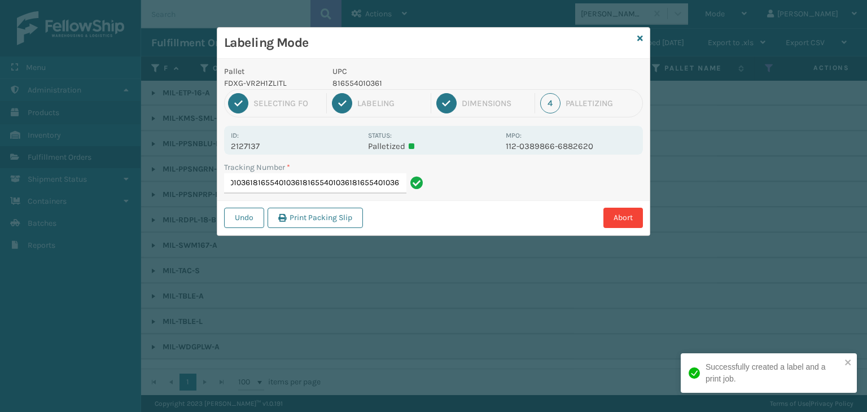
type input "885025630037816554010361816554010361816554010361816554010361816554010361"
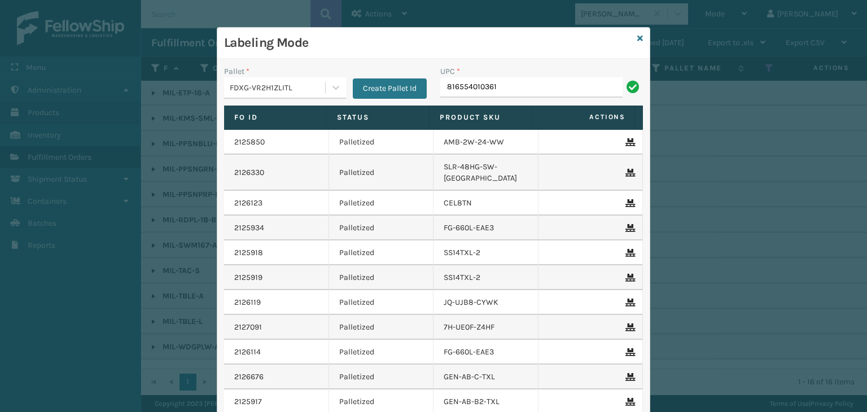
type input "816554010361"
type input "8499860"
type input "850040667301"
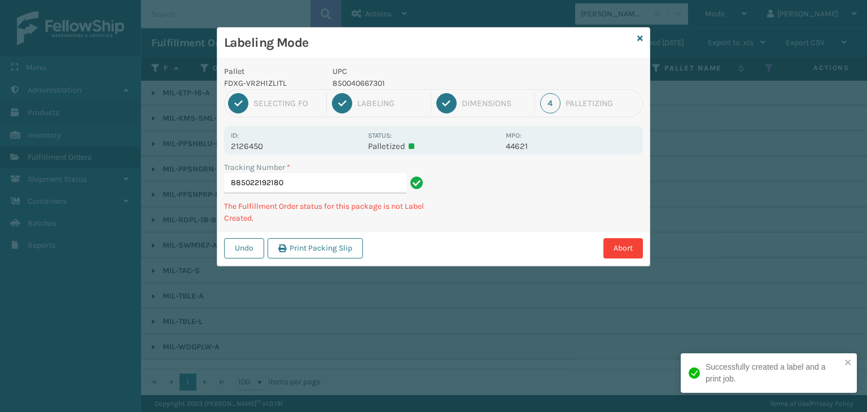
click at [341, 85] on p "850040667301" at bounding box center [416, 83] width 167 height 12
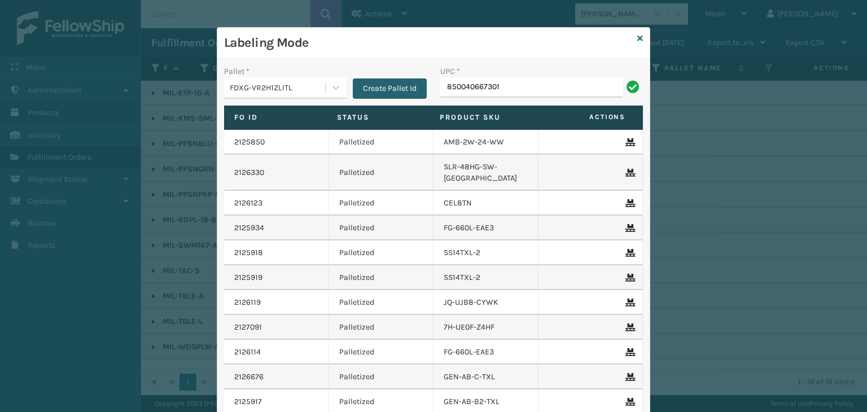
type input "850040667301"
type input "850040667042"
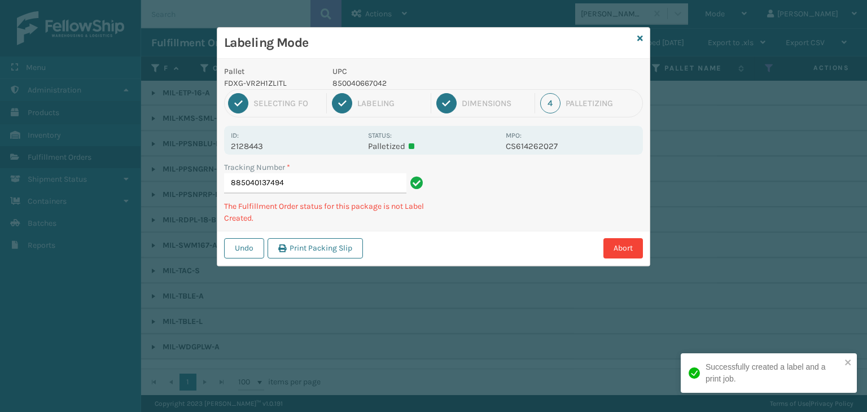
click at [350, 78] on p "850040667042" at bounding box center [416, 83] width 167 height 12
click at [349, 79] on p "850040667042" at bounding box center [416, 83] width 167 height 12
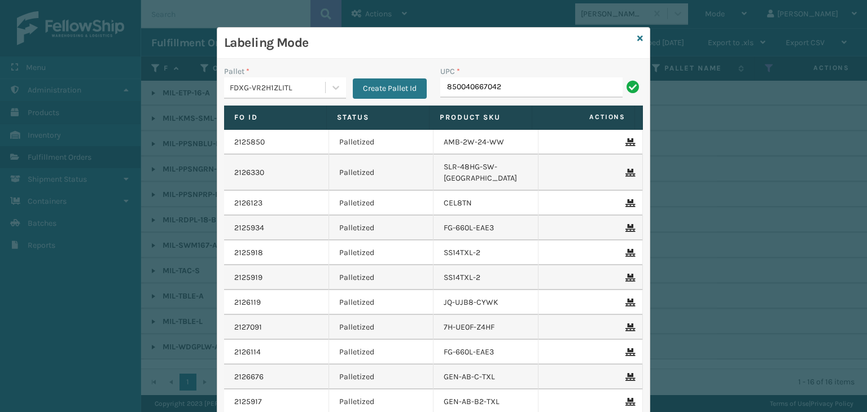
type input "850040667042"
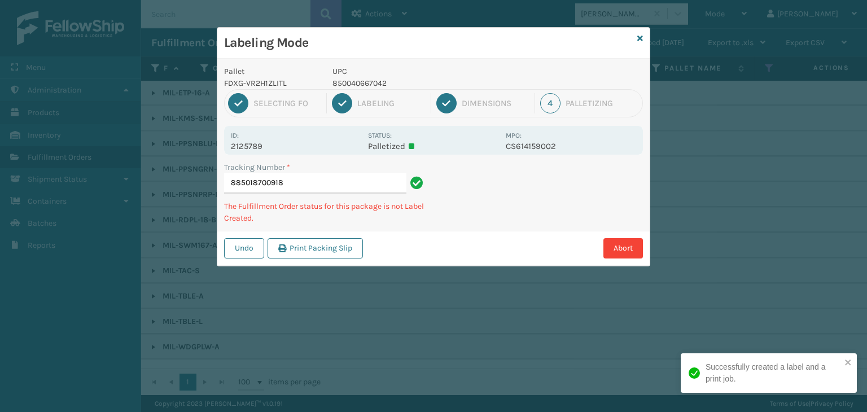
type input "885018700918850040667042"
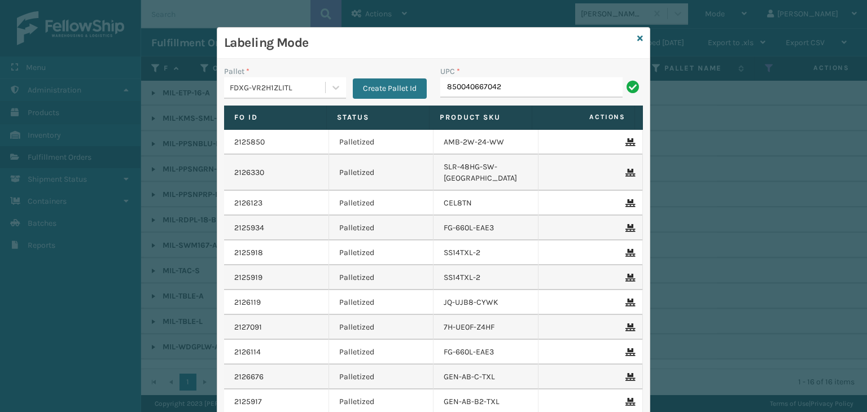
type input "850040667042"
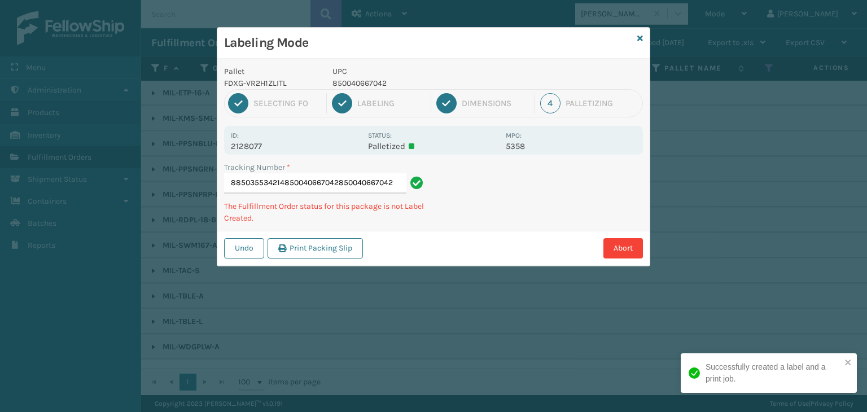
type input "885035534214850040667042850040667042850040667042"
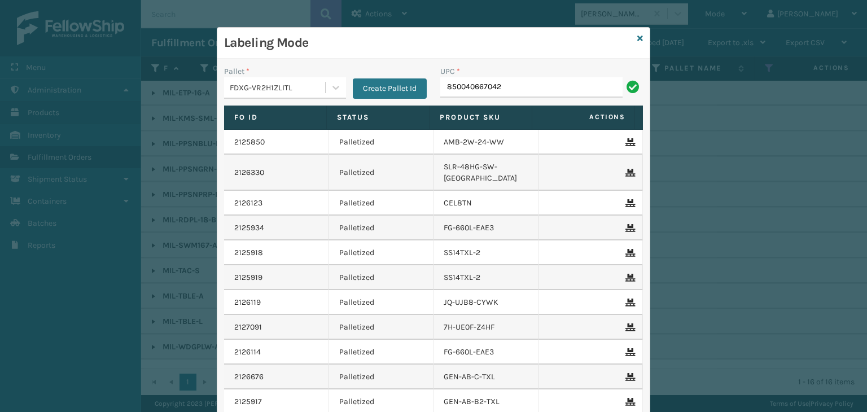
type input "850040667042"
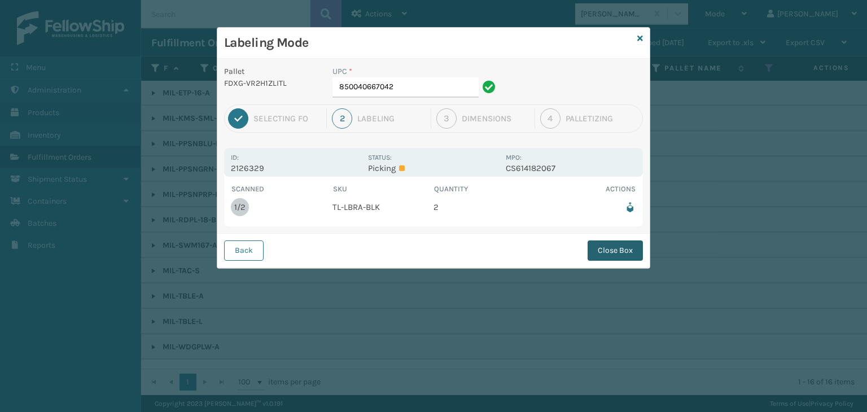
click at [610, 247] on button "Close Box" at bounding box center [615, 251] width 55 height 20
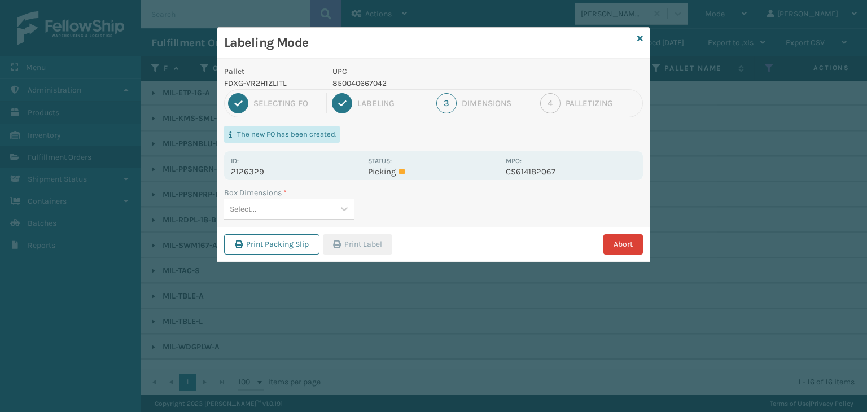
click at [626, 244] on button "Abort" at bounding box center [624, 244] width 40 height 20
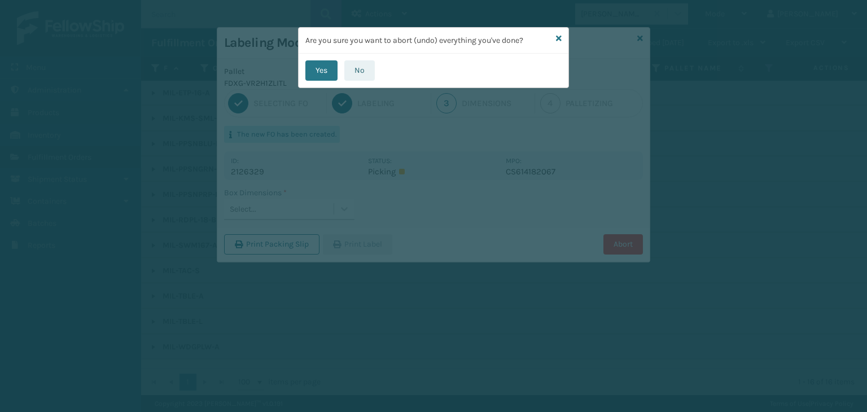
click at [359, 73] on button "No" at bounding box center [359, 70] width 30 height 20
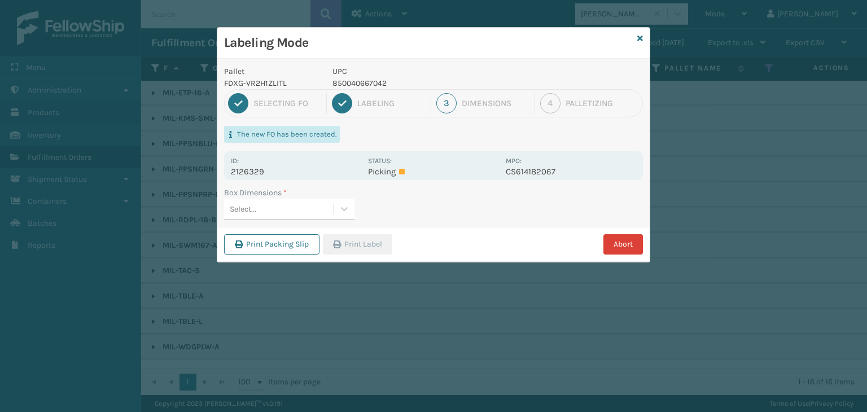
click at [629, 238] on button "Abort" at bounding box center [624, 244] width 40 height 20
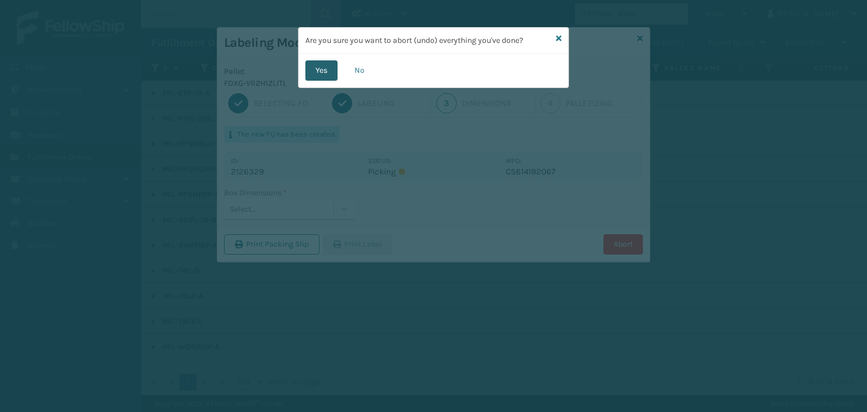
click at [321, 66] on button "Yes" at bounding box center [322, 70] width 32 height 20
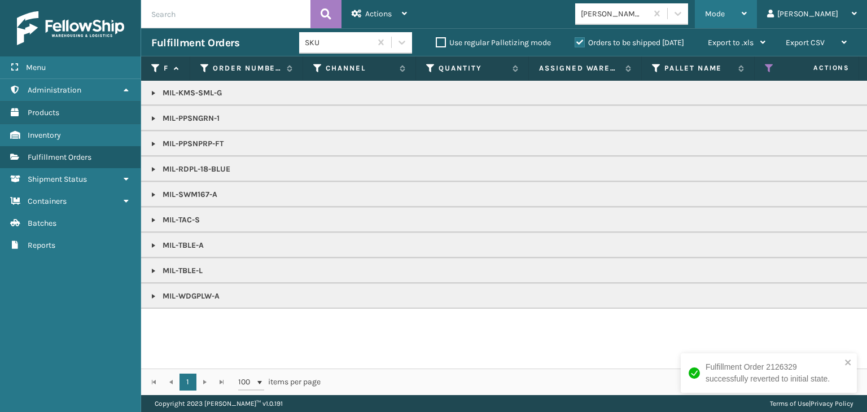
click at [725, 16] on span "Mode" at bounding box center [715, 14] width 20 height 10
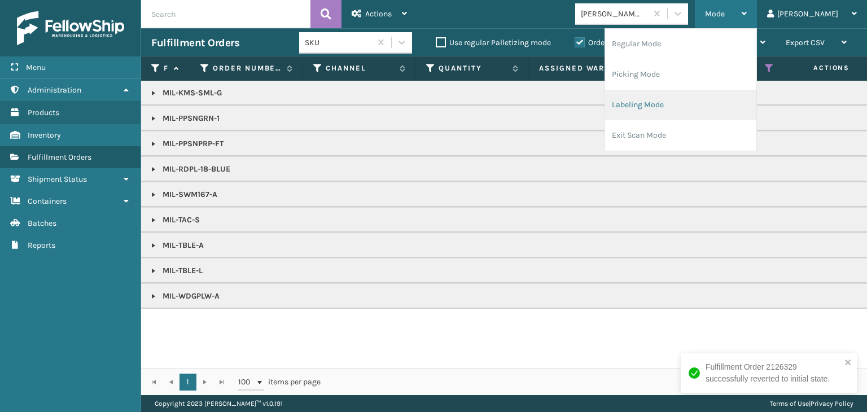
click at [680, 115] on li "Labeling Mode" at bounding box center [680, 105] width 151 height 30
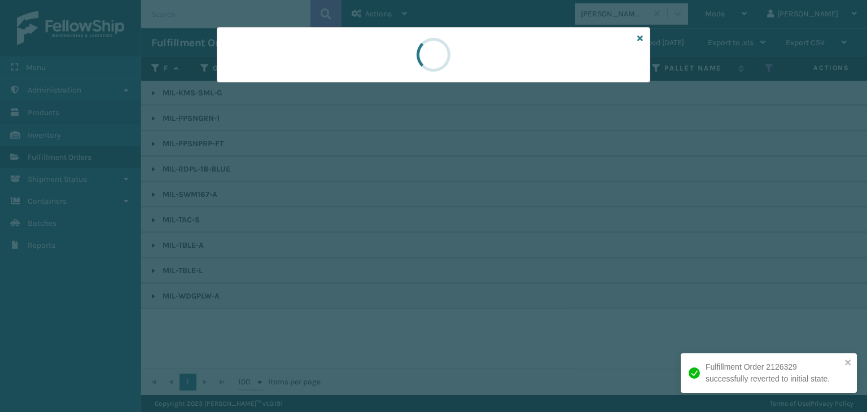
click at [269, 80] on div at bounding box center [434, 54] width 434 height 55
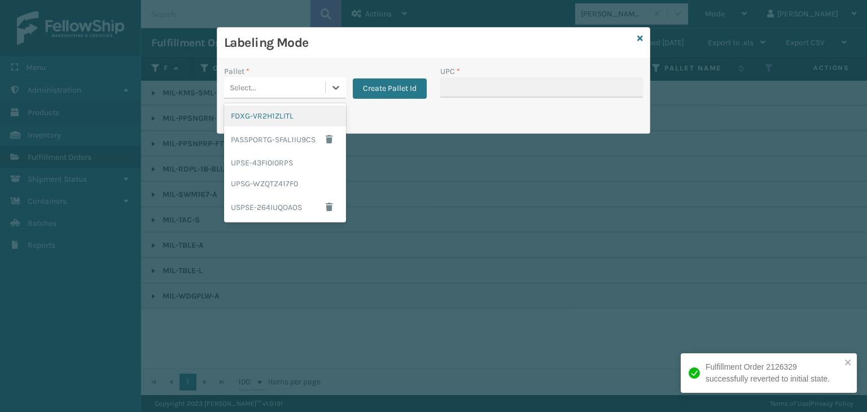
click at [281, 107] on div "FDXG-VR2H1ZLITL" at bounding box center [285, 116] width 122 height 21
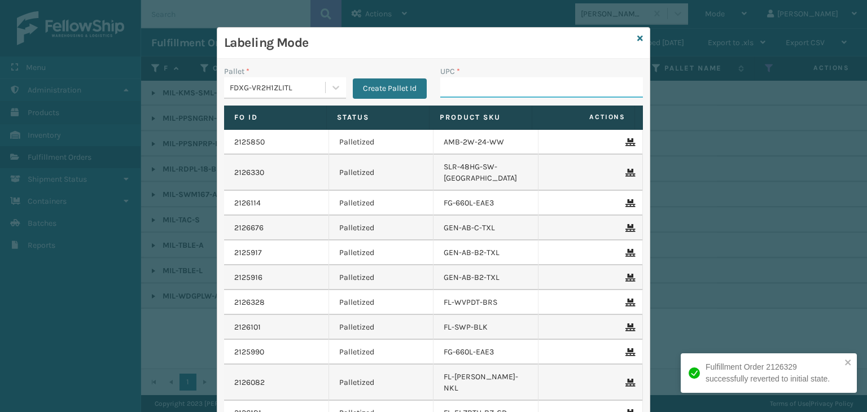
click at [479, 86] on input "UPC *" at bounding box center [541, 87] width 203 height 20
paste input "850040667042"
type input "850040667042"
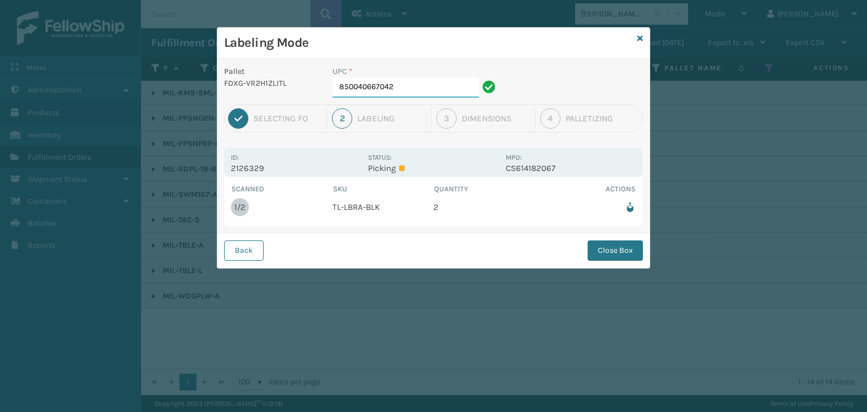
drag, startPoint x: 408, startPoint y: 86, endPoint x: 400, endPoint y: 84, distance: 7.7
click at [408, 86] on input "850040667042" at bounding box center [406, 87] width 146 height 20
click at [594, 247] on button "Close Box" at bounding box center [615, 251] width 55 height 20
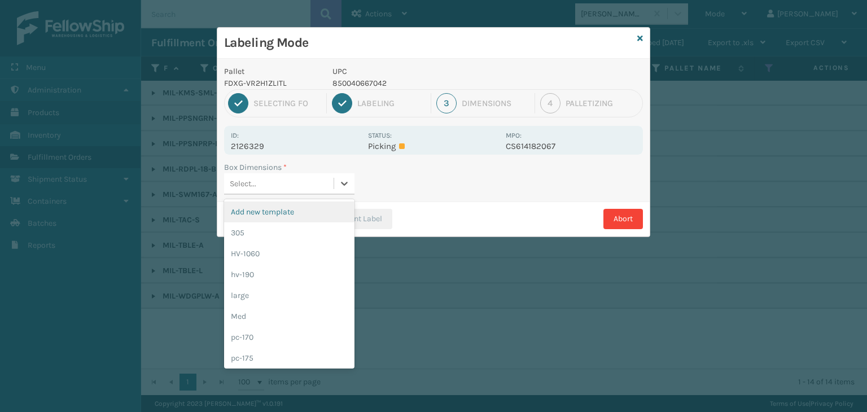
click at [321, 179] on div "Select..." at bounding box center [279, 183] width 110 height 19
click at [250, 324] on div "Med" at bounding box center [289, 316] width 130 height 21
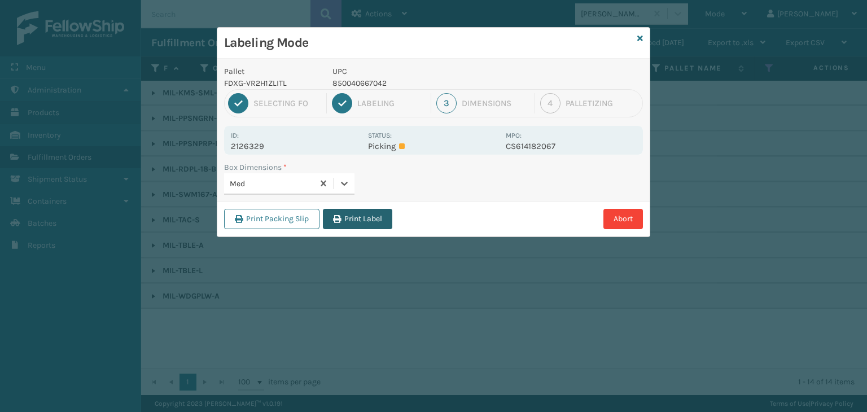
click at [341, 213] on button "Print Label" at bounding box center [357, 219] width 69 height 20
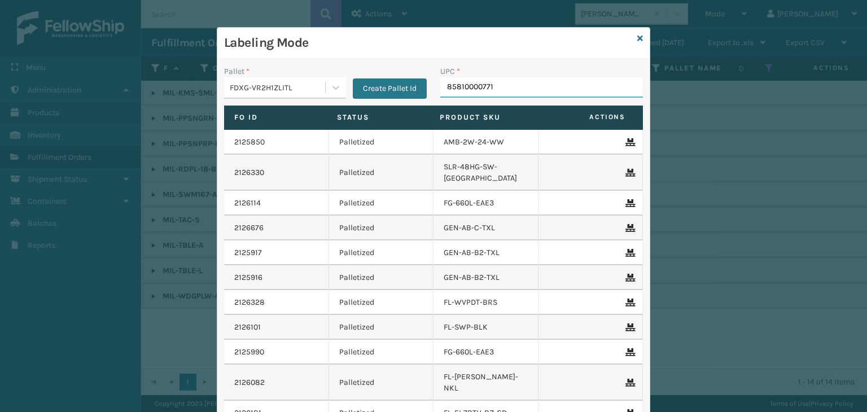
type input "858100007715"
type input "850004456705"
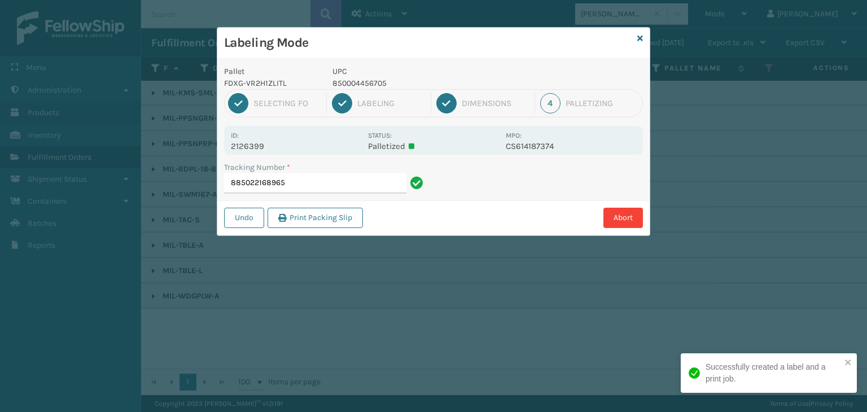
click at [349, 80] on p "850004456705" at bounding box center [416, 83] width 167 height 12
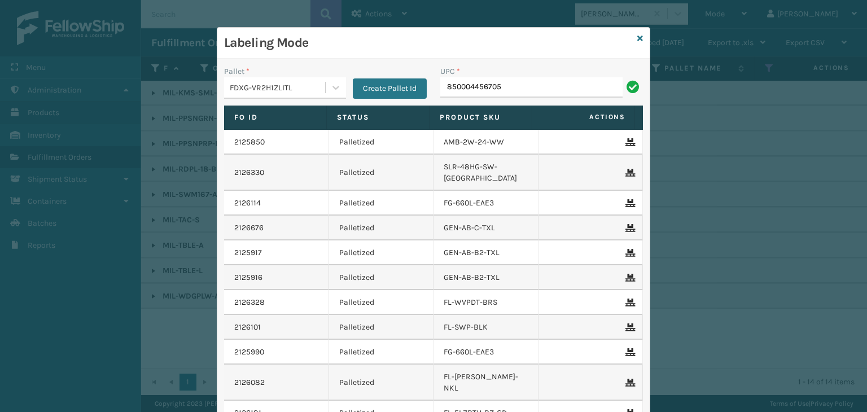
type input "850004456705"
click at [638, 33] on link at bounding box center [641, 39] width 6 height 12
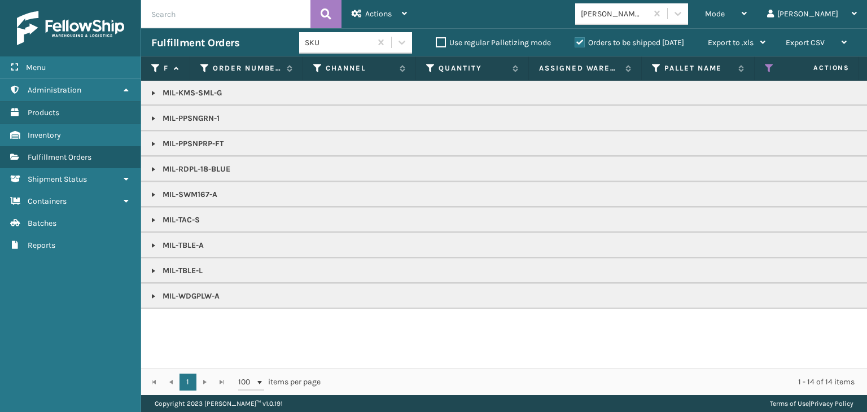
click at [631, 8] on div "[PERSON_NAME] Brands" at bounding box center [614, 14] width 67 height 12
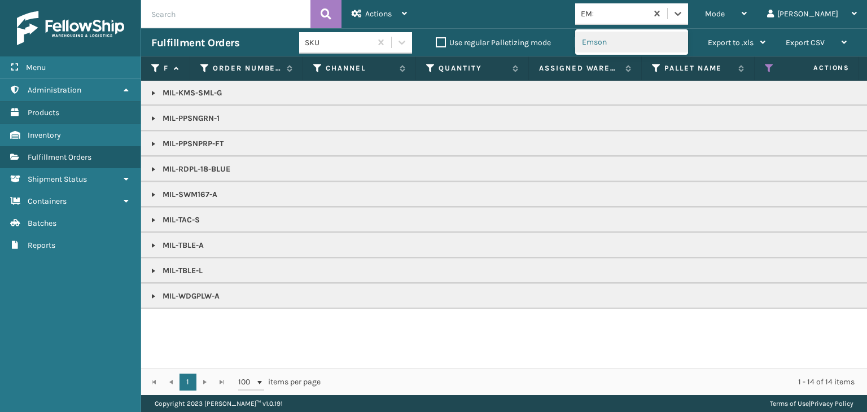
type input "EMSO"
click at [649, 38] on div "Emson" at bounding box center [631, 42] width 113 height 21
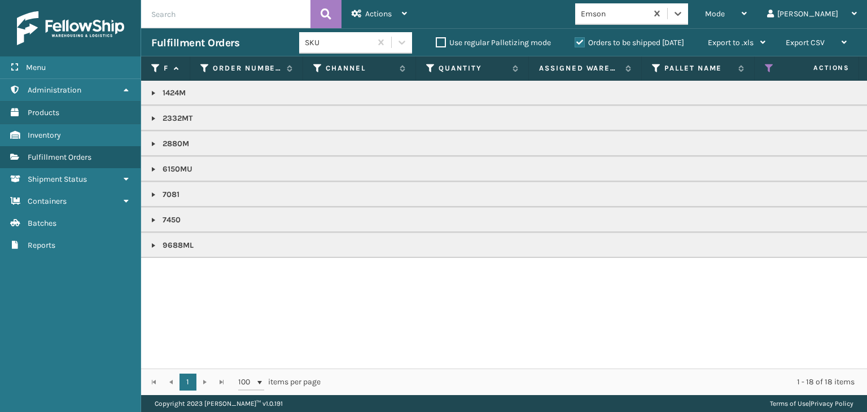
click at [147, 93] on td "1424M" at bounding box center [870, 93] width 1458 height 25
click at [151, 93] on link at bounding box center [153, 93] width 9 height 9
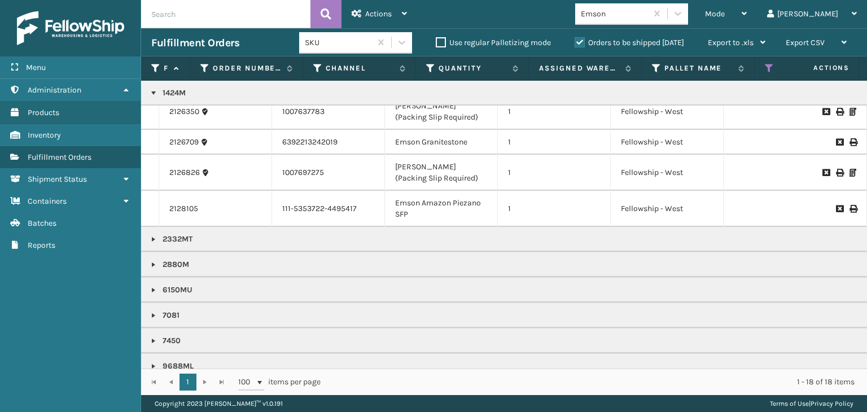
scroll to position [138, 0]
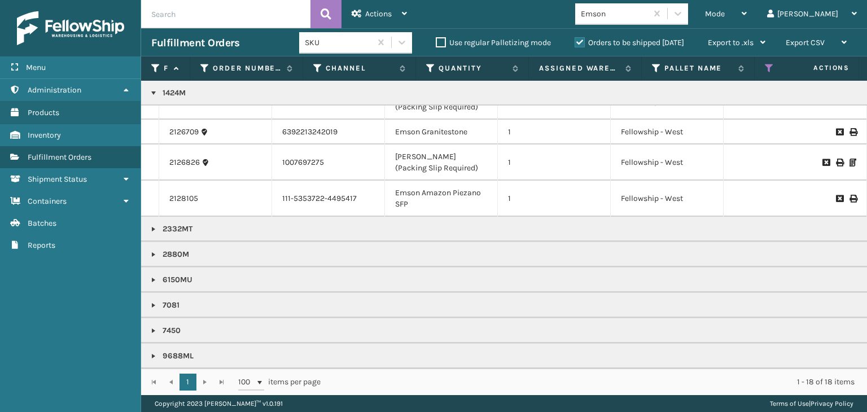
click at [149, 224] on td "2332MT" at bounding box center [870, 229] width 1458 height 25
click at [155, 225] on link at bounding box center [153, 229] width 9 height 9
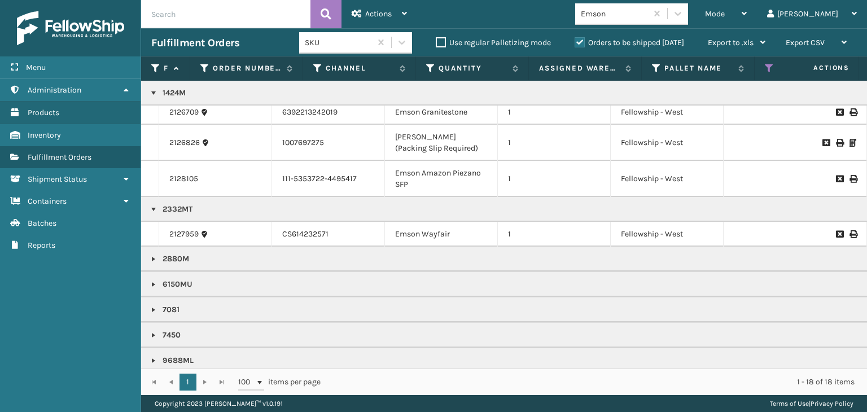
scroll to position [163, 0]
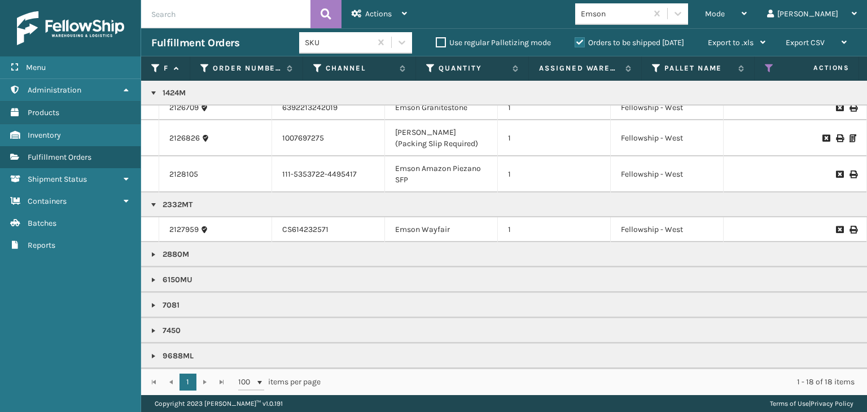
click at [151, 250] on link at bounding box center [153, 254] width 9 height 9
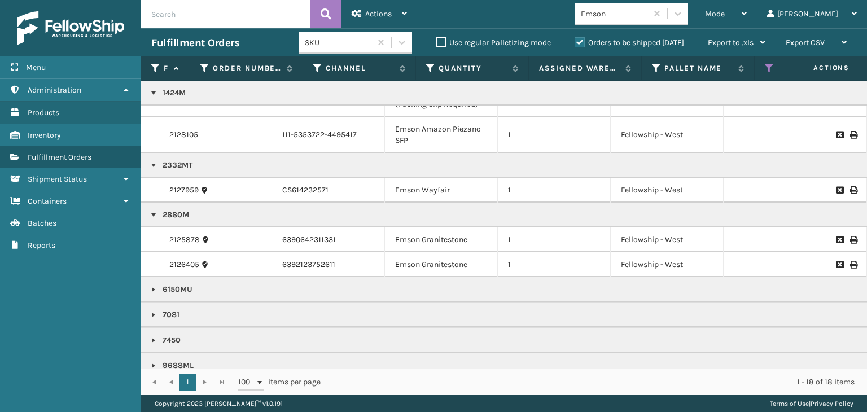
scroll to position [212, 0]
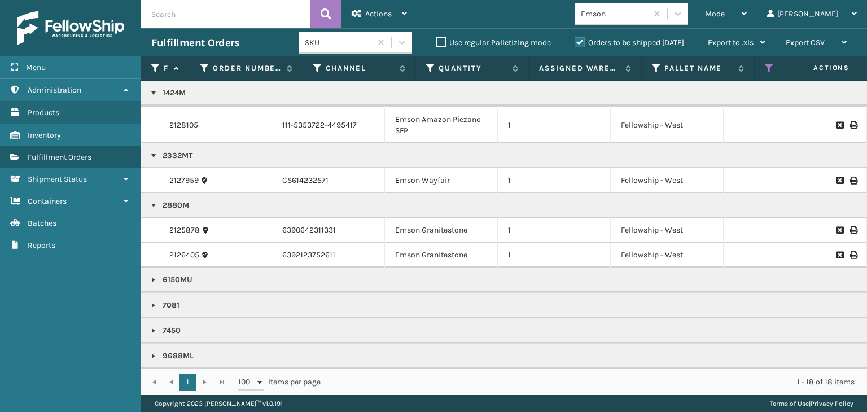
click at [150, 276] on link at bounding box center [153, 280] width 9 height 9
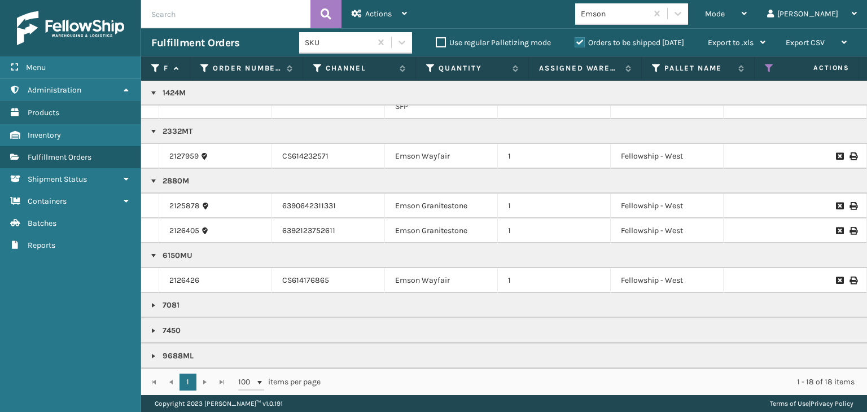
scroll to position [236, 0]
click at [154, 301] on link at bounding box center [153, 305] width 9 height 9
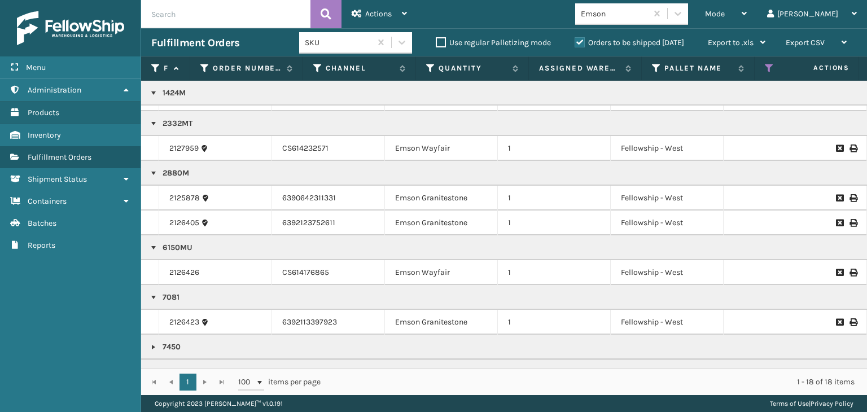
scroll to position [260, 0]
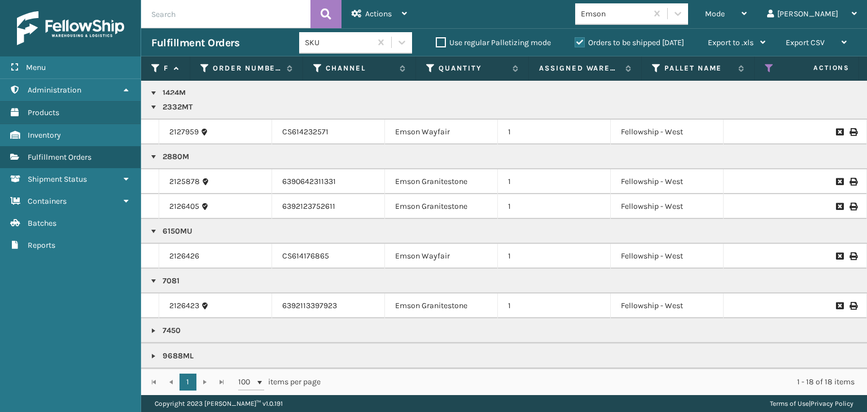
click at [155, 326] on link at bounding box center [153, 330] width 9 height 9
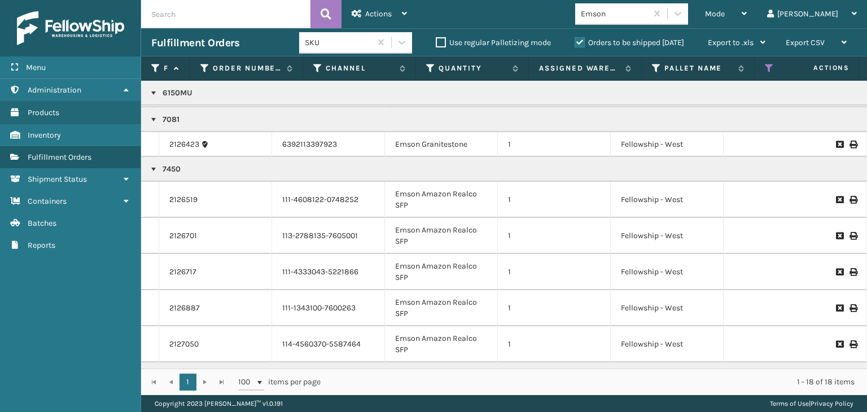
scroll to position [440, 0]
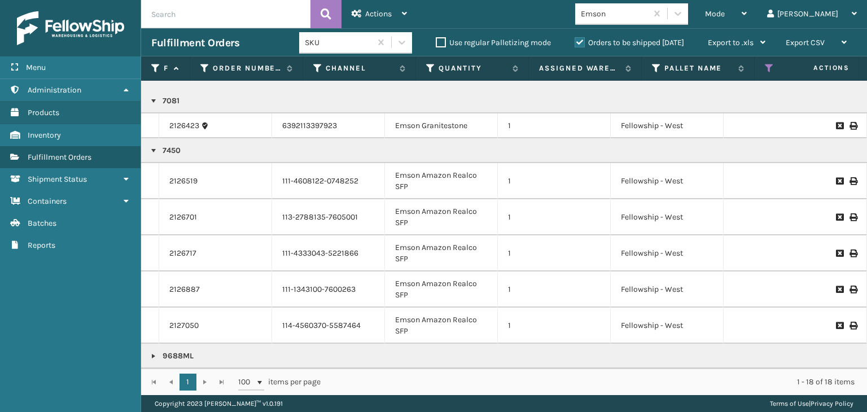
click at [149, 352] on link at bounding box center [153, 356] width 9 height 9
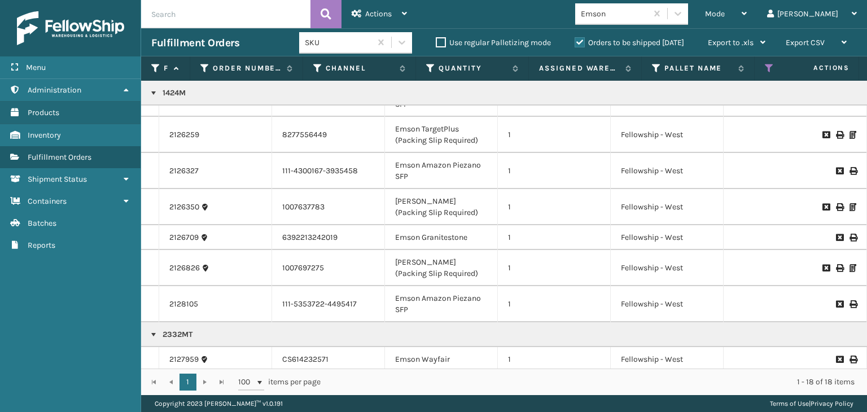
scroll to position [0, 0]
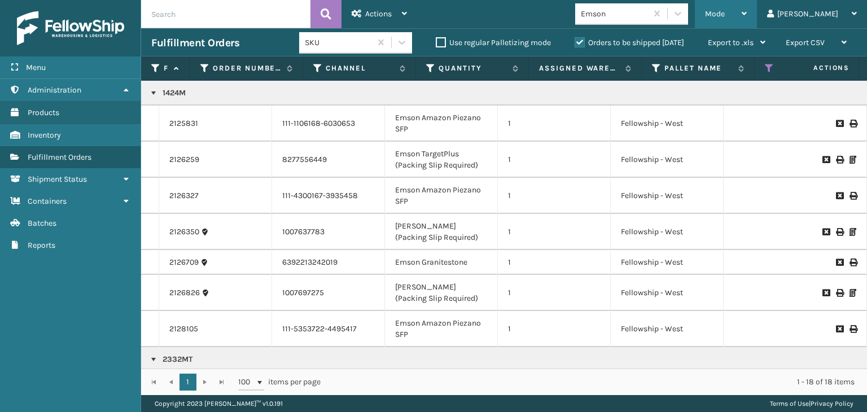
click at [747, 12] on div "Mode" at bounding box center [726, 14] width 42 height 28
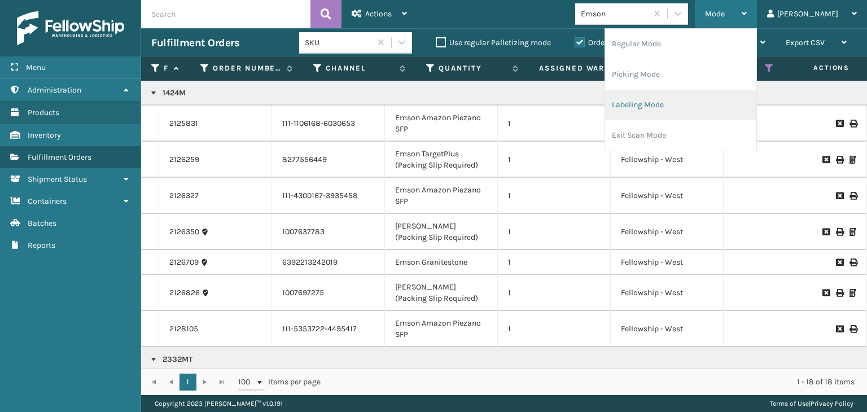
click at [683, 106] on li "Labeling Mode" at bounding box center [680, 105] width 151 height 30
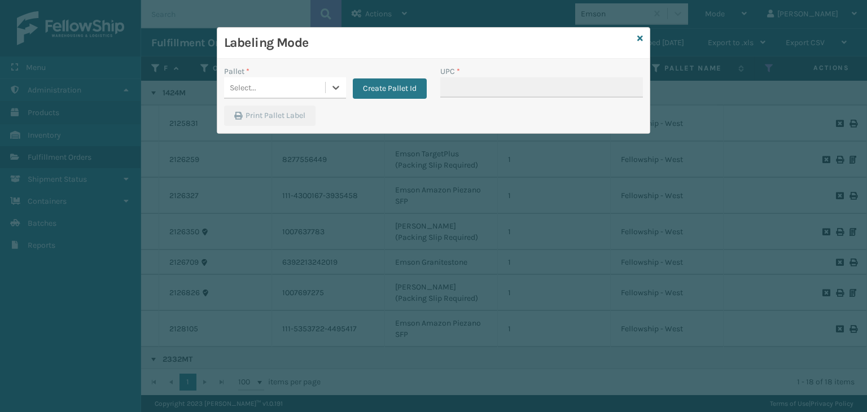
click at [272, 91] on div "Select..." at bounding box center [274, 87] width 101 height 19
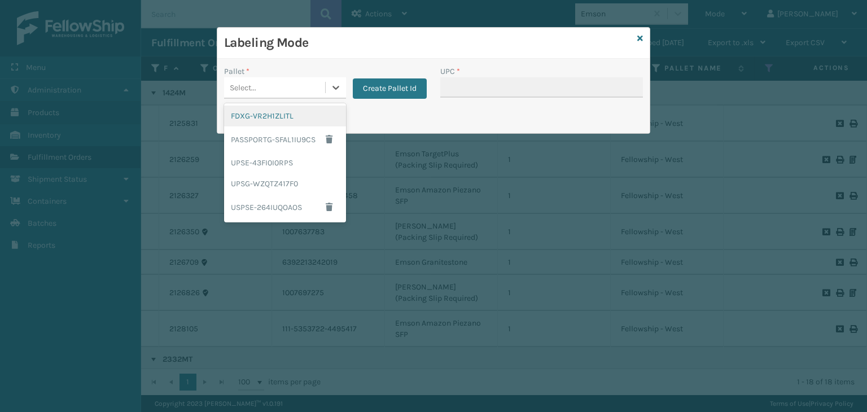
click at [277, 111] on div "FDXG-VR2H1ZLITL" at bounding box center [285, 116] width 122 height 21
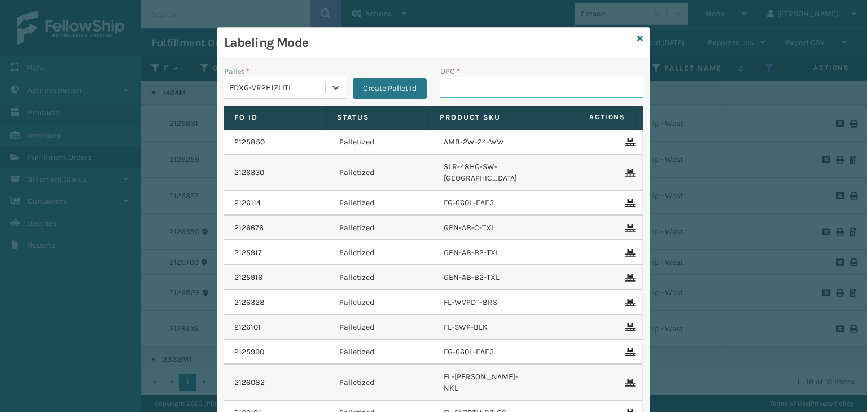
click at [488, 86] on input "UPC *" at bounding box center [541, 87] width 203 height 20
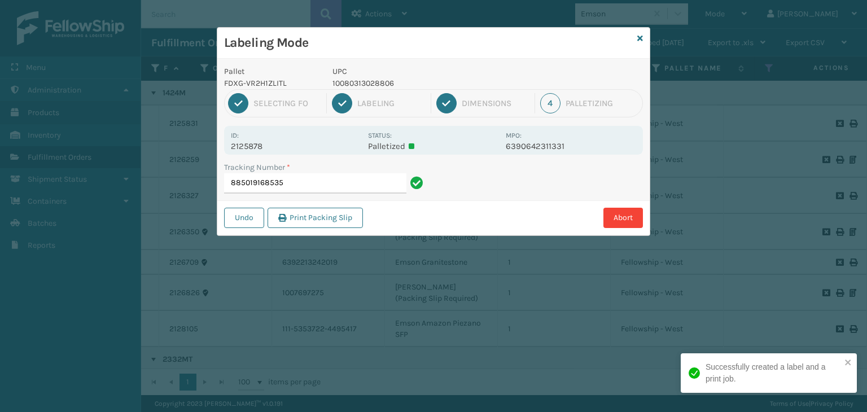
click at [355, 86] on p "10080313028806" at bounding box center [416, 83] width 167 height 12
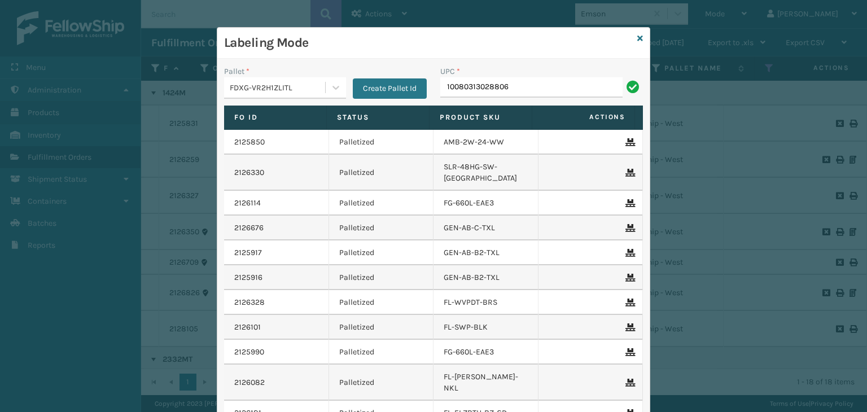
type input "10080313028806"
click at [638, 39] on icon at bounding box center [641, 38] width 6 height 8
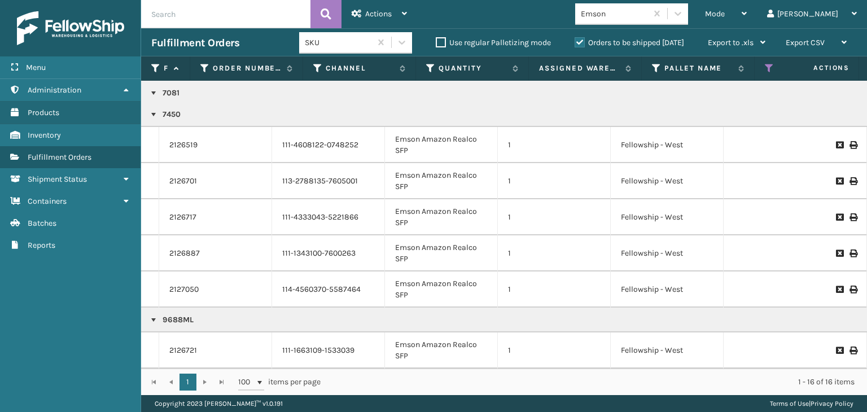
scroll to position [402, 0]
click at [747, 11] on div "Mode" at bounding box center [726, 14] width 42 height 28
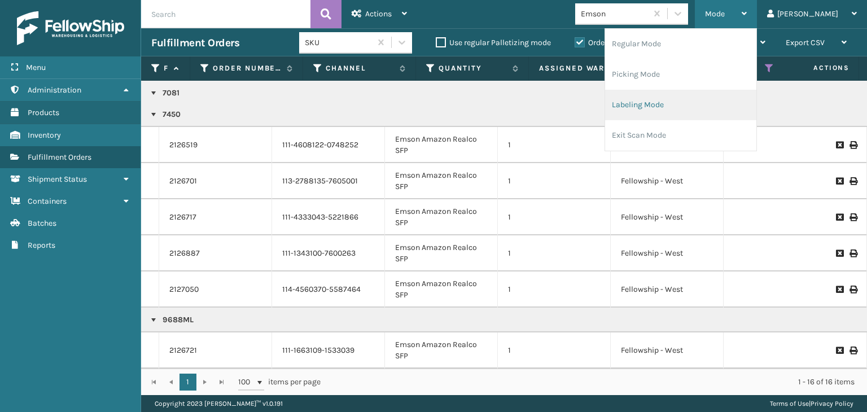
click at [750, 91] on li "Labeling Mode" at bounding box center [680, 105] width 151 height 30
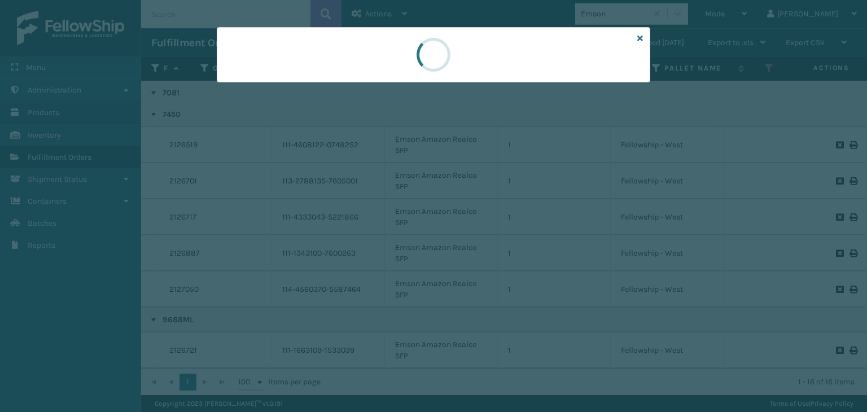
click at [270, 90] on div at bounding box center [433, 206] width 867 height 412
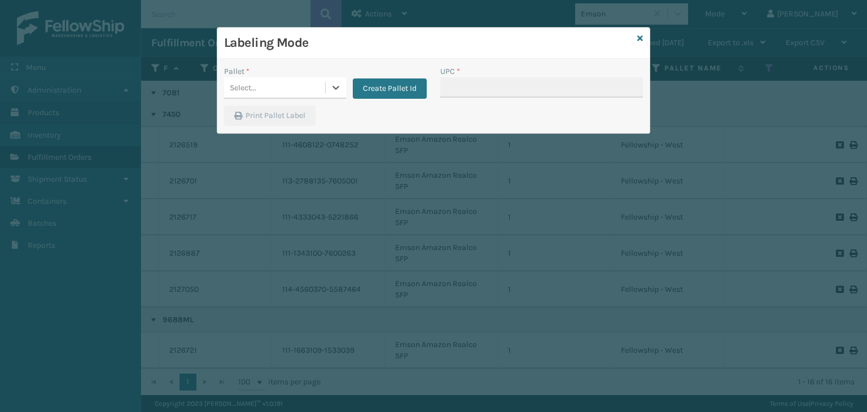
click at [270, 90] on div "Select..." at bounding box center [274, 87] width 101 height 19
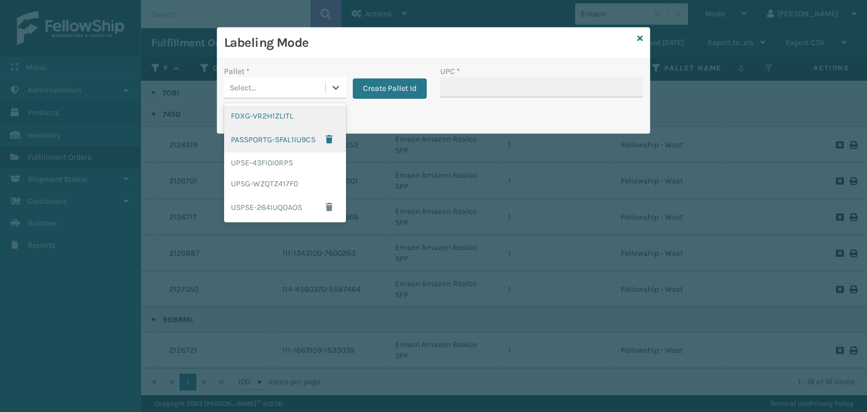
click at [291, 115] on div "FDXG-VR2H1ZLITL" at bounding box center [285, 116] width 122 height 21
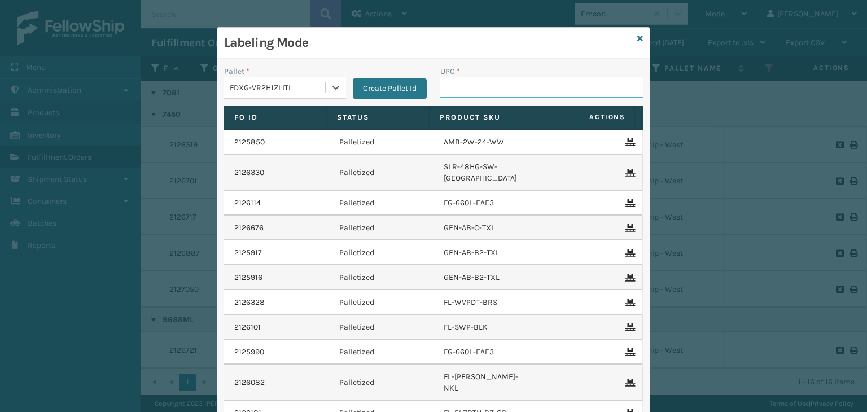
drag, startPoint x: 477, startPoint y: 89, endPoint x: 457, endPoint y: 68, distance: 28.4
click at [477, 88] on input "UPC *" at bounding box center [541, 87] width 203 height 20
type input "7081MU"
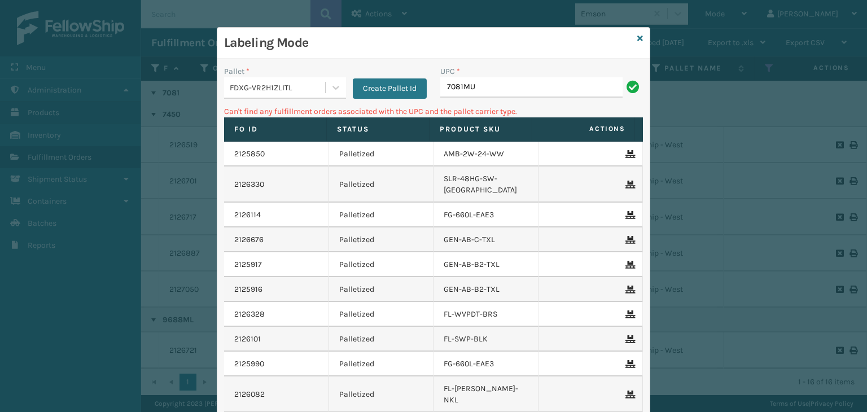
drag, startPoint x: 488, startPoint y: 90, endPoint x: 198, endPoint y: 80, distance: 290.4
click at [199, 80] on div "Labeling Mode Pallet * FDXG-VR2H1ZLITL Create Pallet Id UPC * 7081MU Can't find…" at bounding box center [433, 206] width 867 height 412
type input "10080313070812"
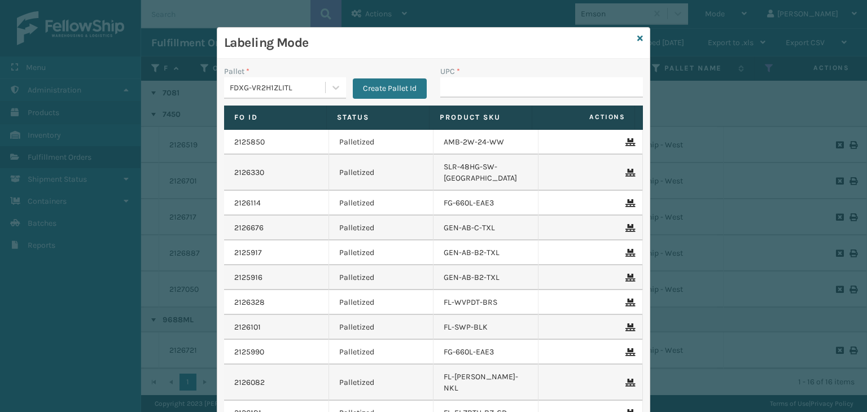
click at [639, 40] on div "Labeling Mode" at bounding box center [433, 43] width 433 height 31
click at [638, 37] on icon at bounding box center [641, 38] width 6 height 8
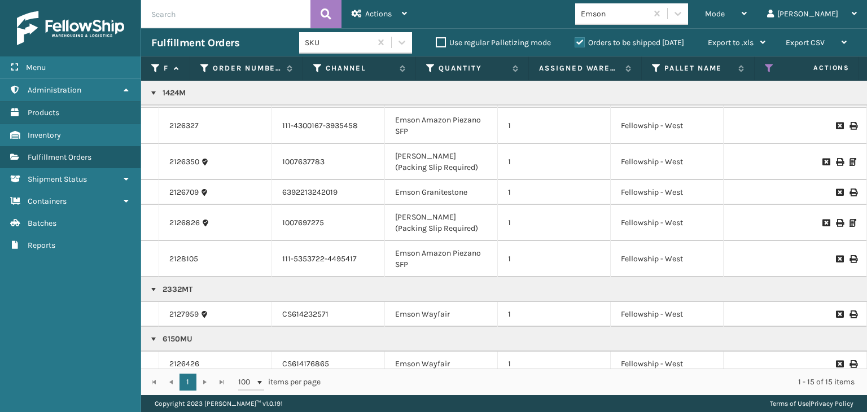
scroll to position [0, 0]
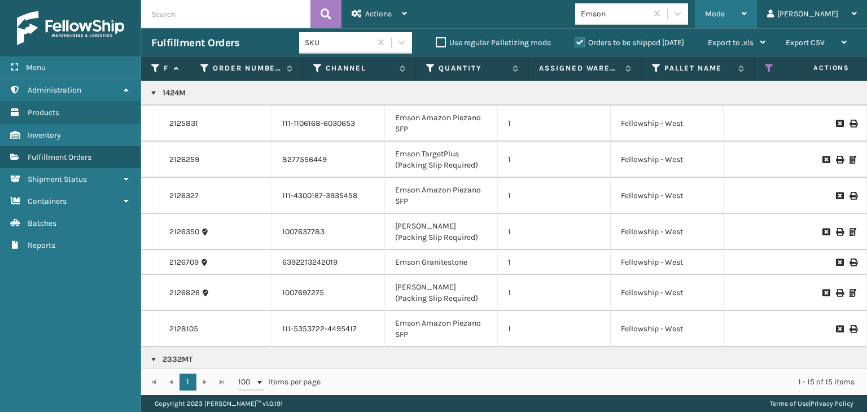
click at [747, 20] on div "Mode" at bounding box center [726, 14] width 42 height 28
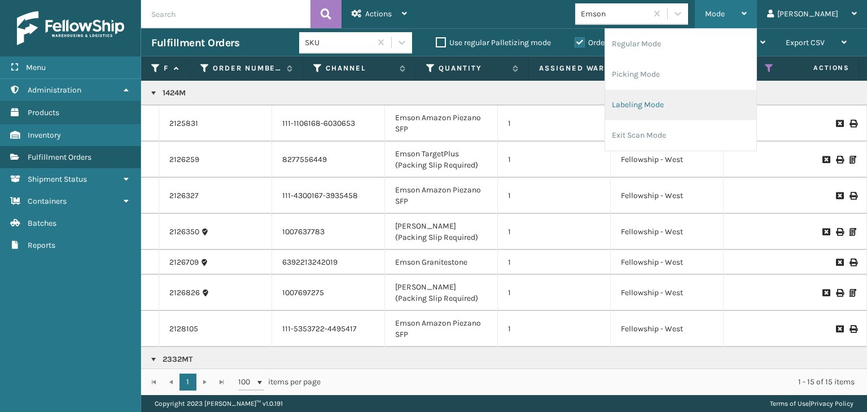
click at [715, 108] on li "Labeling Mode" at bounding box center [680, 105] width 151 height 30
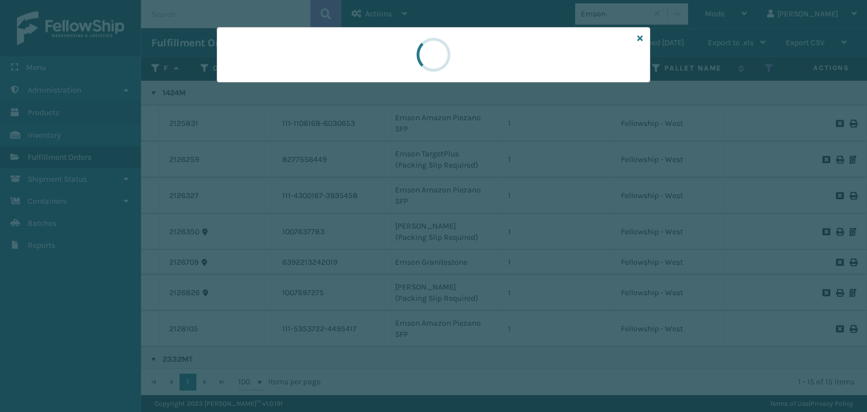
click at [270, 87] on div at bounding box center [433, 206] width 867 height 412
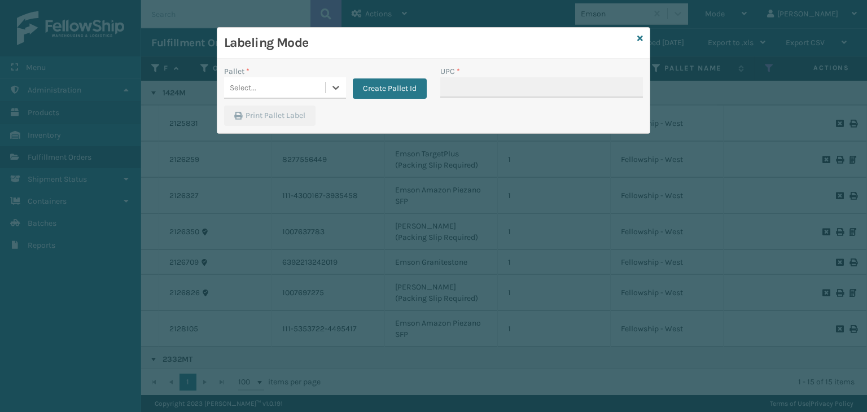
click at [270, 87] on div "Select..." at bounding box center [274, 87] width 101 height 19
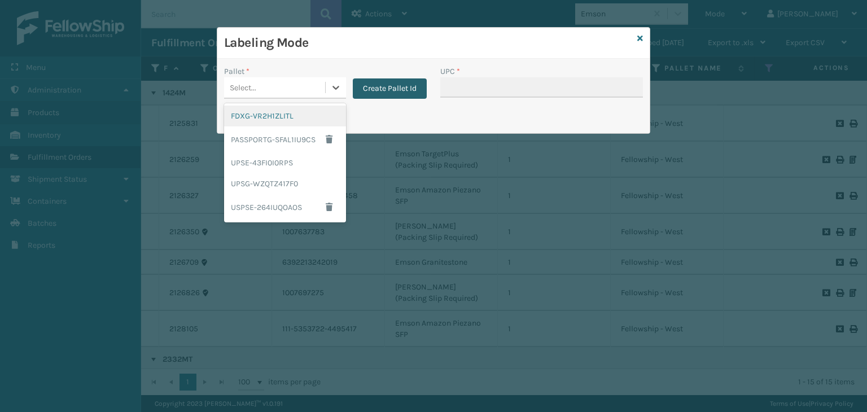
drag, startPoint x: 270, startPoint y: 124, endPoint x: 373, endPoint y: 91, distance: 107.7
click at [270, 124] on div "FDXG-VR2H1ZLITL" at bounding box center [285, 116] width 122 height 21
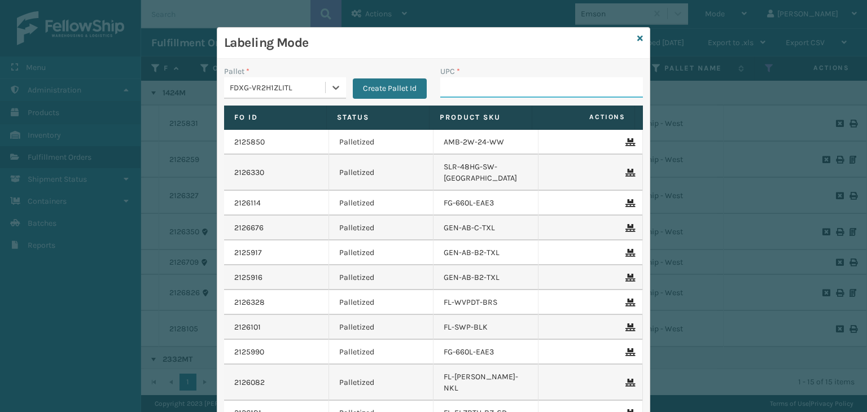
click at [526, 91] on input "UPC *" at bounding box center [541, 87] width 203 height 20
type input "10080313096881"
type input "6150MU"
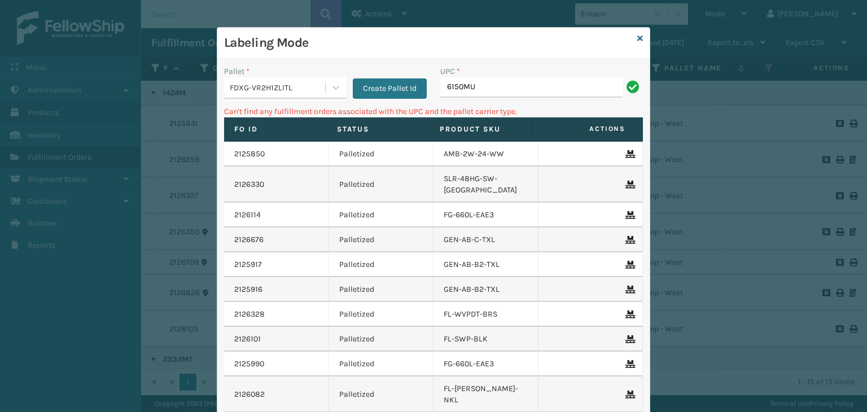
drag, startPoint x: 376, startPoint y: 91, endPoint x: 160, endPoint y: 99, distance: 215.9
click at [160, 99] on div "Labeling Mode Pallet * FDXG-VR2H1ZLITL Create Pallet Id UPC * 6150MU Can't find…" at bounding box center [433, 206] width 867 height 412
type input "100803130675064"
type input "10080313067506"
click at [638, 37] on icon at bounding box center [641, 38] width 6 height 8
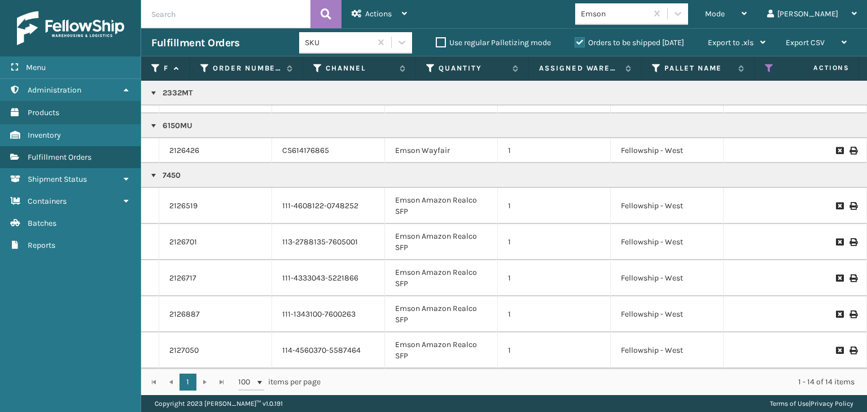
scroll to position [291, 0]
click at [187, 145] on link "2126426" at bounding box center [184, 150] width 30 height 11
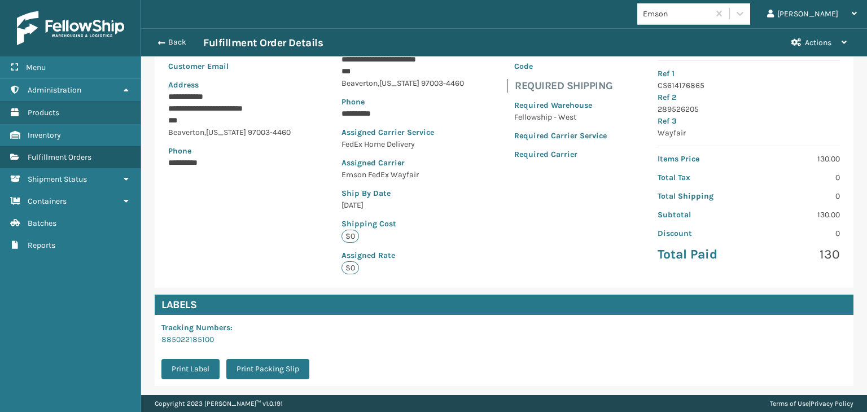
scroll to position [247, 0]
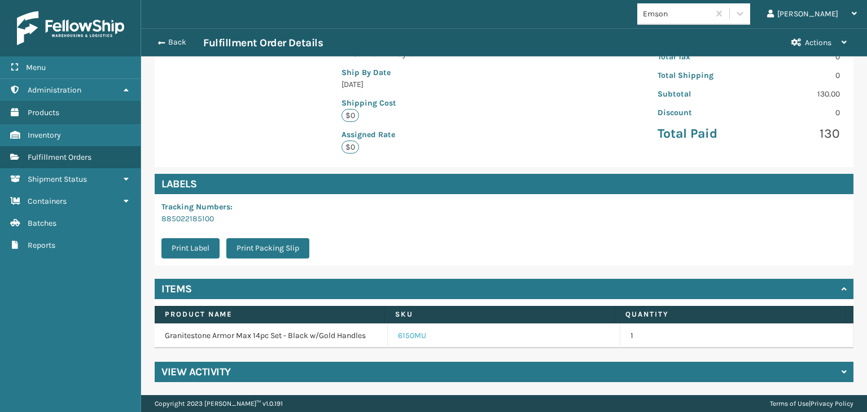
click at [419, 337] on link "6150MU" at bounding box center [412, 335] width 28 height 11
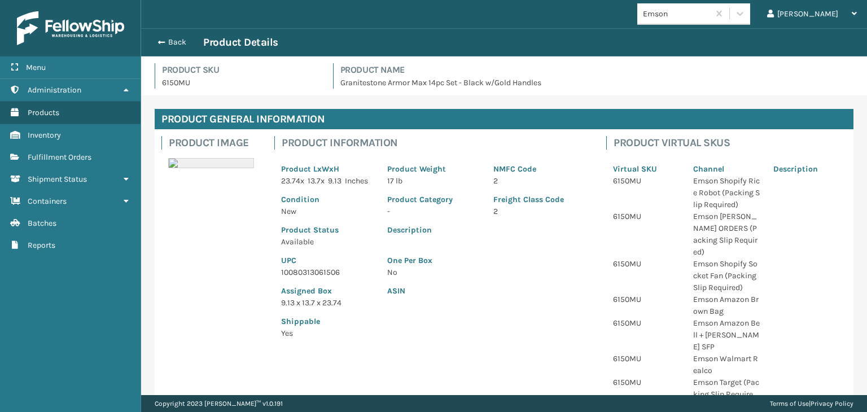
click at [317, 278] on p "10080313061506" at bounding box center [327, 273] width 93 height 12
click at [173, 44] on button "Back" at bounding box center [177, 42] width 52 height 10
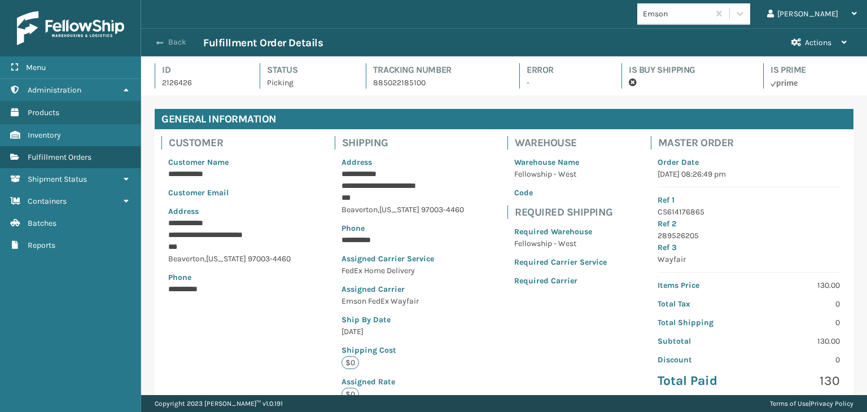
scroll to position [27, 726]
click at [171, 43] on button "Back" at bounding box center [177, 42] width 52 height 10
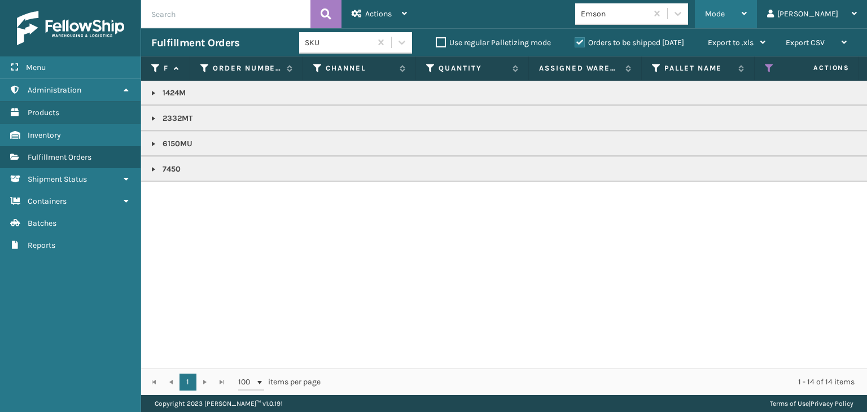
click at [747, 12] on div "Mode" at bounding box center [726, 14] width 42 height 28
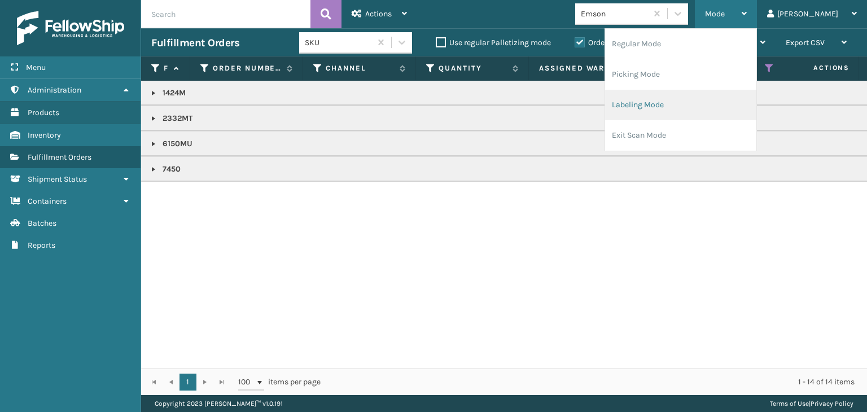
click at [702, 113] on li "Labeling Mode" at bounding box center [680, 105] width 151 height 30
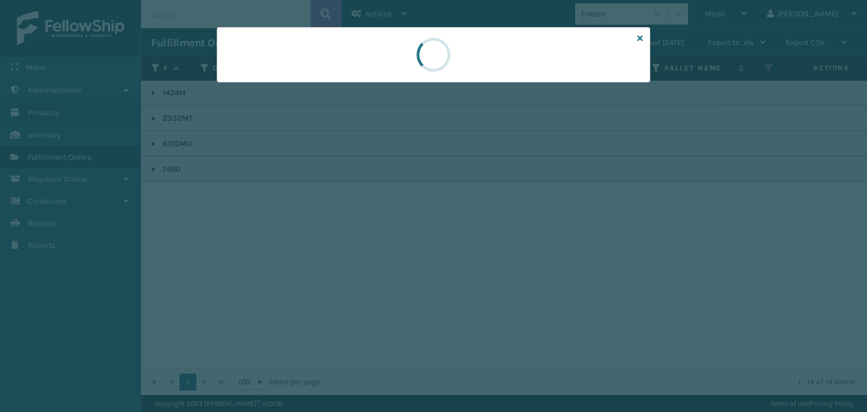
click at [258, 85] on div at bounding box center [433, 206] width 867 height 412
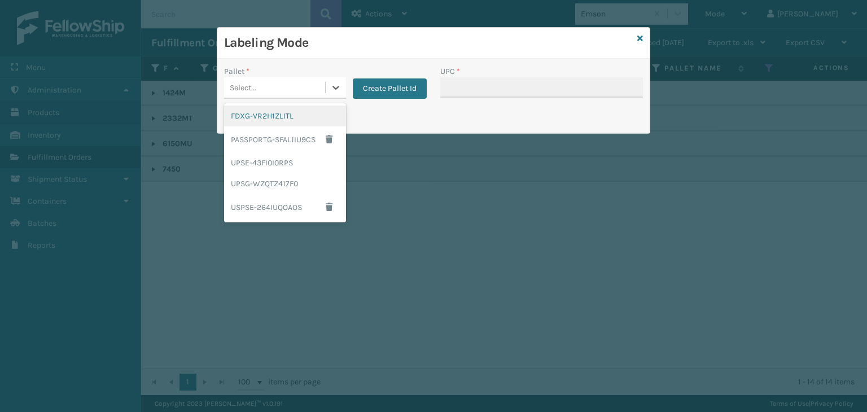
click at [258, 85] on div "Select..." at bounding box center [274, 87] width 101 height 19
click at [269, 115] on div "FDXG-VR2H1ZLITL" at bounding box center [285, 116] width 122 height 21
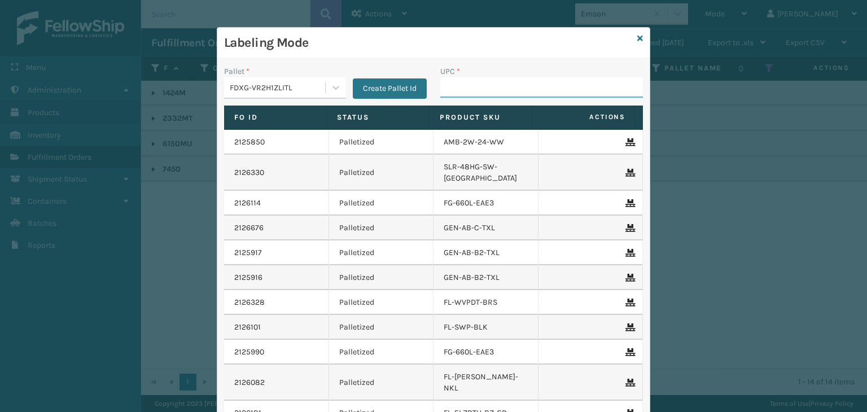
drag, startPoint x: 499, startPoint y: 85, endPoint x: 517, endPoint y: 90, distance: 18.2
click at [499, 85] on input "UPC *" at bounding box center [541, 87] width 203 height 20
paste input "10080313061506"
type input "10080313061506"
type input "2332MT"
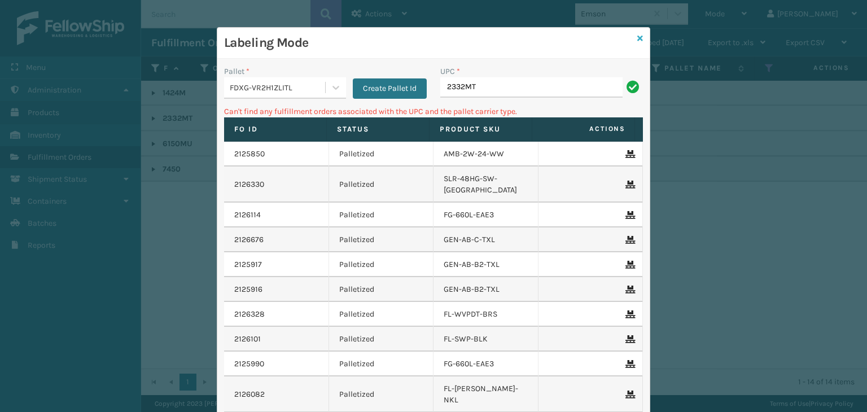
click at [638, 38] on icon at bounding box center [641, 38] width 6 height 8
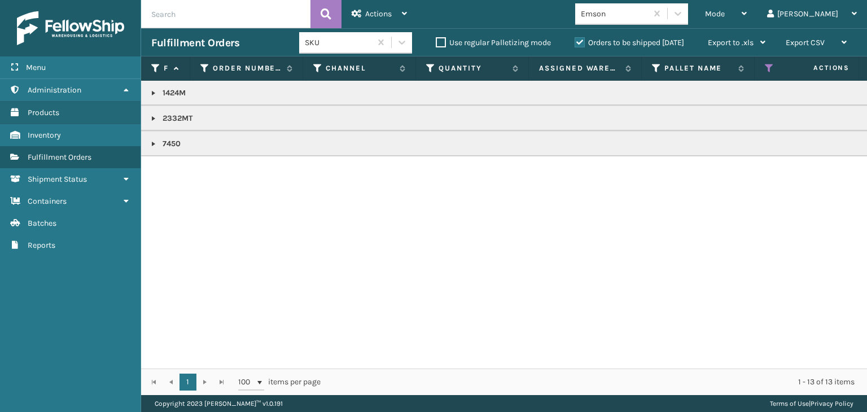
click at [151, 118] on link at bounding box center [153, 118] width 9 height 9
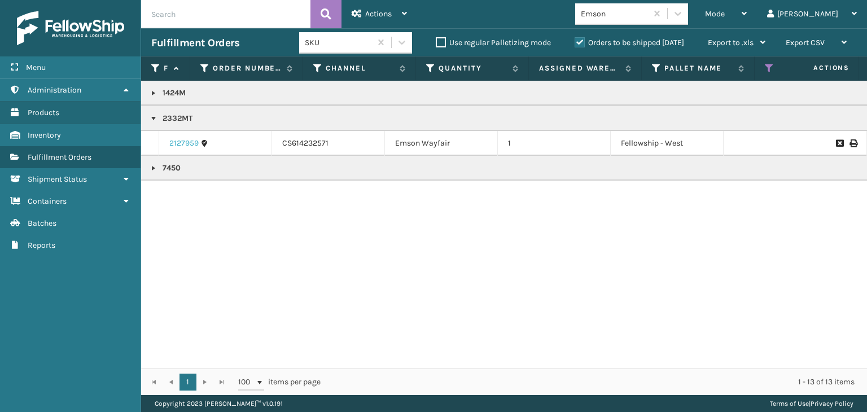
click at [182, 143] on link "2127959" at bounding box center [183, 143] width 29 height 11
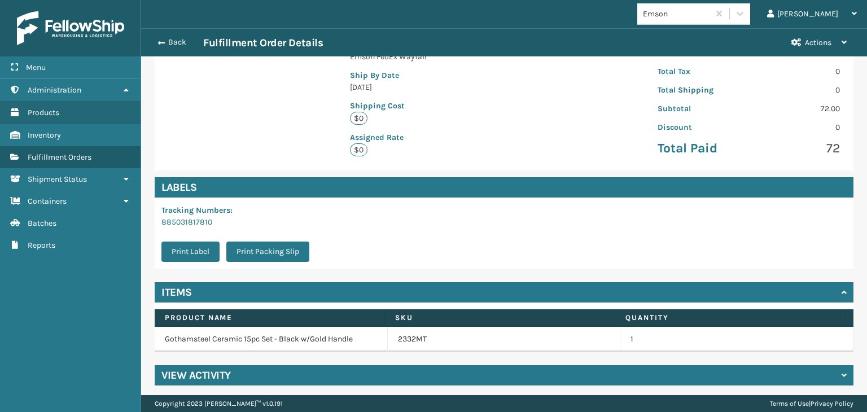
scroll to position [237, 0]
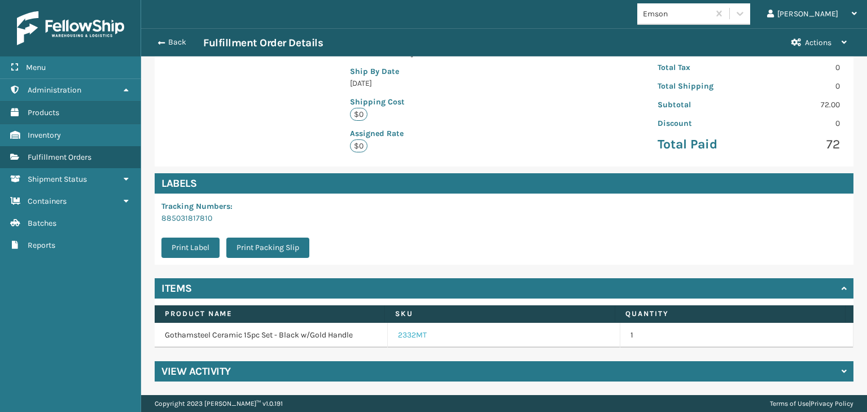
click at [408, 335] on link "2332MT" at bounding box center [412, 335] width 29 height 11
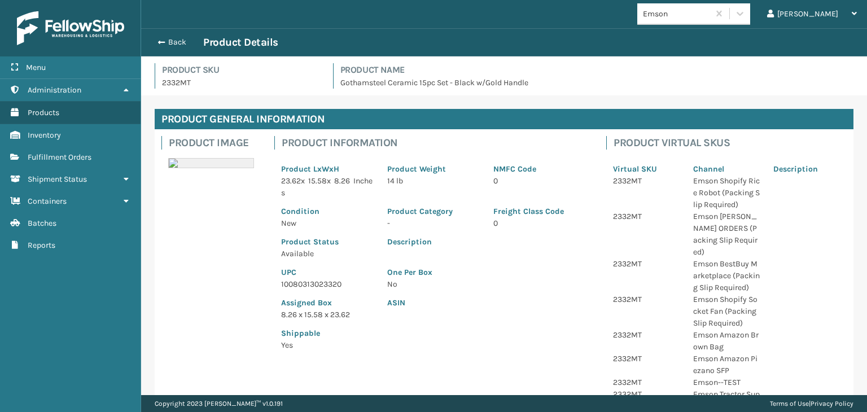
click at [321, 290] on p "10080313023320" at bounding box center [327, 284] width 93 height 12
click at [189, 41] on button "Back" at bounding box center [177, 42] width 52 height 10
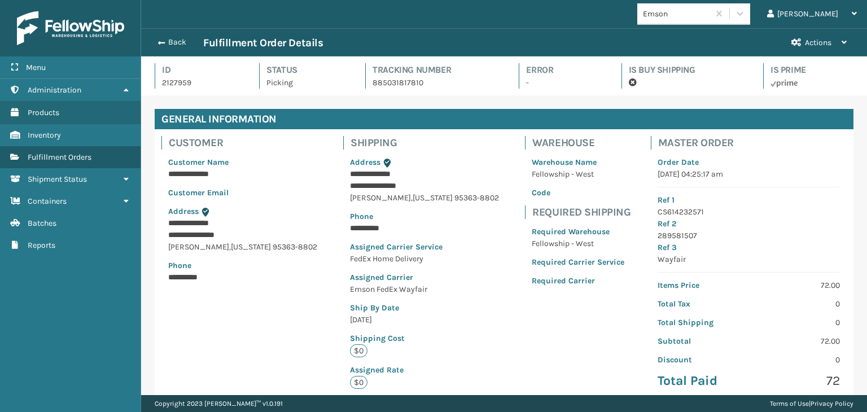
scroll to position [27, 726]
click at [169, 43] on button "Back" at bounding box center [177, 42] width 52 height 10
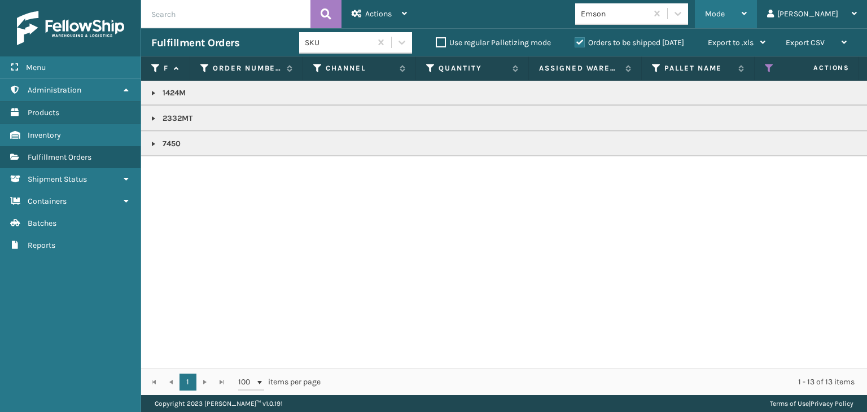
click at [725, 18] on span "Mode" at bounding box center [715, 14] width 20 height 10
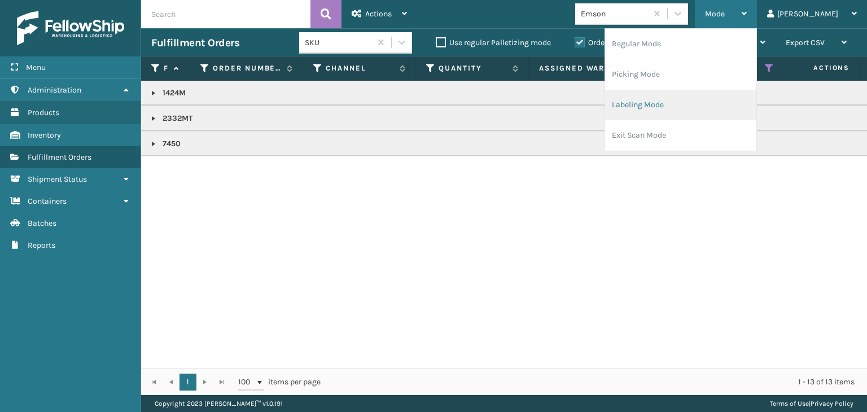
click at [709, 110] on li "Labeling Mode" at bounding box center [680, 105] width 151 height 30
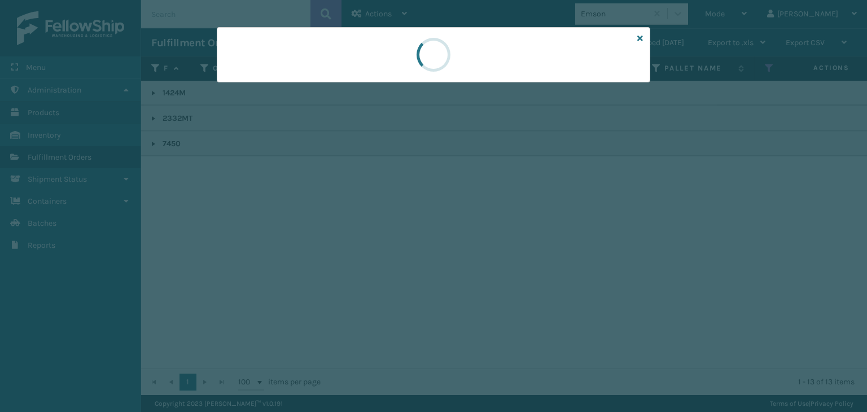
click at [268, 88] on div at bounding box center [433, 206] width 867 height 412
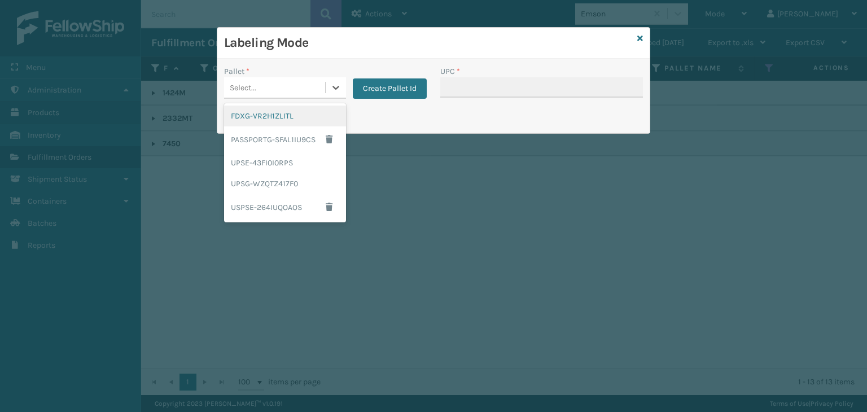
click at [275, 111] on div "FDXG-VR2H1ZLITL" at bounding box center [285, 116] width 122 height 21
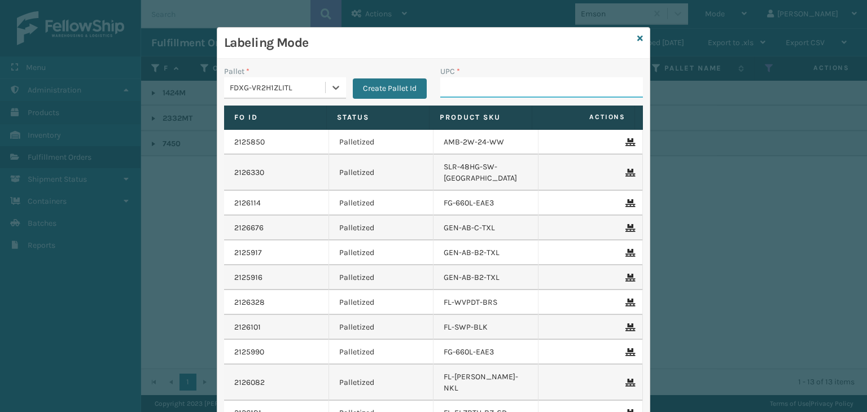
click at [443, 84] on input "UPC *" at bounding box center [541, 87] width 203 height 20
paste input "10080313023320"
type input "10080313023320"
click at [243, 84] on div "FDXG-VR2H1ZLITL" at bounding box center [278, 88] width 97 height 12
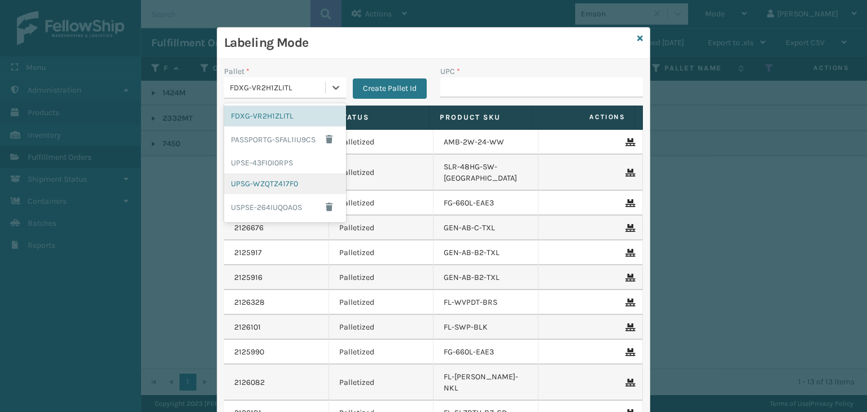
click at [242, 188] on div "UPSG-WZQTZ417F0" at bounding box center [285, 183] width 122 height 21
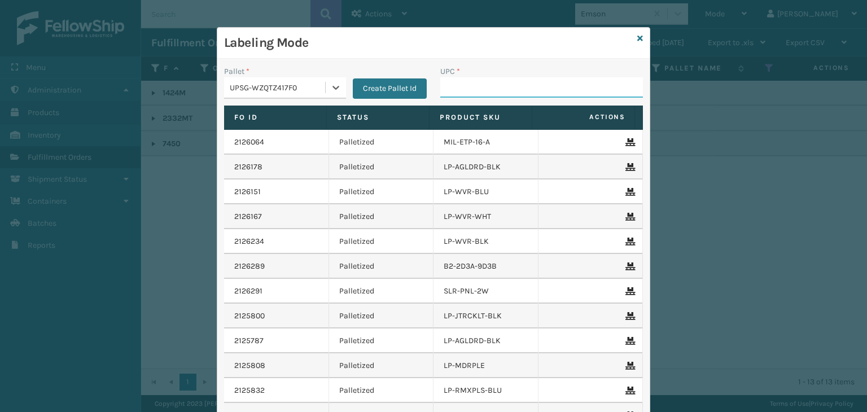
click at [466, 93] on input "UPC *" at bounding box center [541, 87] width 203 height 20
click at [638, 37] on icon at bounding box center [641, 38] width 6 height 8
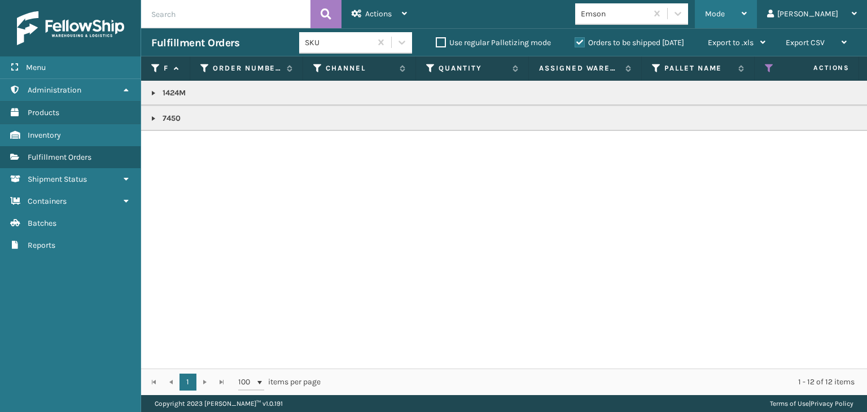
click at [747, 19] on div "Mode" at bounding box center [726, 14] width 42 height 28
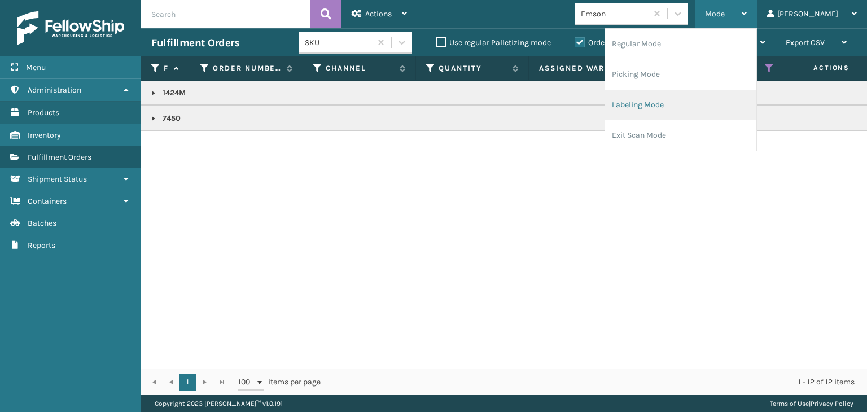
click at [721, 104] on li "Labeling Mode" at bounding box center [680, 105] width 151 height 30
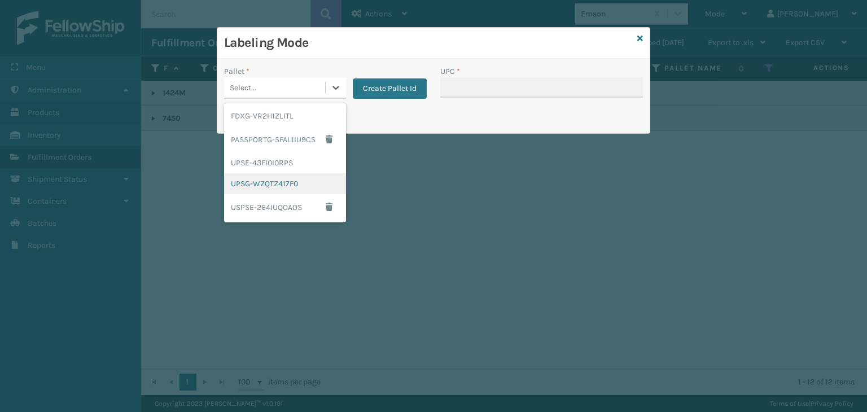
click at [285, 190] on div "UPSG-WZQTZ417F0" at bounding box center [285, 183] width 122 height 21
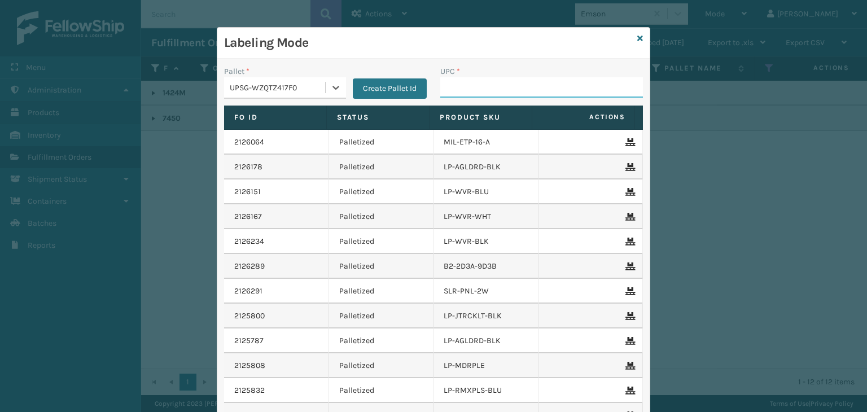
click at [474, 88] on input "UPC *" at bounding box center [541, 87] width 203 height 20
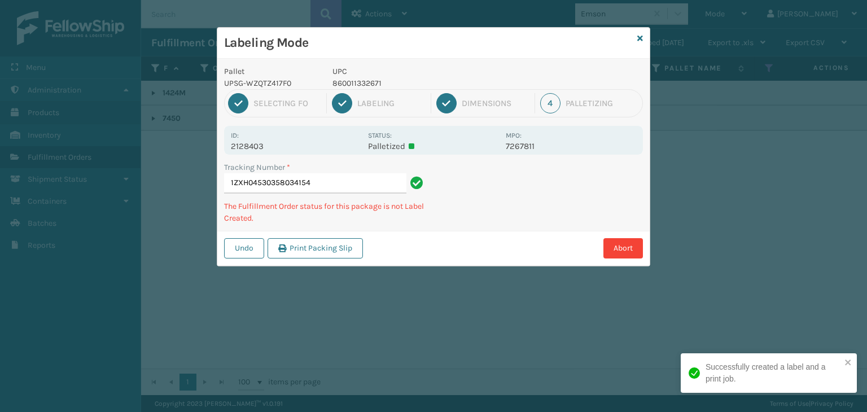
click at [370, 82] on p "860011332671" at bounding box center [416, 83] width 167 height 12
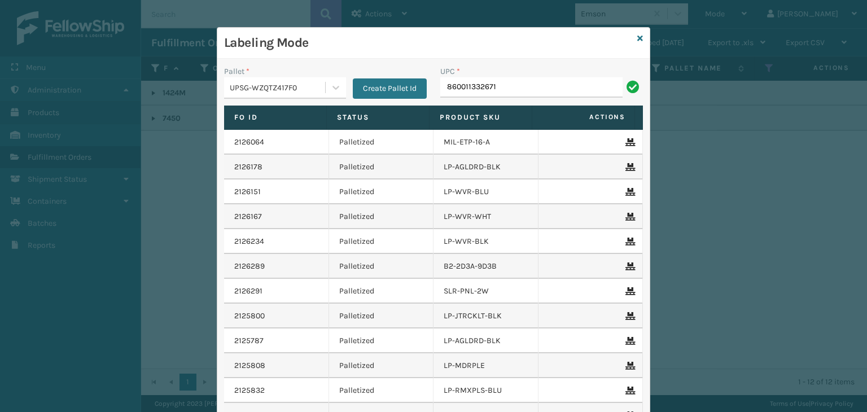
type input "860011332671"
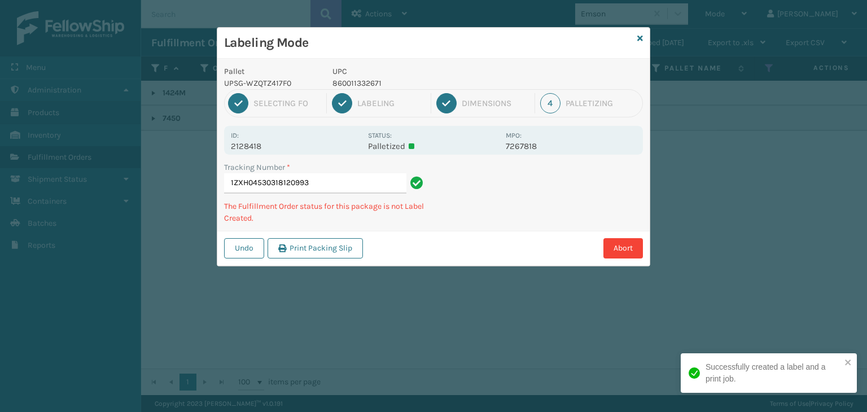
type input "1ZXH04530318120993860011332671"
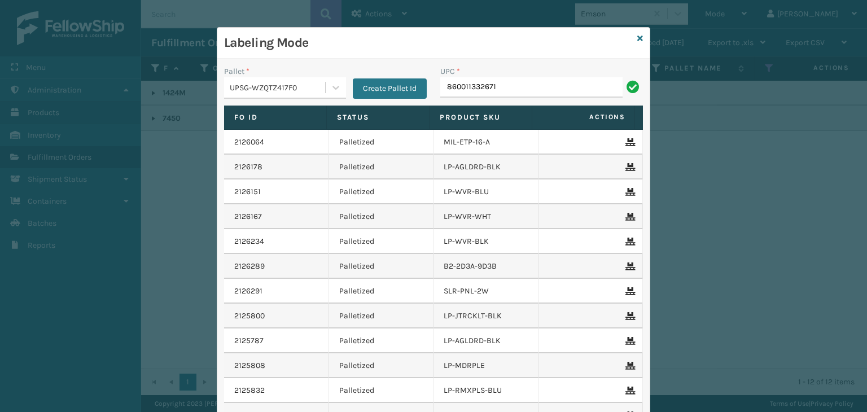
type input "860011332671"
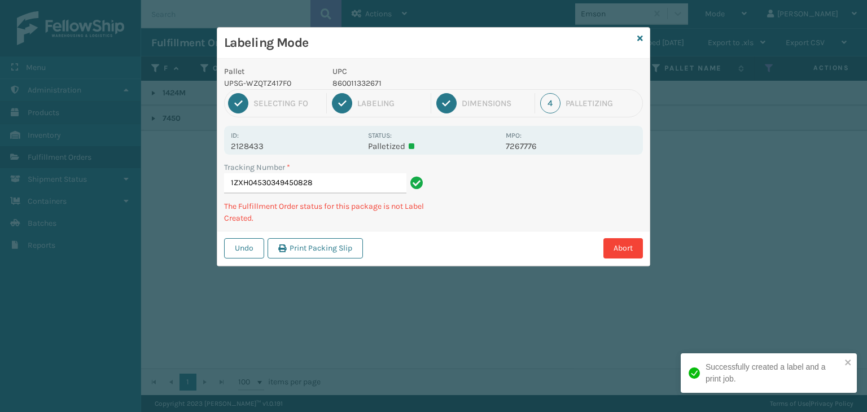
type input "1ZXH04530349450828860011332671"
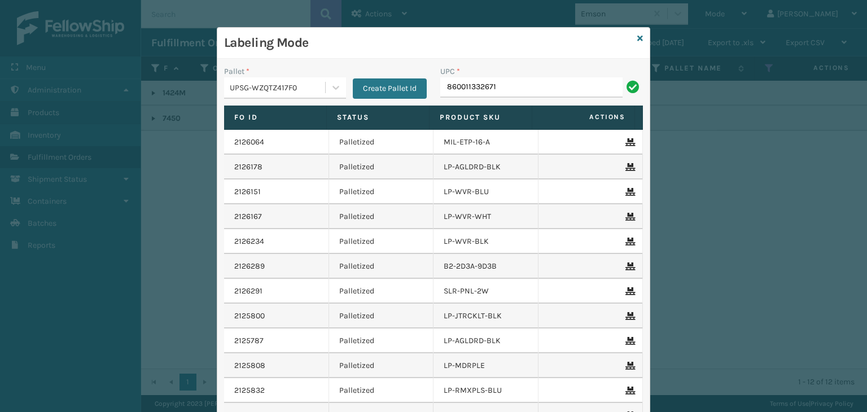
type input "860011332671"
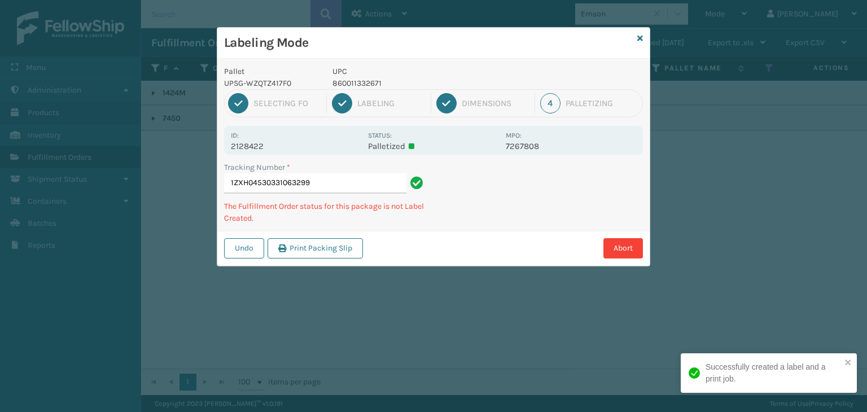
type input "1ZXH04530331063299860011332671"
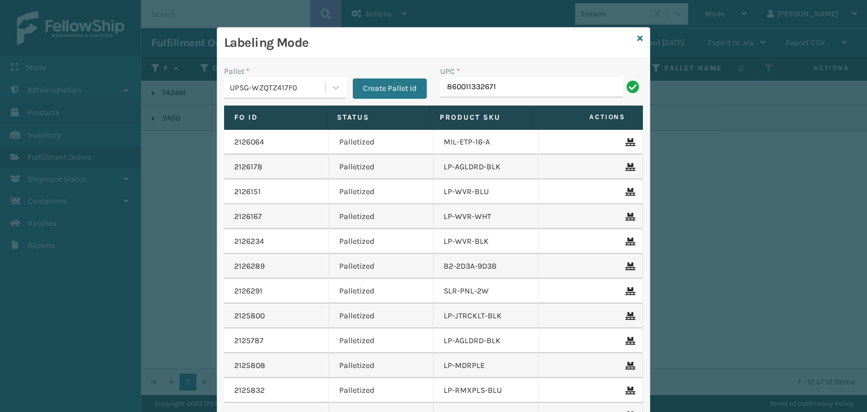
type input "860011332671"
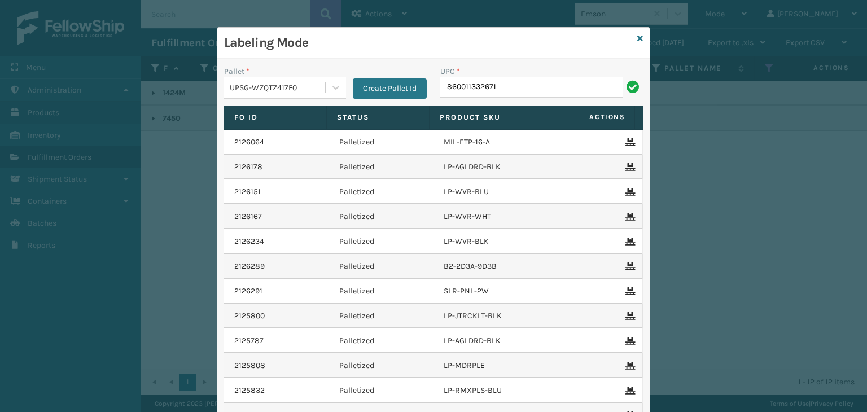
type input "860011332671"
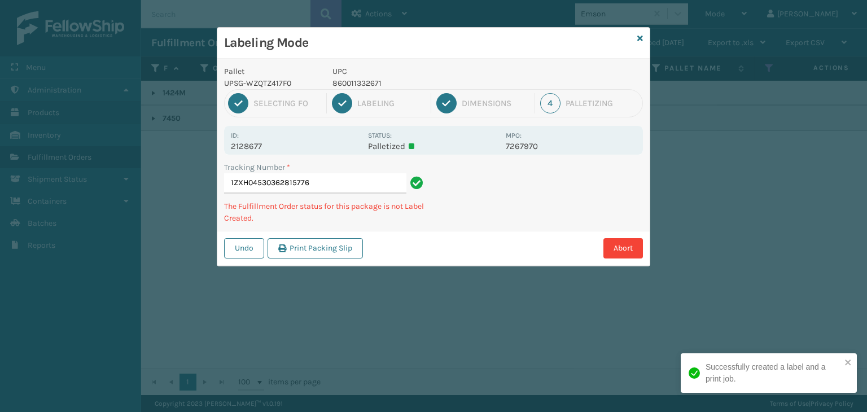
type input "1ZXH04530362815776860011332671"
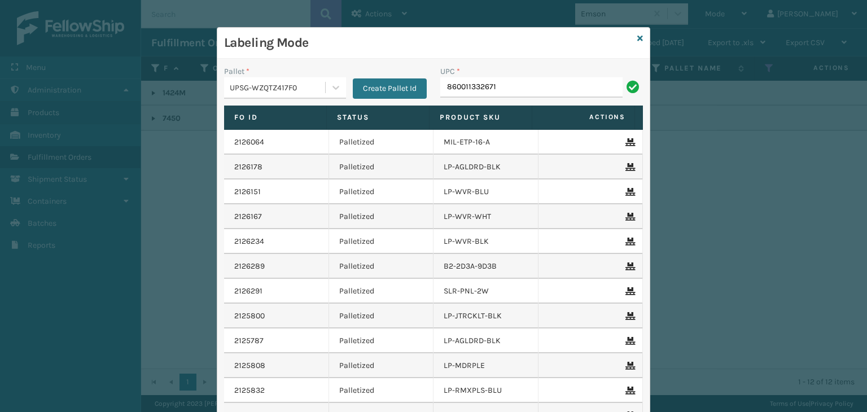
type input "860011332671"
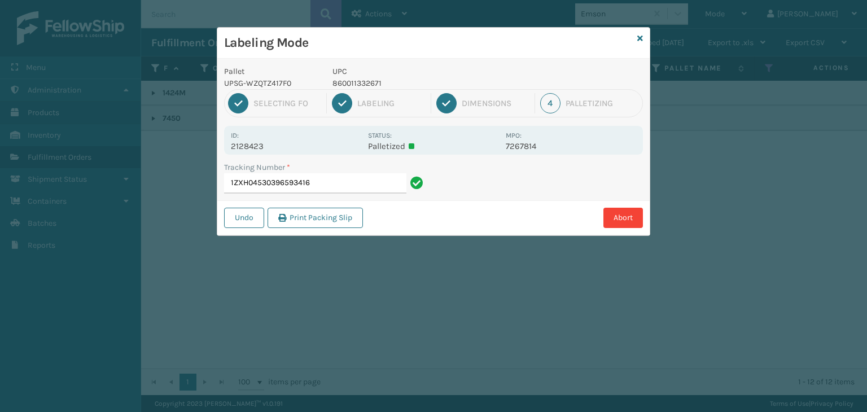
type input "1ZXH04530396593416860011332671"
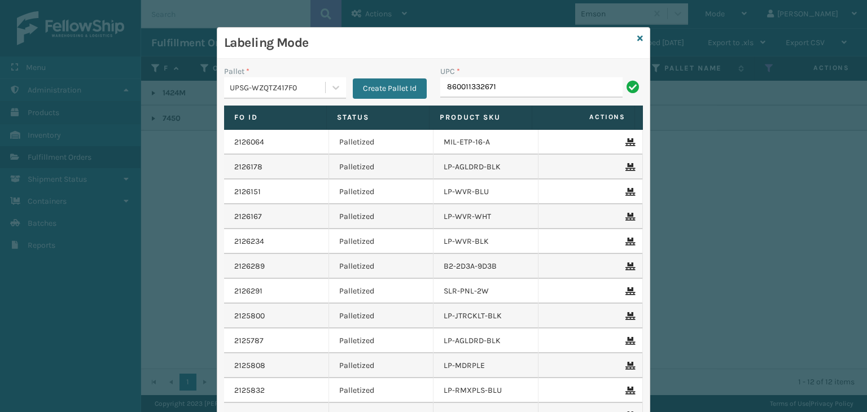
type input "860011332671"
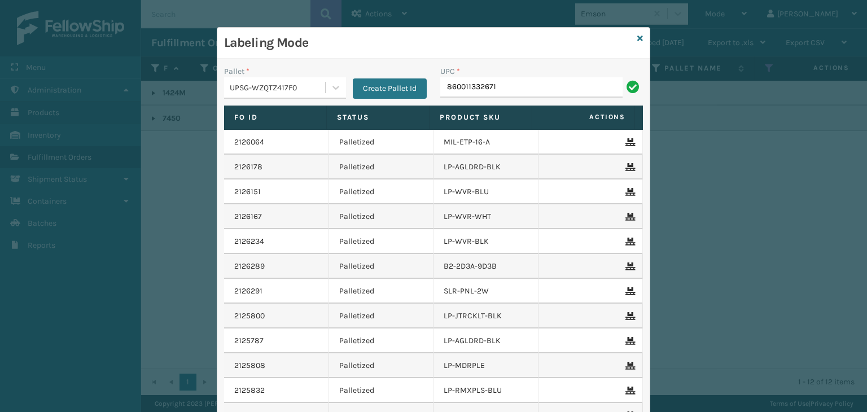
type input "860011332671"
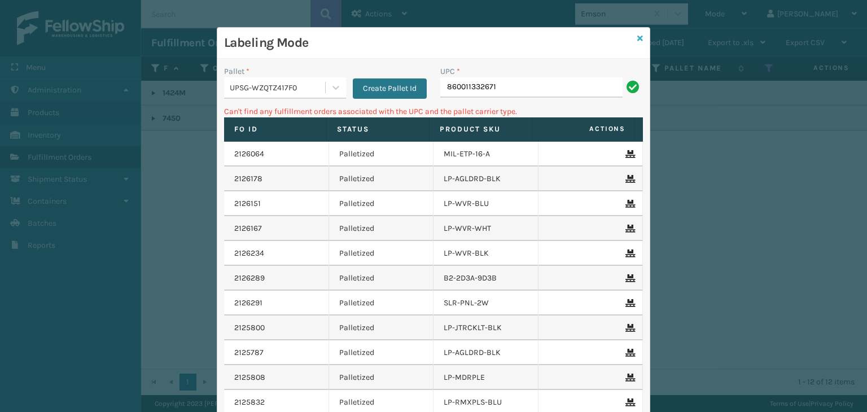
click at [638, 37] on icon at bounding box center [641, 38] width 6 height 8
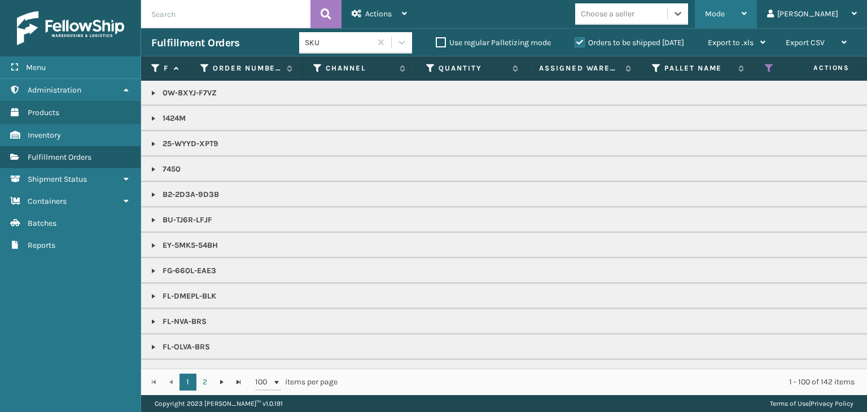
click at [725, 10] on span "Mode" at bounding box center [715, 14] width 20 height 10
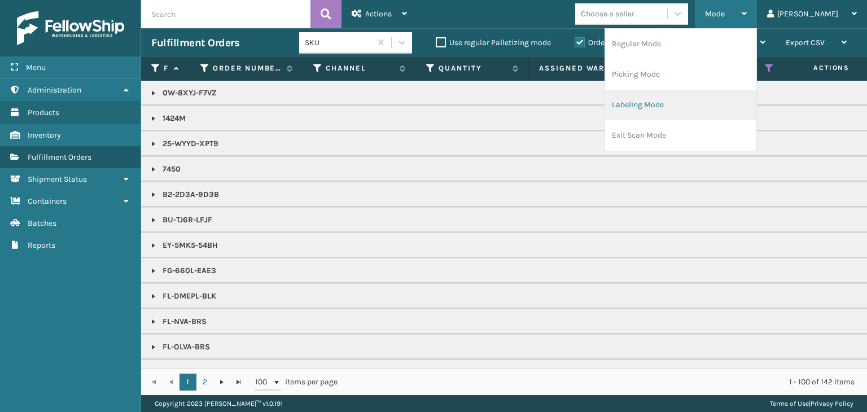
click at [712, 103] on li "Labeling Mode" at bounding box center [680, 105] width 151 height 30
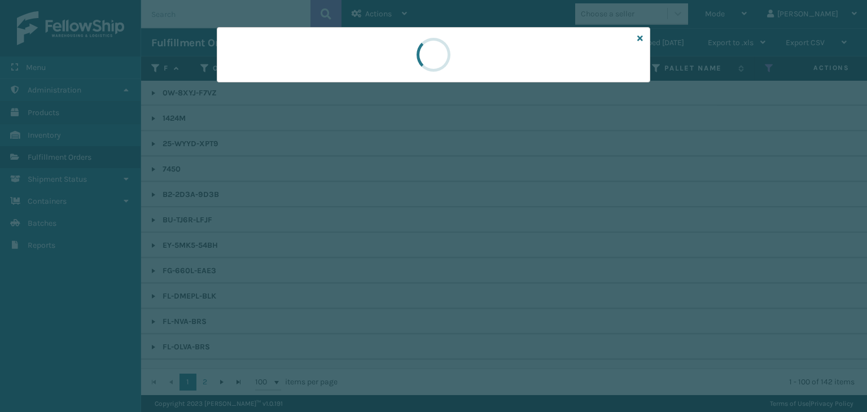
click at [263, 88] on div at bounding box center [433, 206] width 867 height 412
click at [262, 86] on div at bounding box center [433, 206] width 867 height 412
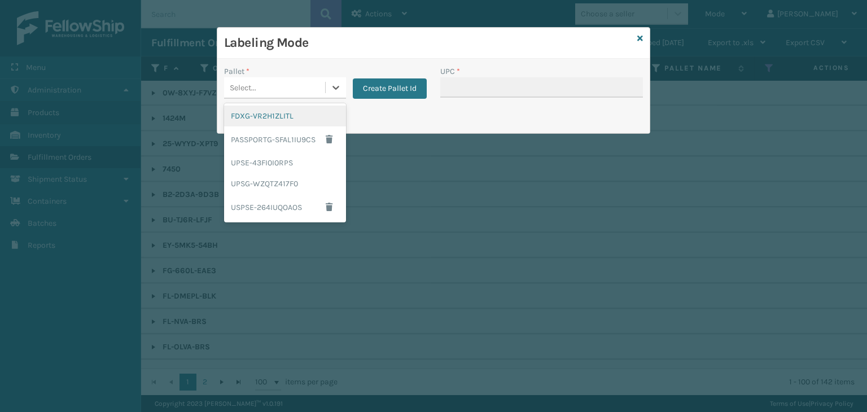
click at [262, 86] on div "Select..." at bounding box center [274, 87] width 101 height 19
click at [297, 177] on div "UPSG-WZQTZ417F0" at bounding box center [285, 183] width 122 height 21
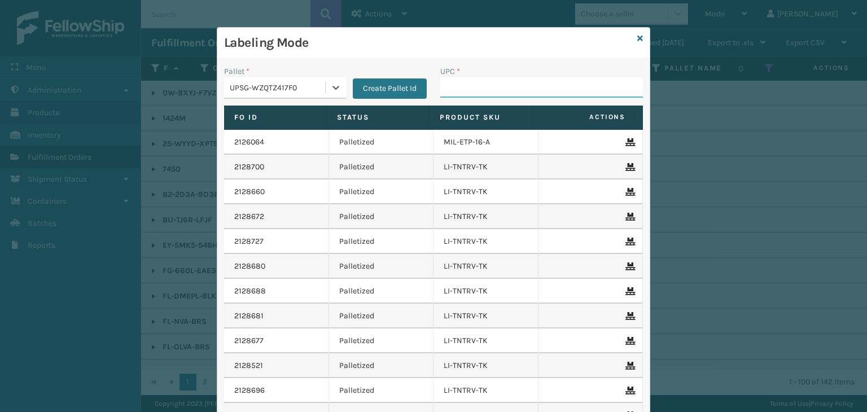
click at [456, 89] on input "UPC *" at bounding box center [541, 87] width 203 height 20
type input "81016"
click at [638, 38] on icon at bounding box center [641, 38] width 6 height 8
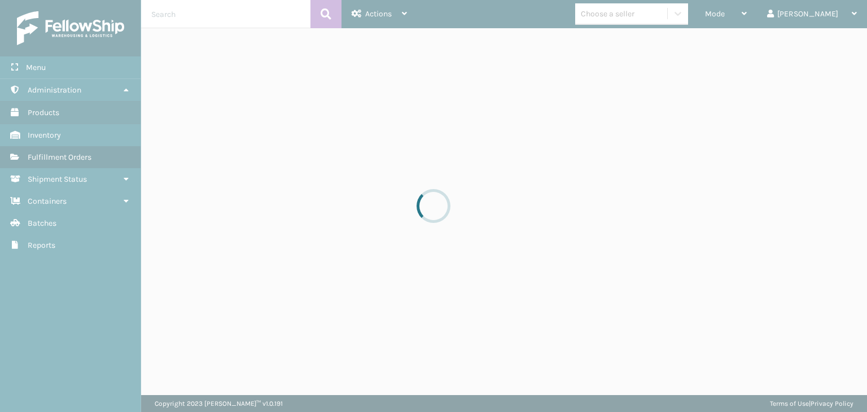
click at [651, 16] on div at bounding box center [433, 206] width 867 height 412
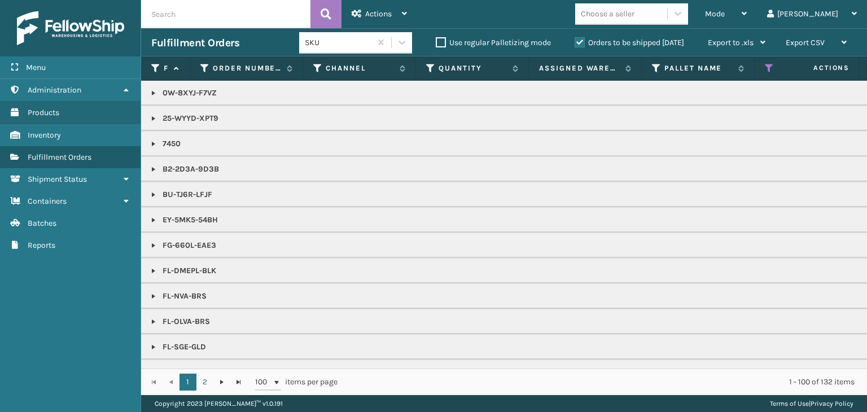
click at [635, 16] on div "Choose a seller" at bounding box center [608, 14] width 54 height 12
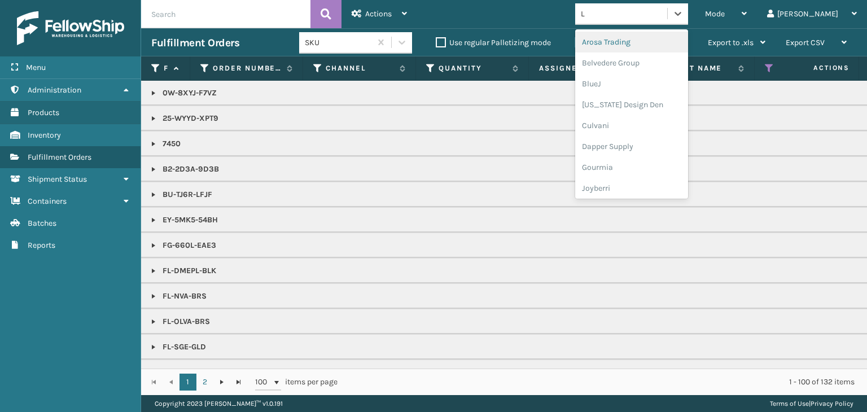
type input "LI"
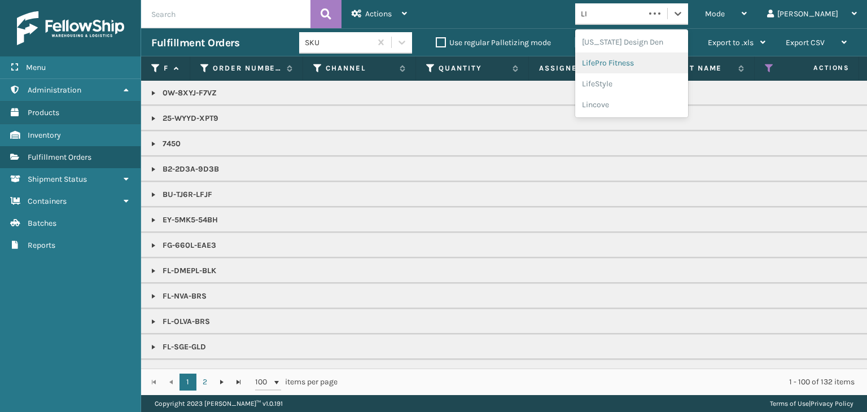
click at [658, 60] on div "LifePro Fitness" at bounding box center [631, 63] width 113 height 21
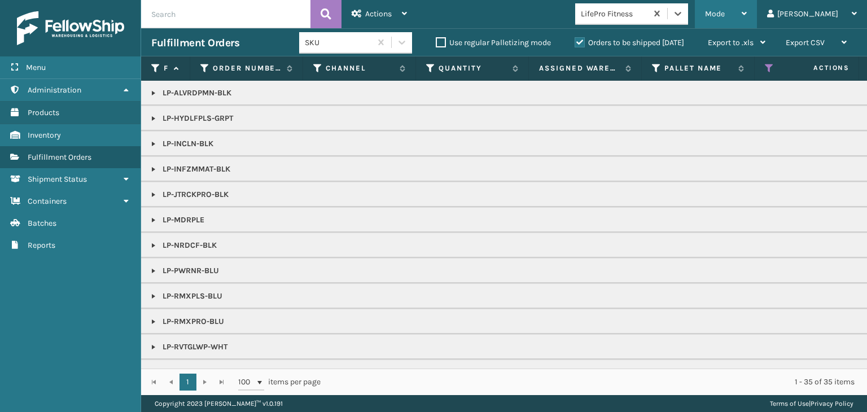
click at [747, 7] on div "Mode" at bounding box center [726, 14] width 42 height 28
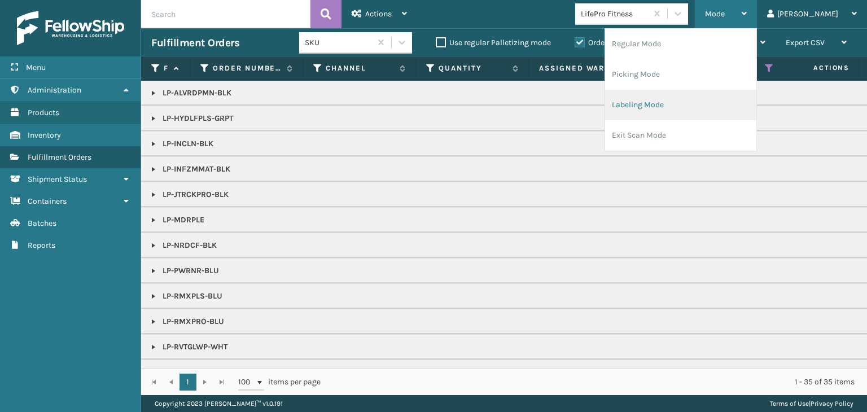
click at [726, 99] on li "Labeling Mode" at bounding box center [680, 105] width 151 height 30
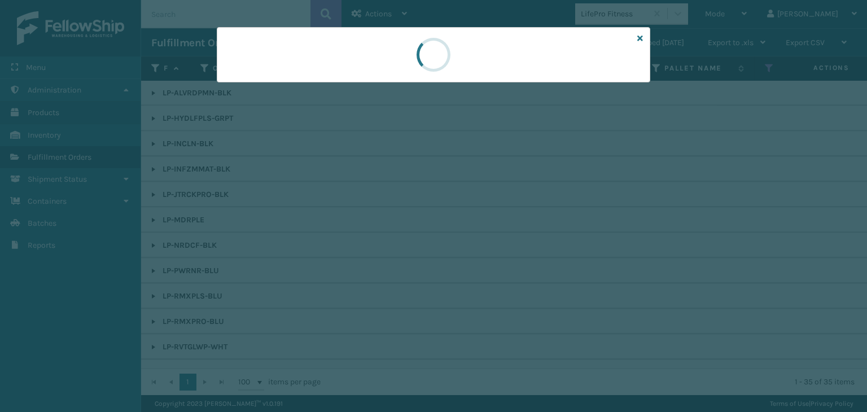
click at [253, 89] on div at bounding box center [433, 206] width 867 height 412
click at [253, 85] on div at bounding box center [433, 206] width 867 height 412
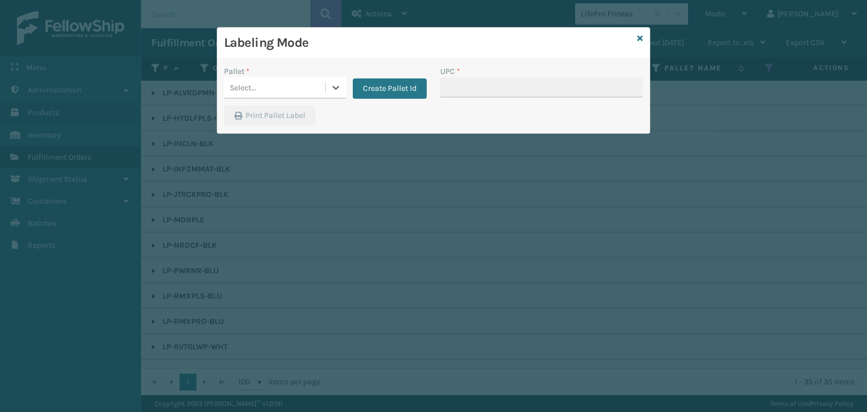
click at [253, 85] on div "Labeling Mode Pallet * 0 results available. Select is focused ,type to refine l…" at bounding box center [433, 206] width 867 height 412
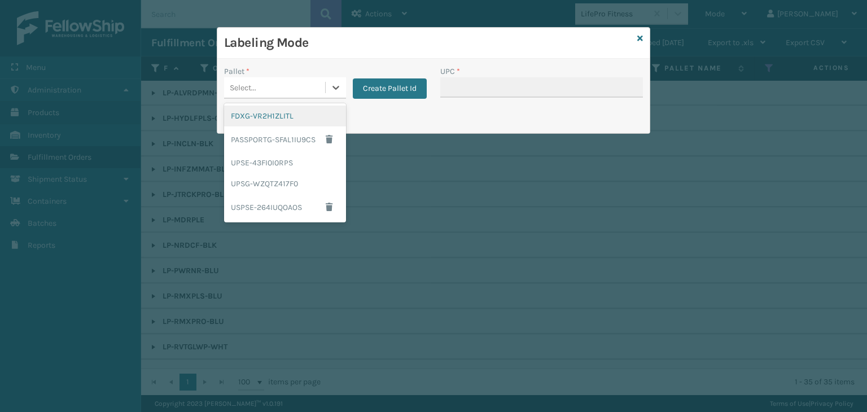
click at [253, 85] on div "Select..." at bounding box center [243, 88] width 27 height 12
click at [263, 187] on div "UPSG-WZQTZ417F0" at bounding box center [285, 183] width 122 height 21
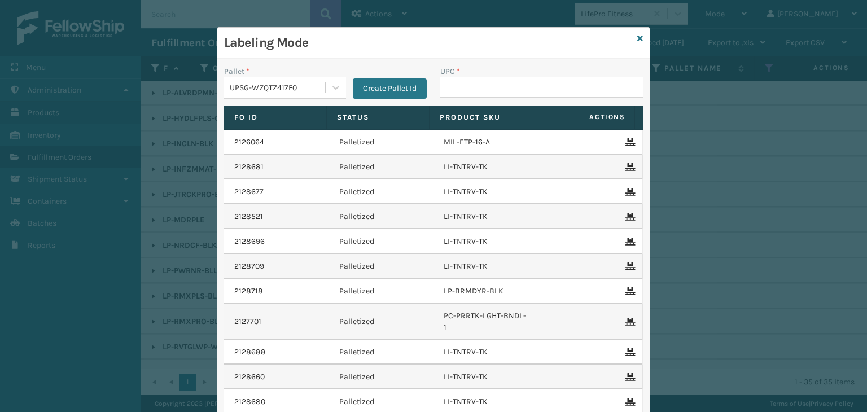
click at [486, 76] on div "UPC *" at bounding box center [541, 72] width 203 height 12
click at [477, 93] on input "UPC *" at bounding box center [541, 87] width 203 height 20
click at [639, 36] on icon at bounding box center [641, 38] width 6 height 8
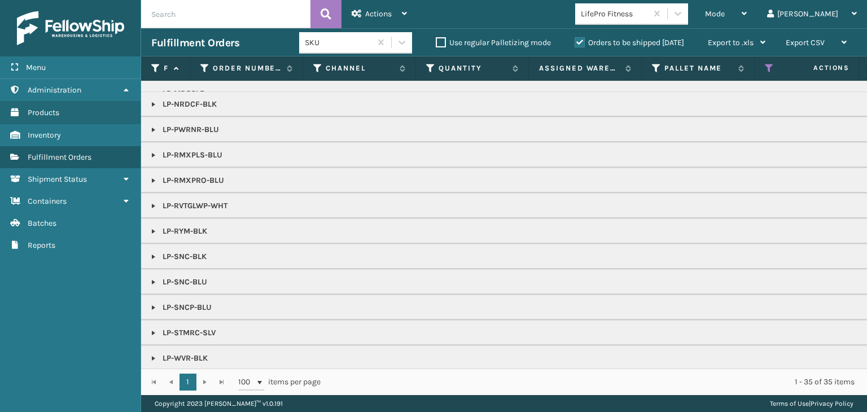
scroll to position [113, 0]
click at [152, 156] on link at bounding box center [153, 158] width 9 height 9
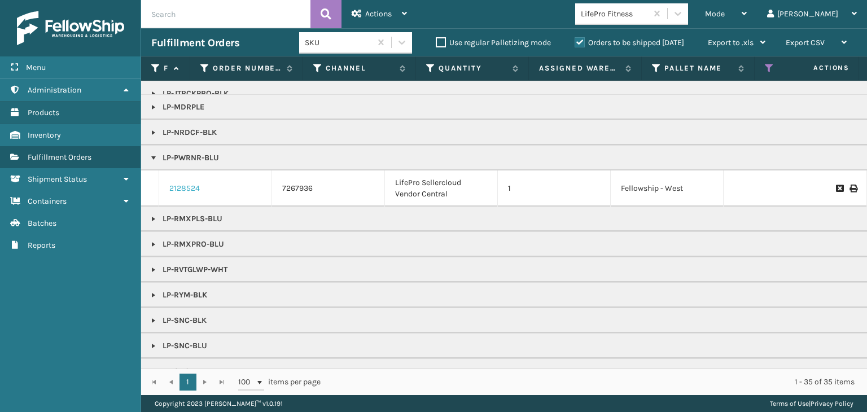
drag, startPoint x: 184, startPoint y: 184, endPoint x: 183, endPoint y: 191, distance: 7.4
click at [184, 184] on link "2128524" at bounding box center [184, 188] width 30 height 11
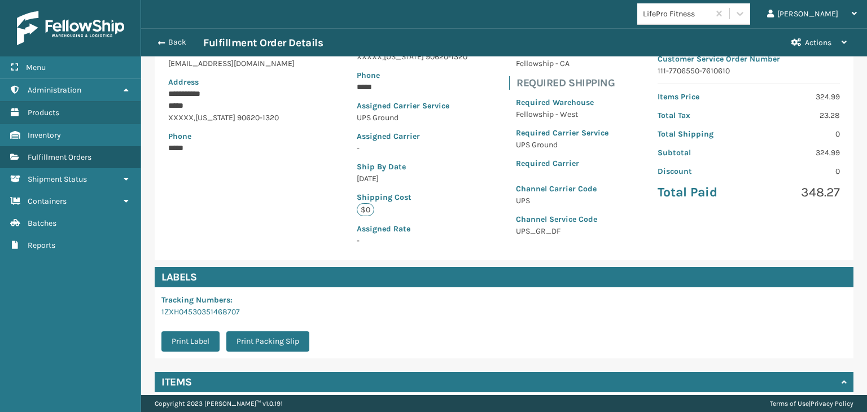
scroll to position [235, 0]
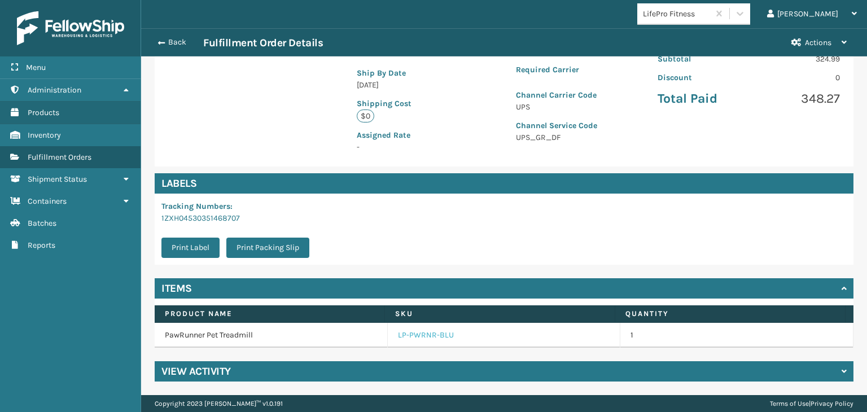
click at [417, 339] on link "LP-PWRNR-BLU" at bounding box center [426, 335] width 56 height 11
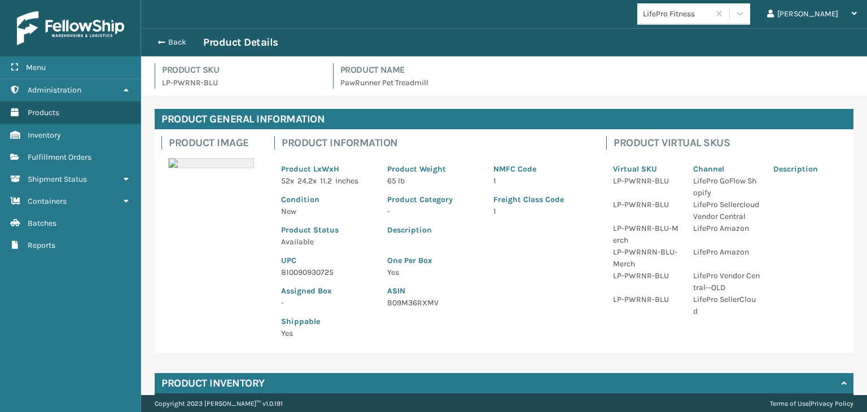
click at [330, 271] on p "810090930725" at bounding box center [327, 273] width 93 height 12
click at [164, 37] on div "Back Product Details" at bounding box center [504, 43] width 706 height 14
click at [167, 38] on button "Back" at bounding box center [177, 42] width 52 height 10
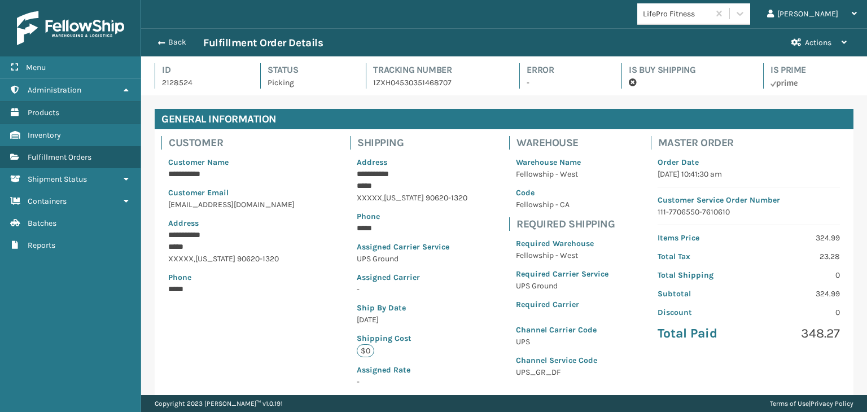
scroll to position [27, 726]
click at [169, 43] on button "Back" at bounding box center [177, 42] width 52 height 10
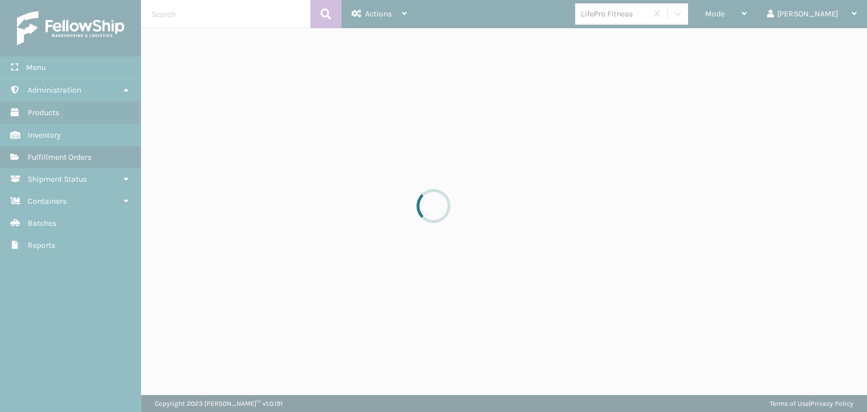
click at [763, 17] on div at bounding box center [433, 206] width 867 height 412
click at [761, 15] on div at bounding box center [433, 206] width 867 height 412
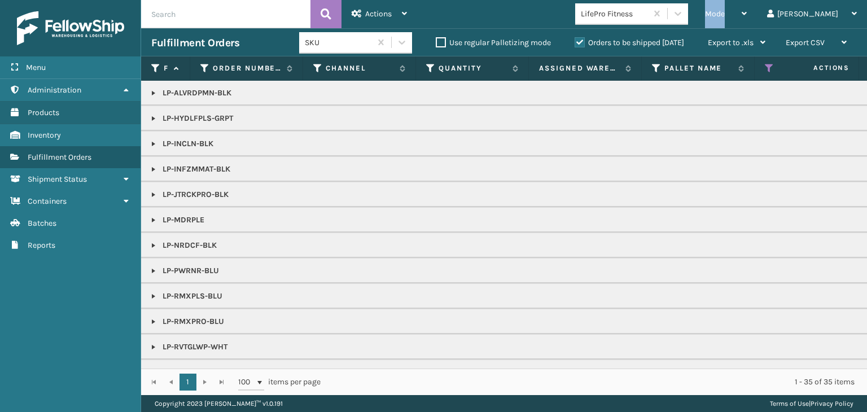
click at [725, 15] on span "Mode" at bounding box center [715, 14] width 20 height 10
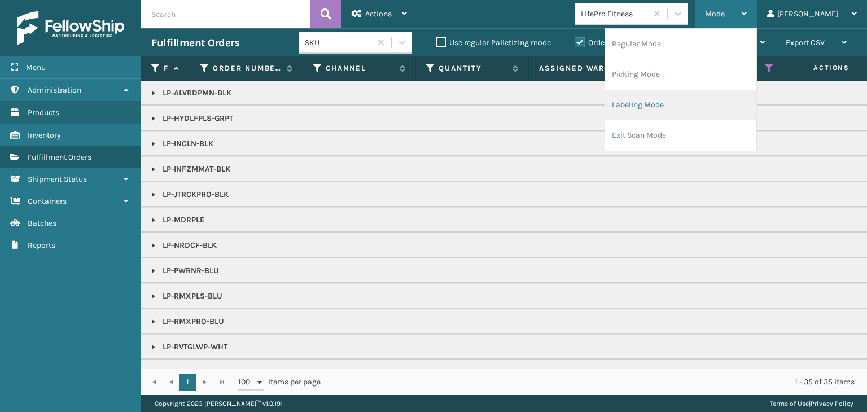
click at [739, 95] on li "Labeling Mode" at bounding box center [680, 105] width 151 height 30
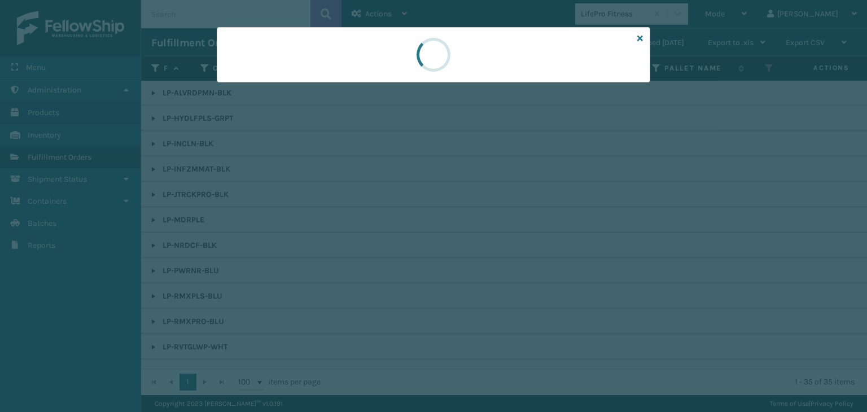
click at [270, 89] on div at bounding box center [433, 206] width 867 height 412
click at [269, 83] on div at bounding box center [433, 206] width 867 height 412
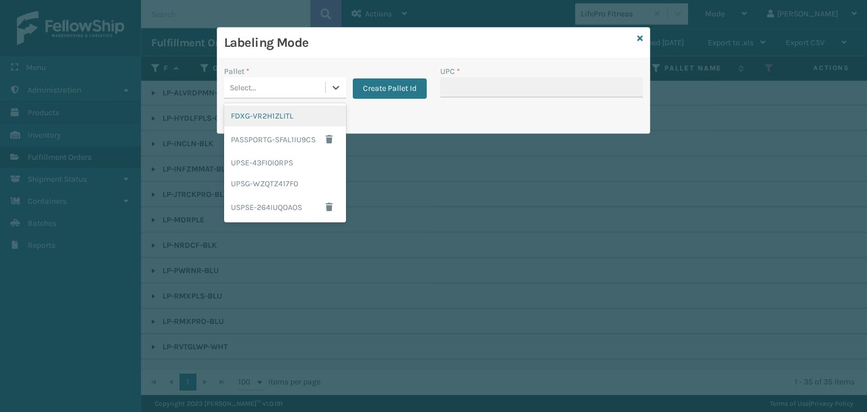
click at [269, 83] on div "Select..." at bounding box center [274, 87] width 101 height 19
click at [248, 183] on div "UPSG-WZQTZ417F0" at bounding box center [285, 183] width 122 height 21
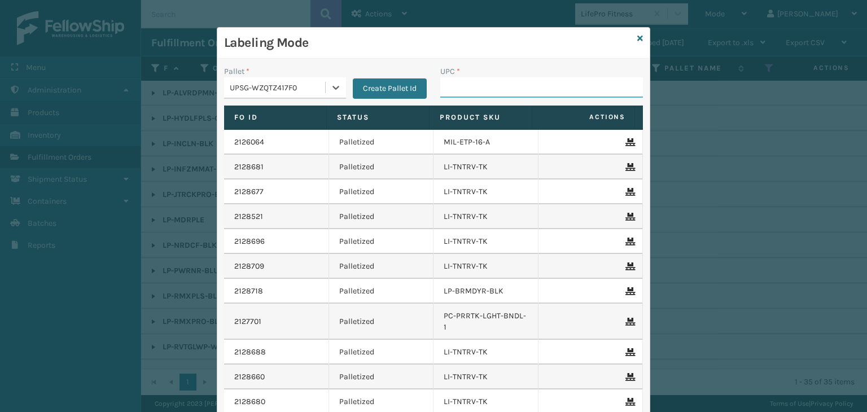
drag, startPoint x: 465, startPoint y: 85, endPoint x: 474, endPoint y: 90, distance: 10.7
click at [465, 85] on input "UPC *" at bounding box center [541, 87] width 203 height 20
paste input "810090930725"
type input "810090930725"
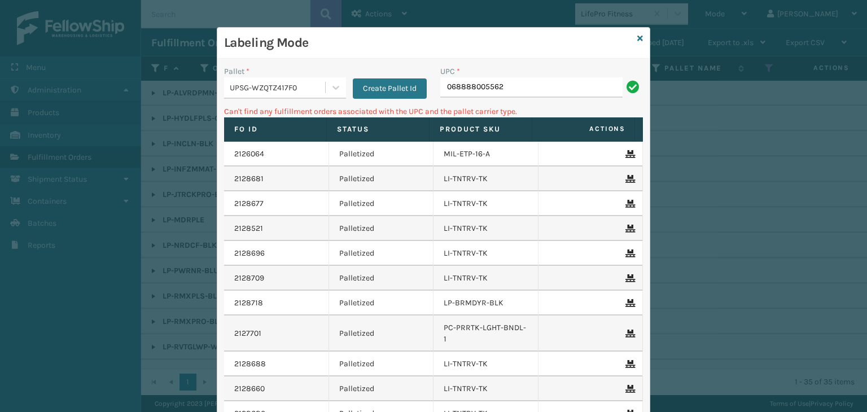
click at [283, 86] on div "UPSG-WZQTZ417F0" at bounding box center [278, 88] width 97 height 12
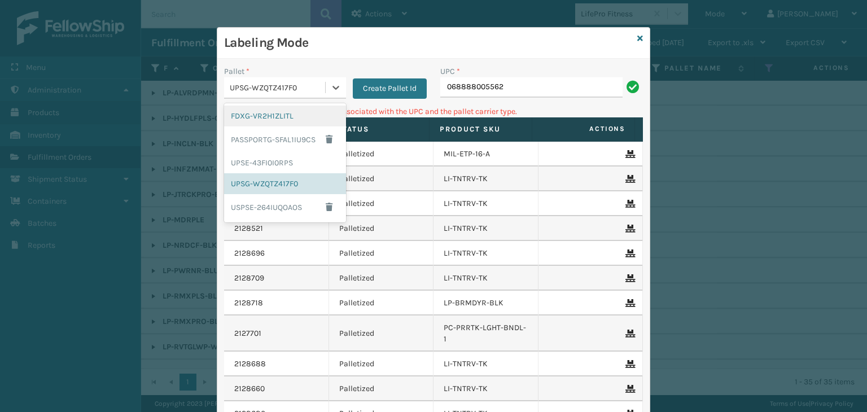
click at [271, 118] on div "FDXG-VR2H1ZLITL" at bounding box center [285, 116] width 122 height 21
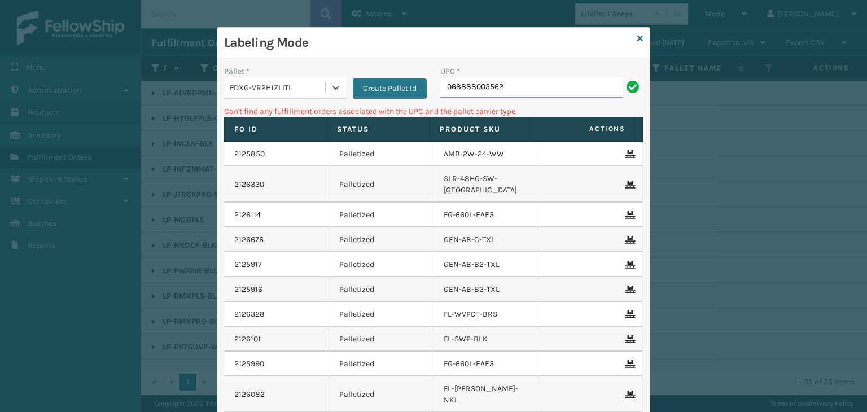
click at [529, 86] on input "068888005562" at bounding box center [531, 87] width 182 height 20
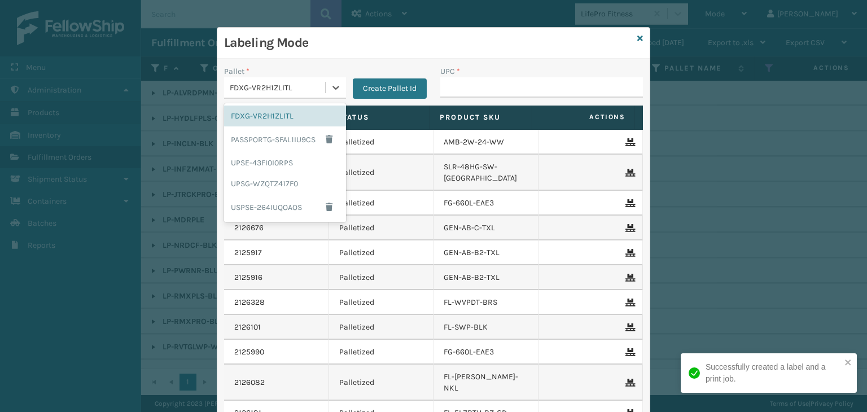
click at [296, 86] on div "FDXG-VR2H1ZLITL" at bounding box center [278, 88] width 97 height 12
click at [255, 179] on div "UPSG-WZQTZ417F0" at bounding box center [285, 183] width 122 height 21
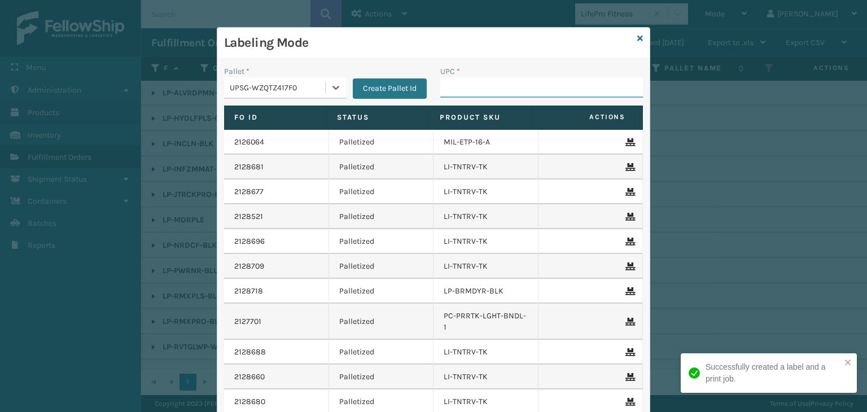
click at [475, 86] on input "UPC *" at bounding box center [541, 87] width 203 height 20
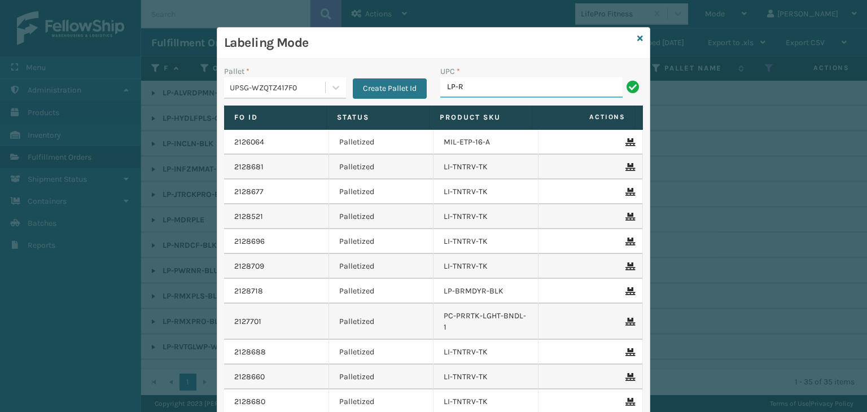
type input "LP-RMXPLS-BLU"
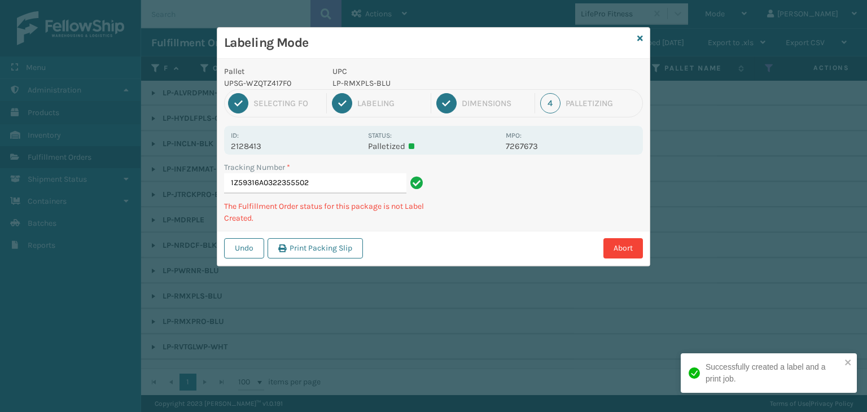
click at [368, 80] on p "LP-RMXPLS-BLU" at bounding box center [416, 83] width 167 height 12
click at [373, 78] on p "LP-RMXPLS-BLU" at bounding box center [416, 83] width 167 height 12
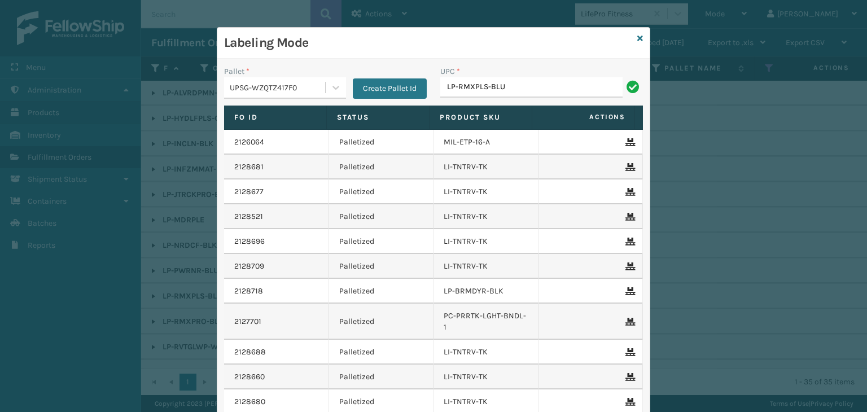
type input "LP-RMXPLS-BLU"
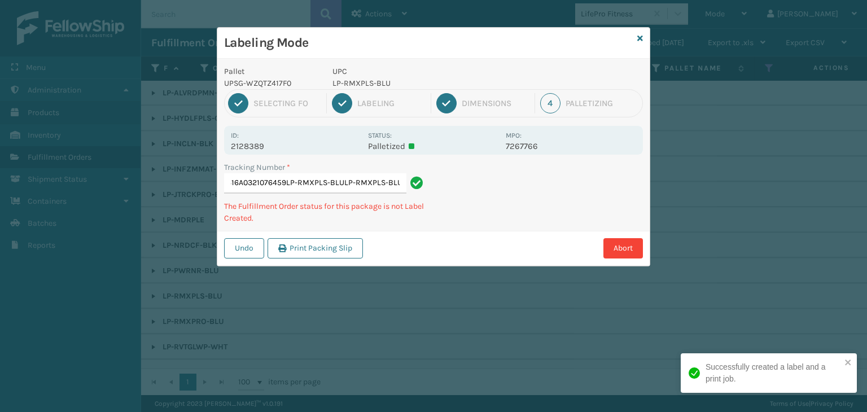
type input "1Z59316A0321076459LP-RMXPLS-BLULP-RMXPLS-BLULP-RMXPLS-BLU"
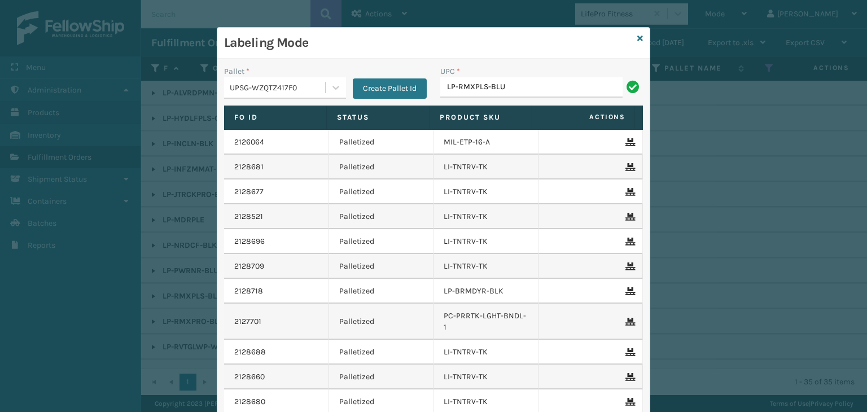
type input "LP-RMXPLS-BLU"
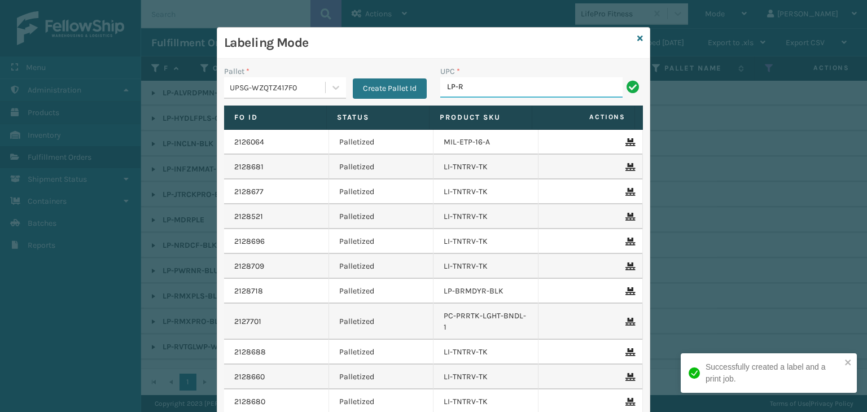
type input "LP-RMXPRO-BLU"
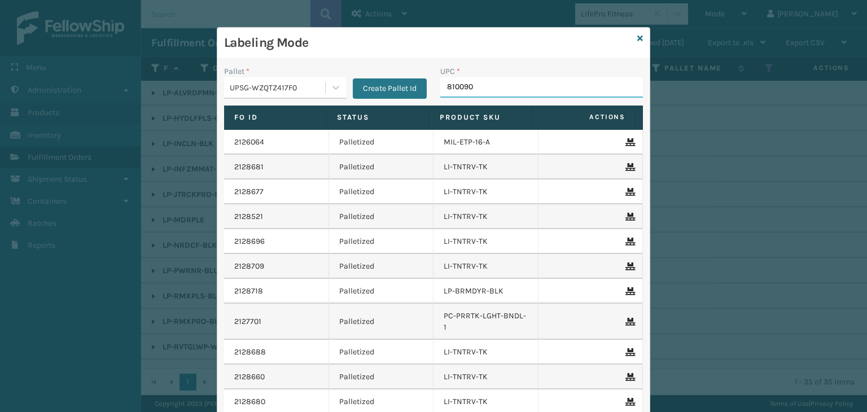
type input "8100909"
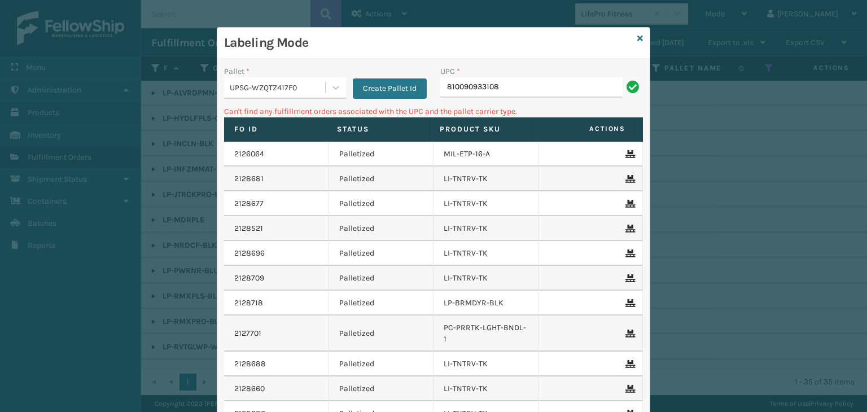
drag, startPoint x: 565, startPoint y: 89, endPoint x: 223, endPoint y: 84, distance: 341.7
click at [224, 84] on div "Pallet * UPSG-WZQTZ417F0 Create Pallet Id UPC * 810090933108" at bounding box center [433, 86] width 433 height 40
type input "LP-WVR-RED"
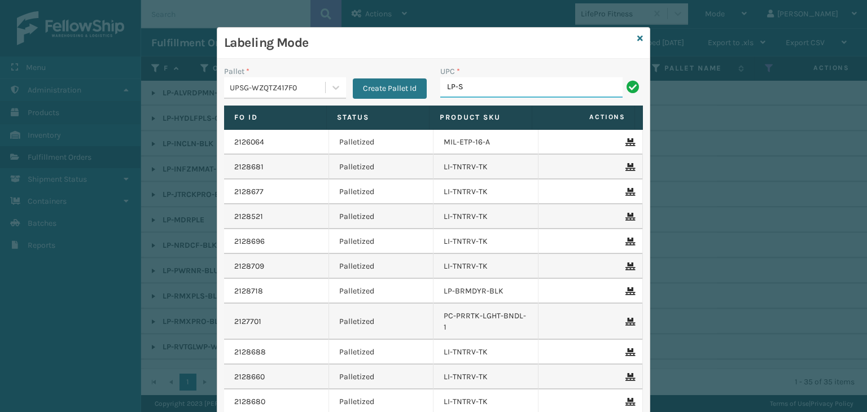
type input "LP-STMRC-SLV"
type input "LP-RMXPLS-BLU"
type input "068888779"
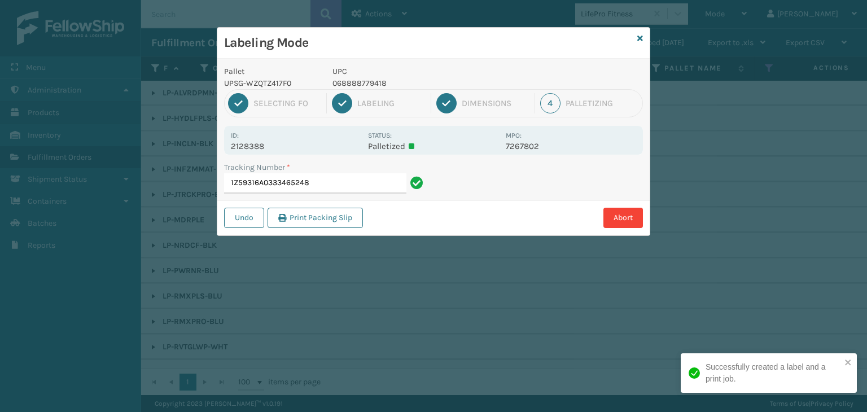
click at [351, 85] on p "068888779418" at bounding box center [416, 83] width 167 height 12
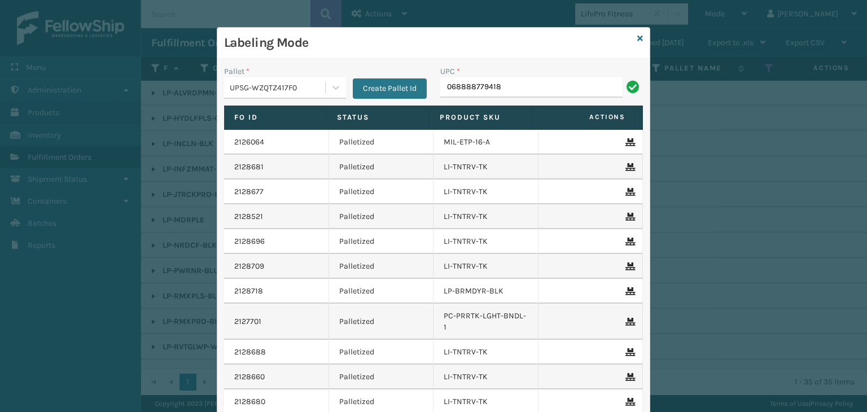
type input "068888779418"
type input "LP-WVR-PRPL"
type input "8100909"
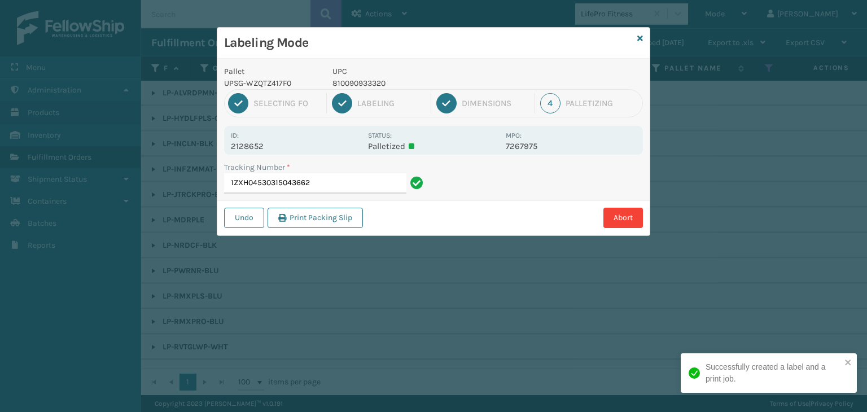
click at [361, 77] on p "810090933320" at bounding box center [416, 83] width 167 height 12
click at [363, 77] on p "810090933320" at bounding box center [416, 83] width 167 height 12
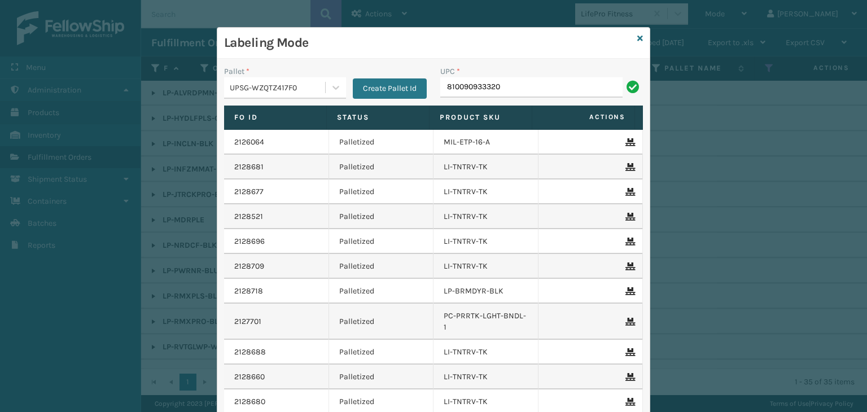
type input "810090933320"
click at [638, 36] on icon at bounding box center [641, 38] width 6 height 8
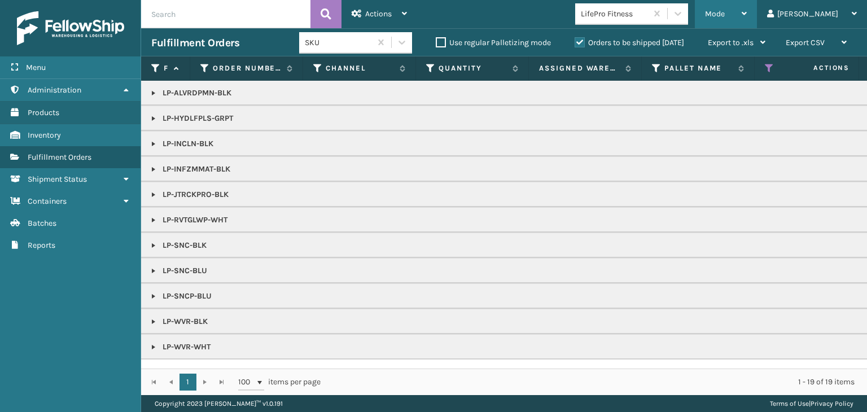
drag, startPoint x: 775, startPoint y: 12, endPoint x: 750, endPoint y: 8, distance: 25.2
click at [747, 12] on div "Mode" at bounding box center [726, 14] width 42 height 28
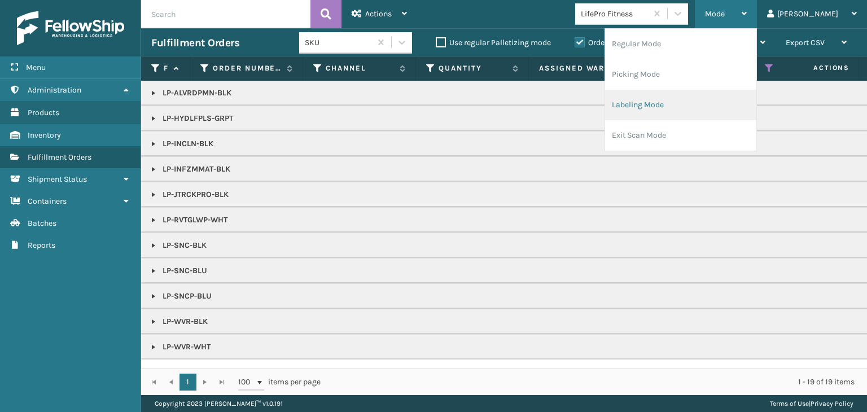
click at [721, 94] on li "Labeling Mode" at bounding box center [680, 105] width 151 height 30
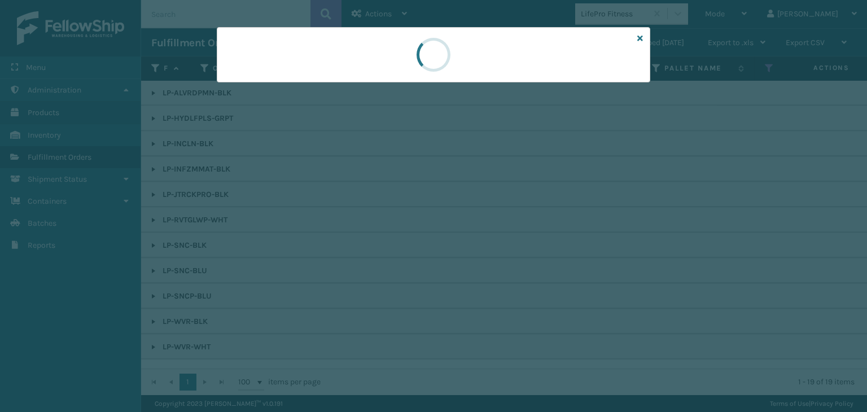
click at [252, 85] on div at bounding box center [433, 206] width 867 height 412
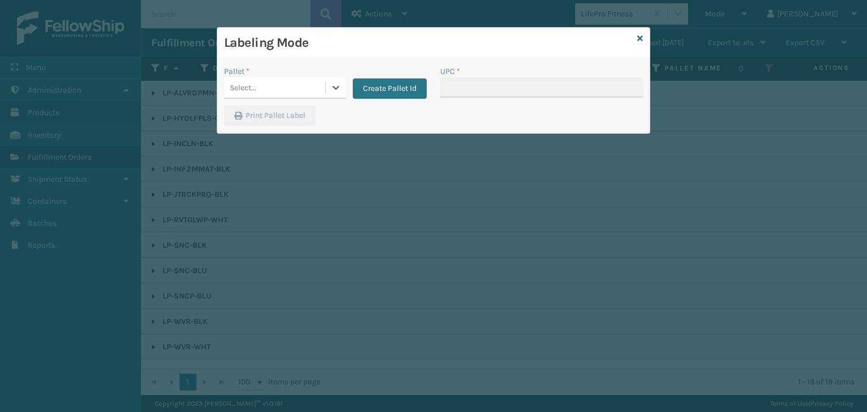
click at [263, 82] on div "Select..." at bounding box center [274, 87] width 101 height 19
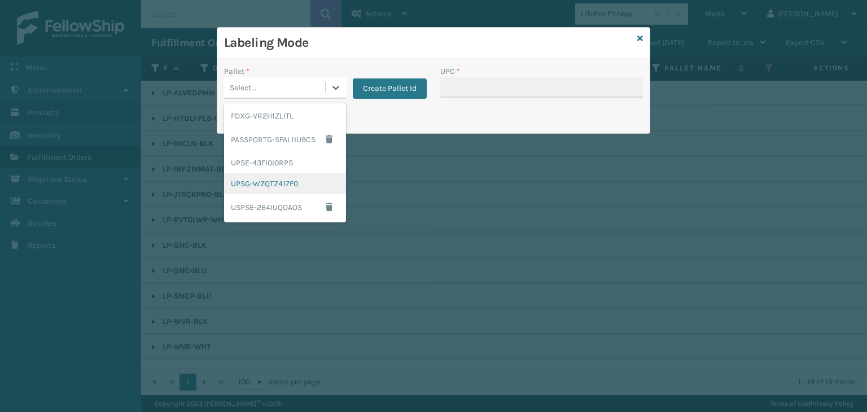
click at [289, 176] on div "UPSG-WZQTZ417F0" at bounding box center [285, 183] width 122 height 21
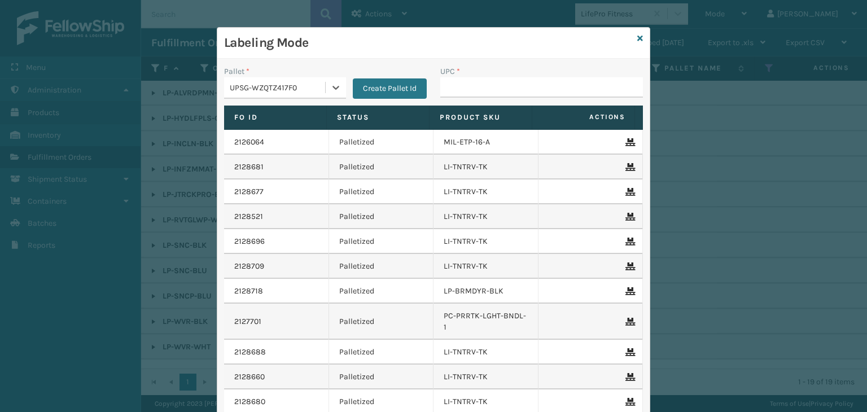
click at [492, 75] on div "UPC *" at bounding box center [541, 72] width 203 height 12
click at [496, 89] on input "UPC *" at bounding box center [541, 87] width 203 height 20
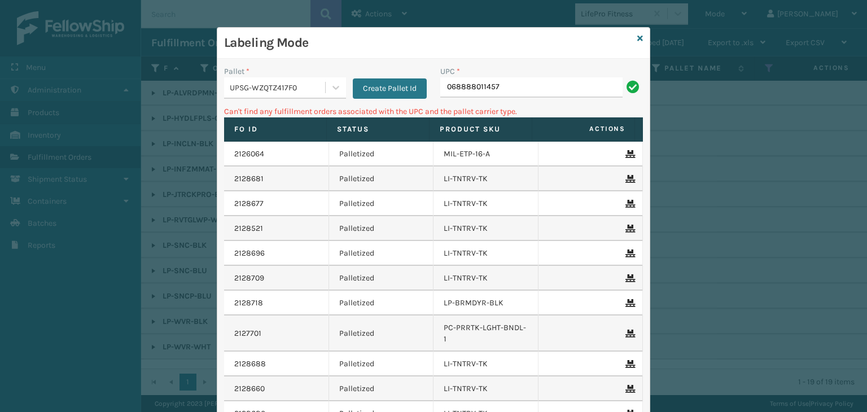
drag, startPoint x: 517, startPoint y: 91, endPoint x: 150, endPoint y: 86, distance: 367.1
click at [151, 86] on div "Labeling Mode Pallet * UPSG-WZQTZ417F0 Create Pallet Id UPC * 068888011457 Can'…" at bounding box center [433, 206] width 867 height 412
type input "LP-SNCP-BLU"
click at [638, 34] on icon at bounding box center [641, 38] width 6 height 8
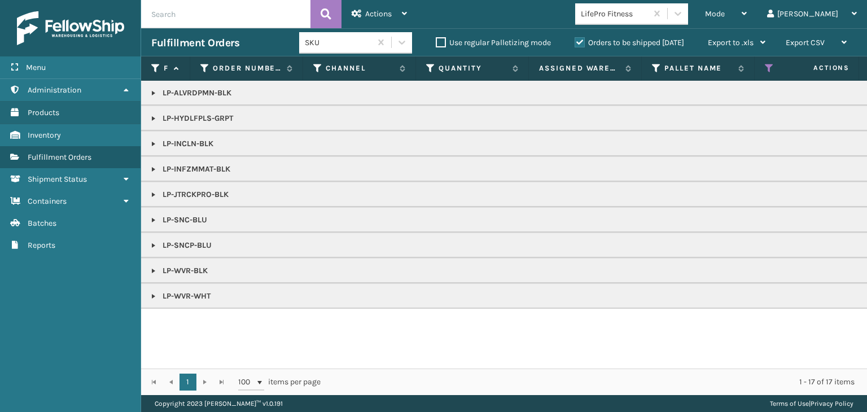
click at [151, 241] on link at bounding box center [153, 245] width 9 height 9
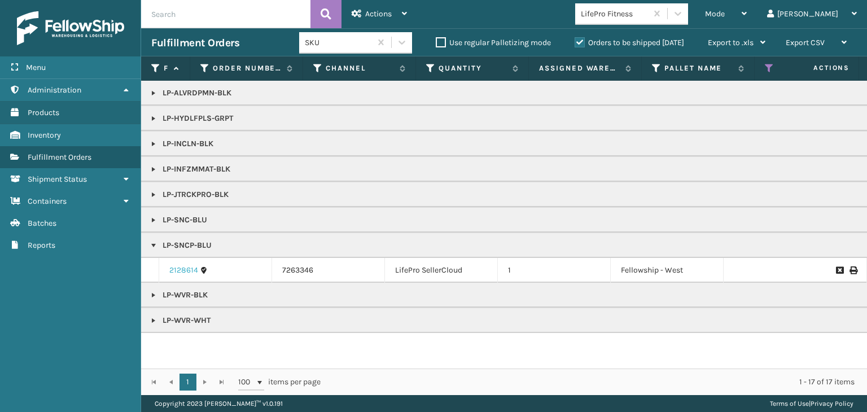
click at [183, 267] on link "2128614" at bounding box center [183, 270] width 29 height 11
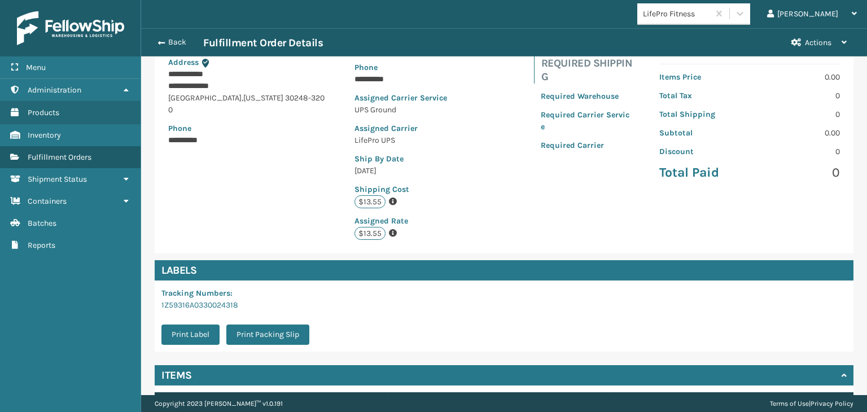
scroll to position [235, 0]
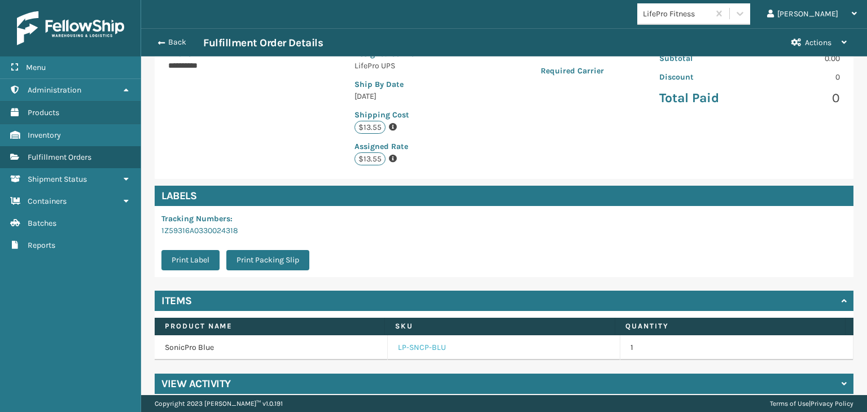
click at [412, 342] on link "LP-SNCP-BLU" at bounding box center [422, 347] width 48 height 11
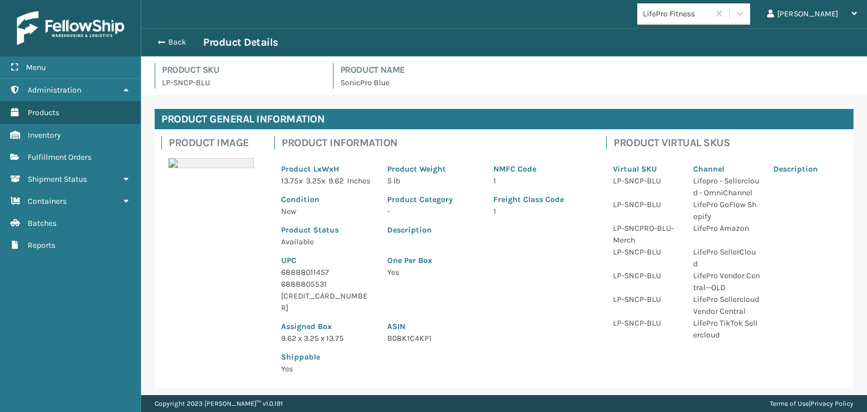
click at [317, 278] on p "68888011457" at bounding box center [327, 273] width 93 height 12
click at [172, 34] on div "Back Product Details" at bounding box center [504, 42] width 726 height 28
click at [174, 38] on button "Back" at bounding box center [177, 42] width 52 height 10
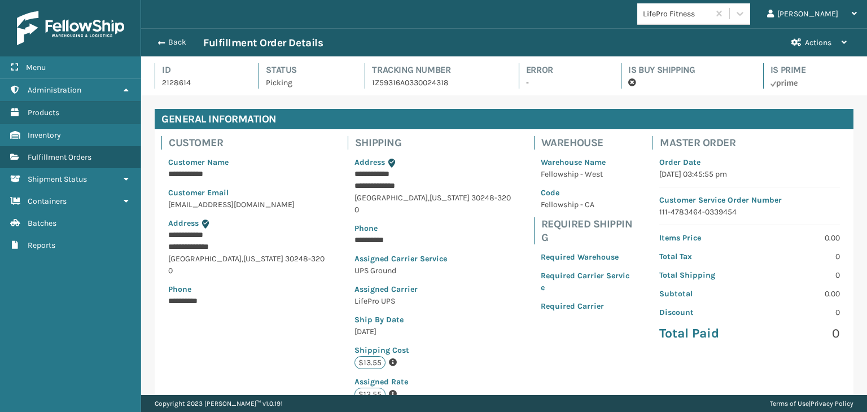
scroll to position [27, 726]
click at [172, 39] on button "Back" at bounding box center [177, 42] width 52 height 10
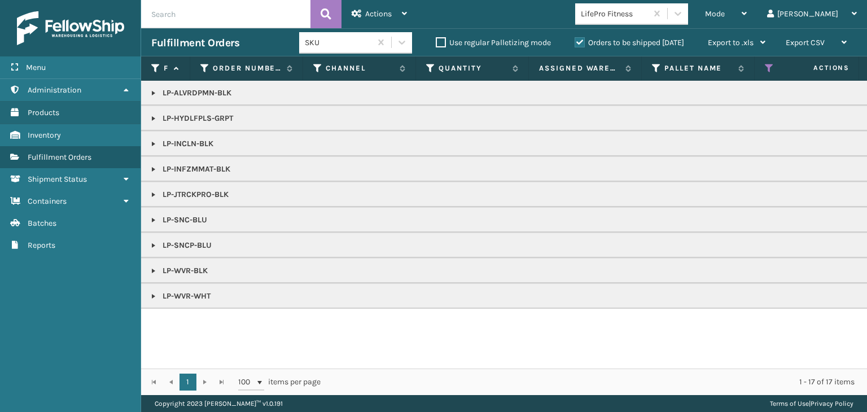
click at [747, 16] on div "Mode" at bounding box center [726, 14] width 42 height 28
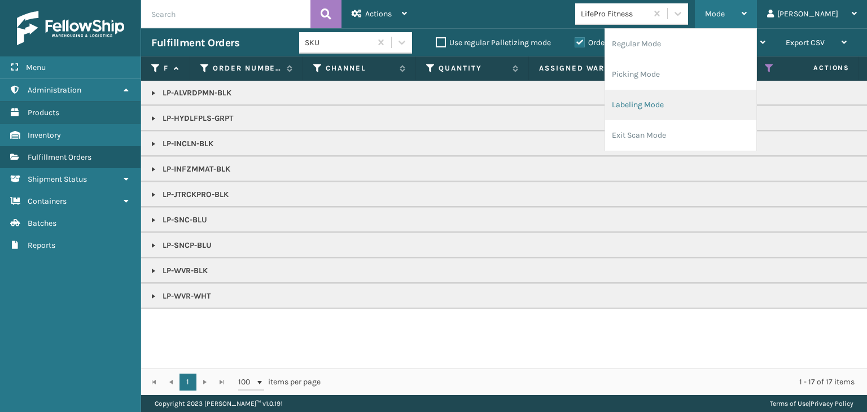
click at [725, 114] on li "Labeling Mode" at bounding box center [680, 105] width 151 height 30
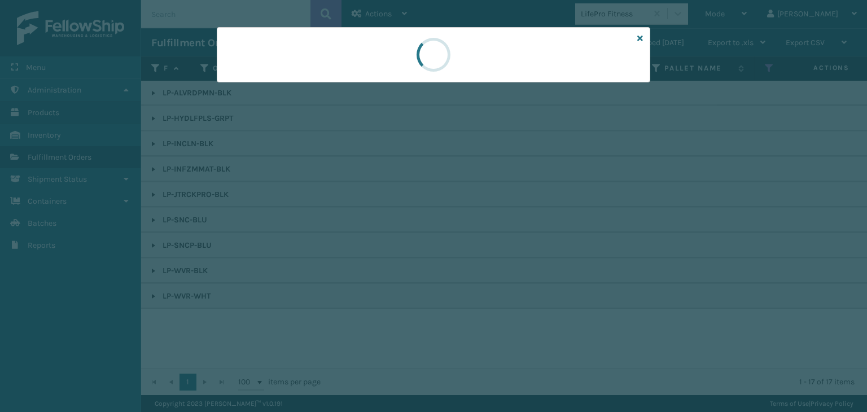
click at [263, 89] on div at bounding box center [433, 206] width 867 height 412
click at [264, 89] on div at bounding box center [433, 206] width 867 height 412
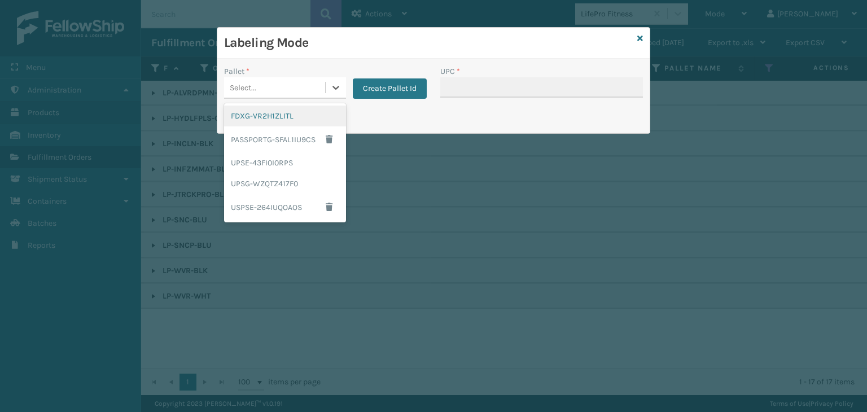
click at [264, 89] on div "Select..." at bounding box center [274, 87] width 101 height 19
click at [281, 187] on div "UPSG-WZQTZ417F0" at bounding box center [285, 183] width 122 height 21
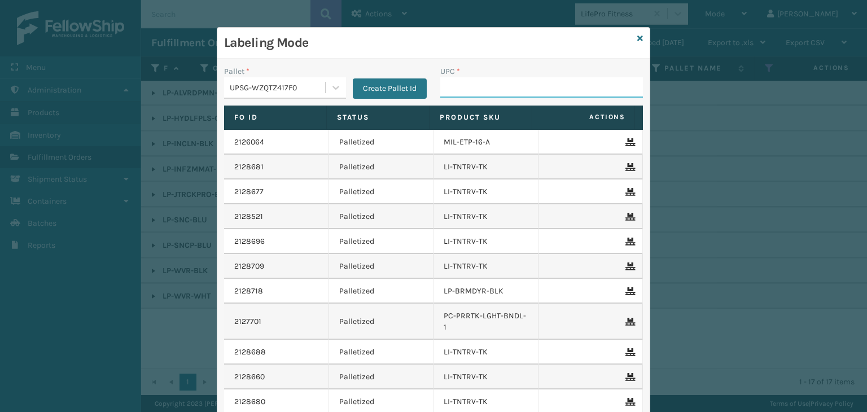
click at [488, 84] on input "UPC *" at bounding box center [541, 87] width 203 height 20
paste input "68888011457"
type input "68888011457"
click at [638, 36] on icon at bounding box center [641, 38] width 6 height 8
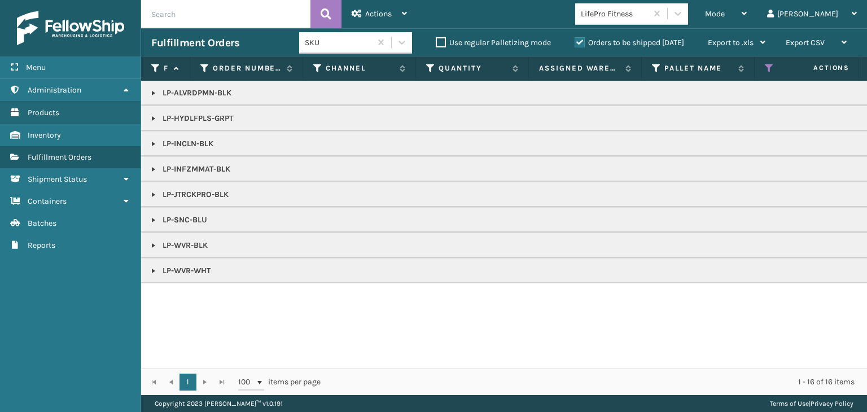
click at [153, 219] on link at bounding box center [153, 220] width 9 height 9
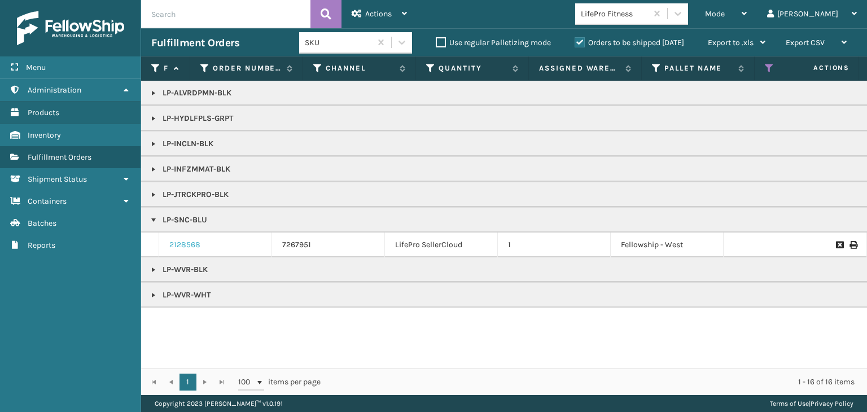
click at [189, 246] on link "2128568" at bounding box center [184, 244] width 31 height 11
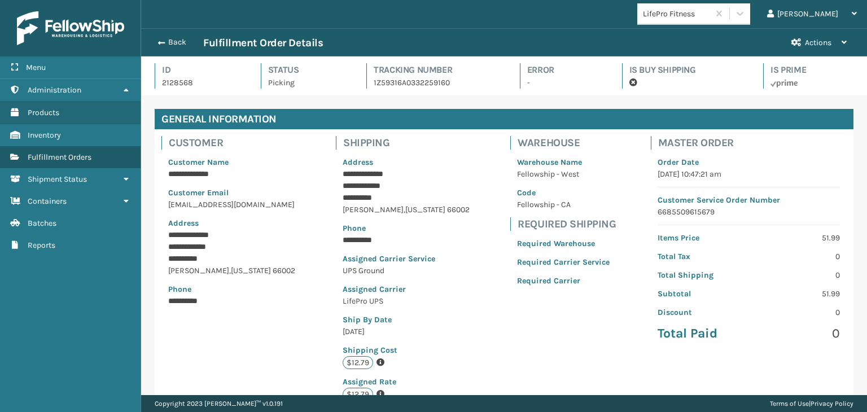
scroll to position [27, 726]
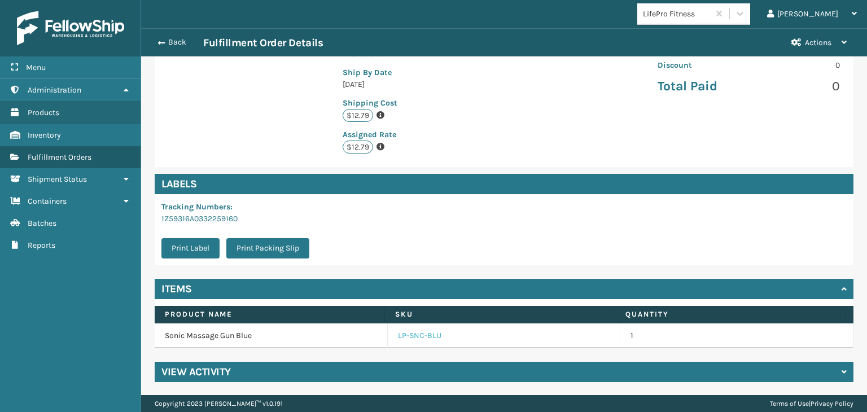
click at [420, 338] on link "LP-SNC-BLU" at bounding box center [419, 335] width 43 height 11
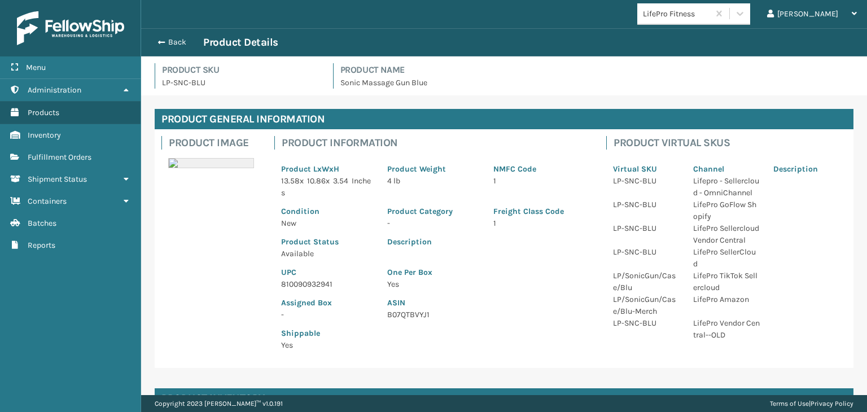
click at [309, 287] on p "810090932941" at bounding box center [327, 284] width 93 height 12
click at [173, 46] on button "Back" at bounding box center [177, 42] width 52 height 10
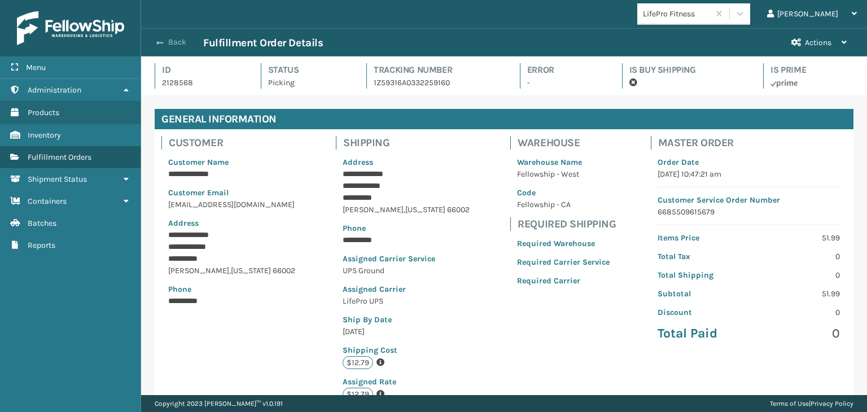
scroll to position [27, 726]
click at [177, 39] on button "Back" at bounding box center [177, 42] width 52 height 10
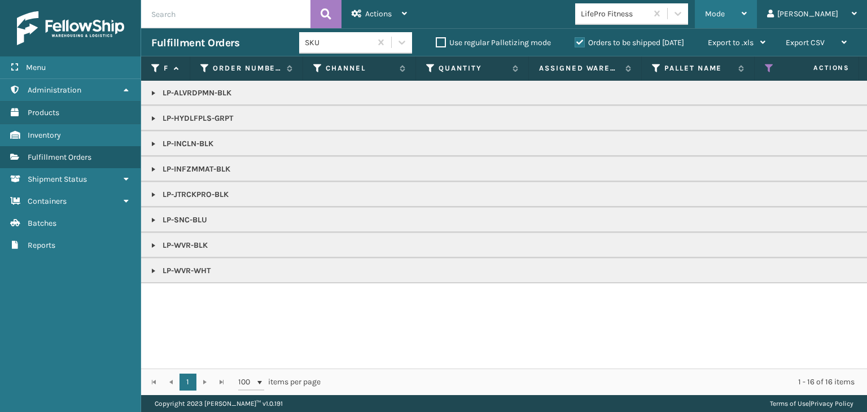
click at [747, 21] on div "Mode" at bounding box center [726, 14] width 42 height 28
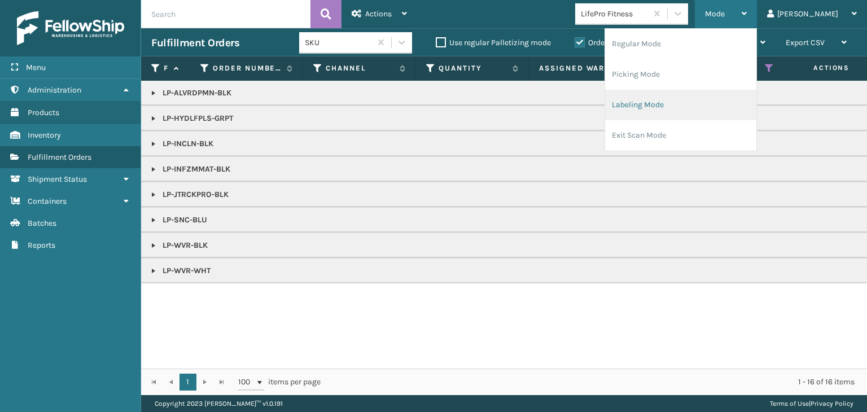
click at [710, 111] on li "Labeling Mode" at bounding box center [680, 105] width 151 height 30
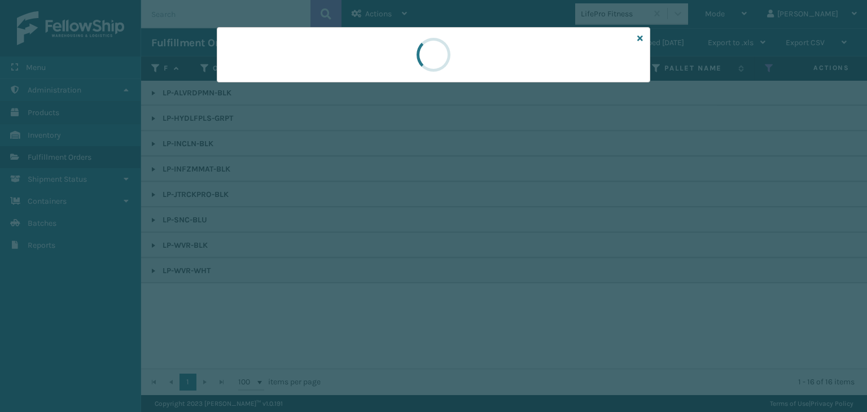
click at [282, 81] on div at bounding box center [434, 54] width 434 height 55
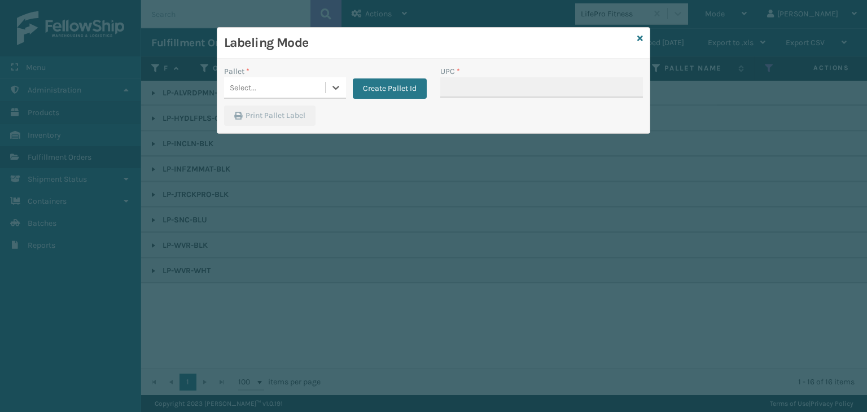
click at [282, 82] on div "Select..." at bounding box center [274, 87] width 101 height 19
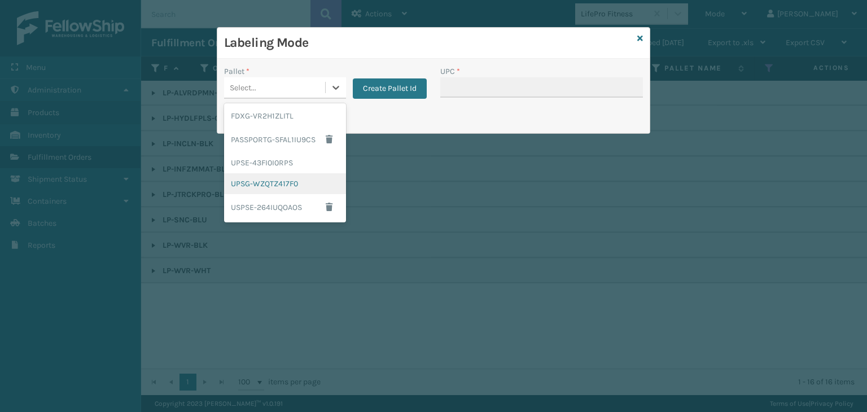
click at [255, 176] on div "UPSG-WZQTZ417F0" at bounding box center [285, 183] width 122 height 21
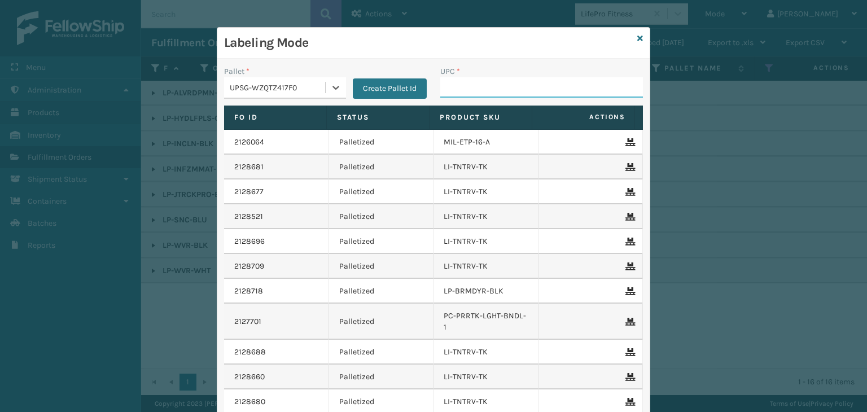
click at [461, 86] on input "UPC *" at bounding box center [541, 87] width 203 height 20
paste input "810090932941"
type input "810090932941"
type input "LP-HYDLFPLS-GRPT"
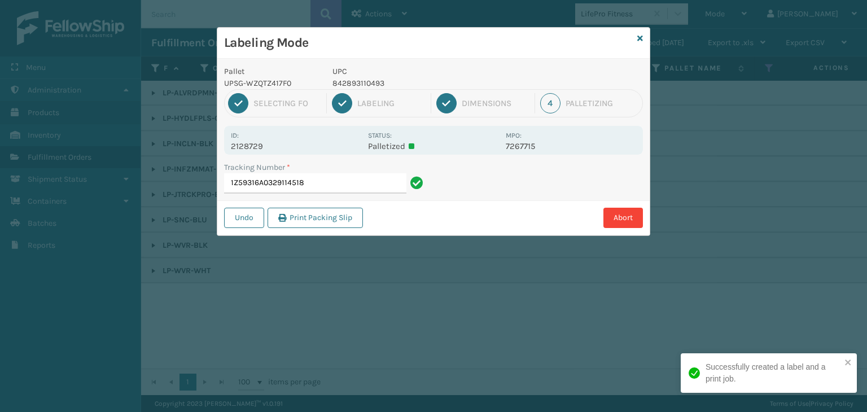
click at [370, 81] on p "842893110493" at bounding box center [416, 83] width 167 height 12
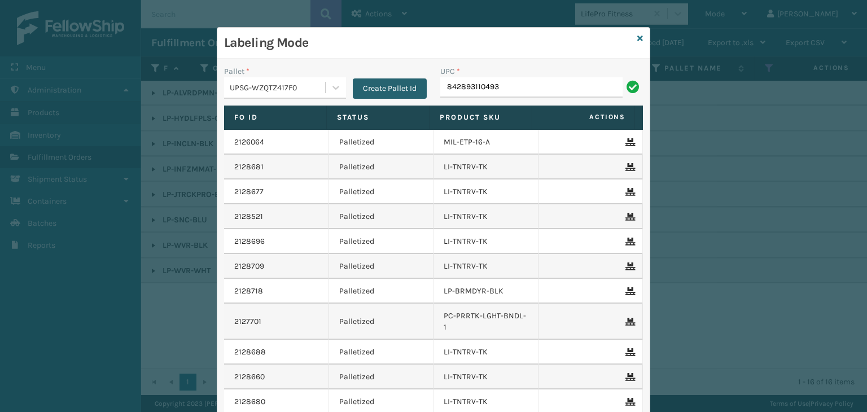
type input "842893110493"
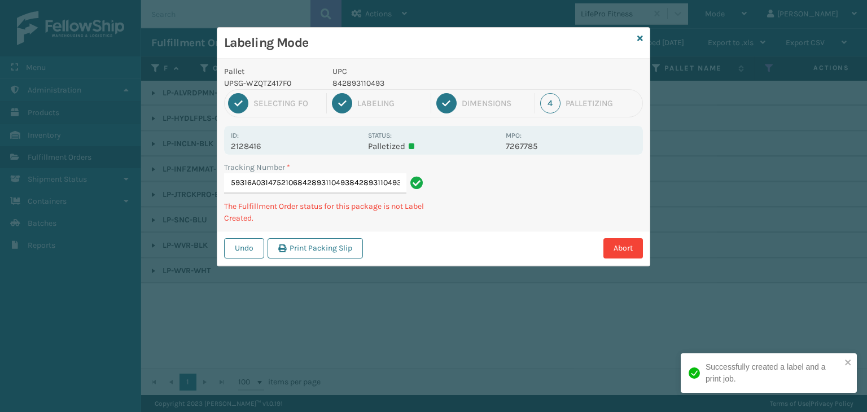
type input "1Z59316A0314752106842893110493842893110493842893110493"
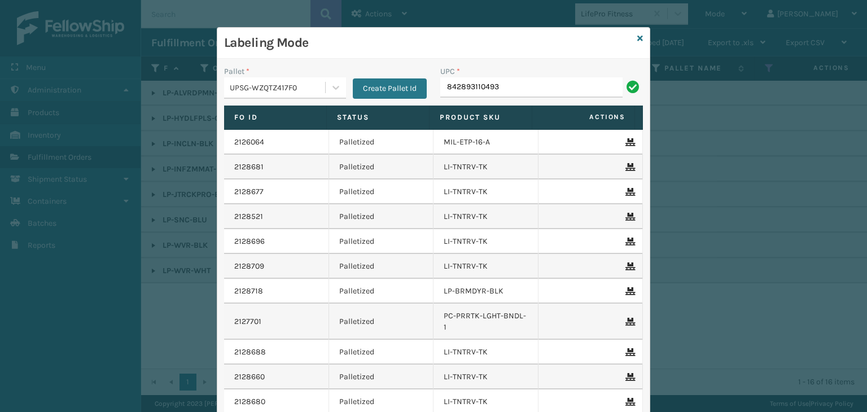
type input "842893110493"
type input "LP-INFZMMAT-BLK"
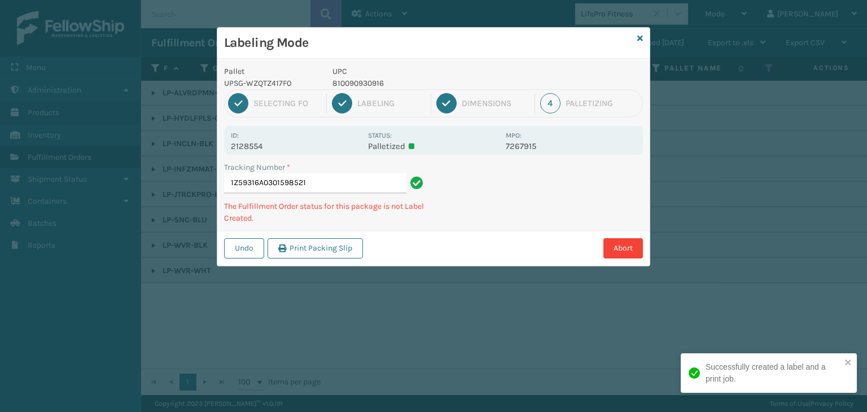
click at [359, 84] on p "810090930916" at bounding box center [416, 83] width 167 height 12
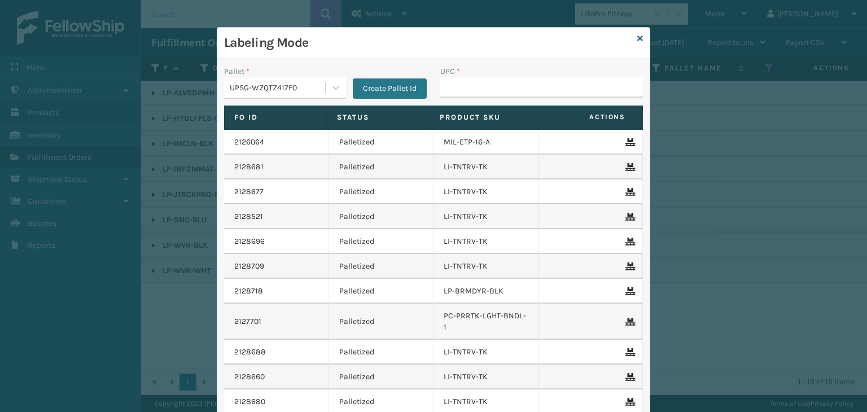
type input "842893110493"
drag, startPoint x: 473, startPoint y: 93, endPoint x: 392, endPoint y: 82, distance: 81.4
click at [393, 83] on div "Pallet * UPSG-WZQTZ417F0 Create Pallet Id UPC * 842893110493" at bounding box center [433, 86] width 433 height 40
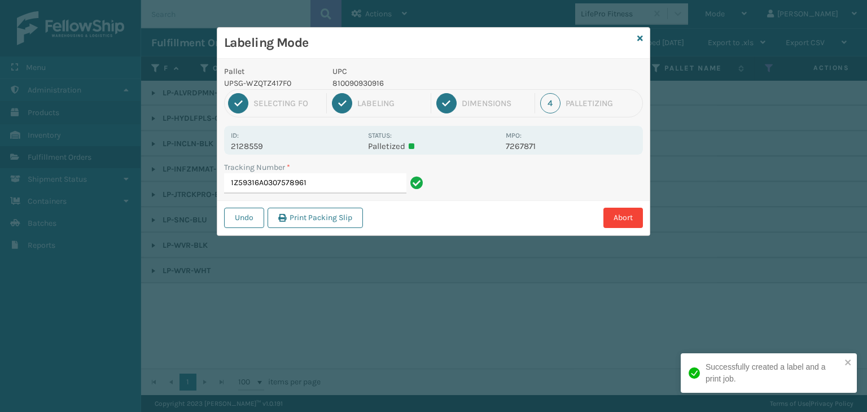
click at [358, 86] on p "810090930916" at bounding box center [416, 83] width 167 height 12
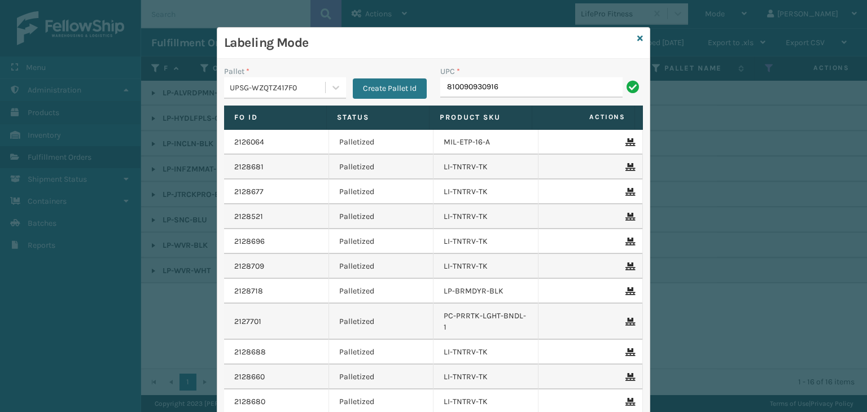
type input "810090930916"
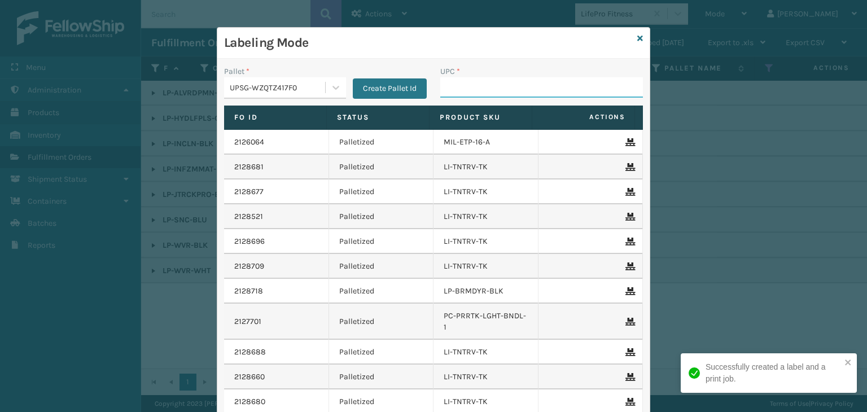
paste input "810090930916"
type input "810090930916"
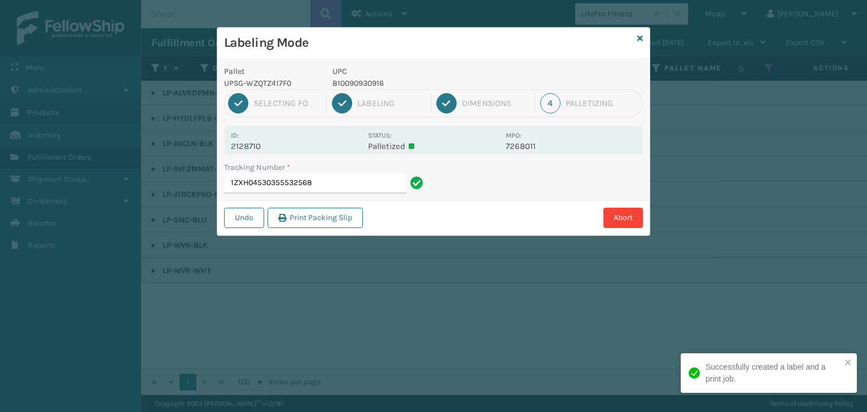
click at [636, 37] on div "Labeling Mode" at bounding box center [433, 43] width 433 height 31
click at [639, 37] on icon at bounding box center [641, 38] width 6 height 8
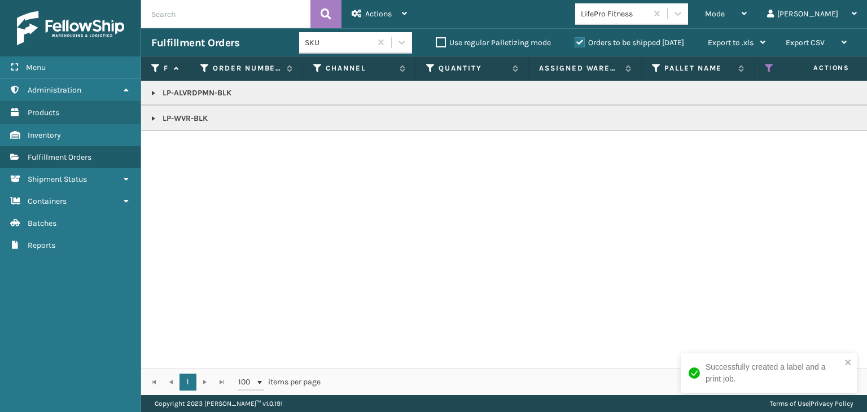
click at [158, 116] on p "LP-WVR-BLK" at bounding box center [870, 118] width 1438 height 11
click at [153, 114] on link at bounding box center [153, 118] width 9 height 9
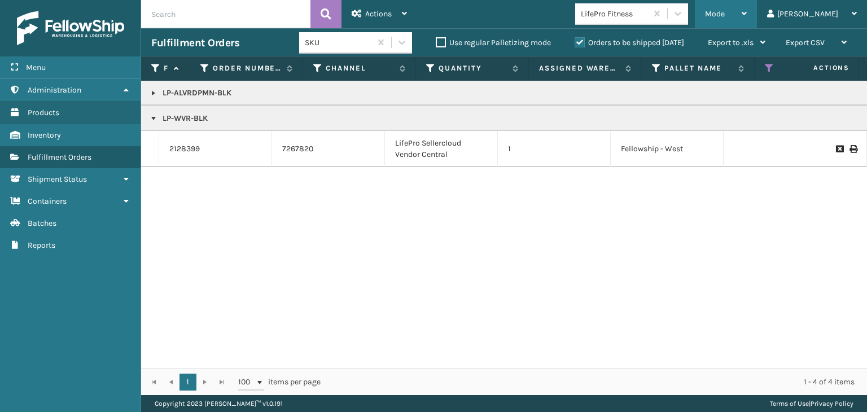
drag, startPoint x: 760, startPoint y: 8, endPoint x: 745, endPoint y: 53, distance: 46.4
click at [747, 8] on div "Mode" at bounding box center [726, 14] width 42 height 28
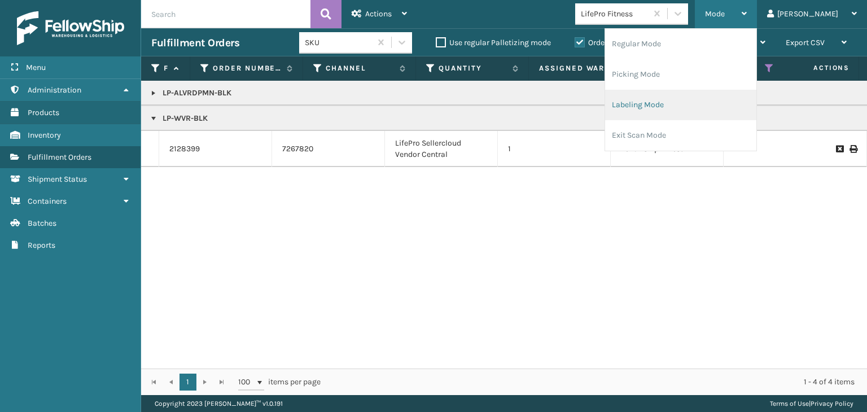
click at [736, 98] on li "Labeling Mode" at bounding box center [680, 105] width 151 height 30
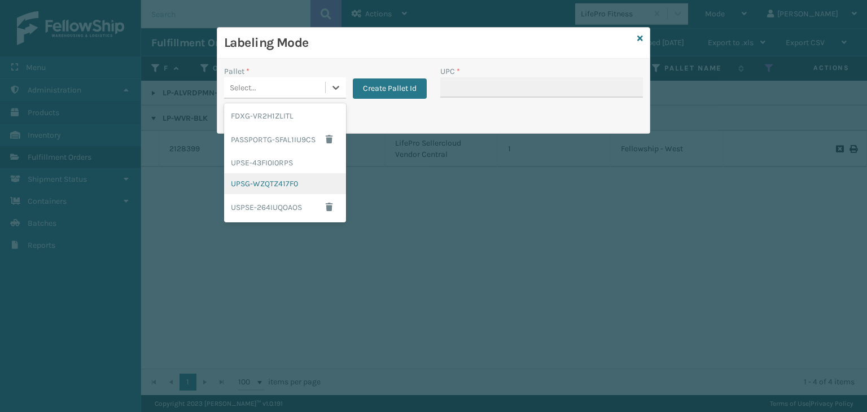
click at [291, 180] on div "UPSG-WZQTZ417F0" at bounding box center [285, 183] width 122 height 21
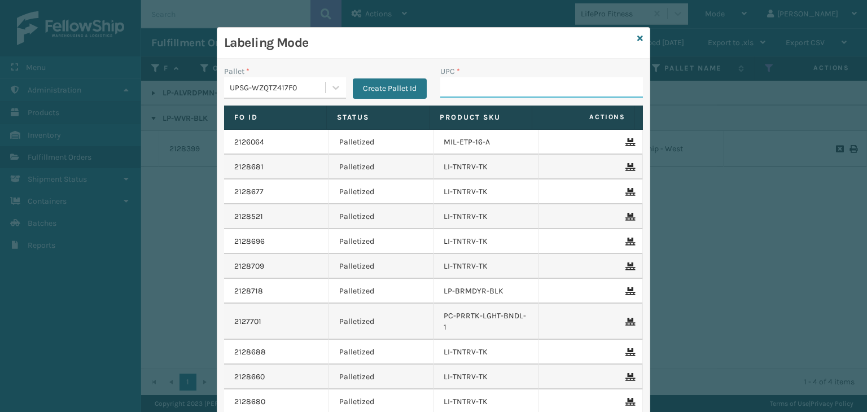
click at [461, 93] on input "UPC *" at bounding box center [541, 87] width 203 height 20
paste input "810090930916"
type input "810090930916"
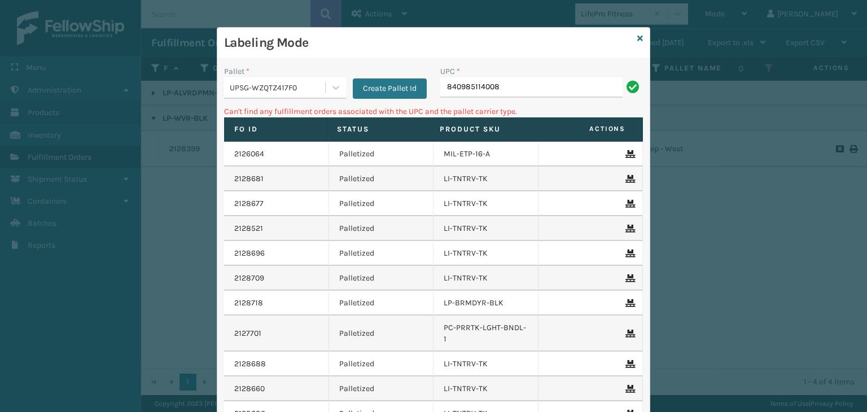
click at [267, 86] on div "UPSG-WZQTZ417F0" at bounding box center [278, 88] width 97 height 12
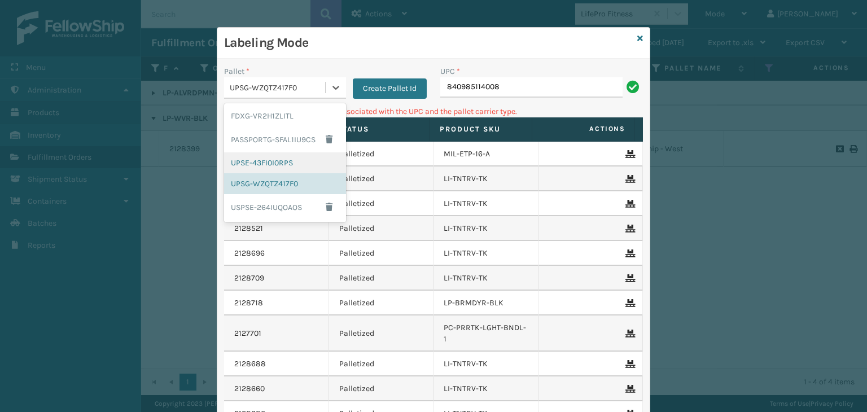
click at [268, 167] on div "UPSE-43FI0I0RPS" at bounding box center [285, 162] width 122 height 21
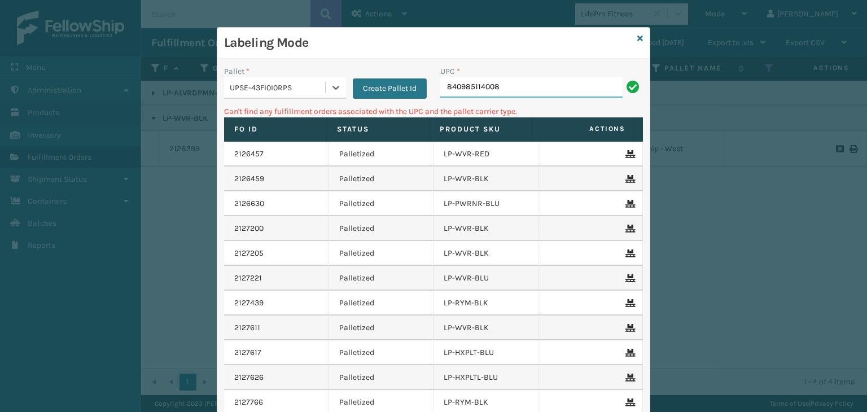
click at [545, 82] on input "840985114008" at bounding box center [531, 87] width 182 height 20
click at [230, 89] on div "UPSE-43FI0I0RPS" at bounding box center [278, 88] width 97 height 12
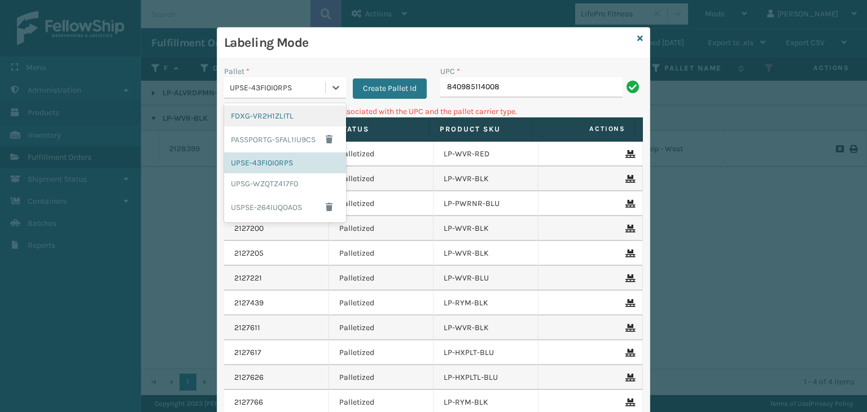
click at [269, 119] on div "FDXG-VR2H1ZLITL" at bounding box center [285, 116] width 122 height 21
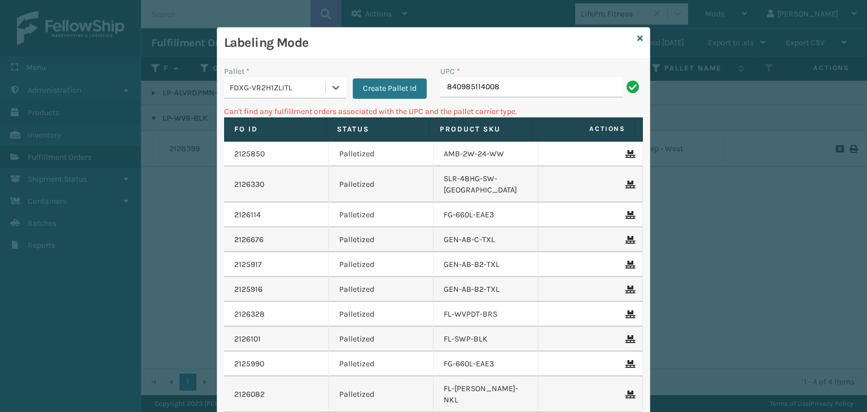
click at [510, 99] on div "UPC * 840985114008" at bounding box center [542, 86] width 216 height 40
click at [515, 84] on input "840985114008" at bounding box center [531, 87] width 182 height 20
click at [638, 40] on icon at bounding box center [641, 38] width 6 height 8
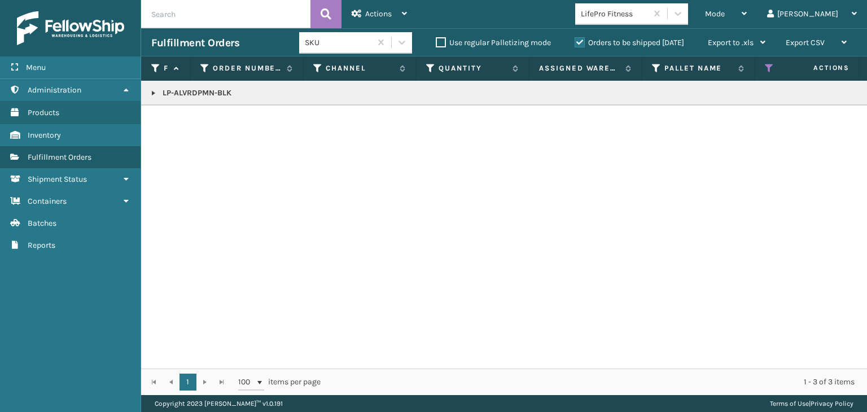
click at [648, 14] on div "LifePro Fitness" at bounding box center [614, 14] width 67 height 12
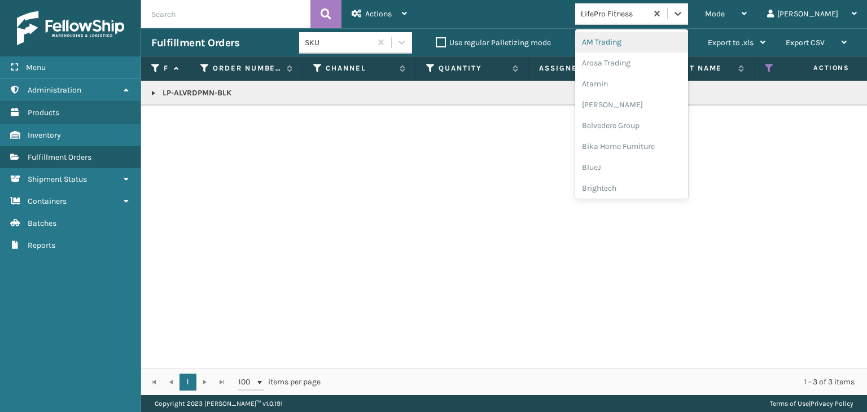
type input "MI"
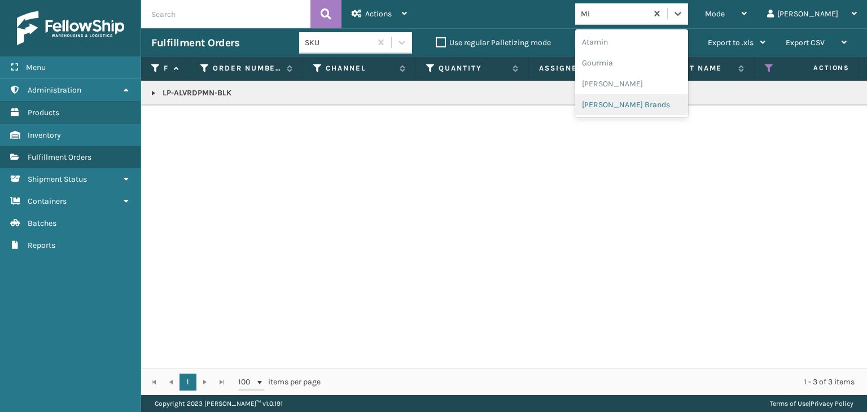
click at [644, 106] on div "[PERSON_NAME] Brands" at bounding box center [631, 104] width 113 height 21
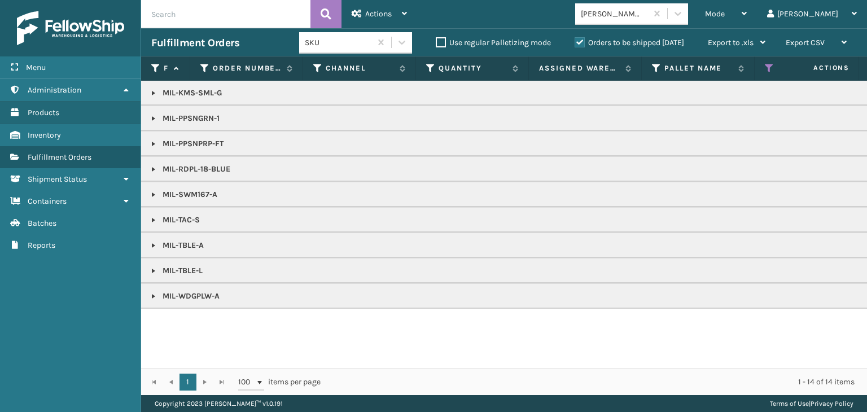
click at [151, 193] on link at bounding box center [153, 194] width 9 height 9
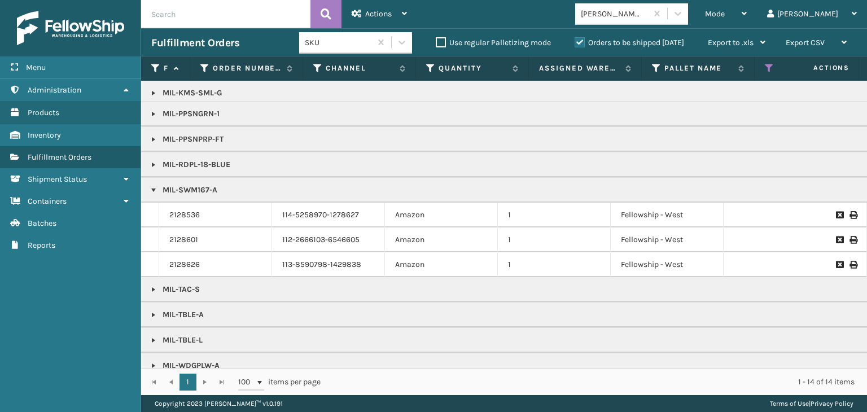
scroll to position [0, 0]
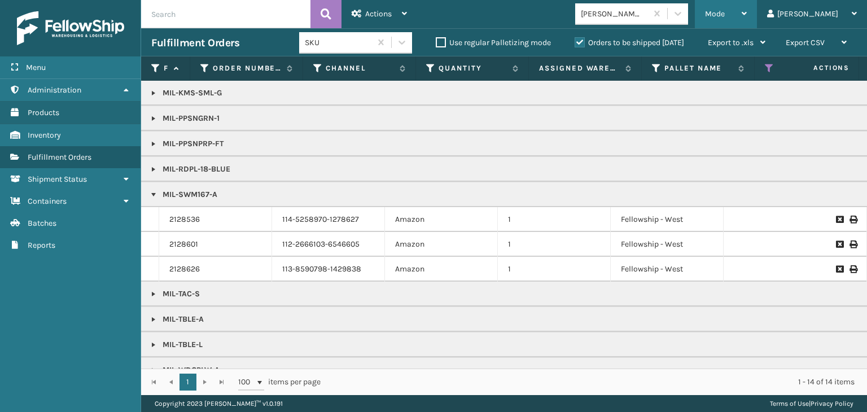
click at [747, 7] on div "Mode" at bounding box center [726, 14] width 42 height 28
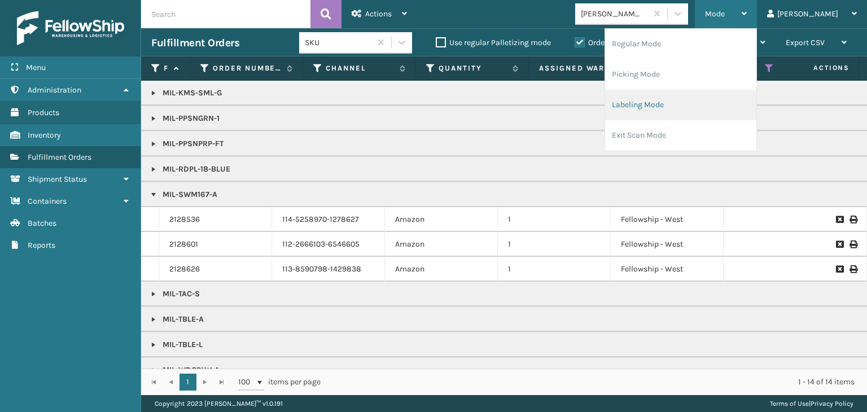
click at [728, 111] on li "Labeling Mode" at bounding box center [680, 105] width 151 height 30
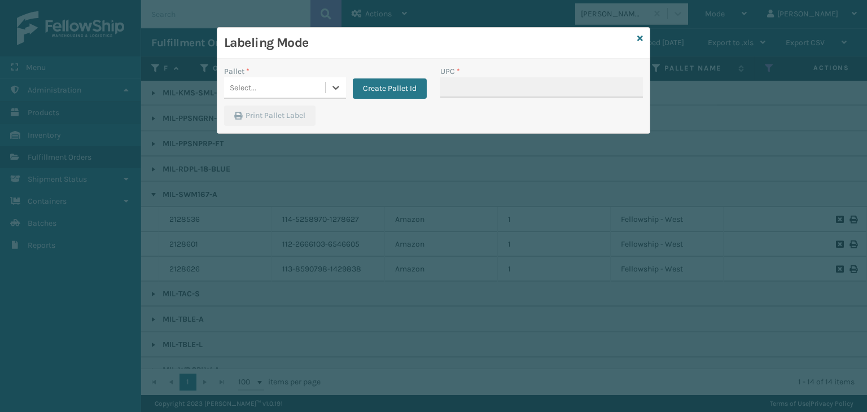
click at [291, 82] on div "Select..." at bounding box center [274, 87] width 101 height 19
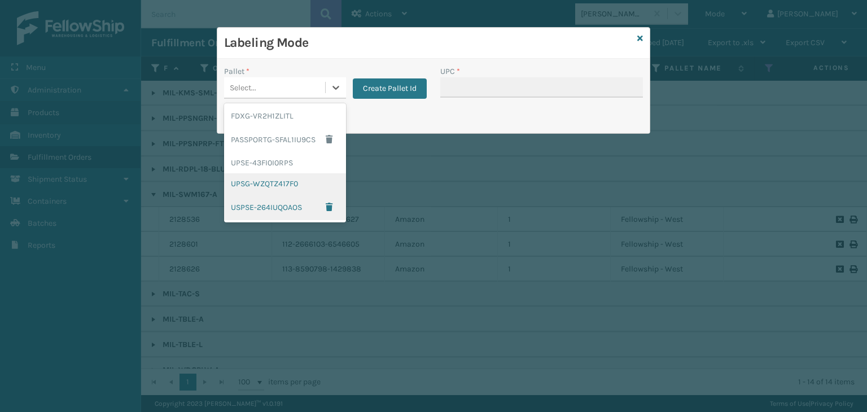
click at [273, 185] on div "UPSG-WZQTZ417F0" at bounding box center [285, 183] width 122 height 21
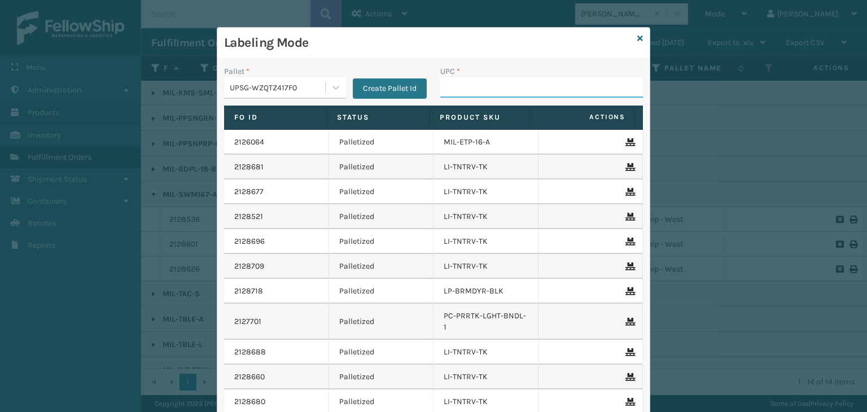
click at [472, 85] on input "UPC *" at bounding box center [541, 87] width 203 height 20
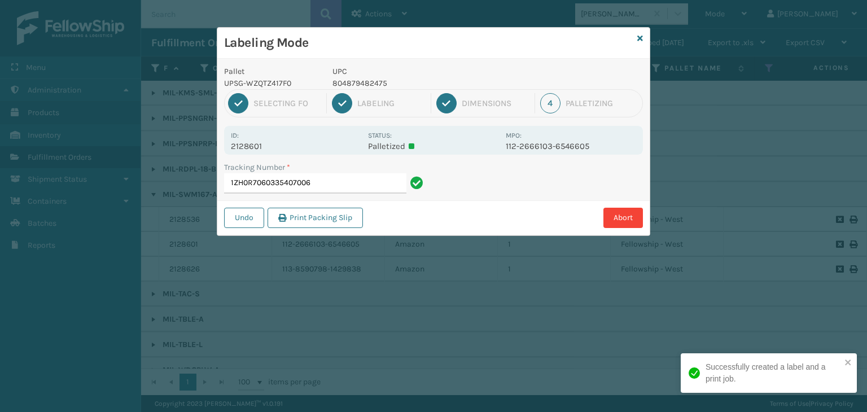
click at [357, 81] on p "804879482475" at bounding box center [416, 83] width 167 height 12
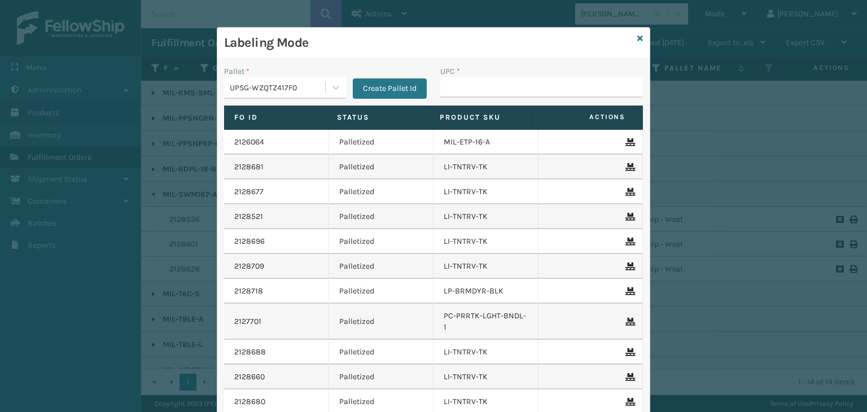
type input "804879482475"
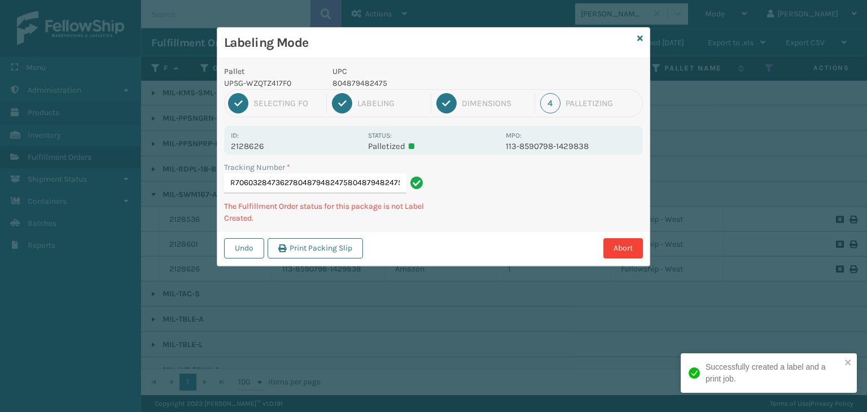
type input "1ZH0R7060328473627804879482475804879482475804879482475"
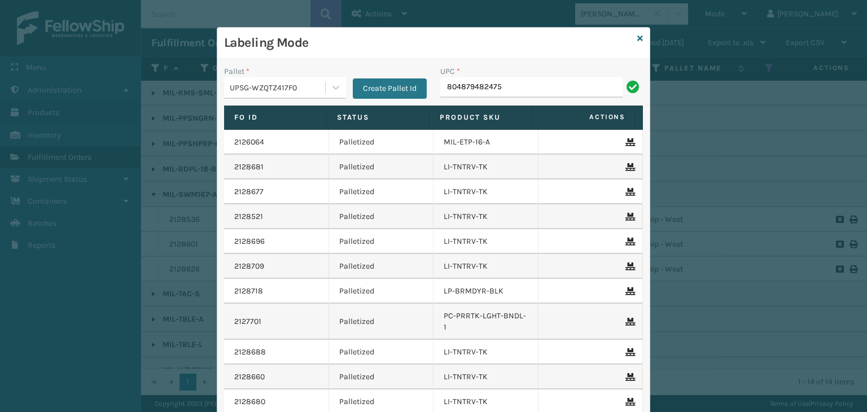
type input "804879482475"
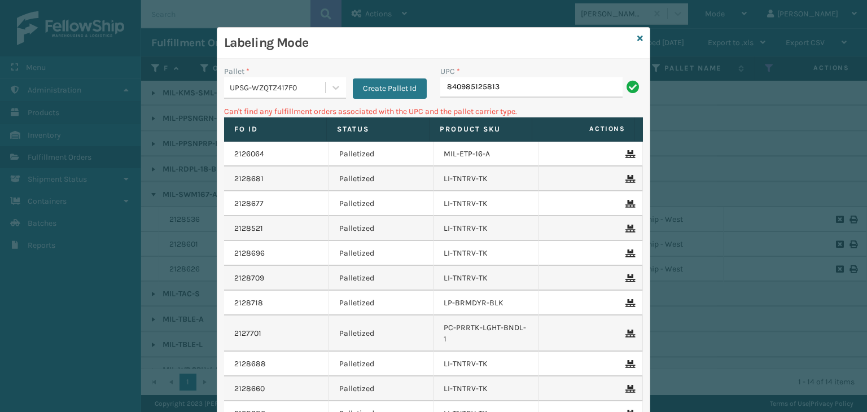
click at [440, 83] on input "840985125813" at bounding box center [531, 87] width 182 height 20
type input "00840985125813"
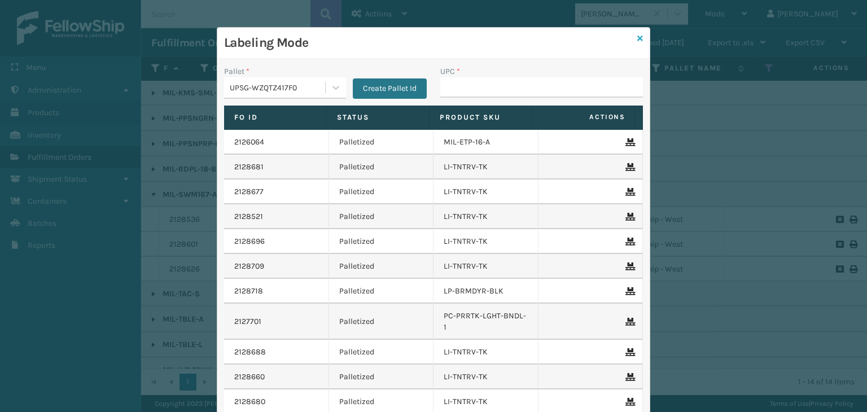
click at [638, 38] on icon at bounding box center [641, 38] width 6 height 8
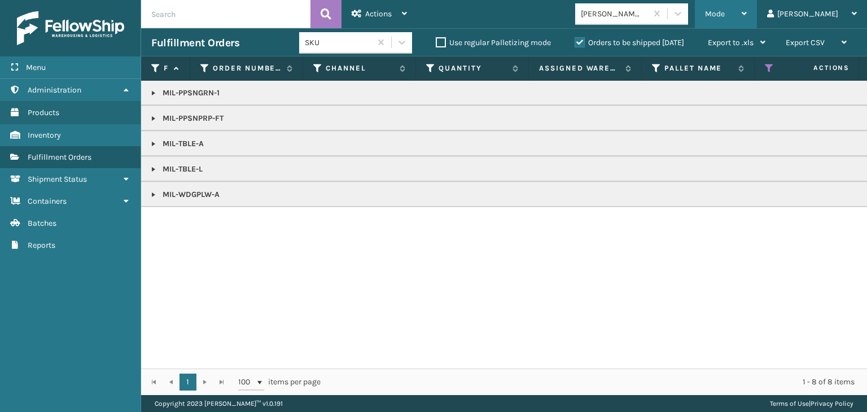
click at [745, 14] on div "Mode Regular Mode Picking Mode Labeling Mode Exit Scan Mode" at bounding box center [726, 14] width 62 height 28
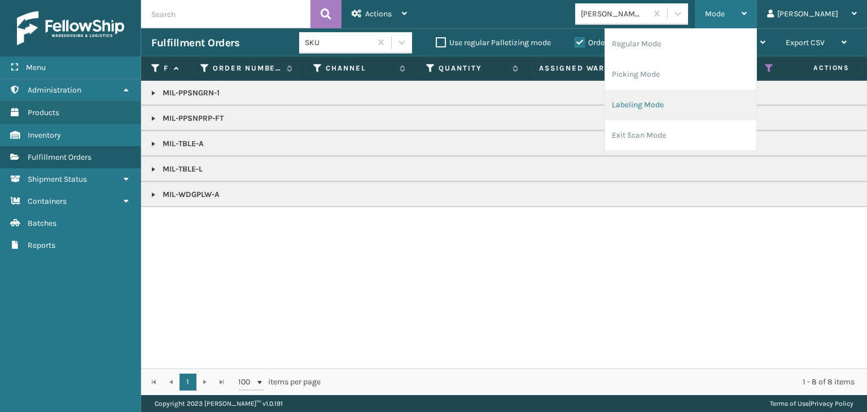
click at [691, 107] on li "Labeling Mode" at bounding box center [680, 105] width 151 height 30
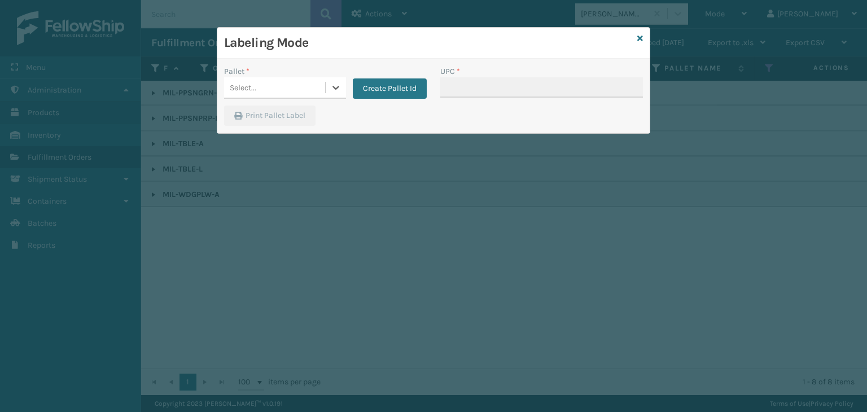
click at [323, 89] on div "Select..." at bounding box center [274, 87] width 101 height 19
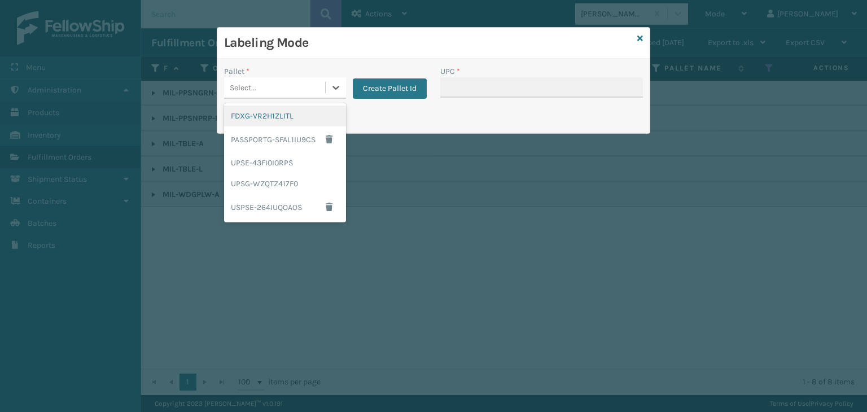
click at [305, 118] on div "FDXG-VR2H1ZLITL" at bounding box center [285, 116] width 122 height 21
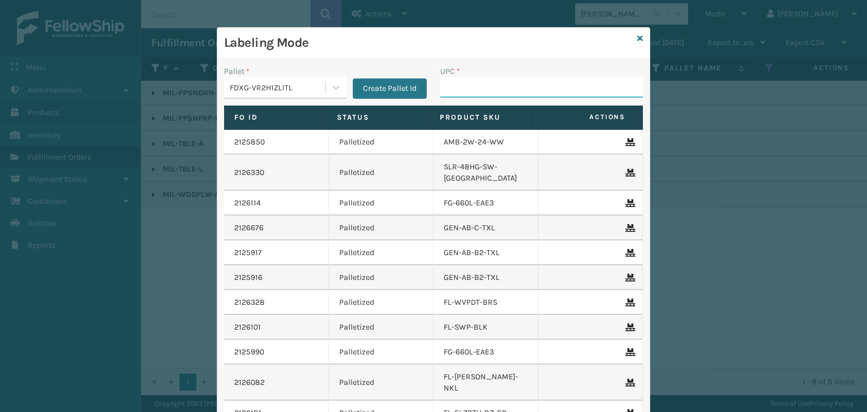
click at [459, 84] on input "UPC *" at bounding box center [541, 87] width 203 height 20
type input "840985125"
type input "8409851245"
click at [638, 36] on icon at bounding box center [641, 38] width 6 height 8
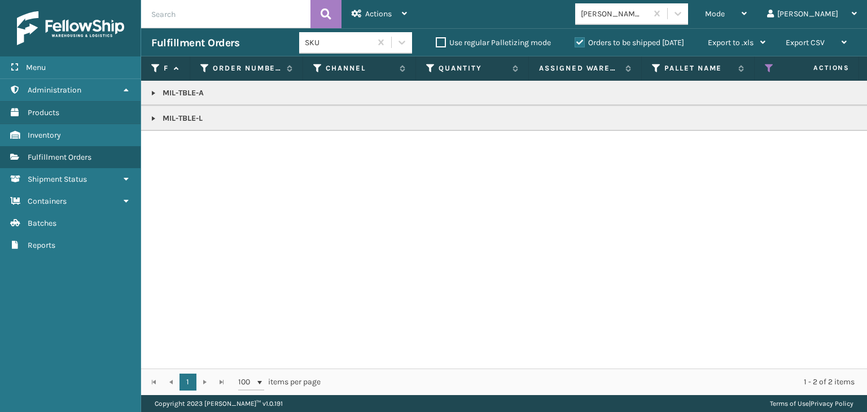
click at [149, 95] on link at bounding box center [153, 93] width 9 height 9
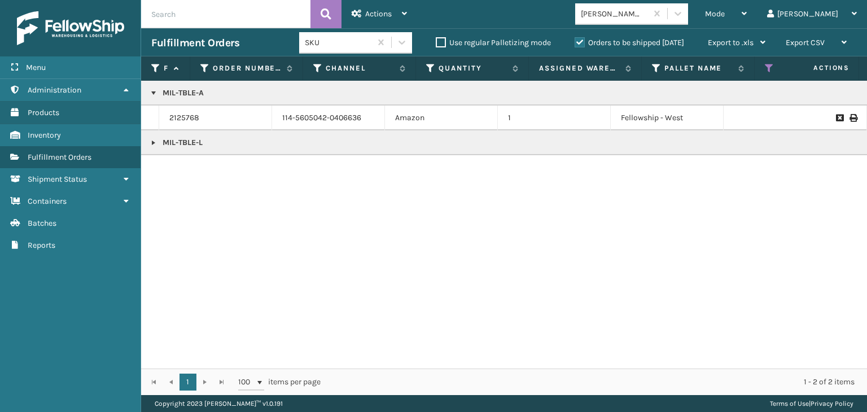
click at [154, 145] on link at bounding box center [153, 142] width 9 height 9
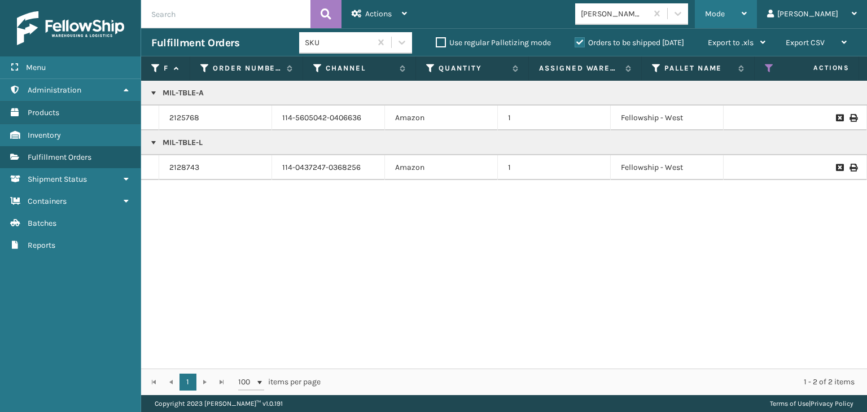
click at [747, 12] on div "Mode" at bounding box center [726, 14] width 42 height 28
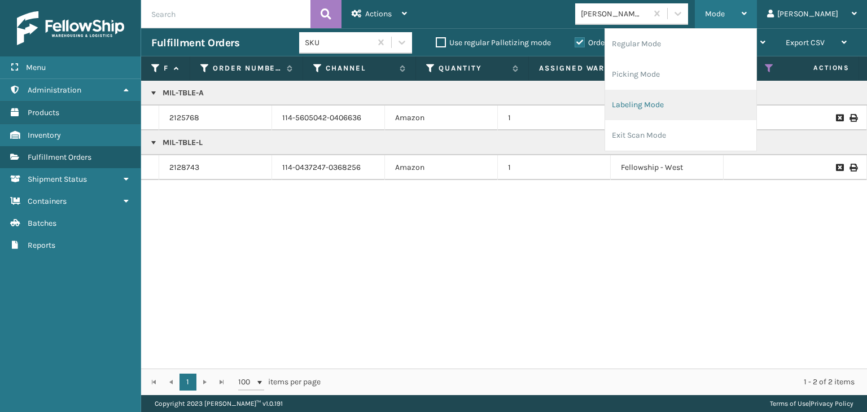
click at [694, 112] on li "Labeling Mode" at bounding box center [680, 105] width 151 height 30
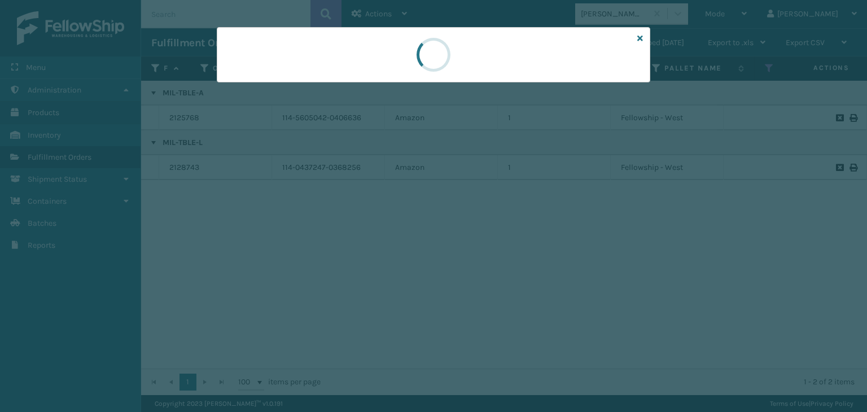
click at [248, 82] on div at bounding box center [434, 54] width 434 height 55
click at [247, 89] on div at bounding box center [433, 206] width 867 height 412
click at [246, 89] on div at bounding box center [433, 206] width 867 height 412
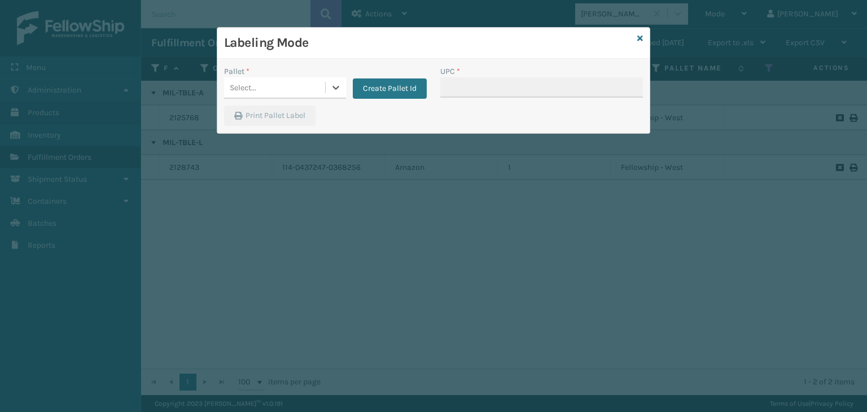
click at [246, 89] on div "Select..." at bounding box center [243, 88] width 27 height 12
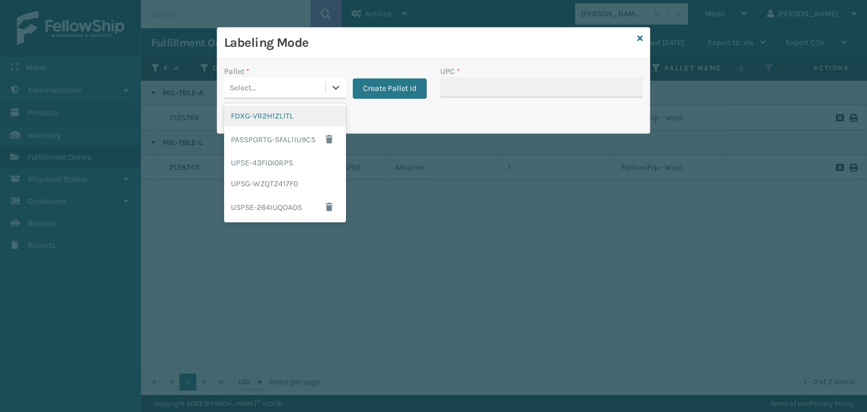
click at [258, 118] on div "FDXG-VR2H1ZLITL" at bounding box center [285, 116] width 122 height 21
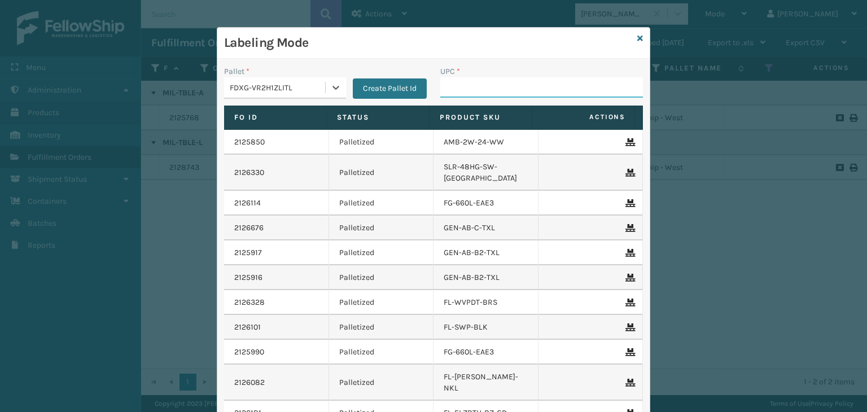
click at [447, 89] on input "UPC *" at bounding box center [541, 87] width 203 height 20
click at [638, 39] on icon at bounding box center [641, 38] width 6 height 8
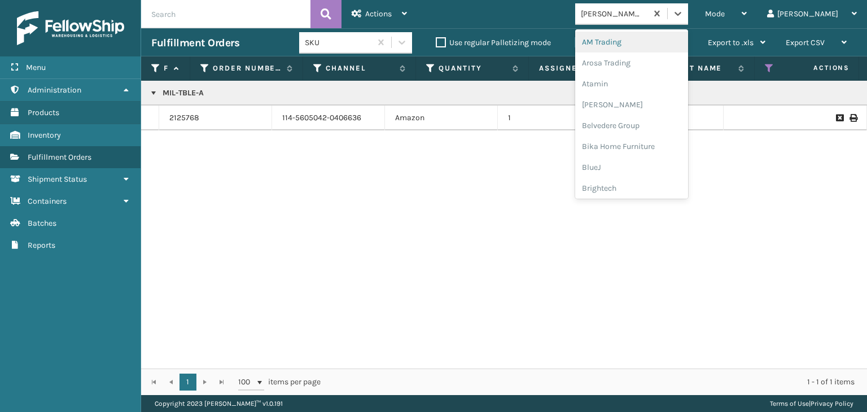
click at [648, 10] on div "[PERSON_NAME] Brands" at bounding box center [614, 14] width 67 height 12
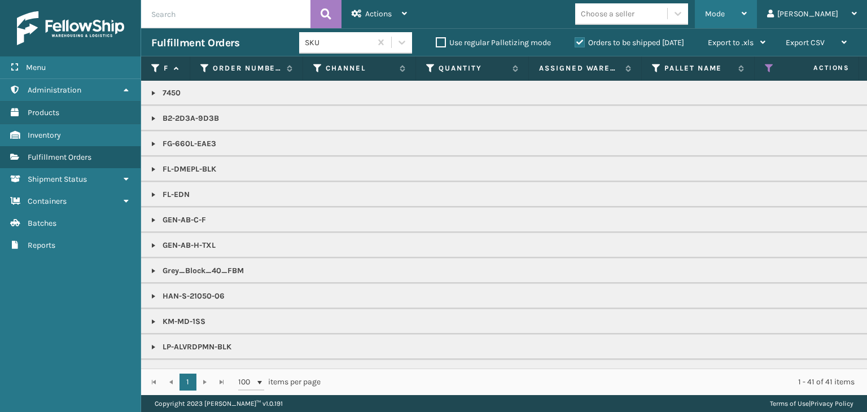
click at [747, 4] on div "Mode" at bounding box center [726, 14] width 42 height 28
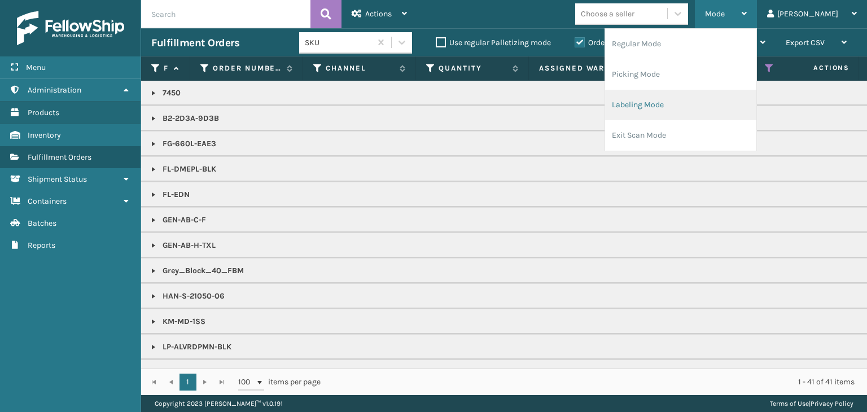
click at [726, 106] on li "Labeling Mode" at bounding box center [680, 105] width 151 height 30
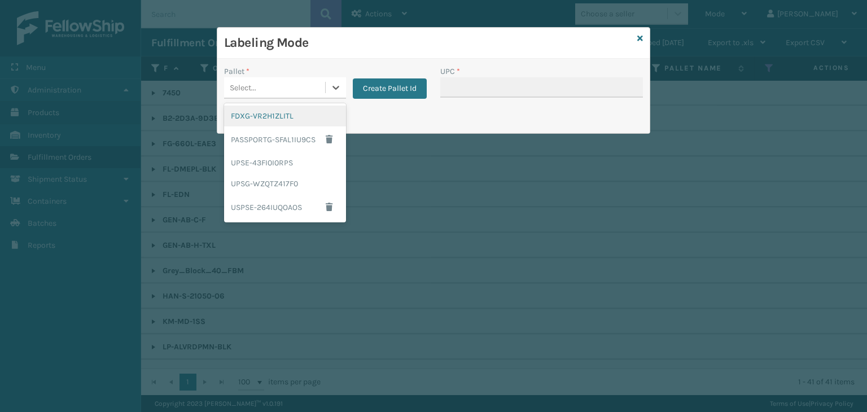
click at [251, 80] on div "Select..." at bounding box center [274, 87] width 101 height 19
click at [260, 113] on div "FDXG-VR2H1ZLITL" at bounding box center [285, 116] width 122 height 21
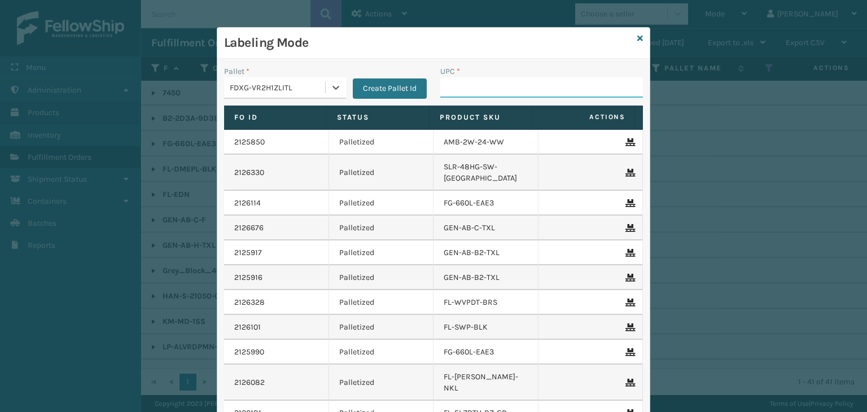
click at [483, 95] on input "UPC *" at bounding box center [541, 87] width 203 height 20
click at [638, 37] on icon at bounding box center [641, 38] width 6 height 8
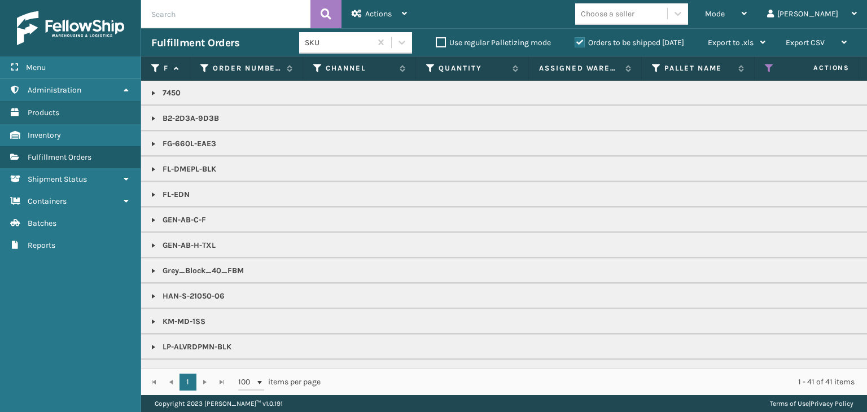
click at [647, 25] on div "Mode Regular Mode Picking Mode Labeling Mode Exit Scan Mode Choose a seller Pao…" at bounding box center [642, 14] width 450 height 28
click at [635, 11] on div "Choose a seller" at bounding box center [608, 14] width 54 height 12
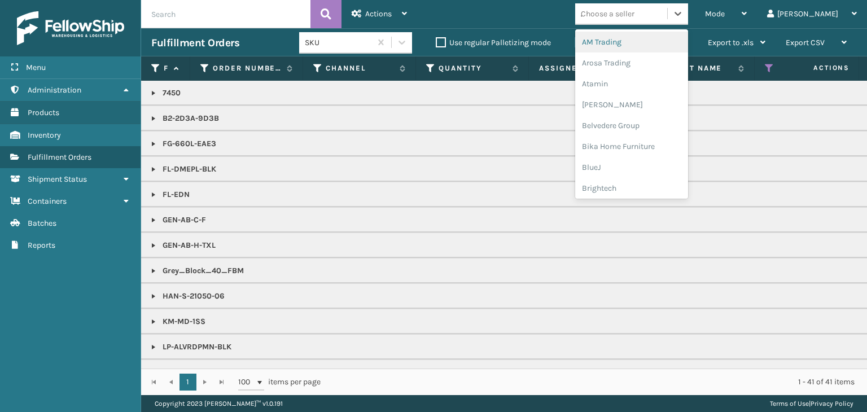
type input "JU"
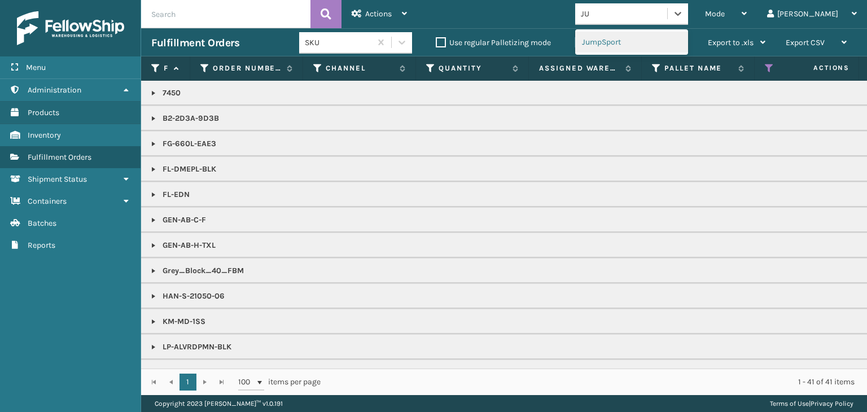
click at [652, 35] on div "JumpSport" at bounding box center [631, 42] width 113 height 21
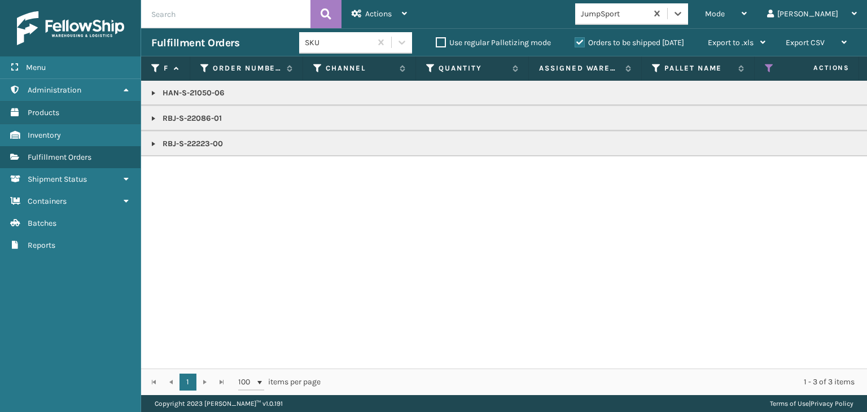
click at [186, 95] on p "HAN-S-21050-06" at bounding box center [870, 93] width 1438 height 11
copy p "HAN-S-21050-06"
click at [747, 16] on div "Mode" at bounding box center [726, 14] width 42 height 28
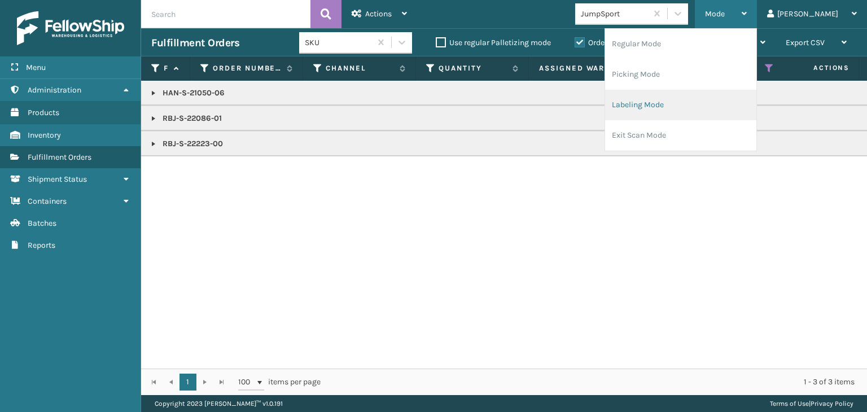
click at [723, 111] on li "Labeling Mode" at bounding box center [680, 105] width 151 height 30
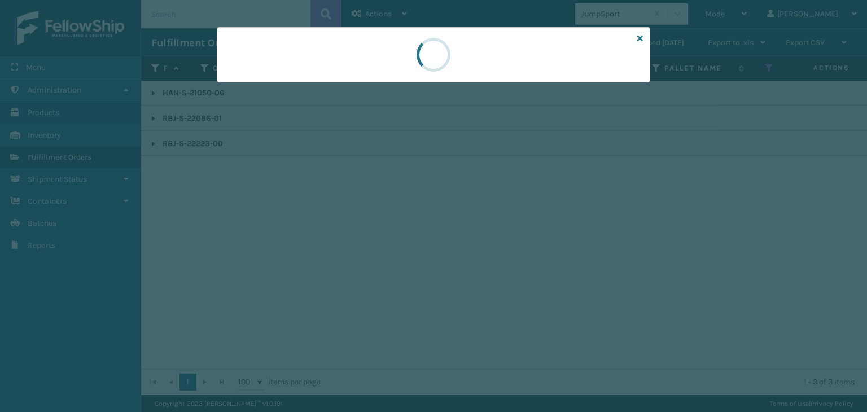
click at [283, 85] on div at bounding box center [433, 206] width 867 height 412
click at [276, 84] on div at bounding box center [433, 206] width 867 height 412
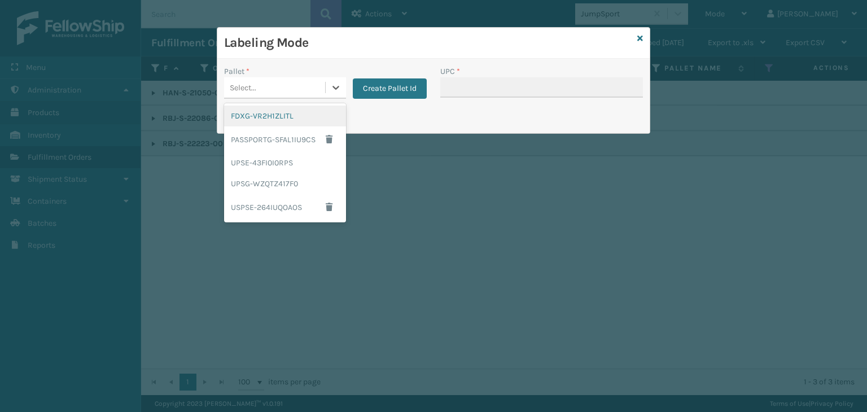
click at [274, 85] on div "Select..." at bounding box center [274, 87] width 101 height 19
drag, startPoint x: 258, startPoint y: 119, endPoint x: 478, endPoint y: 84, distance: 223.0
click at [270, 117] on div "FDXG-VR2H1ZLITL" at bounding box center [285, 116] width 122 height 21
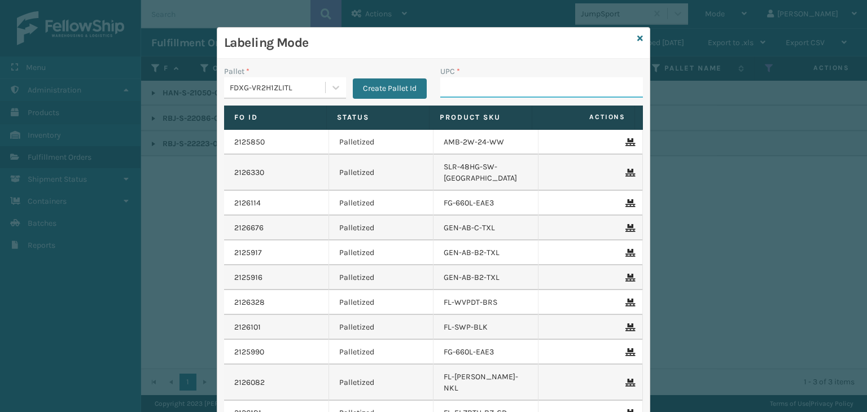
click at [486, 81] on input "UPC *" at bounding box center [541, 87] width 203 height 20
paste input "HAN-S-21050-06"
type input "HAN-S-21050-06"
type input "RBJ-S-22223-00"
type input "RBJ-S-22086-01"
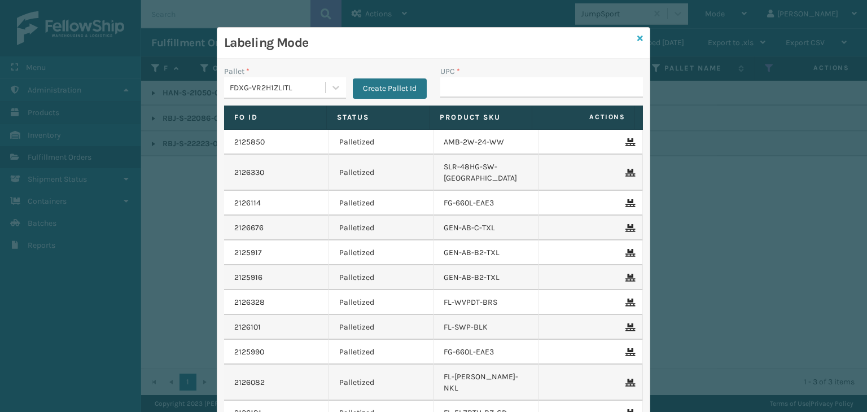
click at [638, 38] on icon at bounding box center [641, 38] width 6 height 8
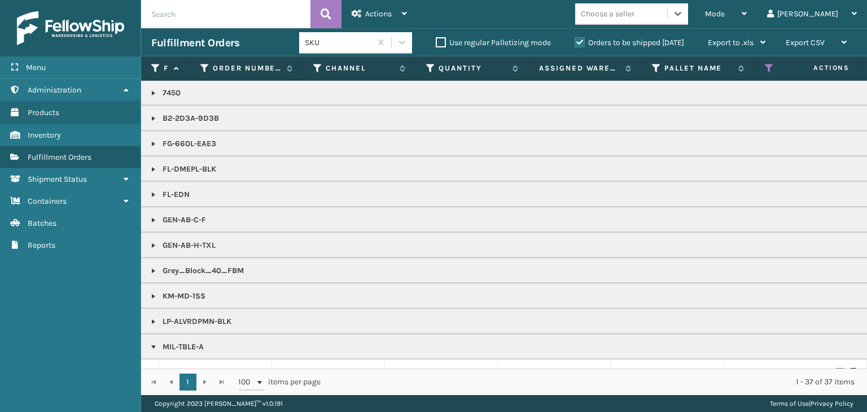
click at [635, 11] on div "Choose a seller" at bounding box center [608, 14] width 54 height 12
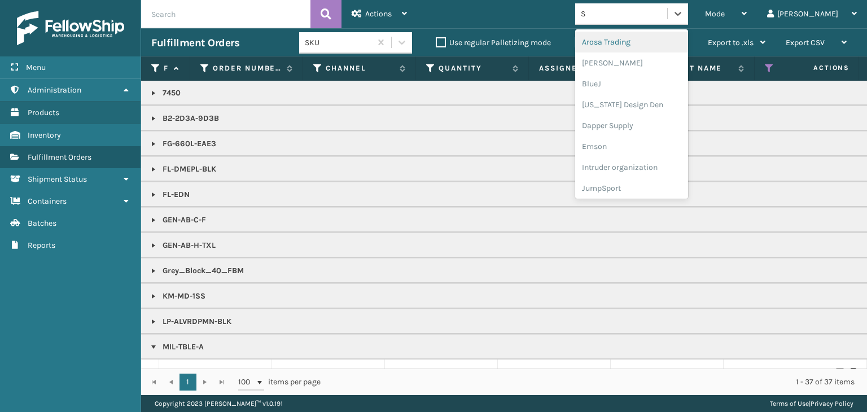
type input "SL"
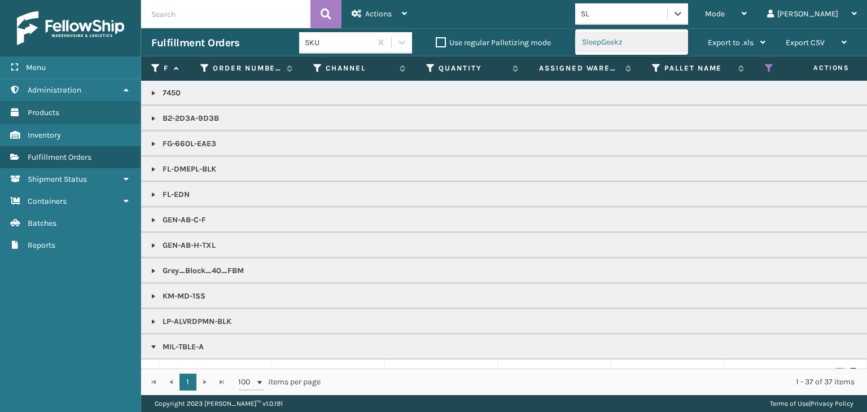
click at [645, 43] on div "SleepGeekz" at bounding box center [631, 42] width 113 height 21
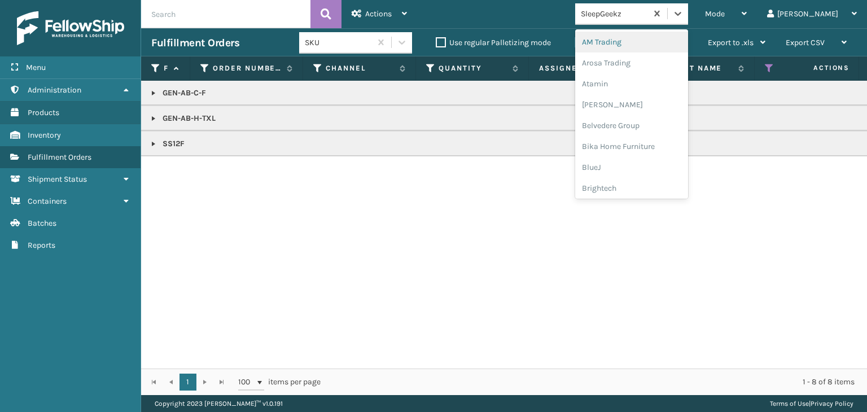
click at [648, 10] on div "SleepGeekz" at bounding box center [614, 14] width 67 height 12
type input "MI"
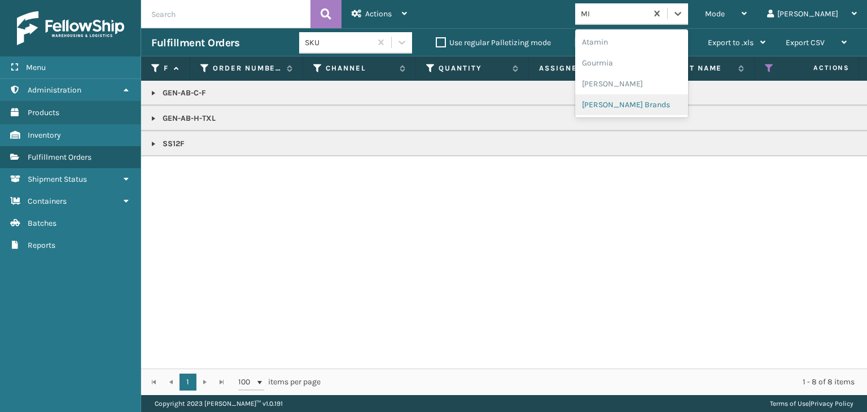
click at [647, 103] on div "[PERSON_NAME] Brands" at bounding box center [631, 104] width 113 height 21
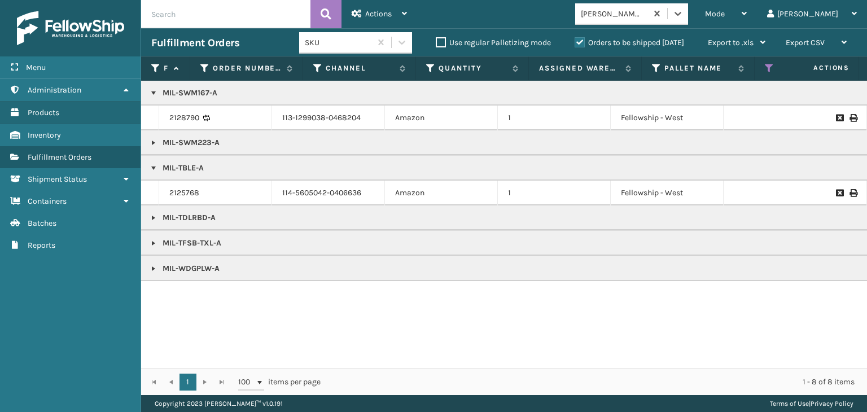
click at [186, 169] on p "MIL-TBLE-A" at bounding box center [870, 168] width 1438 height 11
copy p "MIL-TBLE-A"
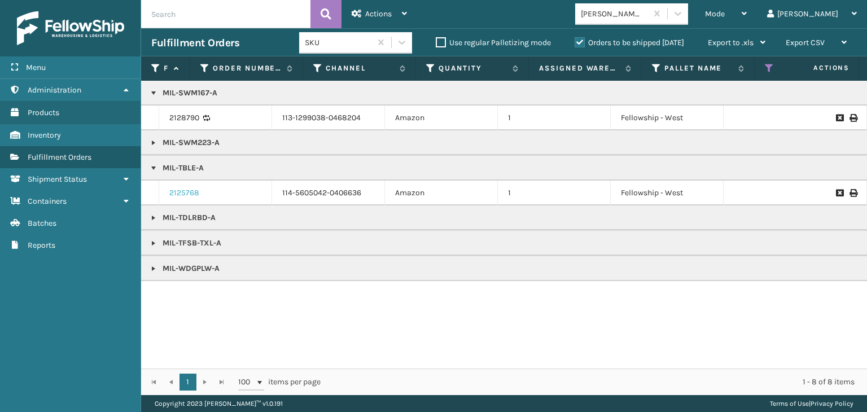
click at [187, 190] on link "2125768" at bounding box center [184, 192] width 30 height 11
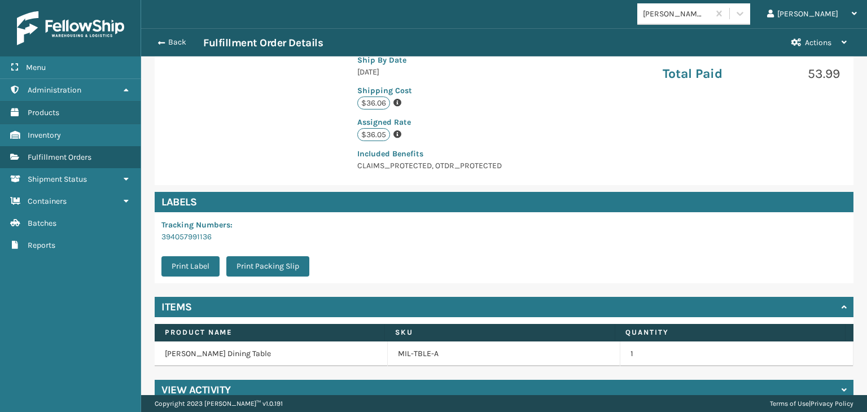
scroll to position [278, 0]
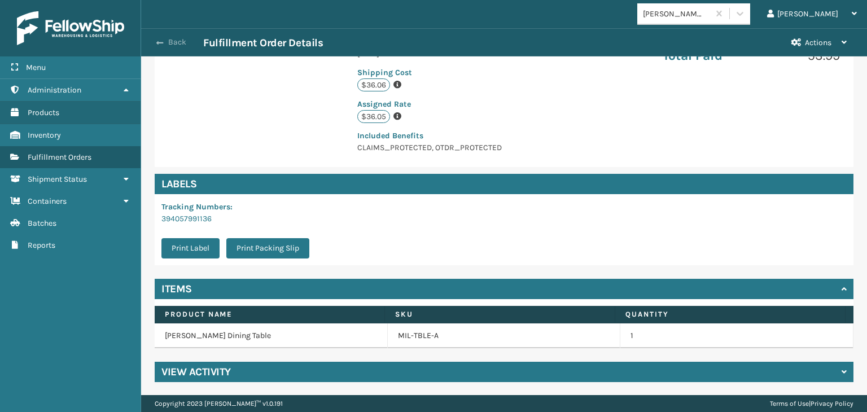
click at [176, 44] on button "Back" at bounding box center [177, 42] width 52 height 10
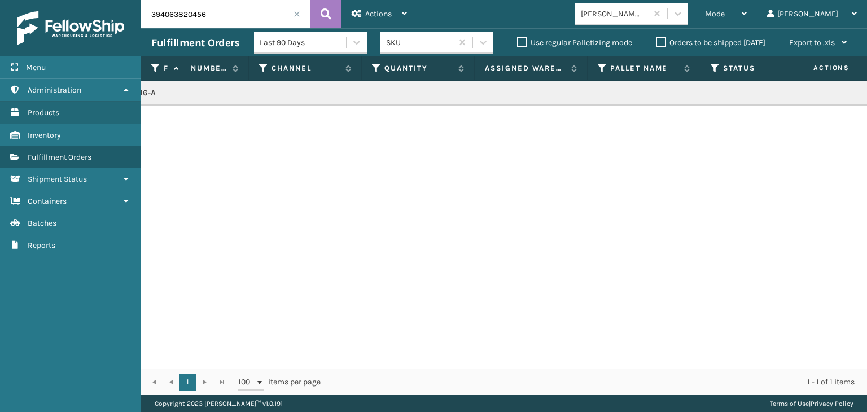
click at [297, 16] on span at bounding box center [297, 14] width 7 height 7
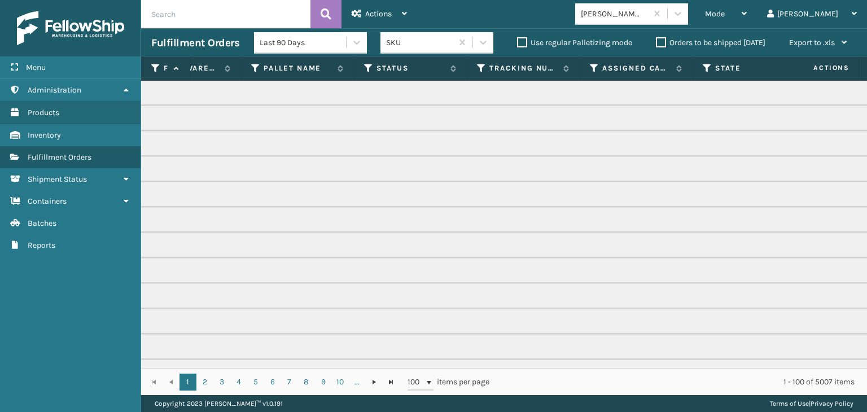
scroll to position [0, 411]
click at [354, 70] on icon at bounding box center [358, 68] width 9 height 10
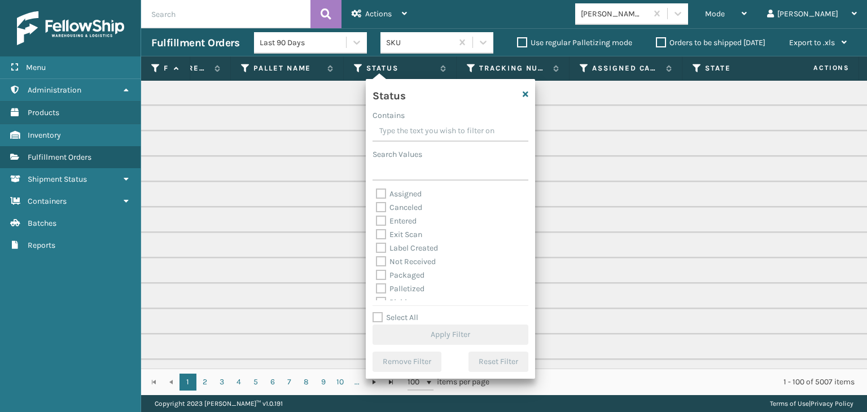
scroll to position [56, 0]
click at [407, 247] on label "Picking" at bounding box center [396, 246] width 40 height 10
click at [377, 247] on input "Picking" at bounding box center [376, 242] width 1 height 7
checkbox input "true"
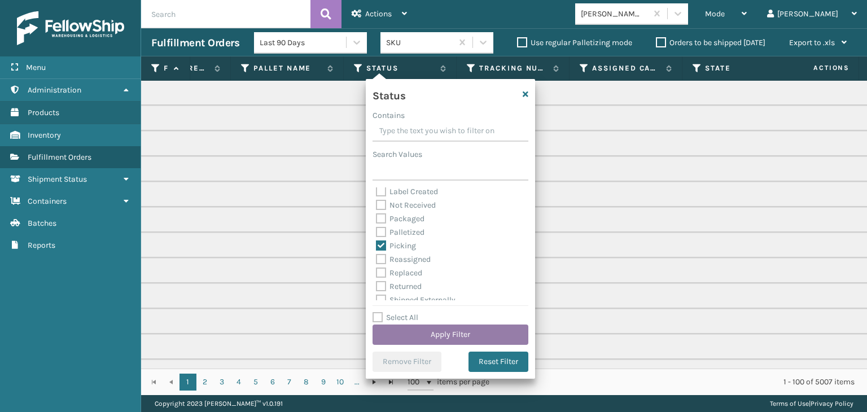
click at [451, 328] on button "Apply Filter" at bounding box center [451, 335] width 156 height 20
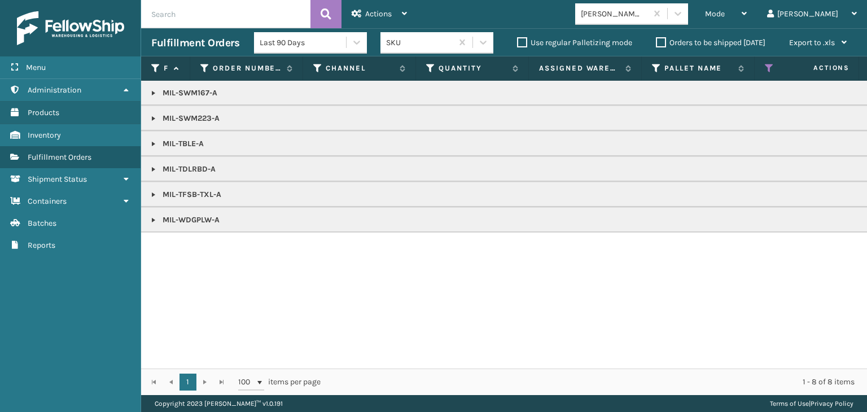
click at [151, 138] on td "MIL-TBLE-A" at bounding box center [870, 143] width 1458 height 25
click at [153, 145] on link at bounding box center [153, 143] width 9 height 9
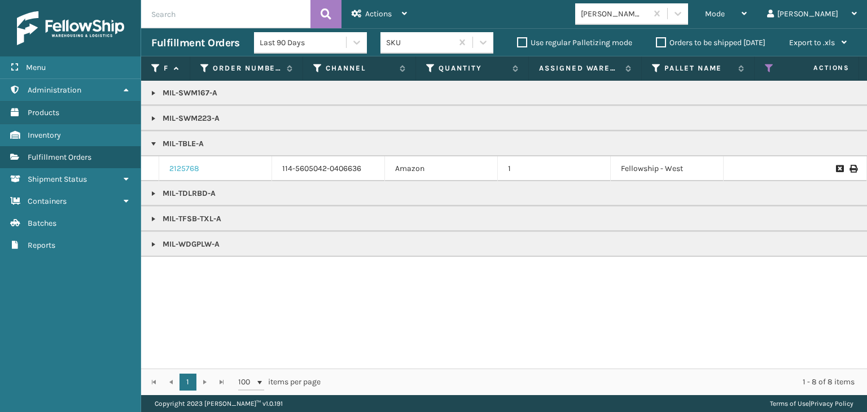
click at [189, 169] on link "2125768" at bounding box center [184, 168] width 30 height 11
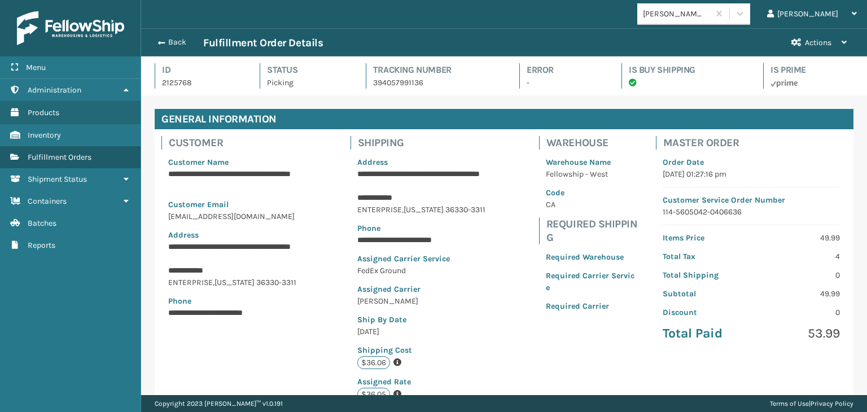
scroll to position [278, 0]
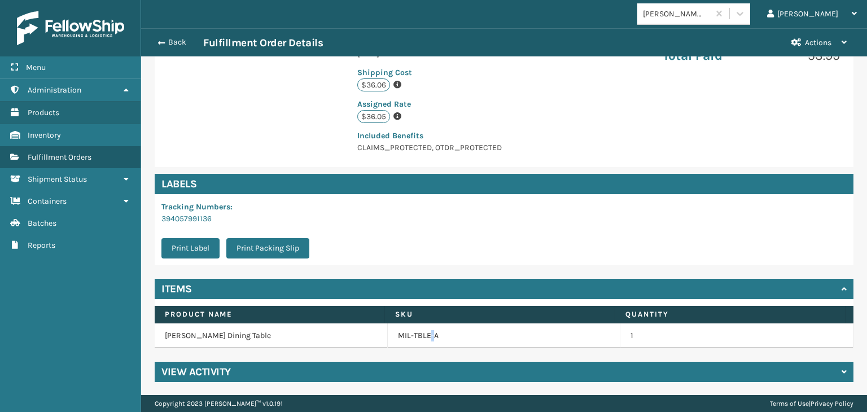
drag, startPoint x: 425, startPoint y: 333, endPoint x: 412, endPoint y: 326, distance: 14.6
click at [425, 333] on link "MIL-TBLE-A" at bounding box center [418, 335] width 41 height 11
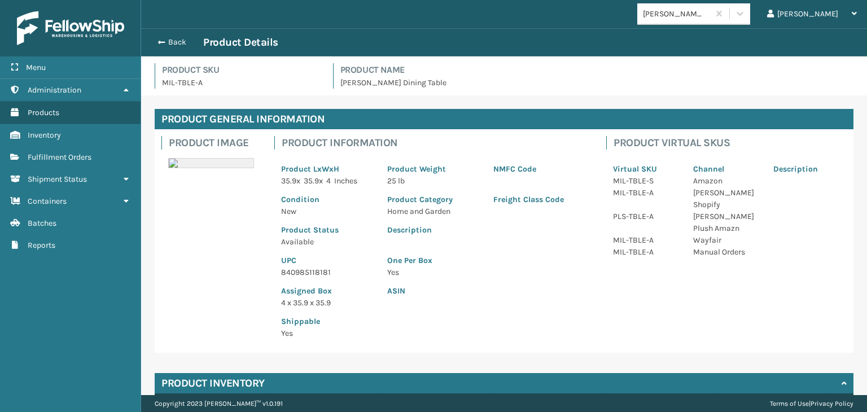
click at [316, 265] on p "UPC" at bounding box center [327, 261] width 93 height 12
click at [316, 267] on p "840985118181" at bounding box center [327, 273] width 93 height 12
copy p "840985118181"
click at [172, 45] on button "Back" at bounding box center [177, 42] width 52 height 10
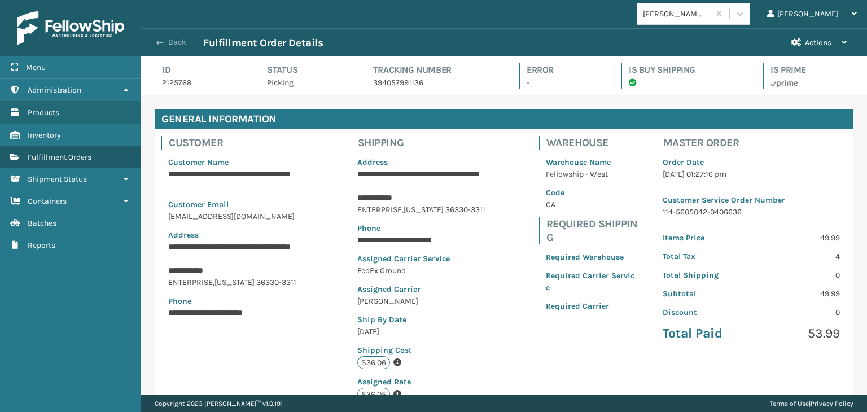
scroll to position [27, 726]
click at [169, 42] on button "Back" at bounding box center [177, 42] width 52 height 10
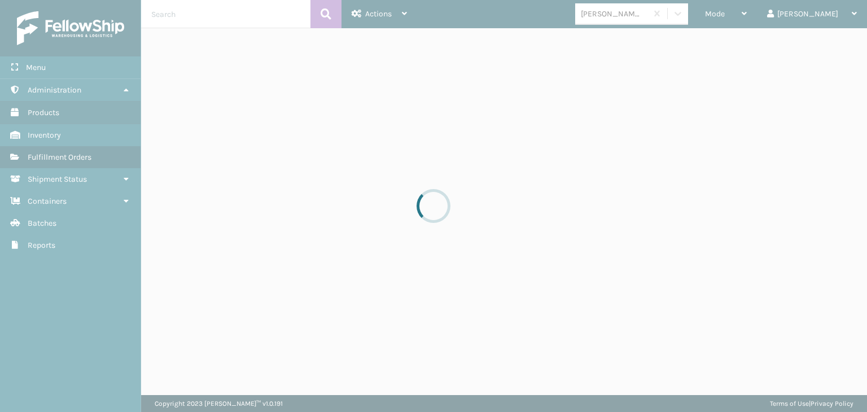
click at [756, 16] on div at bounding box center [433, 206] width 867 height 412
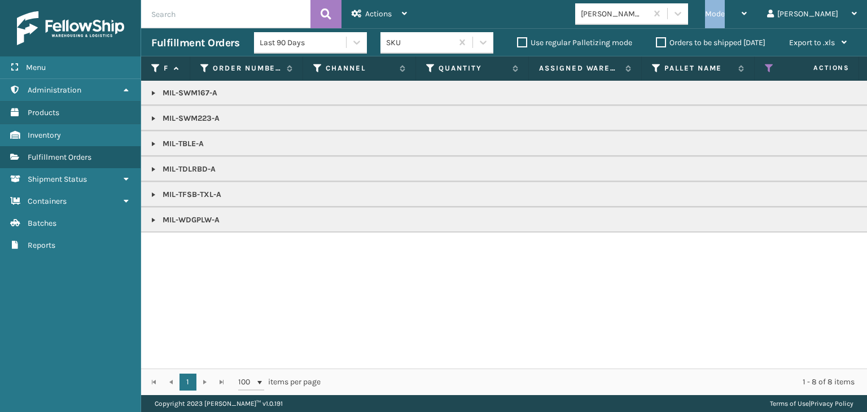
click at [725, 16] on span "Mode" at bounding box center [715, 14] width 20 height 10
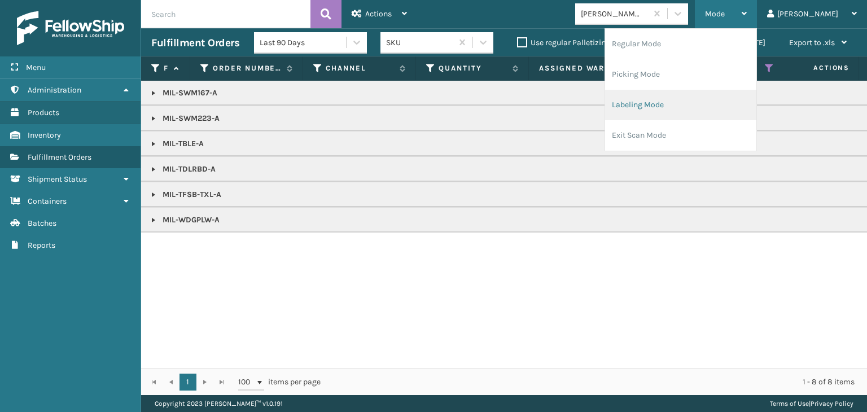
click at [714, 104] on li "Labeling Mode" at bounding box center [680, 105] width 151 height 30
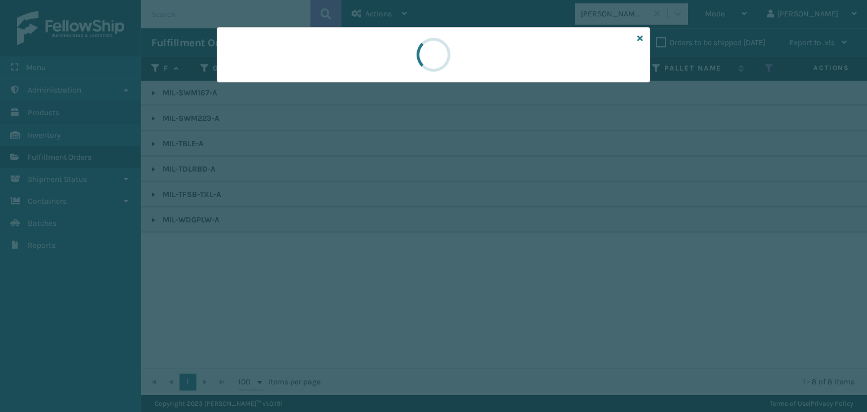
click at [296, 86] on div at bounding box center [433, 206] width 867 height 412
click at [290, 88] on div at bounding box center [433, 206] width 867 height 412
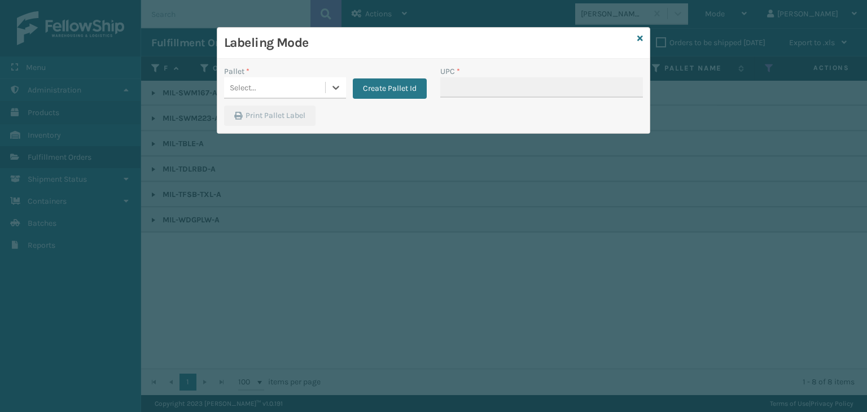
click at [289, 86] on div "Select..." at bounding box center [274, 87] width 101 height 19
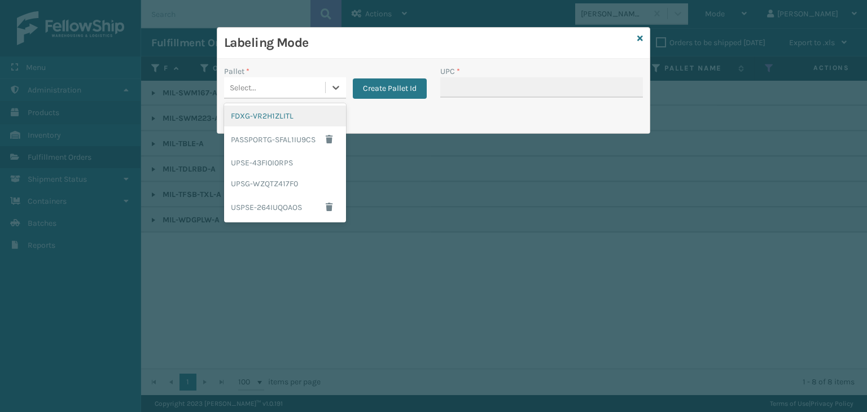
click at [288, 114] on div "FDXG-VR2H1ZLITL" at bounding box center [285, 116] width 122 height 21
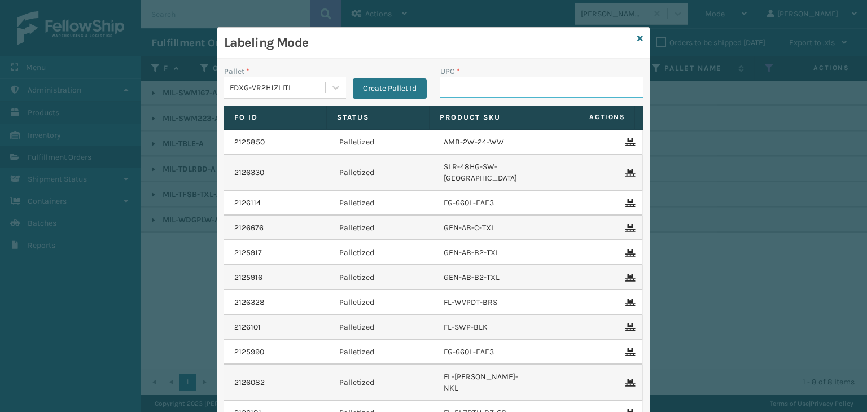
click at [454, 90] on input "UPC *" at bounding box center [541, 87] width 203 height 20
paste input "840985118181"
type input "840985118181"
type input "LP-RMXPLS-BLU"
drag, startPoint x: 523, startPoint y: 90, endPoint x: 55, endPoint y: 125, distance: 468.9
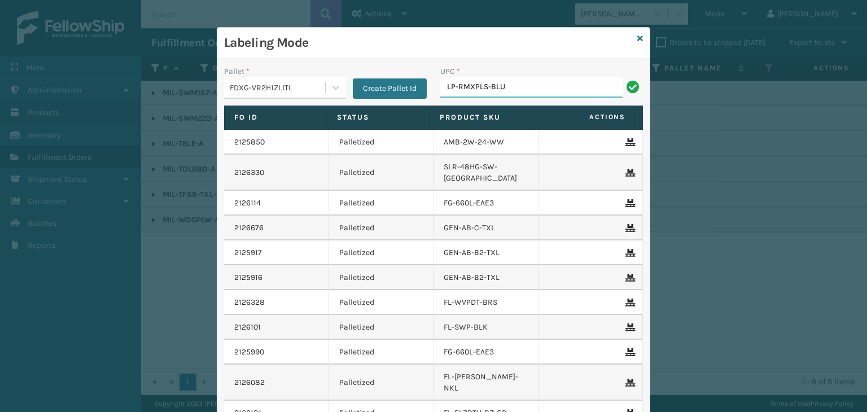
click at [58, 120] on div "Labeling Mode Pallet * FDXG-VR2H1ZLITL Create Pallet Id UPC * LP-RMXPLS-BLU Fo …" at bounding box center [433, 206] width 867 height 412
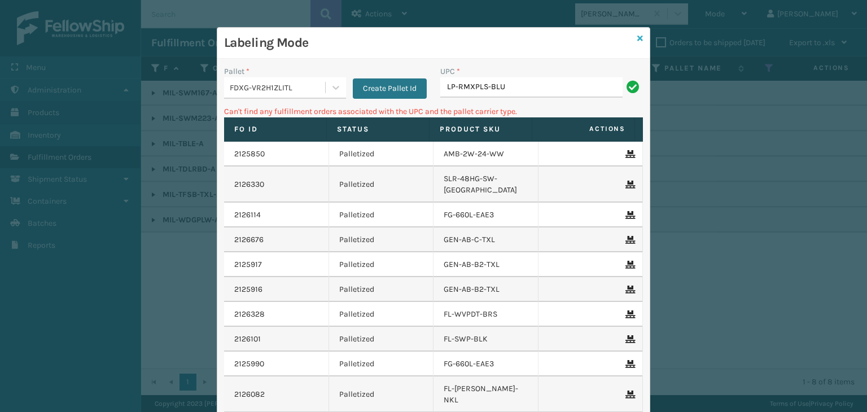
click at [638, 38] on icon at bounding box center [641, 38] width 6 height 8
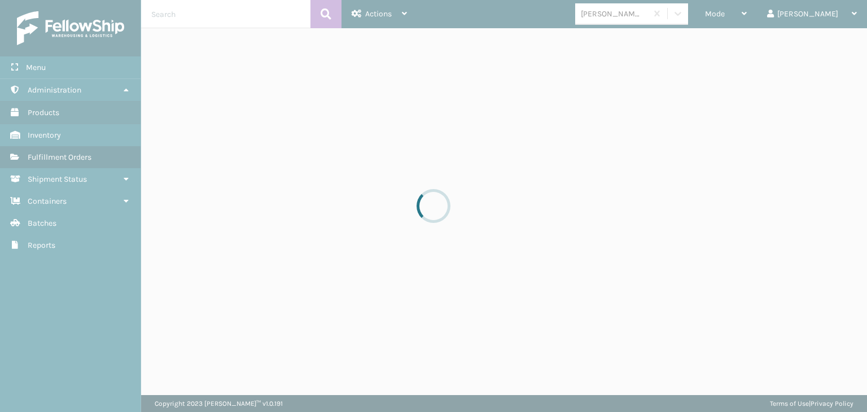
click at [763, 10] on div at bounding box center [433, 206] width 867 height 412
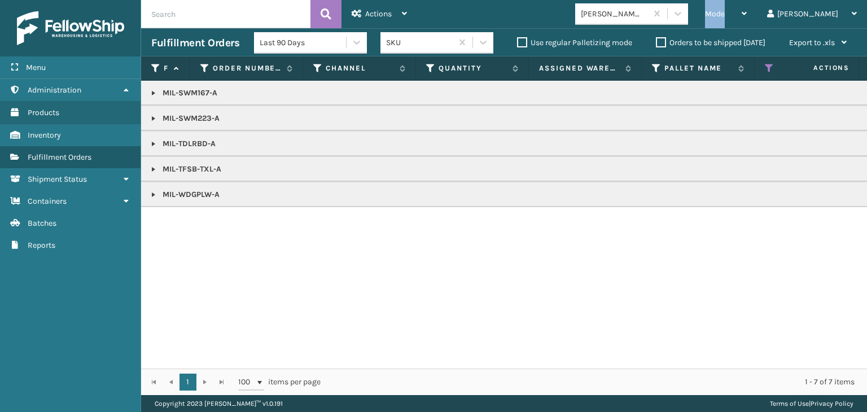
click at [725, 10] on span "Mode" at bounding box center [715, 14] width 20 height 10
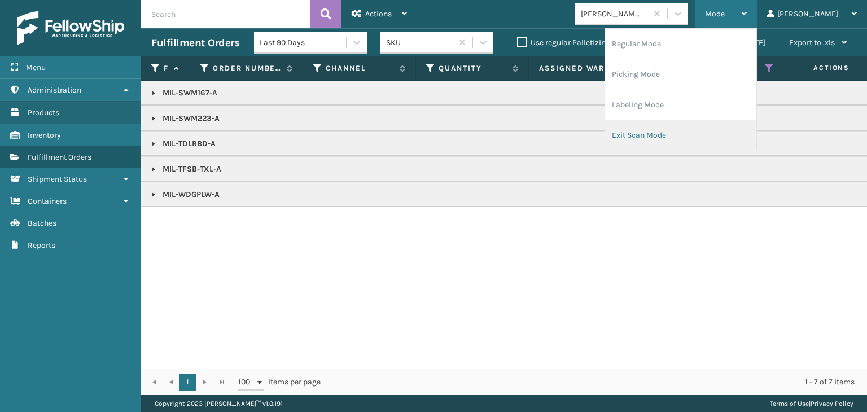
click at [677, 132] on li "Exit Scan Mode" at bounding box center [680, 135] width 151 height 30
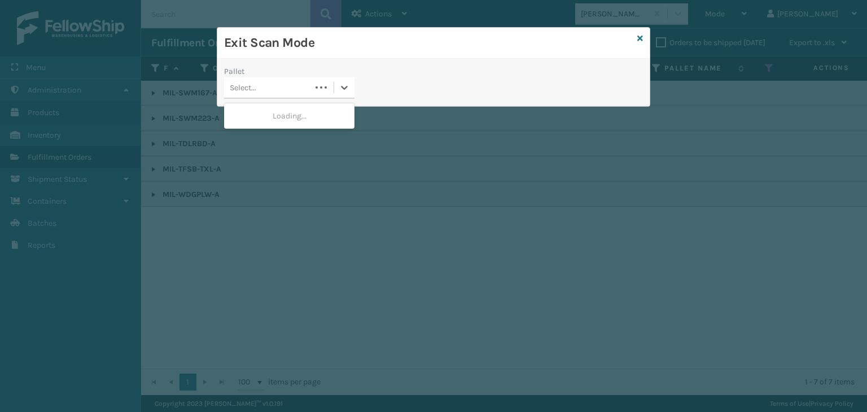
click at [289, 91] on div "Select..." at bounding box center [267, 87] width 87 height 19
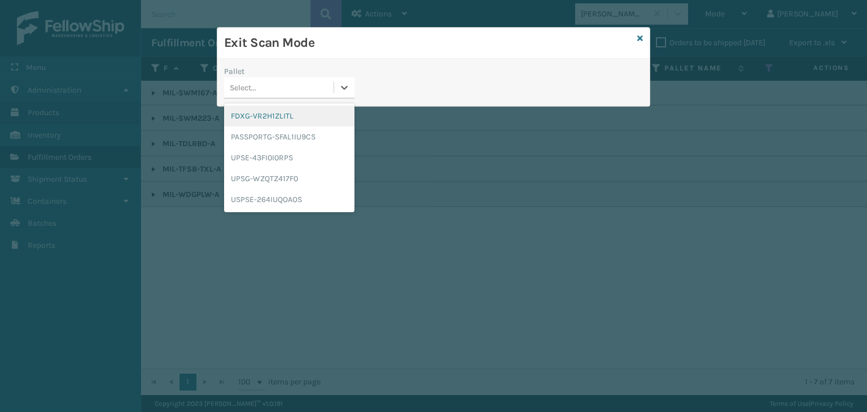
drag, startPoint x: 289, startPoint y: 121, endPoint x: 390, endPoint y: 64, distance: 115.6
click at [289, 120] on div "FDXG-VR2H1ZLITL" at bounding box center [289, 116] width 130 height 21
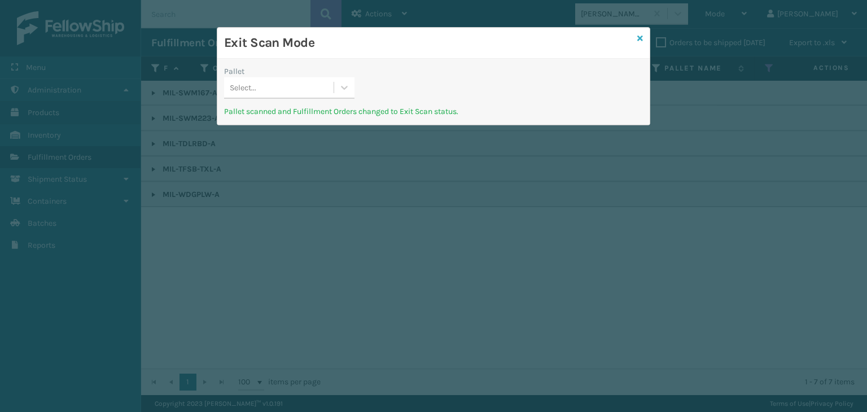
click at [641, 40] on icon at bounding box center [641, 38] width 6 height 8
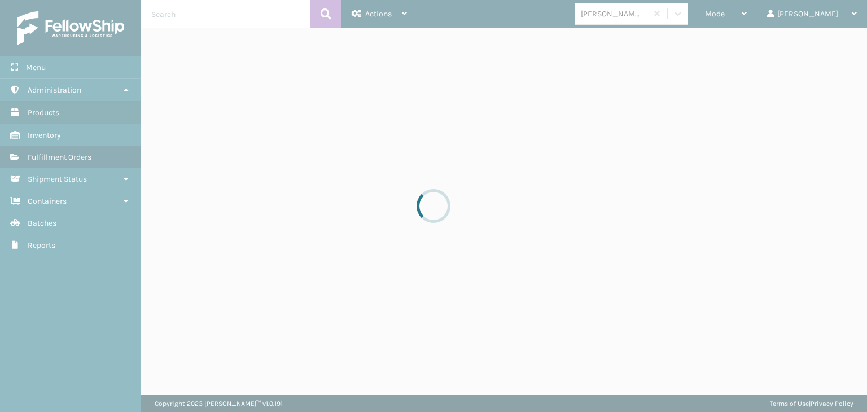
click at [759, 14] on div at bounding box center [433, 206] width 867 height 412
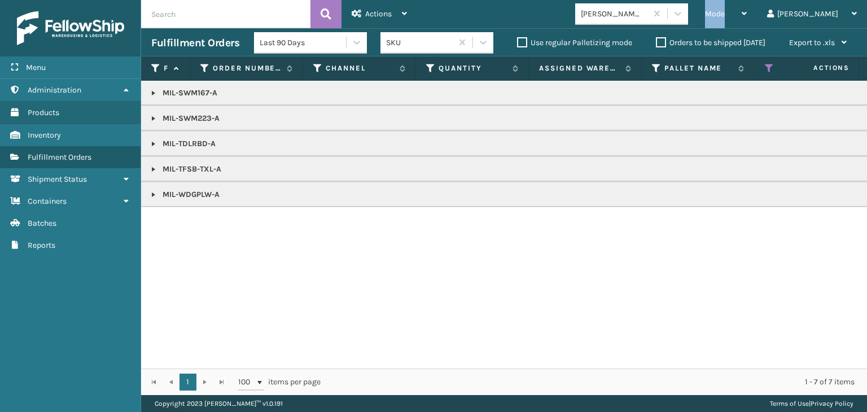
click at [725, 14] on span "Mode" at bounding box center [715, 14] width 20 height 10
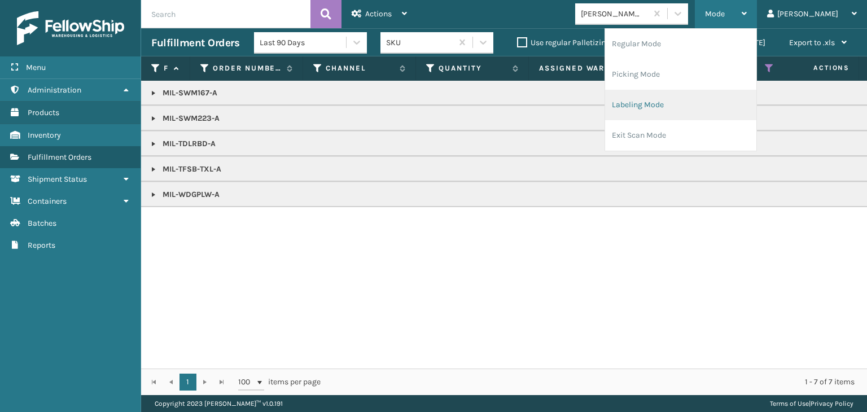
click at [705, 116] on li "Labeling Mode" at bounding box center [680, 105] width 151 height 30
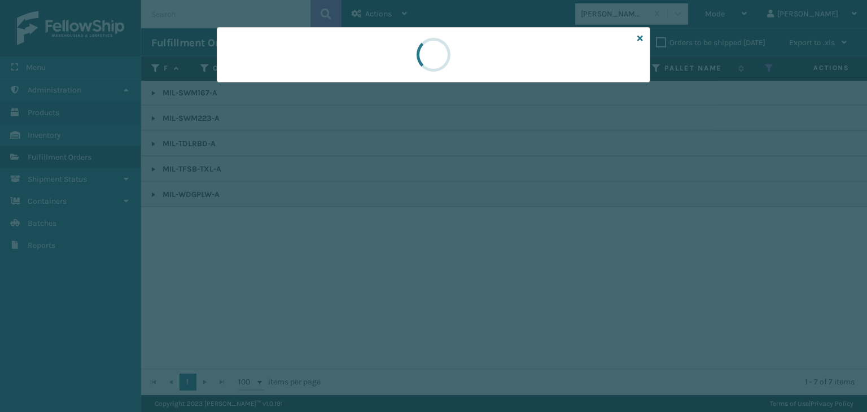
click at [275, 80] on div at bounding box center [434, 54] width 434 height 55
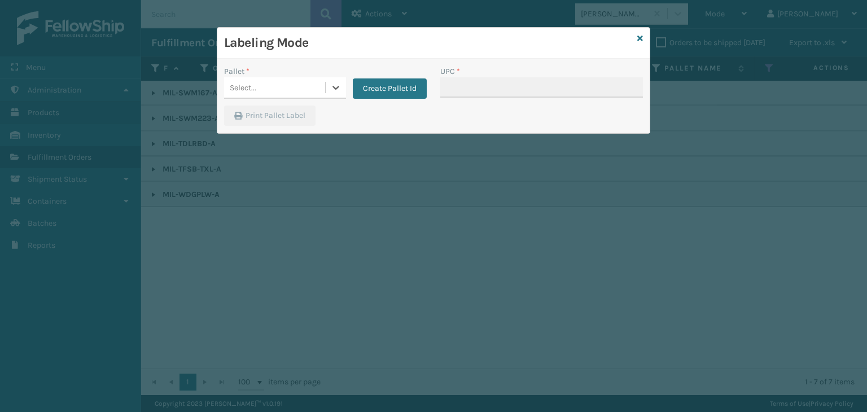
click at [267, 86] on div "Select..." at bounding box center [274, 87] width 101 height 19
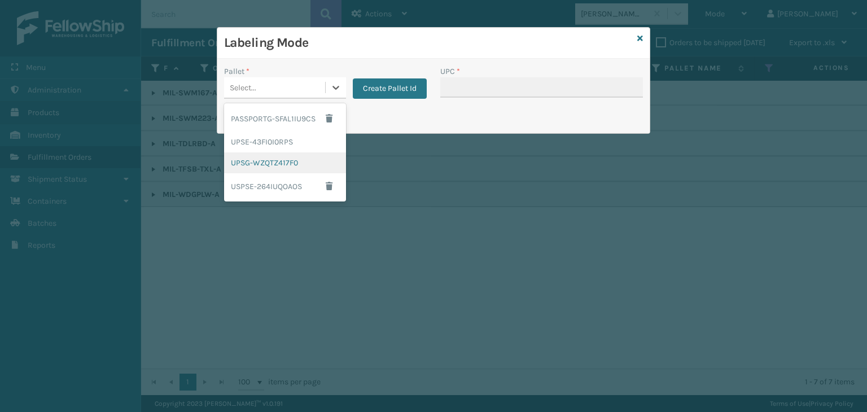
click at [249, 165] on div "UPSG-WZQTZ417F0" at bounding box center [285, 162] width 122 height 21
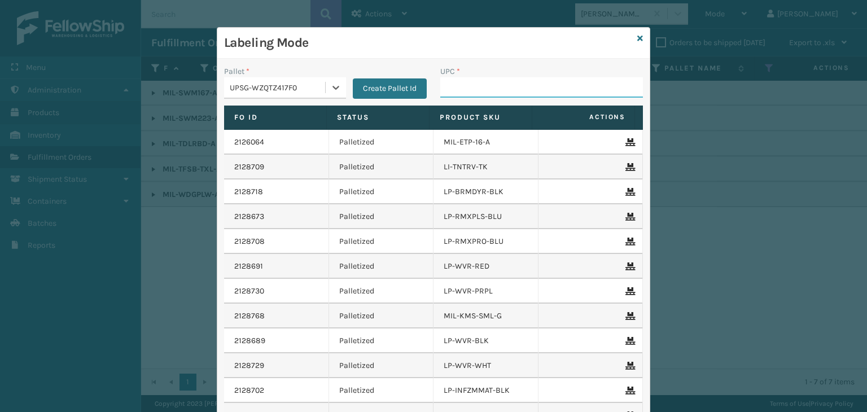
click at [452, 90] on input "UPC *" at bounding box center [541, 87] width 203 height 20
type input "810164501172"
